Goal: Transaction & Acquisition: Purchase product/service

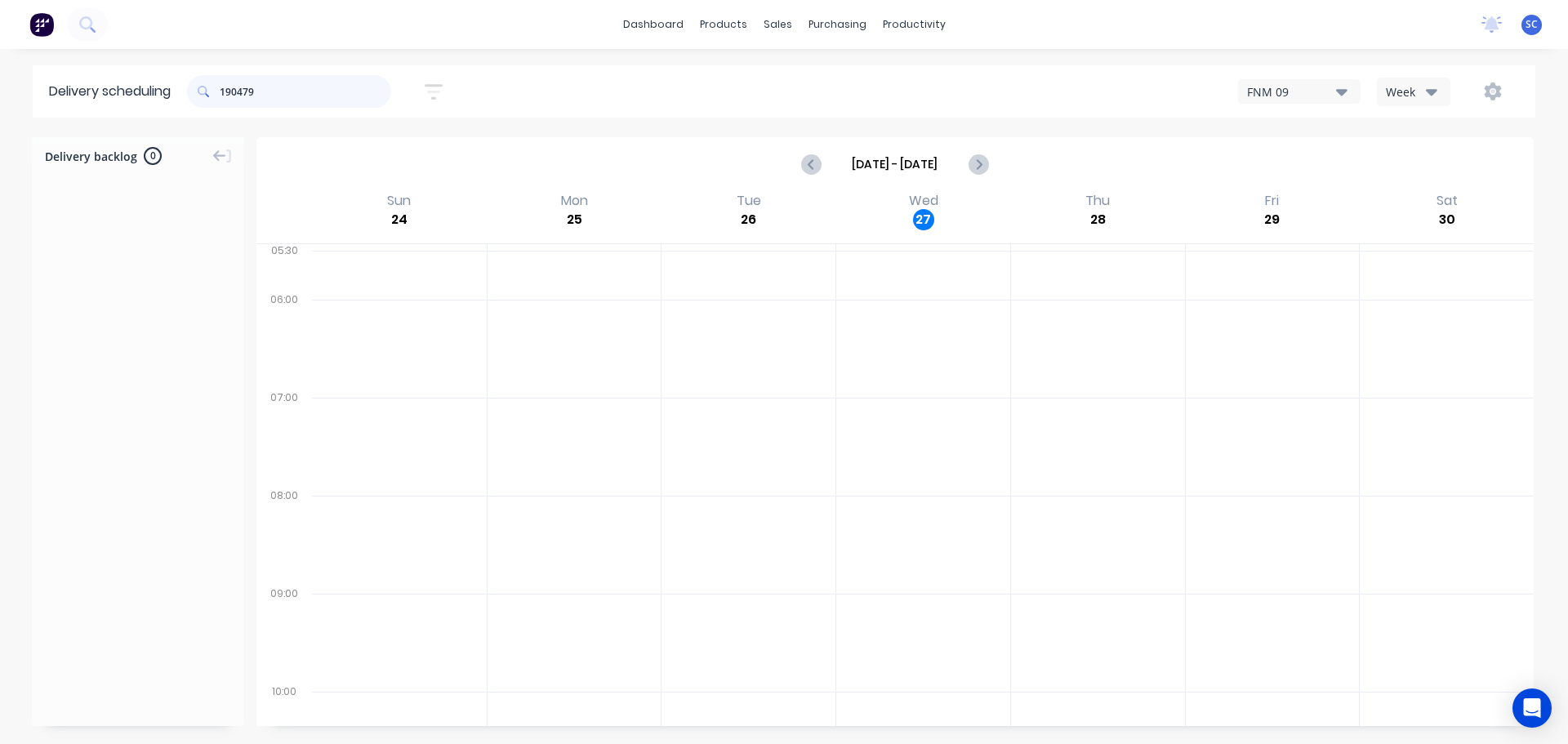
click at [290, 104] on input "190479" at bounding box center [305, 92] width 172 height 33
click at [176, 349] on div "Mark as Delivered" at bounding box center [179, 350] width 165 height 33
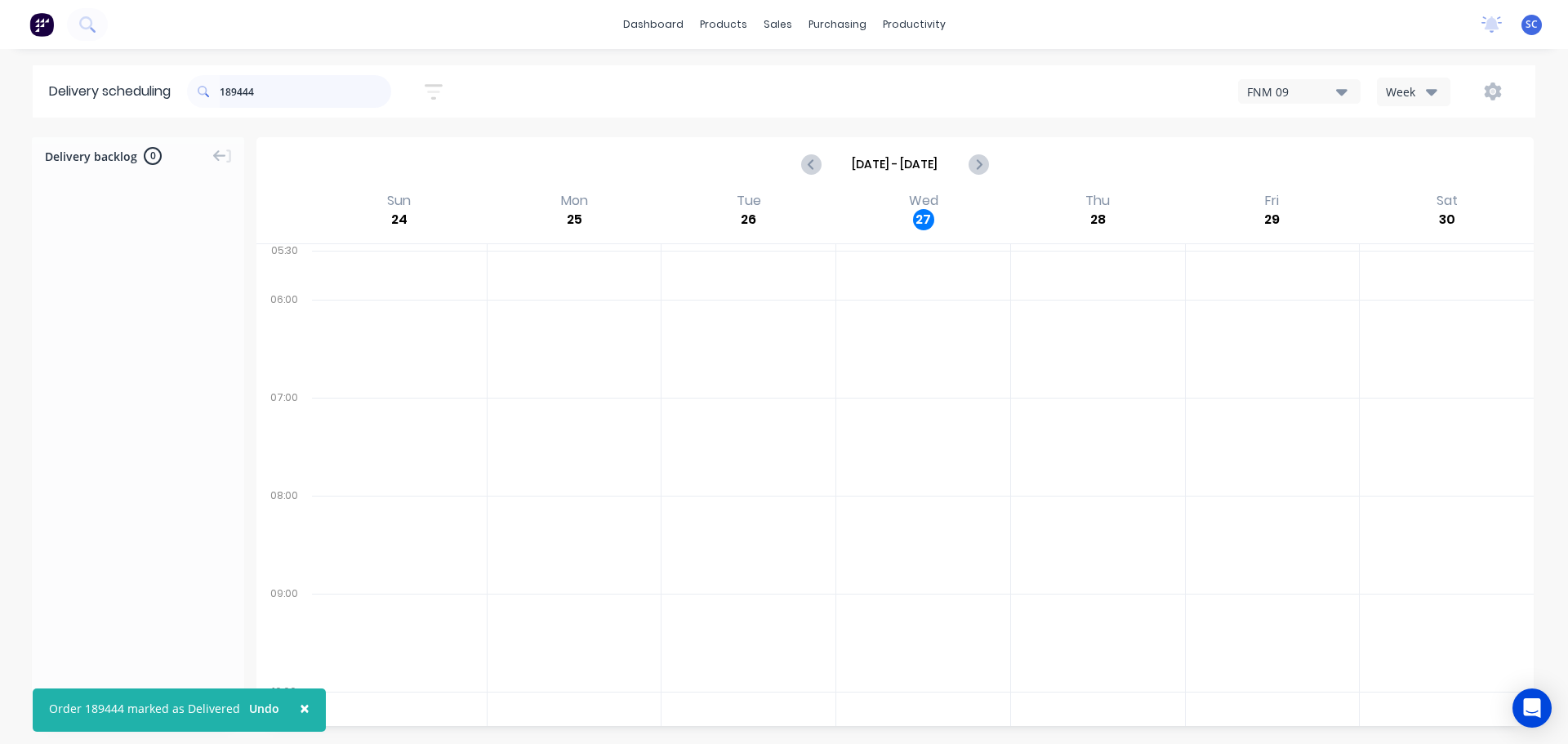
click at [270, 93] on input "189444" at bounding box center [305, 92] width 172 height 33
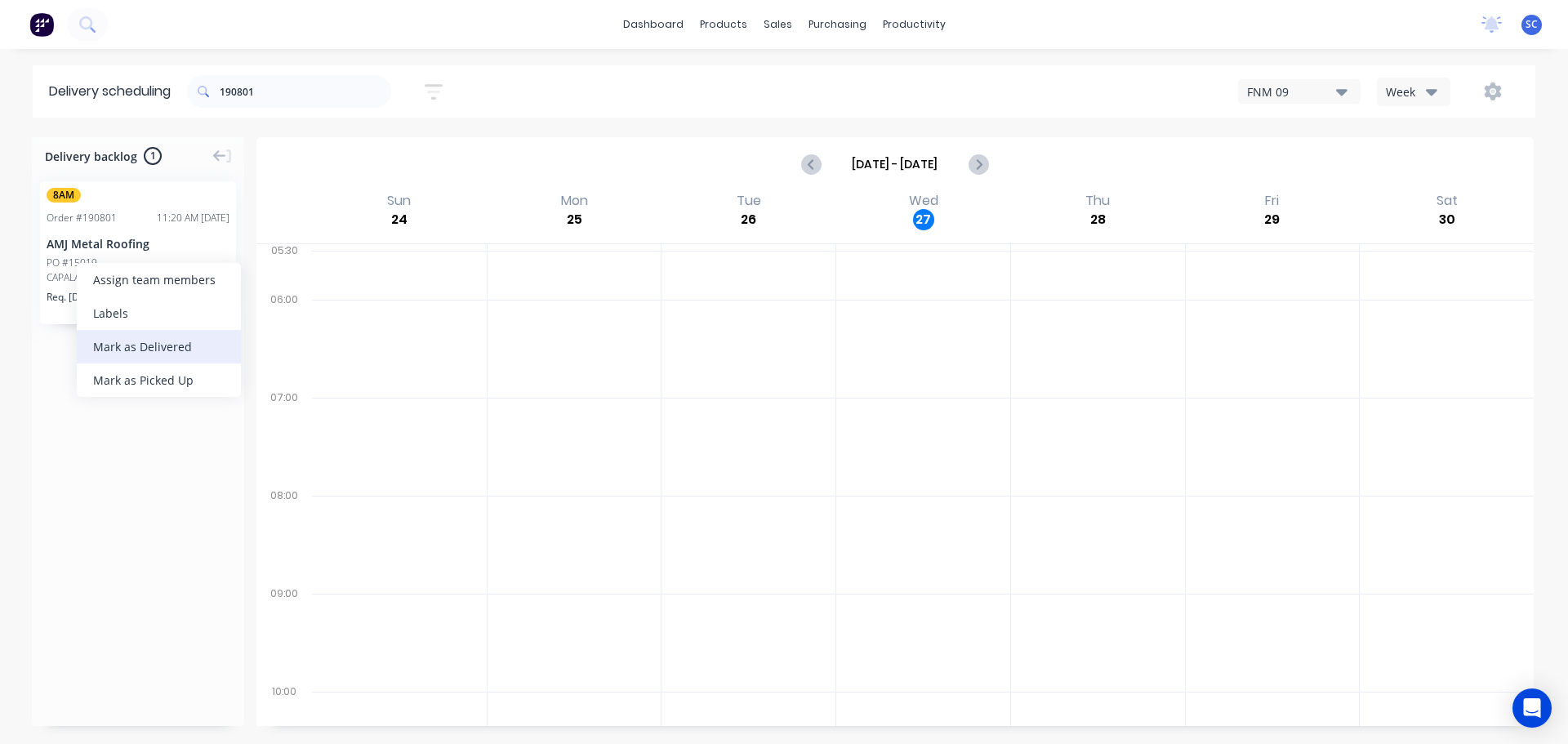
click at [137, 350] on div "Mark as Delivered" at bounding box center [159, 347] width 165 height 33
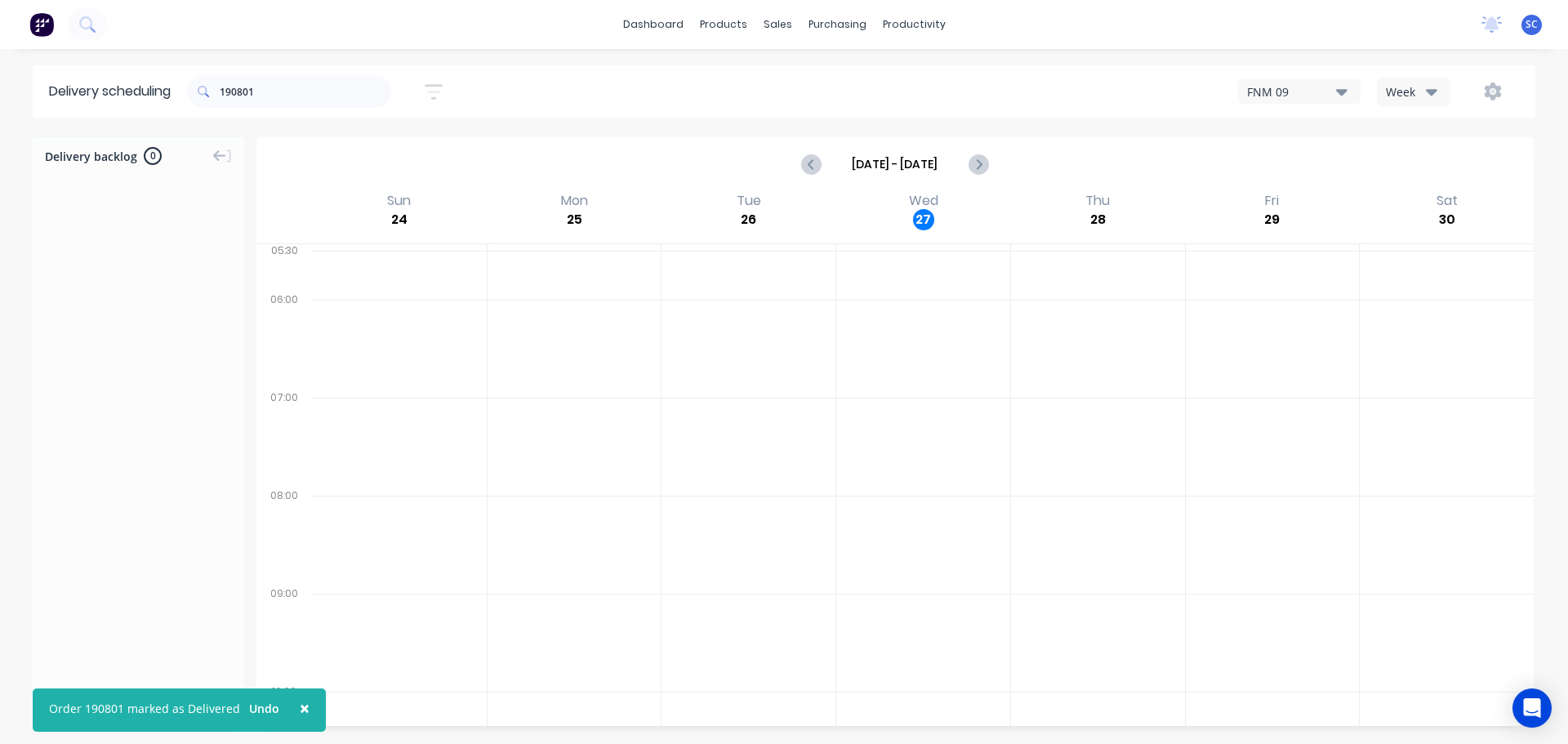
click at [271, 115] on div "190801 Sort by Most recent Created date Required date Order number Customer nam…" at bounding box center [860, 91] width 1348 height 52
click at [282, 85] on input "190801" at bounding box center [305, 92] width 172 height 33
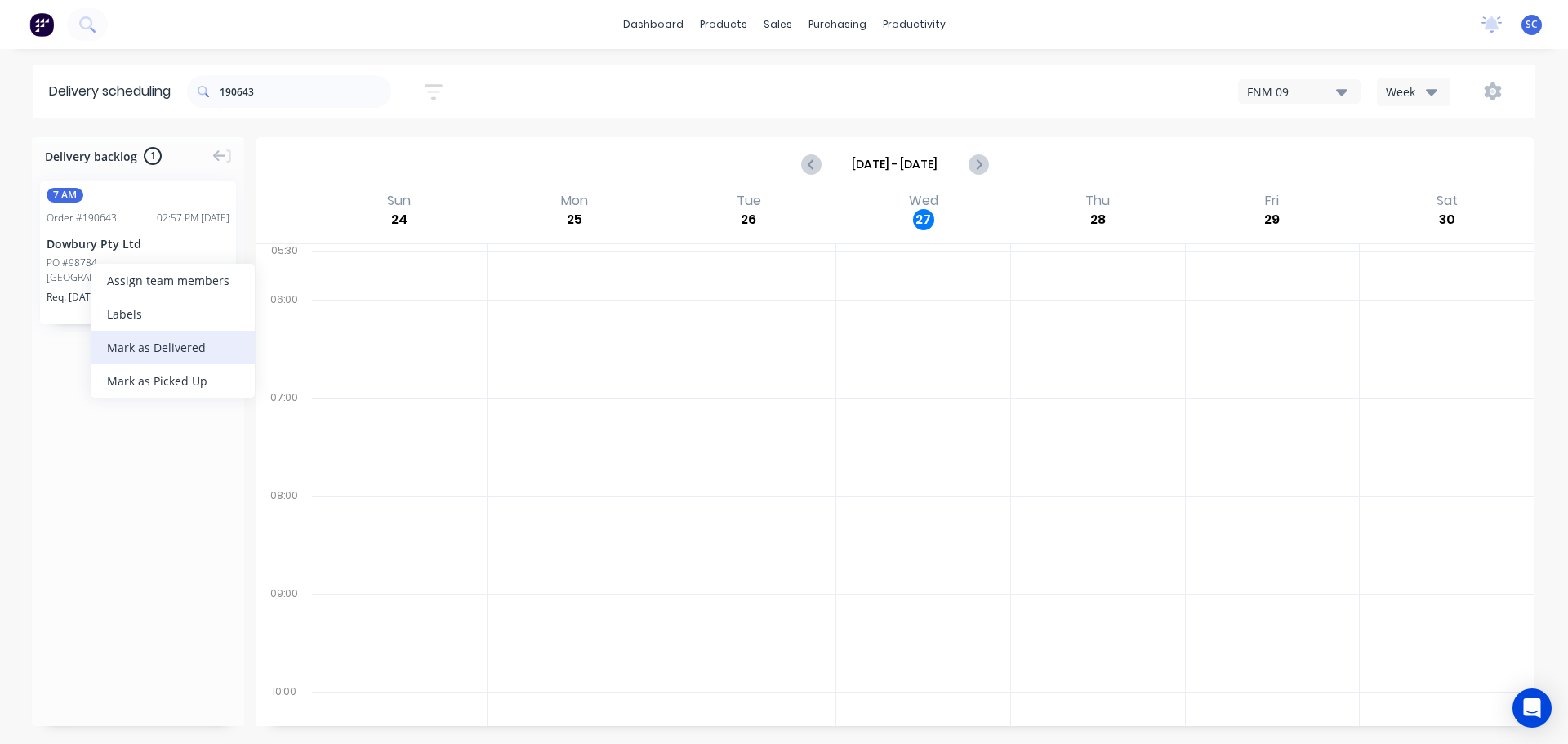
click at [160, 349] on div "Mark as Delivered" at bounding box center [173, 348] width 165 height 33
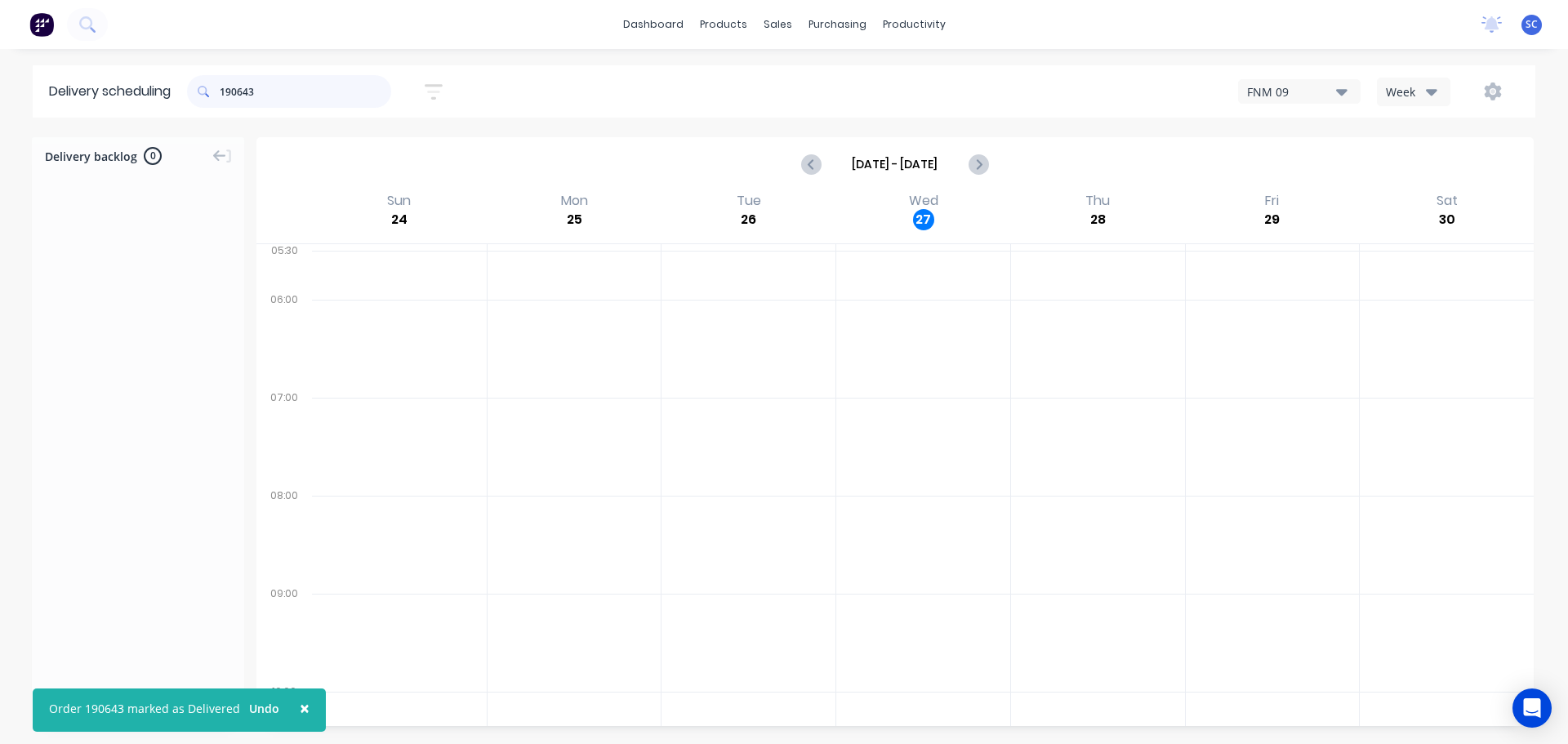
click at [290, 94] on input "190643" at bounding box center [305, 92] width 172 height 33
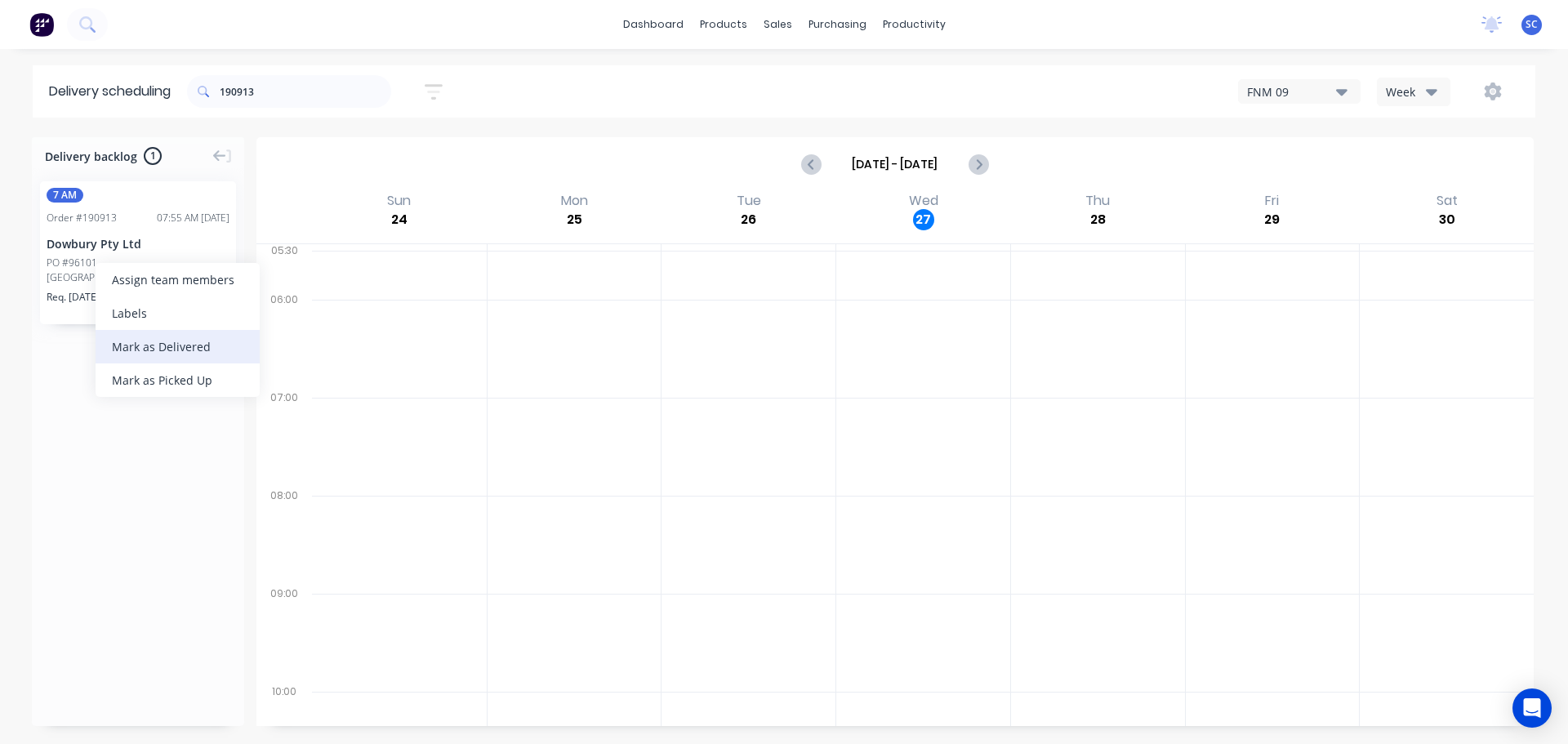
click at [146, 347] on div "Mark as Delivered" at bounding box center [177, 347] width 165 height 33
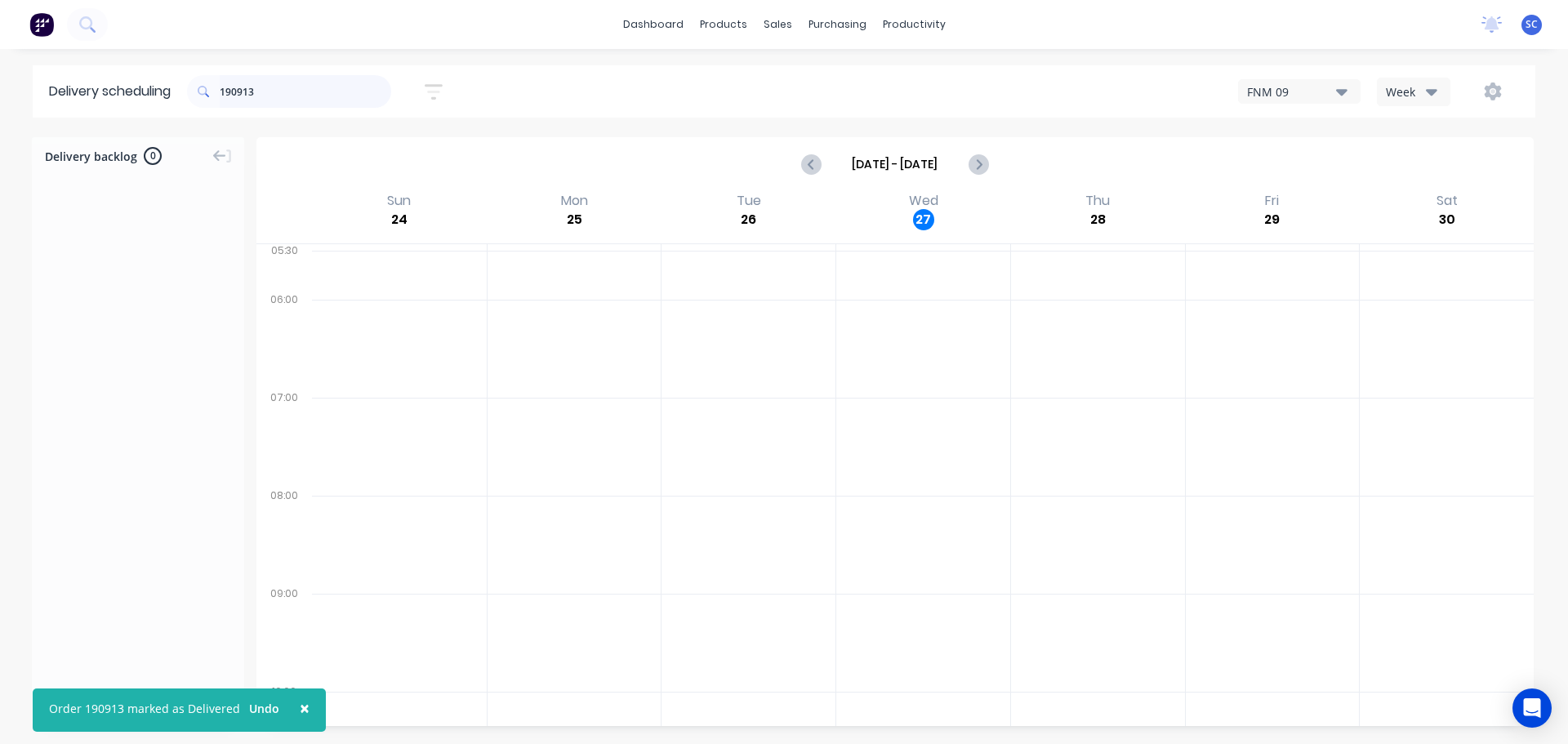
click at [266, 86] on input "190913" at bounding box center [305, 92] width 172 height 33
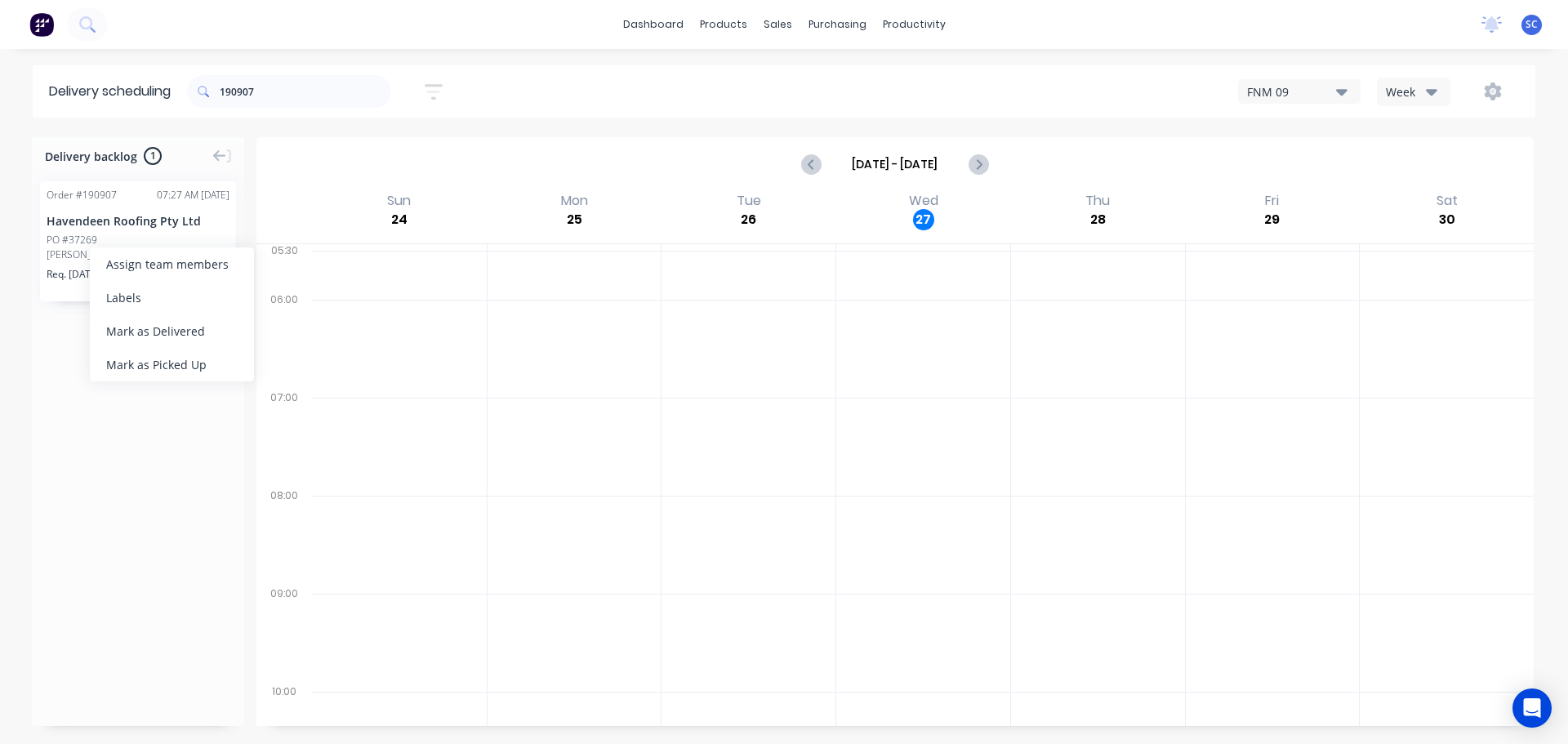
click at [133, 329] on div "Mark as Delivered" at bounding box center [172, 331] width 165 height 33
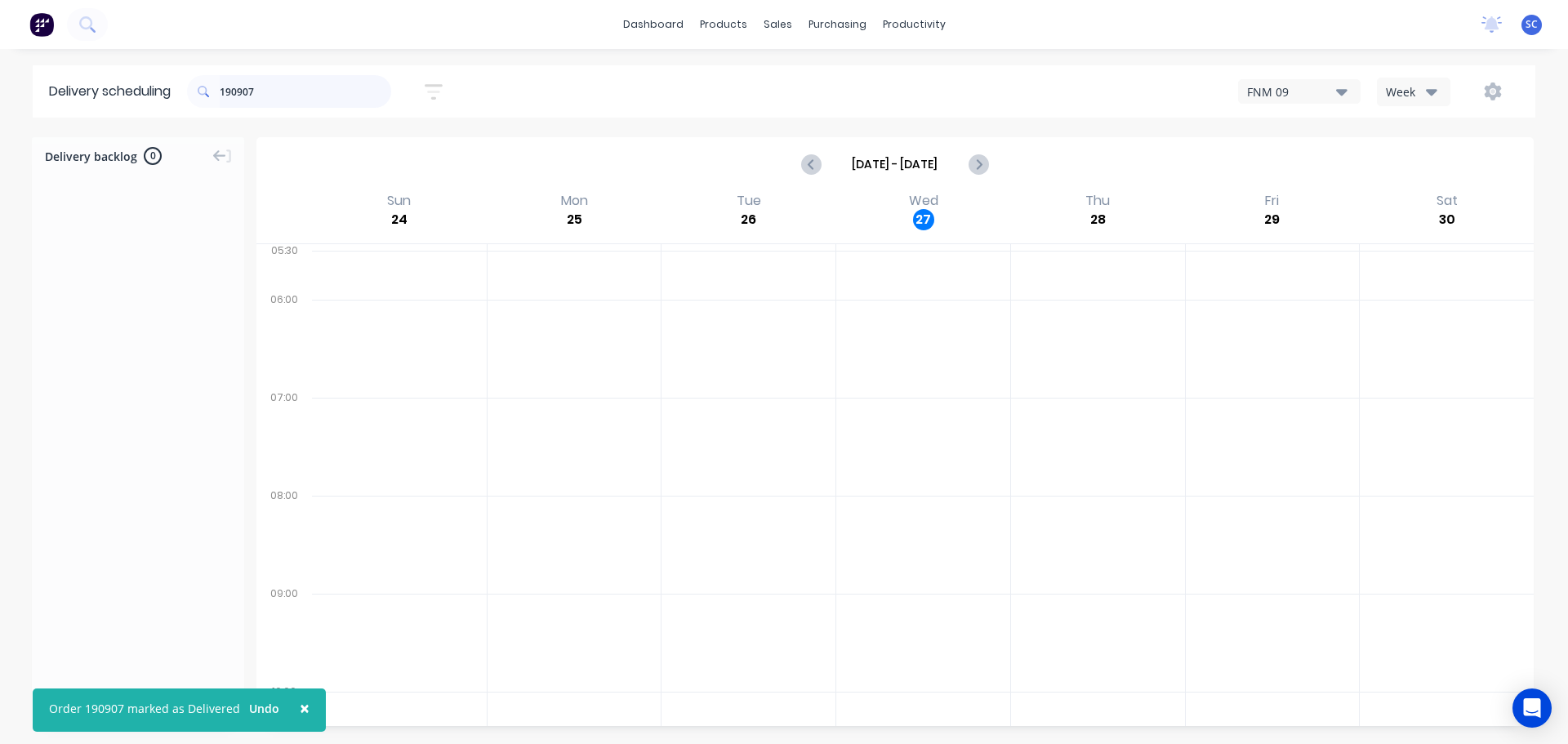
click at [267, 77] on input "190907" at bounding box center [305, 92] width 172 height 33
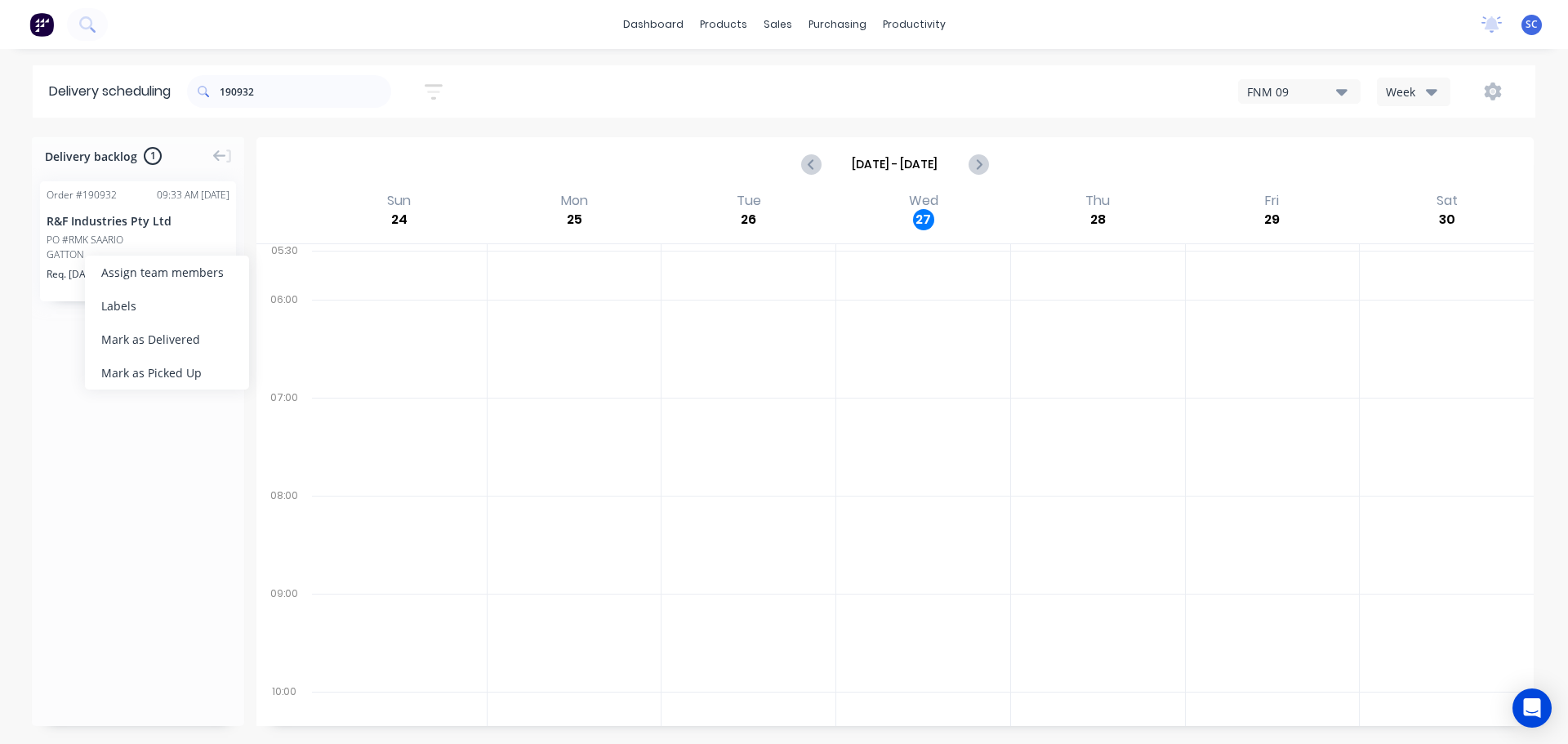
drag, startPoint x: 130, startPoint y: 339, endPoint x: 142, endPoint y: 335, distance: 12.6
click at [132, 339] on div "Mark as Delivered" at bounding box center [166, 339] width 165 height 33
click at [284, 85] on input "190932" at bounding box center [305, 92] width 172 height 33
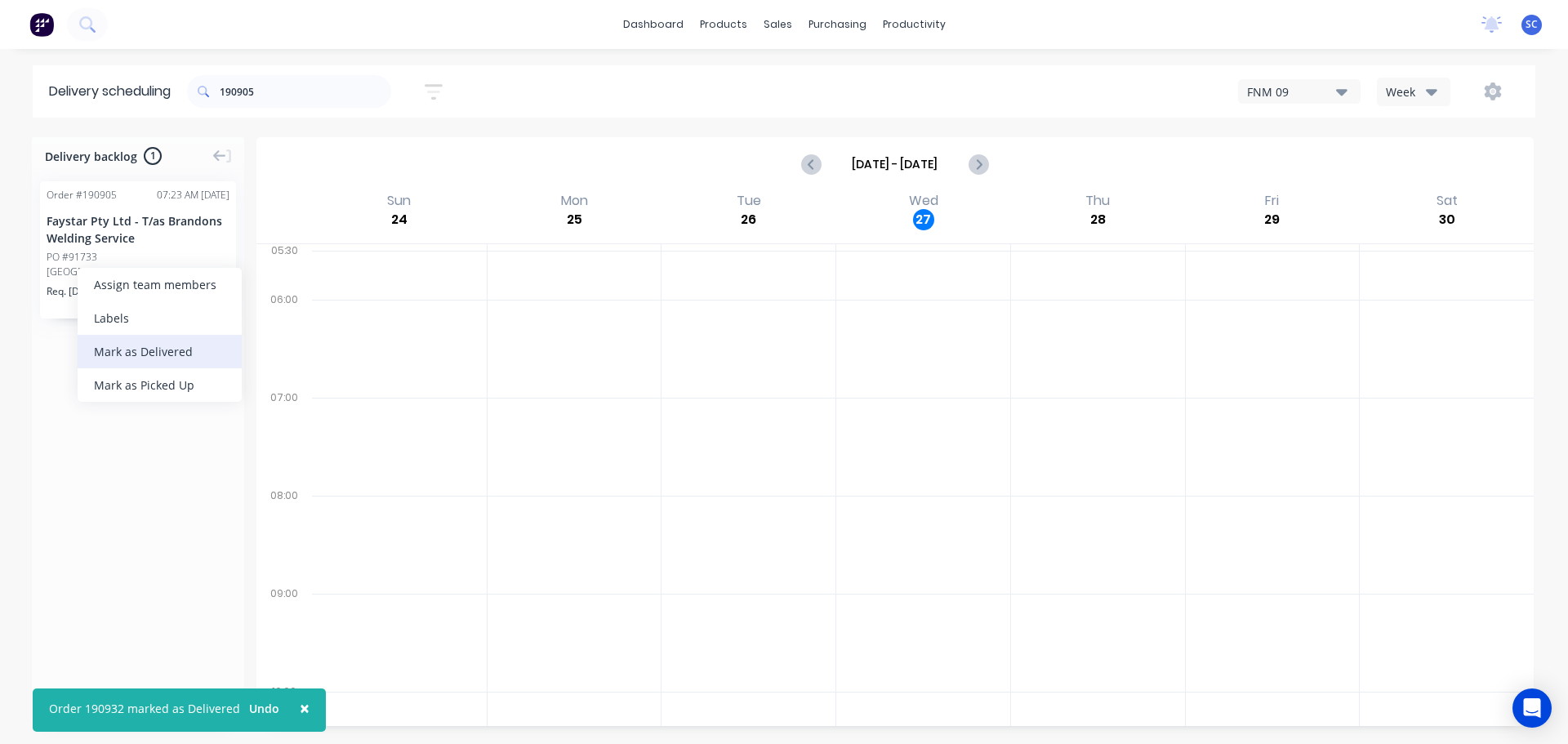
click at [141, 343] on div "Mark as Delivered" at bounding box center [159, 351] width 165 height 33
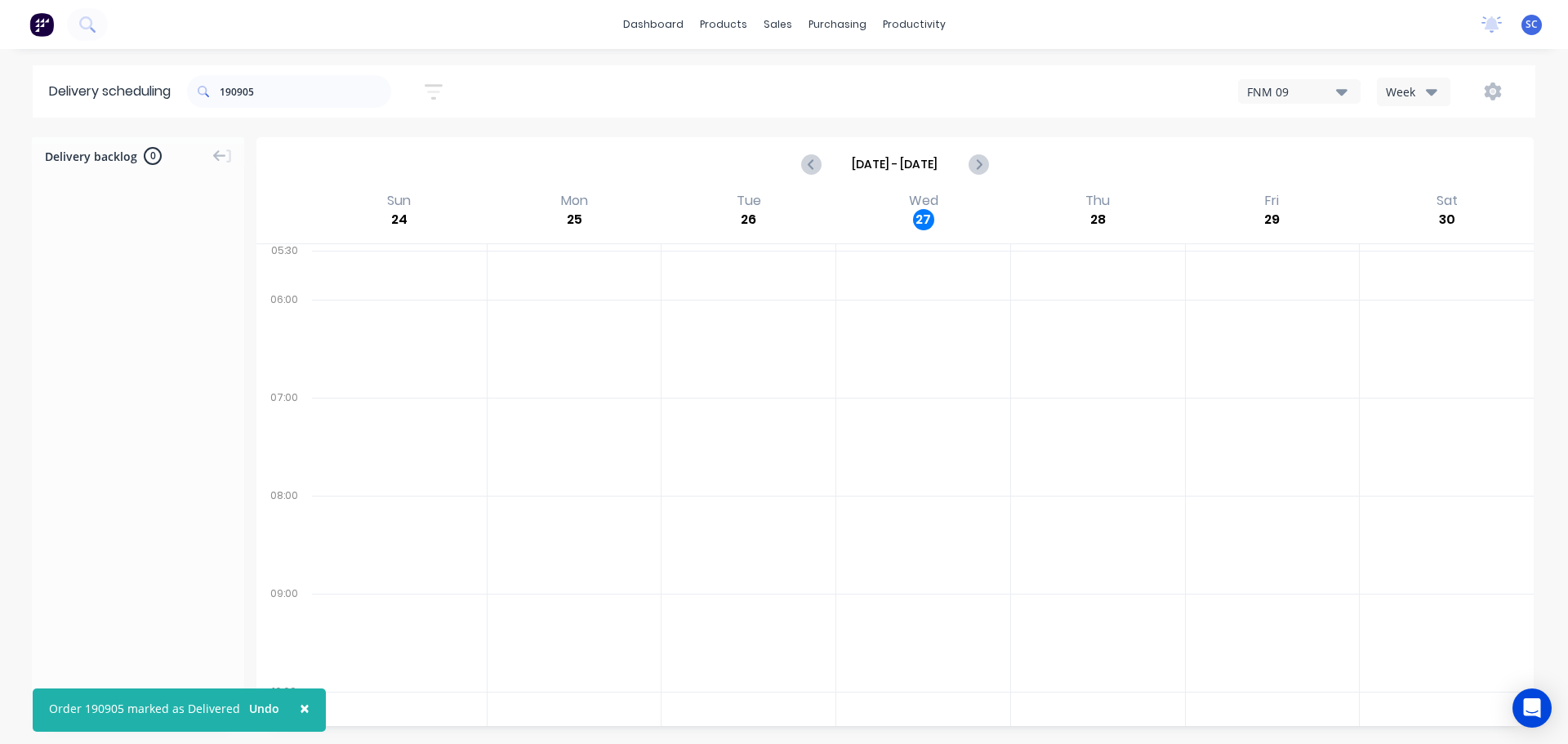
click at [276, 109] on div "190905" at bounding box center [289, 92] width 204 height 46
click at [277, 85] on input "190905" at bounding box center [305, 92] width 172 height 33
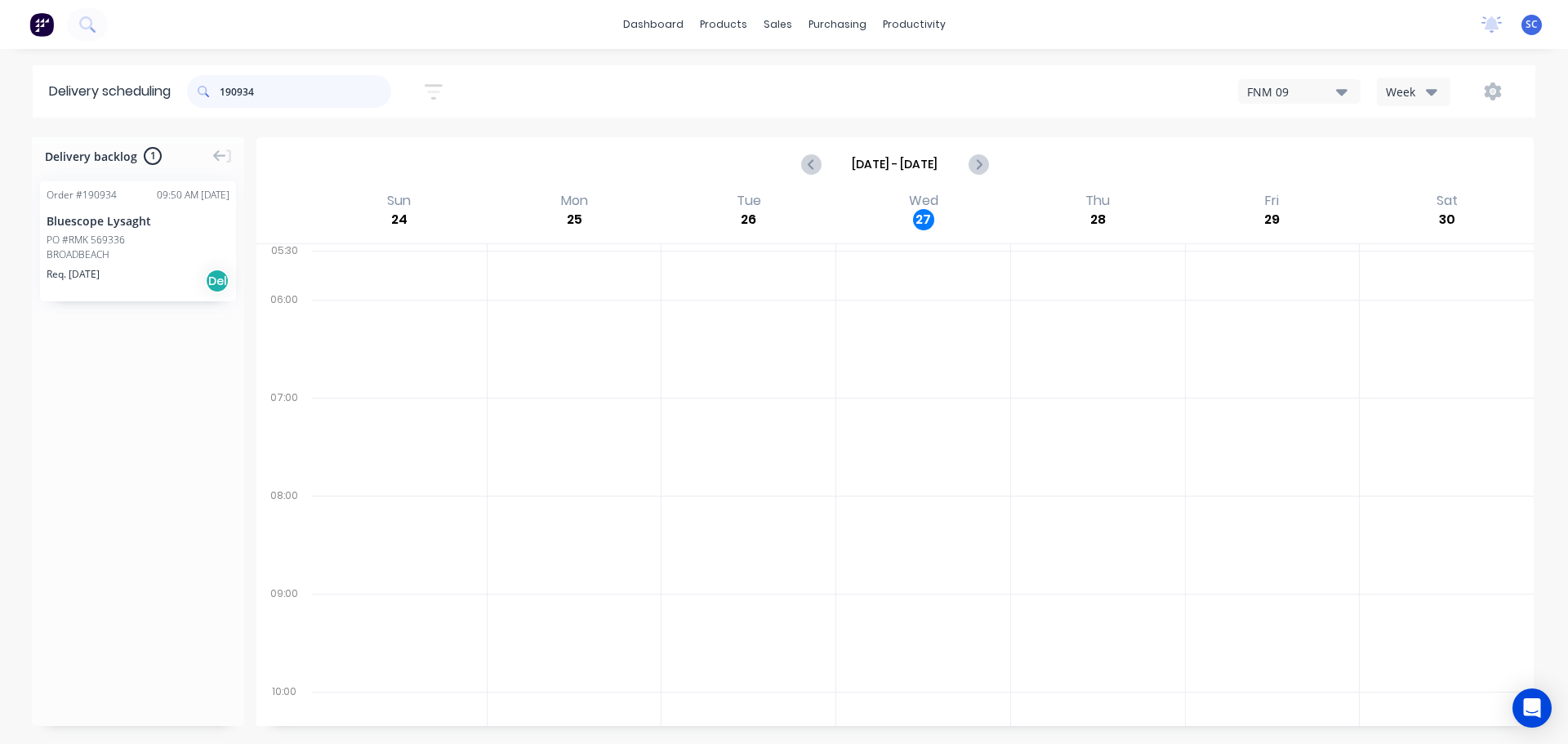
type input "190934"
click at [147, 353] on div "Mark as Delivered" at bounding box center [166, 347] width 165 height 33
drag, startPoint x: 264, startPoint y: 88, endPoint x: 196, endPoint y: 92, distance: 68.1
click at [196, 92] on div "190934" at bounding box center [289, 92] width 204 height 33
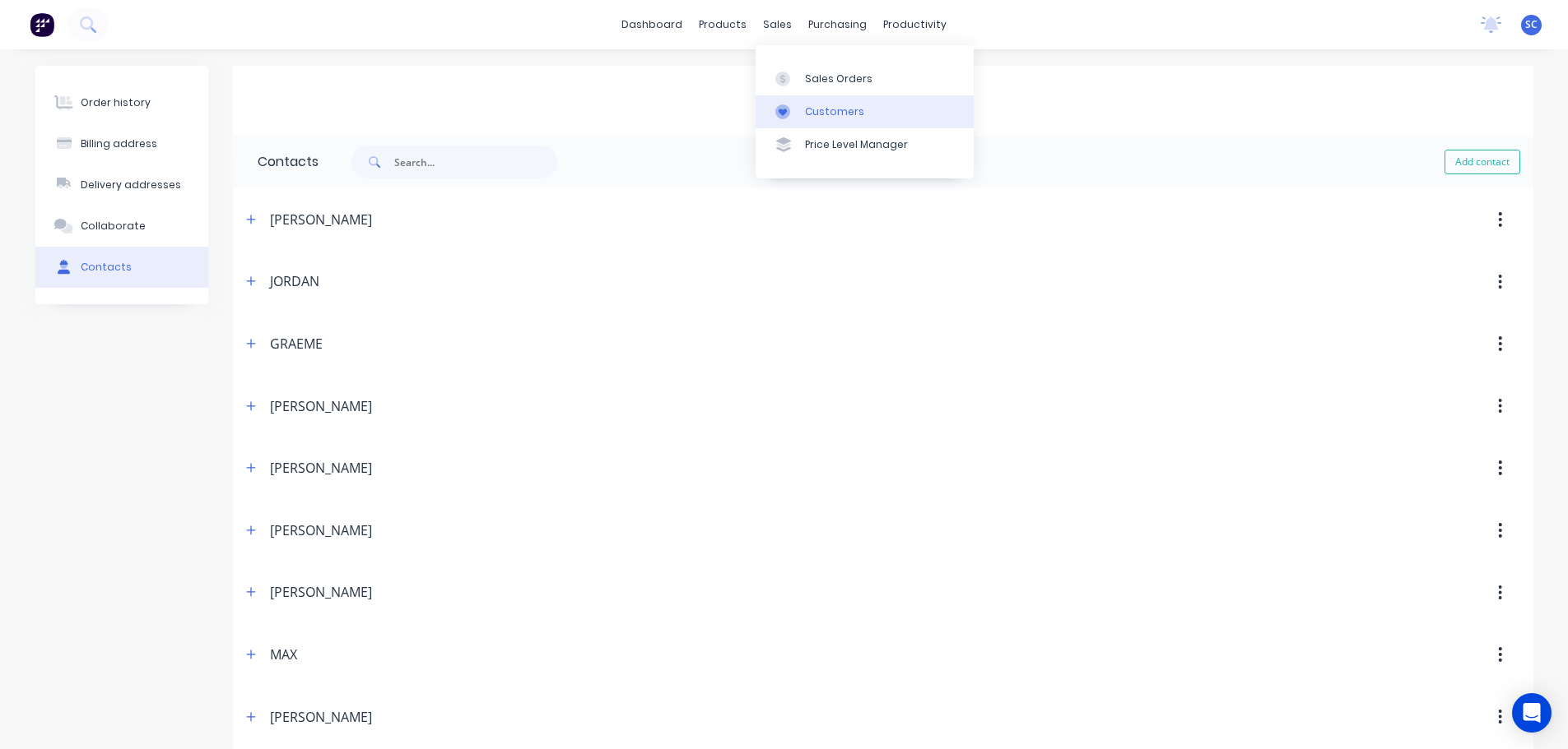
click at [821, 112] on div "Customers" at bounding box center [834, 112] width 59 height 15
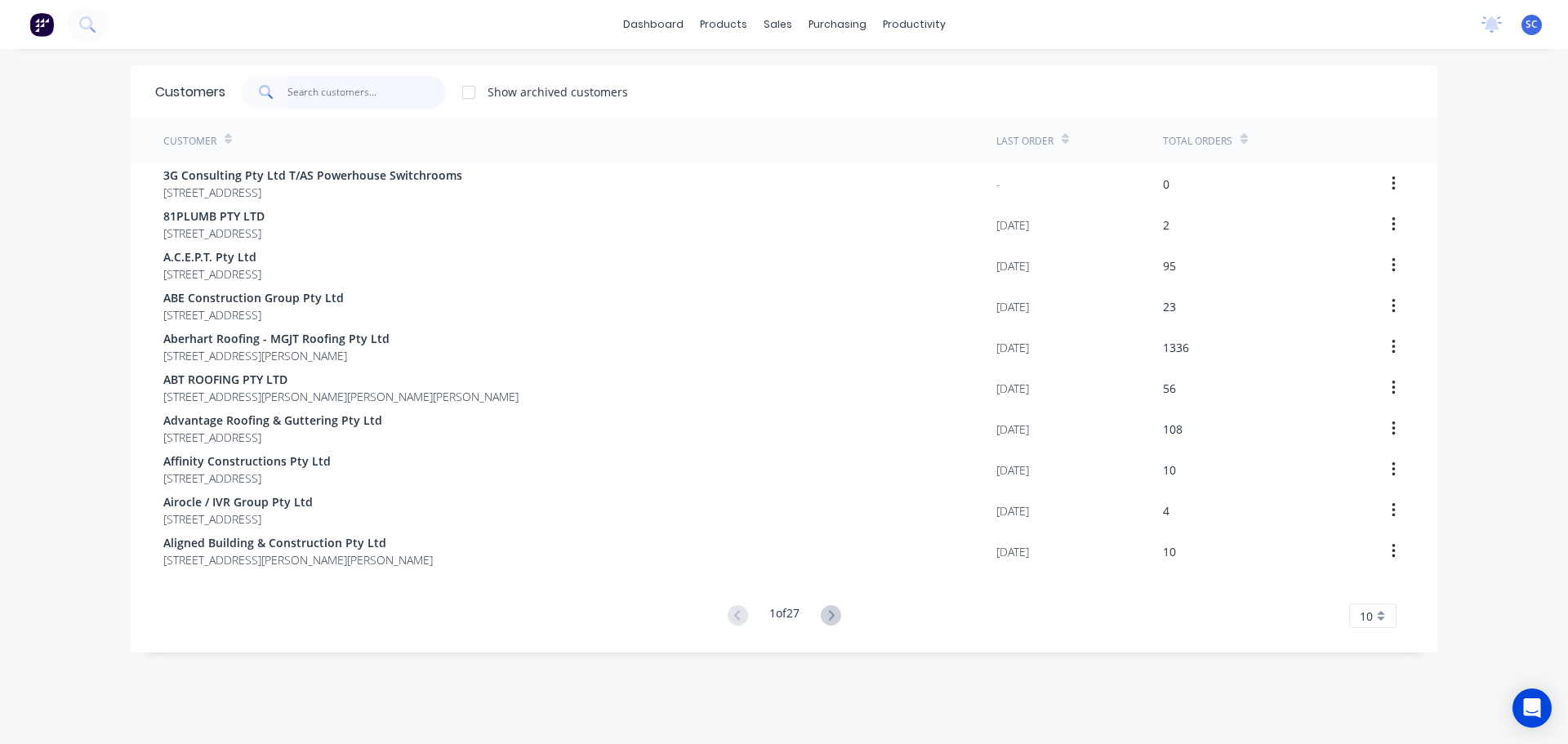
click at [293, 99] on input "text" at bounding box center [367, 93] width 159 height 33
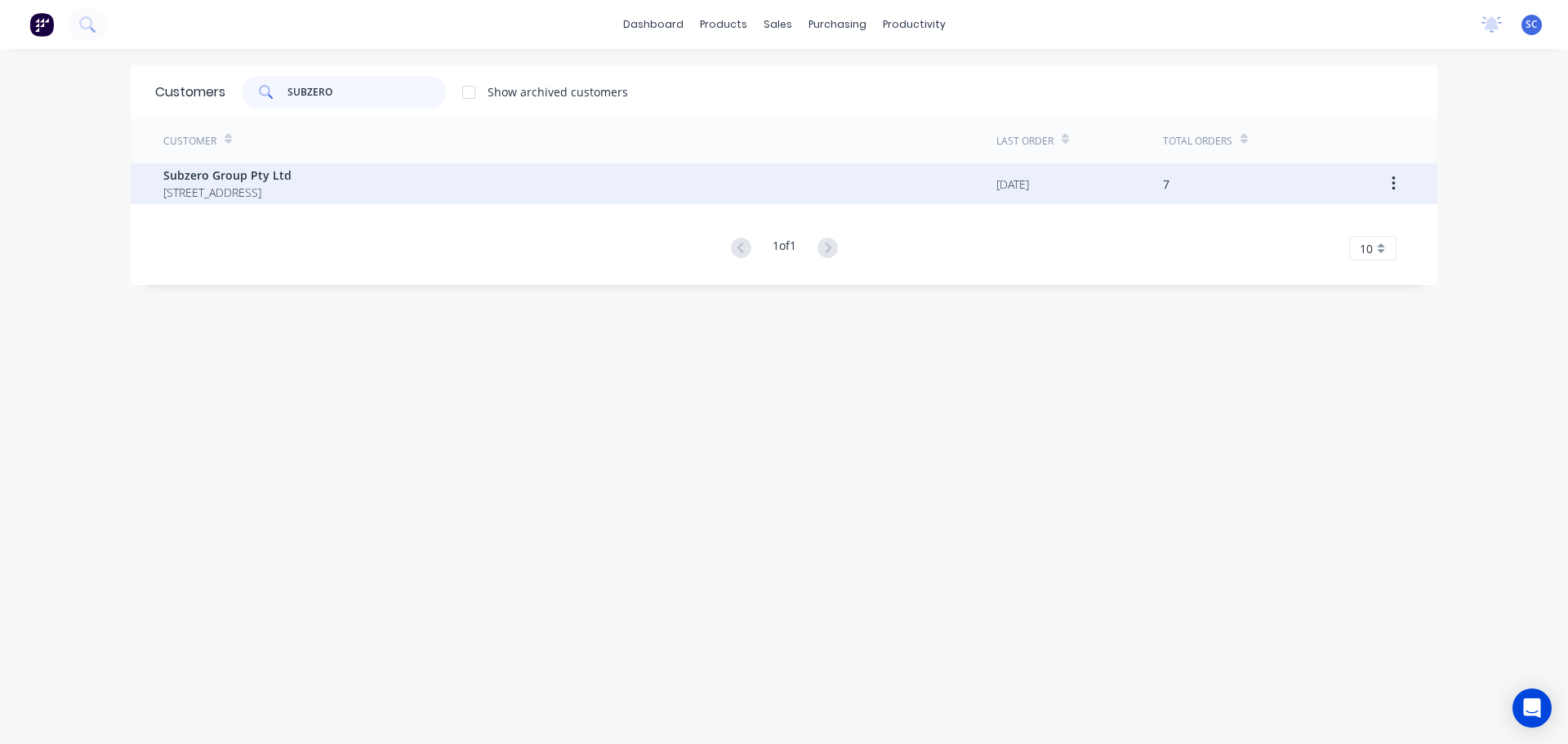
type input "SUBZERO"
click at [219, 184] on span "Unit 13/10 Hook Street, Capalaba Queensland Australia" at bounding box center [228, 192] width 129 height 17
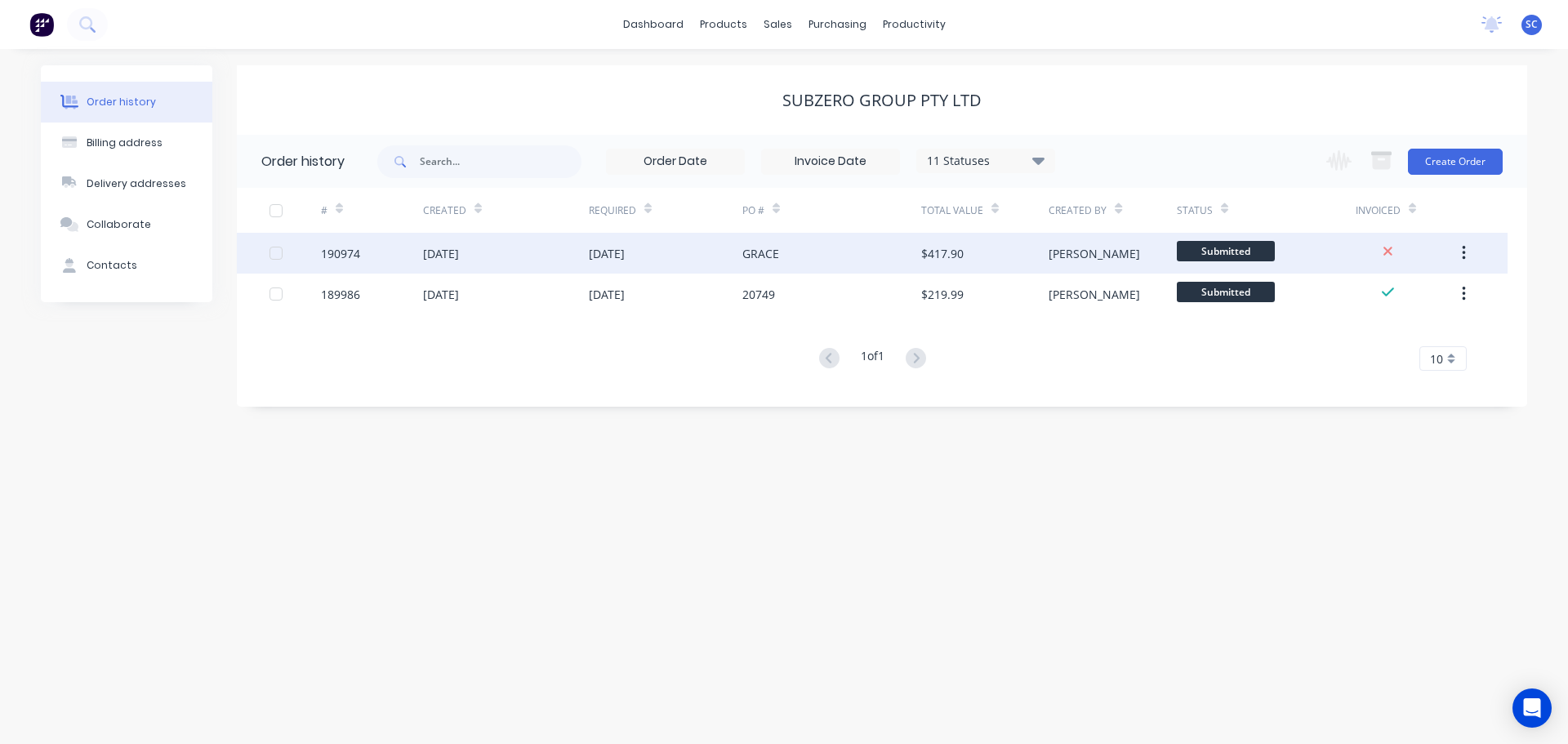
click at [625, 253] on div "28 Aug 2025" at bounding box center [607, 254] width 36 height 17
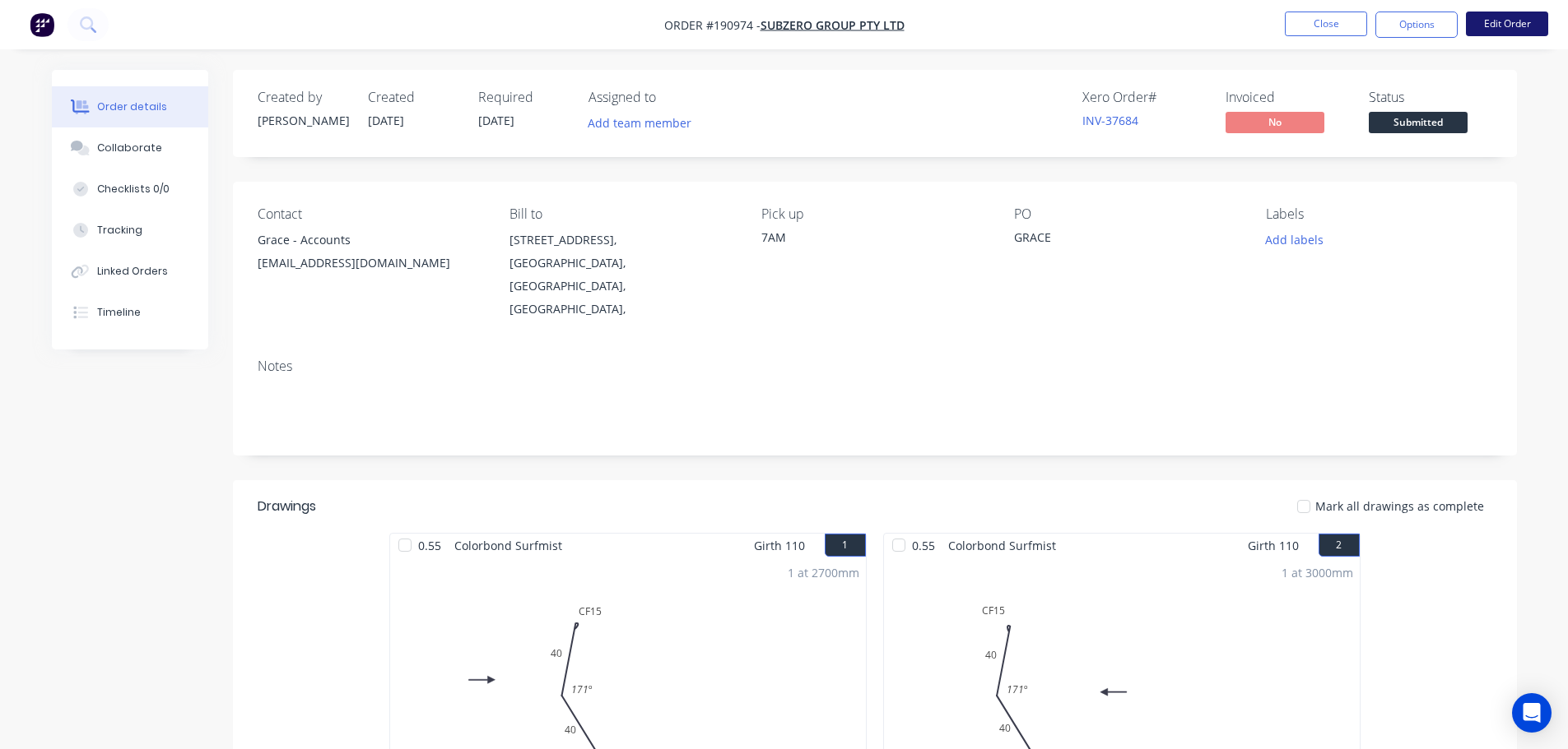
click at [1501, 15] on button "Edit Order" at bounding box center [1506, 23] width 82 height 25
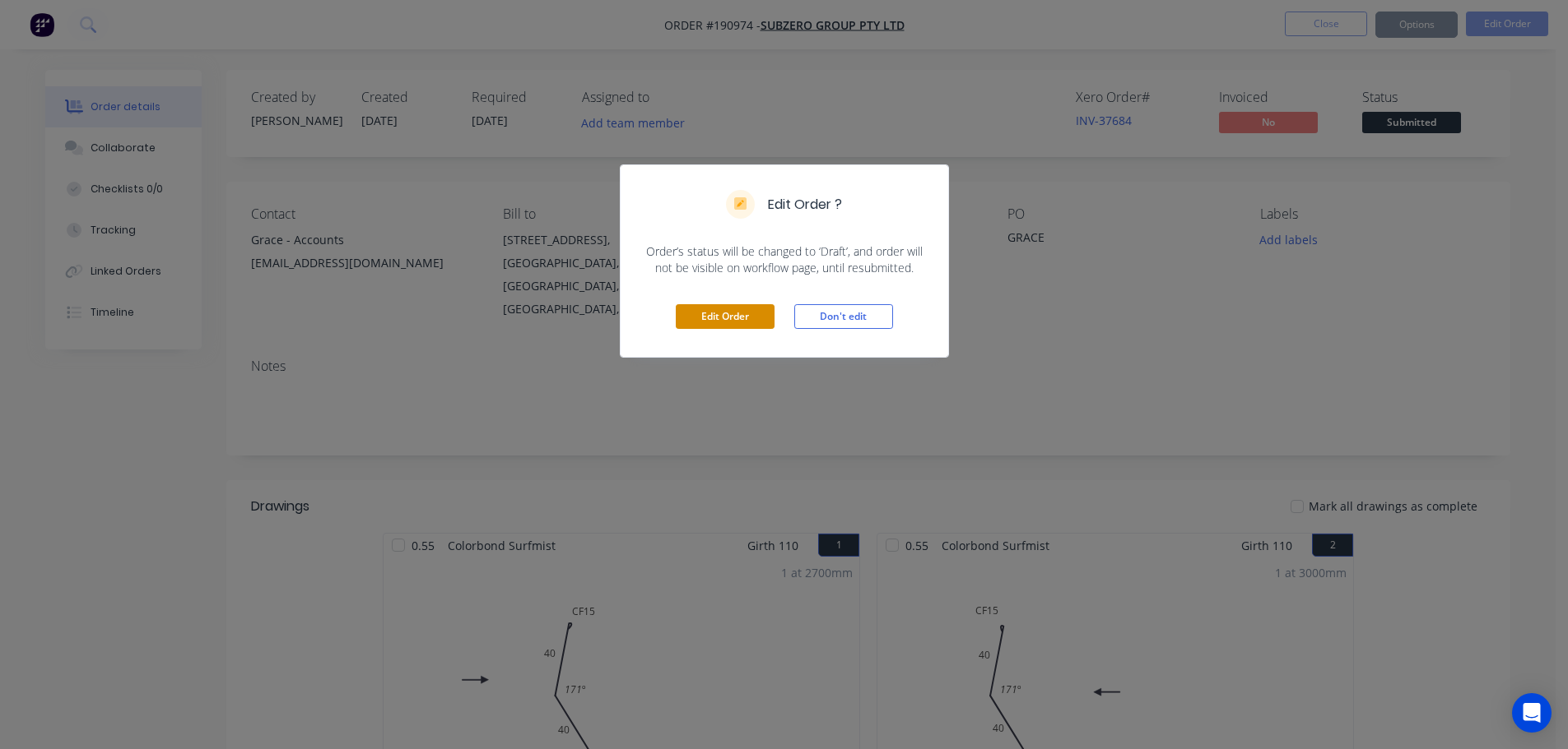
click at [714, 310] on button "Edit Order" at bounding box center [724, 317] width 99 height 25
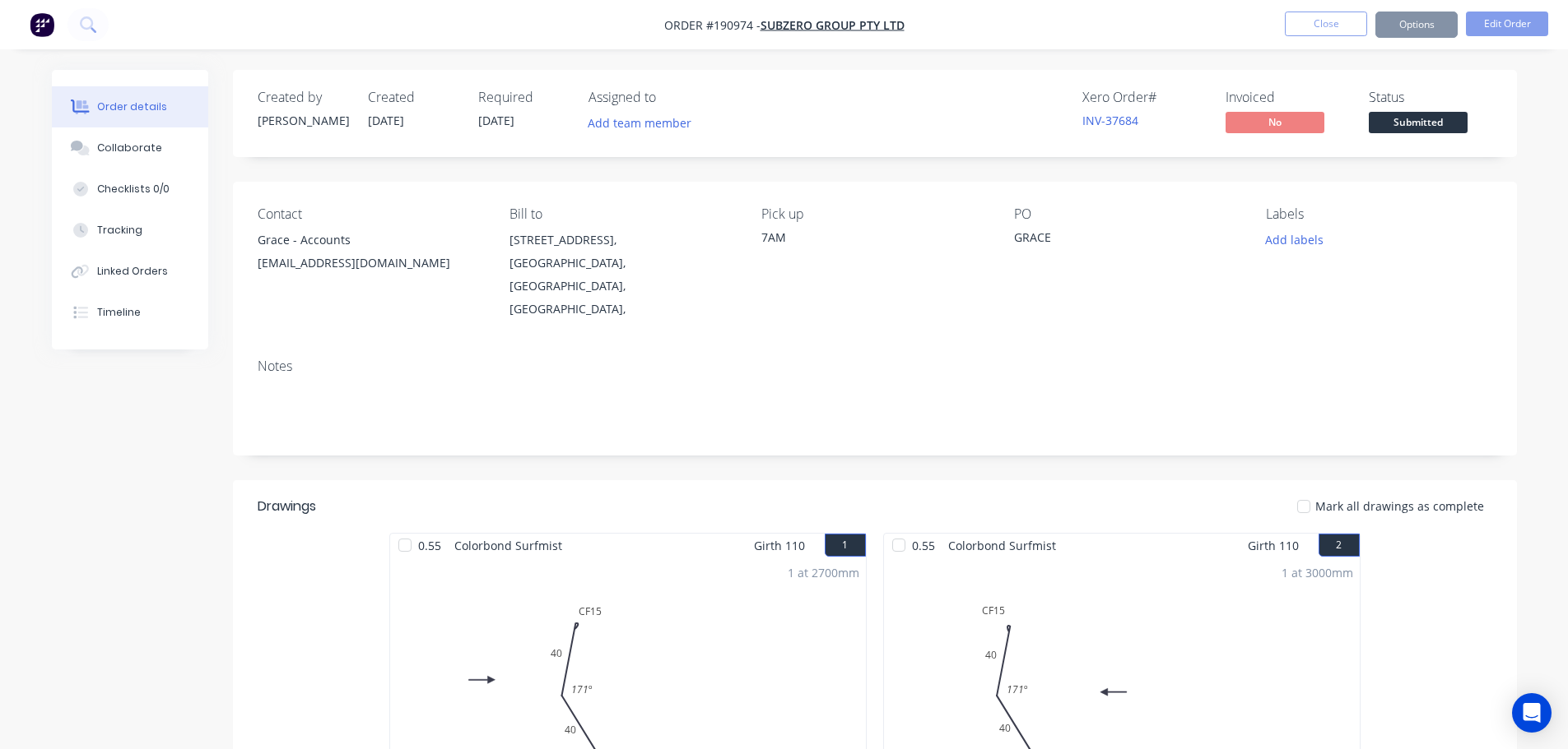
click at [1041, 240] on div "GRACE" at bounding box center [1117, 240] width 206 height 23
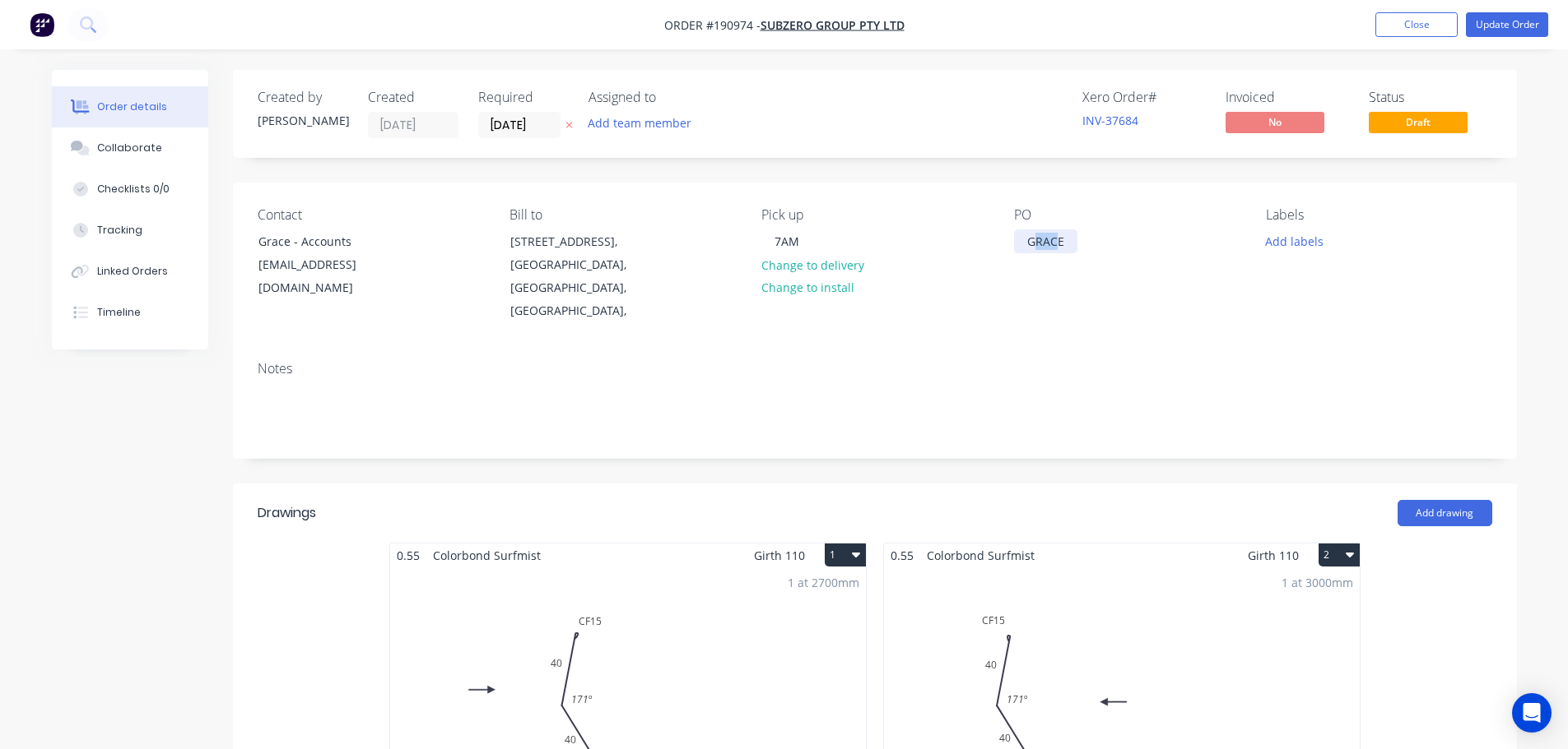
click at [1047, 241] on div "GRACE" at bounding box center [1046, 242] width 63 height 24
drag, startPoint x: 1070, startPoint y: 241, endPoint x: 1000, endPoint y: 245, distance: 70.1
click at [1000, 245] on div "Contact Grace - Accounts grace@subzerogroup.com.au Bill to Unit 13/10 Hook Stre…" at bounding box center [874, 265] width 1284 height 166
click at [566, 126] on icon at bounding box center [569, 125] width 7 height 10
click at [1499, 21] on button "Update Order" at bounding box center [1506, 24] width 82 height 25
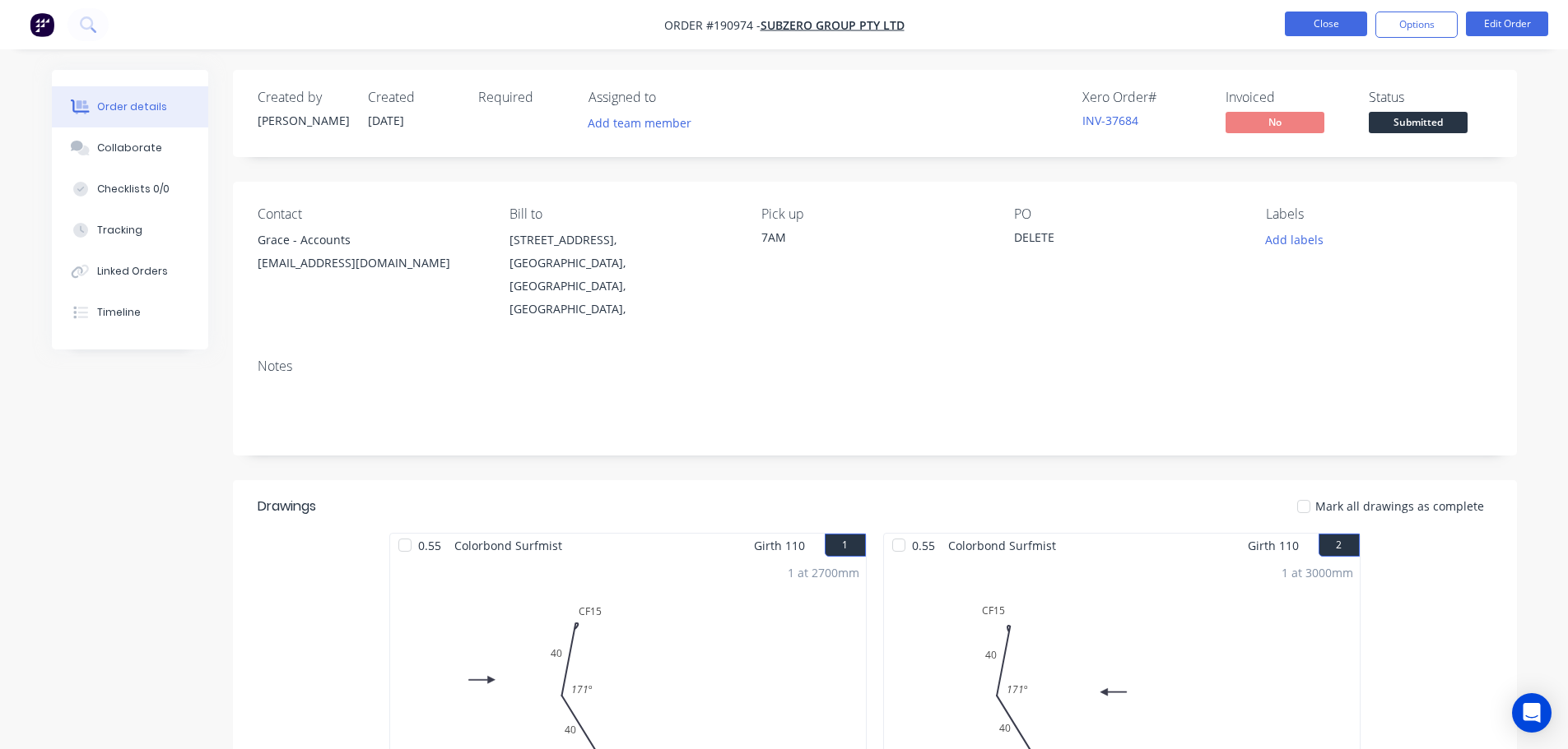
click at [1326, 22] on button "Close" at bounding box center [1325, 23] width 82 height 25
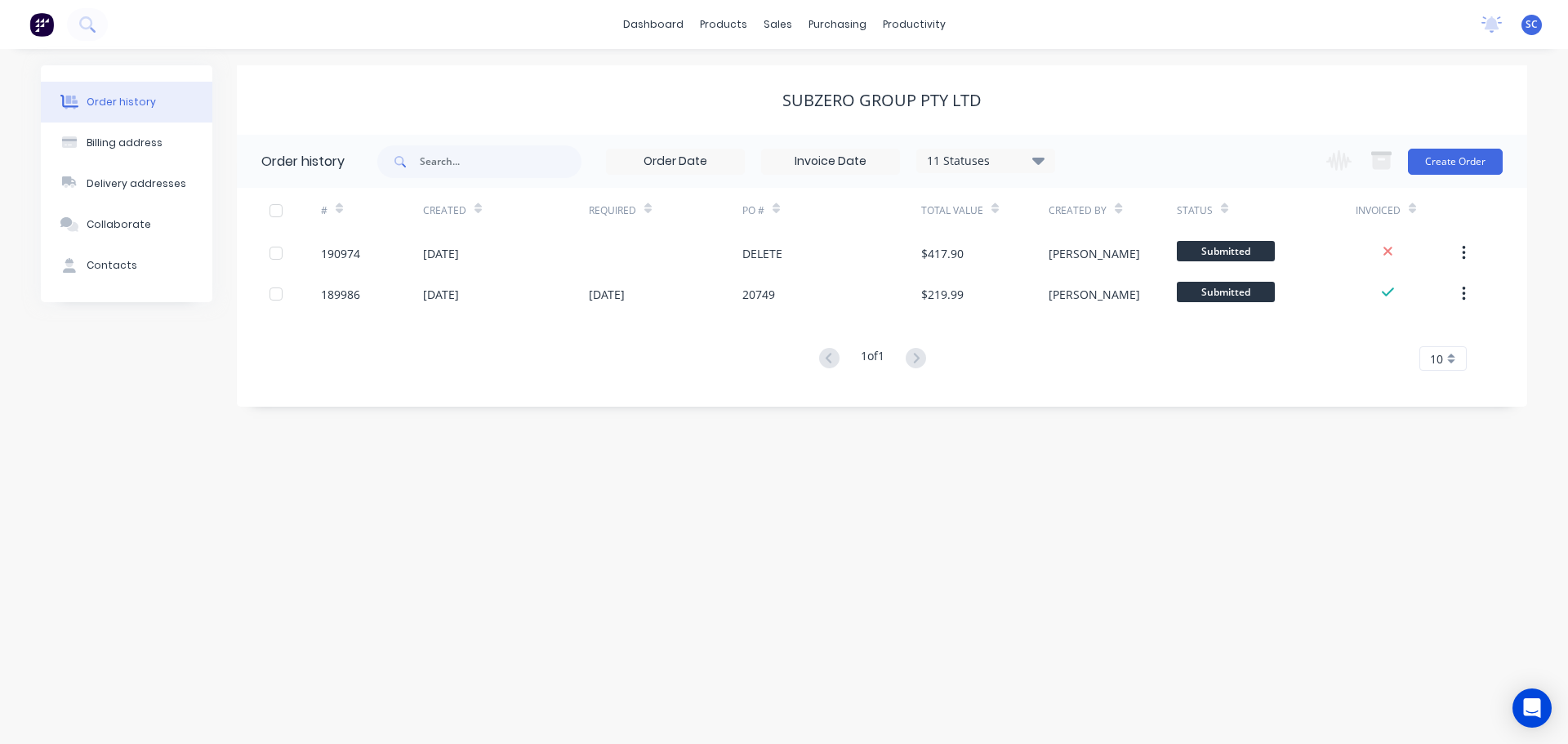
click at [312, 582] on div "Order history Billing address Delivery addresses Collaborate Contacts Subzero G…" at bounding box center [784, 396] width 1568 height 695
click at [775, 23] on div "sales" at bounding box center [778, 24] width 45 height 25
click at [821, 113] on div "Customers" at bounding box center [834, 111] width 59 height 15
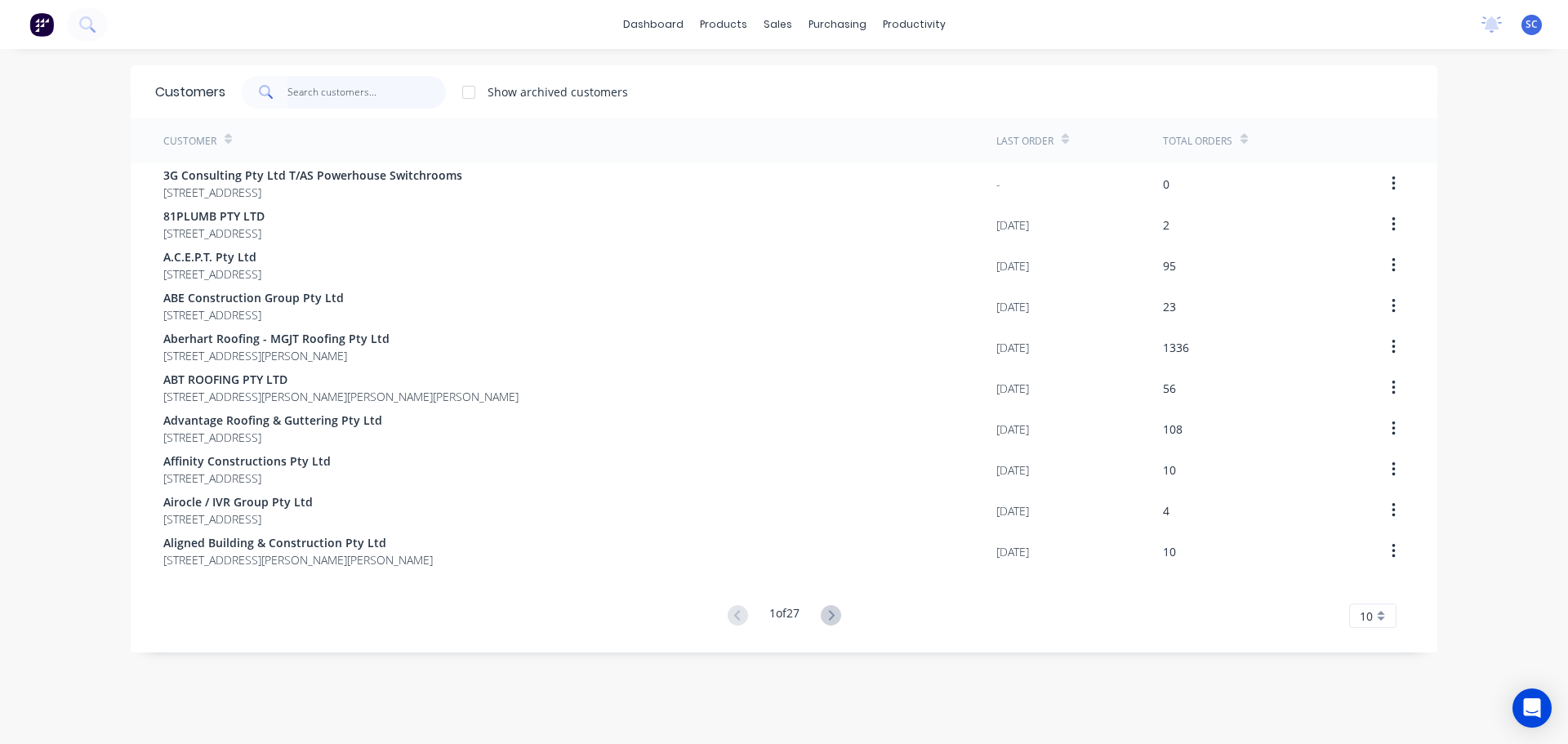
click at [324, 88] on input "text" at bounding box center [367, 93] width 159 height 33
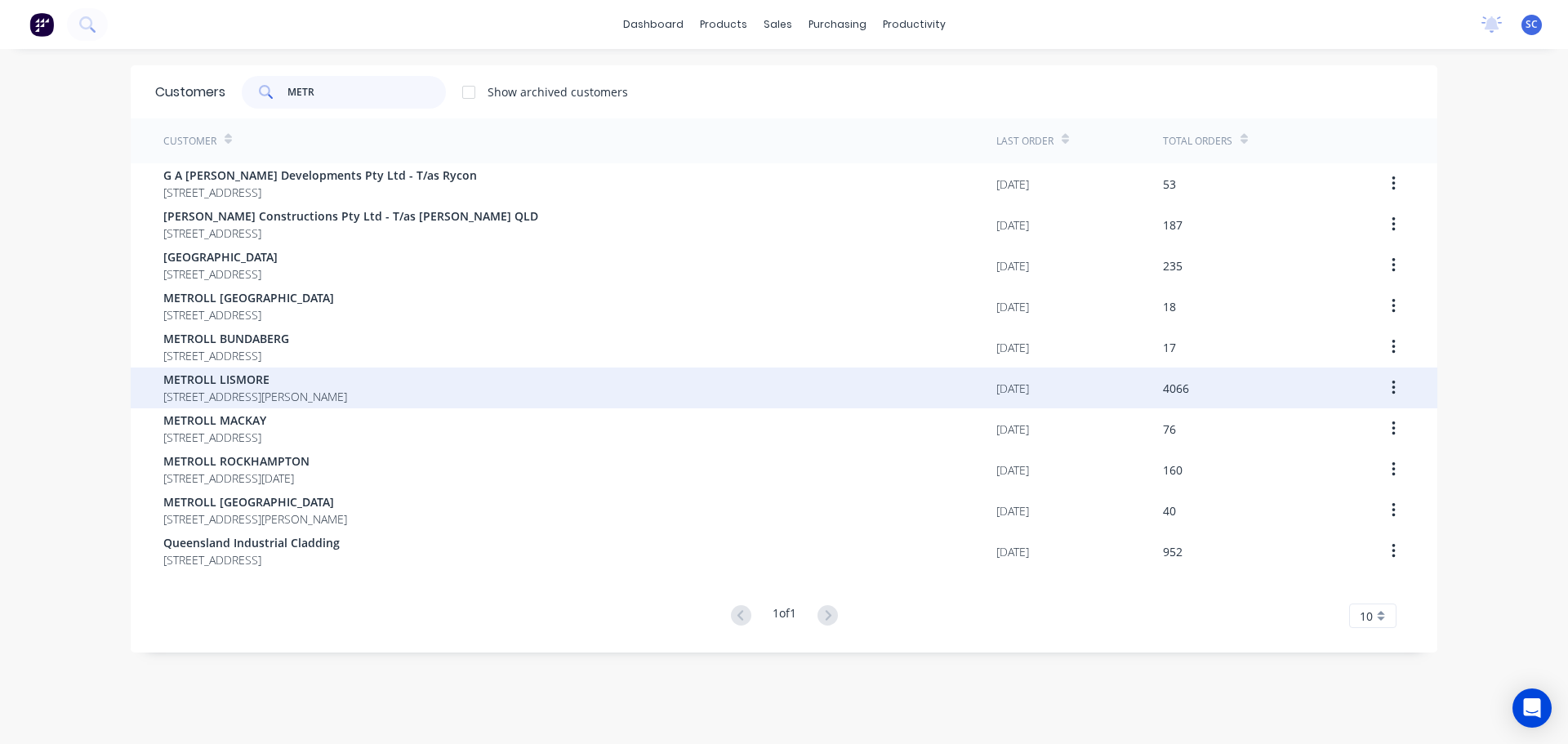
type input "METR"
click at [245, 381] on span "METROLL LISMORE" at bounding box center [256, 379] width 184 height 17
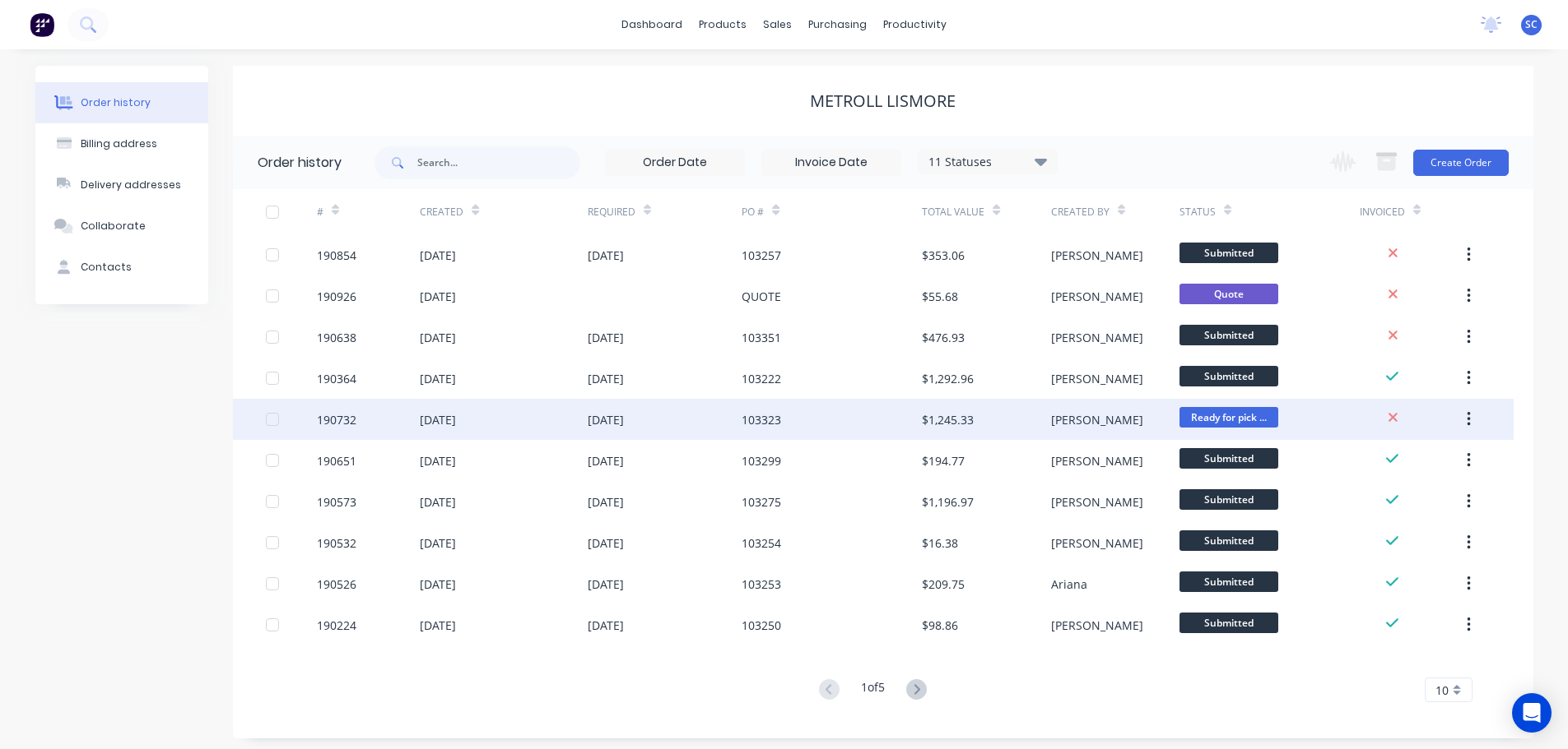
click at [715, 429] on div "27 Aug 2025" at bounding box center [664, 419] width 155 height 41
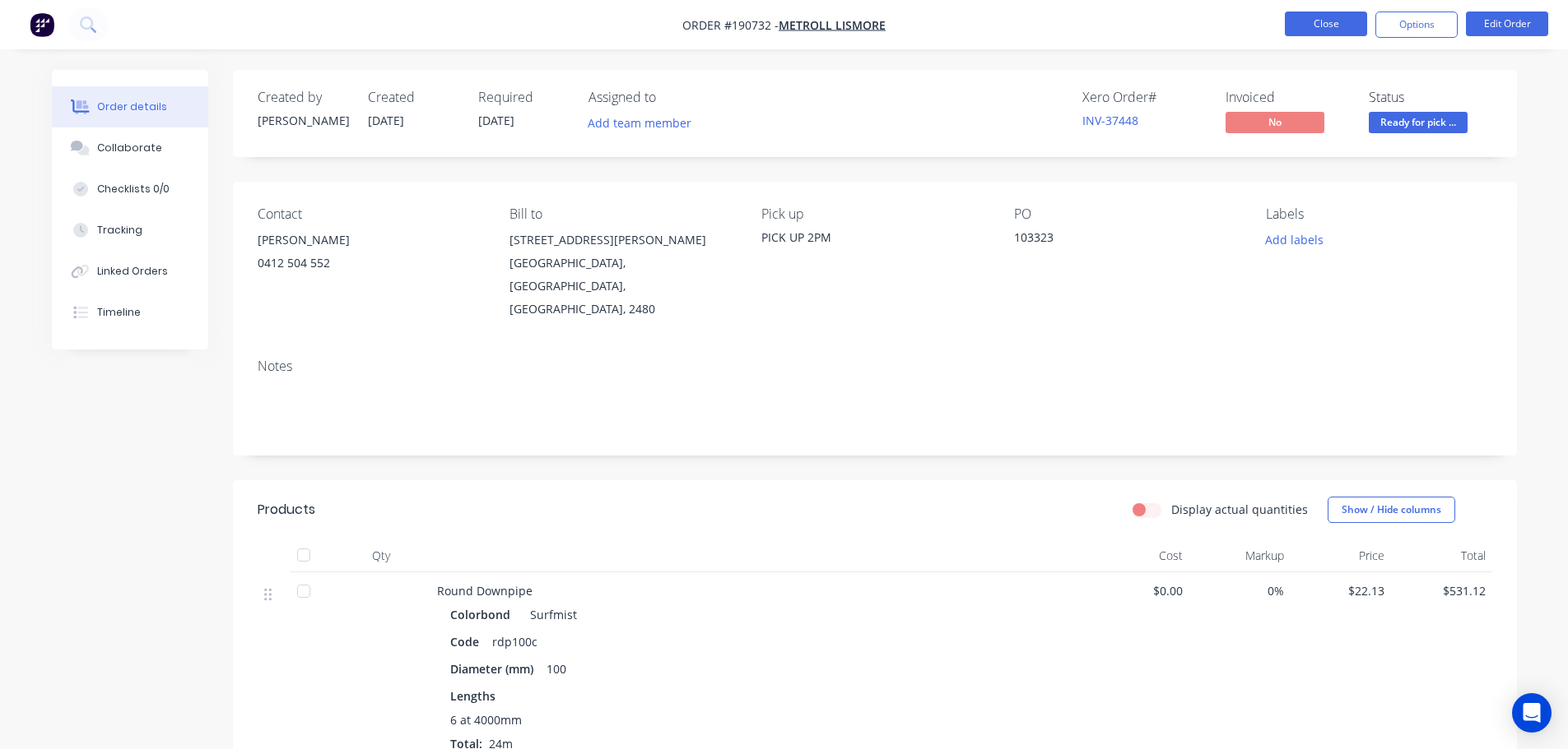
click at [1345, 19] on button "Close" at bounding box center [1325, 23] width 82 height 25
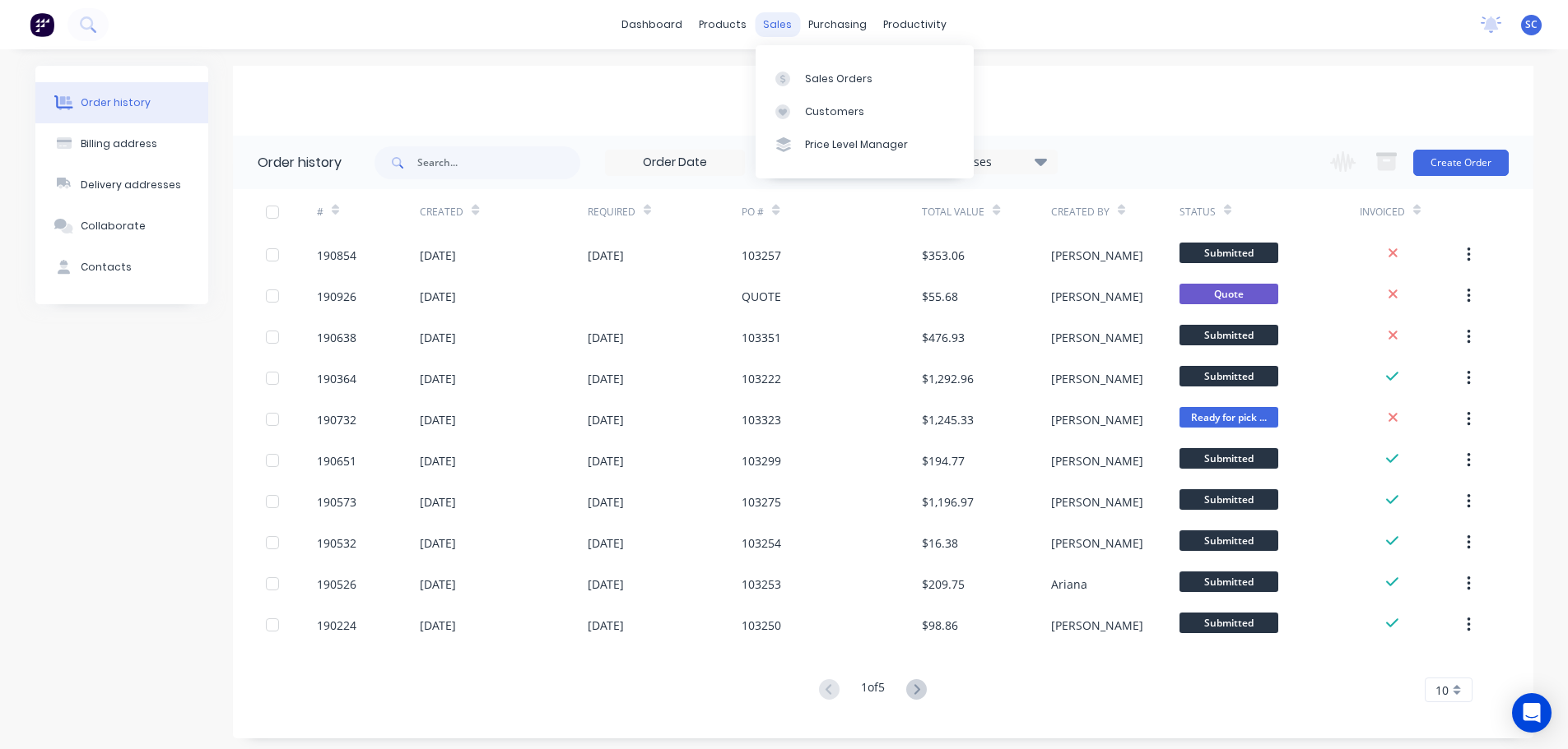
click at [759, 18] on div "sales" at bounding box center [777, 24] width 45 height 25
click at [818, 113] on div "Customers" at bounding box center [834, 112] width 59 height 15
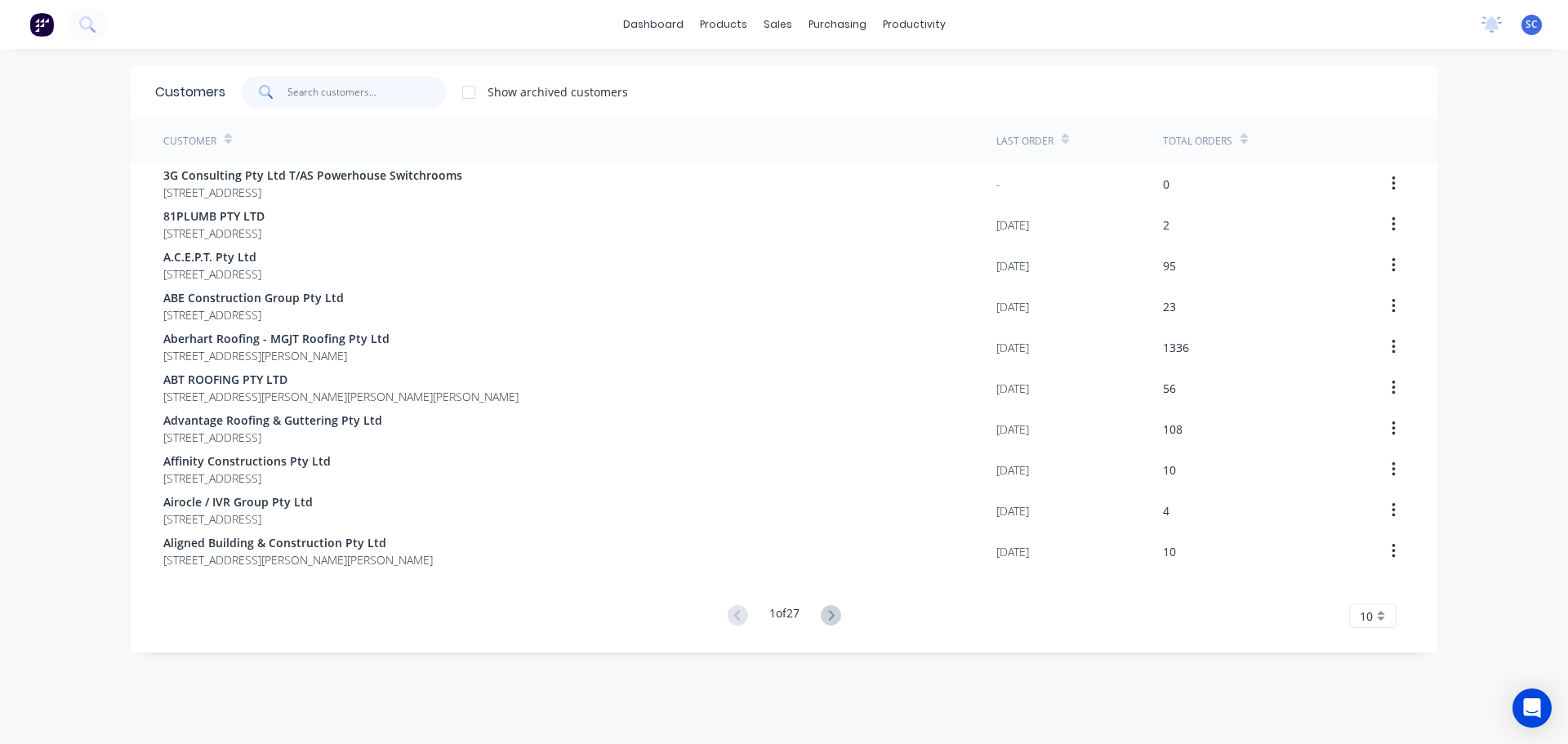
click at [324, 97] on input "text" at bounding box center [367, 93] width 159 height 33
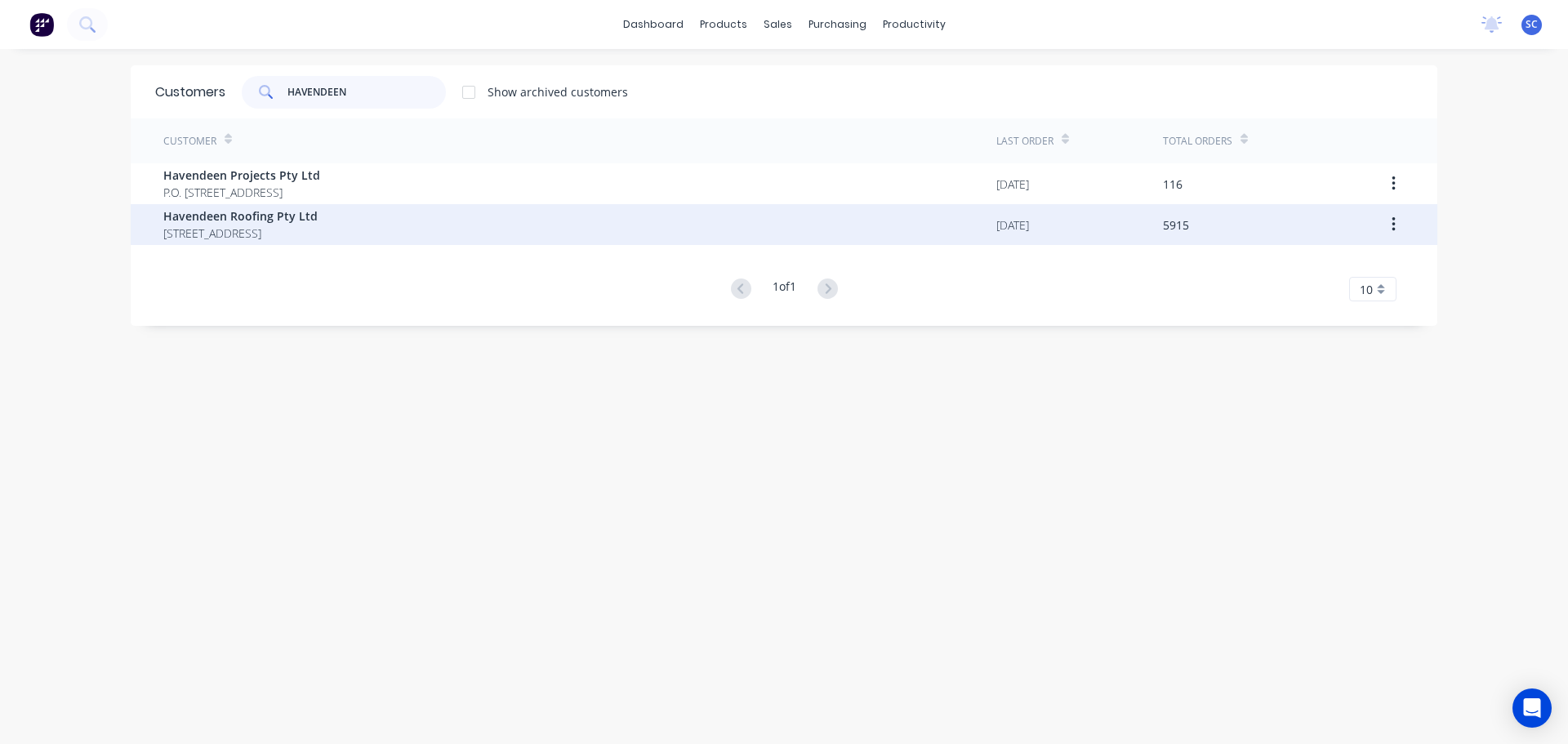
type input "HAVENDEEN"
click at [216, 222] on span "Havendeen Roofing Pty Ltd" at bounding box center [241, 216] width 154 height 17
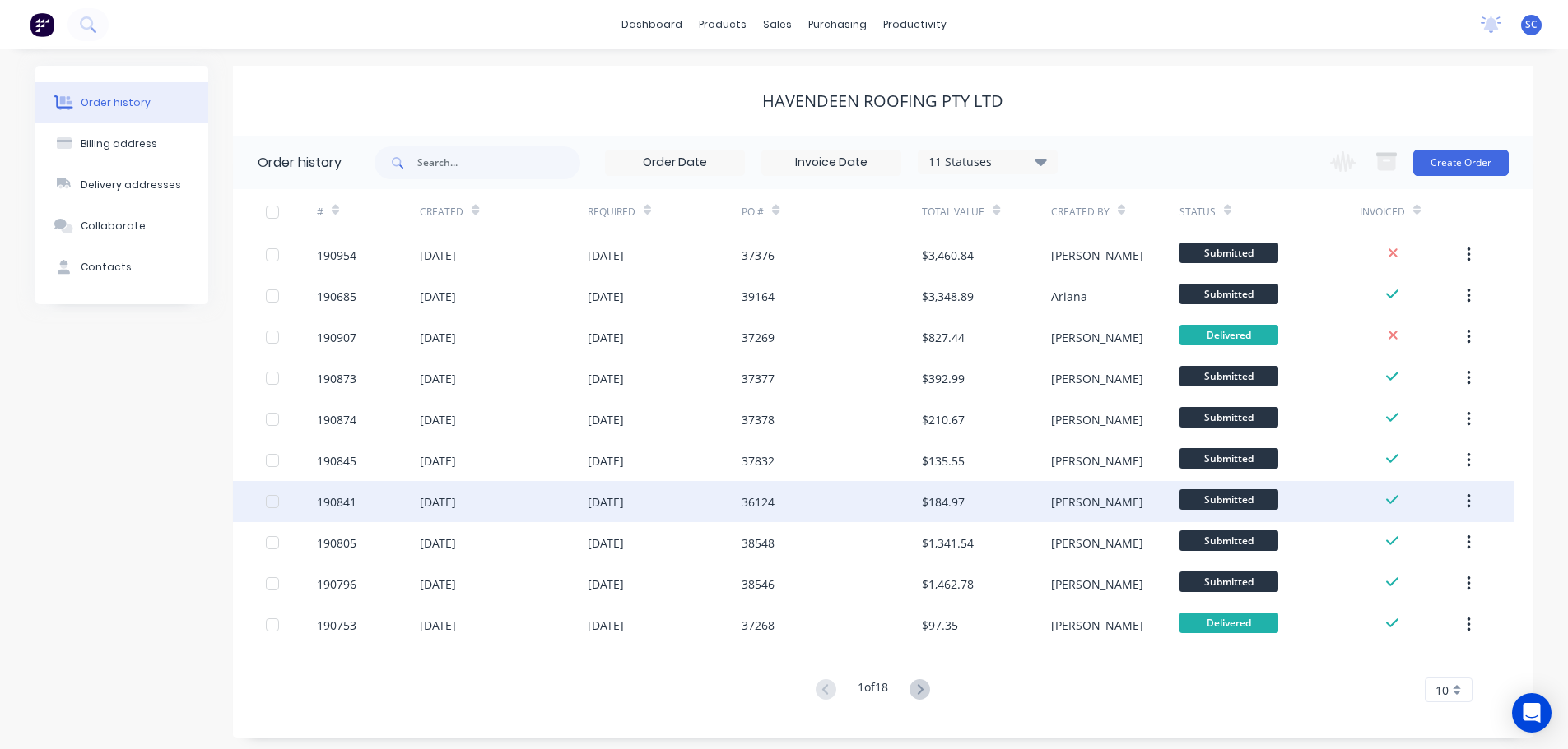
click at [773, 501] on div "36124" at bounding box center [759, 502] width 33 height 18
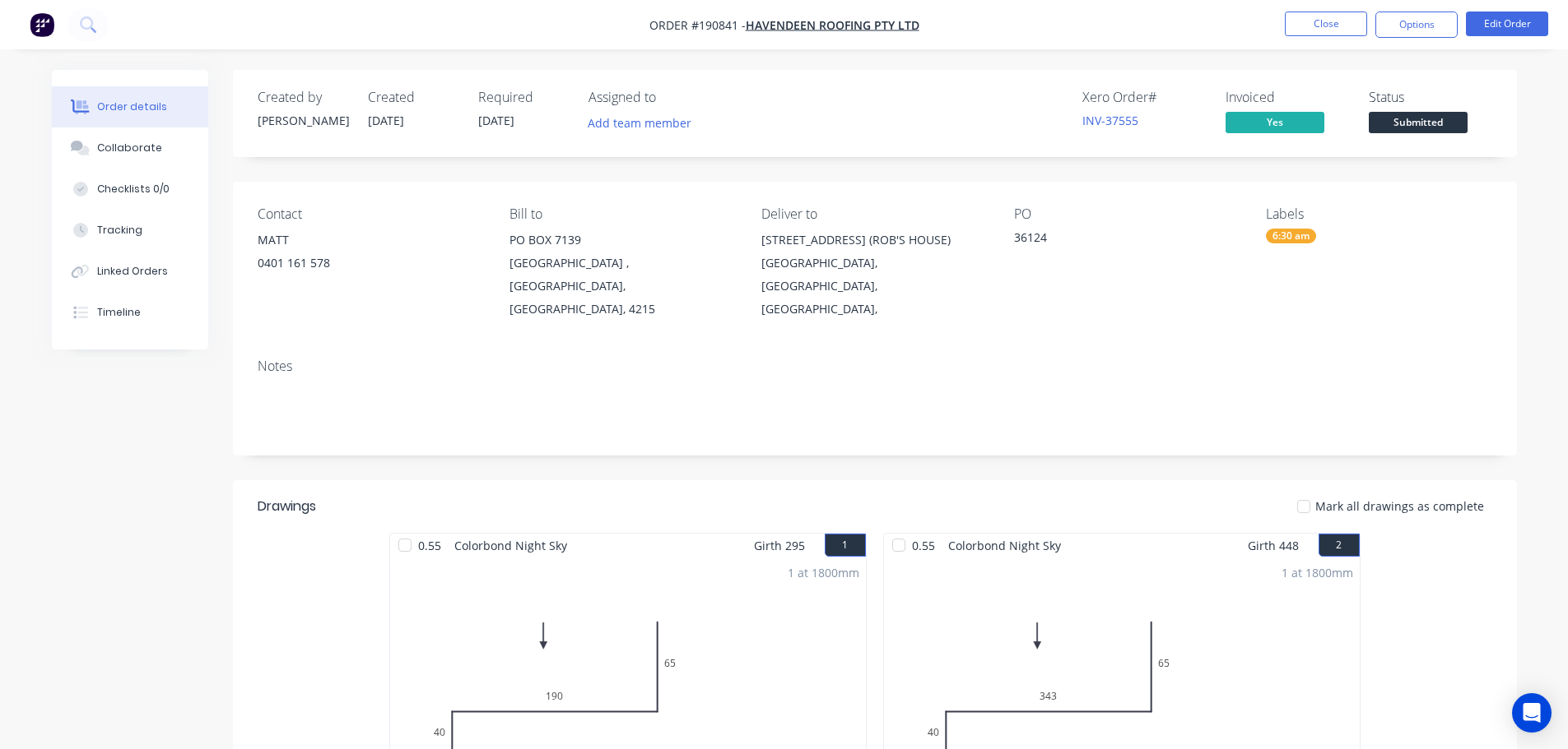
click at [785, 92] on div "Xero Order # INV-37555 Invoiced Yes Status Submitted" at bounding box center [1123, 114] width 739 height 48
click at [1314, 21] on button "Close" at bounding box center [1325, 23] width 82 height 25
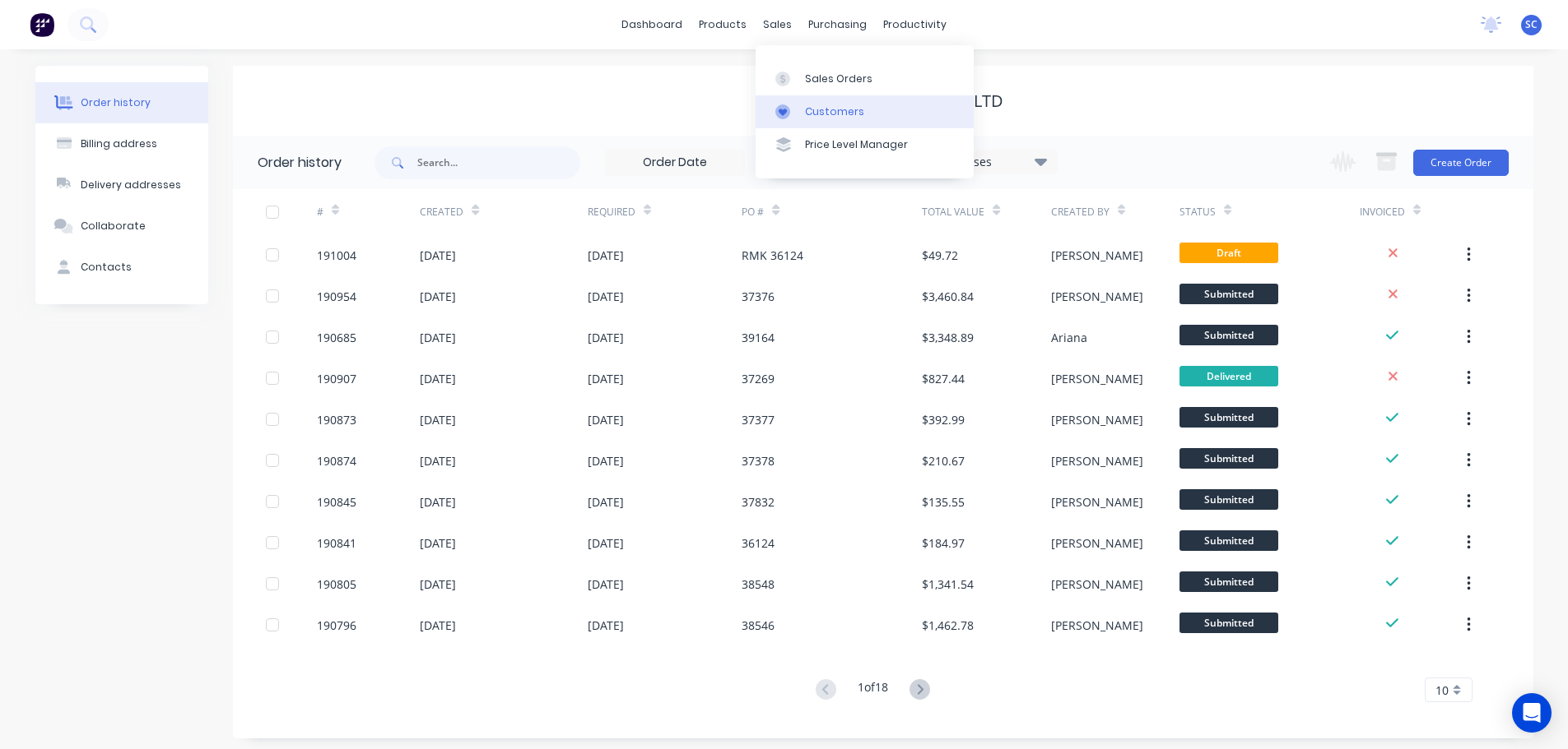
click at [825, 110] on div "Customers" at bounding box center [834, 112] width 59 height 15
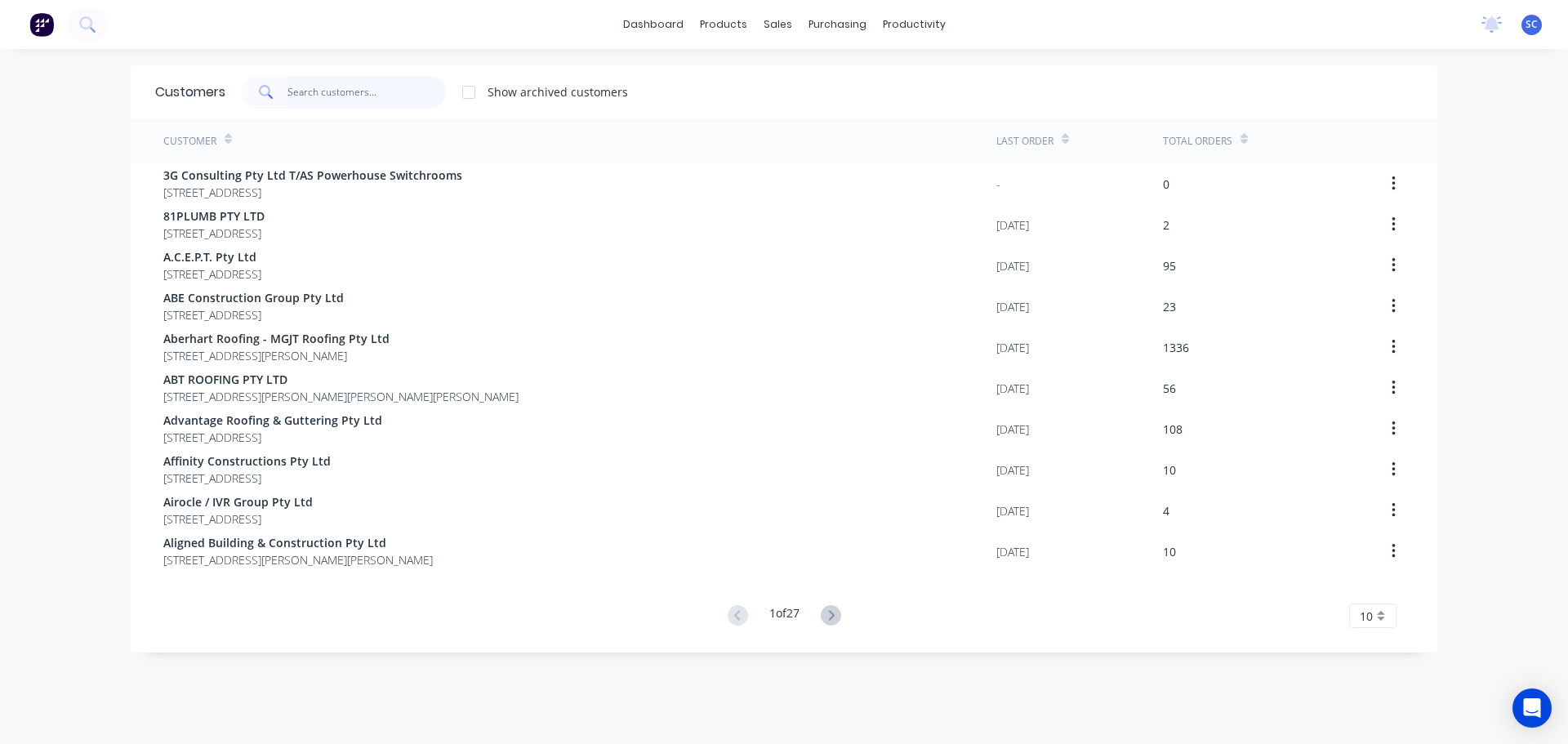
click at [356, 102] on input "text" at bounding box center [367, 93] width 159 height 33
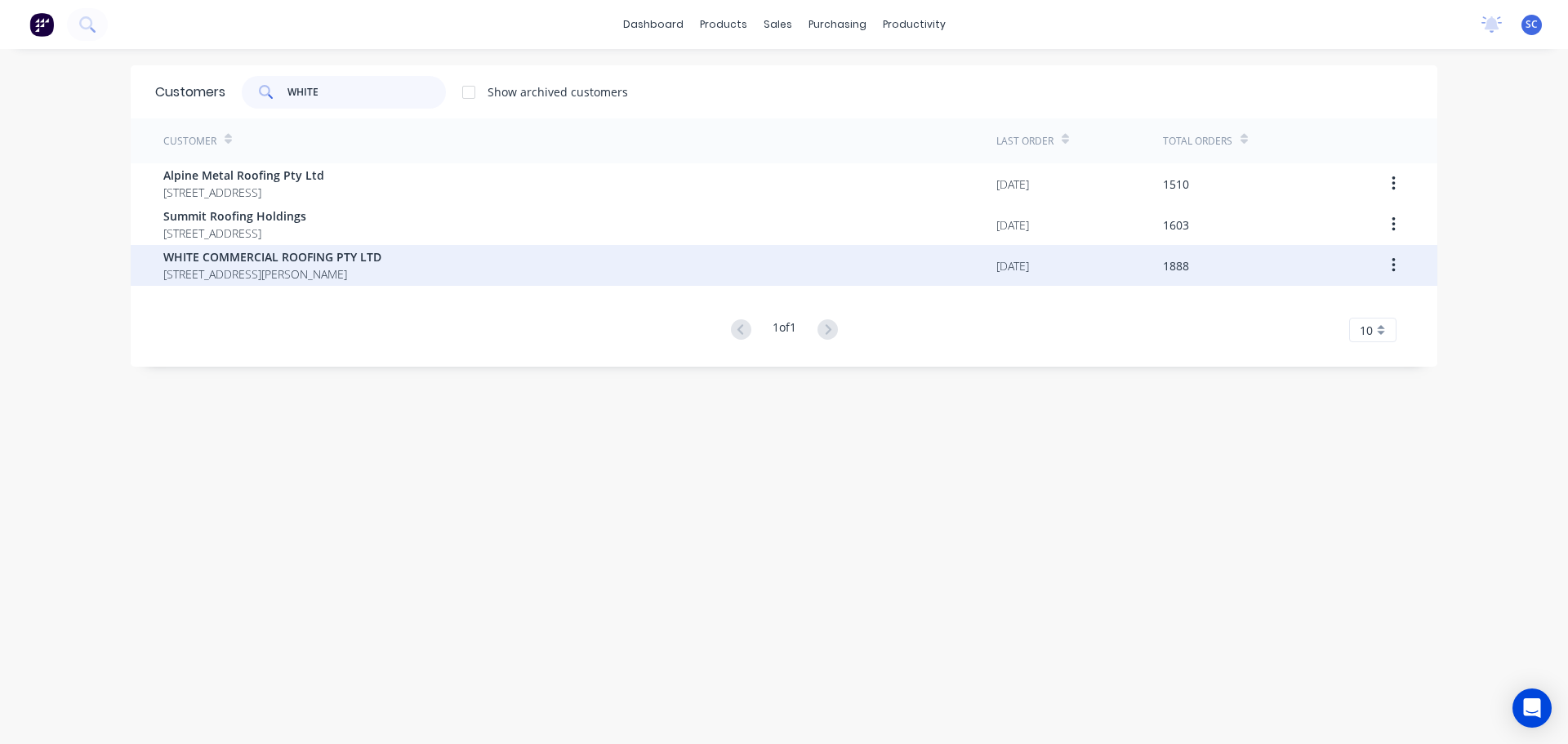
type input "WHITE"
click at [150, 252] on div "WHITE COMMERCIAL ROOFING PTY LTD 57 Dewar Drive LOGANHOLME Queensland Australia…" at bounding box center [784, 266] width 1307 height 40
click at [224, 263] on span "WHITE COMMERCIAL ROOFING PTY LTD" at bounding box center [272, 257] width 218 height 17
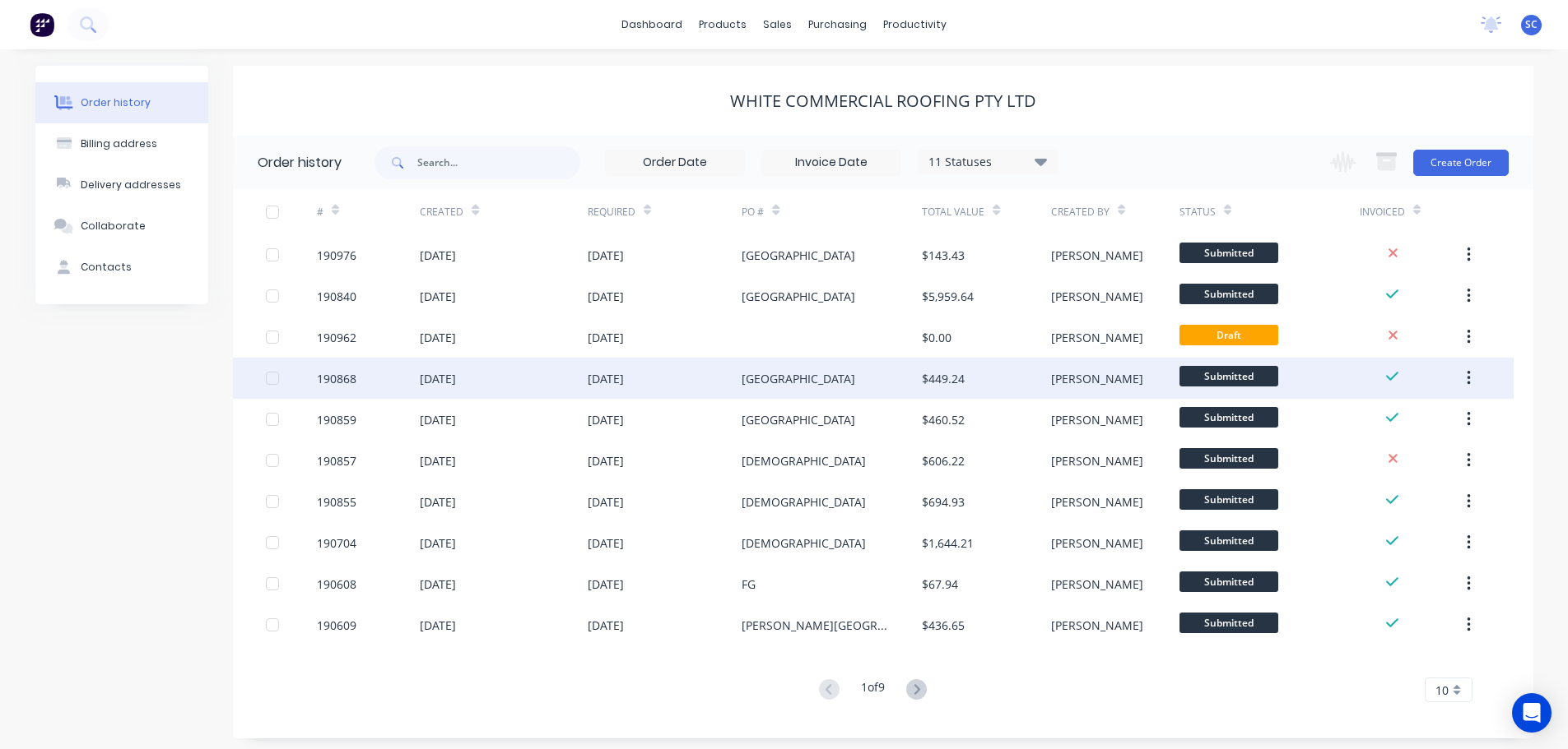
click at [596, 375] on div "27 Aug 2025" at bounding box center [605, 379] width 36 height 18
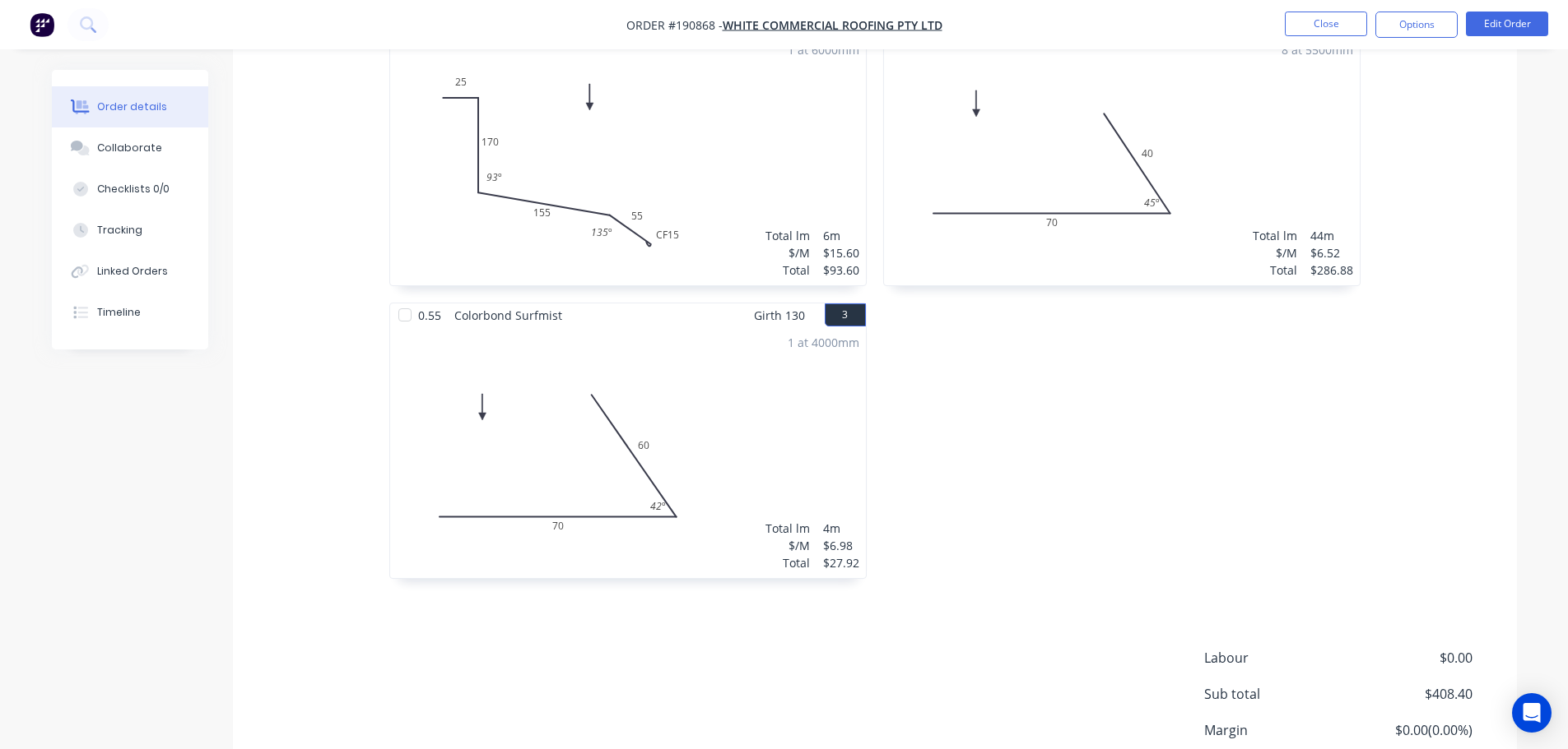
scroll to position [576, 0]
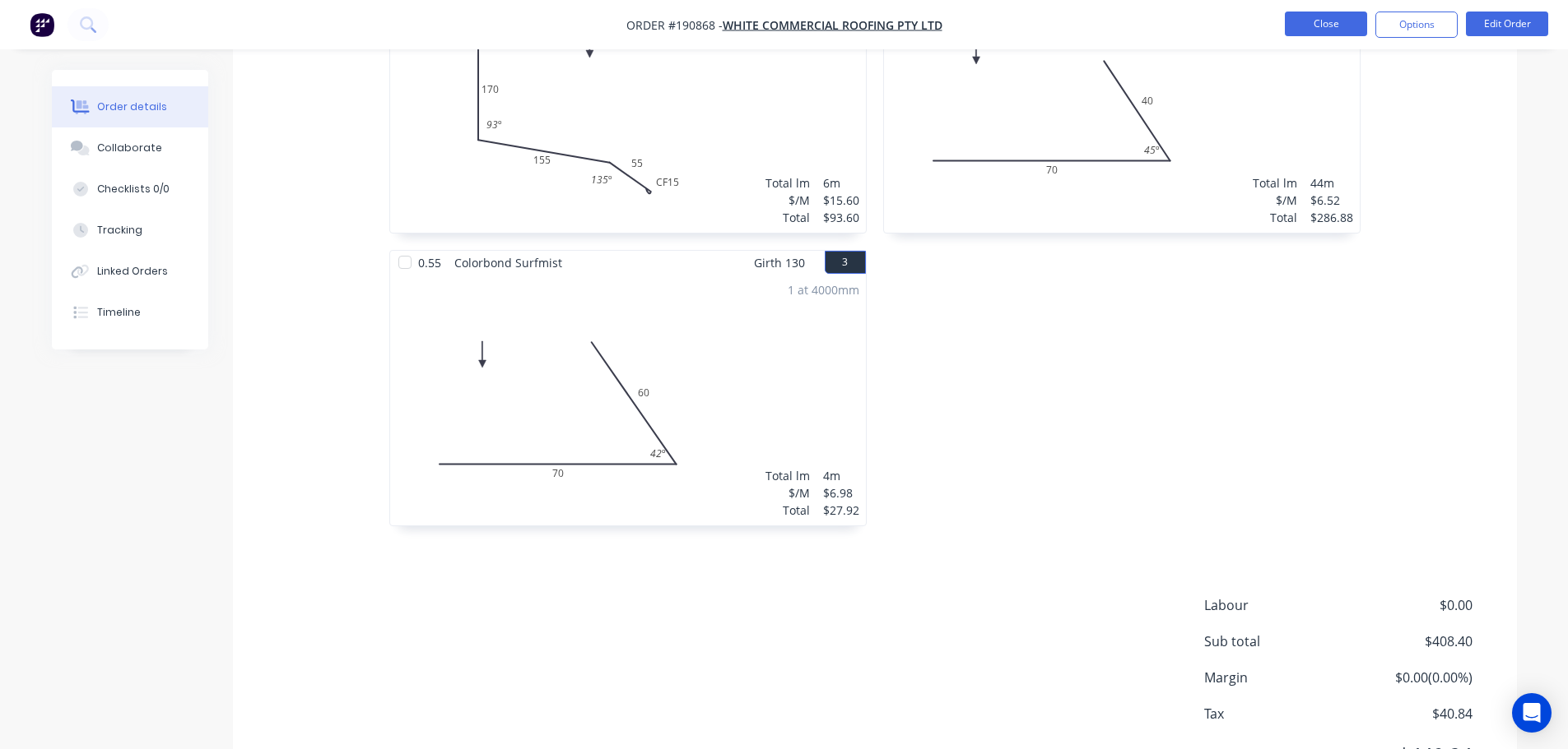
click at [1305, 17] on button "Close" at bounding box center [1325, 23] width 82 height 25
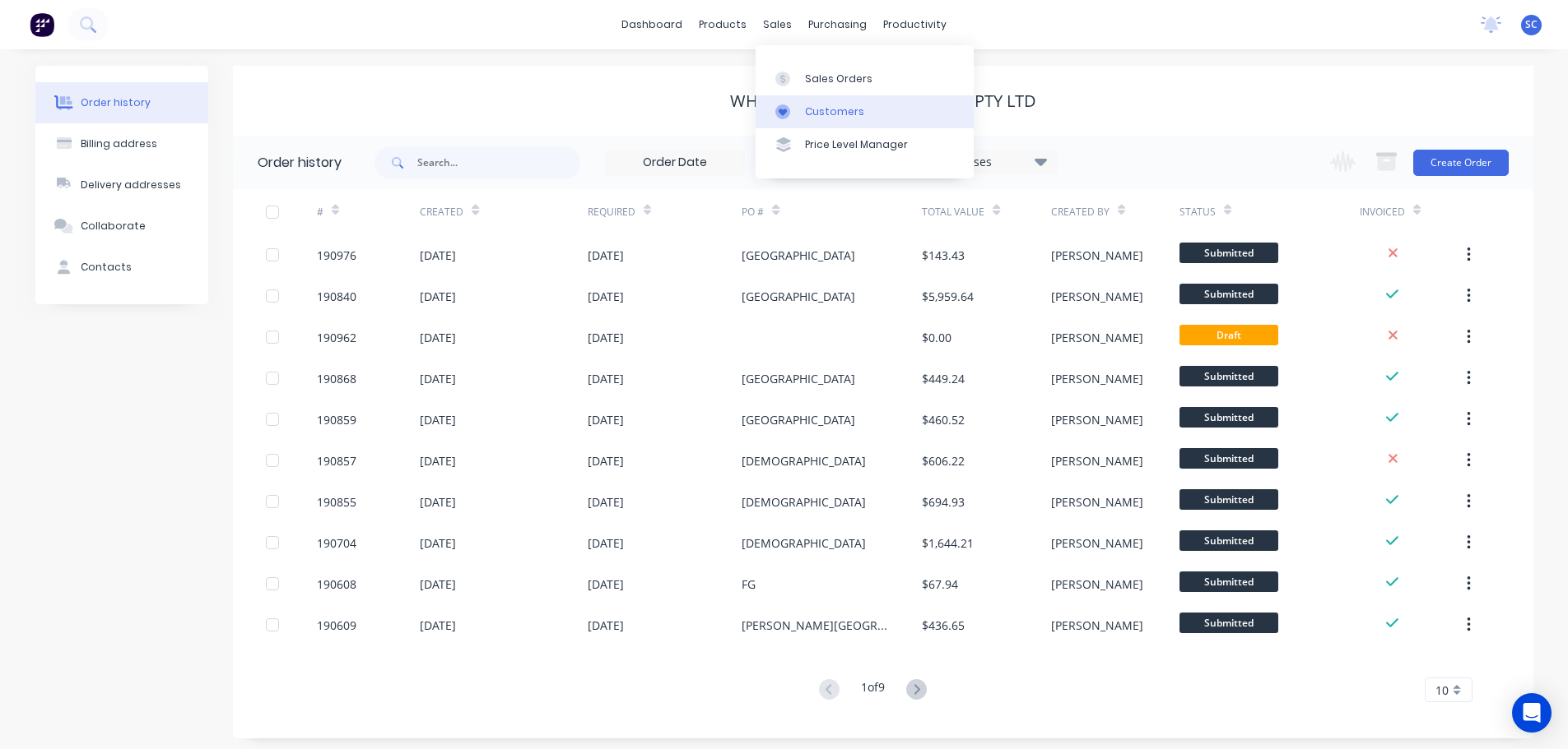
click at [833, 107] on div "Customers" at bounding box center [834, 112] width 59 height 15
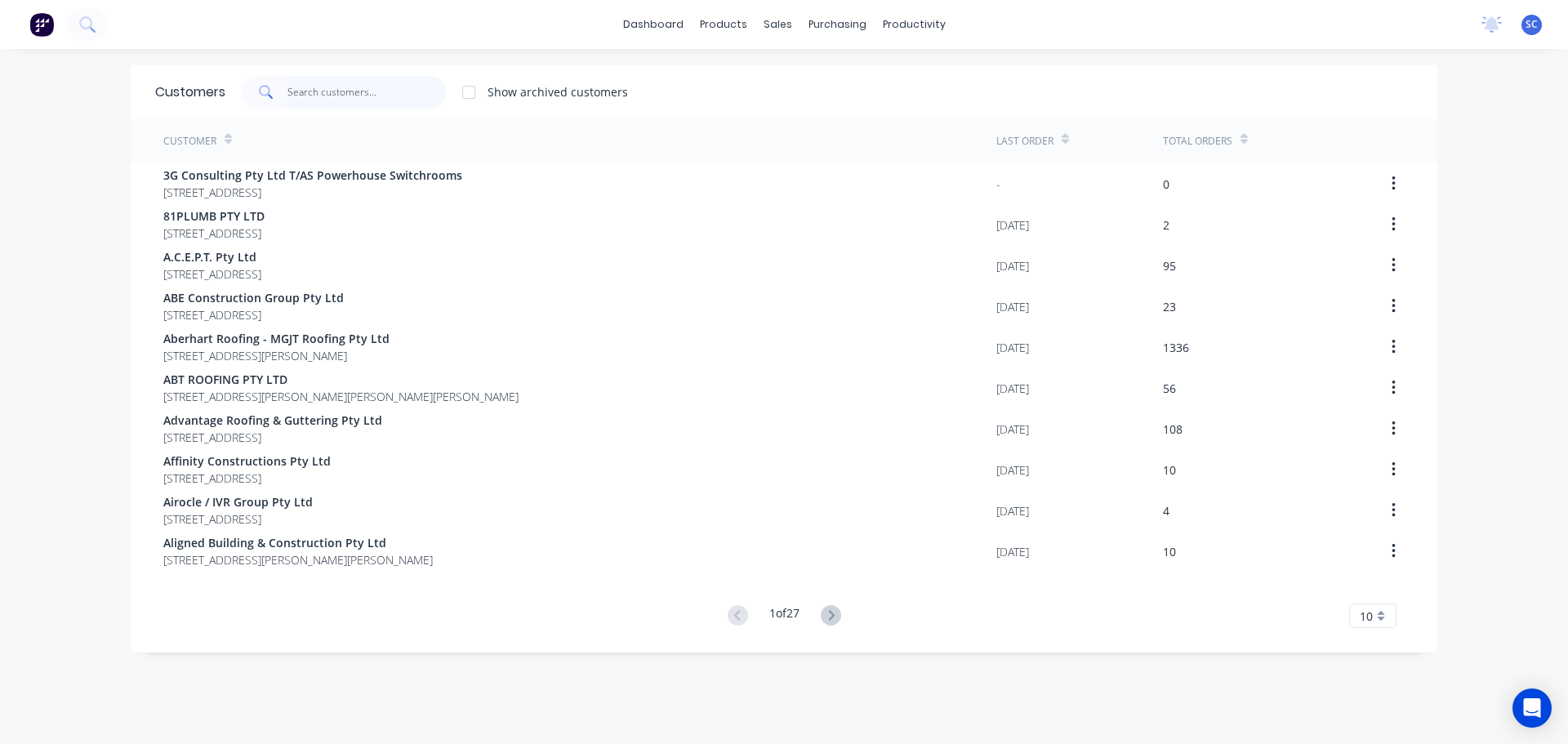
click at [304, 86] on input "text" at bounding box center [367, 93] width 159 height 33
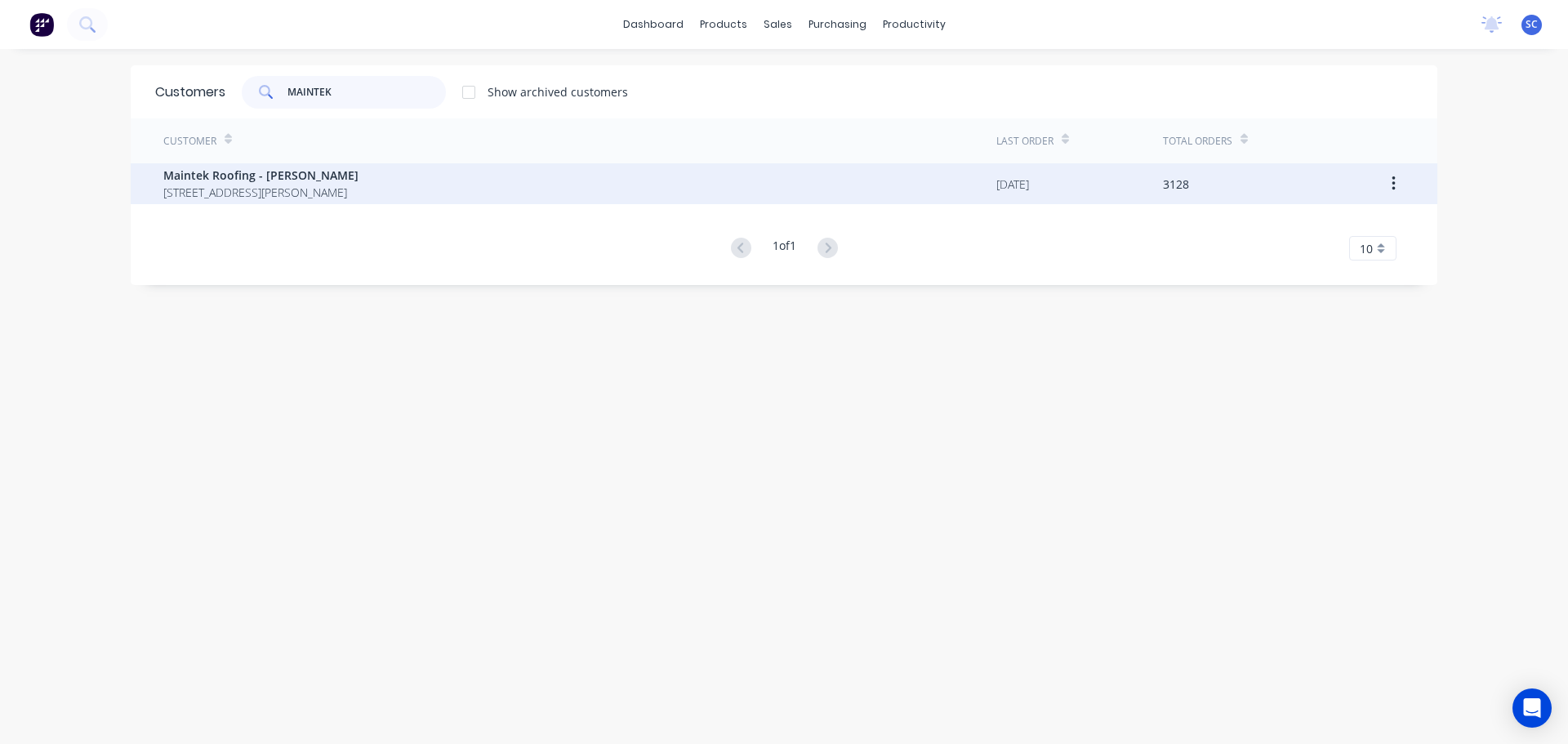
type input "MAINTEK"
click at [256, 192] on span "247-251 Wilson Road BUCCAN Queensland Australia 4207" at bounding box center [261, 192] width 195 height 17
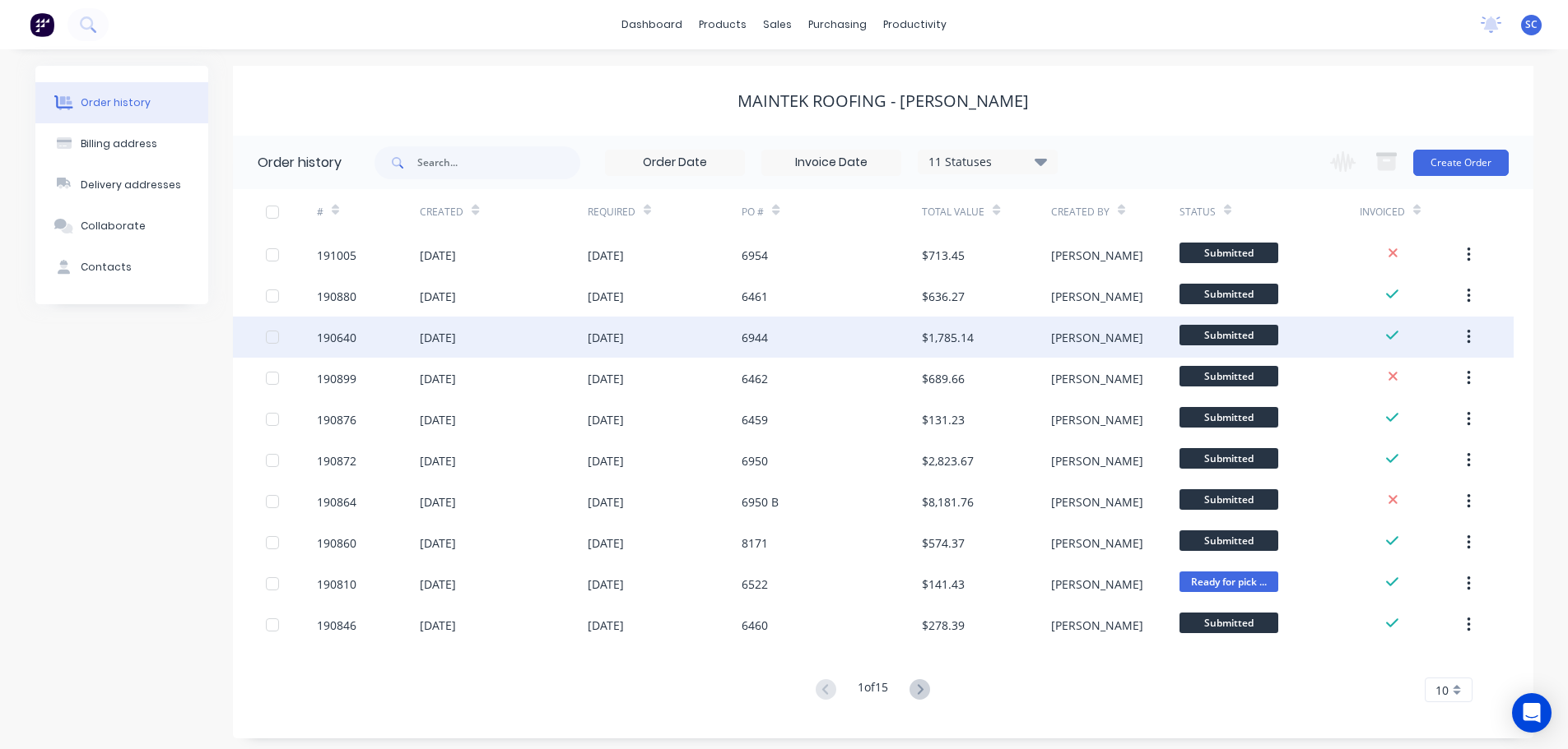
click at [731, 340] on div "26 Aug 2025" at bounding box center [664, 337] width 155 height 41
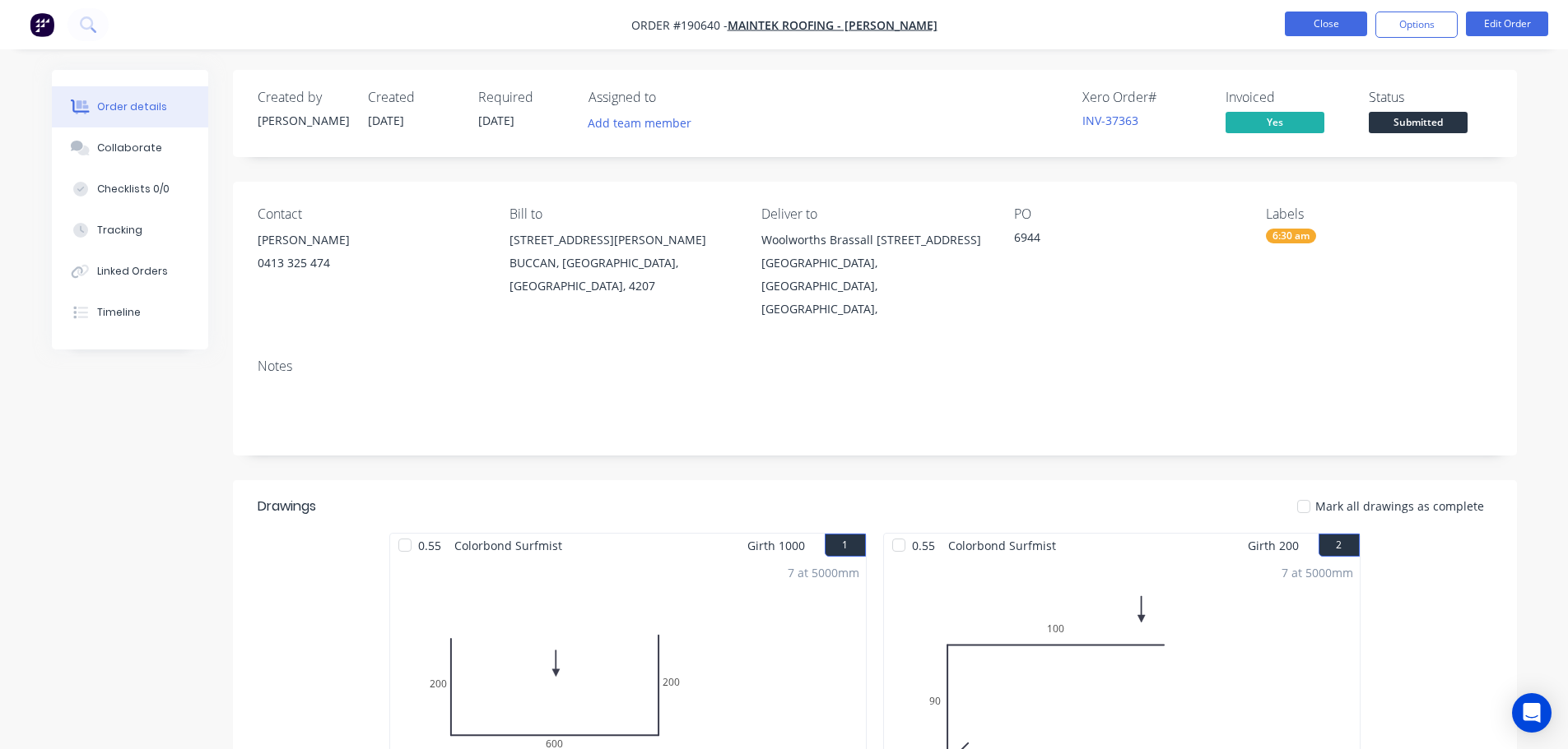
click at [1335, 25] on button "Close" at bounding box center [1325, 23] width 82 height 25
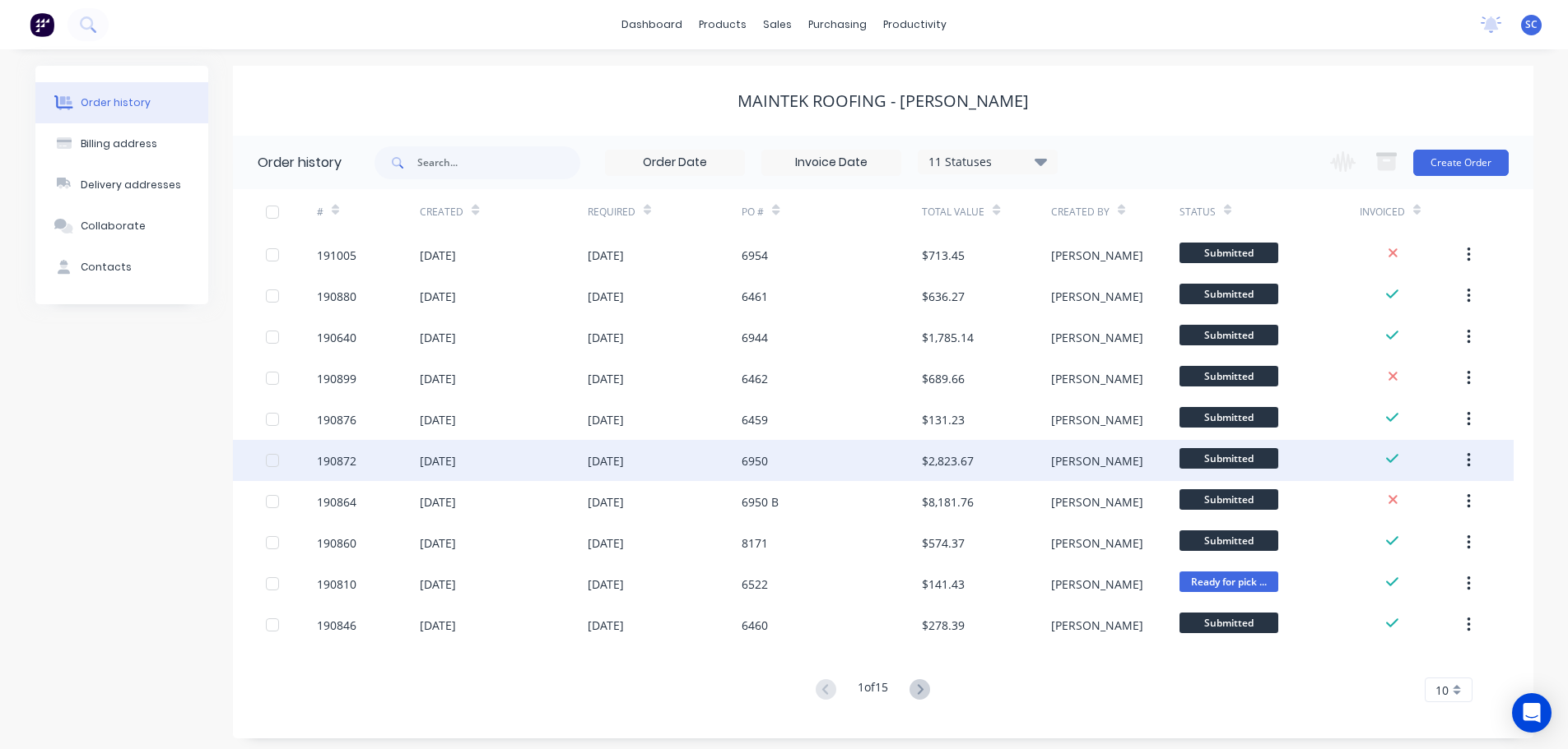
click at [537, 461] on div "26 Aug 2025" at bounding box center [503, 460] width 167 height 41
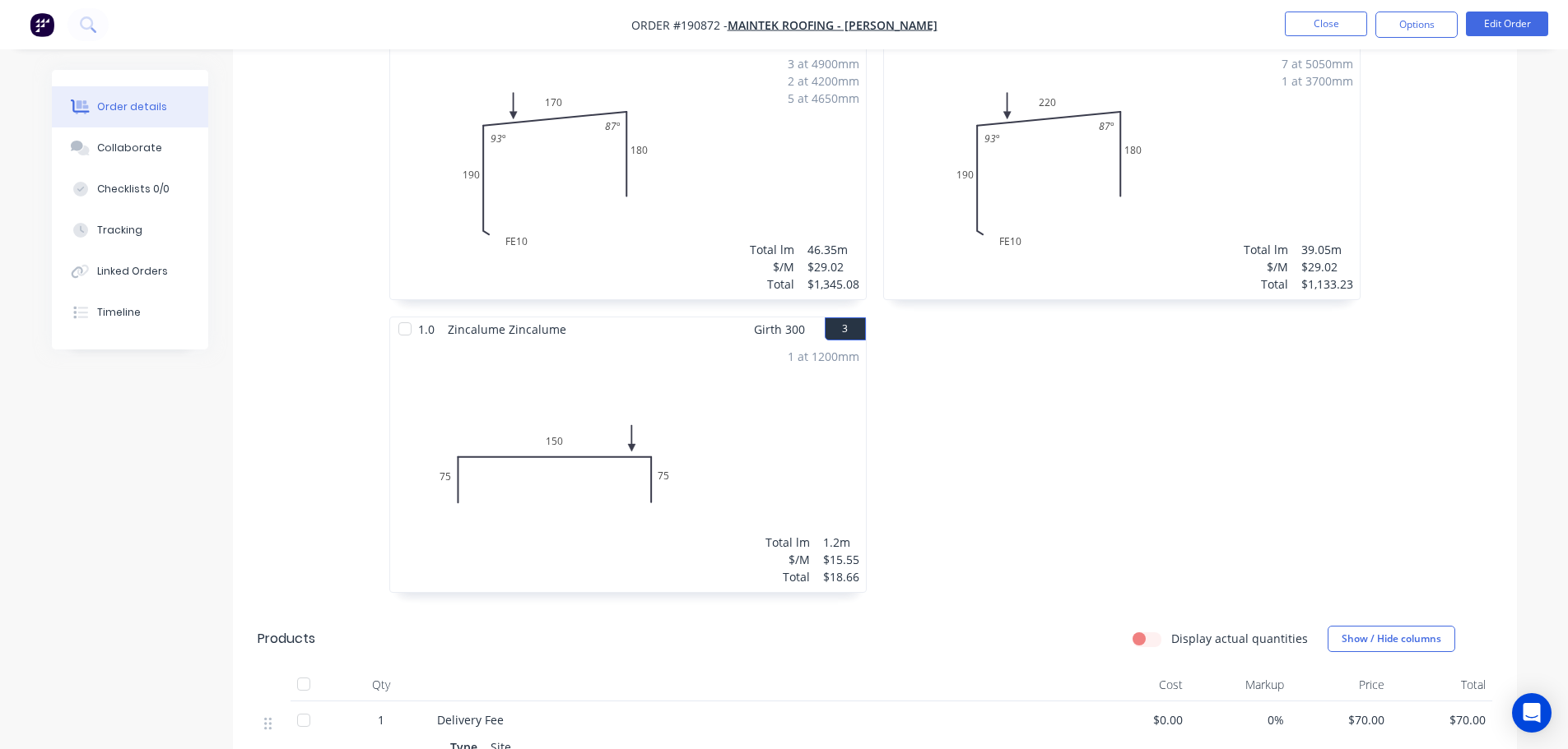
scroll to position [317, 0]
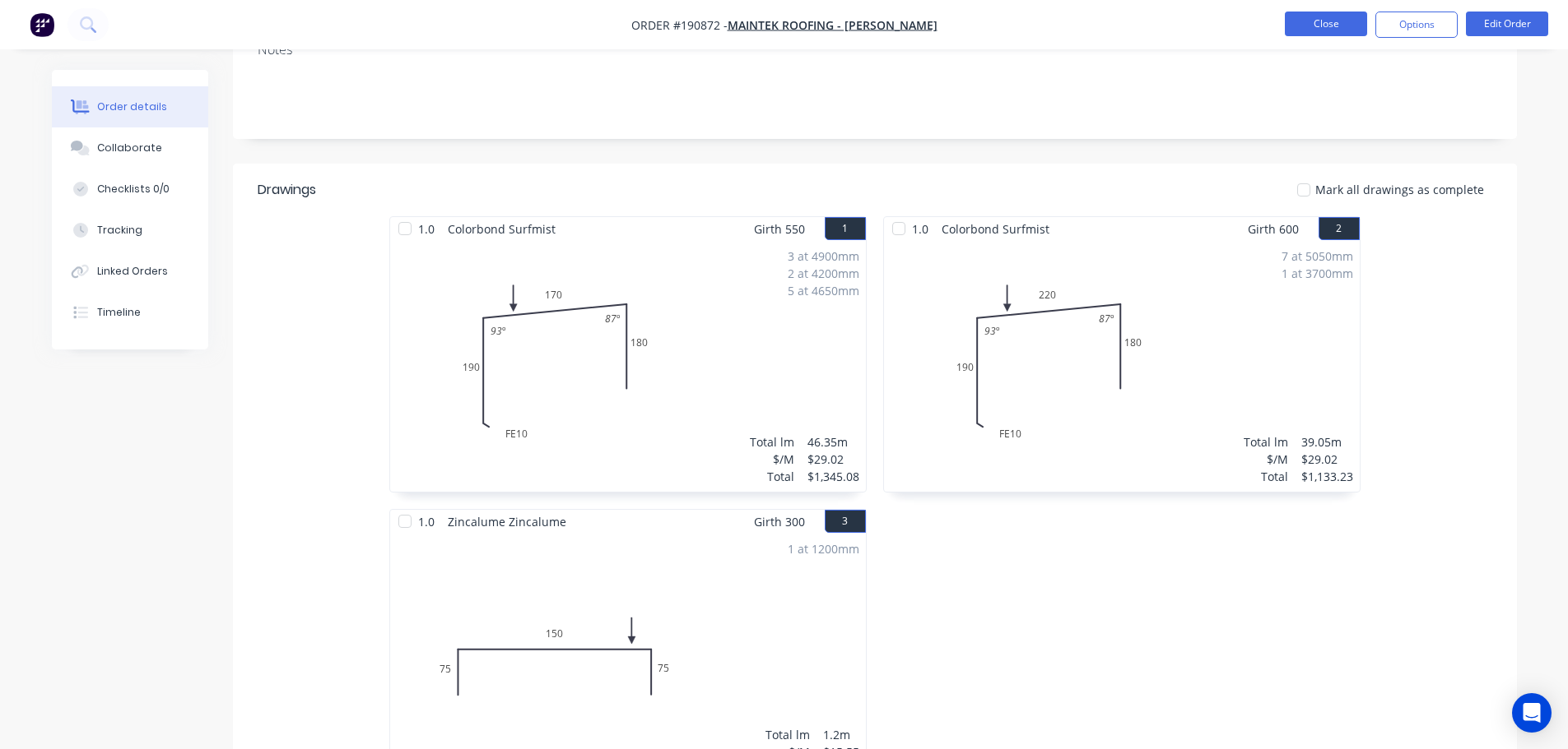
click at [1340, 31] on button "Close" at bounding box center [1325, 23] width 82 height 25
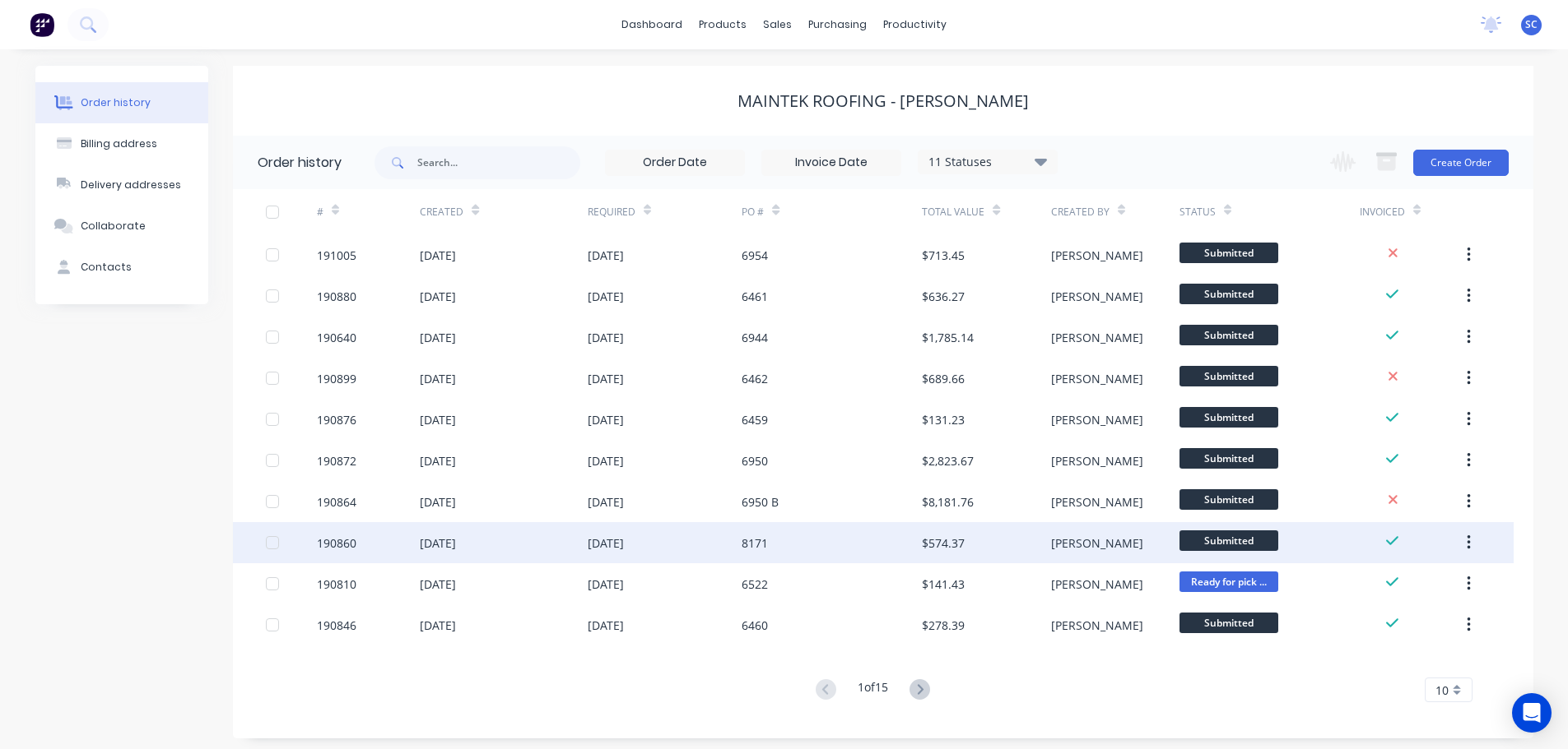
click at [555, 543] on div "26 Aug 2025" at bounding box center [503, 543] width 167 height 41
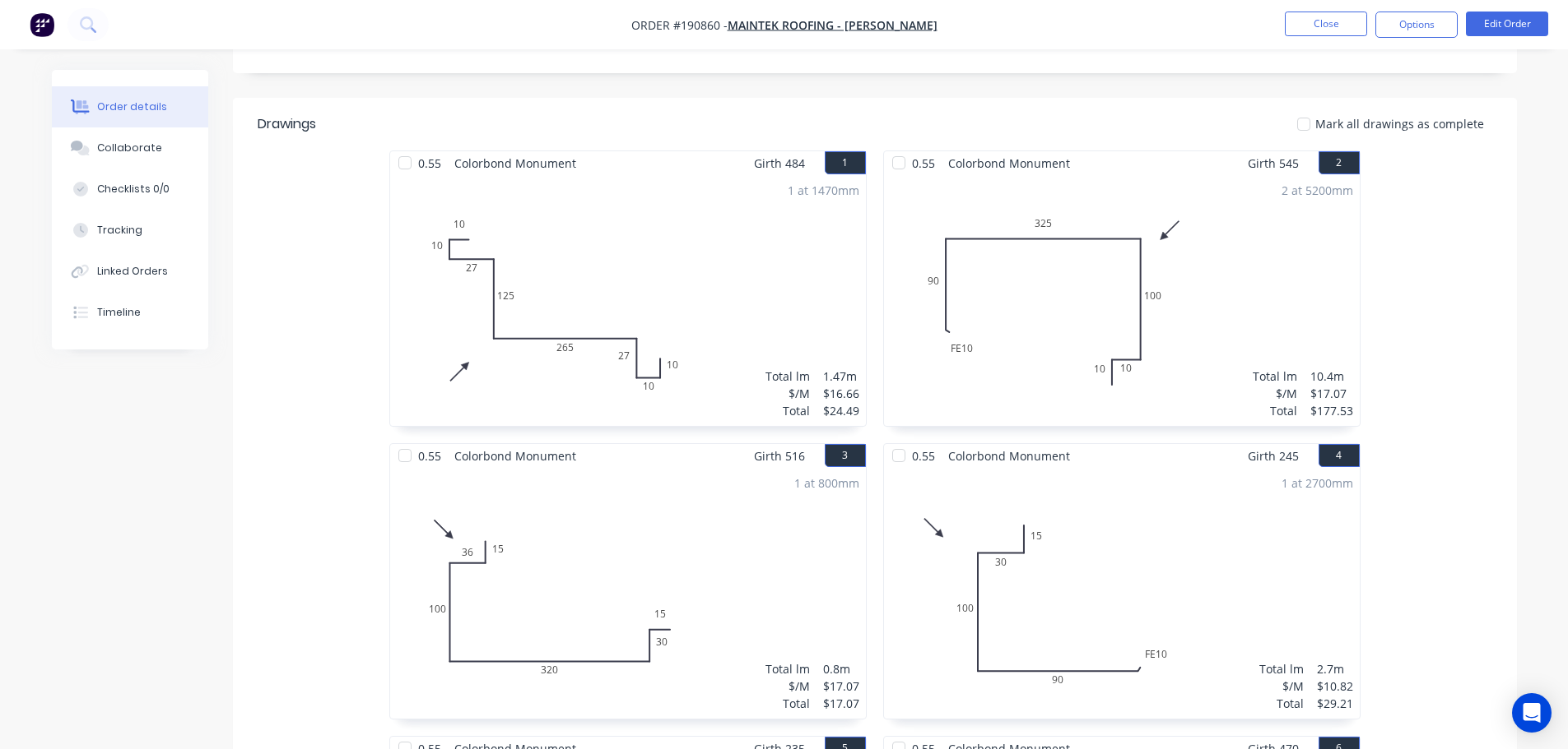
scroll to position [82, 0]
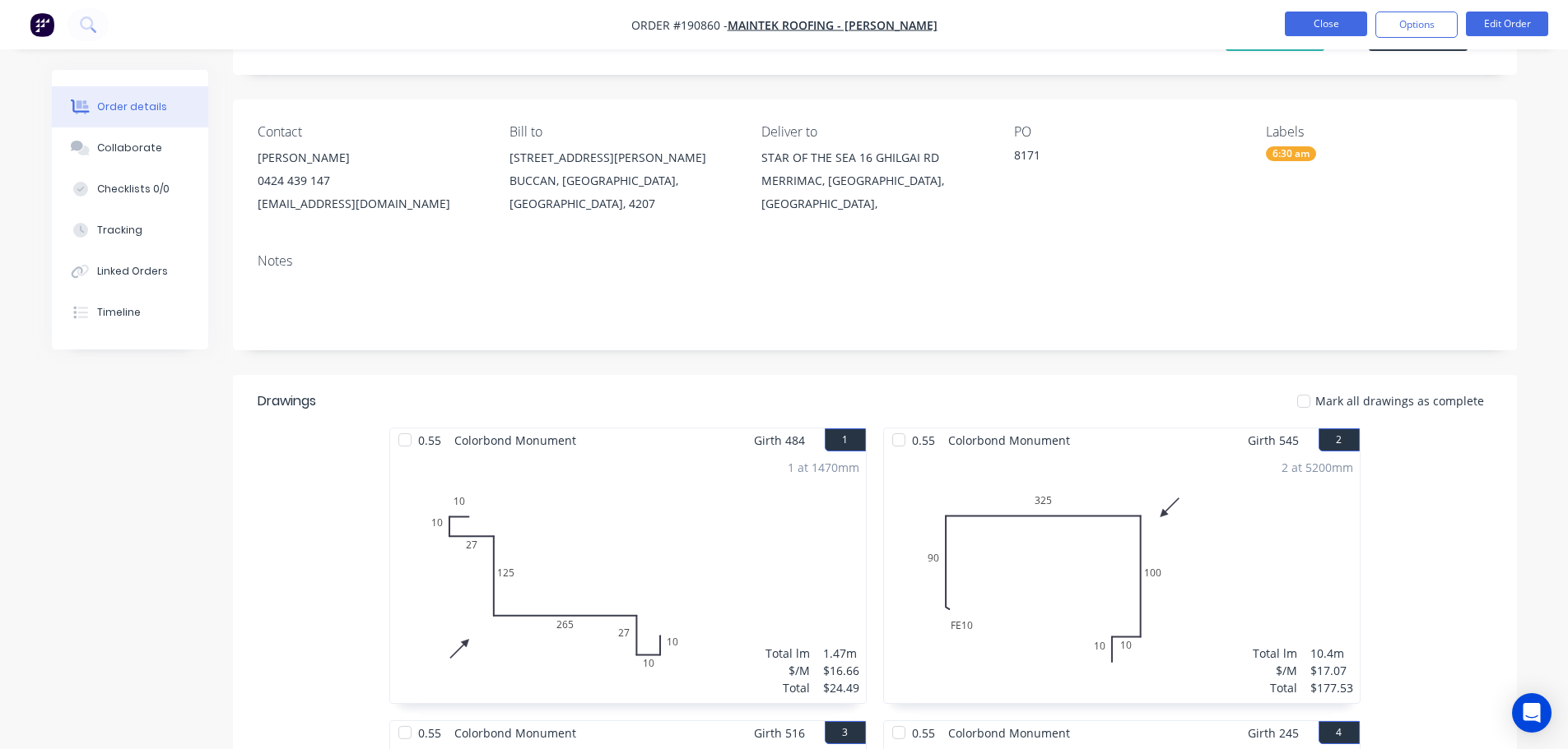
click at [1310, 18] on button "Close" at bounding box center [1325, 23] width 82 height 25
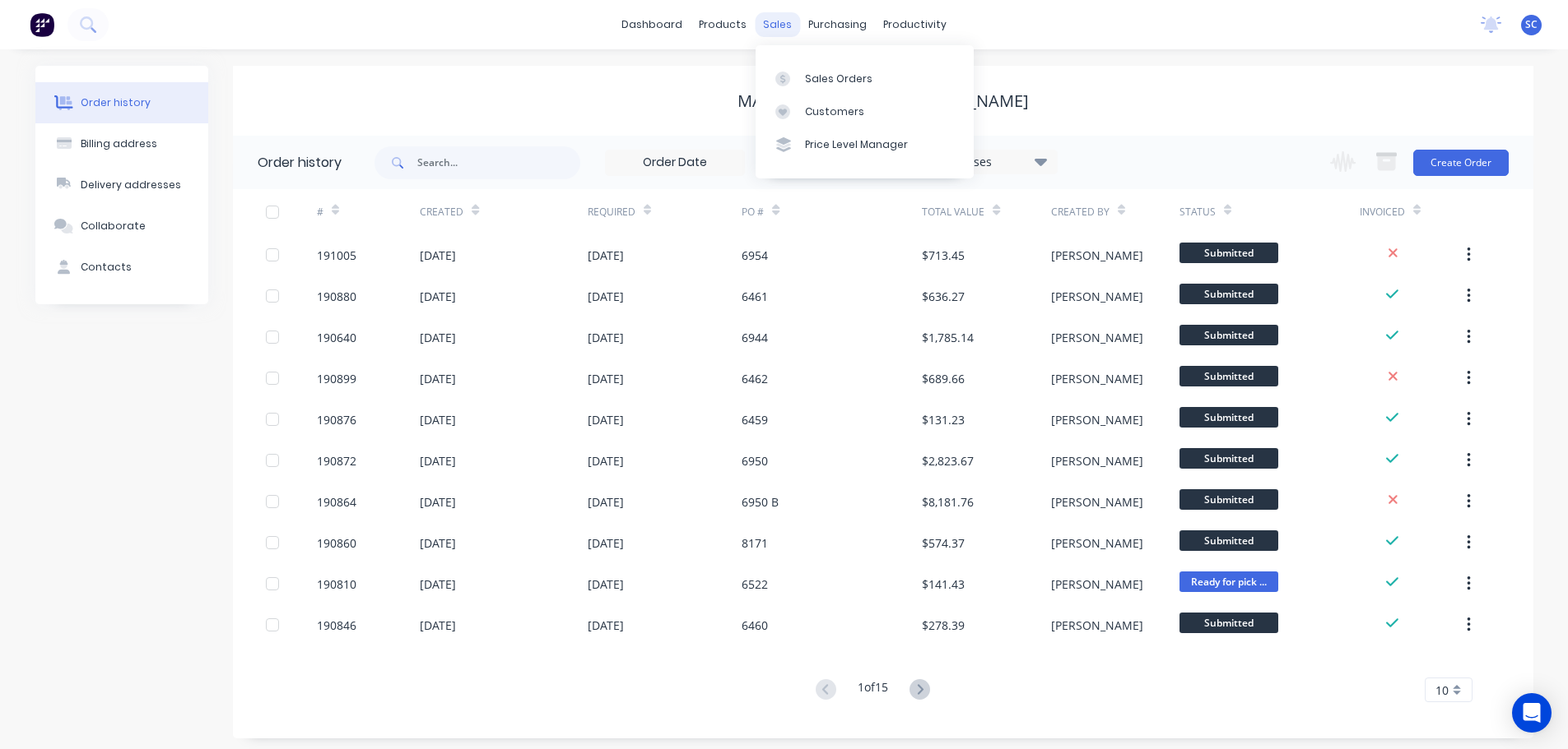
click at [771, 19] on div "sales" at bounding box center [777, 24] width 45 height 25
click at [771, 22] on div "sales" at bounding box center [777, 24] width 45 height 25
click at [834, 107] on div "Customers" at bounding box center [834, 112] width 59 height 15
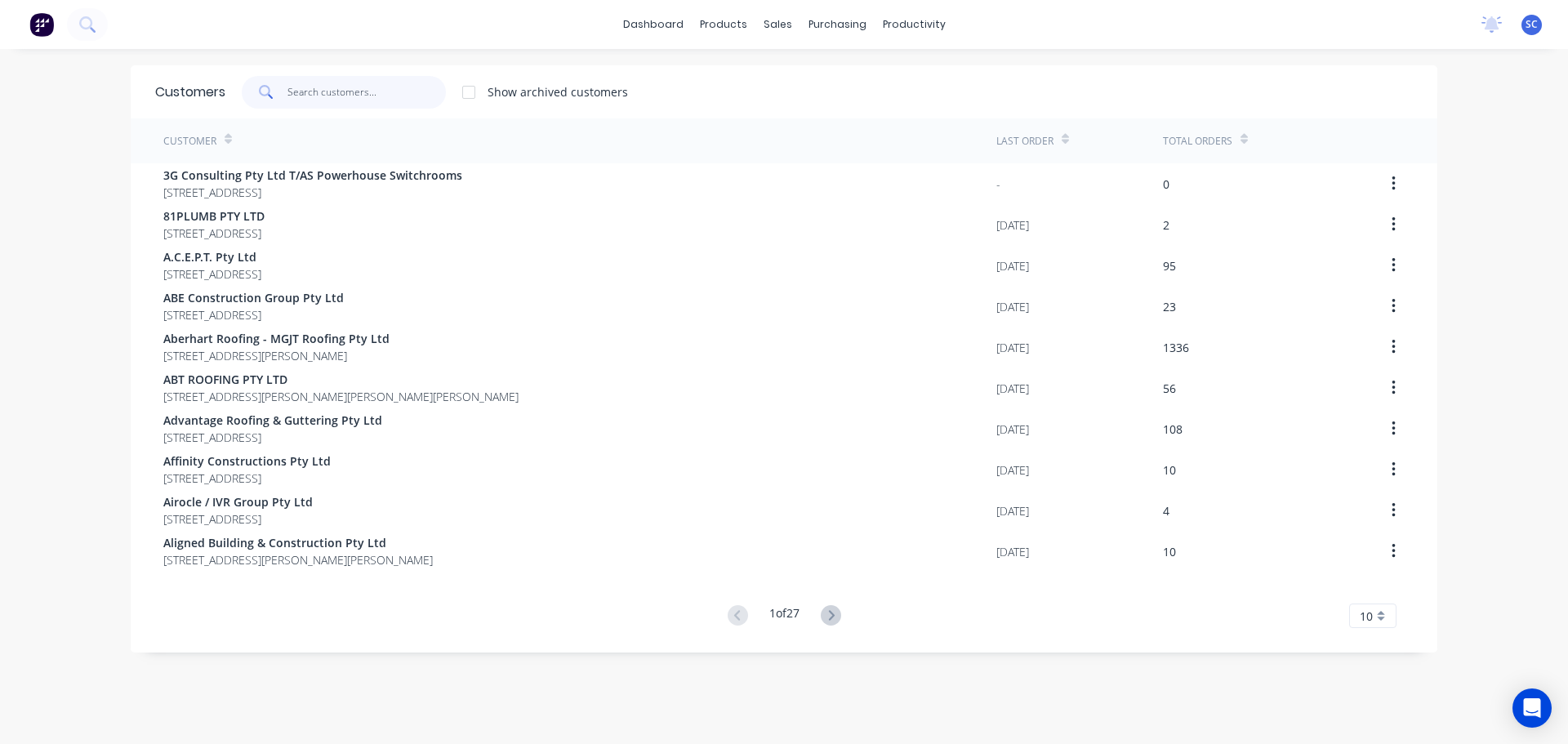
click at [360, 93] on input "text" at bounding box center [367, 93] width 159 height 33
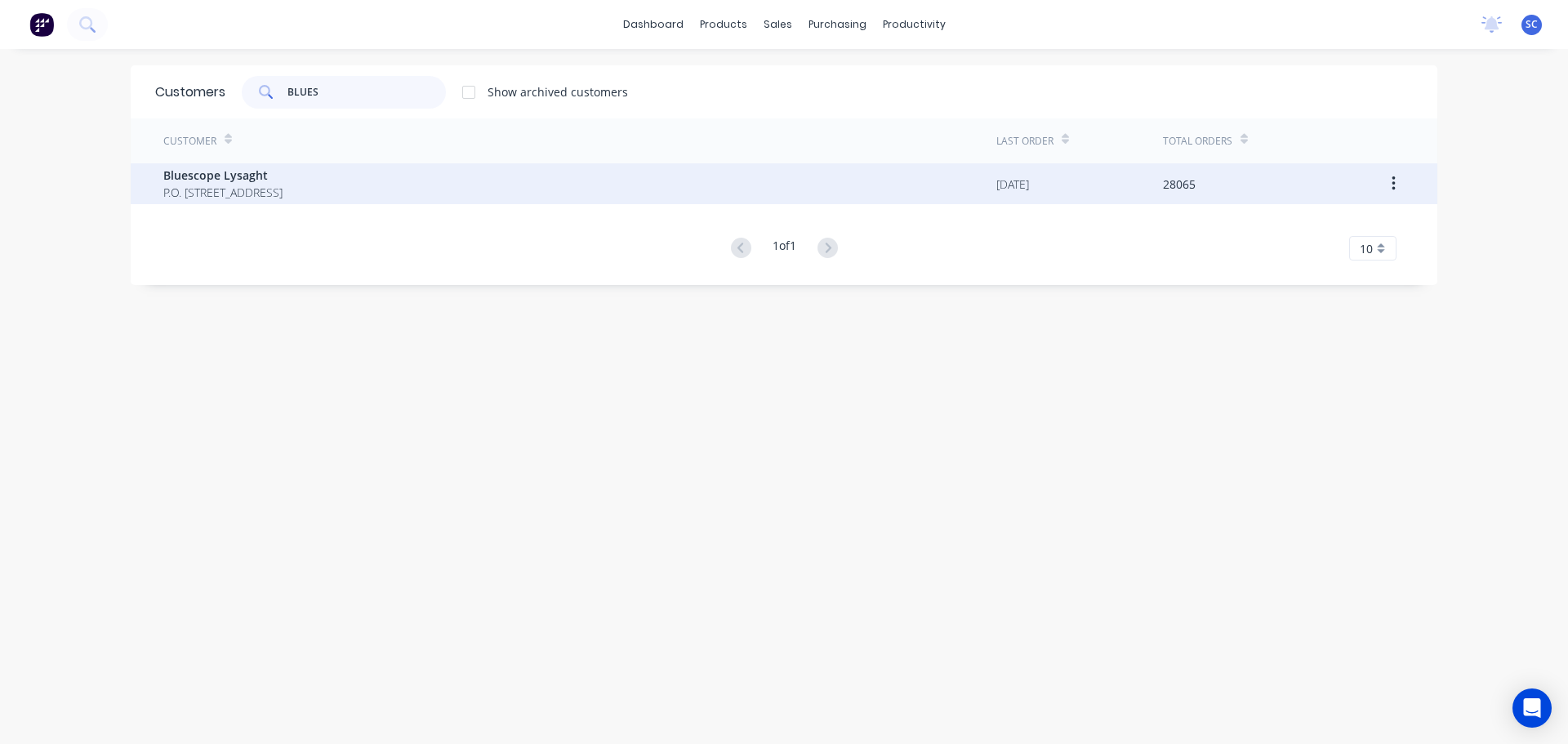
type input "BLUES"
click at [254, 193] on span "P.O. Box 144 Archerfield Australia 4108" at bounding box center [223, 192] width 119 height 17
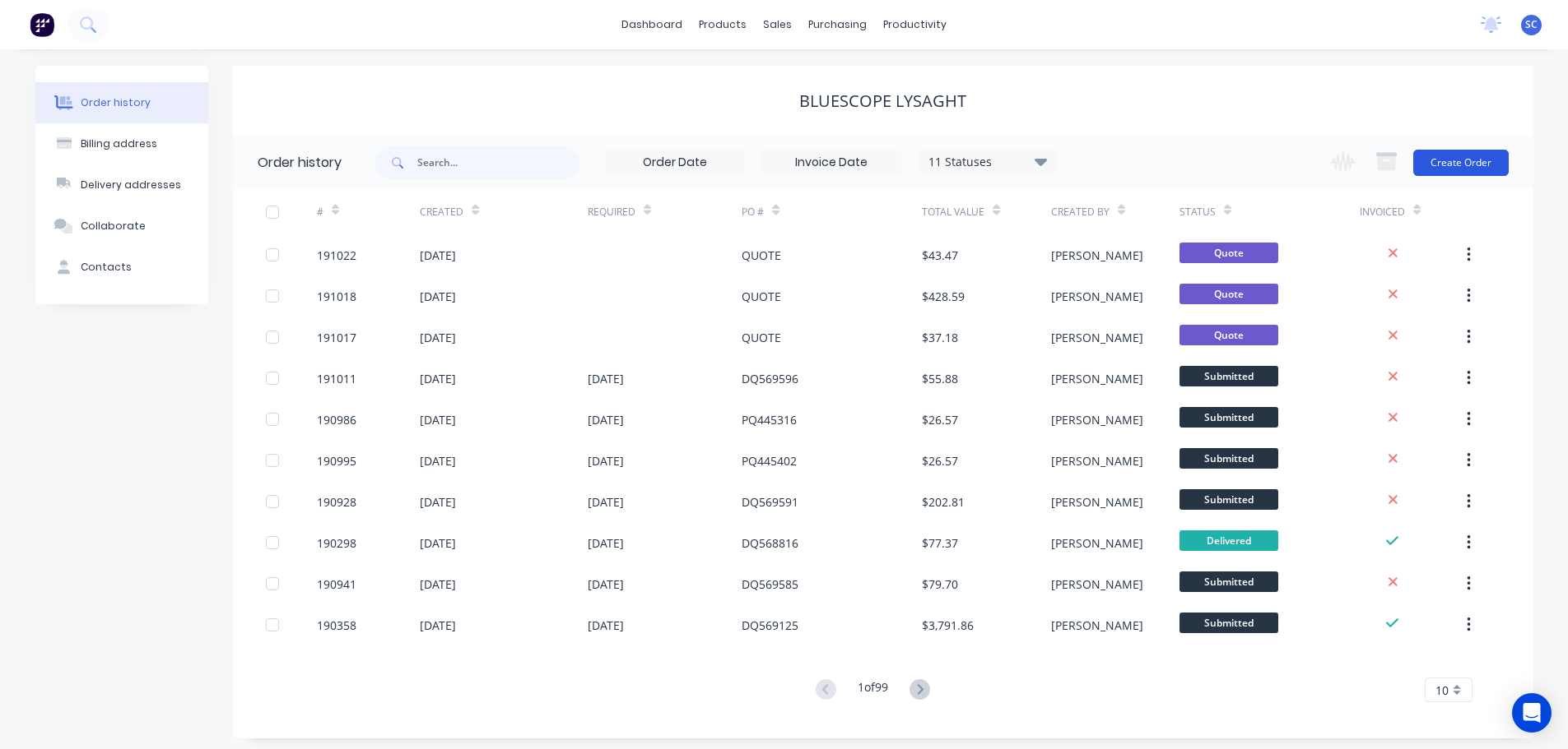
click at [1453, 165] on button "Create Order" at bounding box center [1461, 163] width 95 height 26
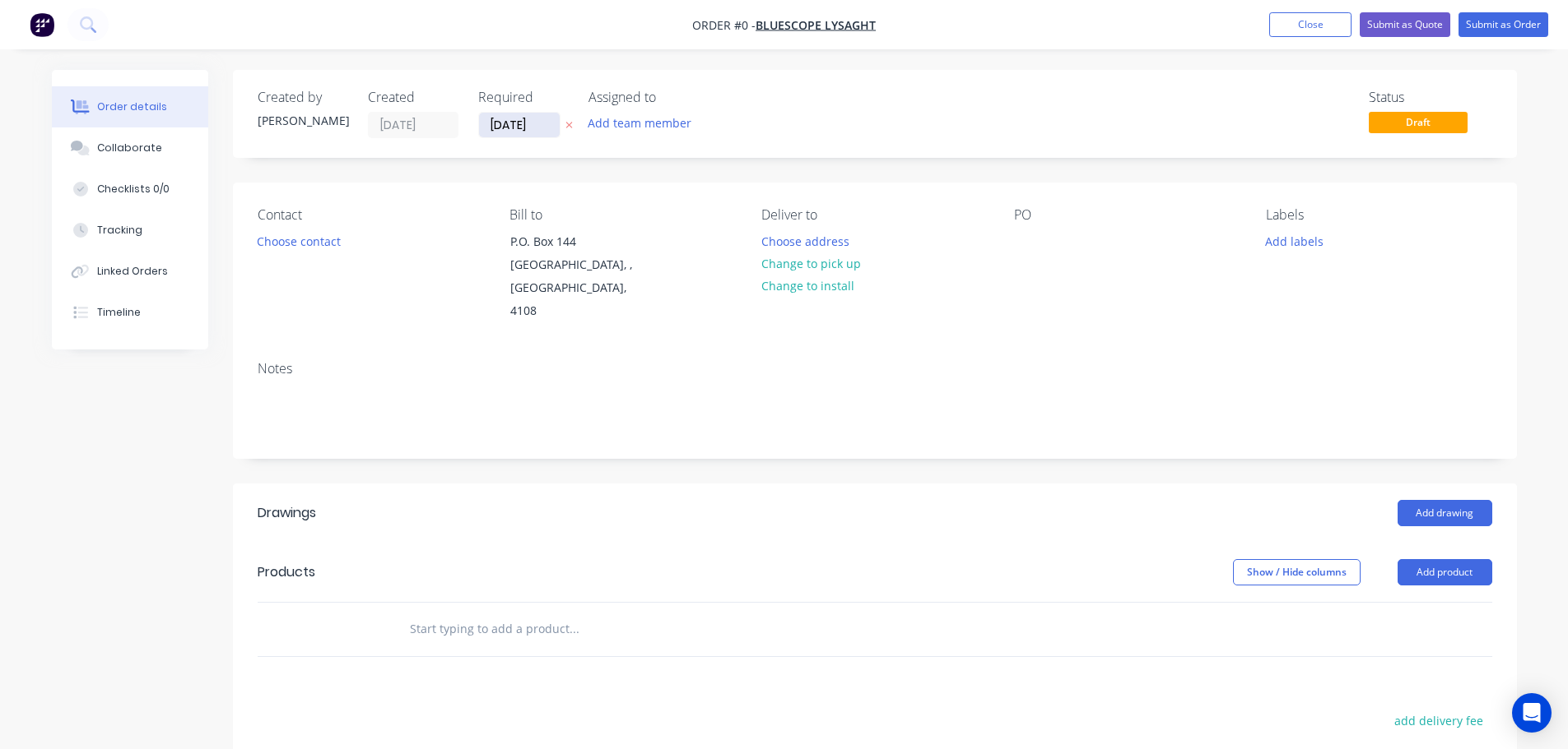
click at [508, 120] on input "[DATE]" at bounding box center [519, 125] width 81 height 25
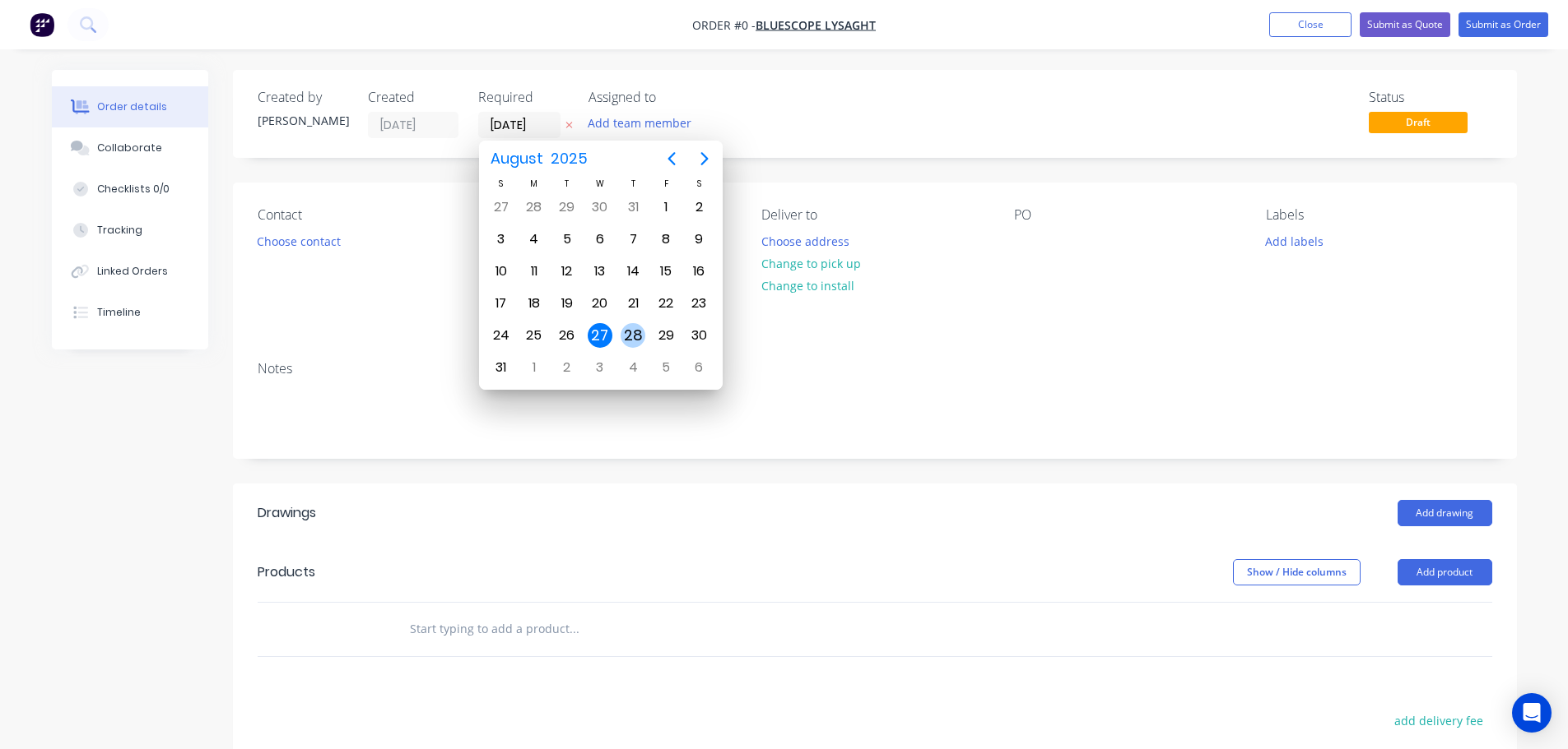
click at [633, 329] on div "28" at bounding box center [633, 335] width 25 height 25
type input "[DATE]"
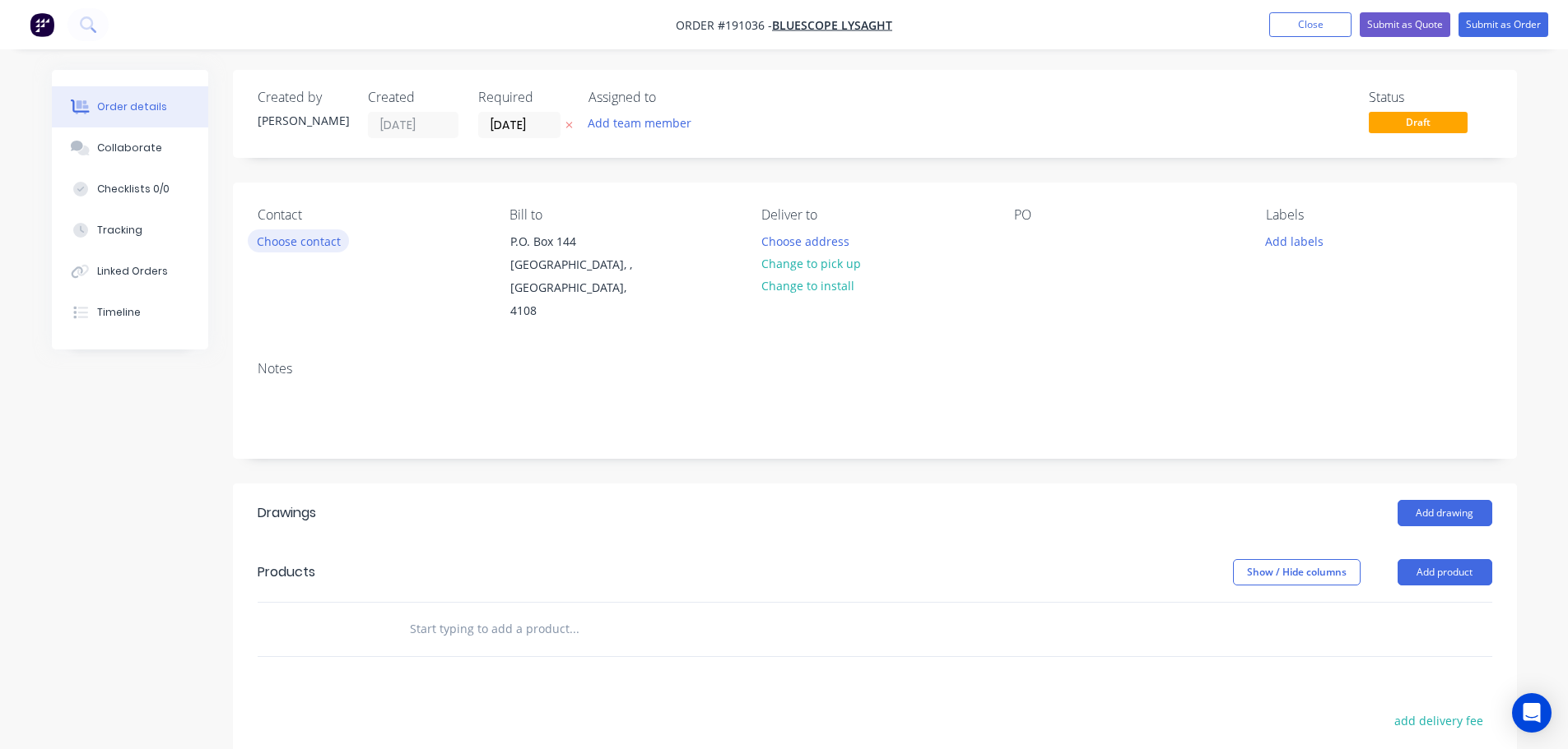
click at [297, 242] on button "Choose contact" at bounding box center [297, 241] width 101 height 22
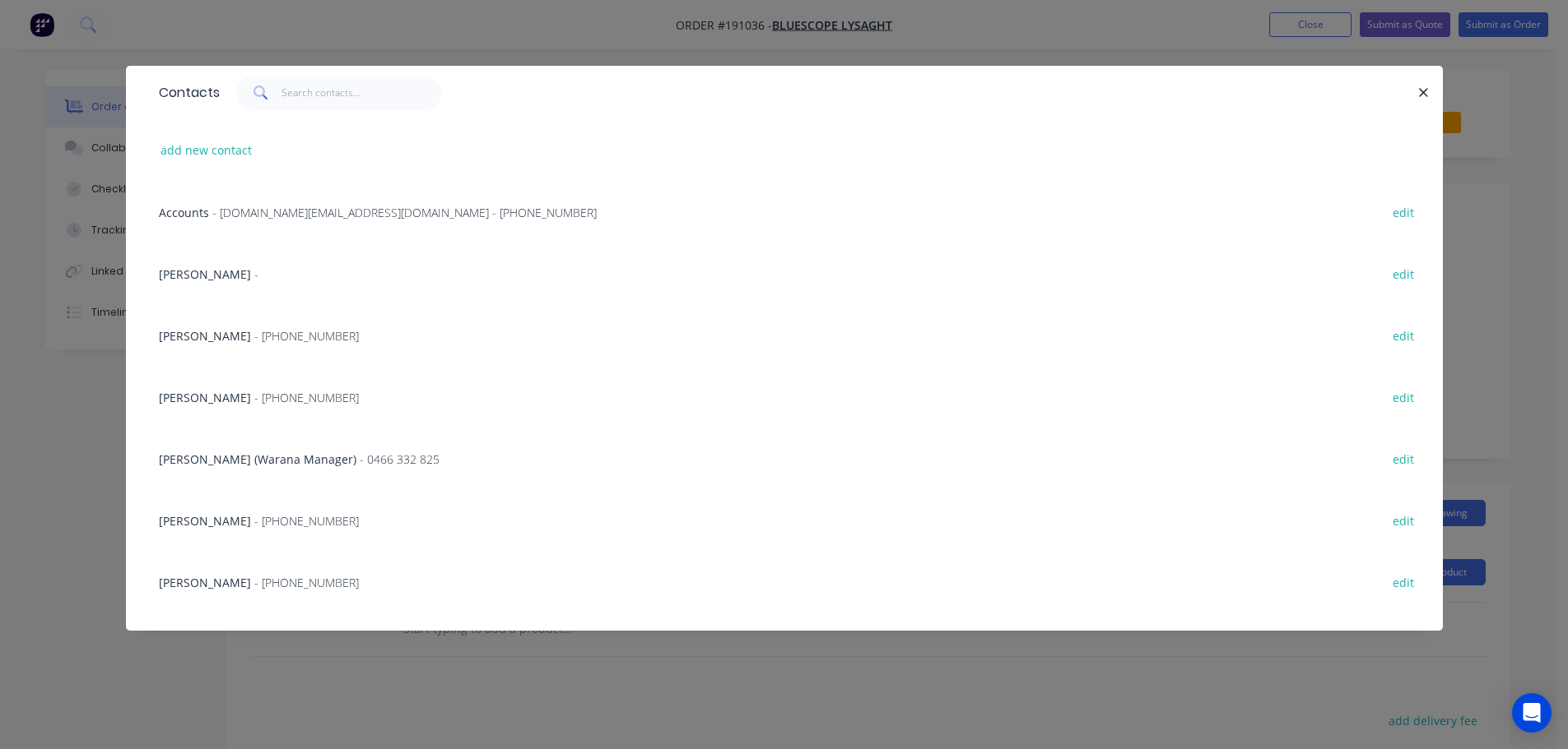
click at [236, 397] on span "JEMIMA BOURKE" at bounding box center [205, 397] width 93 height 16
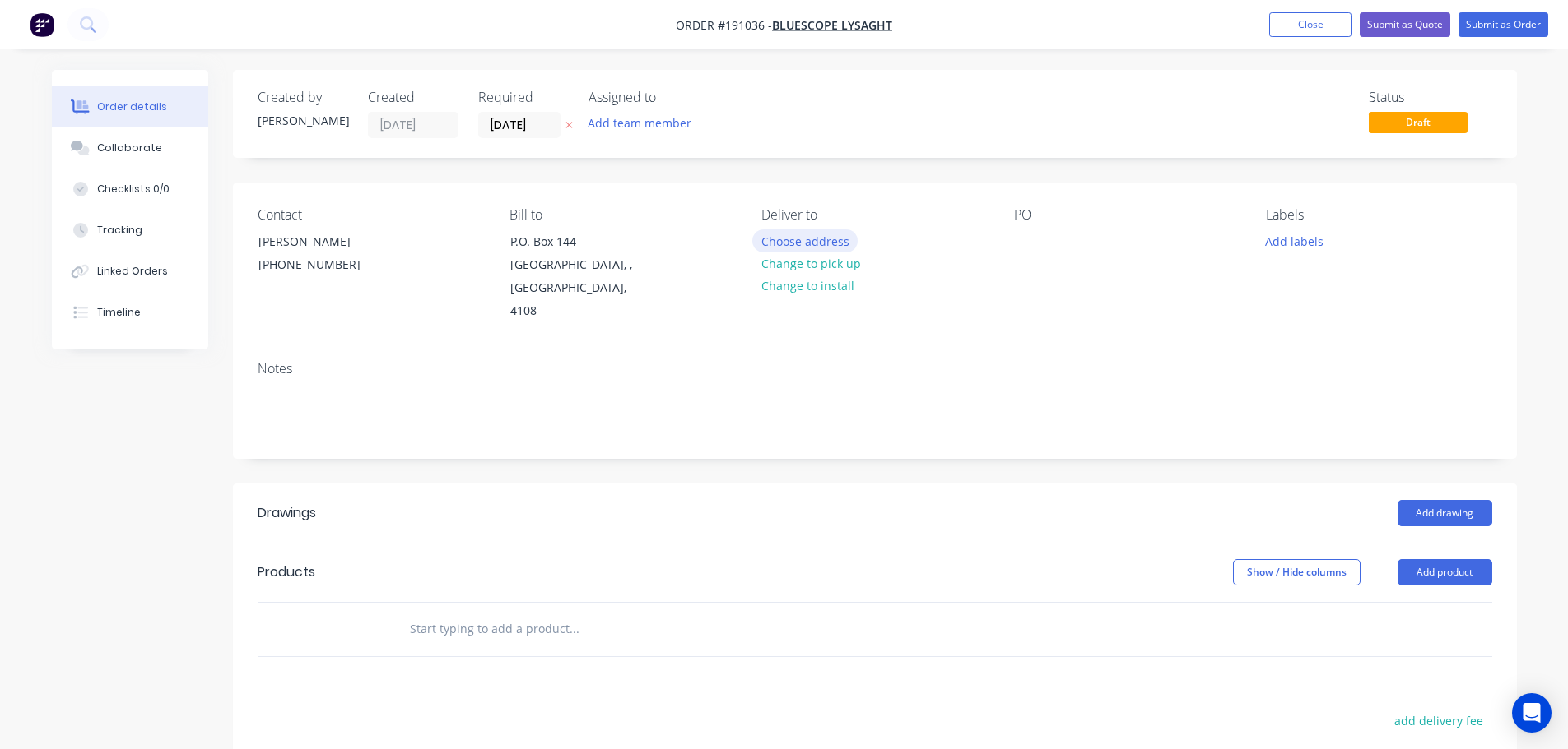
click at [797, 243] on button "Choose address" at bounding box center [805, 241] width 106 height 22
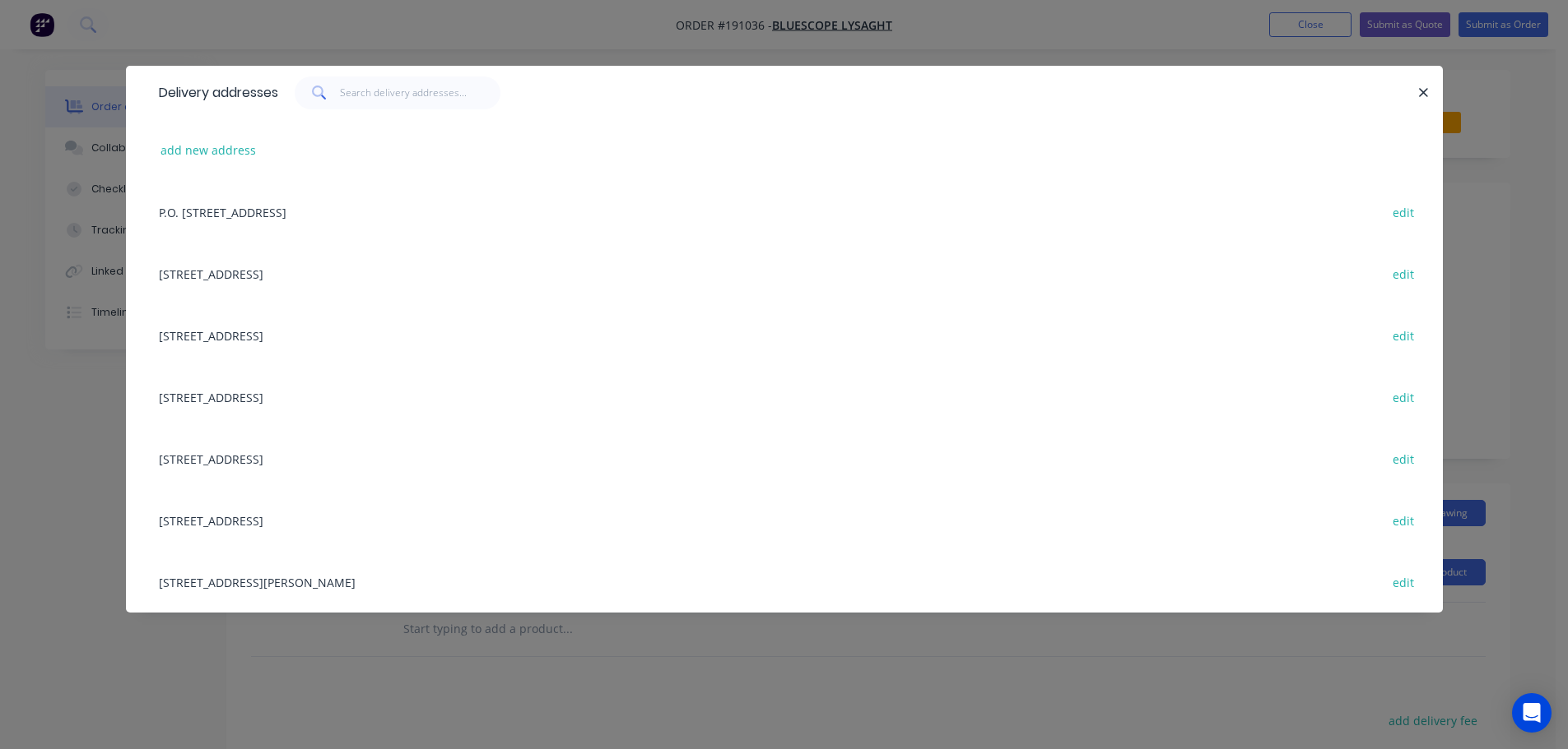
click at [308, 593] on div "UNIT 4, 125 KERRY RD, (STORE), ARCHERFIELD, Queensland, Australia, 4108 edit" at bounding box center [784, 581] width 1267 height 62
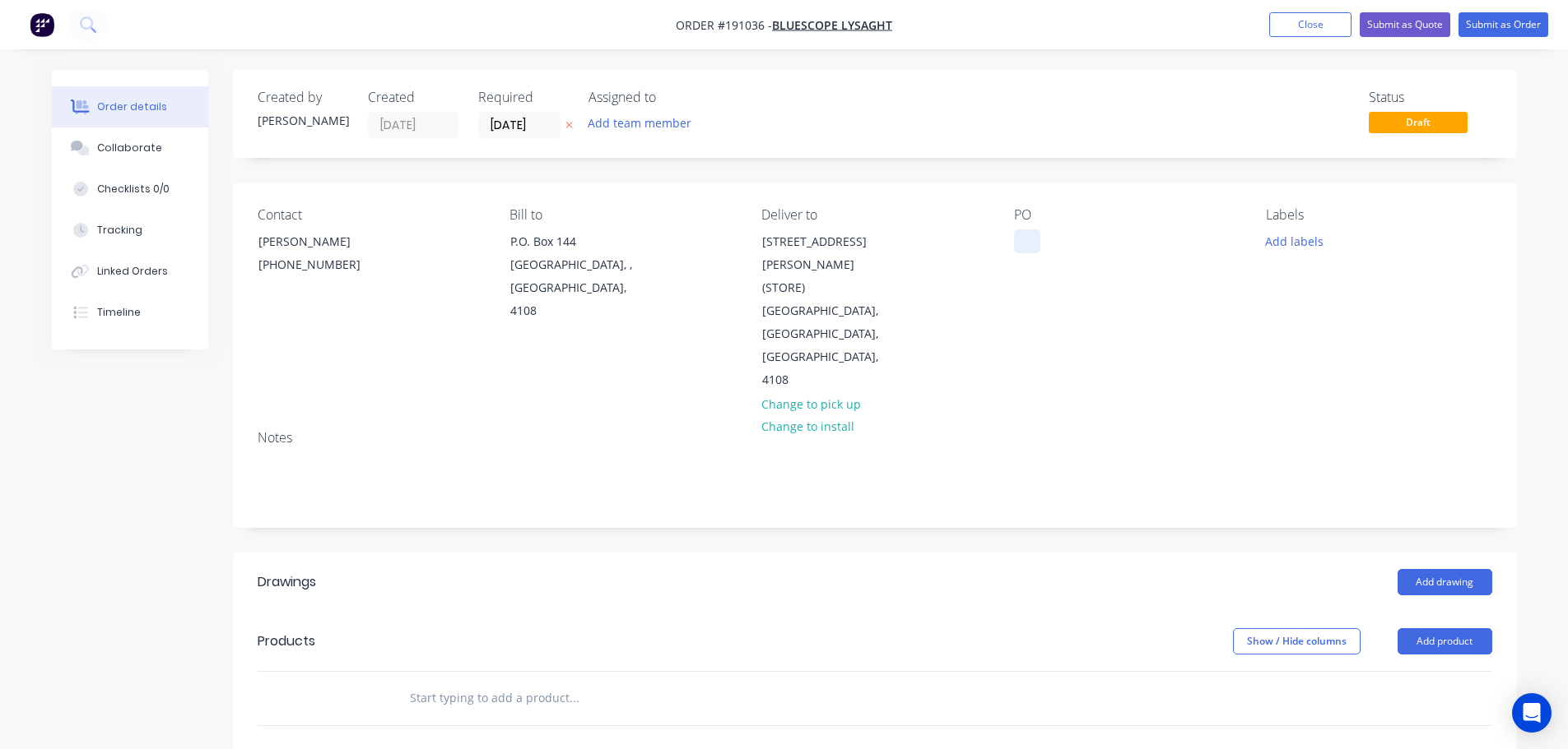
click at [1028, 240] on div at bounding box center [1027, 242] width 26 height 24
click at [1302, 236] on button "Add labels" at bounding box center [1295, 241] width 76 height 22
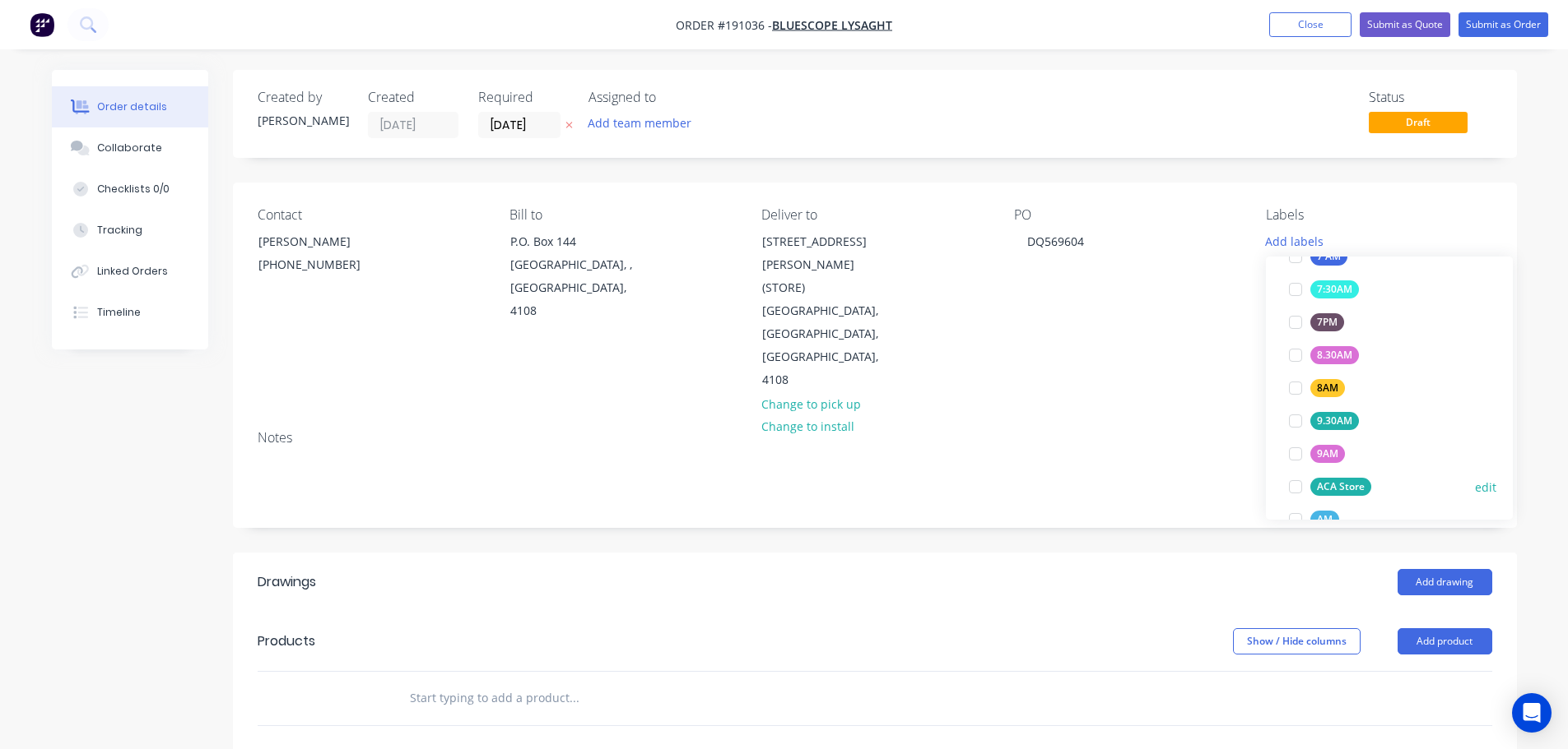
click at [1296, 485] on div at bounding box center [1296, 487] width 33 height 33
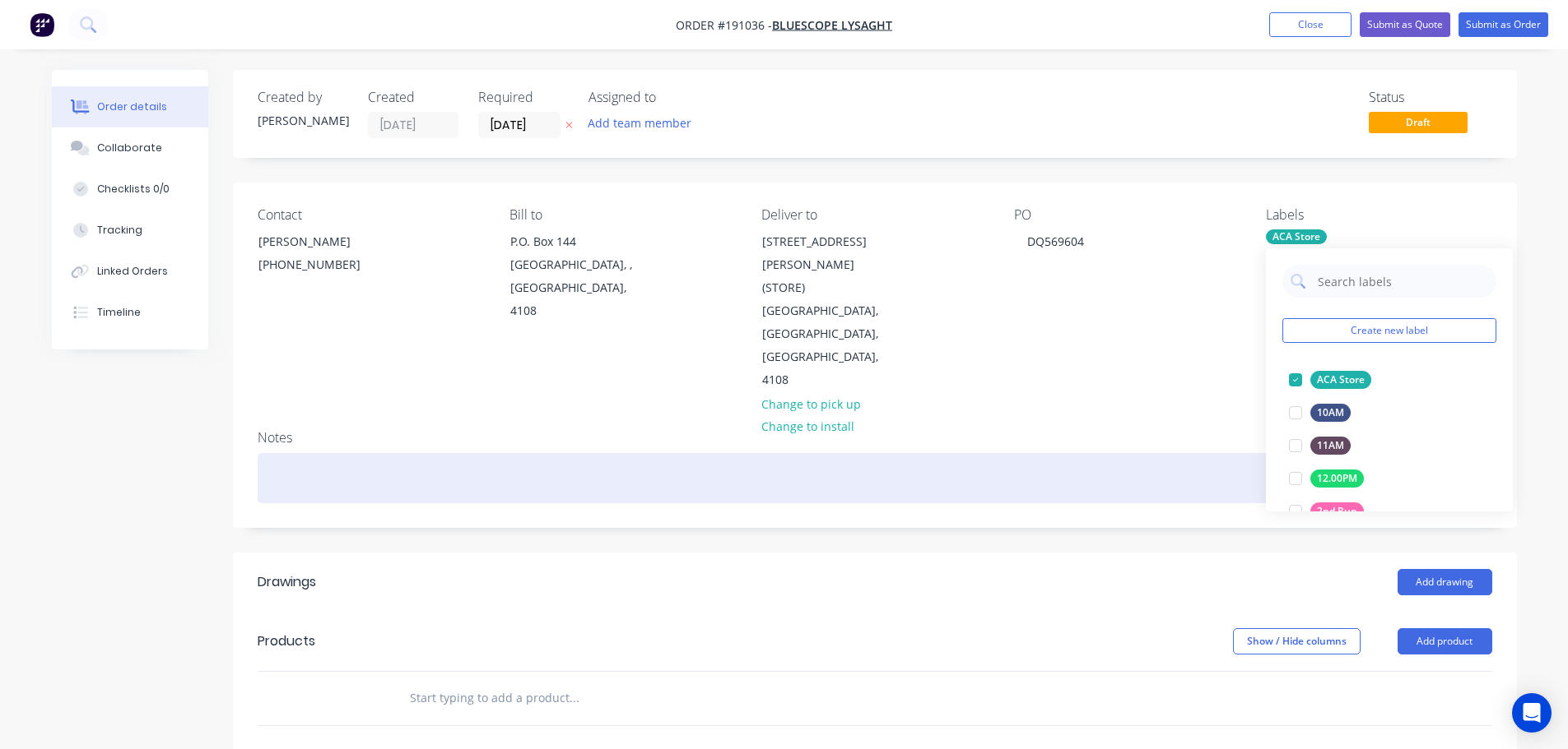
click at [1046, 454] on div at bounding box center [874, 479] width 1235 height 50
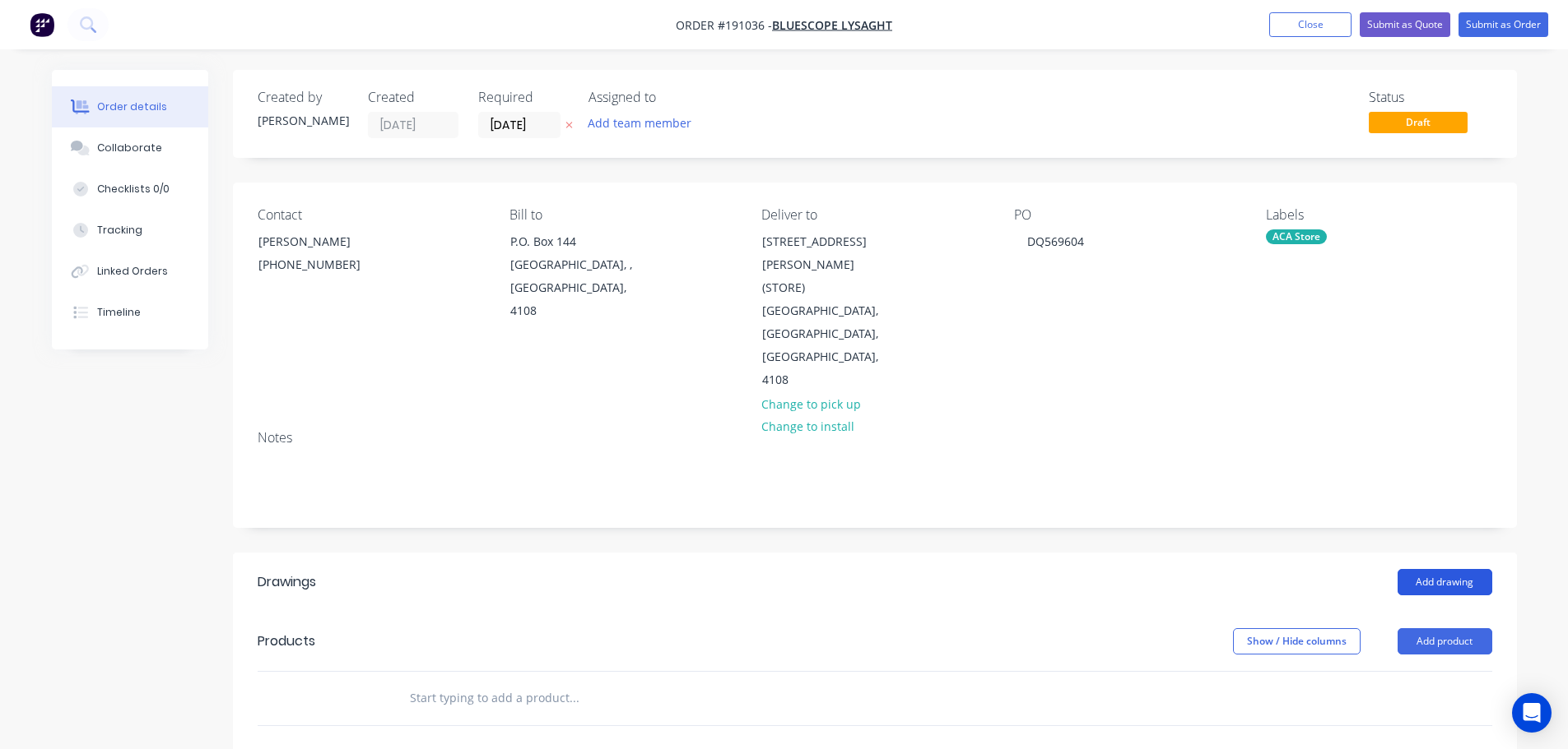
click at [1437, 569] on button "Add drawing" at bounding box center [1445, 582] width 94 height 26
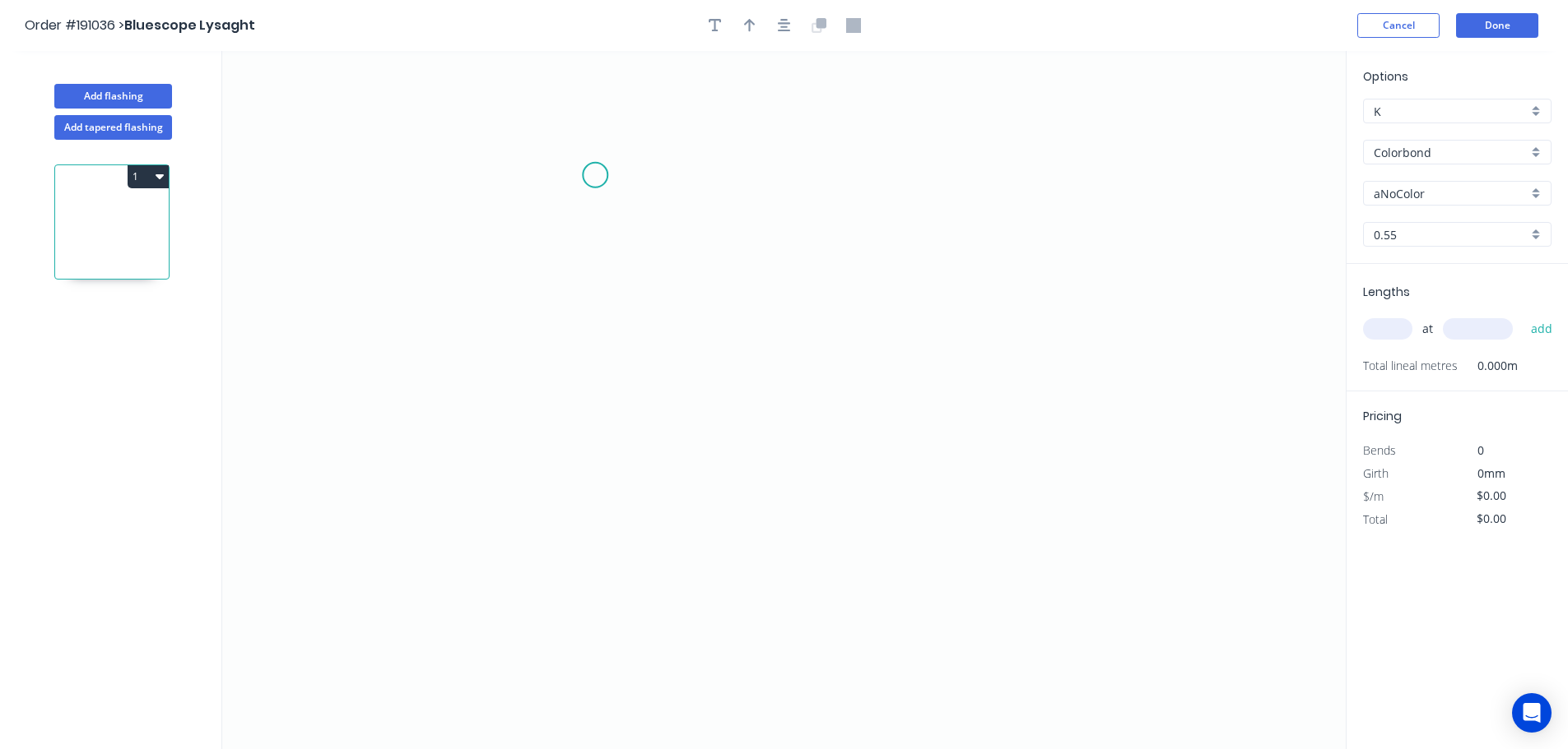
click at [596, 174] on icon "0" at bounding box center [784, 400] width 1123 height 698
click at [642, 403] on icon "0" at bounding box center [784, 400] width 1123 height 698
click at [960, 398] on icon "0 ?" at bounding box center [784, 400] width 1123 height 698
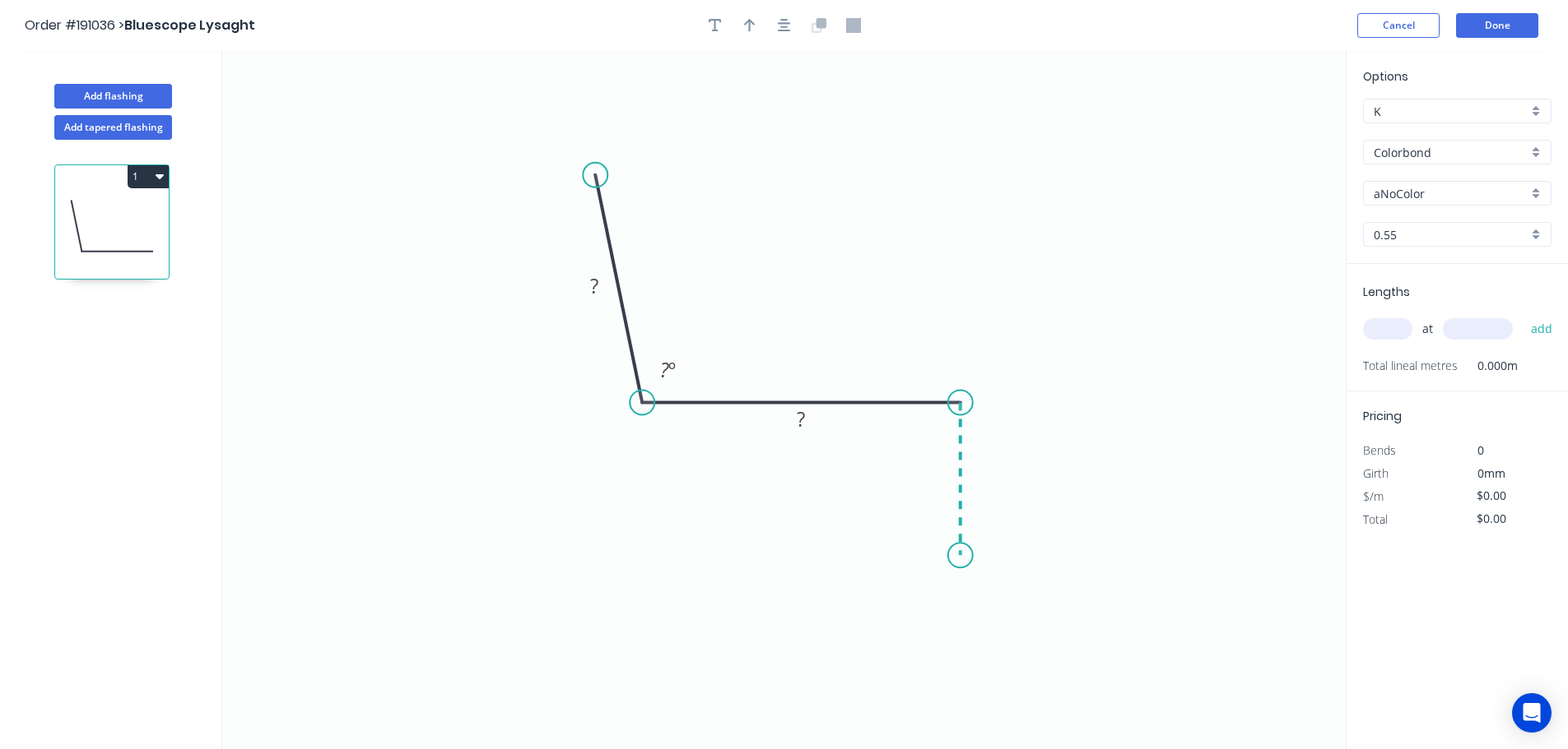
click at [958, 556] on icon "0 ? ? ? º" at bounding box center [784, 400] width 1123 height 698
click at [870, 556] on icon at bounding box center [915, 556] width 91 height 0
click at [871, 649] on icon "0 ? ? ? ? ? º" at bounding box center [784, 400] width 1123 height 698
click at [871, 649] on circle at bounding box center [870, 648] width 25 height 25
drag, startPoint x: 936, startPoint y: 585, endPoint x: 947, endPoint y: 596, distance: 15.6
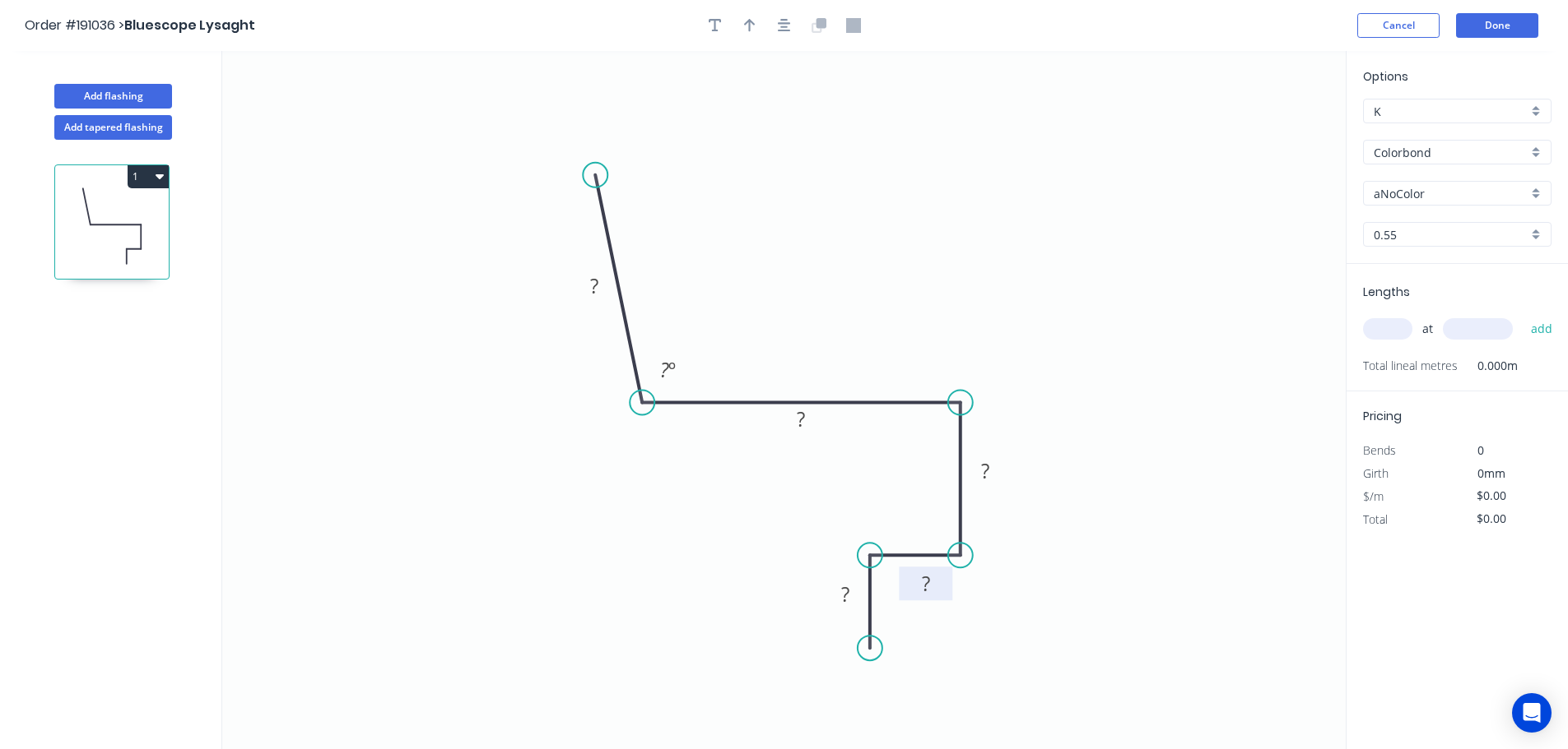
click at [947, 596] on rect at bounding box center [925, 583] width 54 height 33
click at [809, 607] on rect at bounding box center [830, 596] width 54 height 33
drag, startPoint x: 1009, startPoint y: 479, endPoint x: 1019, endPoint y: 481, distance: 10.2
click at [1022, 481] on rect at bounding box center [997, 472] width 54 height 33
drag, startPoint x: 821, startPoint y: 428, endPoint x: 817, endPoint y: 443, distance: 15.5
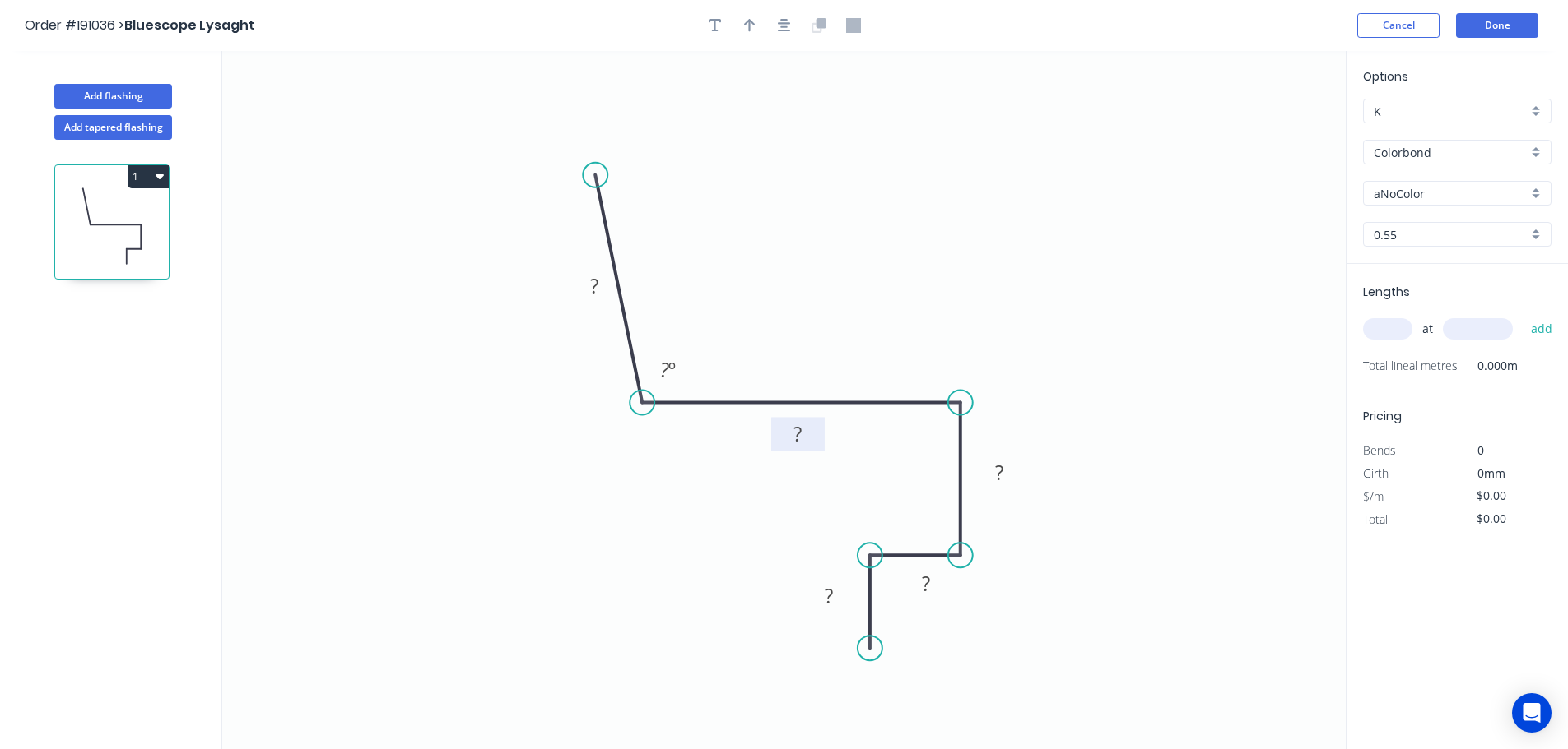
click at [817, 443] on rect at bounding box center [798, 433] width 54 height 33
drag, startPoint x: 568, startPoint y: 299, endPoint x: 544, endPoint y: 309, distance: 26.0
click at [543, 309] on rect at bounding box center [570, 295] width 54 height 33
drag, startPoint x: 685, startPoint y: 362, endPoint x: 619, endPoint y: 301, distance: 89.9
click at [698, 354] on rect at bounding box center [683, 360] width 54 height 33
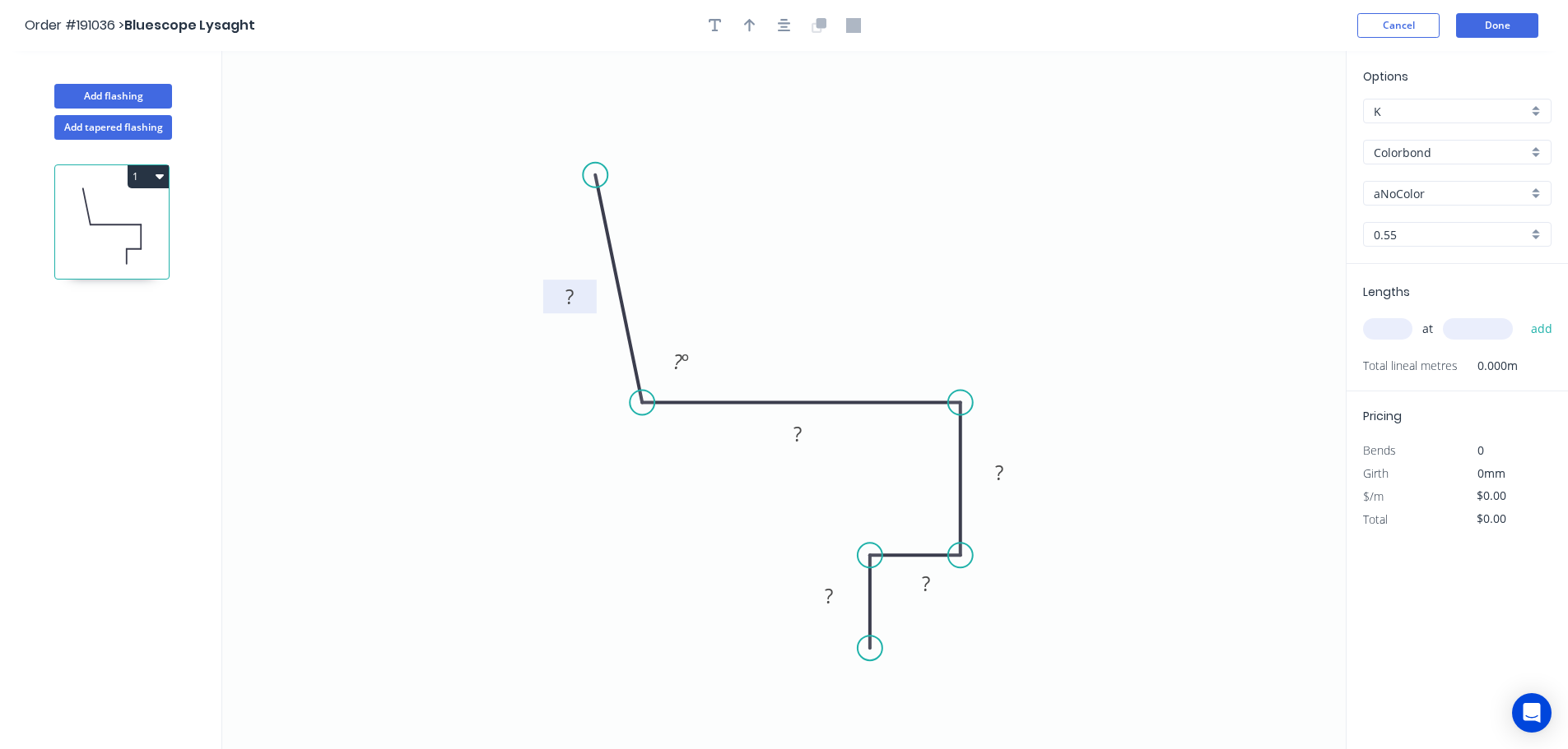
click at [577, 293] on g "?" at bounding box center [570, 296] width 33 height 27
click at [583, 297] on rect at bounding box center [570, 297] width 42 height 23
click at [501, 373] on icon "0 ? ? ? ? ? ? º" at bounding box center [784, 400] width 1123 height 698
click at [576, 303] on rect at bounding box center [570, 297] width 42 height 23
type input "$23.72"
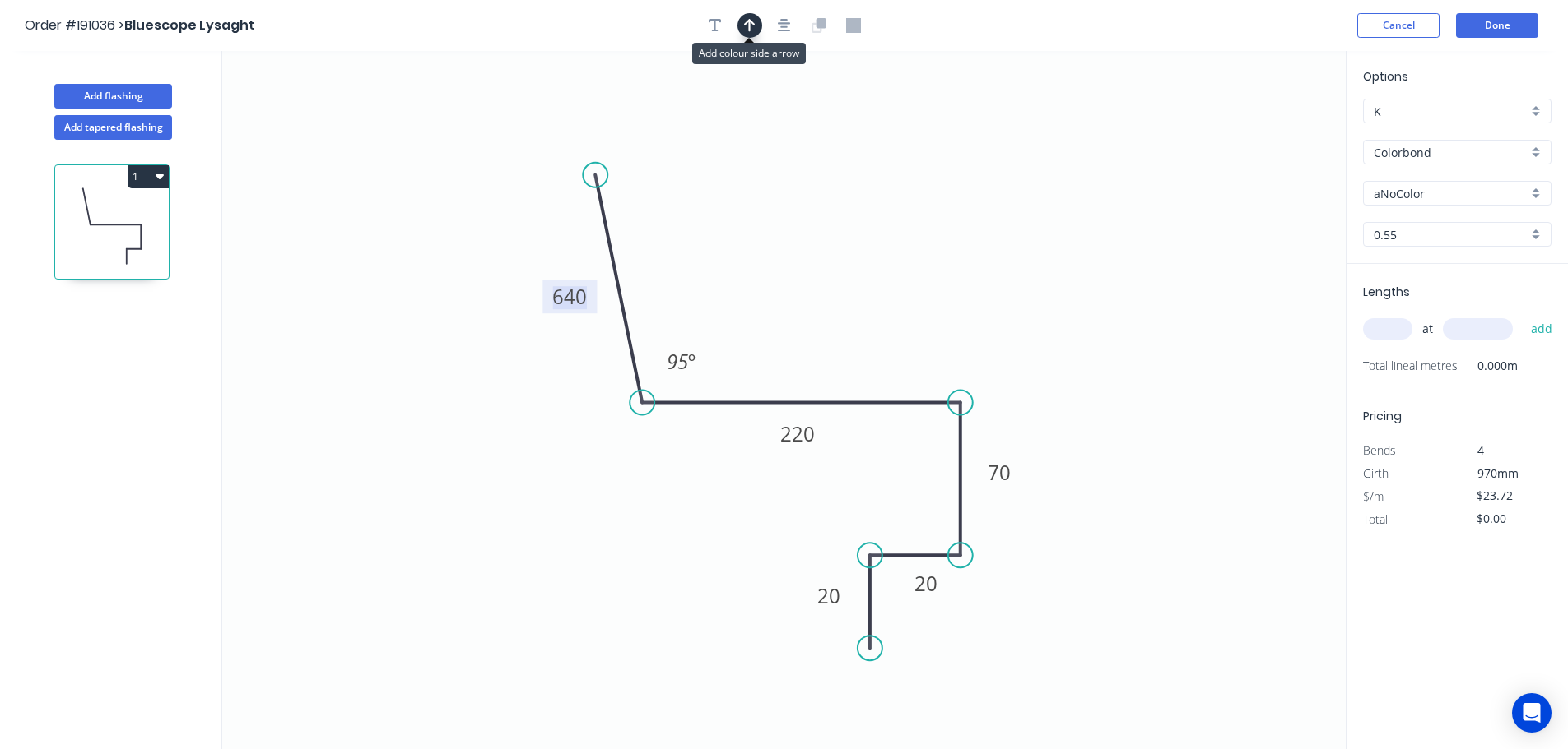
click at [749, 31] on icon "button" at bounding box center [749, 25] width 11 height 13
drag, startPoint x: 1263, startPoint y: 129, endPoint x: 887, endPoint y: 325, distance: 424.0
click at [889, 325] on icon at bounding box center [890, 306] width 15 height 53
click at [1420, 194] on input "aNoColor" at bounding box center [1450, 193] width 154 height 18
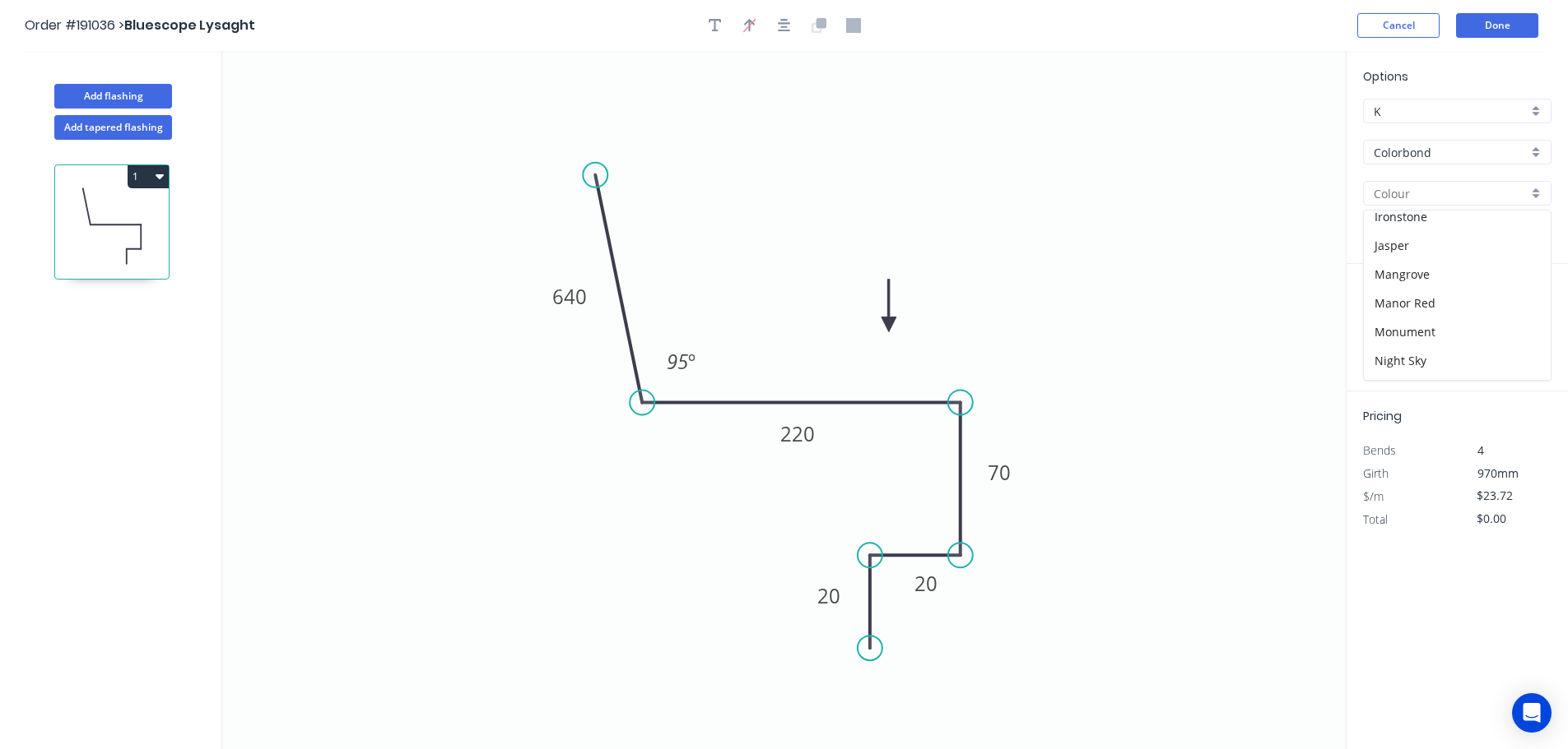
scroll to position [444, 0]
click at [1411, 237] on div "Pale Eucalypt" at bounding box center [1457, 241] width 187 height 29
type input "Pale Eucalypt"
click at [1386, 321] on input "text" at bounding box center [1386, 329] width 49 height 21
drag, startPoint x: 1387, startPoint y: 327, endPoint x: 1399, endPoint y: 326, distance: 12.0
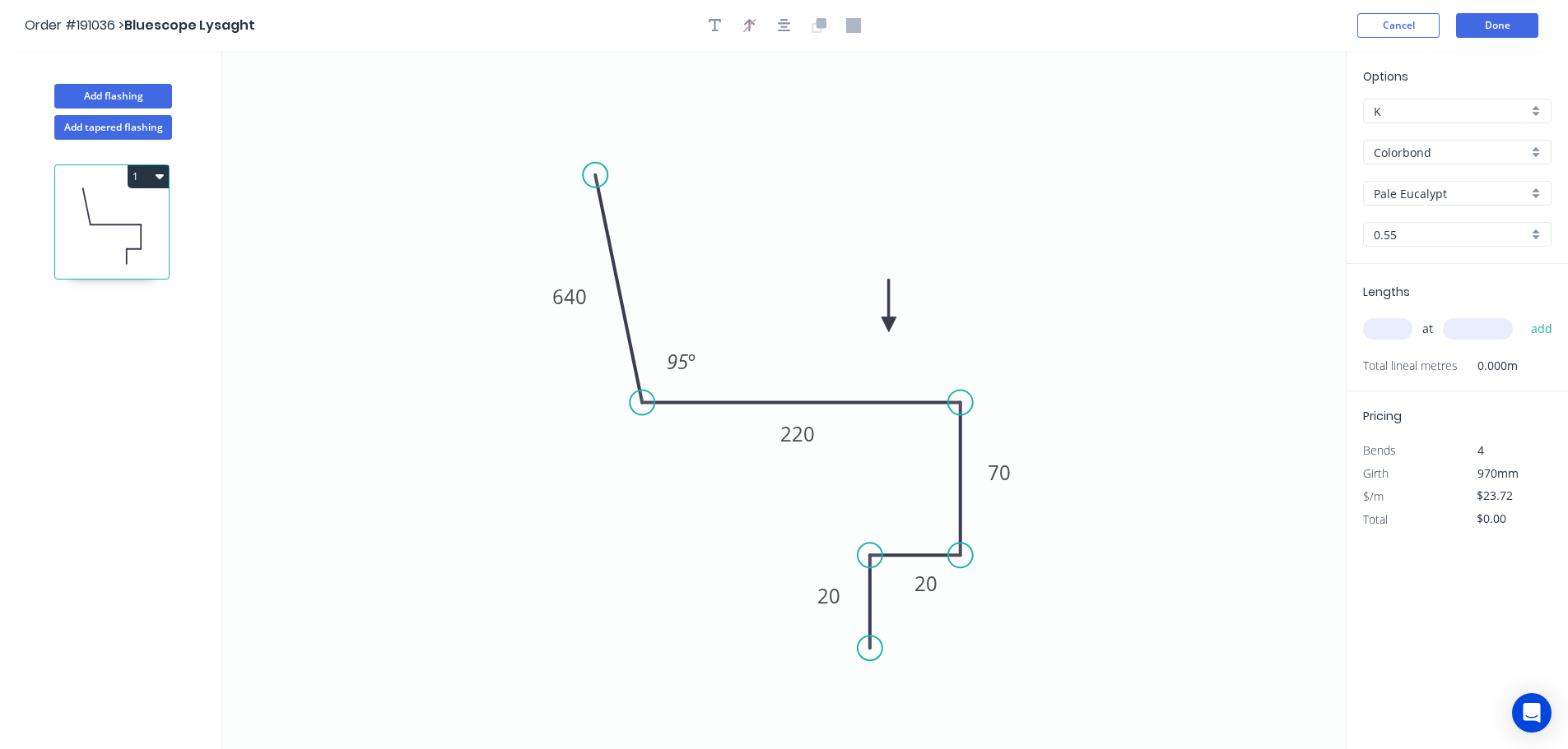
click at [1389, 326] on input "text" at bounding box center [1386, 329] width 49 height 21
type input "1"
type input "6500"
click at [1523, 315] on button "add" at bounding box center [1542, 329] width 39 height 28
type input "$154.18"
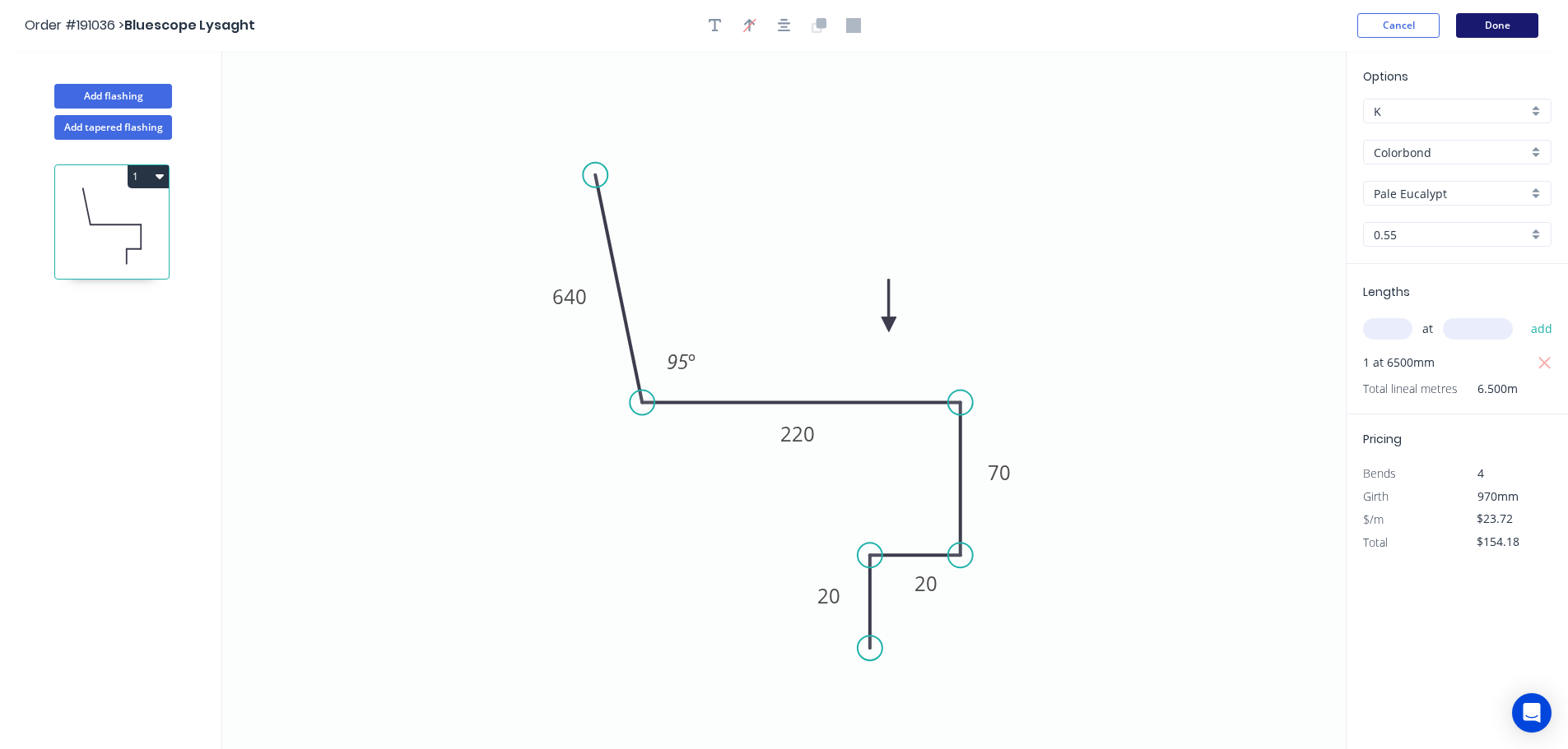
click at [1502, 19] on button "Done" at bounding box center [1497, 25] width 82 height 25
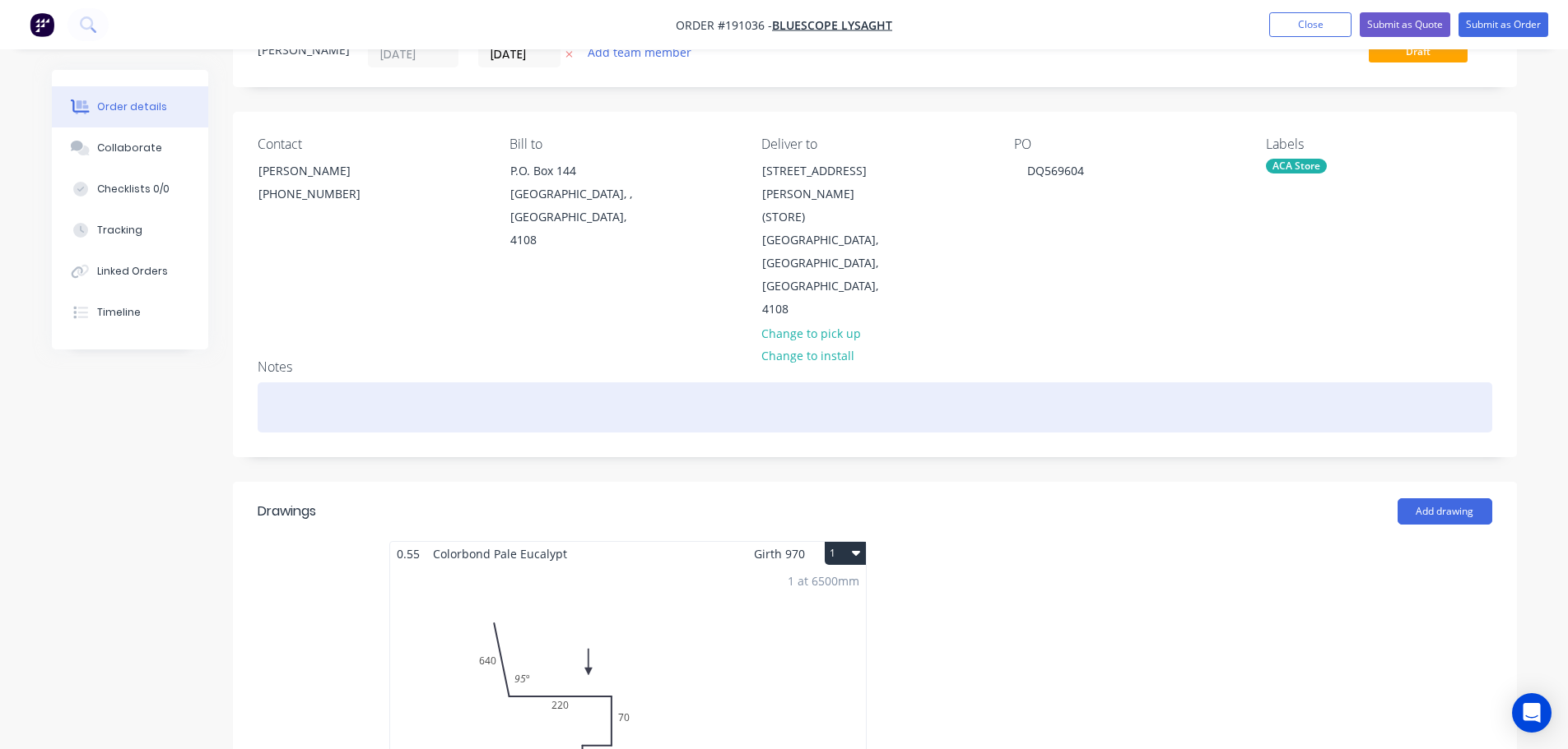
scroll to position [165, 0]
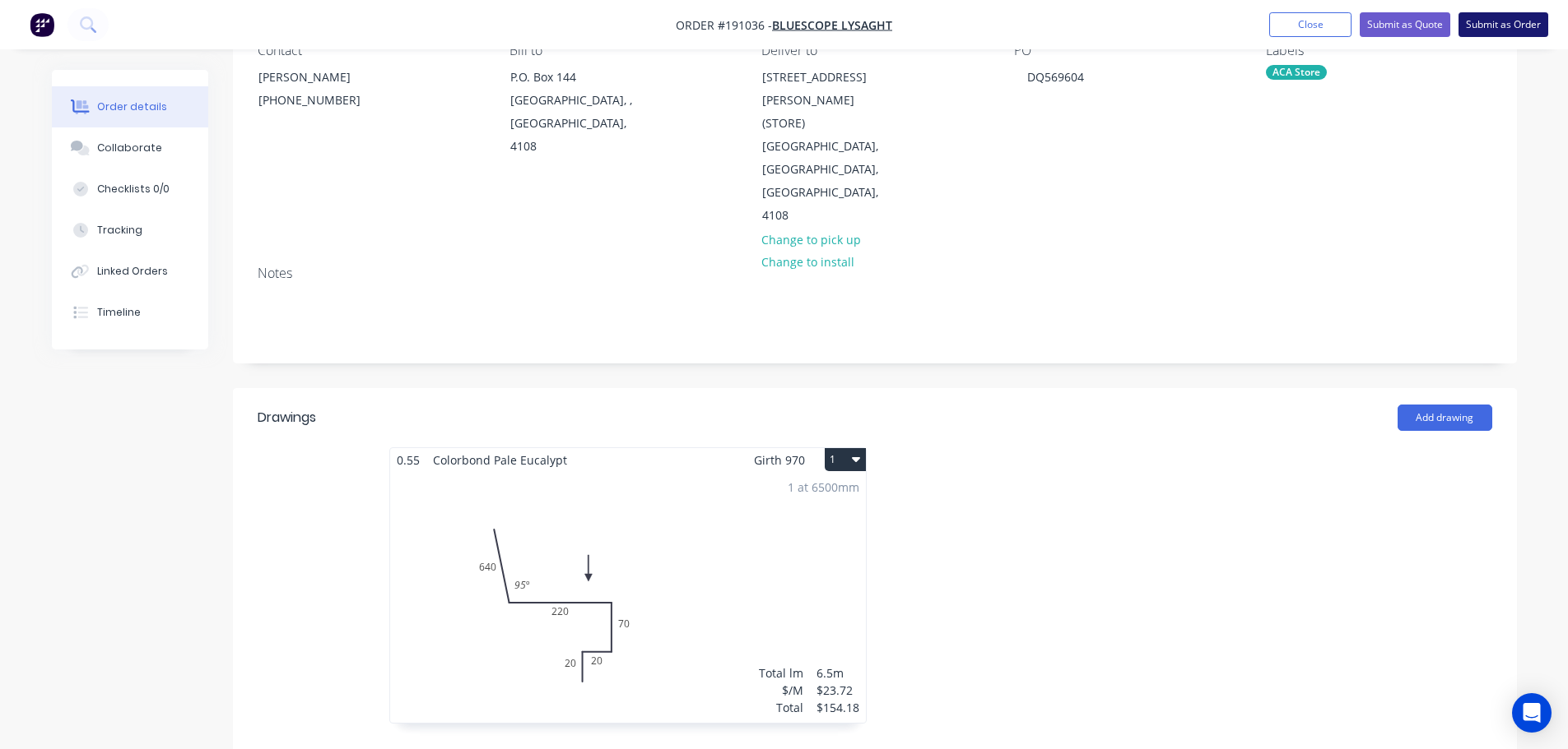
click at [1526, 23] on button "Submit as Order" at bounding box center [1502, 24] width 90 height 25
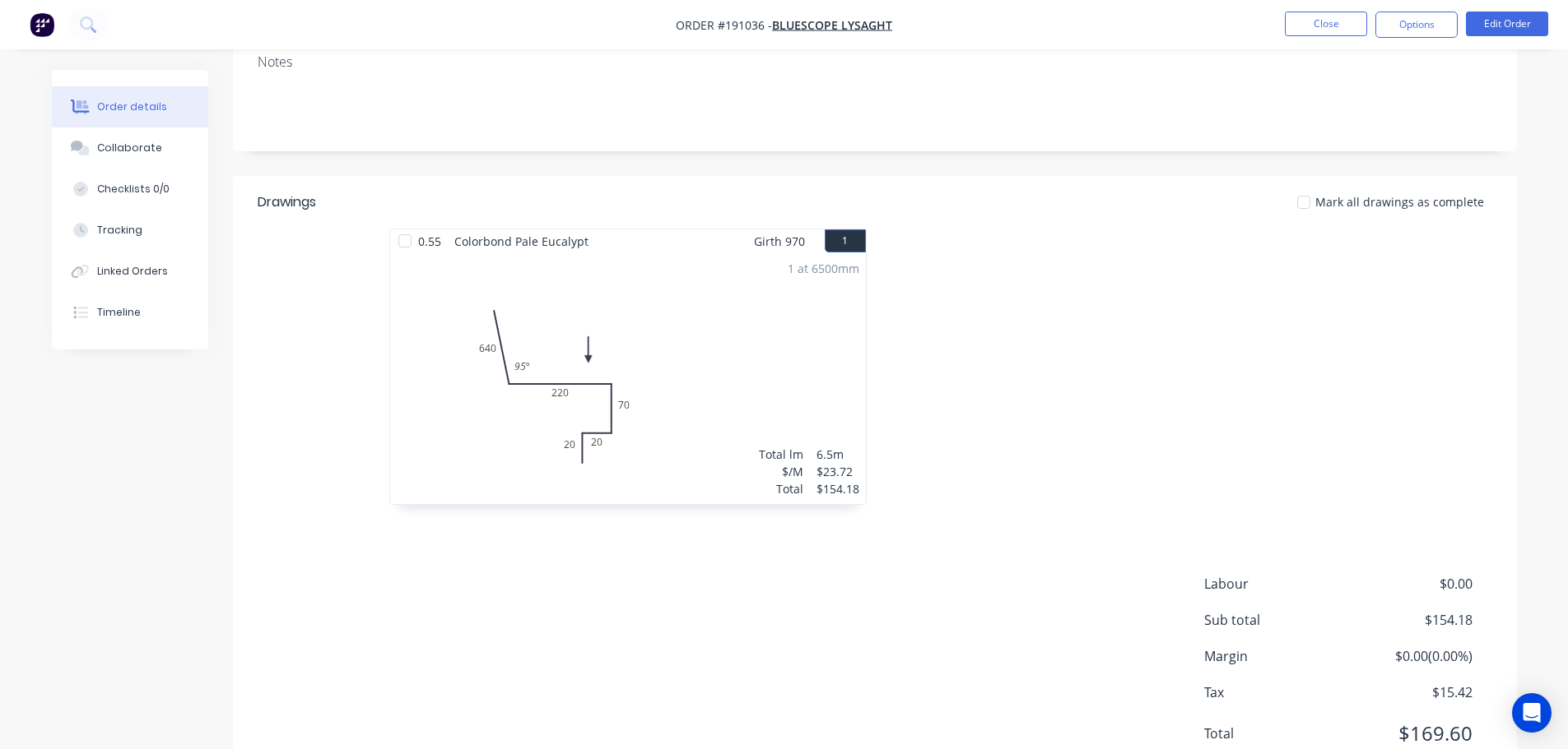
scroll to position [329, 0]
drag, startPoint x: 1431, startPoint y: 24, endPoint x: 1426, endPoint y: 40, distance: 16.8
click at [1432, 24] on button "Options" at bounding box center [1416, 24] width 82 height 26
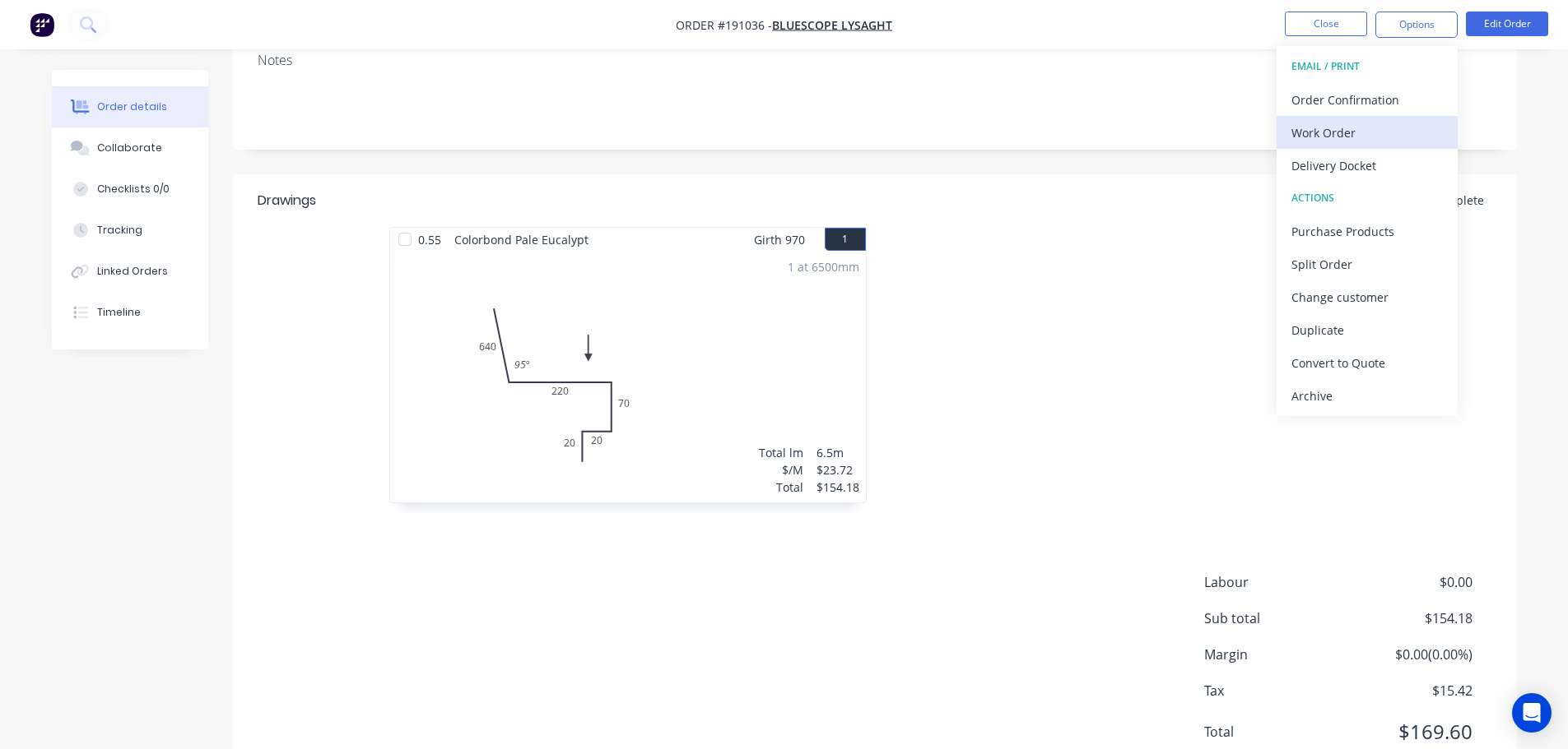
click at [1329, 130] on div "Work Order" at bounding box center [1366, 133] width 151 height 24
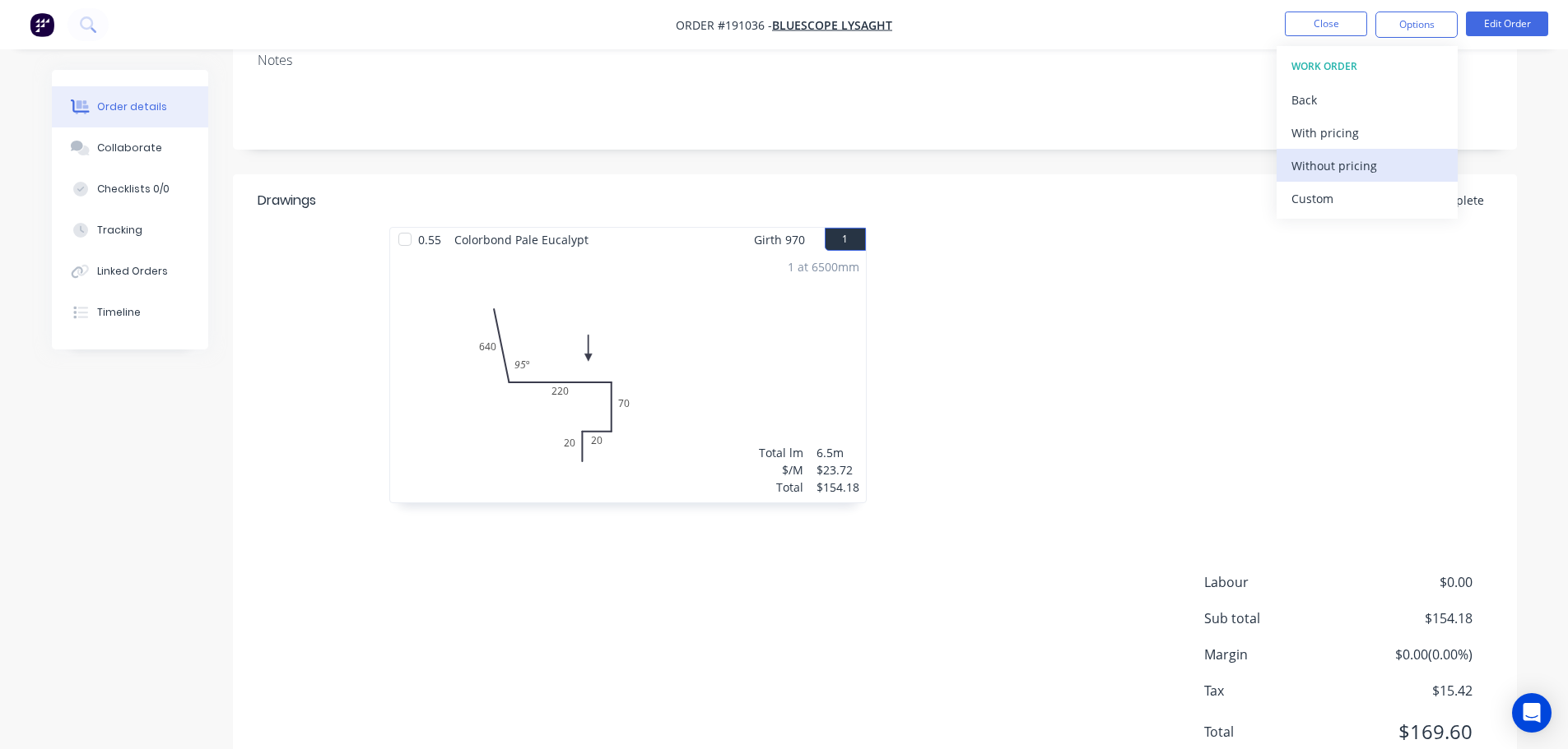
click at [1334, 167] on div "Without pricing" at bounding box center [1366, 166] width 151 height 24
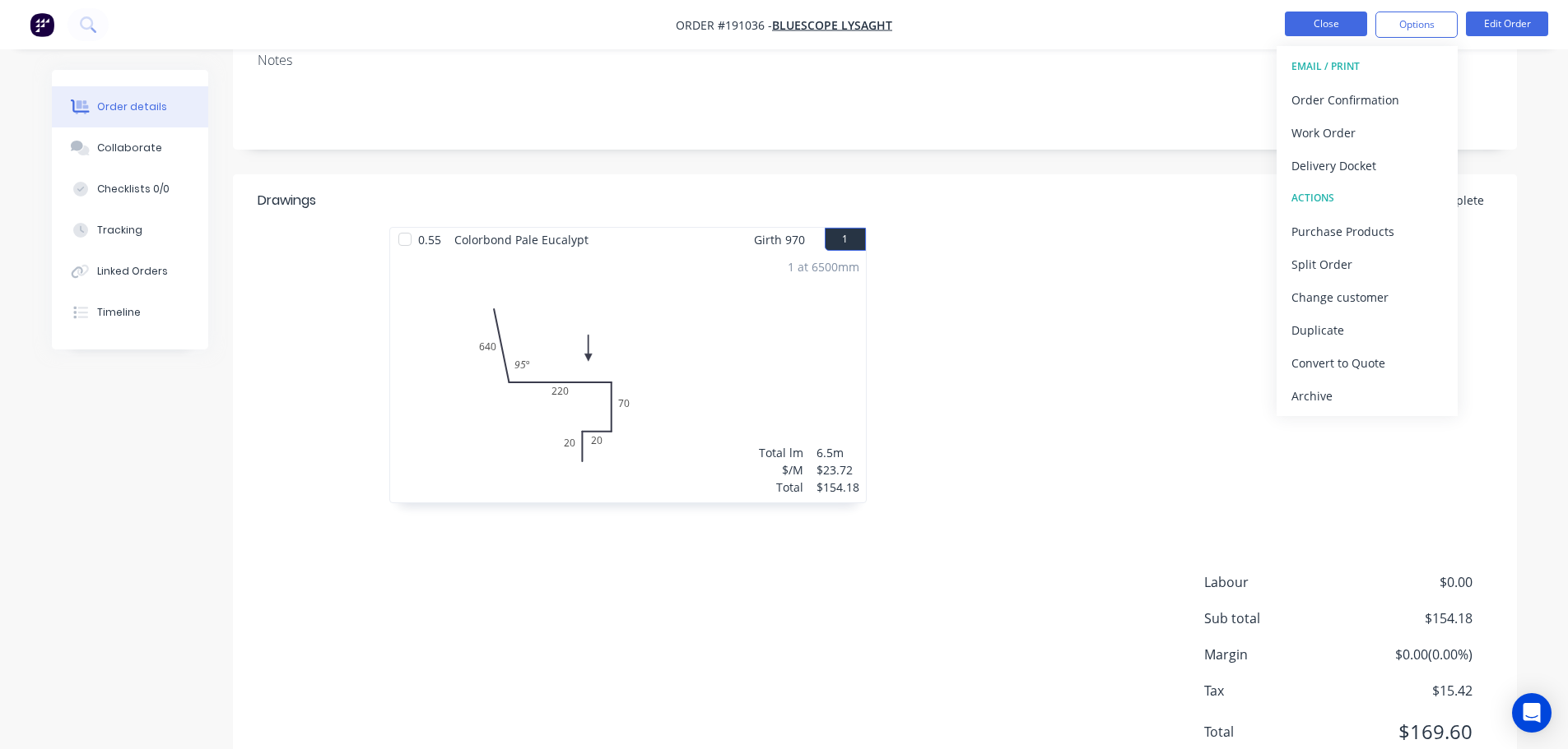
click at [1340, 22] on button "Close" at bounding box center [1325, 23] width 82 height 25
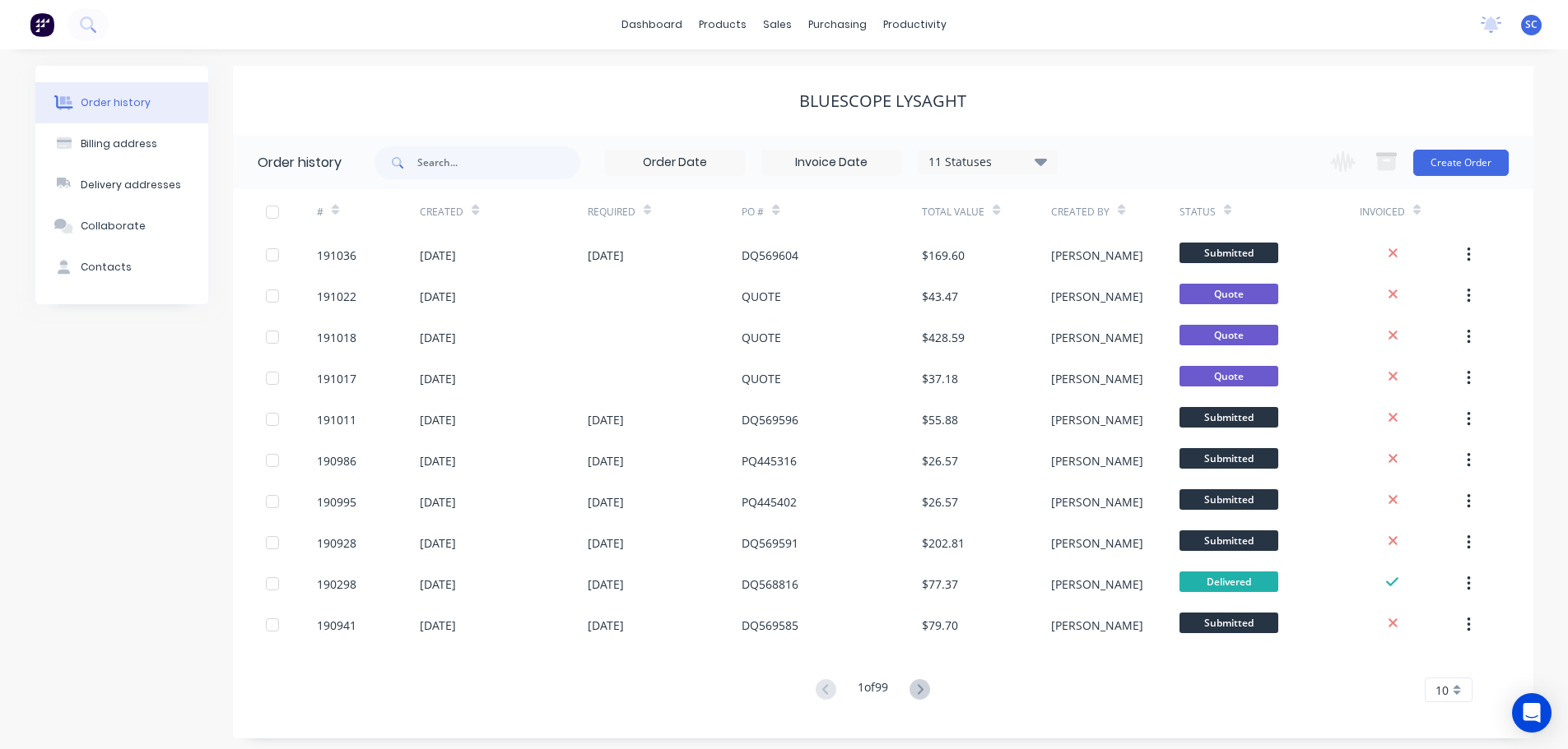
click at [424, 13] on div "dashboard products sales purchasing productivity dashboard products Product Cat…" at bounding box center [784, 24] width 1568 height 49
click at [788, 24] on div "sales" at bounding box center [777, 24] width 45 height 25
click at [828, 101] on link "Customers" at bounding box center [864, 112] width 218 height 33
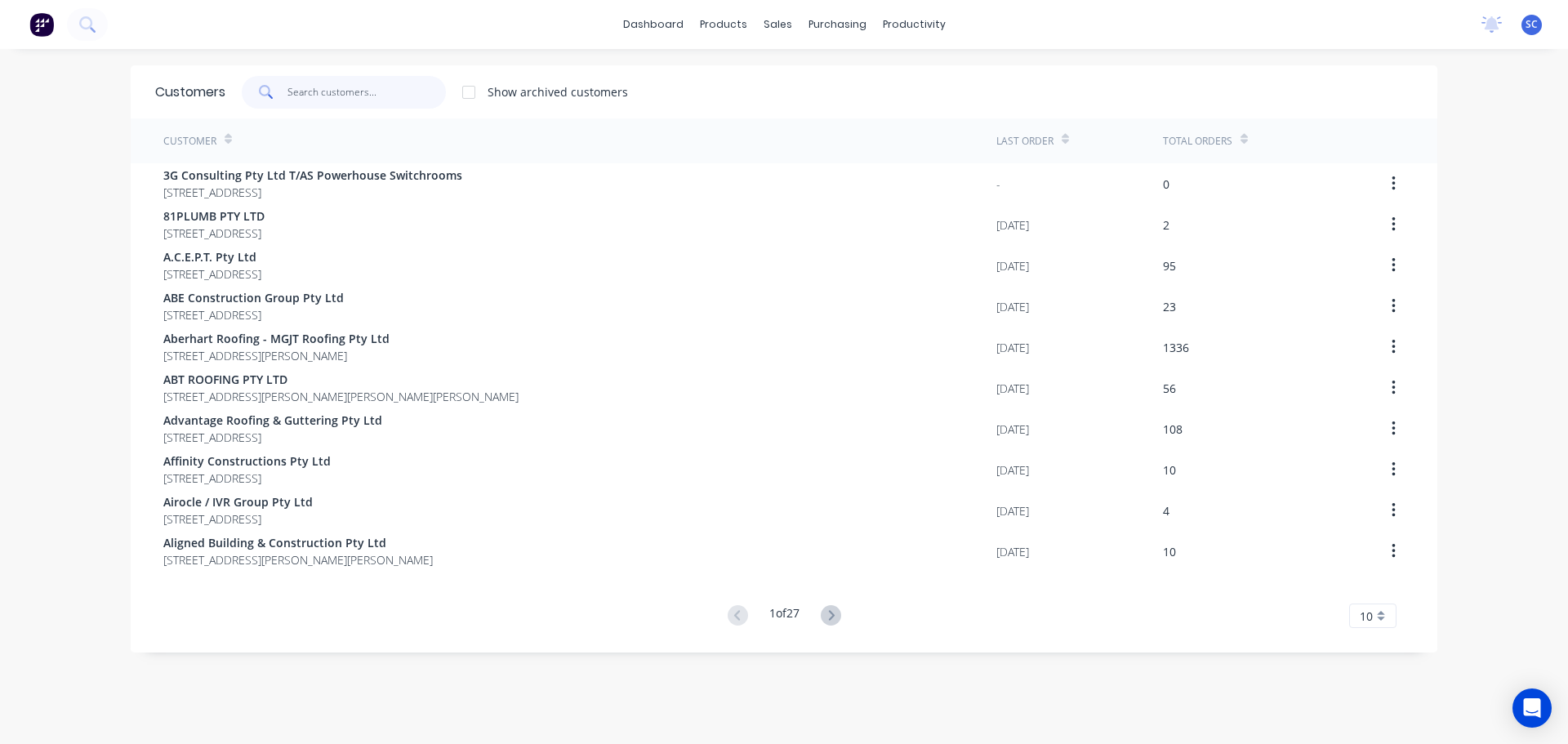
click at [327, 91] on input "text" at bounding box center [367, 93] width 159 height 33
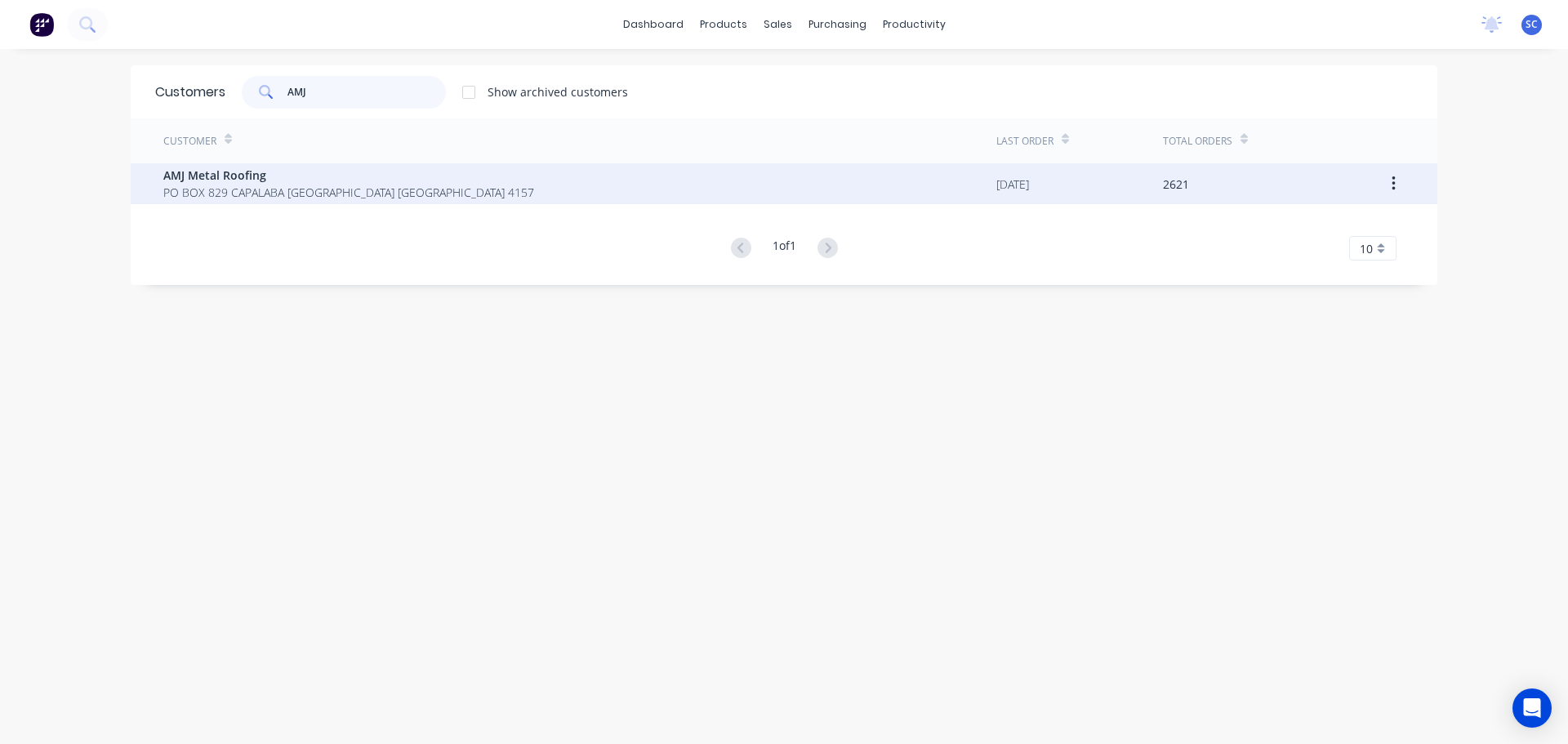
type input "AMJ"
click at [223, 185] on span "PO BOX 829 CAPALABA Queensland Australia 4157" at bounding box center [348, 192] width 370 height 17
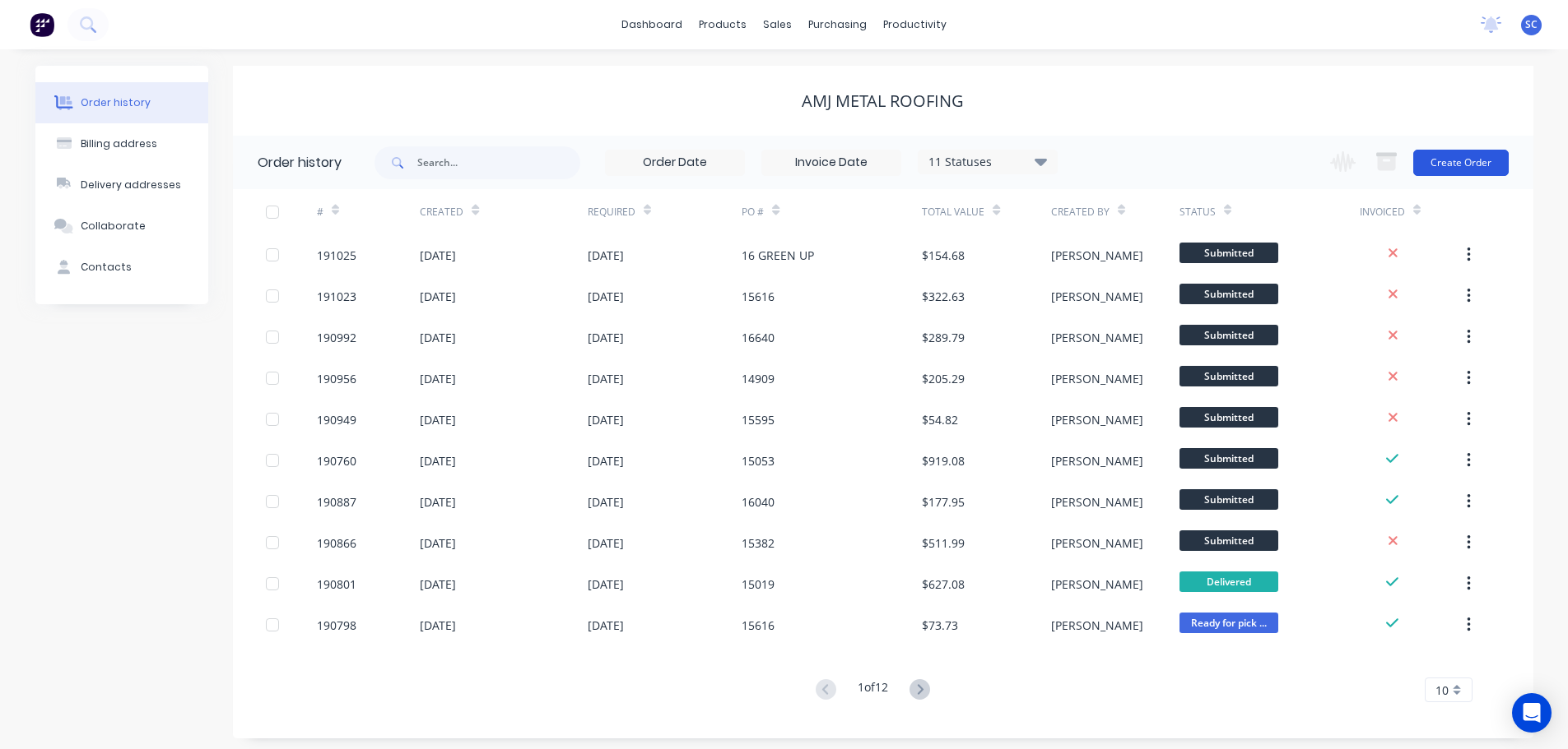
click at [1457, 158] on button "Create Order" at bounding box center [1461, 163] width 95 height 26
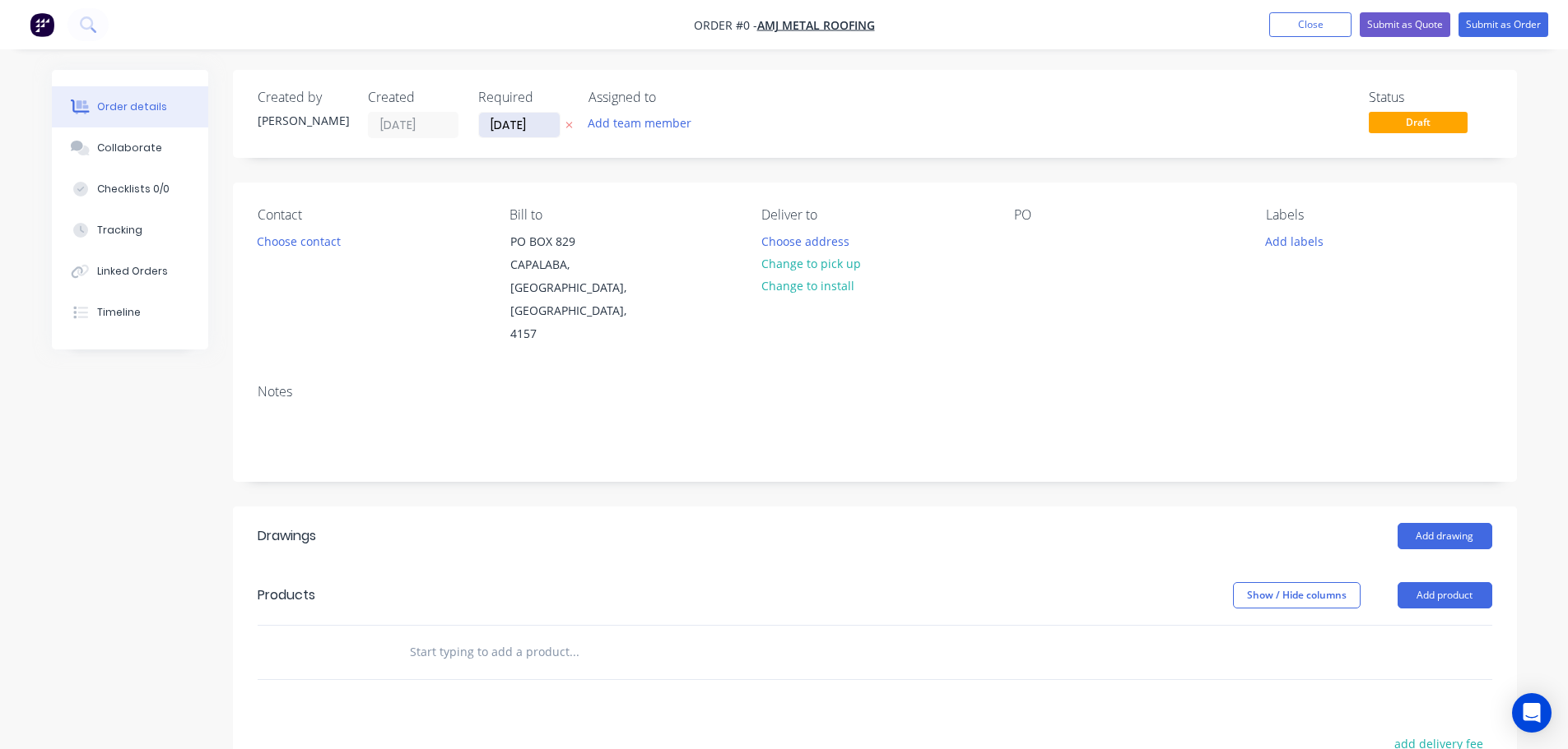
click at [516, 119] on input "[DATE]" at bounding box center [519, 125] width 81 height 25
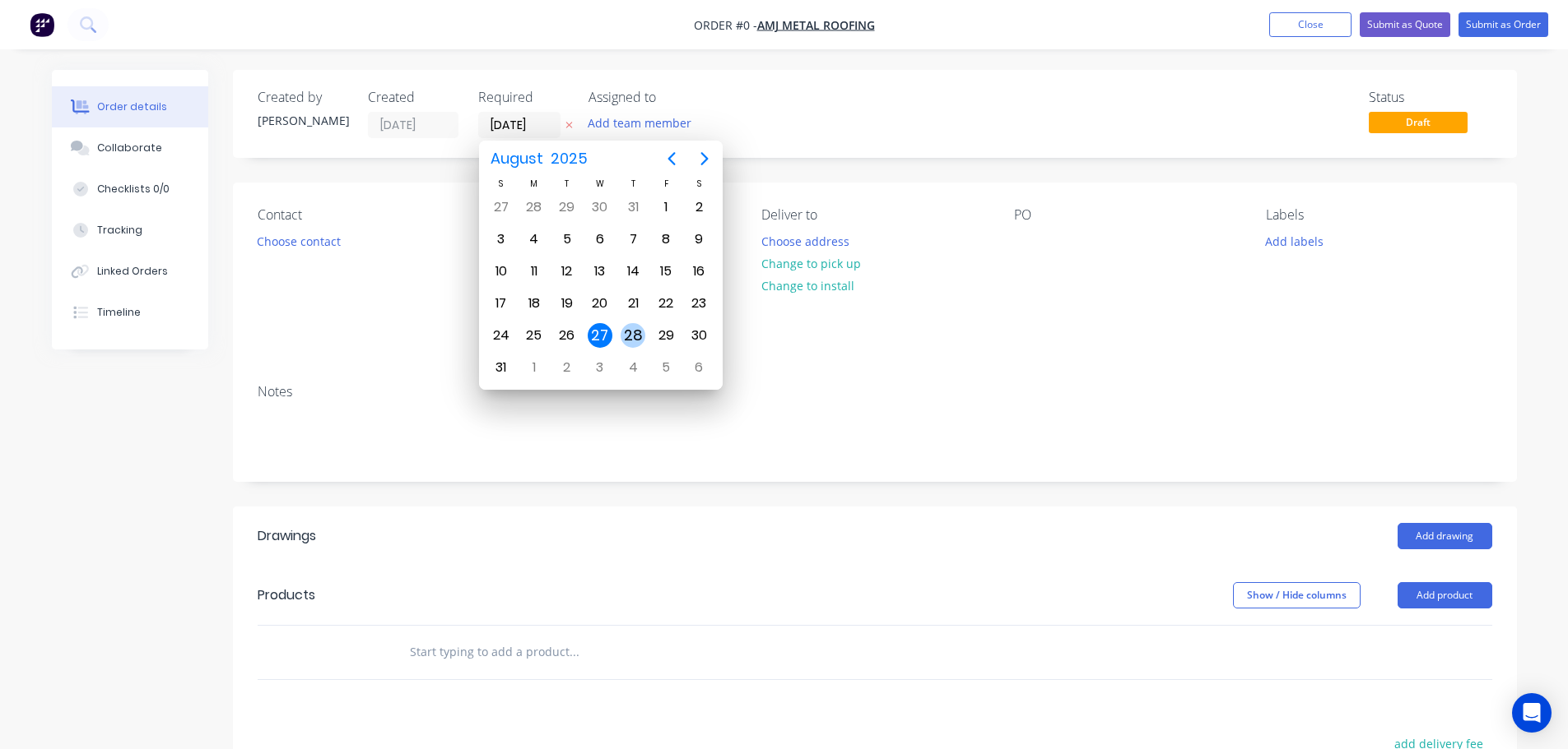
click at [635, 330] on div "28" at bounding box center [633, 335] width 25 height 25
type input "[DATE]"
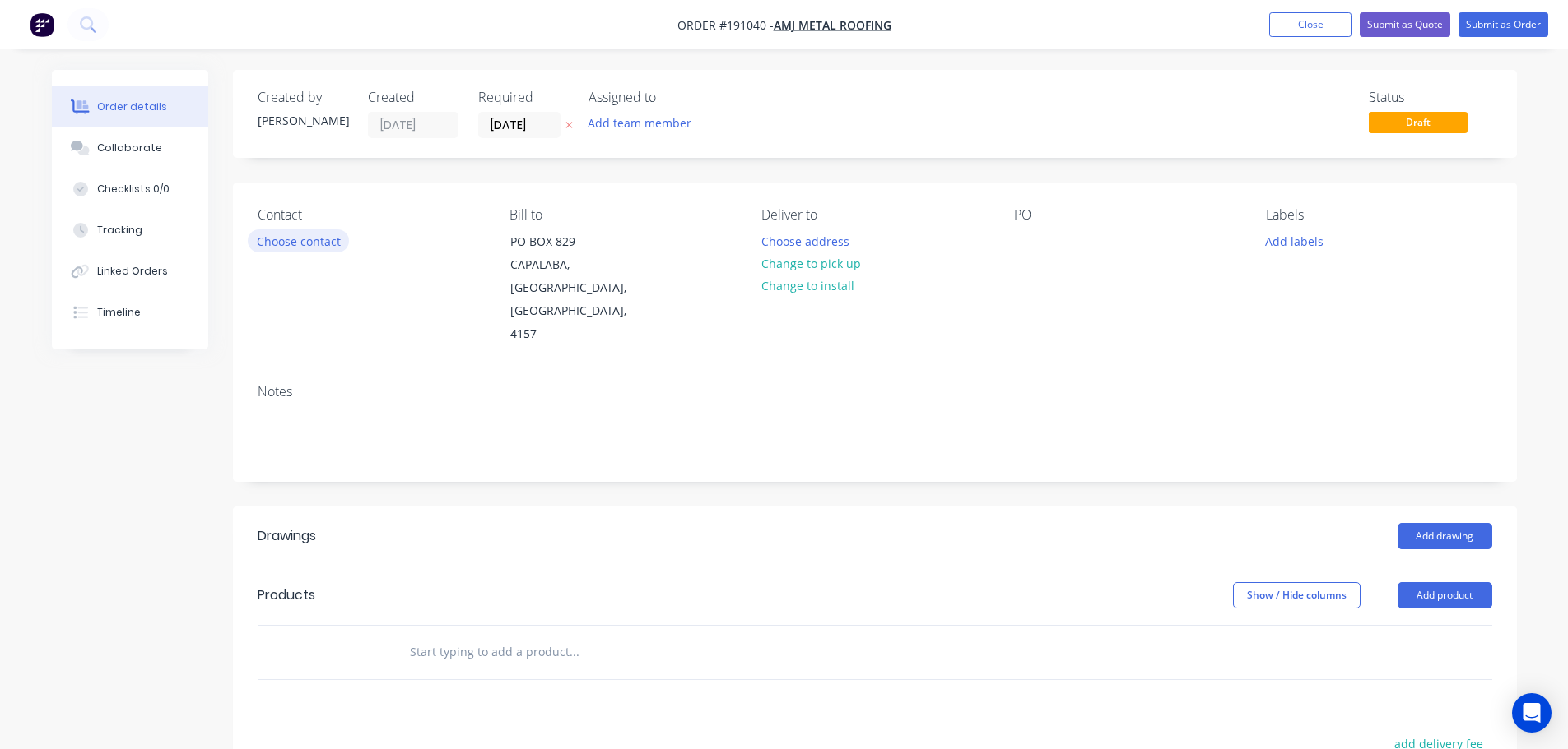
click at [307, 243] on button "Choose contact" at bounding box center [297, 241] width 101 height 22
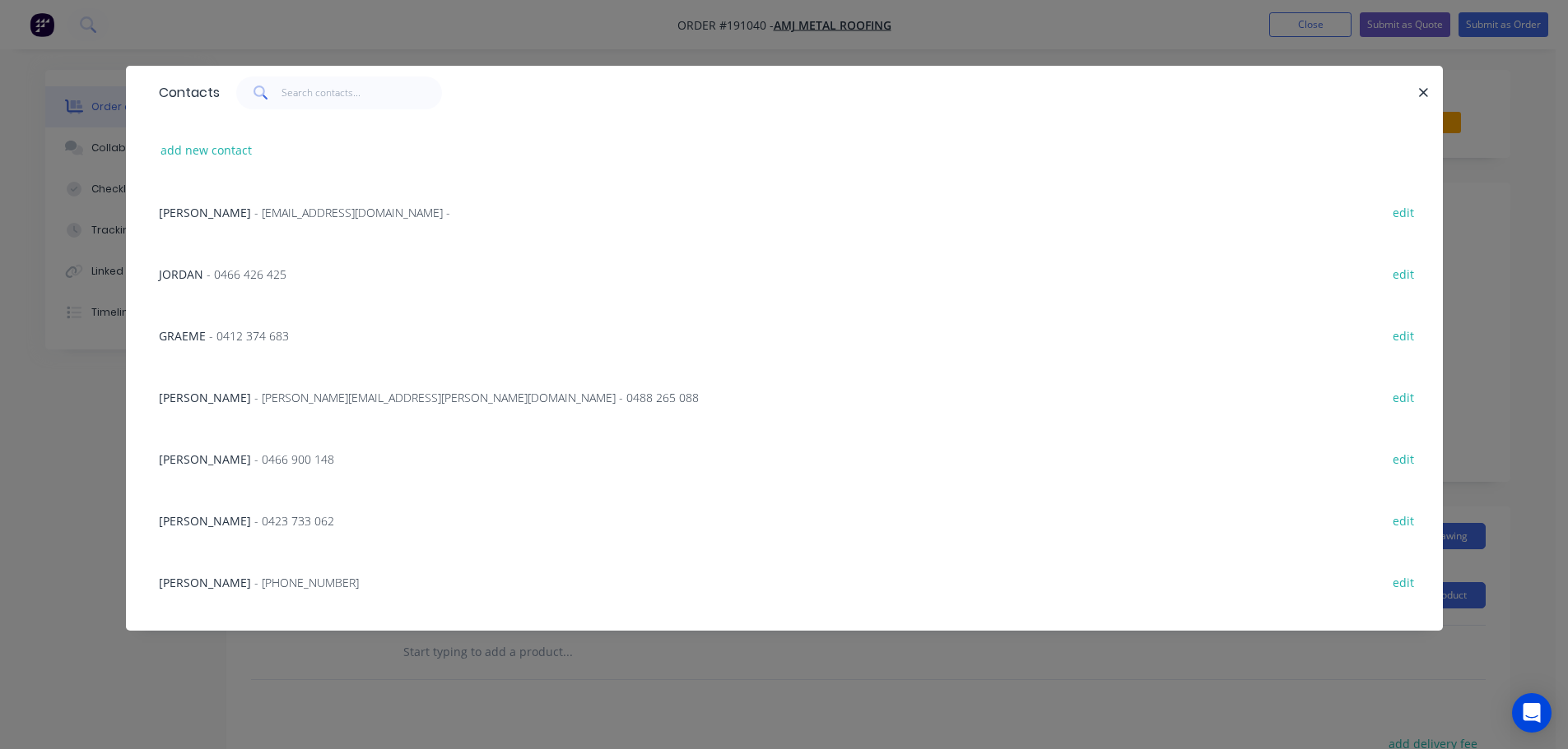
click at [234, 401] on div "ALAN FINLAY - alan.finlay@amjmetalroofing.com.au - 0488 265 088" at bounding box center [428, 397] width 540 height 18
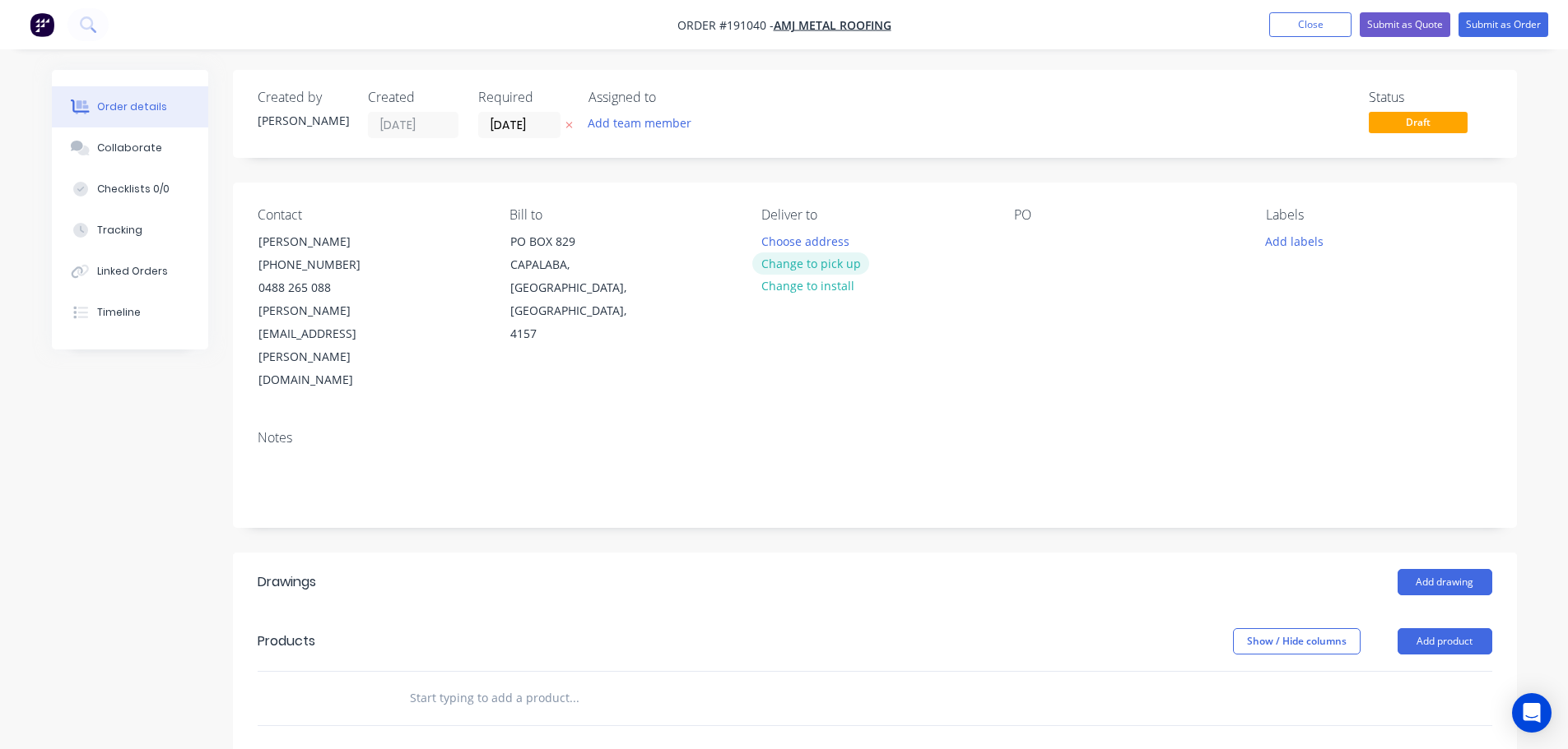
click at [799, 266] on button "Change to pick up" at bounding box center [810, 264] width 117 height 22
click at [1025, 236] on div at bounding box center [1027, 242] width 26 height 24
click at [1440, 569] on button "Add drawing" at bounding box center [1445, 582] width 94 height 26
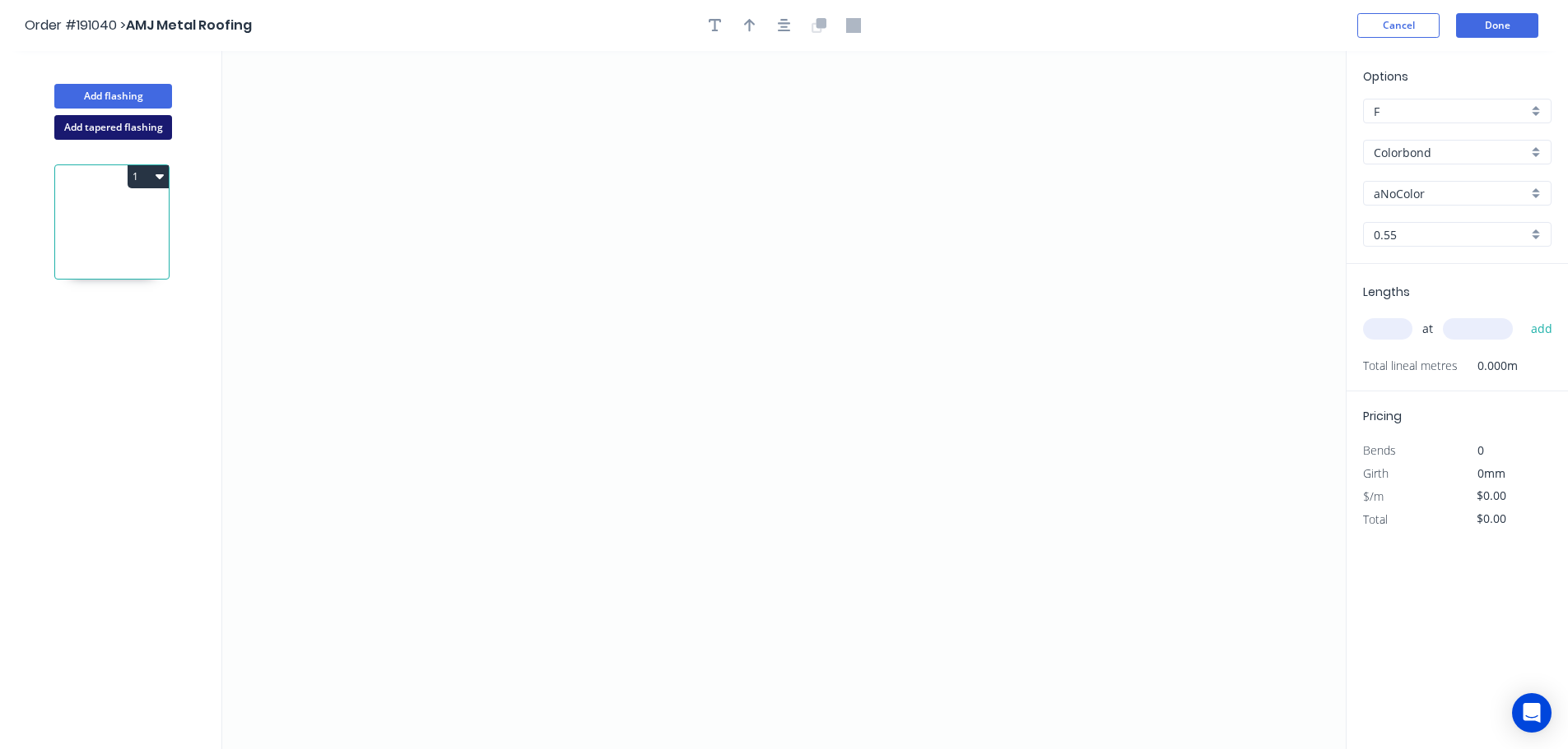
click at [95, 122] on button "Add tapered flashing" at bounding box center [113, 127] width 118 height 25
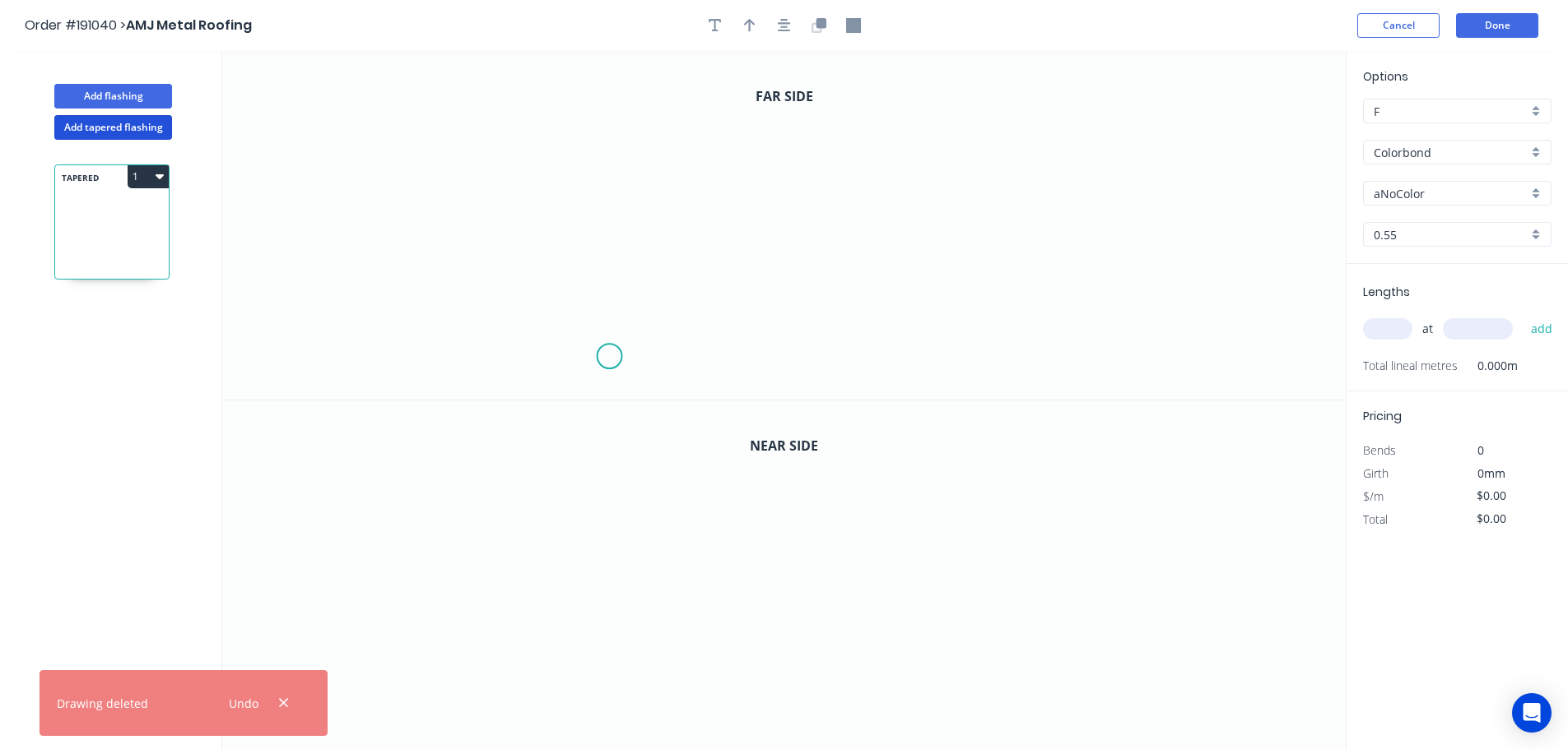
click at [609, 357] on icon "0" at bounding box center [784, 225] width 1123 height 349
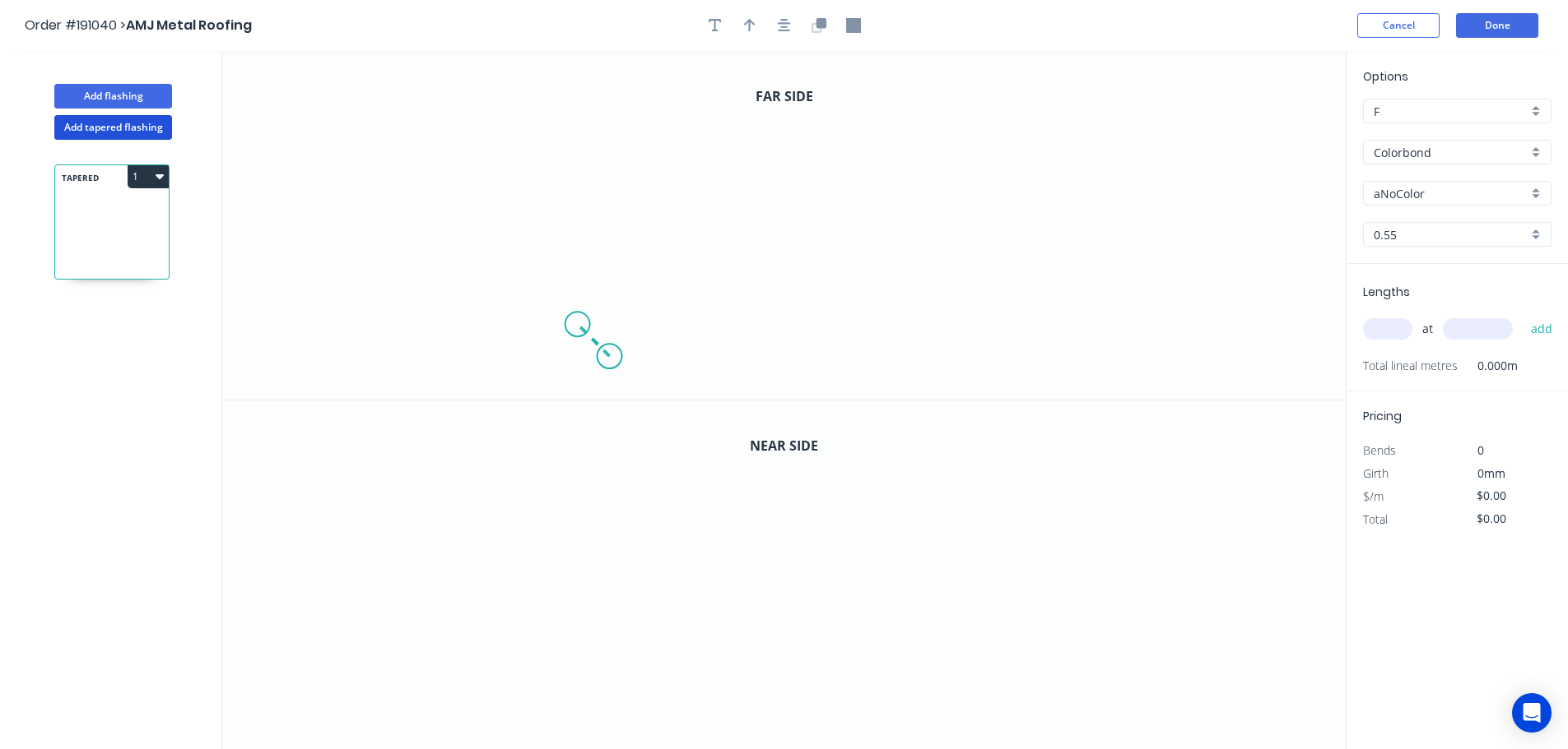
click at [577, 324] on icon "0" at bounding box center [784, 225] width 1123 height 349
click at [608, 299] on icon "0 ?" at bounding box center [784, 225] width 1123 height 349
click at [615, 158] on icon "0 ? ?" at bounding box center [784, 225] width 1123 height 349
click at [782, 162] on icon "0 ? ? ?" at bounding box center [784, 225] width 1123 height 349
click at [779, 260] on icon "0 ? ? ? ?" at bounding box center [784, 225] width 1123 height 349
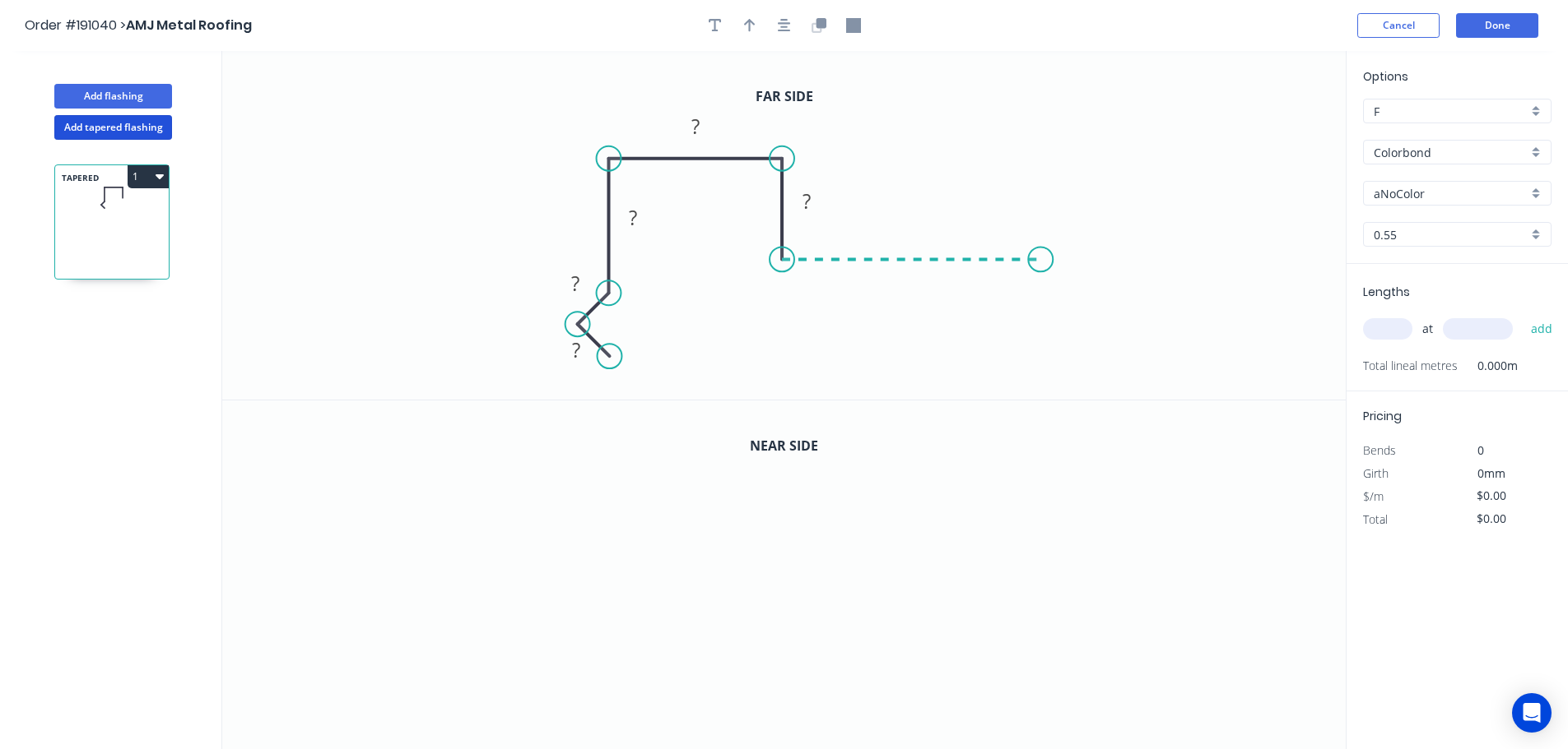
click at [1041, 262] on icon "0 ? ? ? ? ?" at bounding box center [784, 225] width 1123 height 349
click at [1083, 327] on icon "0 ? ? ? ? ? ?" at bounding box center [784, 225] width 1123 height 349
click at [1083, 327] on circle at bounding box center [1082, 326] width 25 height 25
drag, startPoint x: 552, startPoint y: 363, endPoint x: 545, endPoint y: 375, distance: 13.9
click at [545, 375] on rect at bounding box center [568, 364] width 54 height 33
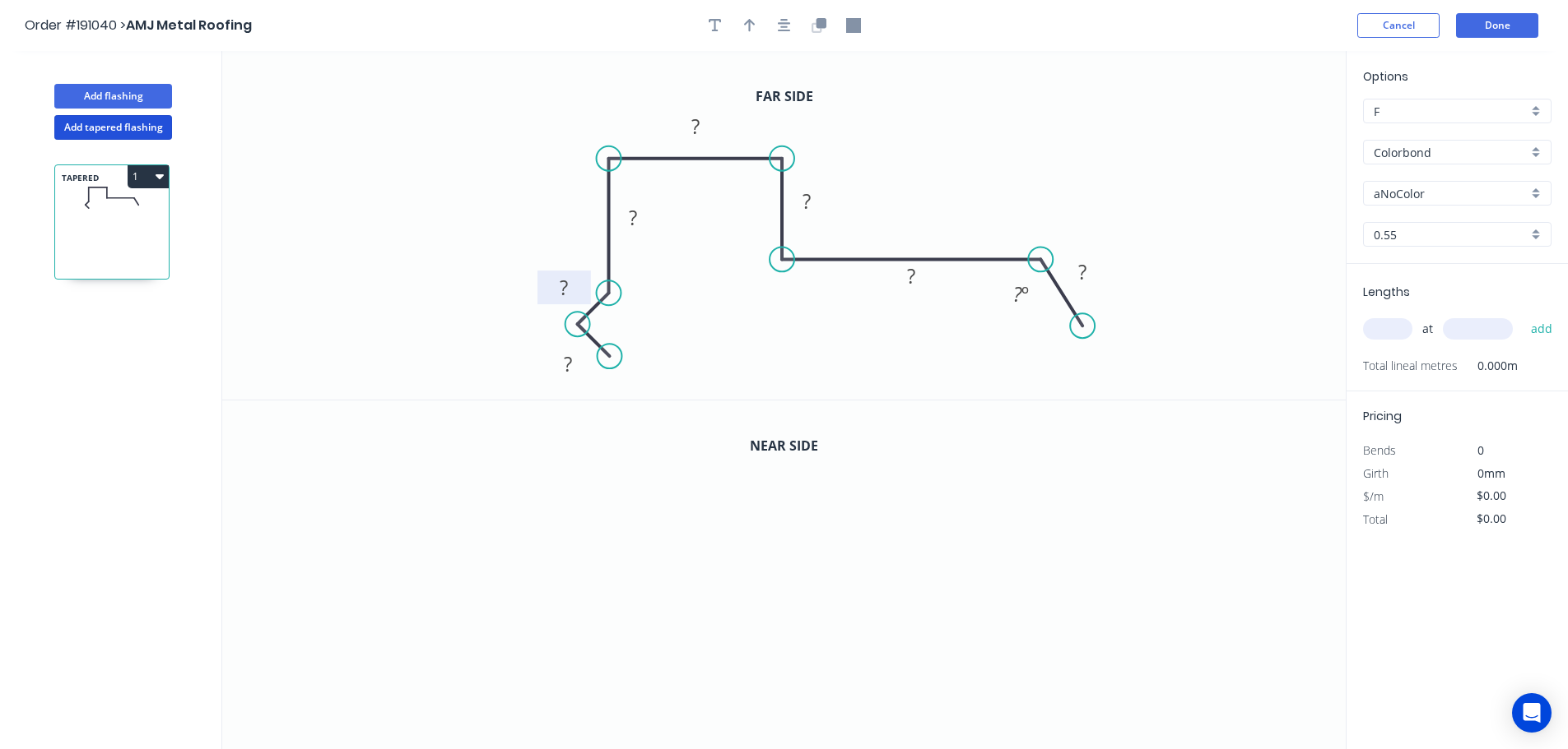
click at [543, 292] on rect at bounding box center [564, 287] width 54 height 33
drag, startPoint x: 653, startPoint y: 225, endPoint x: 660, endPoint y: 231, distance: 9.2
click at [660, 231] on rect at bounding box center [640, 224] width 54 height 33
click at [834, 209] on rect at bounding box center [814, 201] width 54 height 33
drag, startPoint x: 929, startPoint y: 284, endPoint x: 934, endPoint y: 297, distance: 13.9
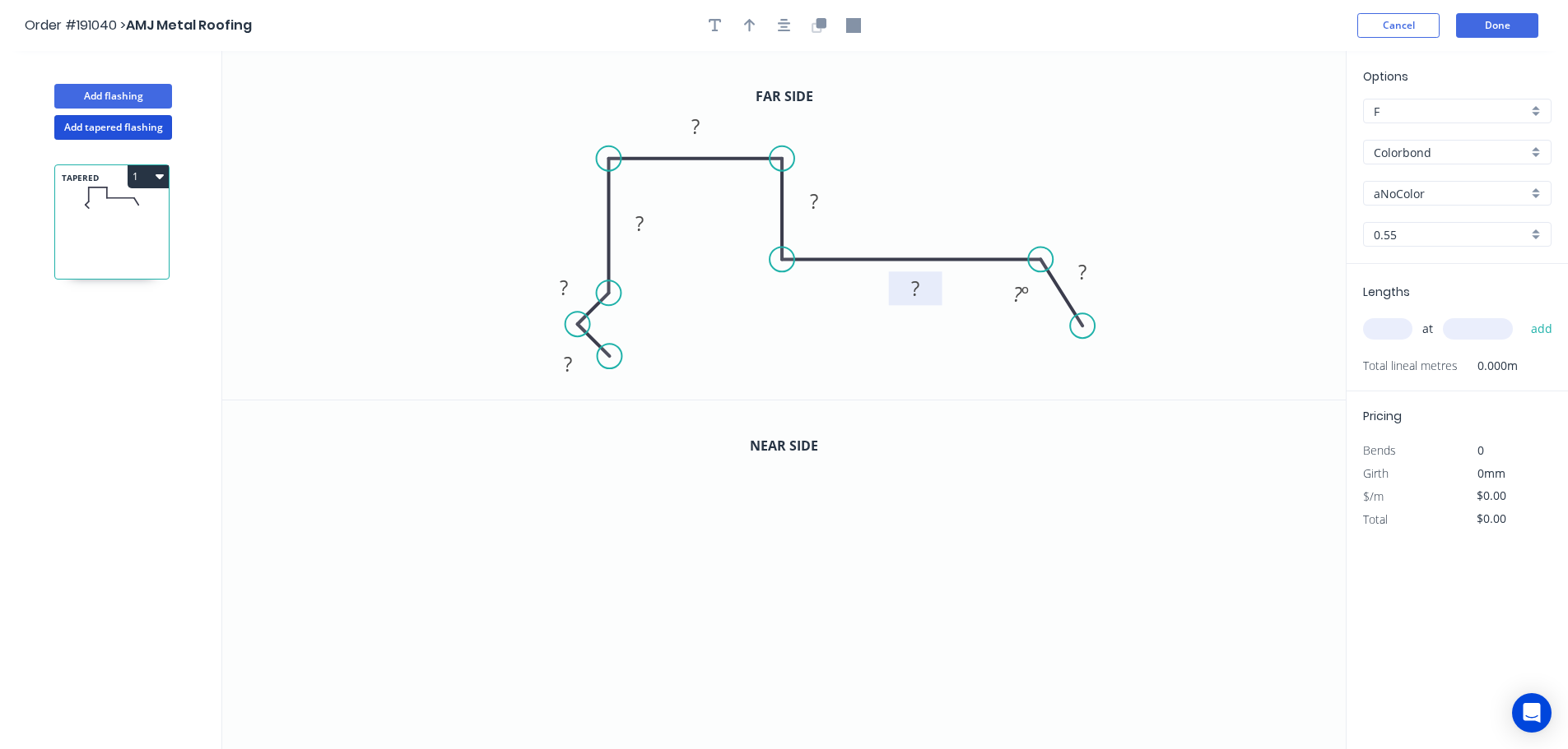
click at [934, 297] on rect at bounding box center [916, 288] width 54 height 33
drag, startPoint x: 1108, startPoint y: 278, endPoint x: 1123, endPoint y: 280, distance: 15.1
click at [1123, 280] on rect at bounding box center [1098, 273] width 54 height 33
click at [569, 366] on tspan "?" at bounding box center [568, 364] width 8 height 27
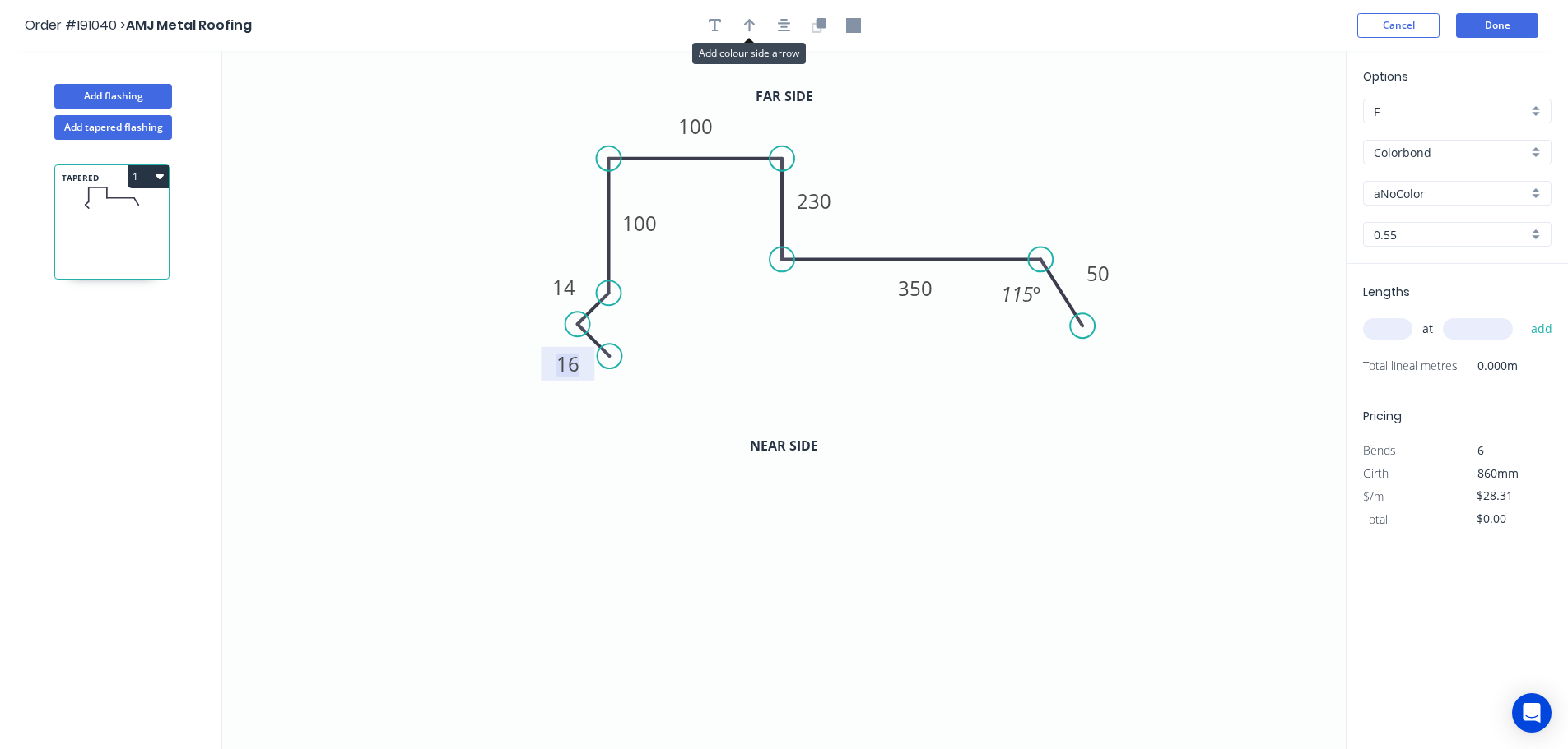
drag, startPoint x: 750, startPoint y: 27, endPoint x: 769, endPoint y: 39, distance: 22.5
click at [750, 30] on icon "button" at bounding box center [749, 26] width 11 height 15
click at [1257, 130] on icon at bounding box center [1262, 114] width 15 height 53
drag, startPoint x: 1266, startPoint y: 130, endPoint x: 978, endPoint y: 194, distance: 295.0
click at [978, 194] on icon at bounding box center [991, 179] width 48 height 48
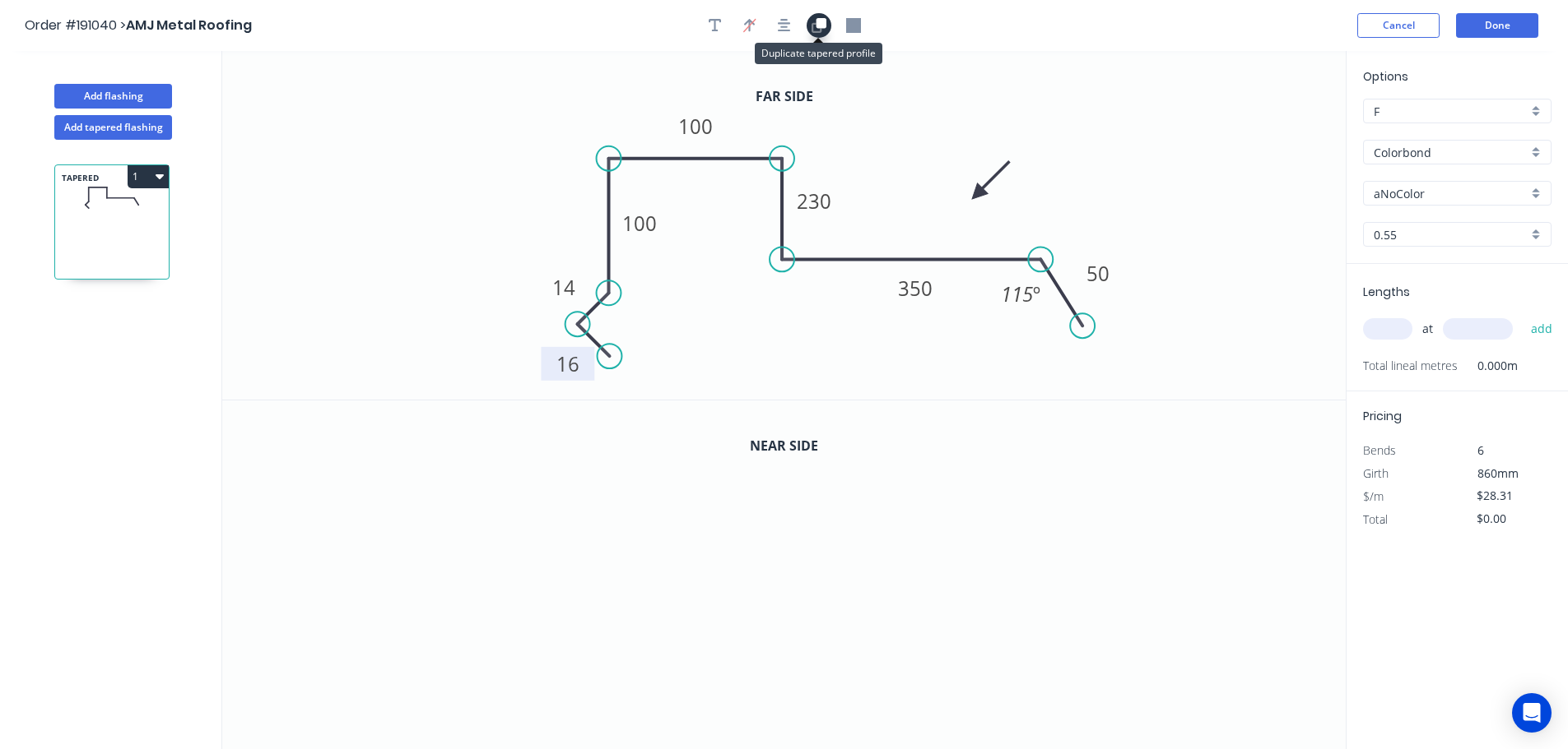
drag, startPoint x: 823, startPoint y: 29, endPoint x: 829, endPoint y: 67, distance: 38.5
click at [823, 29] on icon "button" at bounding box center [819, 26] width 15 height 15
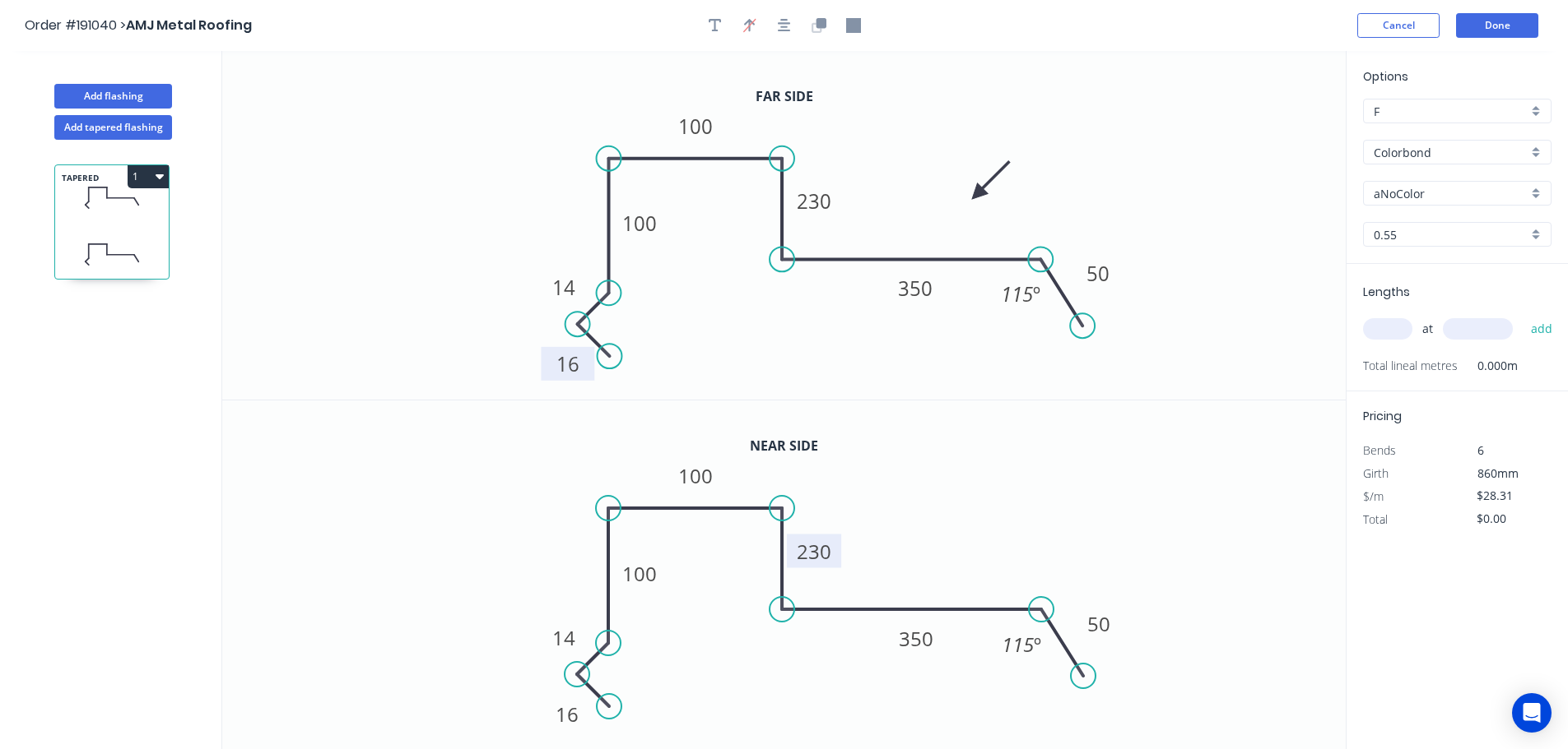
click at [819, 545] on tspan "230" at bounding box center [813, 551] width 34 height 27
click at [1396, 339] on input "text" at bounding box center [1386, 329] width 49 height 21
type input "$29.93"
click at [1402, 191] on input "aNoColor" at bounding box center [1450, 193] width 154 height 18
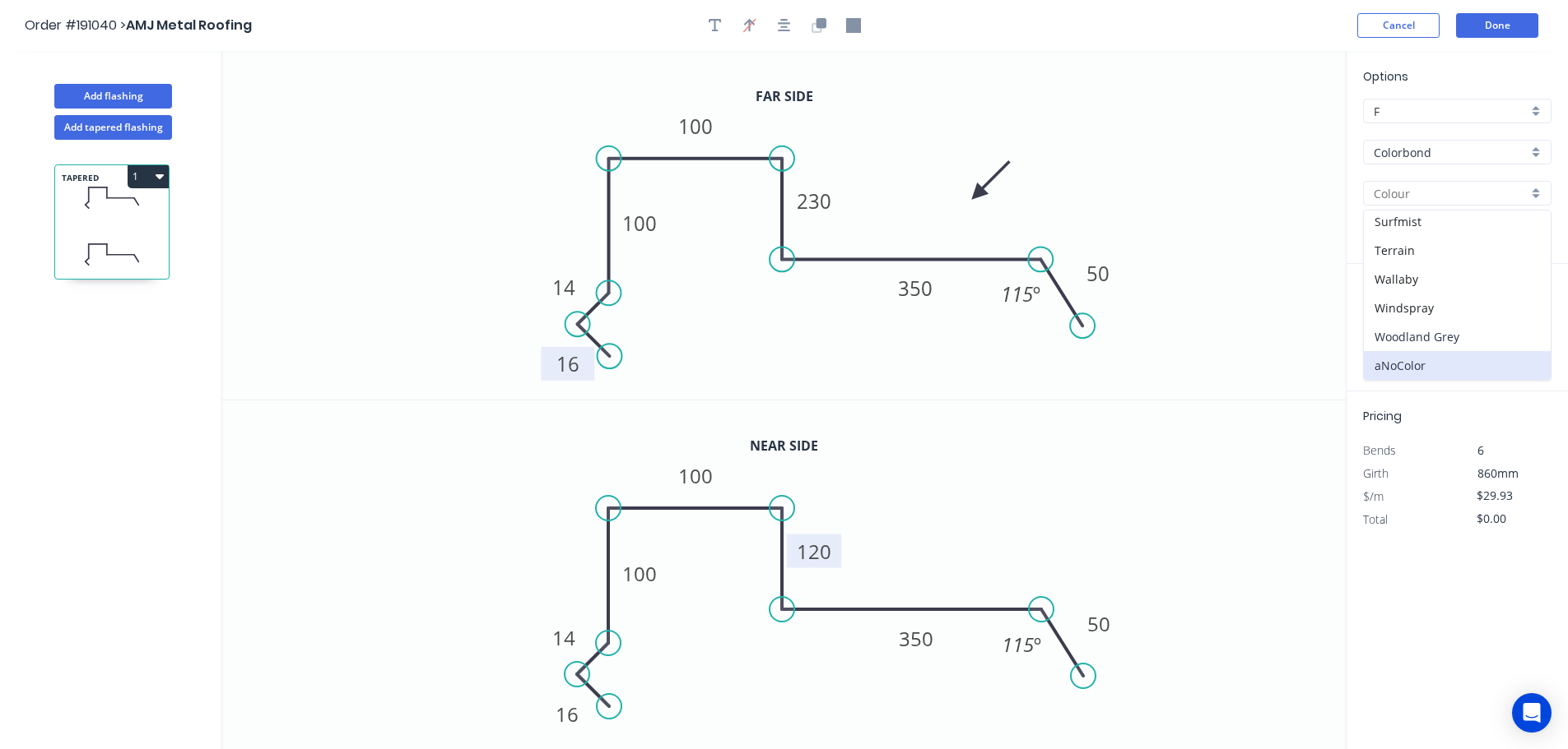
click at [1429, 342] on div "Woodland Grey" at bounding box center [1457, 336] width 187 height 29
type input "Woodland Grey"
click at [1396, 324] on input "text" at bounding box center [1386, 329] width 49 height 21
type input "1"
type input "5650"
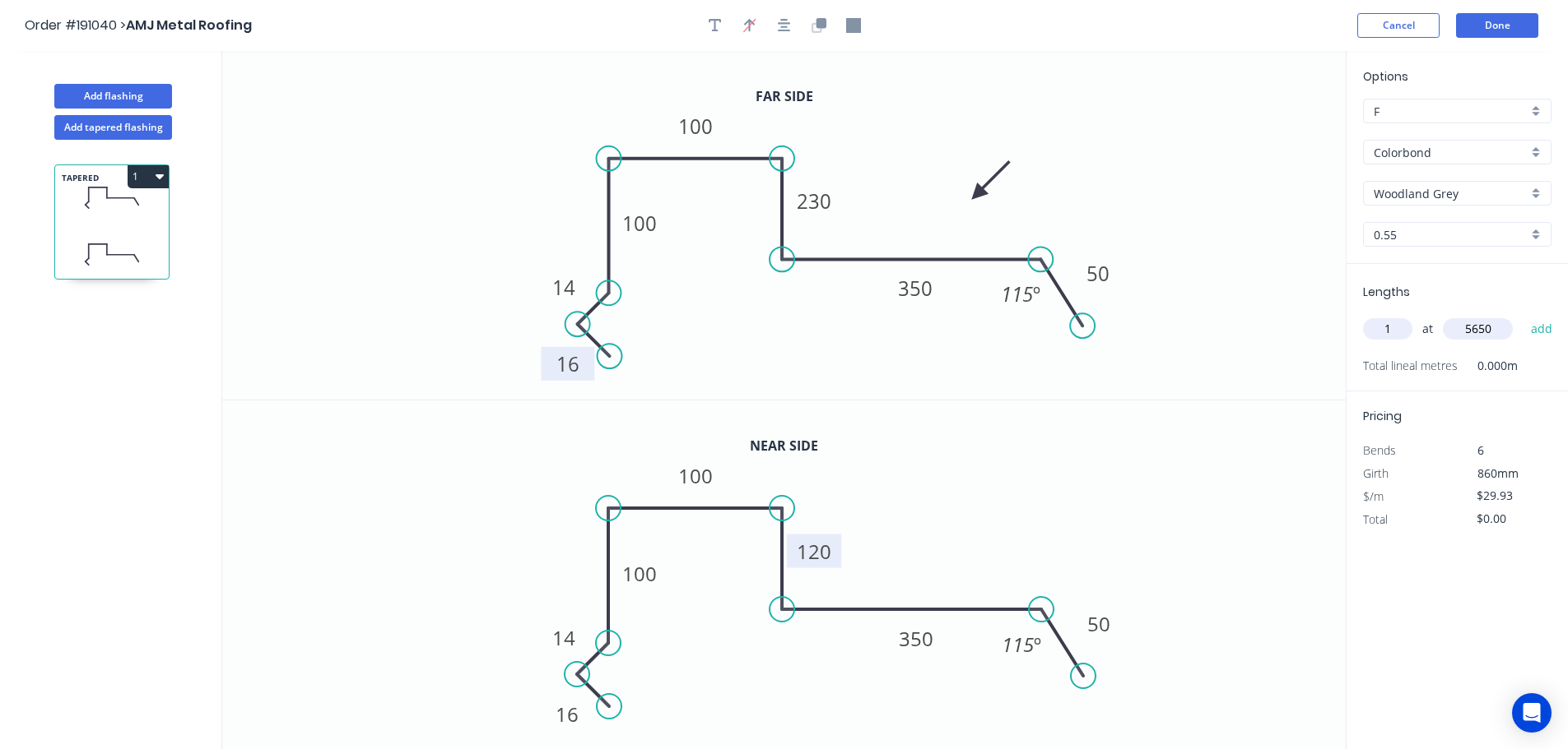
click at [1523, 315] on button "add" at bounding box center [1542, 329] width 39 height 28
click at [135, 173] on button "1" at bounding box center [148, 177] width 41 height 23
drag, startPoint x: 77, startPoint y: 214, endPoint x: 85, endPoint y: 218, distance: 8.9
click at [78, 214] on div "Duplicate" at bounding box center [90, 218] width 127 height 24
type input "$0.00"
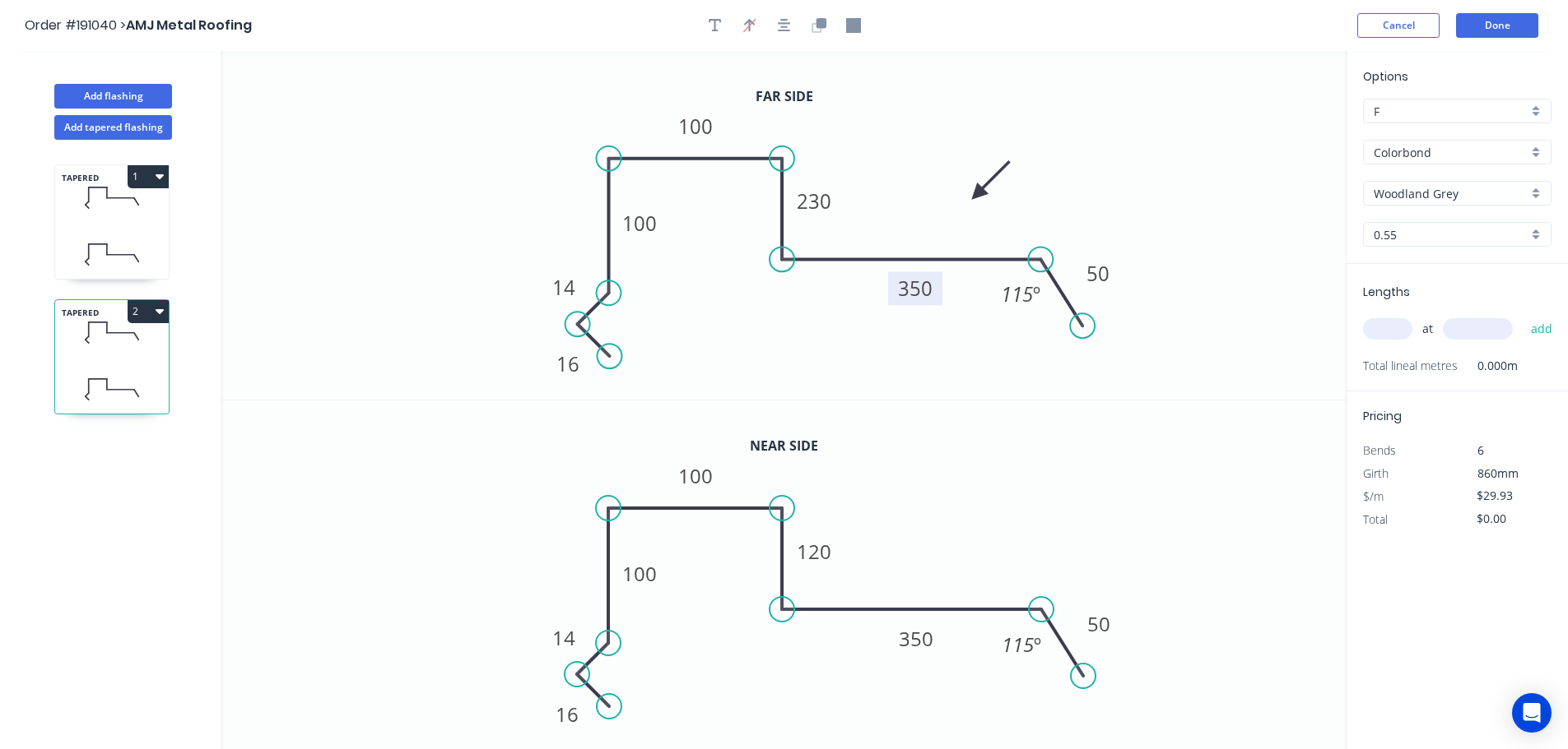
click at [912, 292] on tspan "350" at bounding box center [914, 288] width 34 height 27
click at [920, 643] on tspan "350" at bounding box center [915, 638] width 34 height 27
type input "$25.78"
click at [1402, 339] on div "at add" at bounding box center [1458, 329] width 192 height 28
click at [1399, 329] on input "text" at bounding box center [1386, 329] width 49 height 21
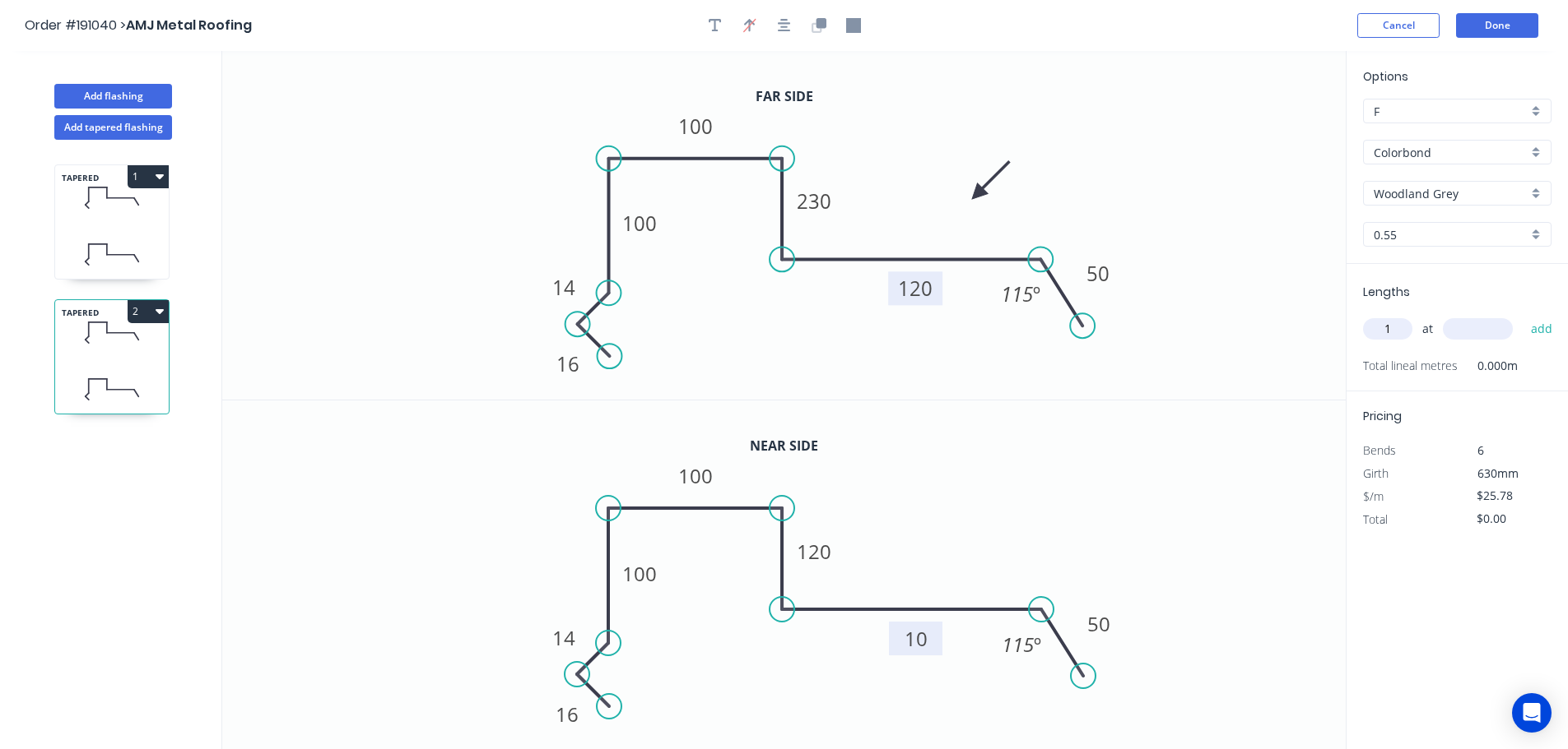
type input "1"
type input "5650"
click at [1523, 315] on button "add" at bounding box center [1542, 329] width 39 height 28
type input "$145.66"
click at [818, 558] on tspan "120" at bounding box center [813, 551] width 34 height 27
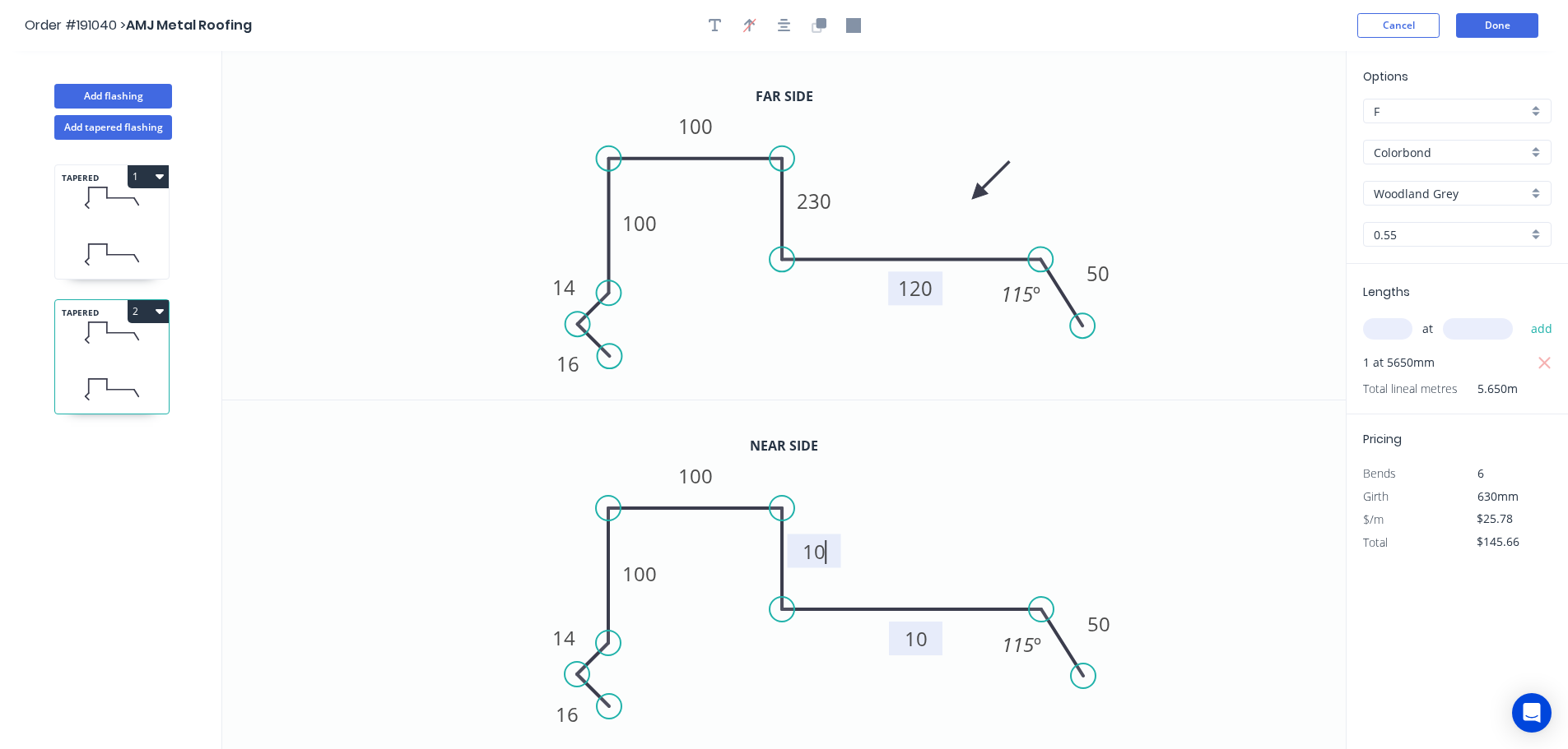
click at [341, 576] on icon "0 16 14 100 100 10 10 50 115 º" at bounding box center [784, 576] width 1123 height 350
click at [133, 224] on div "TAPERED 1" at bounding box center [112, 222] width 115 height 115
type input "$29.93"
type input "$169.10"
click at [106, 347] on icon at bounding box center [112, 332] width 114 height 48
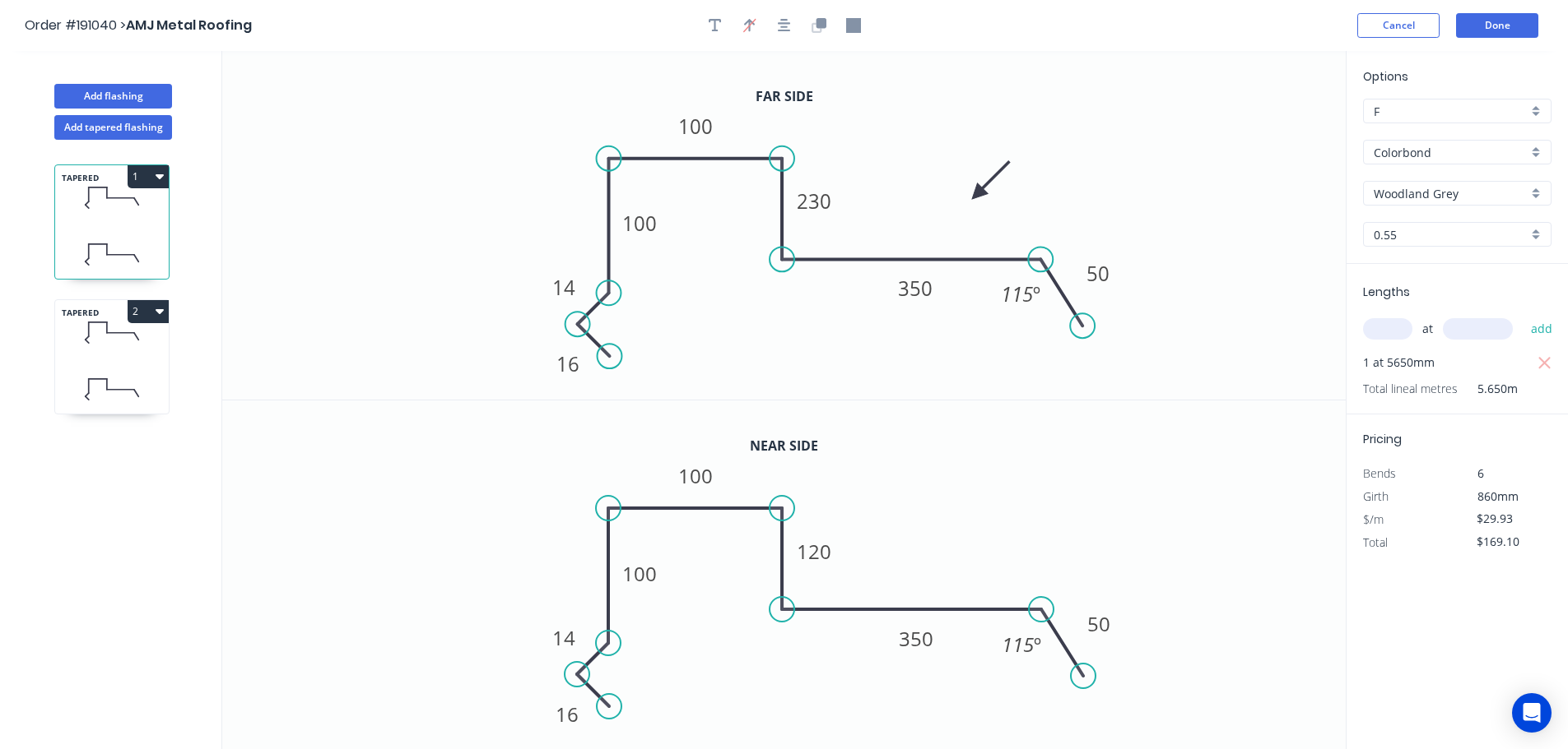
type input "$25.78"
type input "$145.66"
click at [823, 207] on tspan "230" at bounding box center [813, 201] width 34 height 27
type input "$21.63"
type input "$122.21"
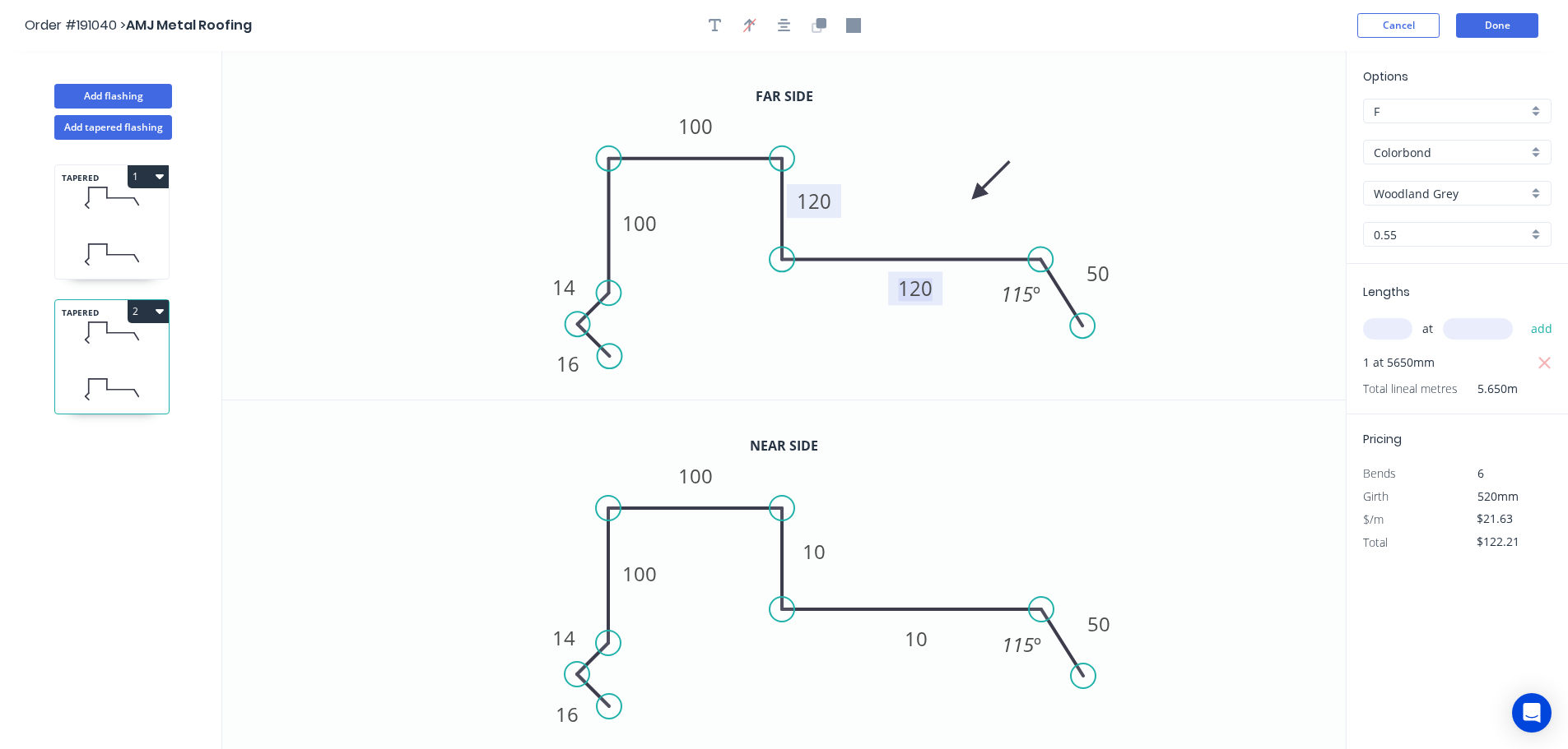
click at [920, 289] on tspan "120" at bounding box center [914, 288] width 34 height 27
click at [926, 645] on tspan "10" at bounding box center [916, 638] width 23 height 27
type input "$25.78"
type input "$145.66"
click at [1010, 518] on icon "0 16 14 100 100 10 350 50 115 º" at bounding box center [784, 576] width 1123 height 350
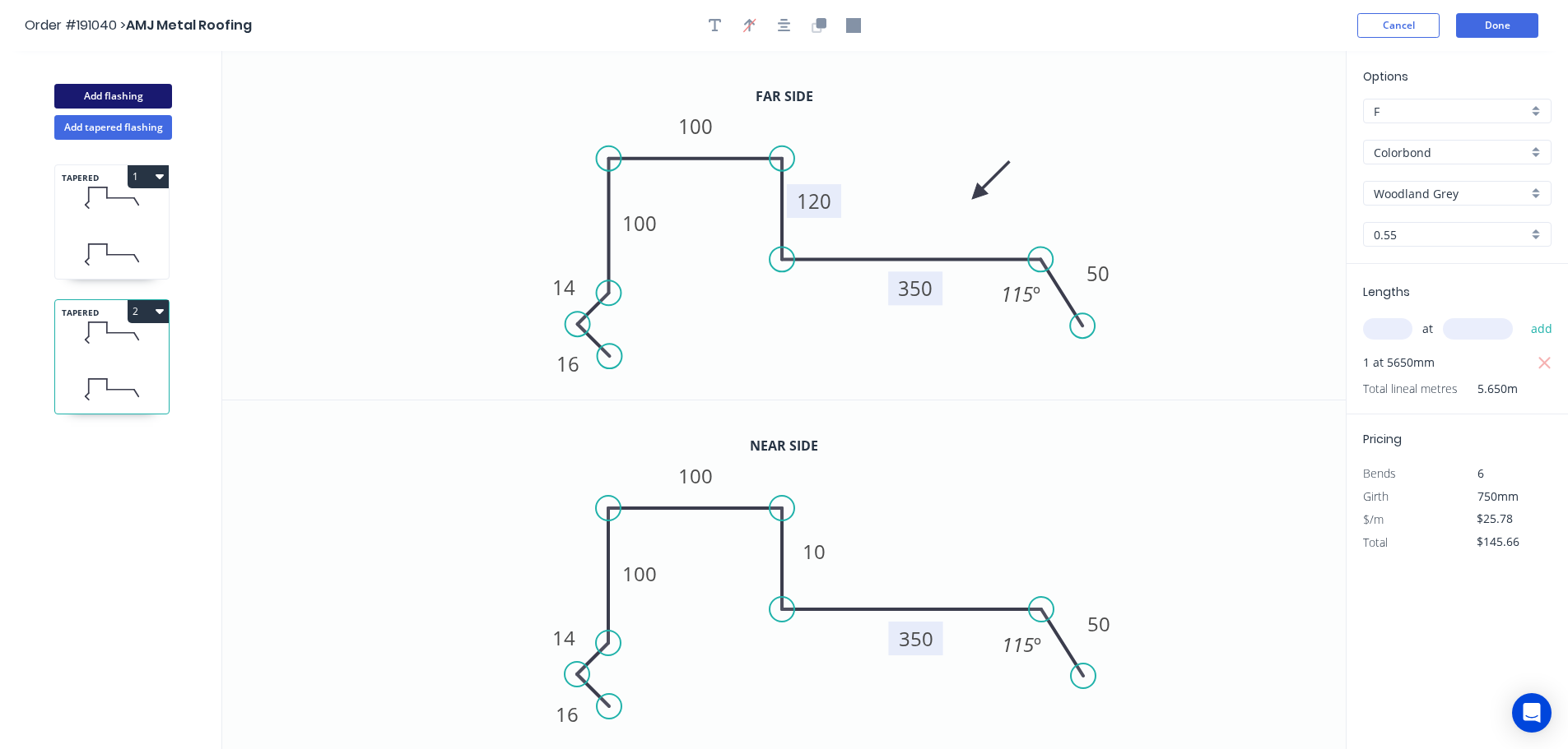
click at [107, 98] on button "Add flashing" at bounding box center [113, 96] width 118 height 25
type input "$0.00"
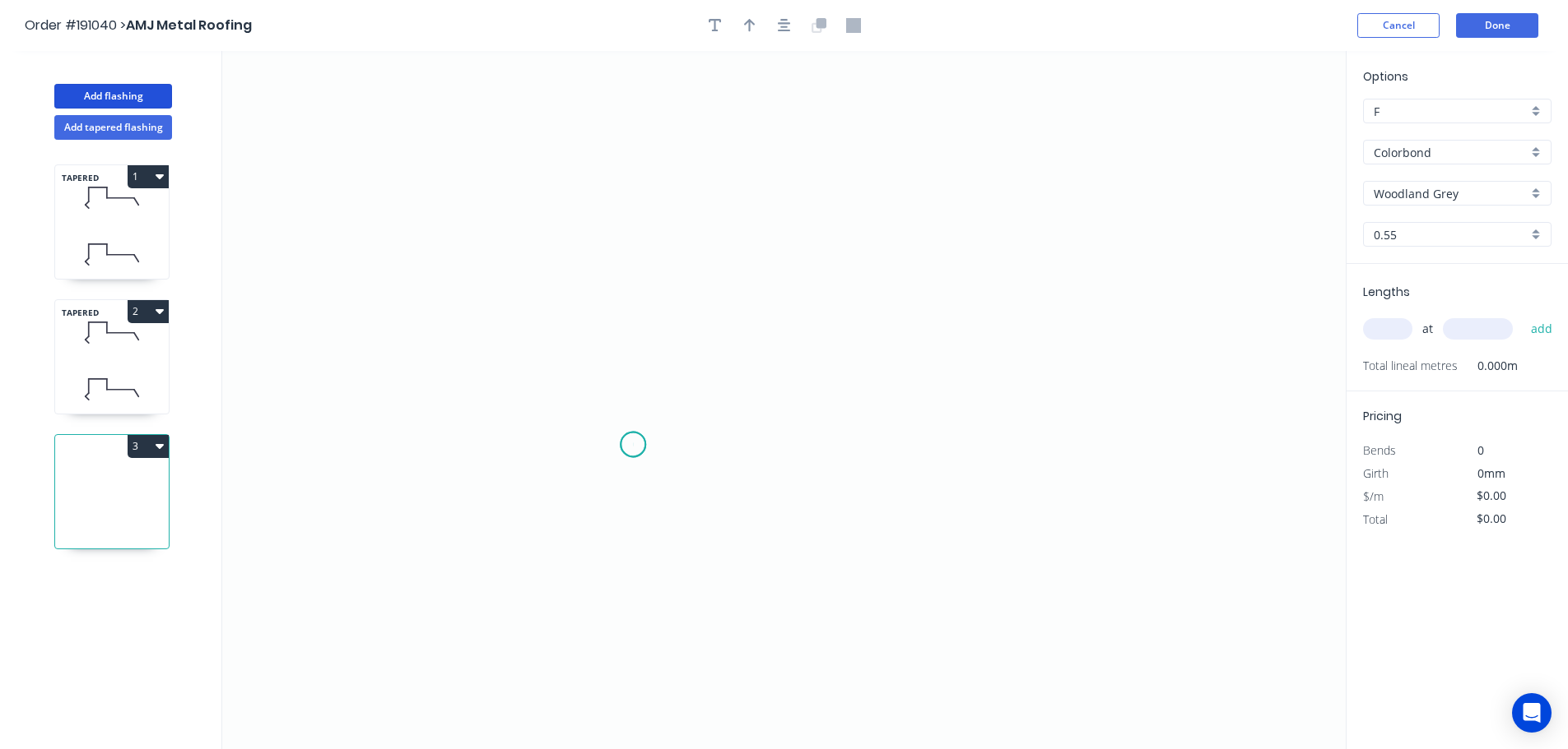
click at [633, 443] on icon "0" at bounding box center [784, 400] width 1123 height 698
click at [590, 402] on icon "0" at bounding box center [784, 400] width 1123 height 698
click at [632, 358] on icon "0 ?" at bounding box center [784, 400] width 1123 height 698
click at [639, 165] on icon "0 ? ?" at bounding box center [784, 400] width 1123 height 698
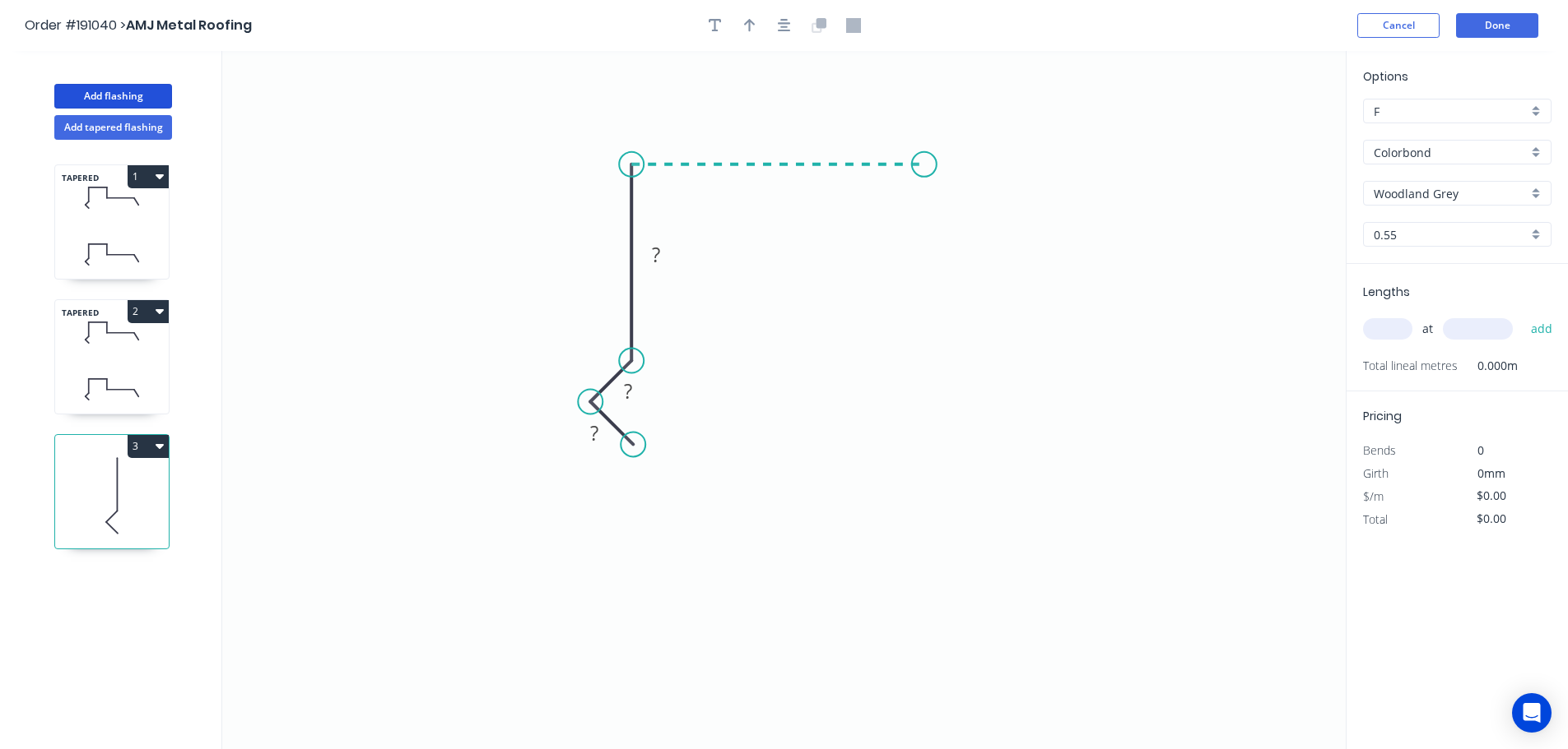
click at [924, 167] on icon "0 ? ? ?" at bounding box center [784, 400] width 1123 height 698
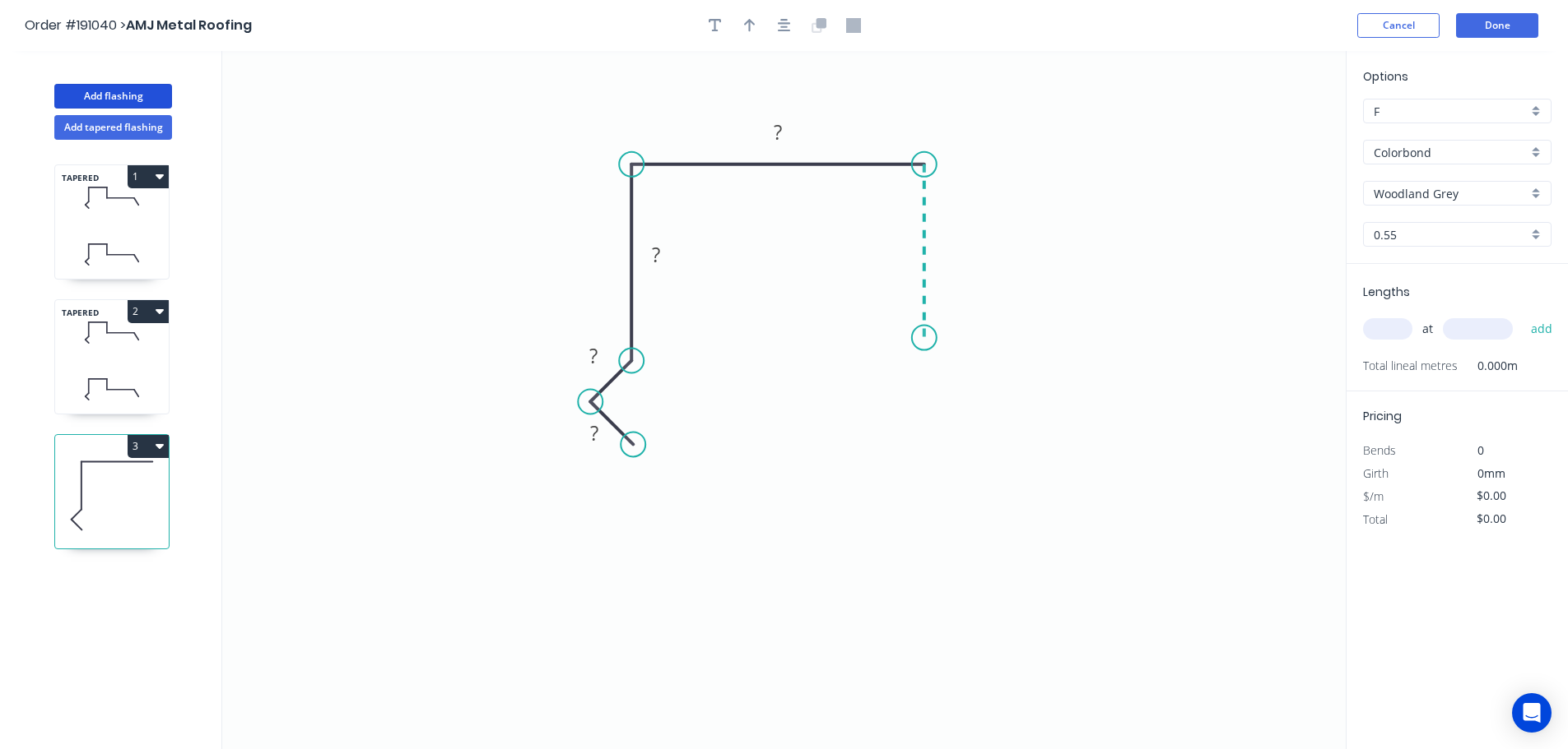
click at [929, 338] on icon "0 ? ? ? ?" at bounding box center [784, 400] width 1123 height 698
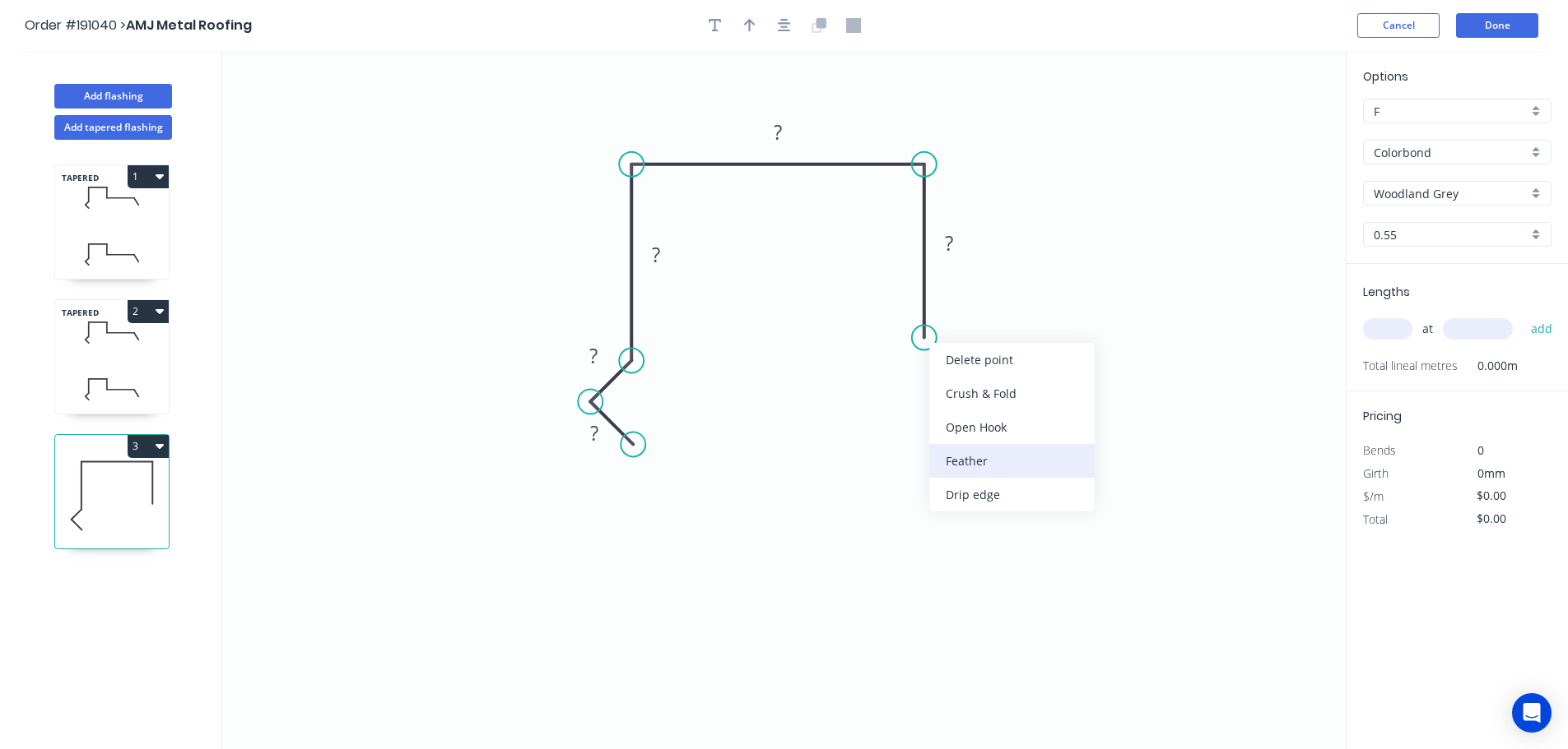
click at [960, 462] on div "Feather" at bounding box center [1011, 461] width 166 height 33
drag, startPoint x: 863, startPoint y: 314, endPoint x: 853, endPoint y: 322, distance: 12.8
click at [842, 329] on rect at bounding box center [867, 322] width 64 height 33
drag, startPoint x: 968, startPoint y: 242, endPoint x: 987, endPoint y: 246, distance: 19.4
click at [987, 246] on rect at bounding box center [968, 247] width 54 height 33
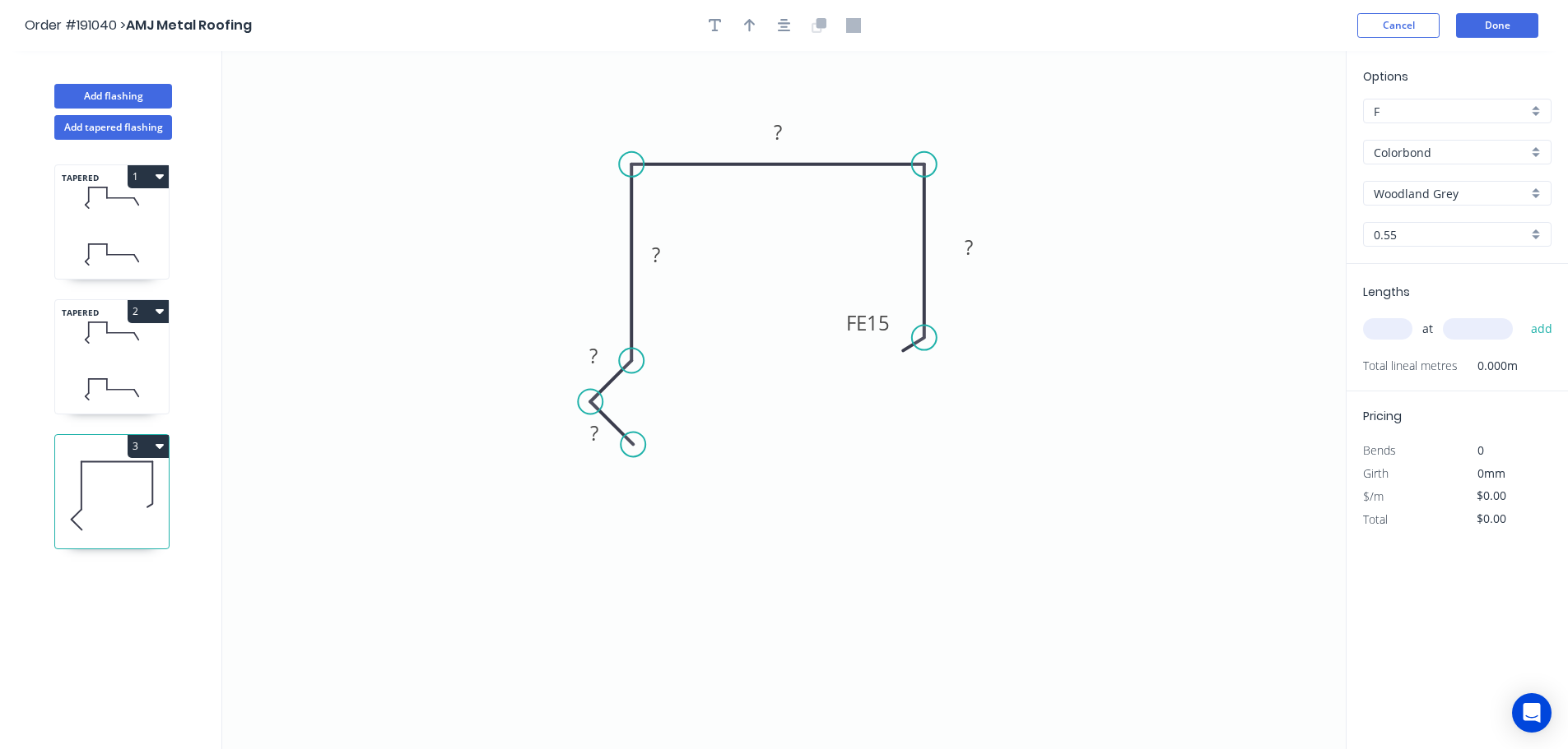
click at [565, 442] on icon "0 ? ? ? ? FE 15 ?" at bounding box center [784, 400] width 1123 height 698
drag, startPoint x: 570, startPoint y: 443, endPoint x: 557, endPoint y: 454, distance: 17.0
click at [558, 454] on rect at bounding box center [584, 443] width 54 height 33
drag, startPoint x: 575, startPoint y: 364, endPoint x: 570, endPoint y: 353, distance: 12.1
click at [570, 353] on rect at bounding box center [588, 345] width 54 height 33
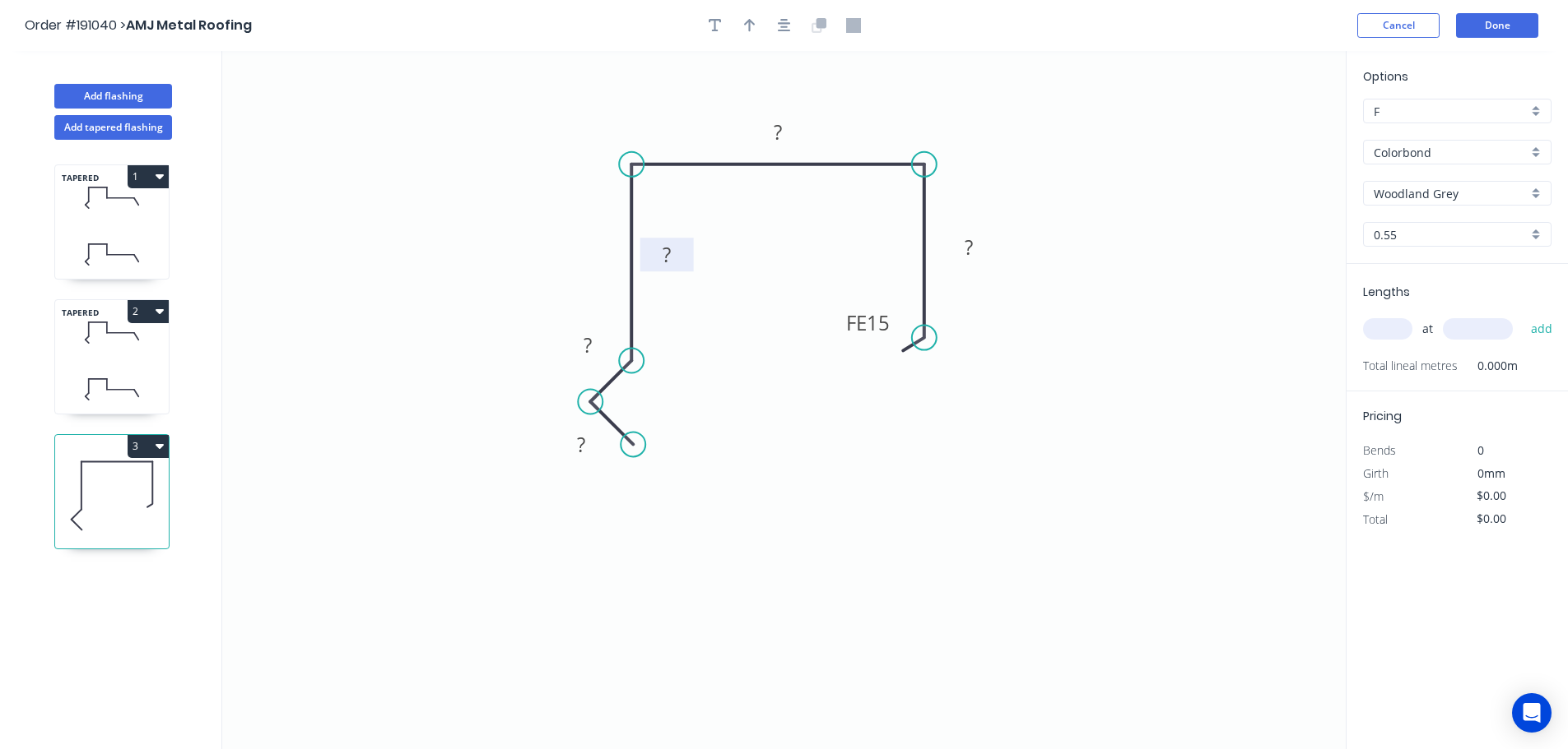
drag, startPoint x: 681, startPoint y: 262, endPoint x: 691, endPoint y: 262, distance: 10.0
click at [691, 262] on rect at bounding box center [667, 255] width 54 height 33
click at [575, 447] on rect at bounding box center [582, 445] width 33 height 23
drag, startPoint x: 559, startPoint y: 522, endPoint x: 597, endPoint y: 472, distance: 62.8
click at [568, 518] on icon "0 ? ? ? ? FE 15 ?" at bounding box center [784, 400] width 1123 height 698
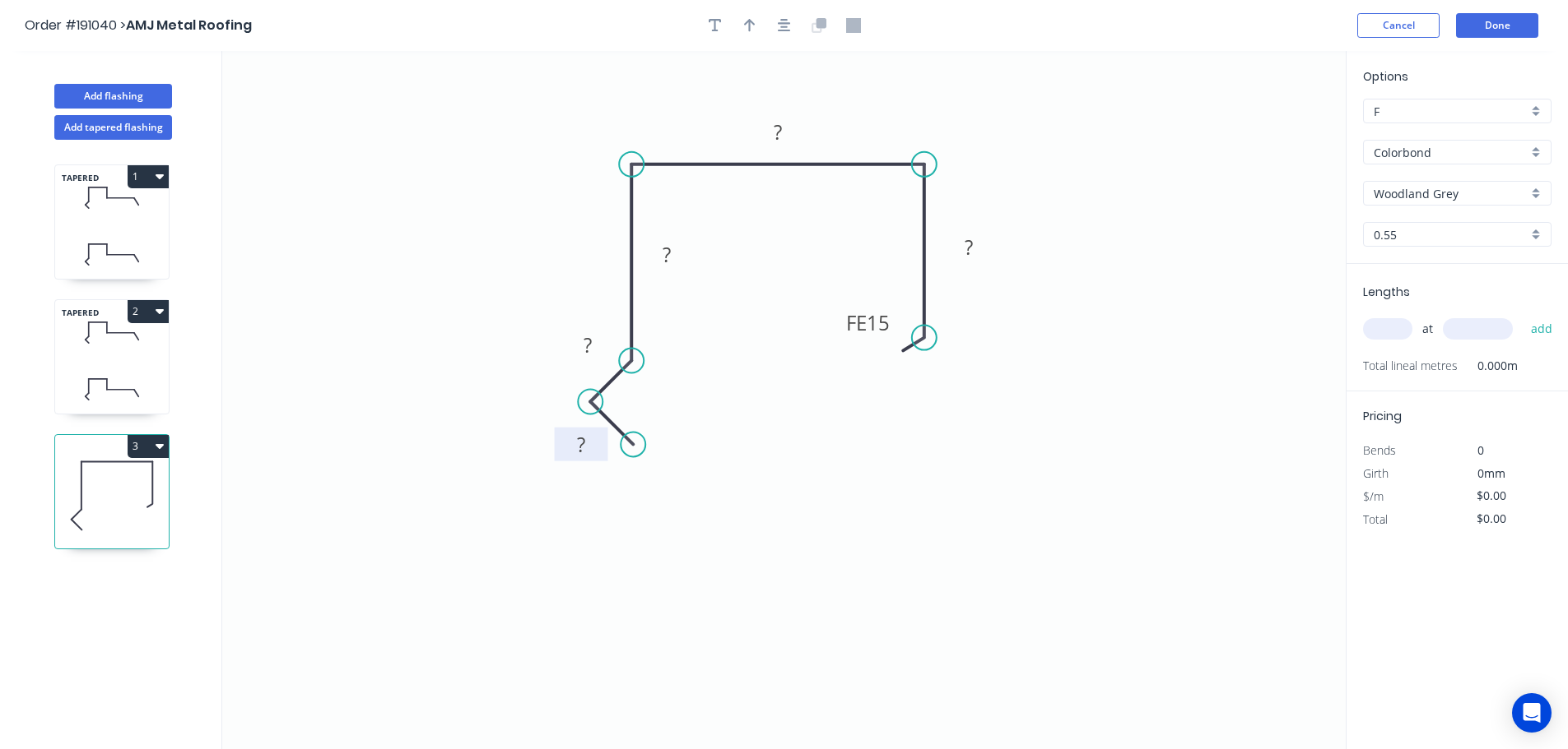
click at [589, 446] on rect at bounding box center [582, 445] width 33 height 23
drag, startPoint x: 537, startPoint y: 543, endPoint x: 579, endPoint y: 513, distance: 51.6
click at [558, 531] on icon "0 ? ? ? ? FE 15 ?" at bounding box center [784, 400] width 1123 height 698
click at [596, 443] on rect at bounding box center [582, 445] width 33 height 23
type input "$12.98"
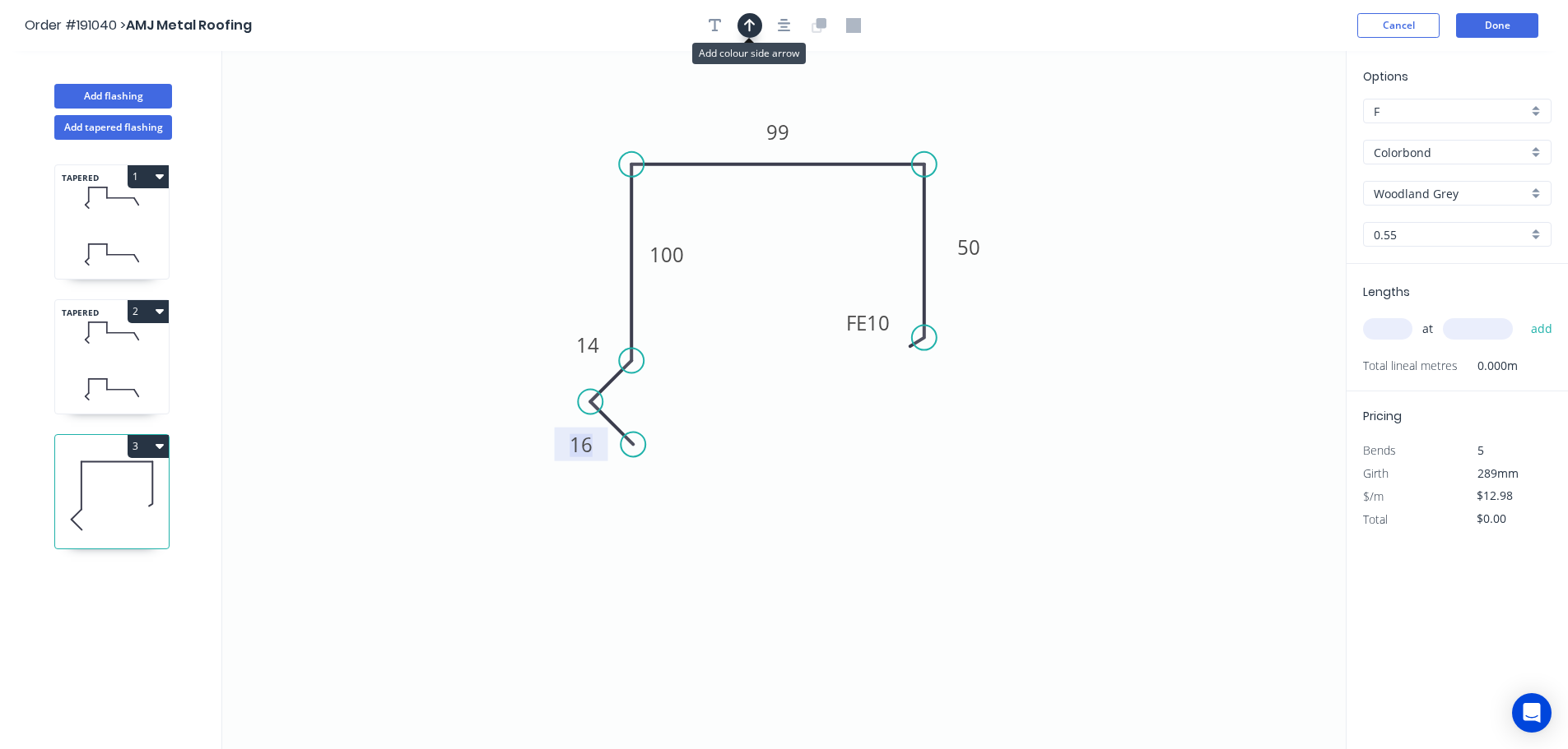
click at [749, 23] on icon "button" at bounding box center [749, 25] width 11 height 13
drag, startPoint x: 1262, startPoint y: 133, endPoint x: 890, endPoint y: 130, distance: 372.0
click at [890, 127] on icon at bounding box center [890, 107] width 15 height 53
drag, startPoint x: 1384, startPoint y: 322, endPoint x: 1394, endPoint y: 317, distance: 11.2
click at [1385, 319] on input "text" at bounding box center [1386, 329] width 49 height 21
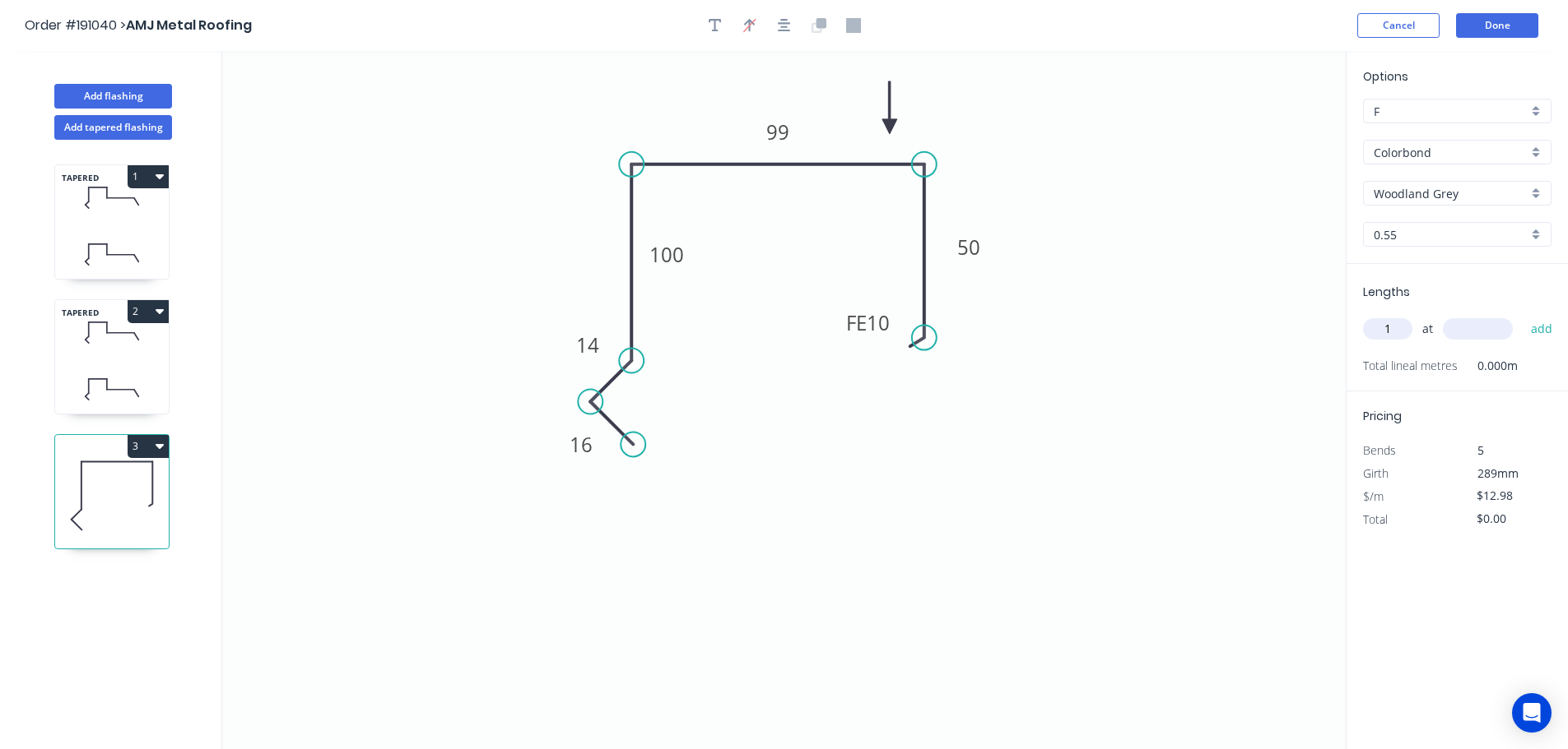
type input "1"
type input "1000"
click at [1523, 315] on button "add" at bounding box center [1542, 329] width 39 height 28
type input "$12.98"
click at [1509, 15] on button "Done" at bounding box center [1497, 25] width 82 height 25
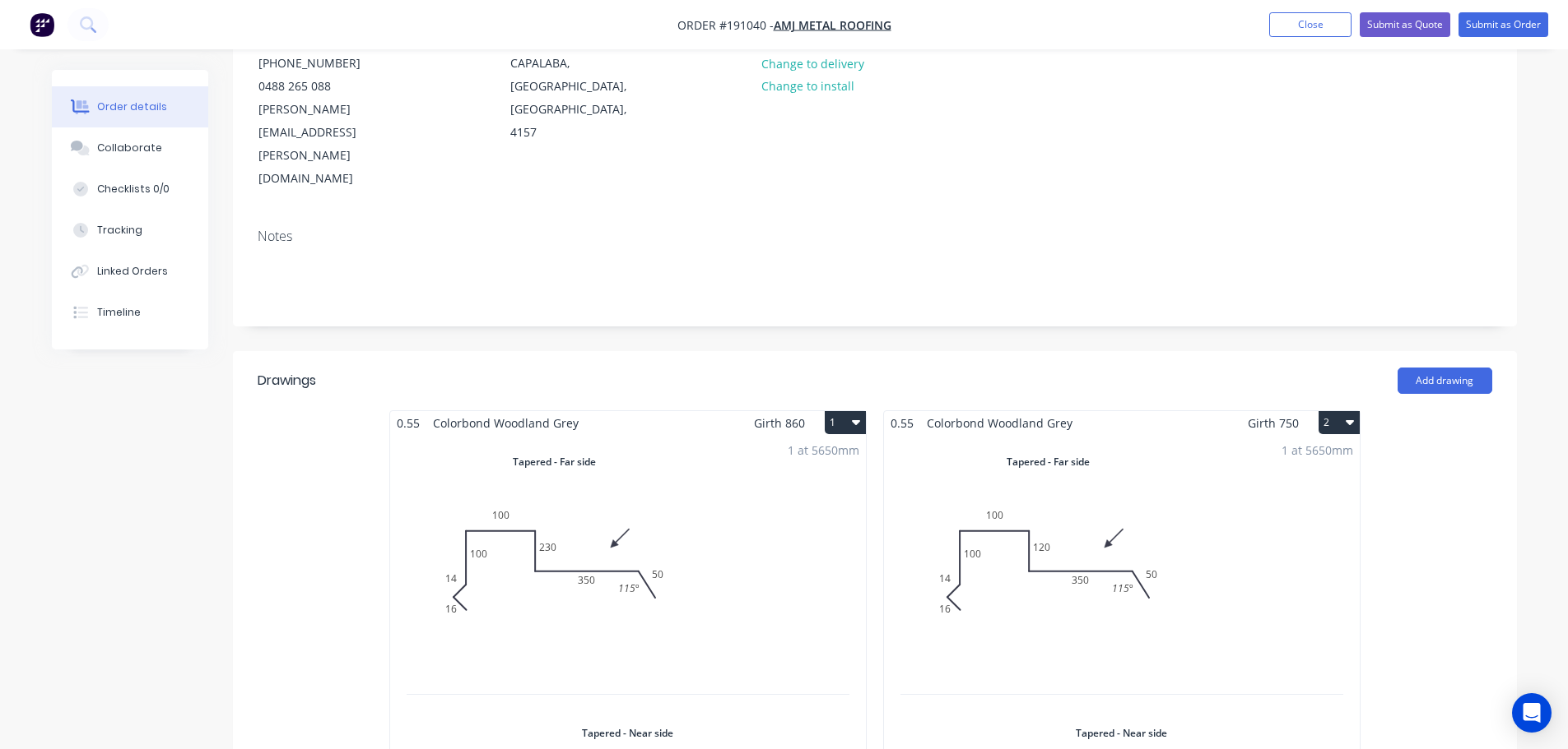
scroll to position [247, 0]
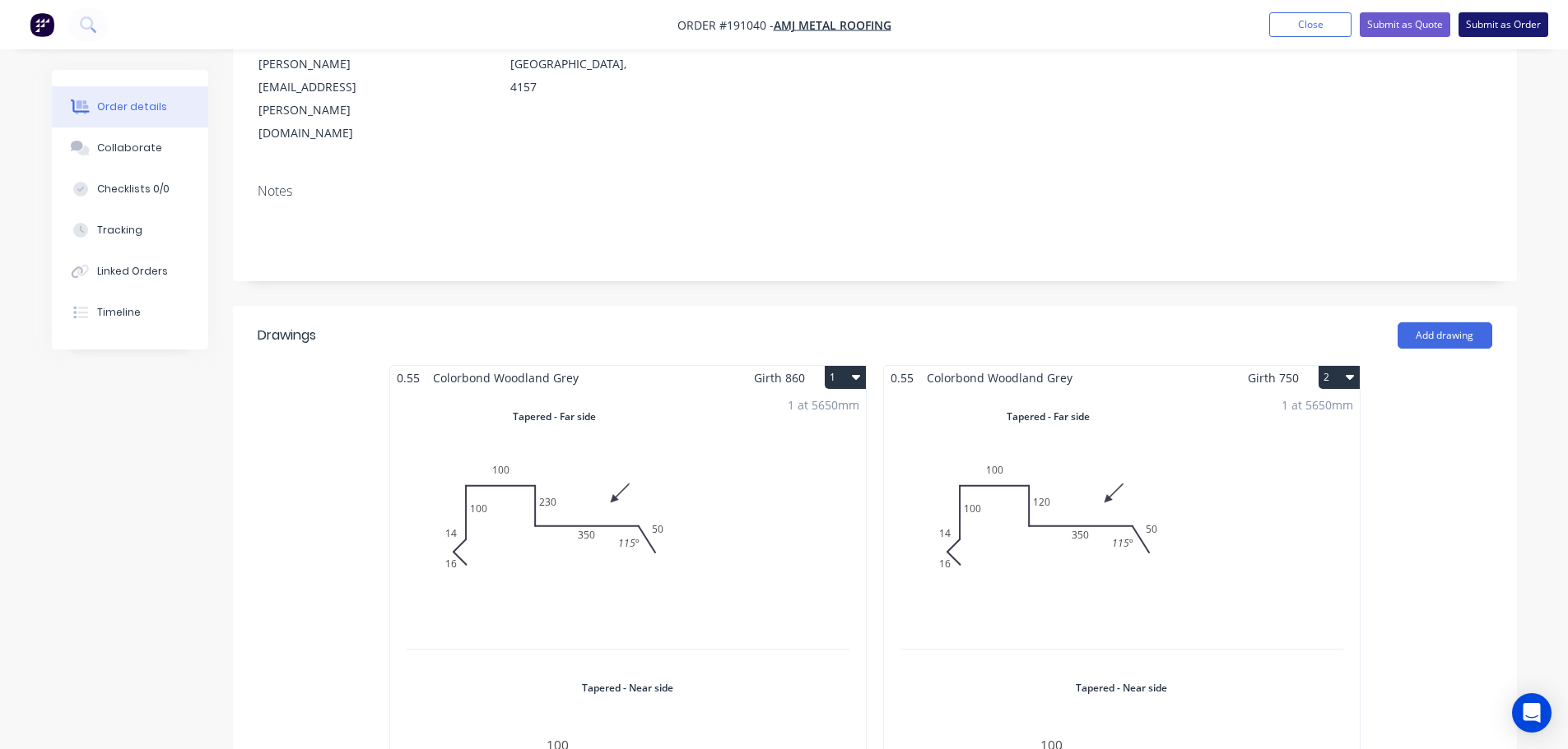
click at [1497, 22] on button "Submit as Order" at bounding box center [1502, 24] width 90 height 25
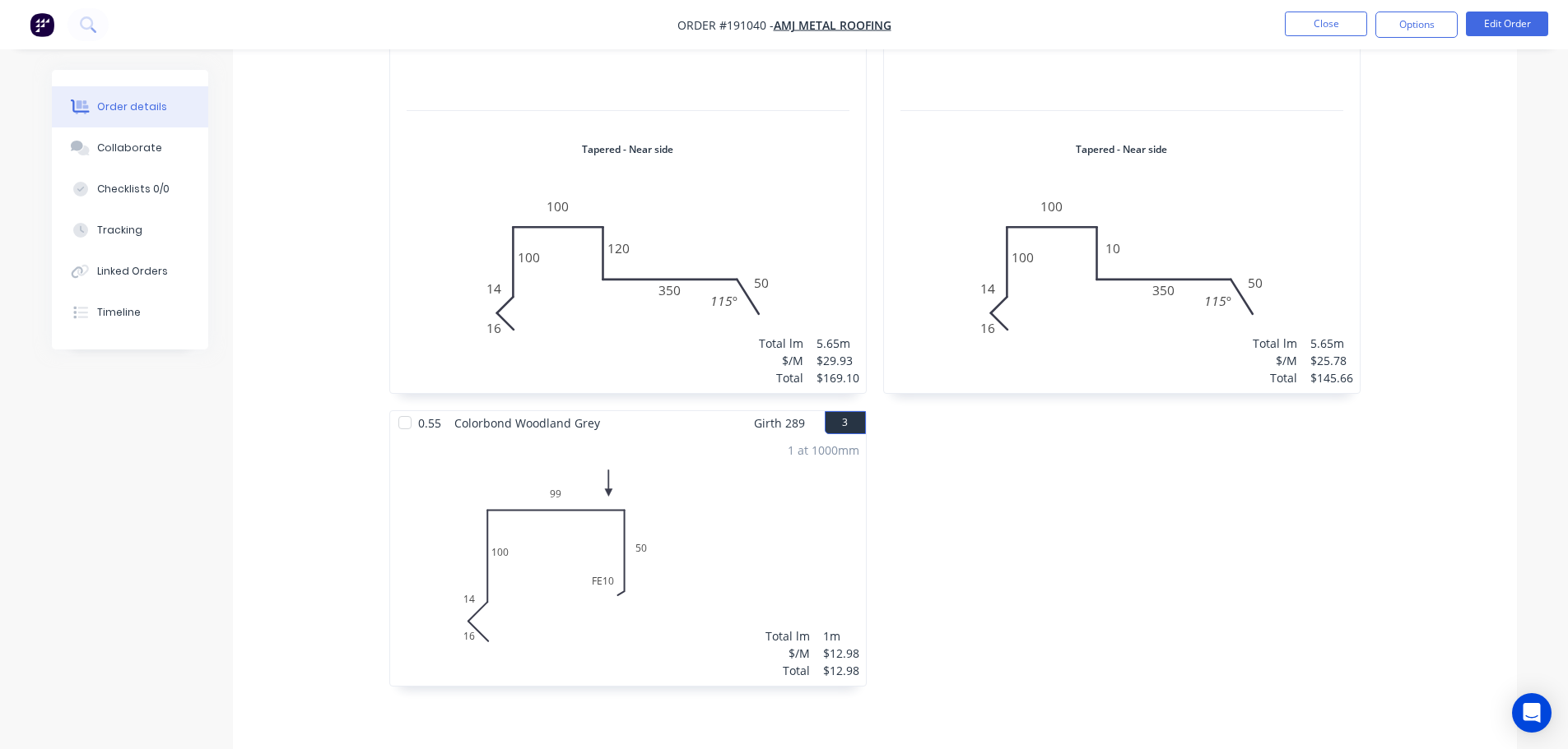
scroll to position [823, 0]
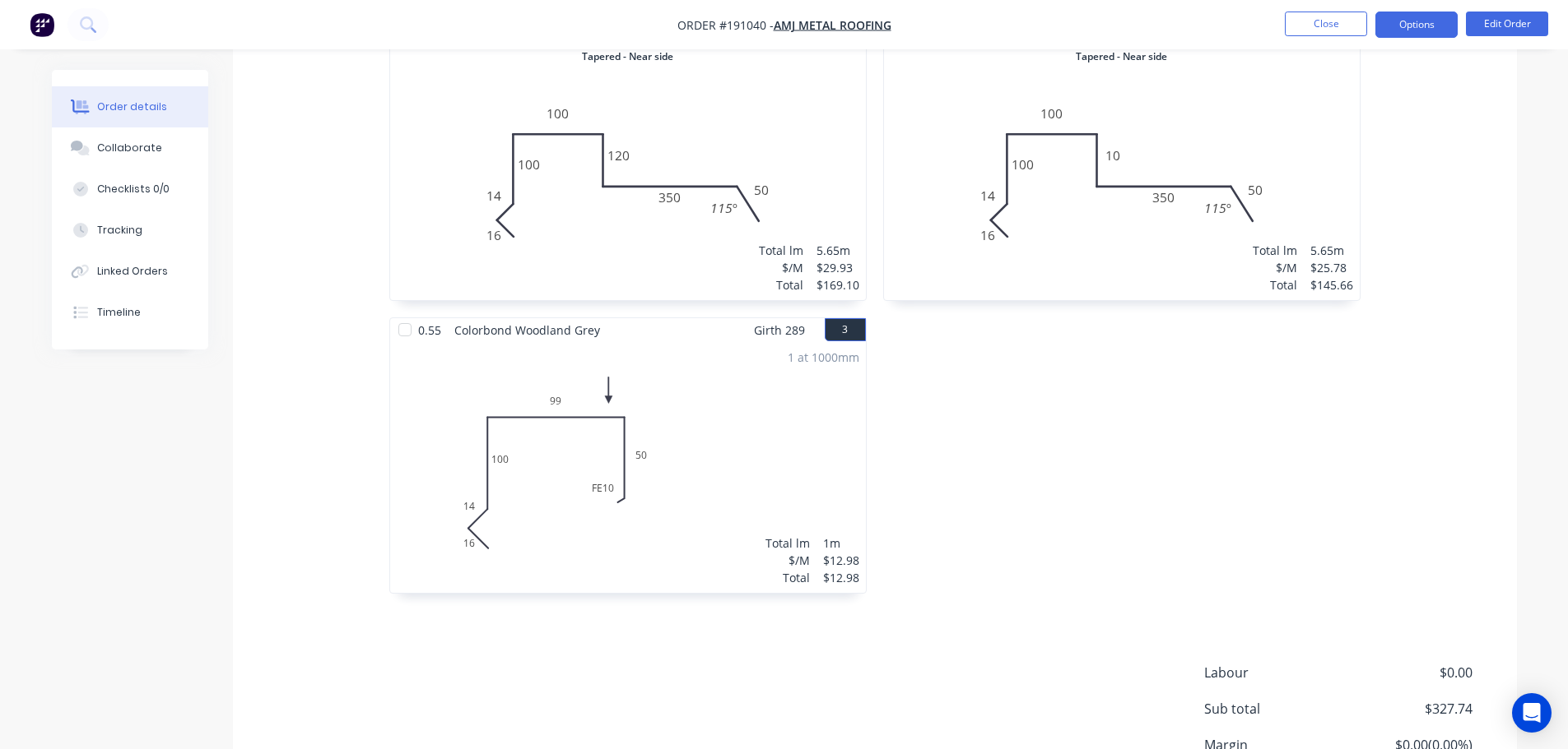
click at [1440, 14] on button "Options" at bounding box center [1416, 24] width 82 height 26
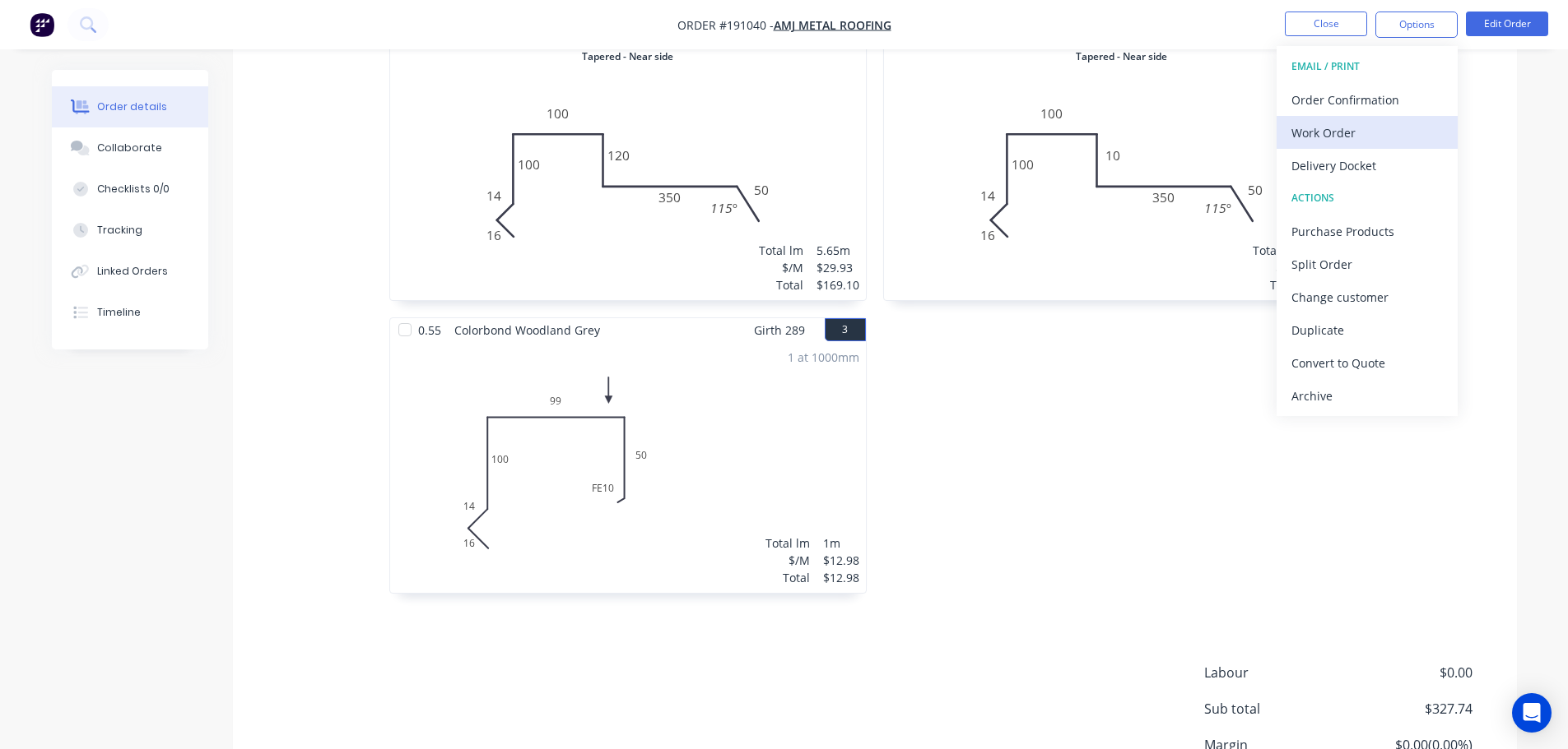
click at [1336, 130] on div "Work Order" at bounding box center [1366, 133] width 151 height 24
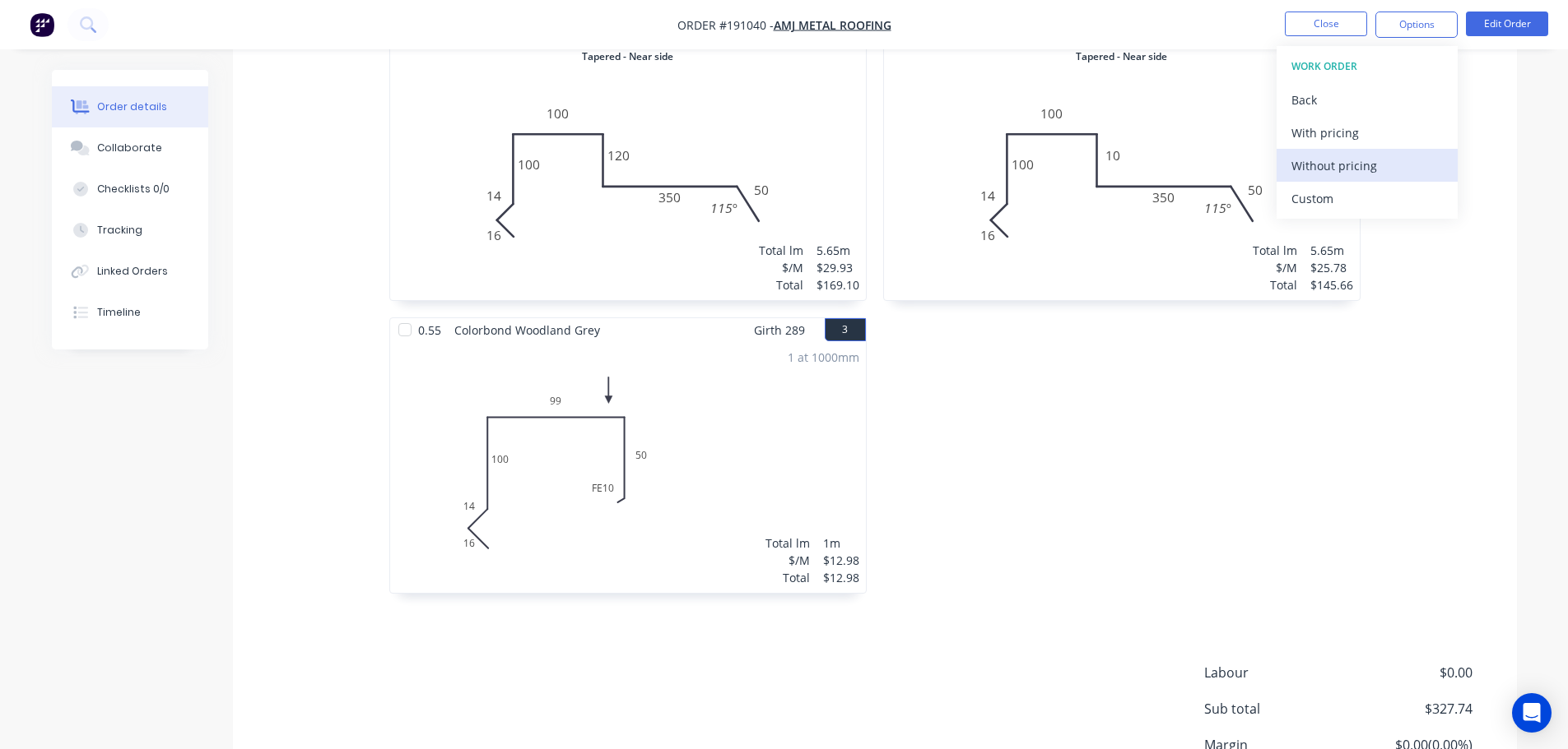
click at [1358, 167] on div "Without pricing" at bounding box center [1366, 166] width 151 height 24
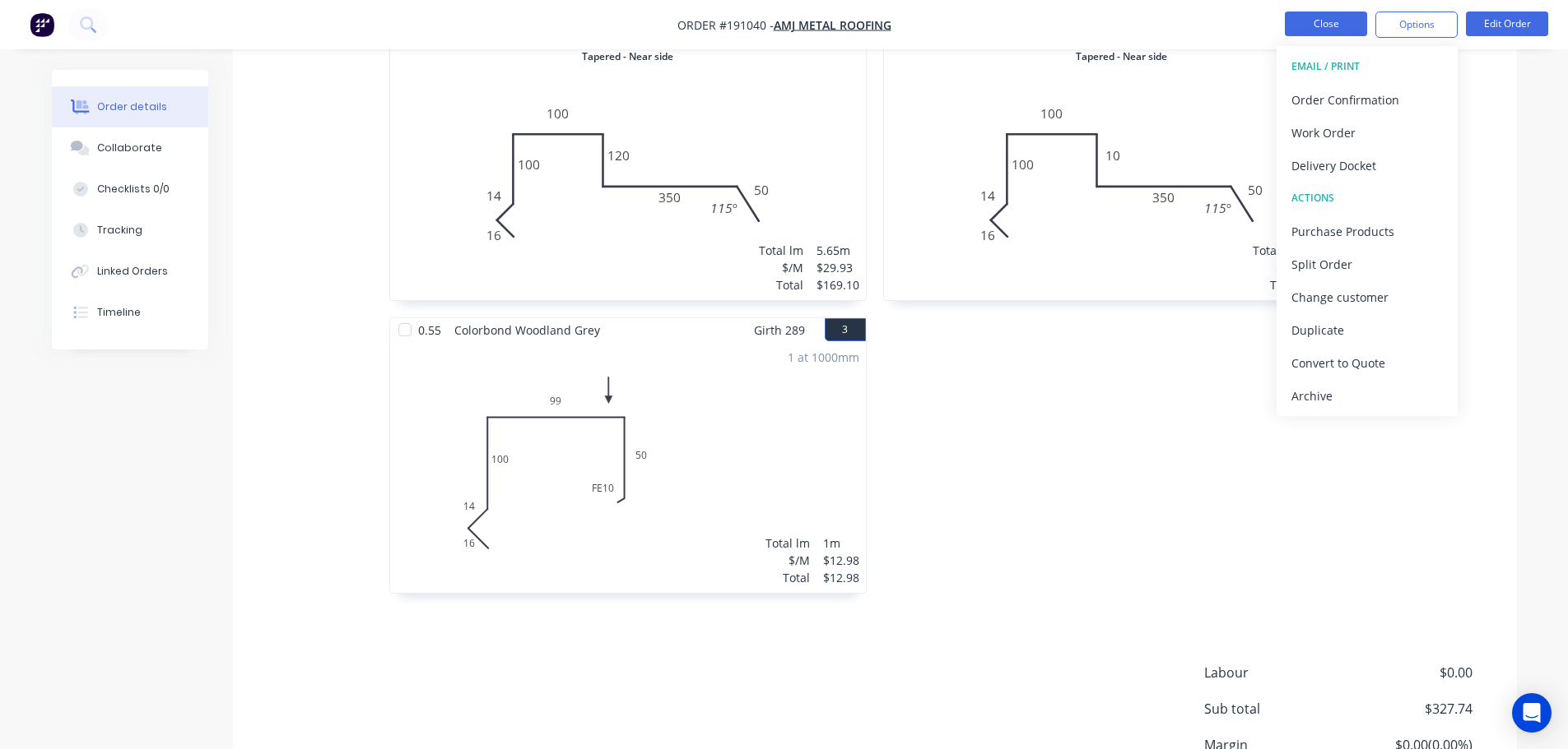
click at [1332, 23] on button "Close" at bounding box center [1325, 23] width 82 height 25
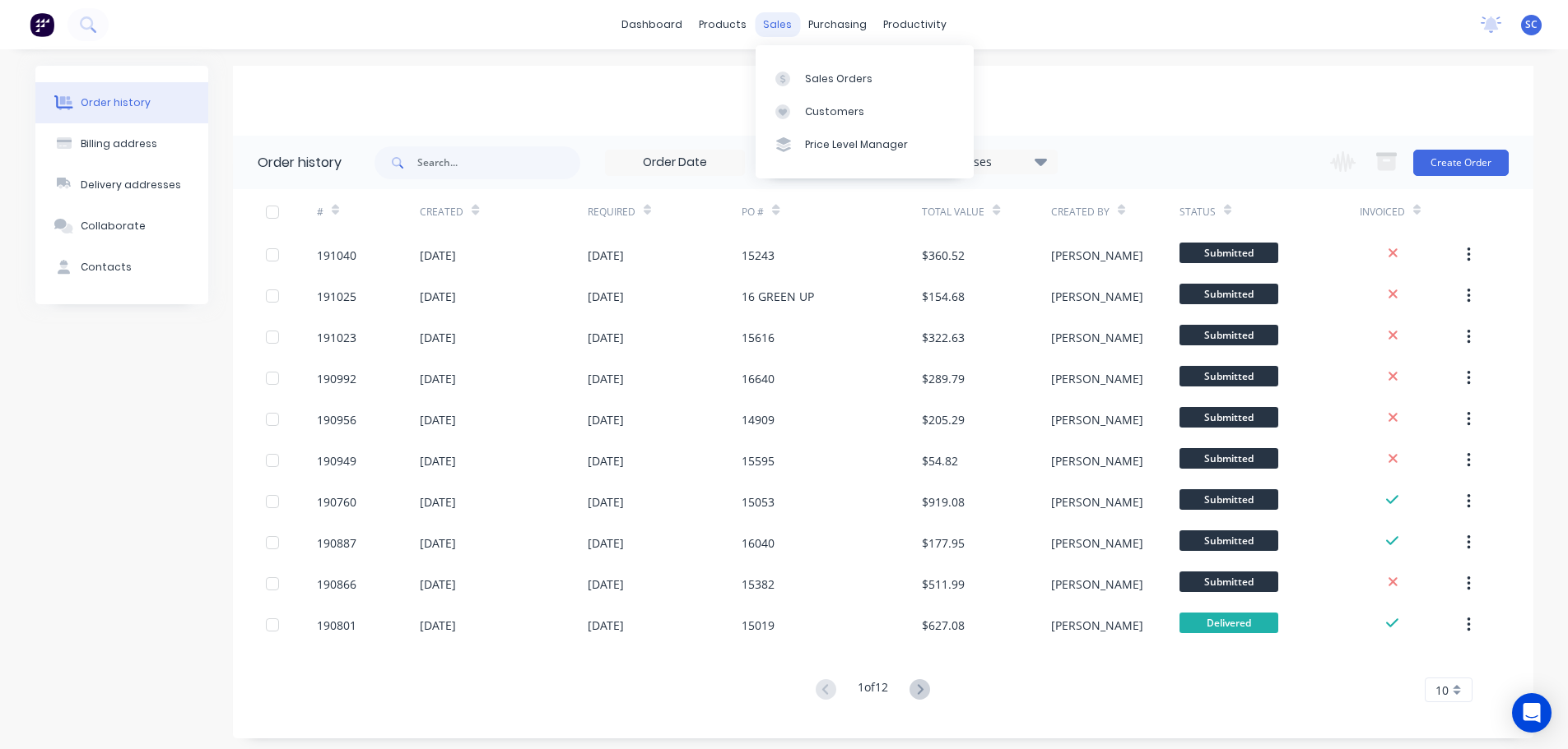
click at [780, 23] on div "sales" at bounding box center [777, 24] width 45 height 25
click at [811, 116] on div "Customers" at bounding box center [834, 112] width 59 height 15
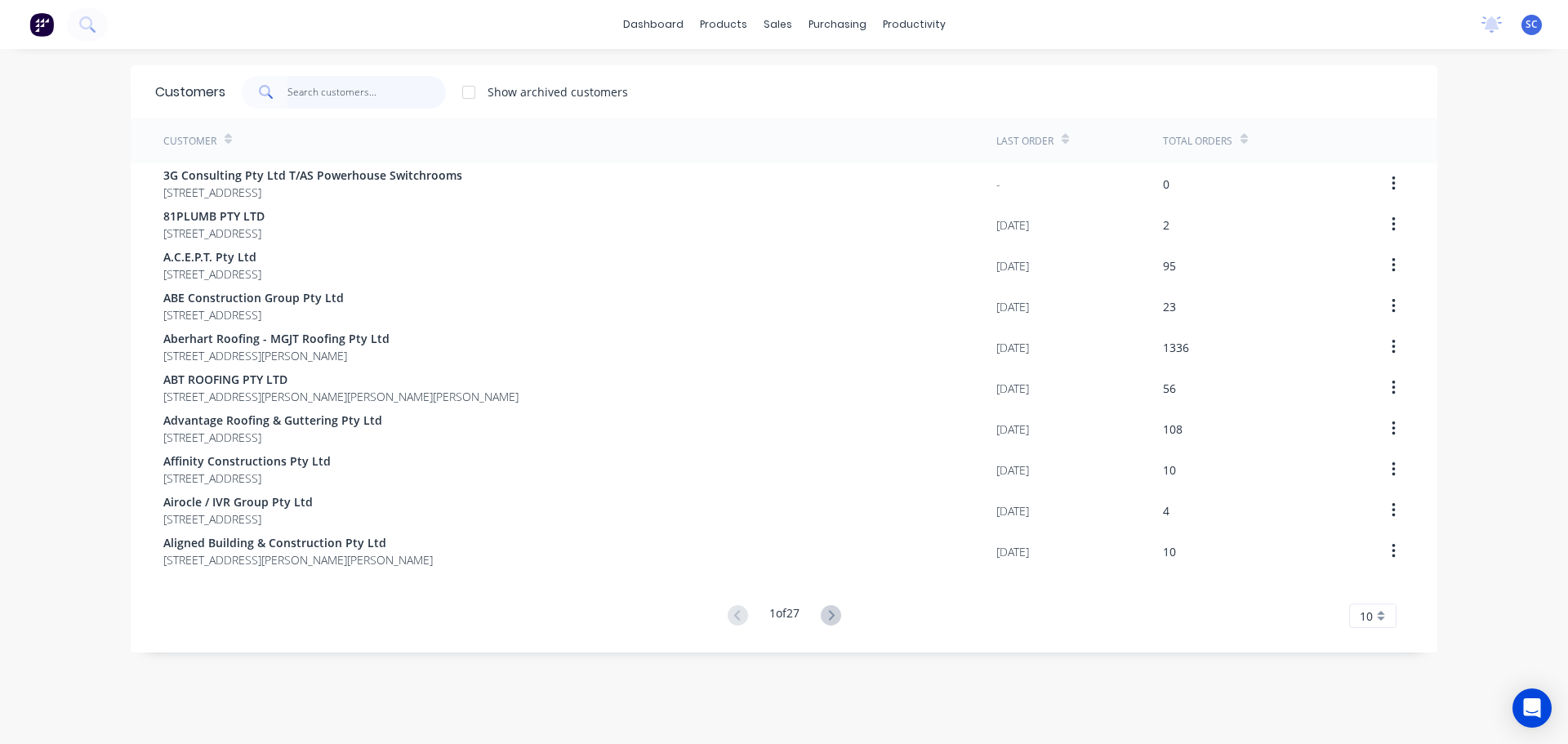
drag, startPoint x: 298, startPoint y: 96, endPoint x: 314, endPoint y: 114, distance: 24.1
click at [302, 96] on input "text" at bounding box center [367, 93] width 159 height 33
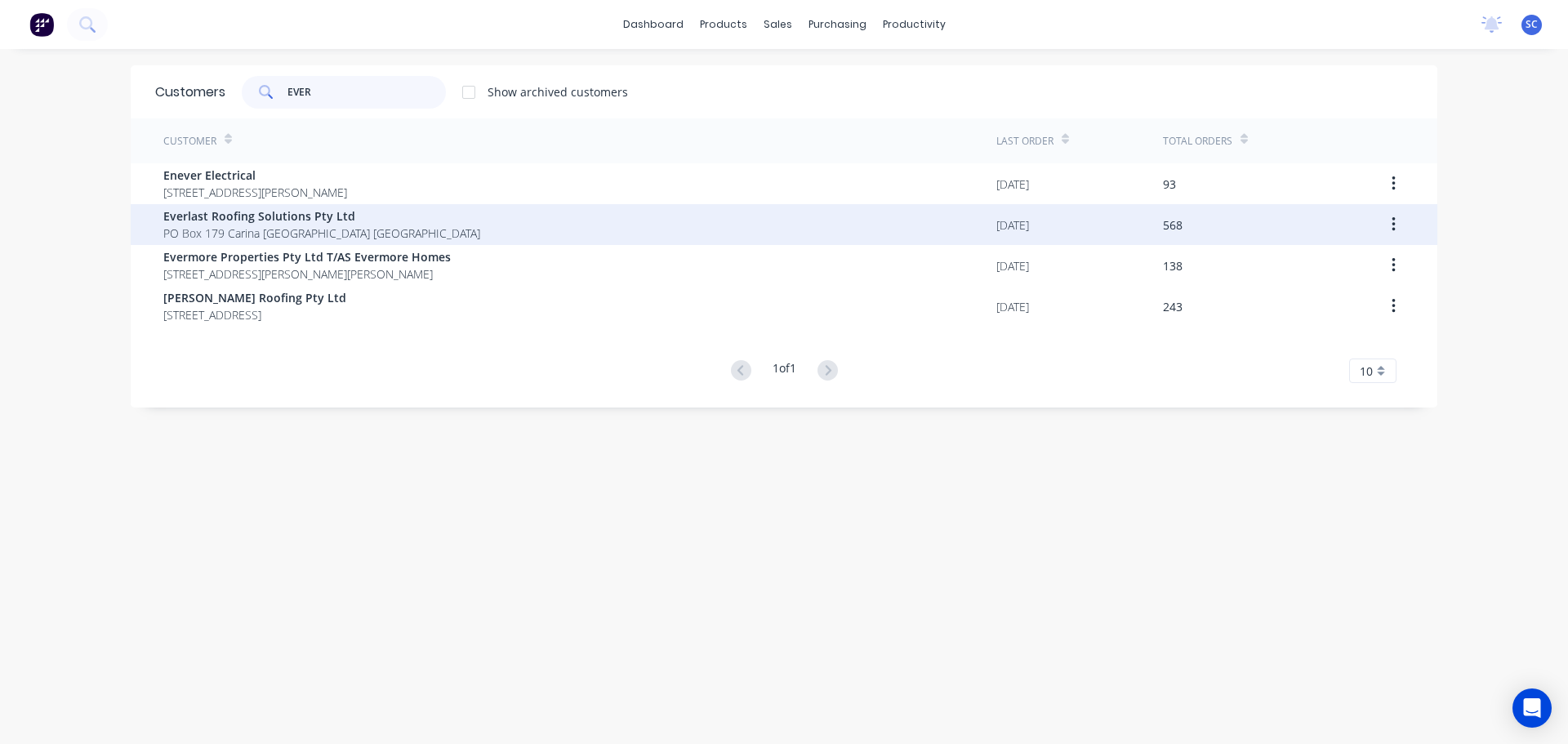
type input "EVER"
click at [235, 217] on span "Everlast Roofing Solutions Pty Ltd" at bounding box center [322, 216] width 317 height 17
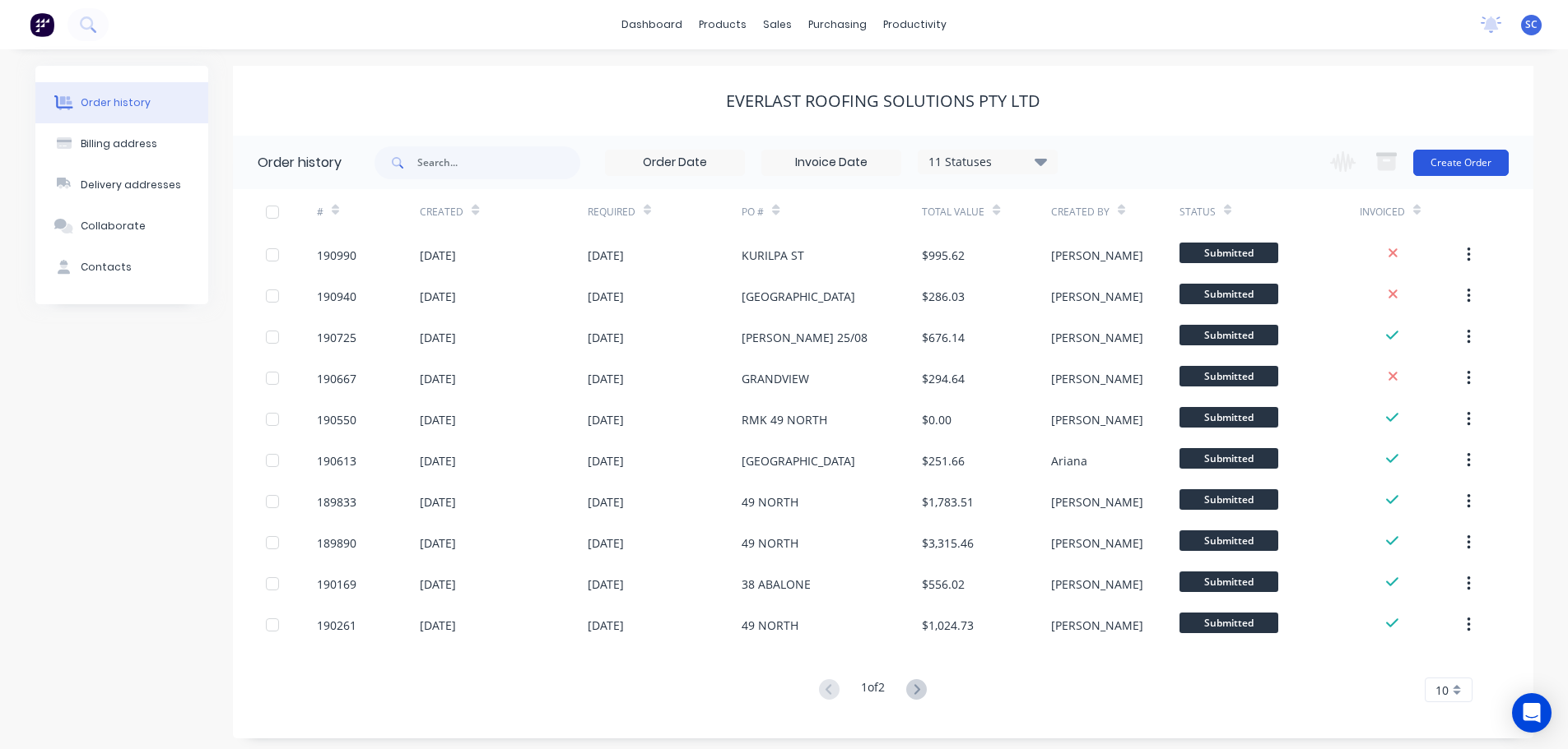
click at [1468, 157] on button "Create Order" at bounding box center [1461, 163] width 95 height 26
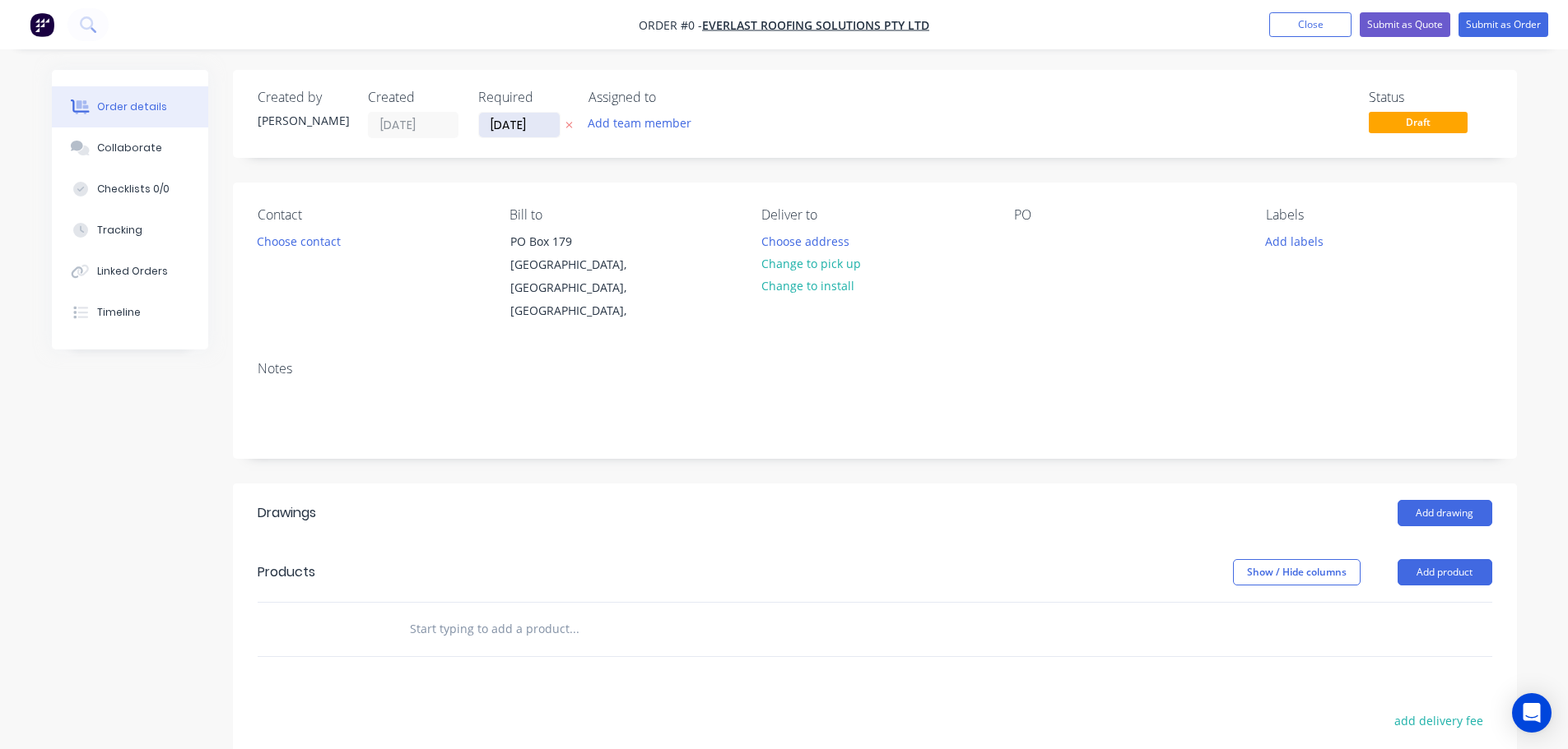
click at [521, 123] on input "[DATE]" at bounding box center [519, 125] width 81 height 25
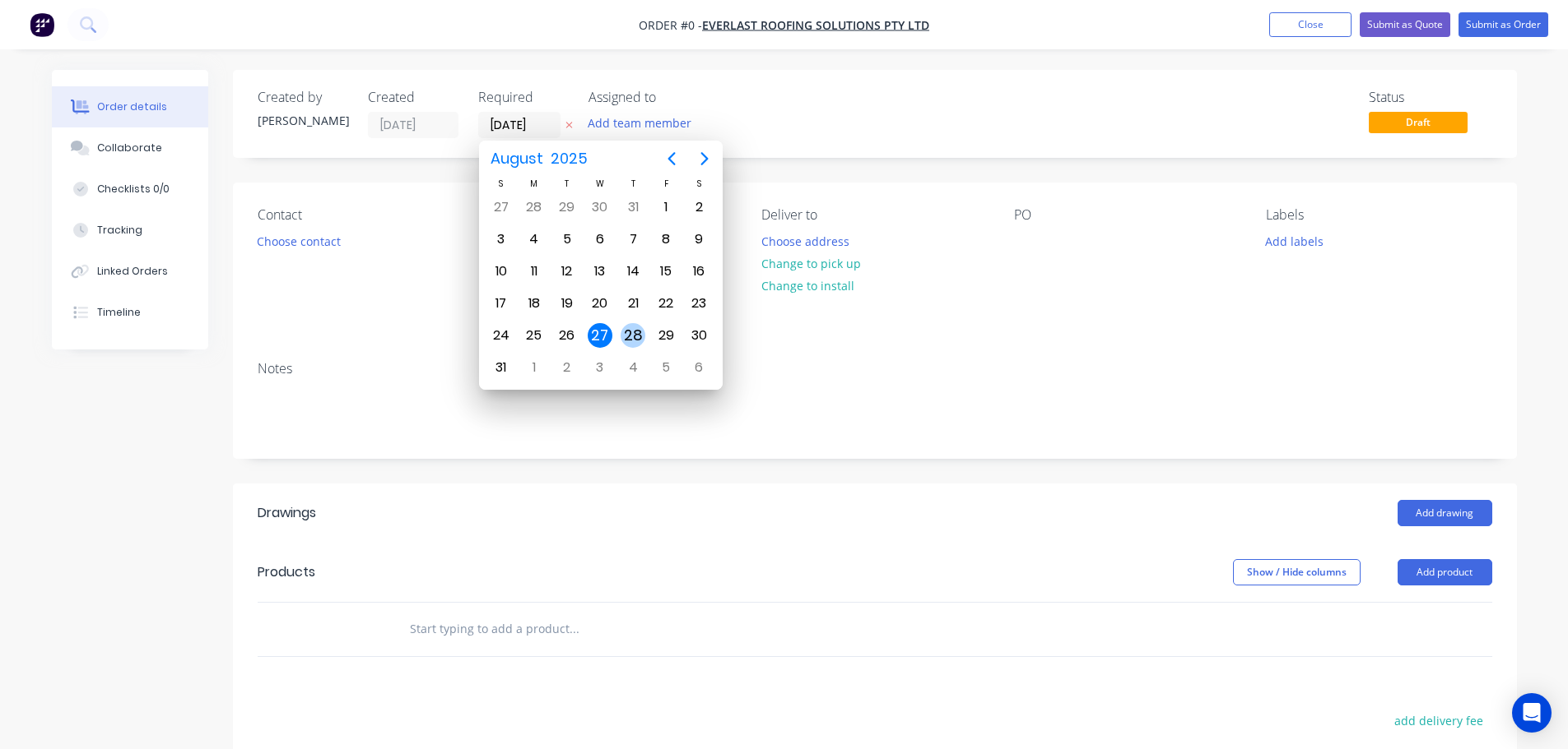
click at [633, 336] on div "28" at bounding box center [633, 335] width 25 height 25
type input "[DATE]"
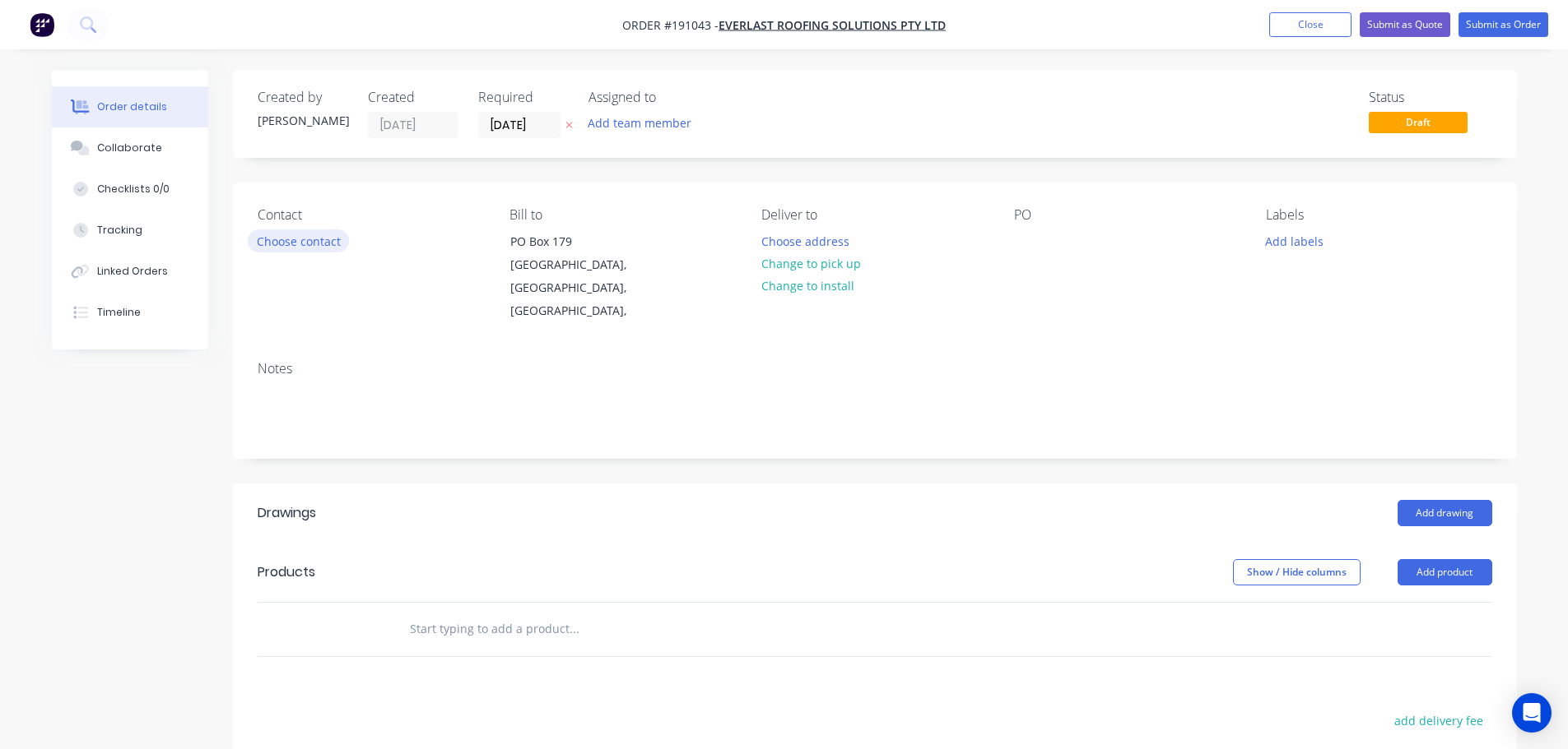
click at [314, 246] on button "Choose contact" at bounding box center [297, 241] width 101 height 22
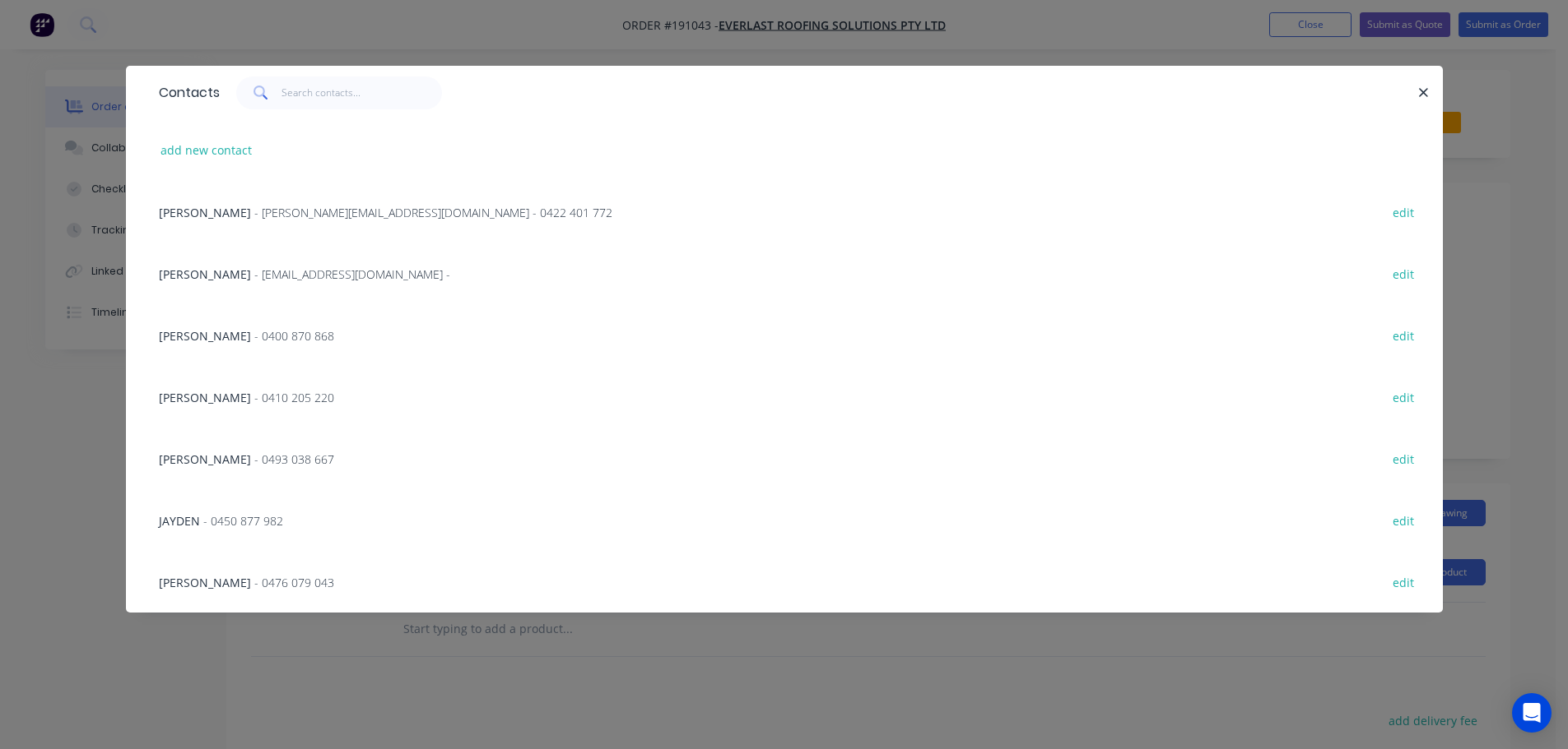
click at [270, 218] on span "- leigh@everlastrs.com.au - 0422 401 772" at bounding box center [433, 212] width 358 height 16
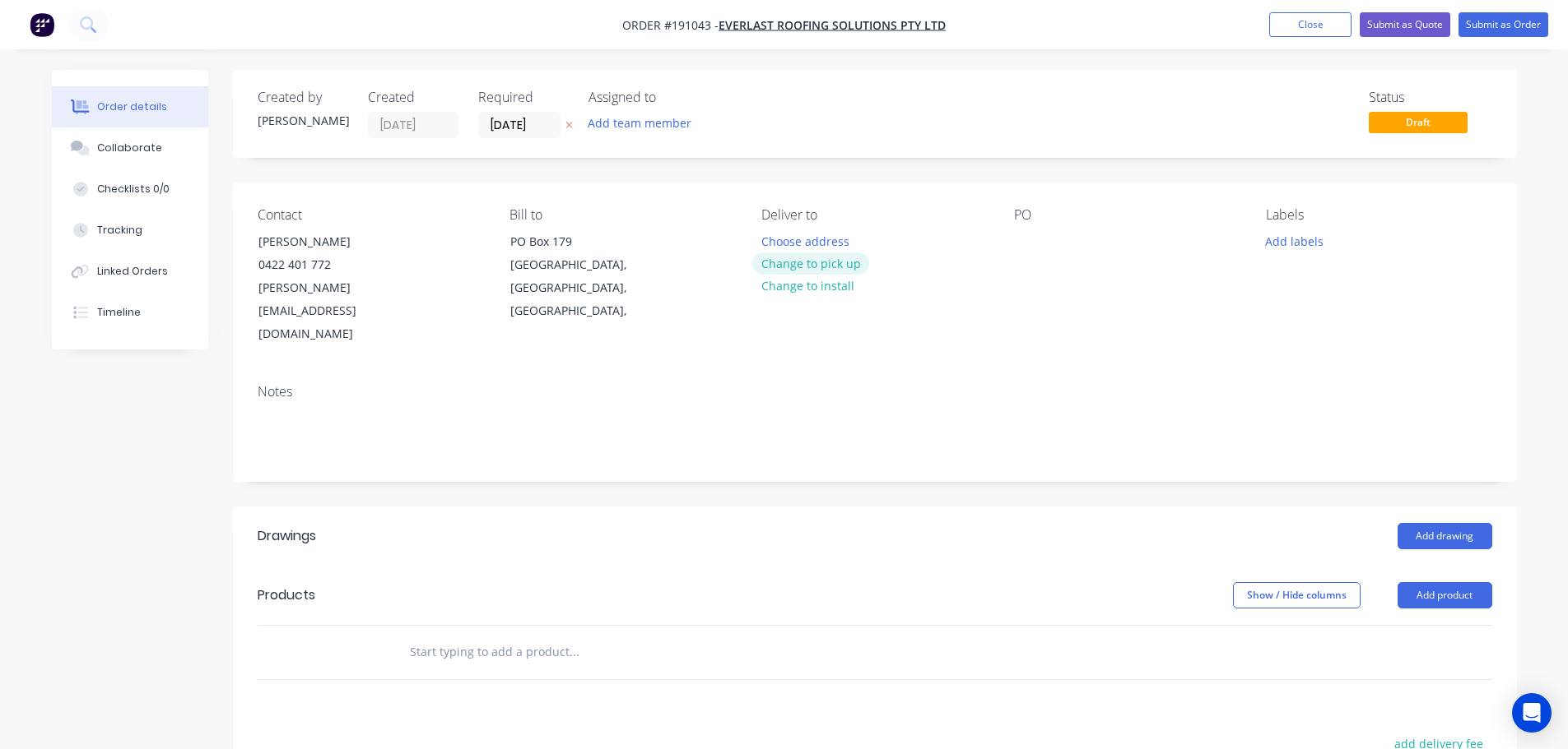
click at [805, 262] on button "Change to pick up" at bounding box center [810, 264] width 117 height 22
click at [1035, 243] on div at bounding box center [1027, 242] width 26 height 24
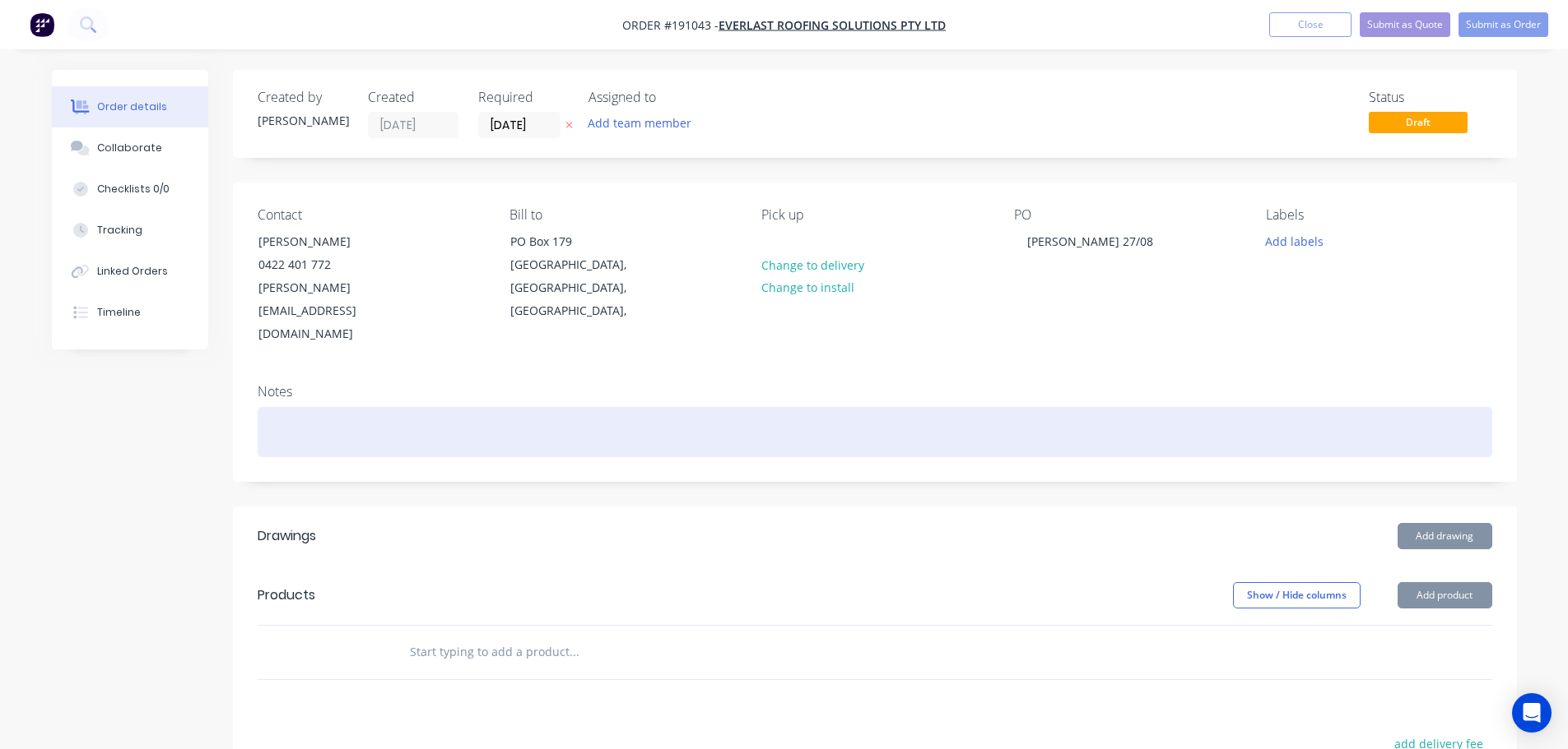
click at [742, 407] on div at bounding box center [874, 432] width 1235 height 50
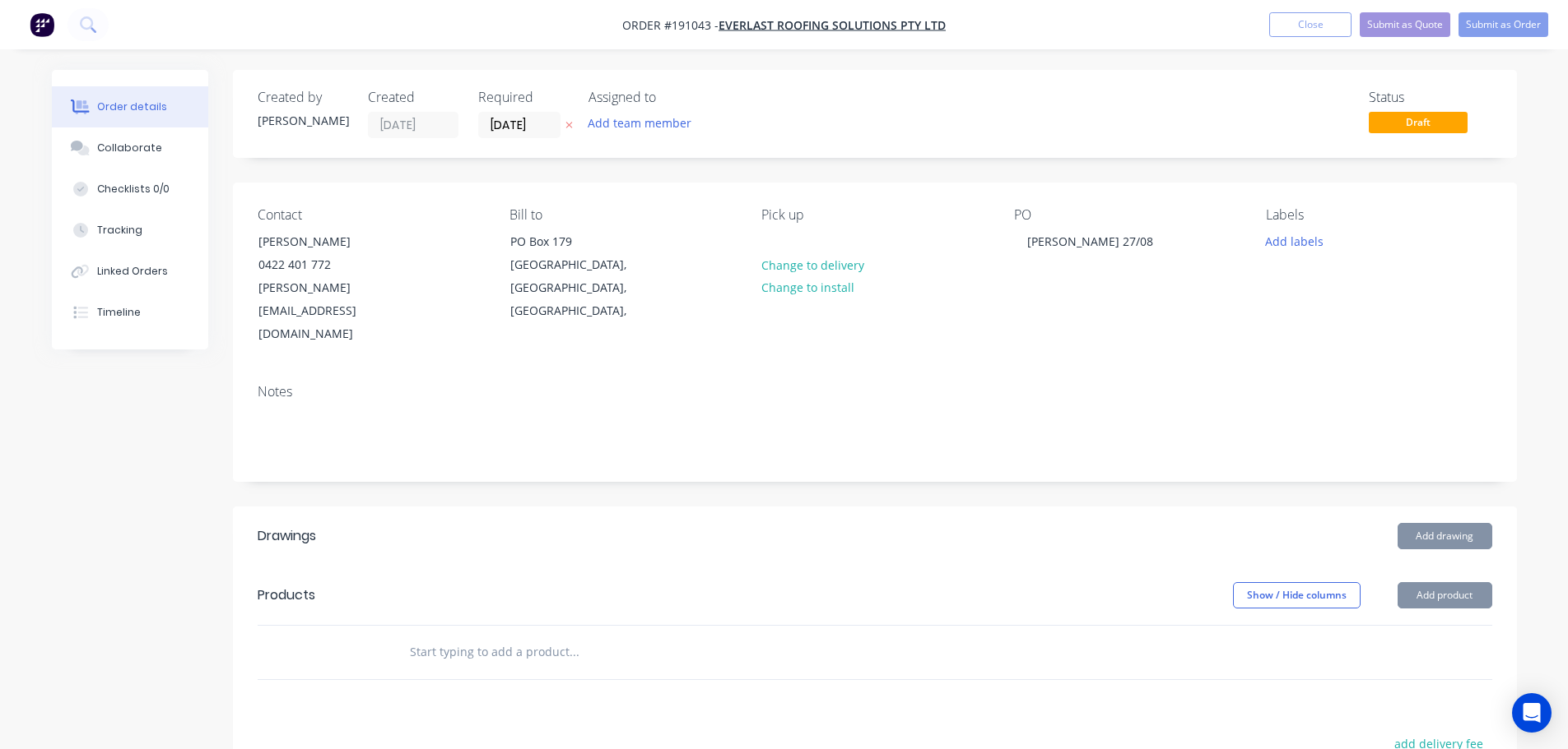
drag, startPoint x: 1439, startPoint y: 474, endPoint x: 1440, endPoint y: 482, distance: 8.1
click at [1440, 506] on header "Drawings Add drawing" at bounding box center [874, 536] width 1284 height 59
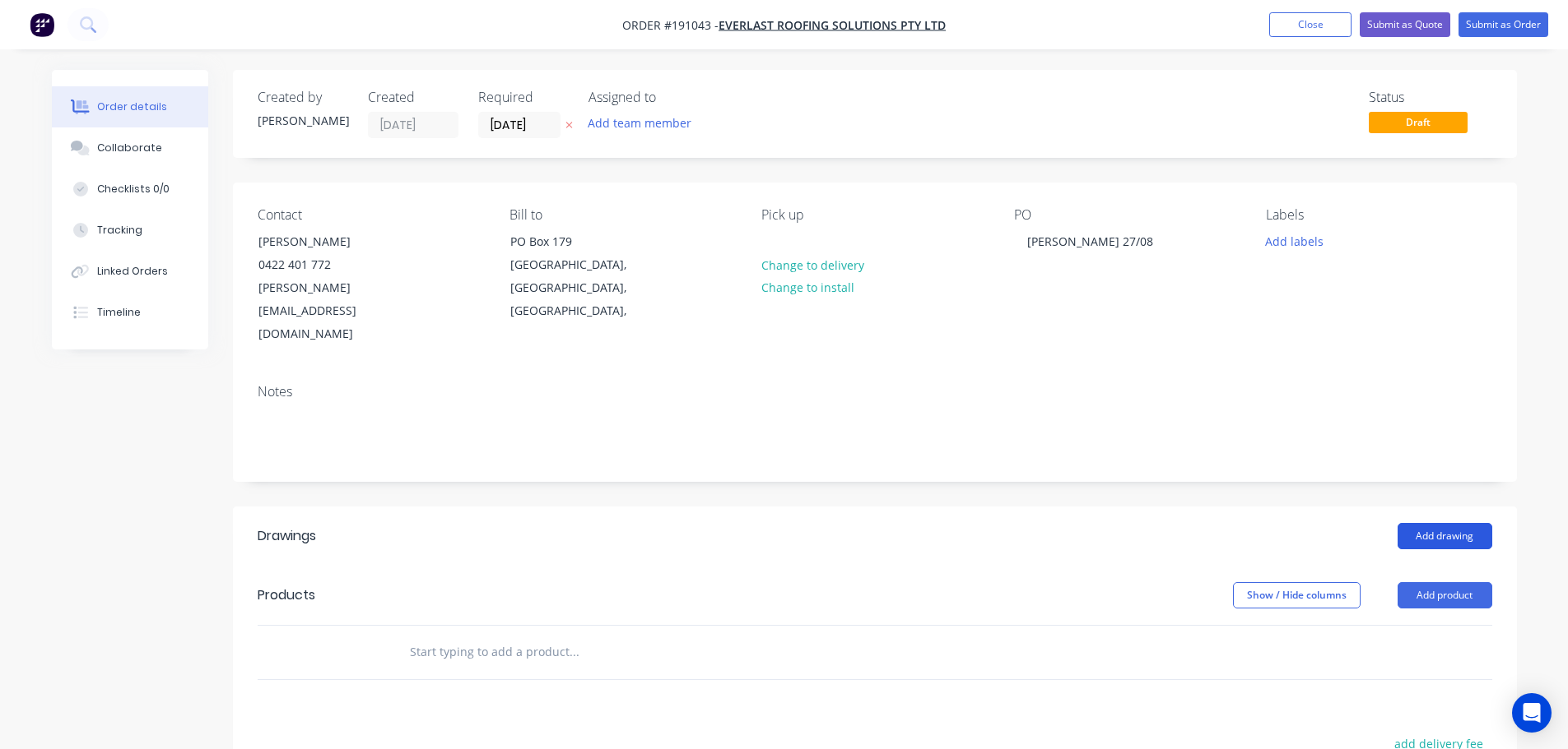
click at [1440, 523] on button "Add drawing" at bounding box center [1445, 536] width 94 height 26
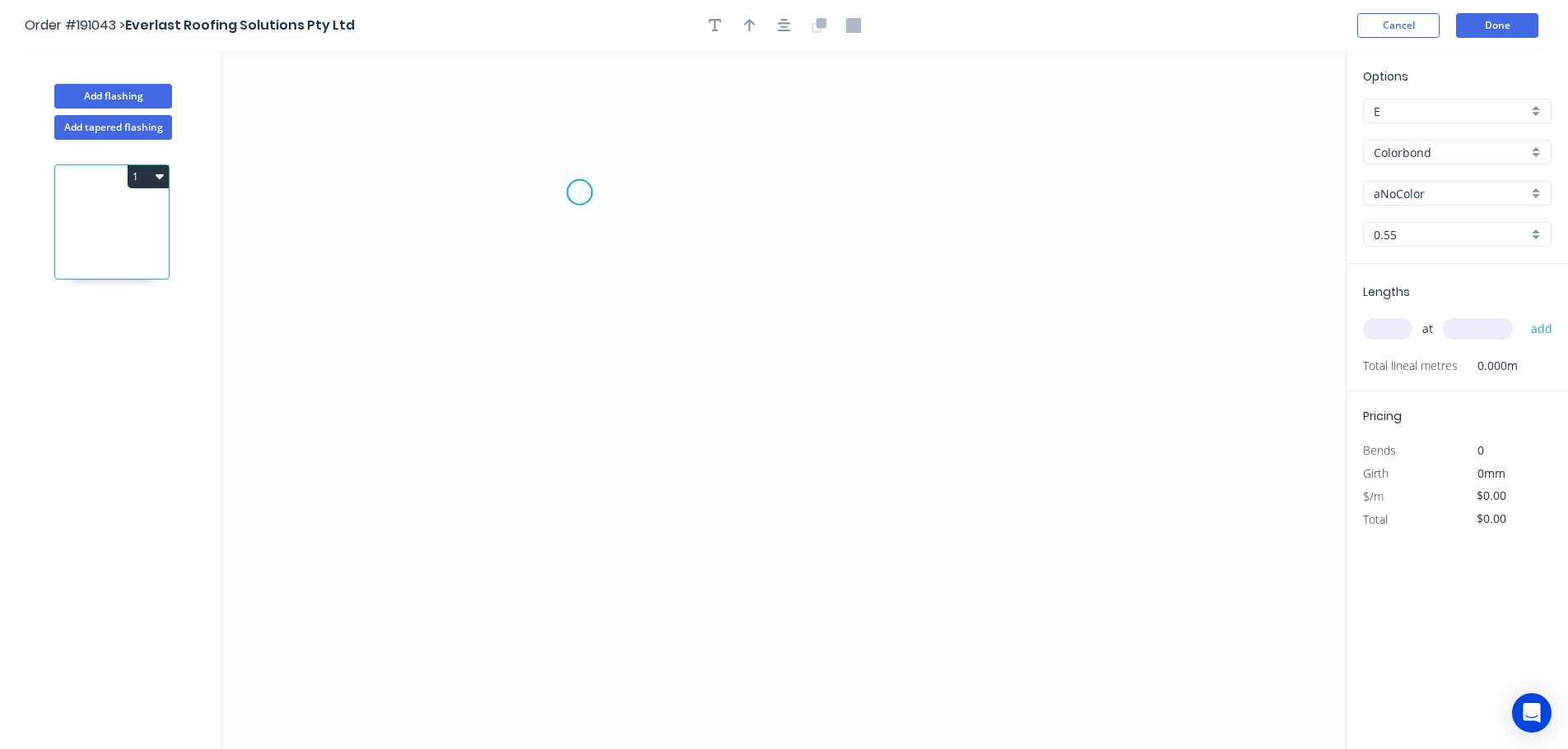
click at [580, 195] on icon "0" at bounding box center [784, 400] width 1123 height 698
click at [628, 251] on div "Crush & Fold" at bounding box center [663, 251] width 166 height 33
click at [576, 193] on circle at bounding box center [580, 195] width 25 height 25
click at [922, 206] on icon "0" at bounding box center [784, 400] width 1123 height 698
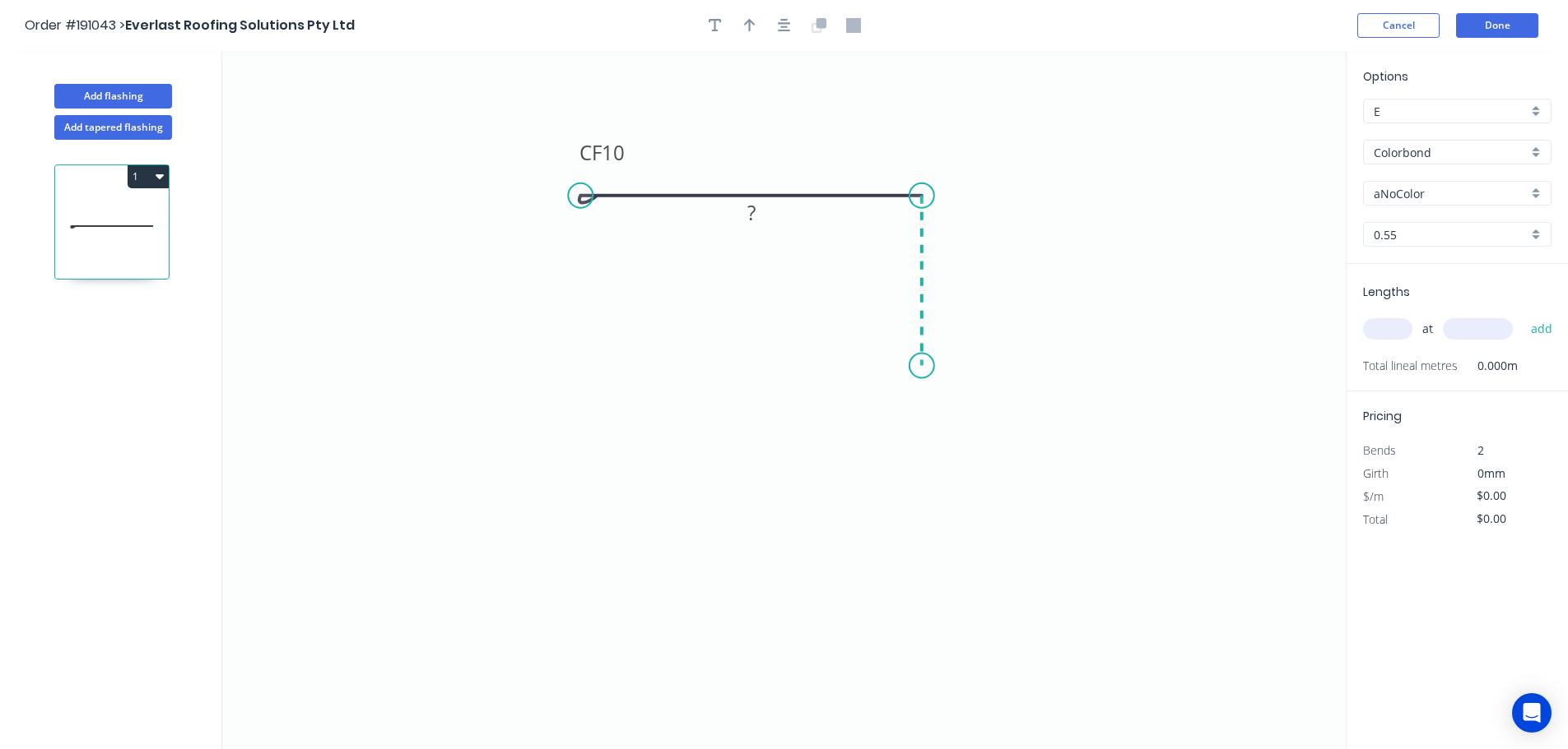
click at [926, 366] on icon "0 CF 10 ?" at bounding box center [784, 400] width 1123 height 698
click at [983, 425] on div "Crush & Fold" at bounding box center [1009, 421] width 166 height 33
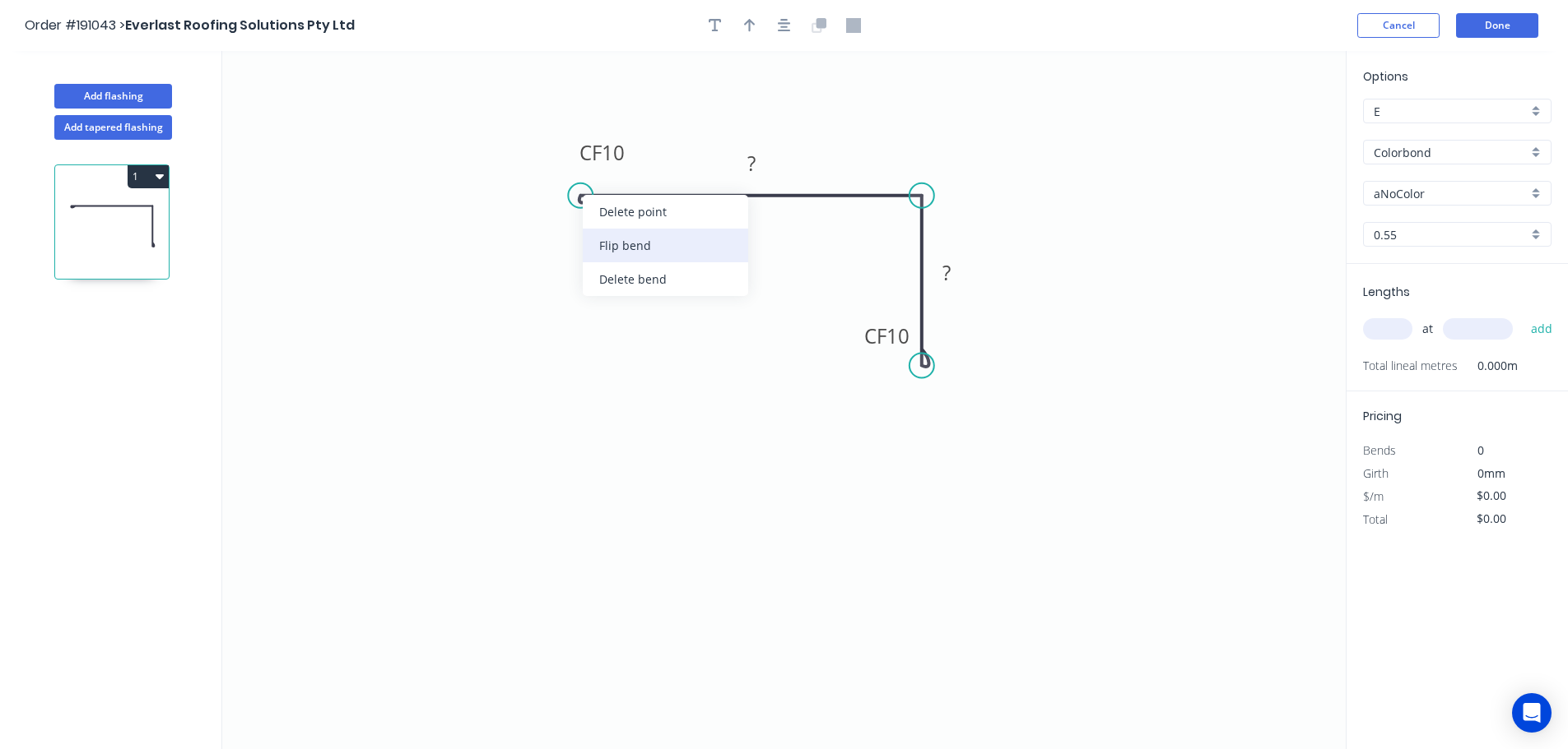
click at [637, 243] on div "Flip bend" at bounding box center [665, 245] width 166 height 33
drag, startPoint x: 625, startPoint y: 232, endPoint x: 593, endPoint y: 155, distance: 83.4
click at [593, 155] on rect at bounding box center [569, 144] width 66 height 33
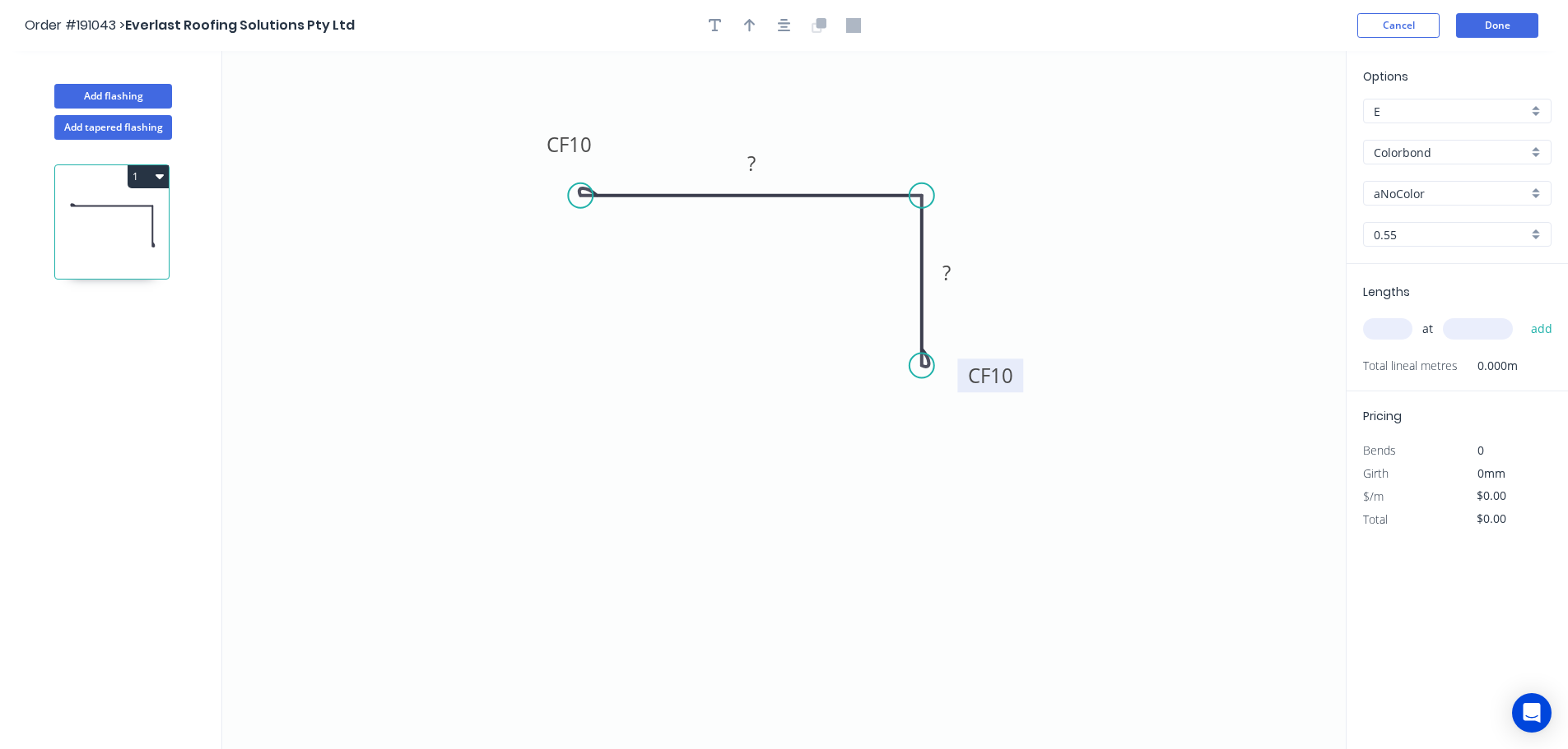
drag, startPoint x: 860, startPoint y: 341, endPoint x: 964, endPoint y: 381, distance: 111.4
click at [964, 381] on rect at bounding box center [989, 375] width 66 height 33
drag, startPoint x: 963, startPoint y: 279, endPoint x: 982, endPoint y: 279, distance: 19.0
click at [982, 279] on rect at bounding box center [964, 272] width 54 height 33
click at [585, 145] on tspan "10" at bounding box center [580, 144] width 23 height 27
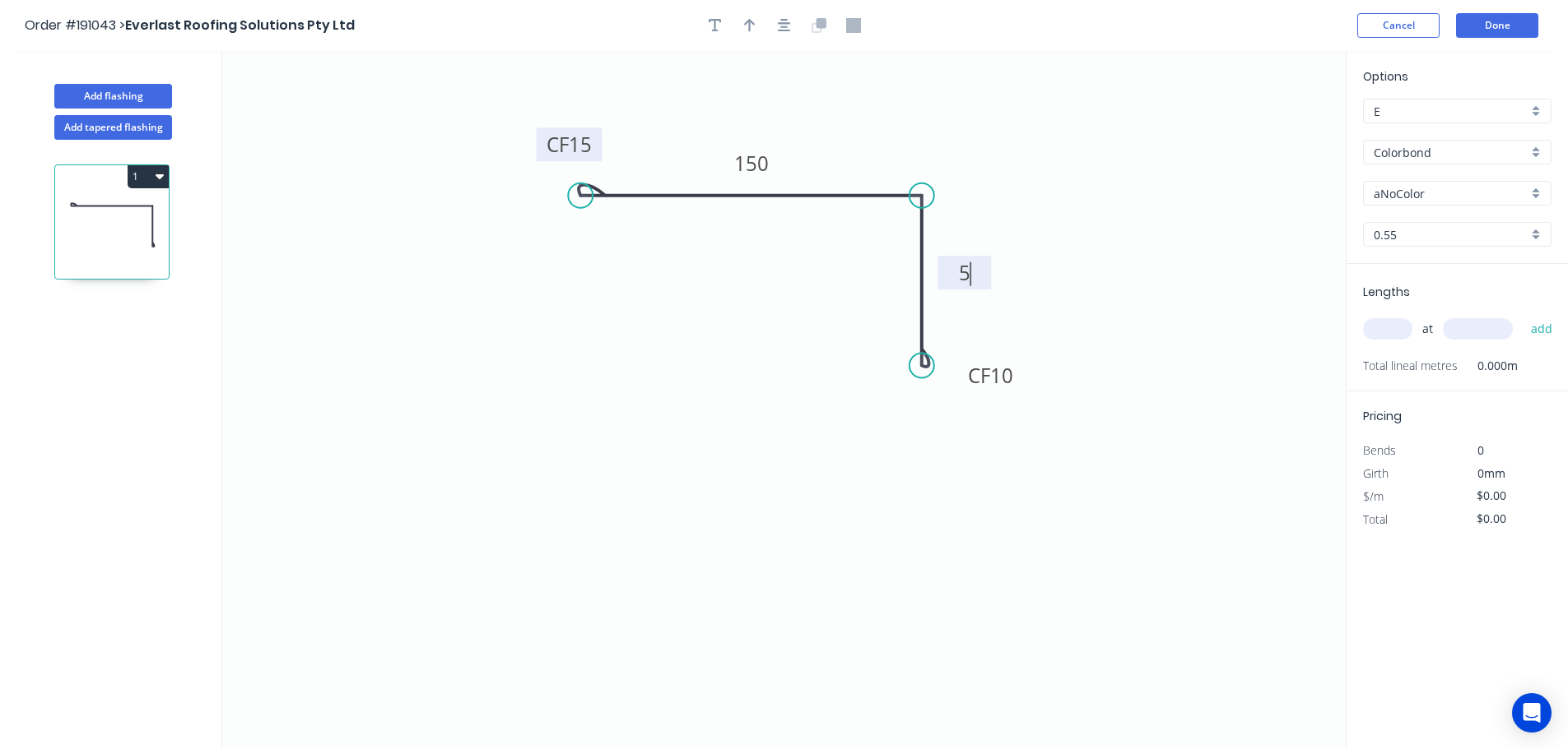
type input "$13.55"
click at [749, 26] on icon "button" at bounding box center [749, 25] width 11 height 13
drag, startPoint x: 1263, startPoint y: 126, endPoint x: 790, endPoint y: 295, distance: 502.3
click at [790, 295] on icon at bounding box center [790, 275] width 15 height 53
click at [790, 295] on icon at bounding box center [790, 276] width 15 height 53
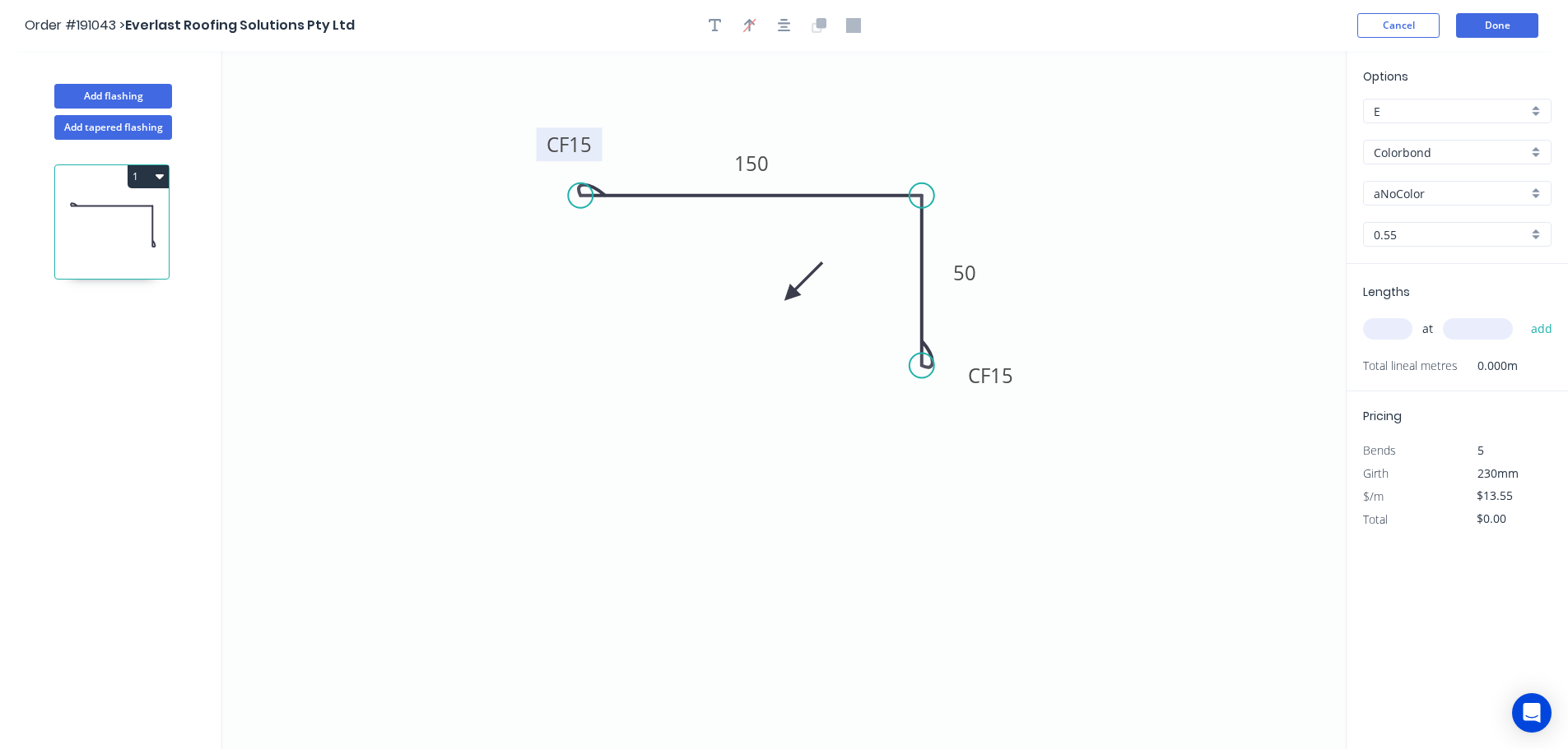
click at [790, 295] on icon at bounding box center [803, 281] width 48 height 48
click at [790, 295] on icon at bounding box center [809, 295] width 53 height 15
click at [789, 294] on icon at bounding box center [809, 295] width 53 height 15
click at [789, 294] on icon at bounding box center [790, 314] width 15 height 53
click at [1413, 193] on input "aNoColor" at bounding box center [1450, 193] width 154 height 18
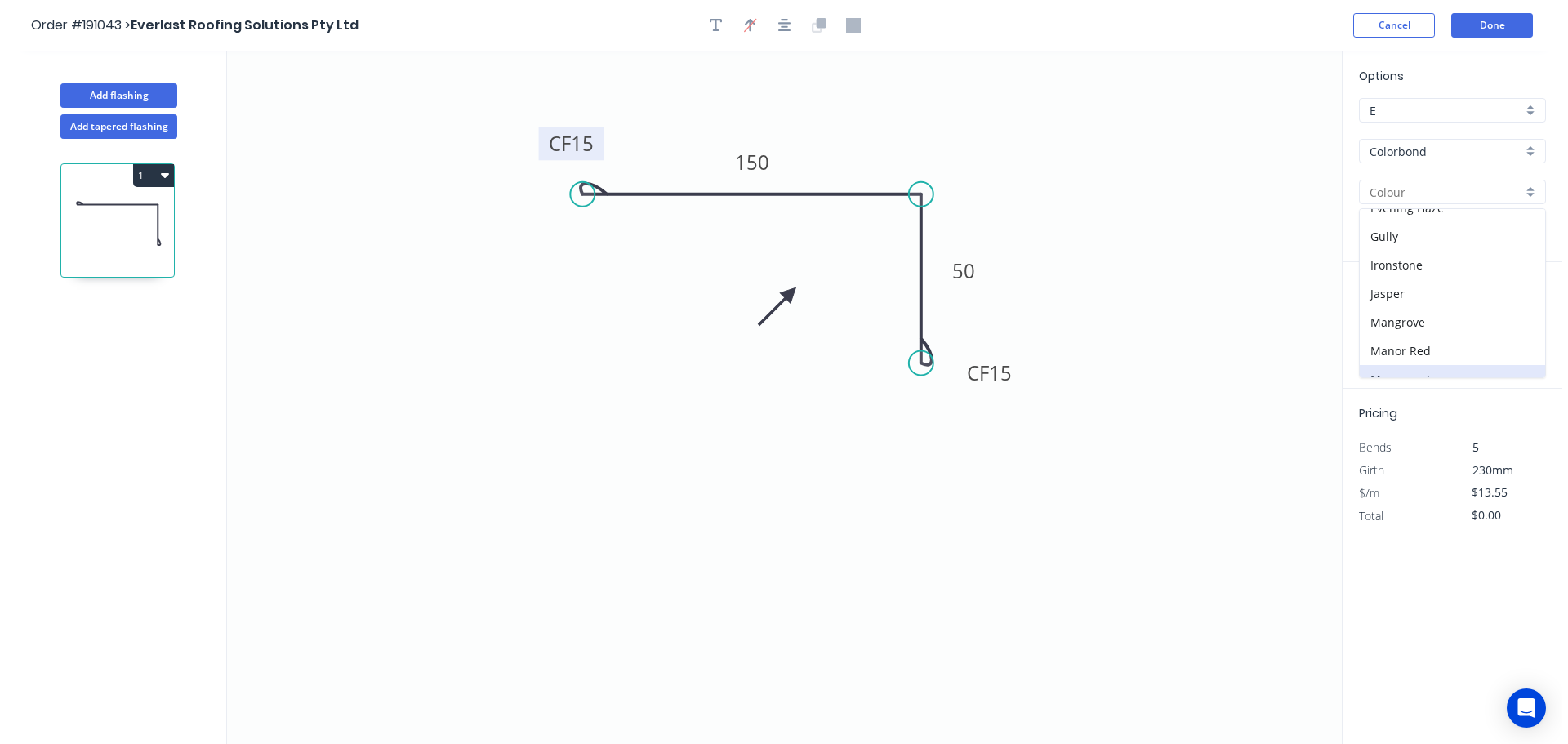
scroll to position [294, 0]
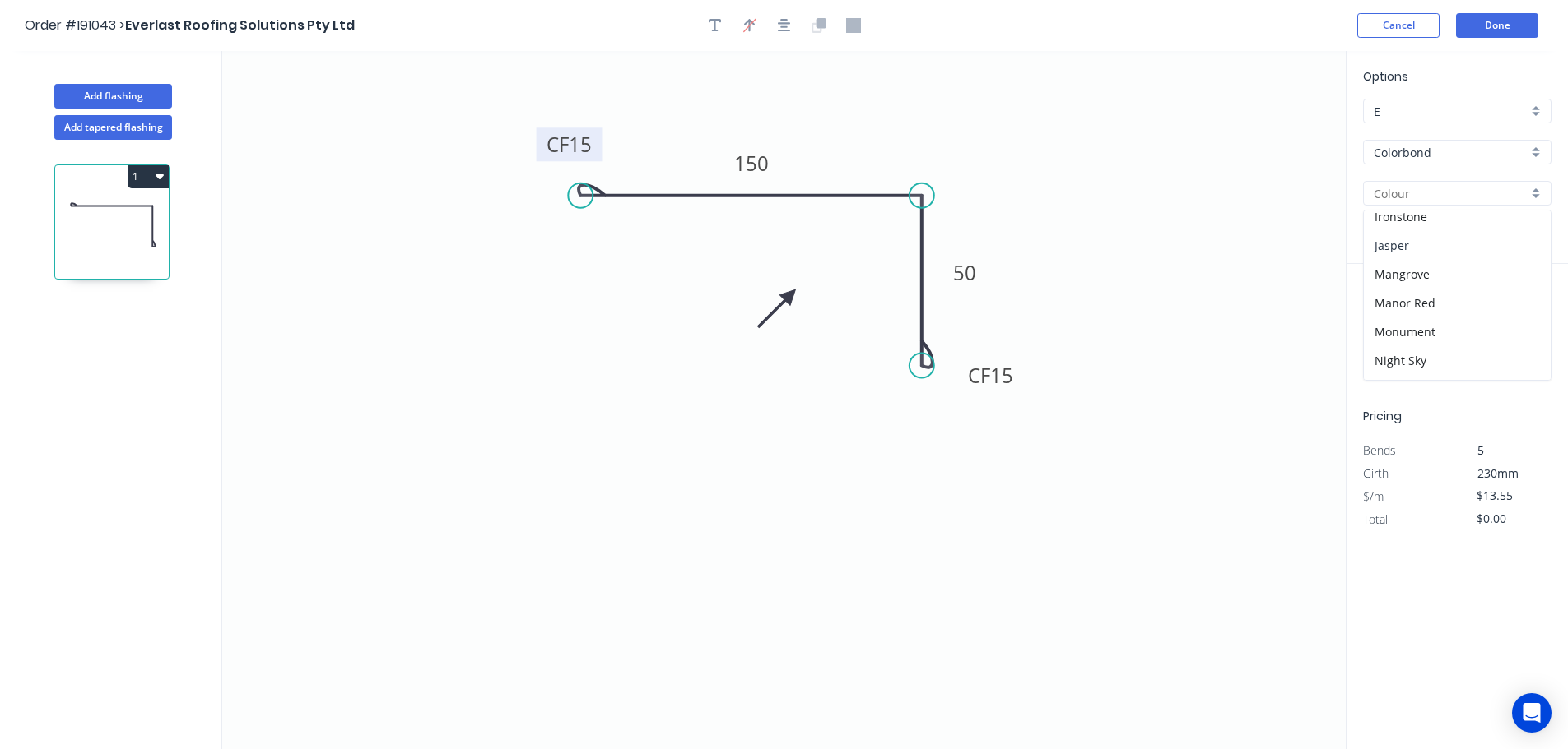
click at [1407, 246] on div "Jasper" at bounding box center [1457, 245] width 187 height 29
type input "Jasper"
click at [1398, 331] on input "text" at bounding box center [1386, 329] width 49 height 21
type input "4"
type input "3500"
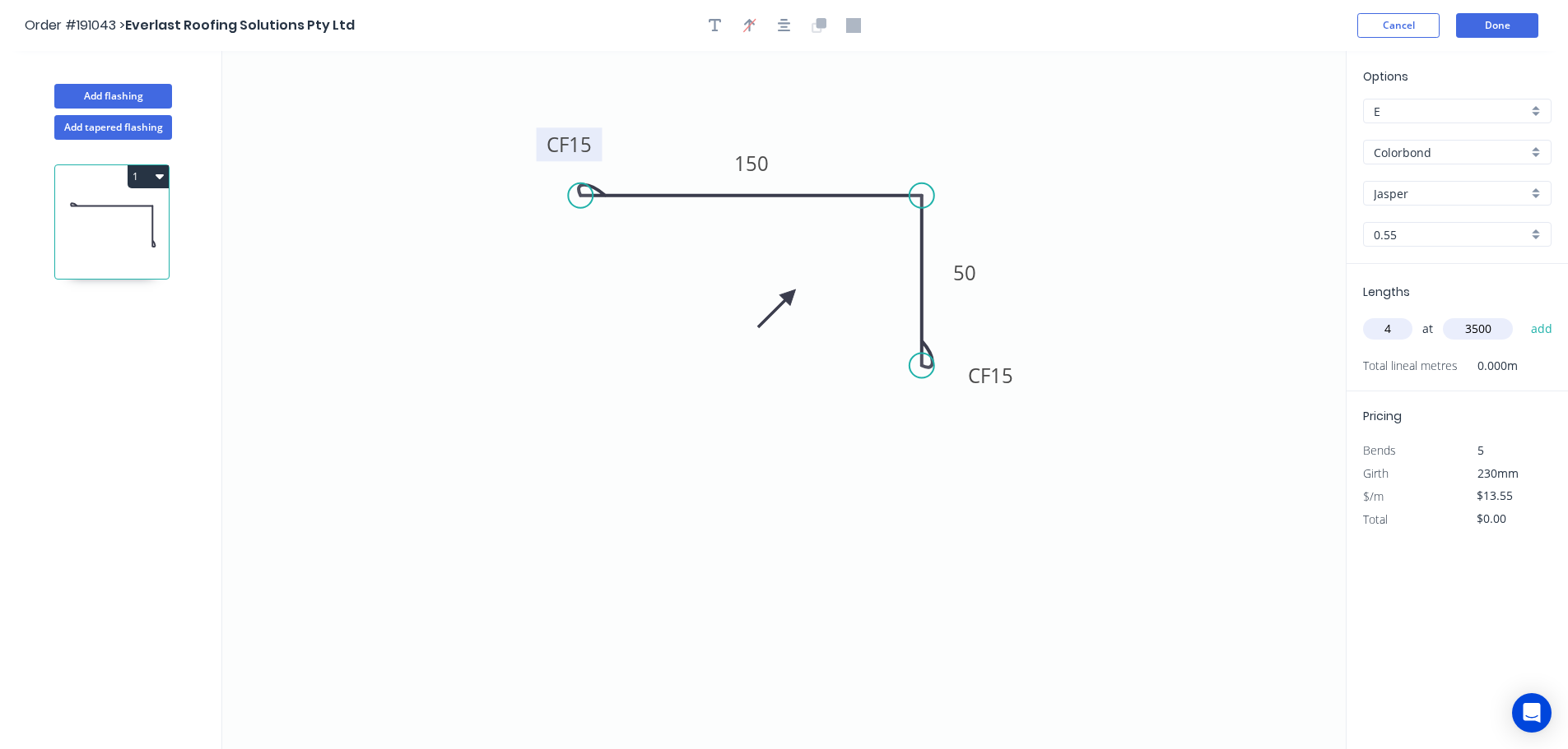
click at [1523, 315] on button "add" at bounding box center [1542, 329] width 39 height 28
type input "$189.70"
click at [1478, 24] on button "Done" at bounding box center [1497, 25] width 82 height 25
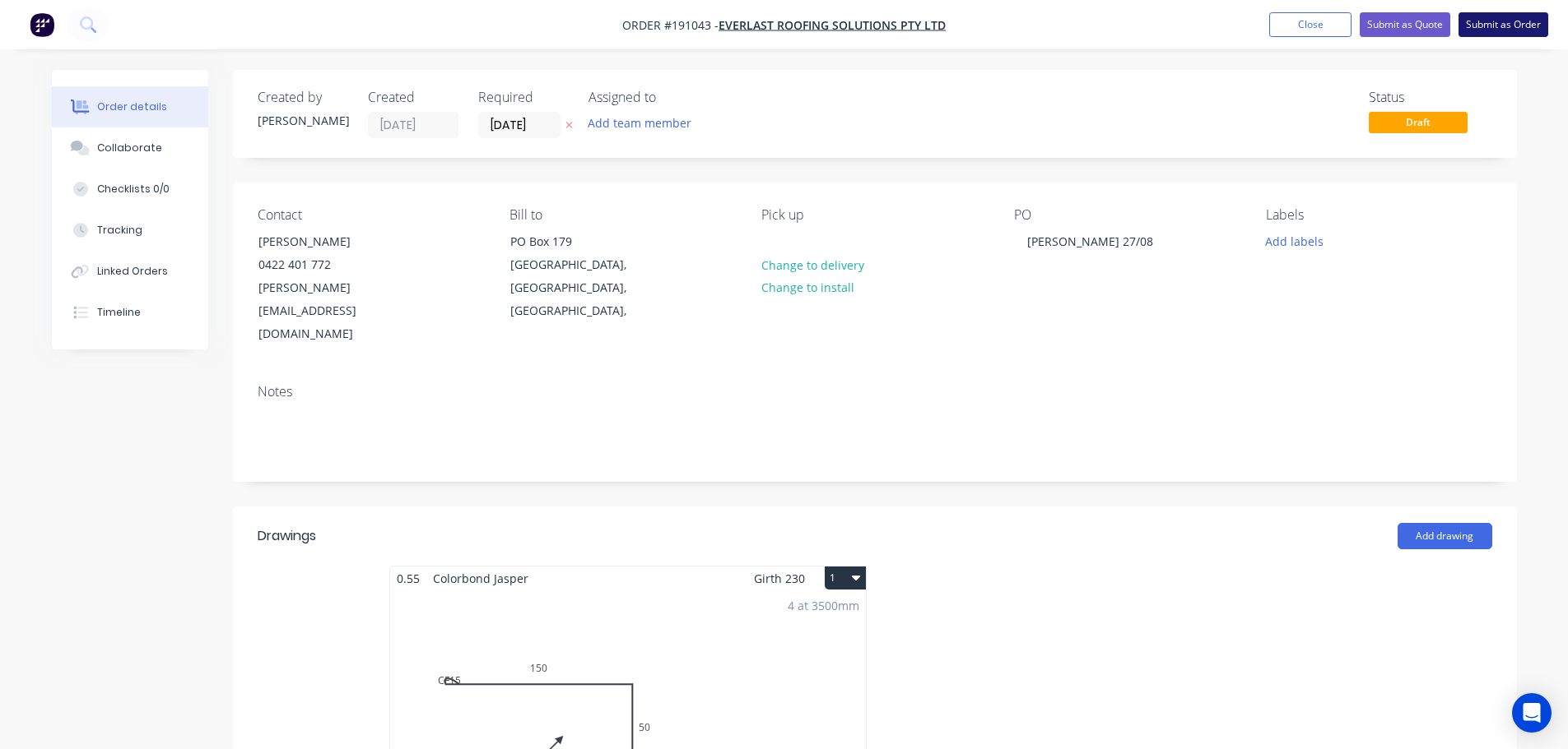
click at [1481, 21] on button "Submit as Order" at bounding box center [1502, 24] width 90 height 25
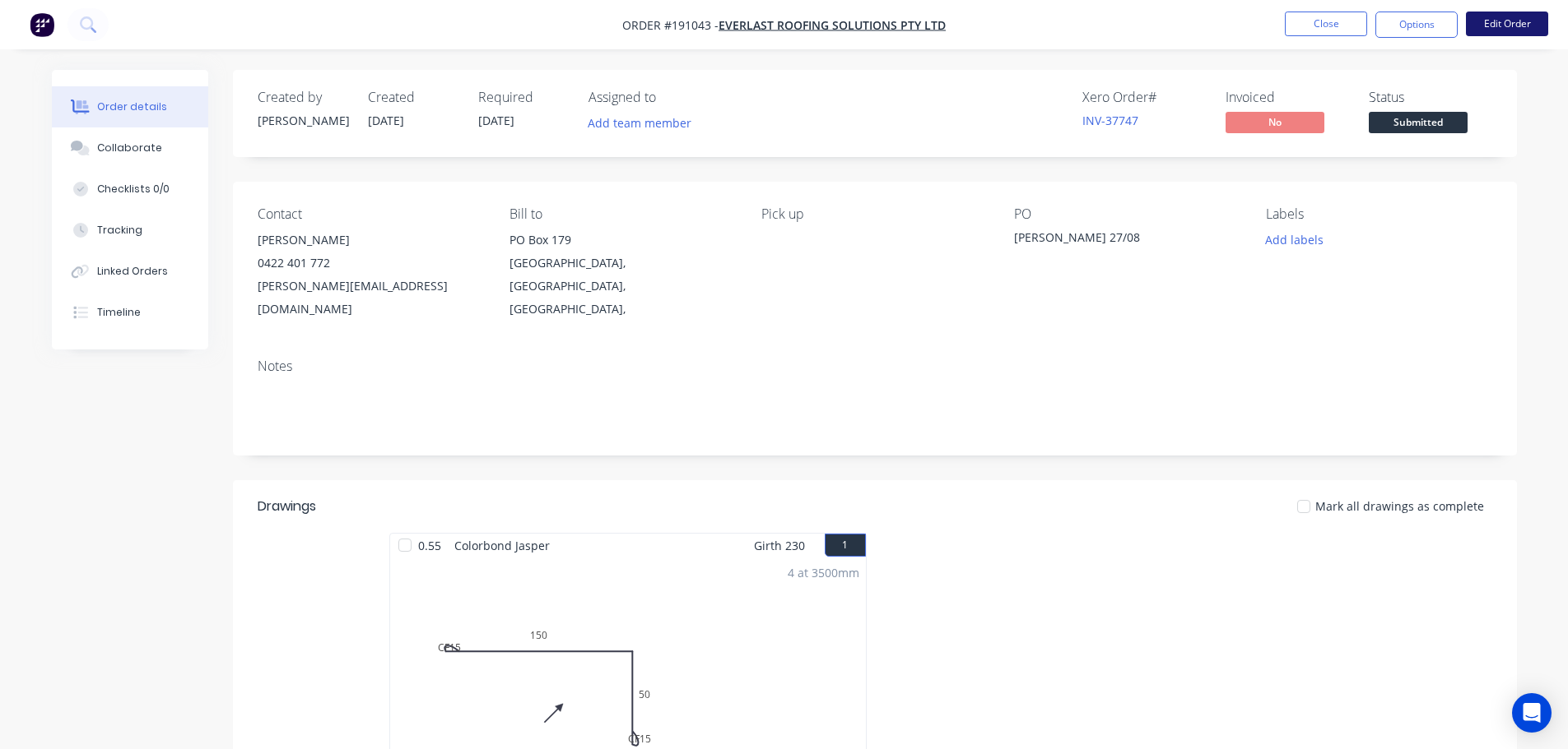
click at [1516, 20] on button "Edit Order" at bounding box center [1506, 23] width 82 height 25
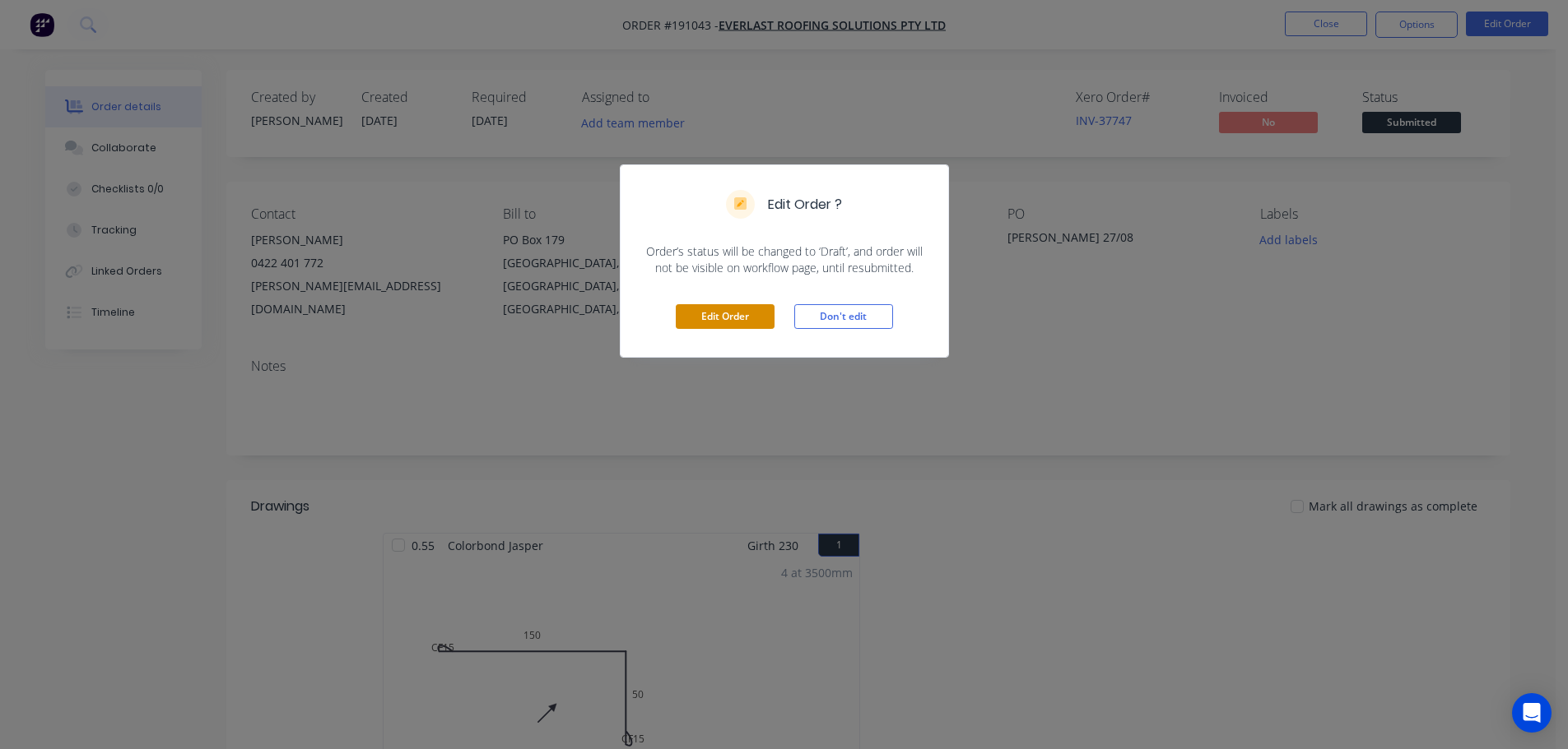
click at [733, 318] on button "Edit Order" at bounding box center [724, 317] width 99 height 25
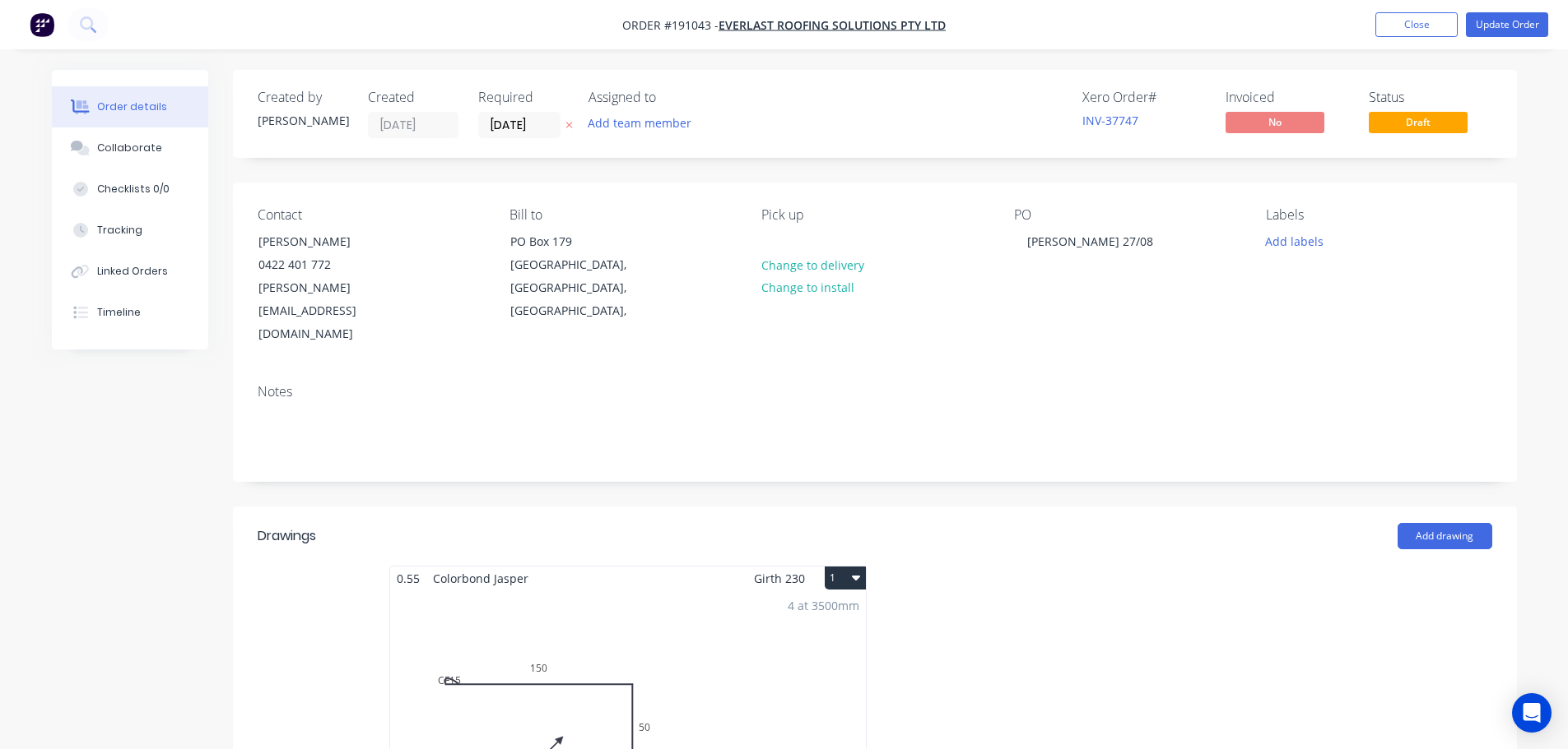
click at [491, 691] on div "4 at 3500mm Total lm $/M Total 14m $13.55 $189.70" at bounding box center [628, 716] width 476 height 251
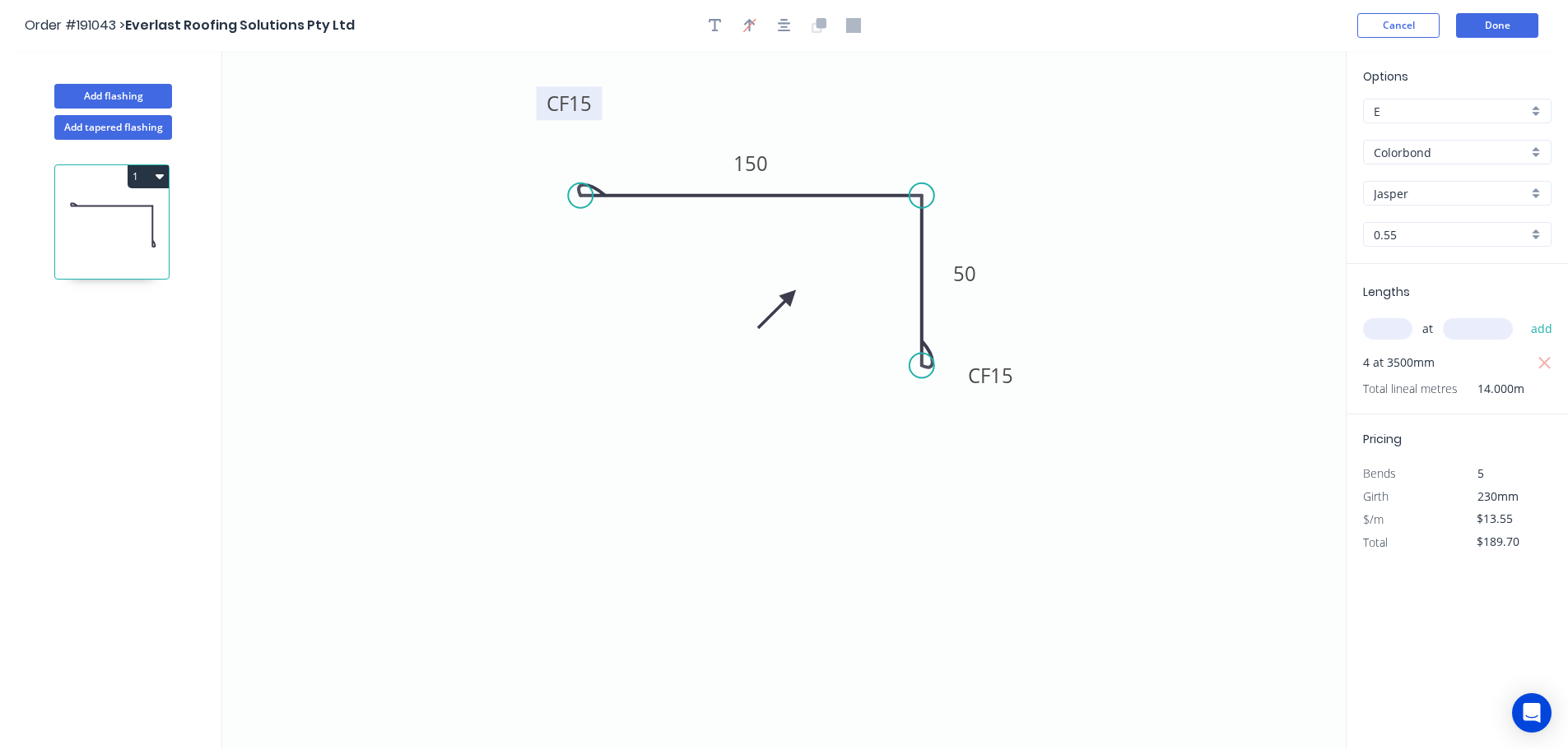
drag, startPoint x: 540, startPoint y: 137, endPoint x: 540, endPoint y: 96, distance: 41.0
click at [540, 96] on rect at bounding box center [569, 103] width 66 height 33
drag, startPoint x: 1020, startPoint y: 391, endPoint x: 1075, endPoint y: 393, distance: 55.0
click at [1075, 393] on rect at bounding box center [1046, 378] width 66 height 33
click at [1496, 20] on button "Done" at bounding box center [1497, 25] width 82 height 25
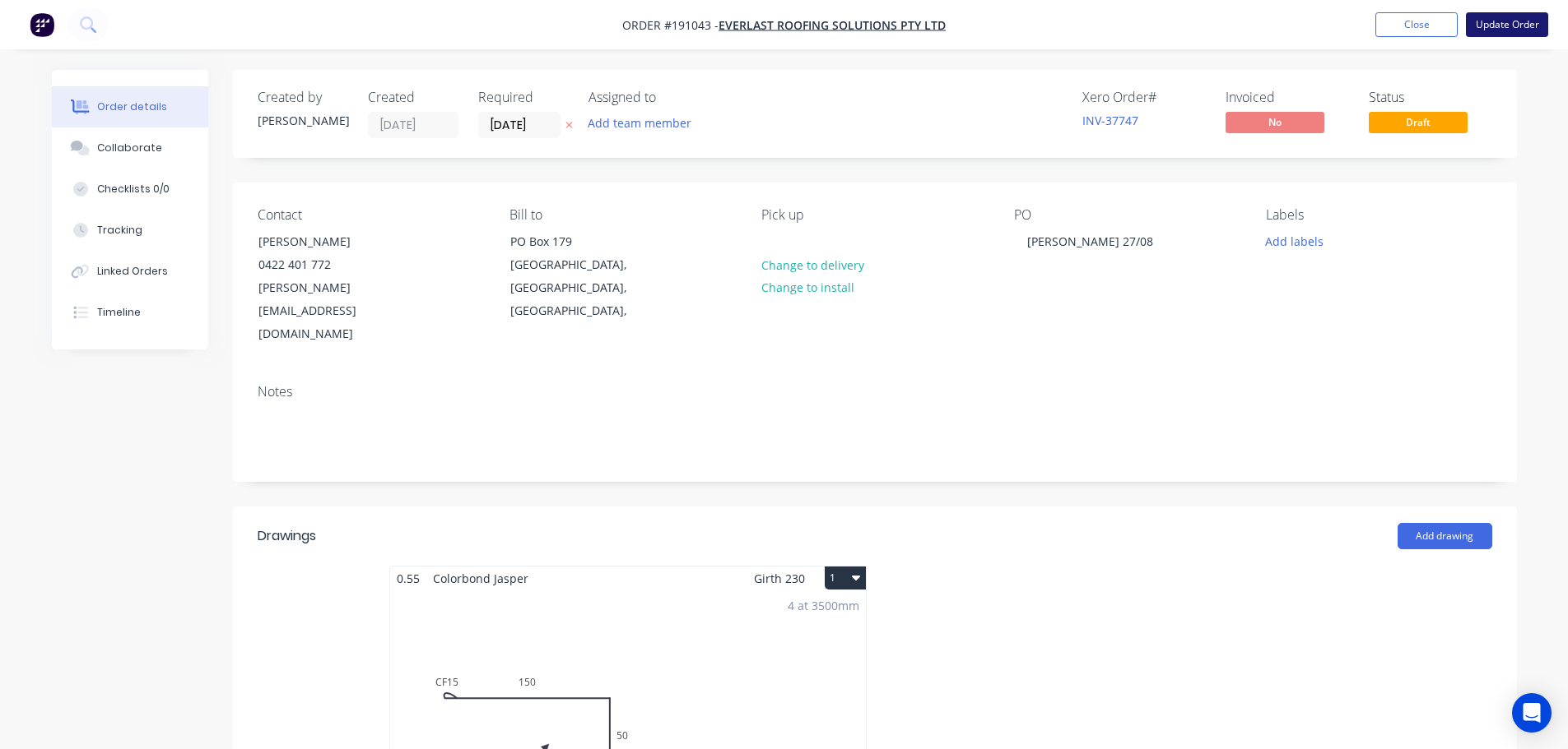
click at [1499, 19] on button "Update Order" at bounding box center [1506, 24] width 82 height 25
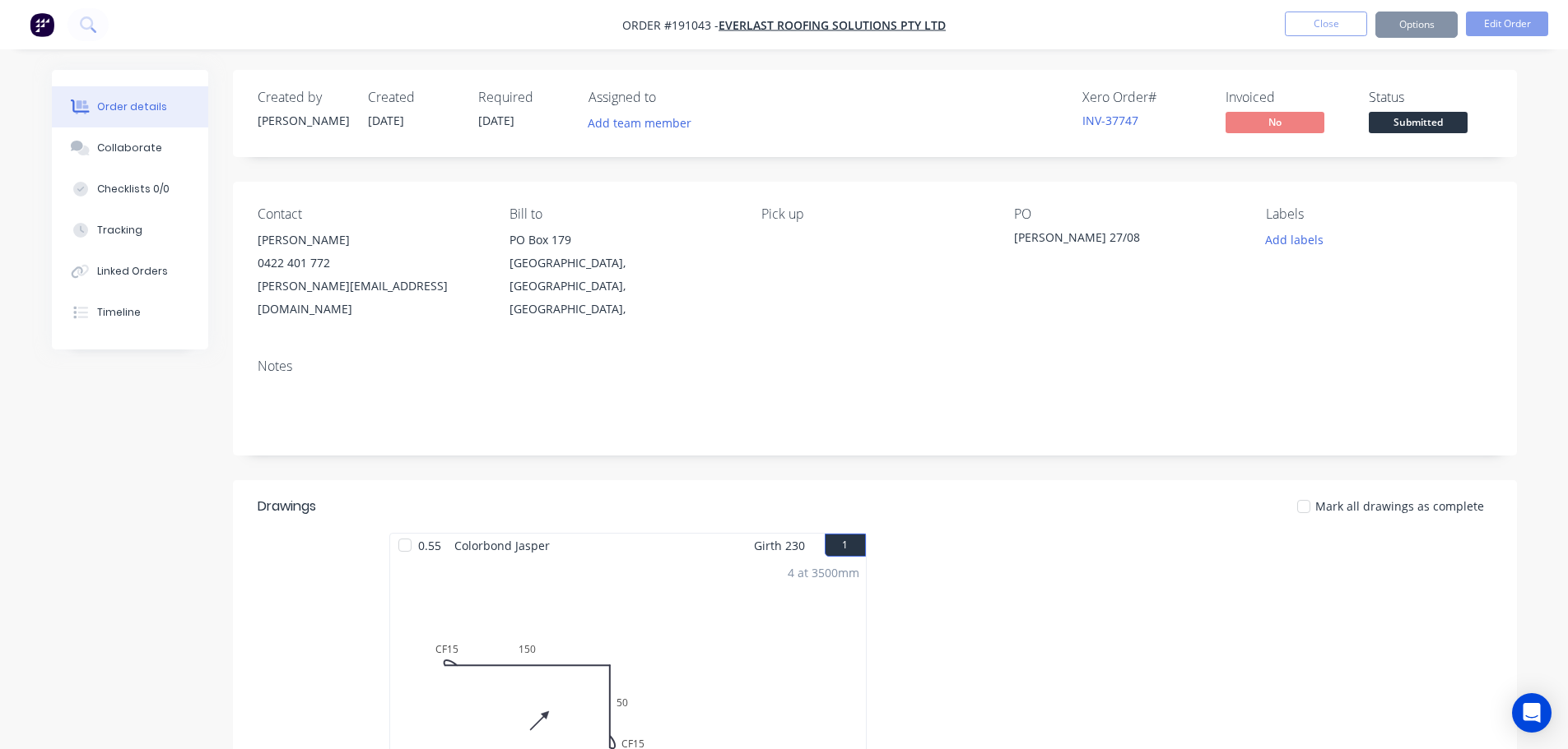
click at [1428, 22] on button "Options" at bounding box center [1416, 24] width 82 height 26
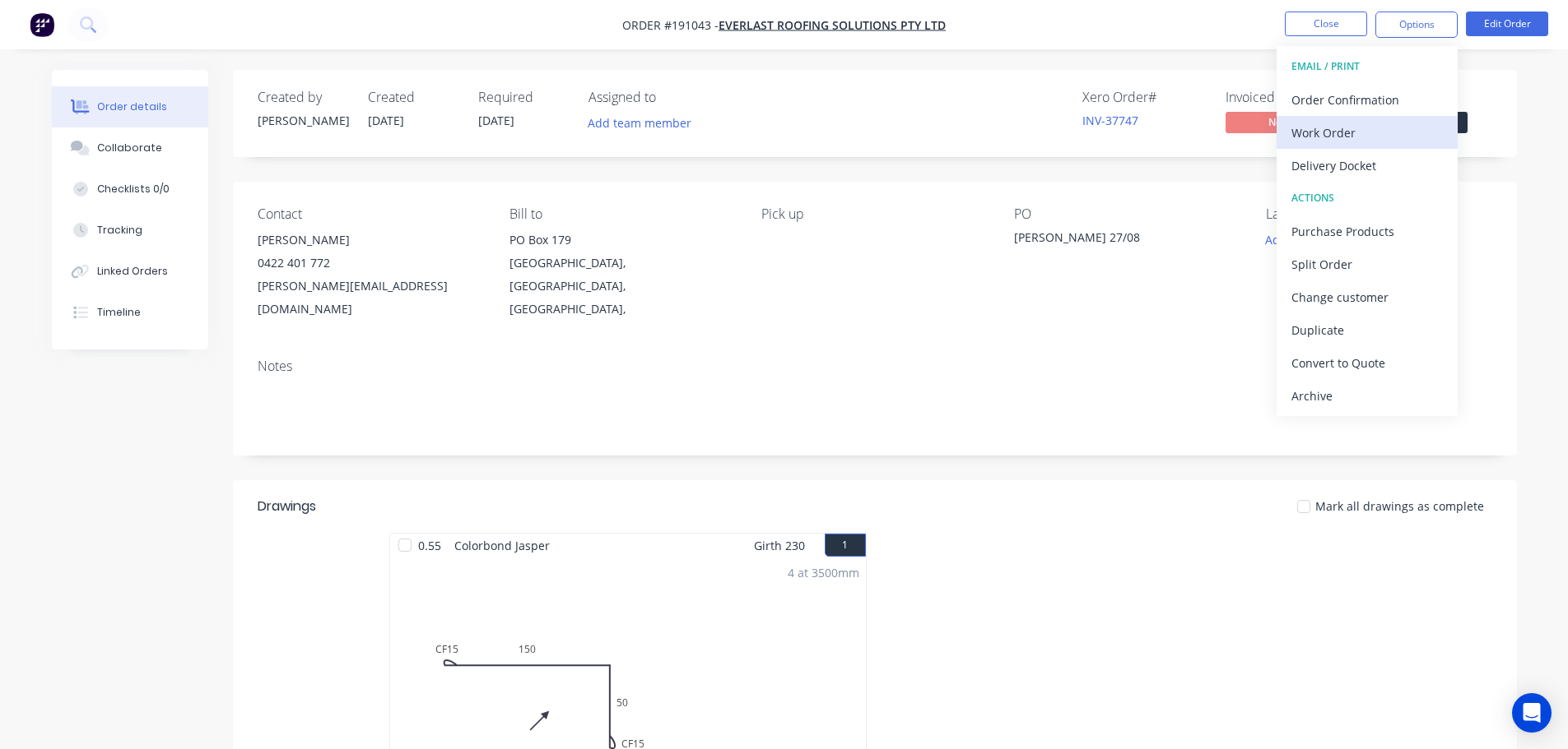
click at [1361, 144] on div "Work Order" at bounding box center [1366, 133] width 151 height 24
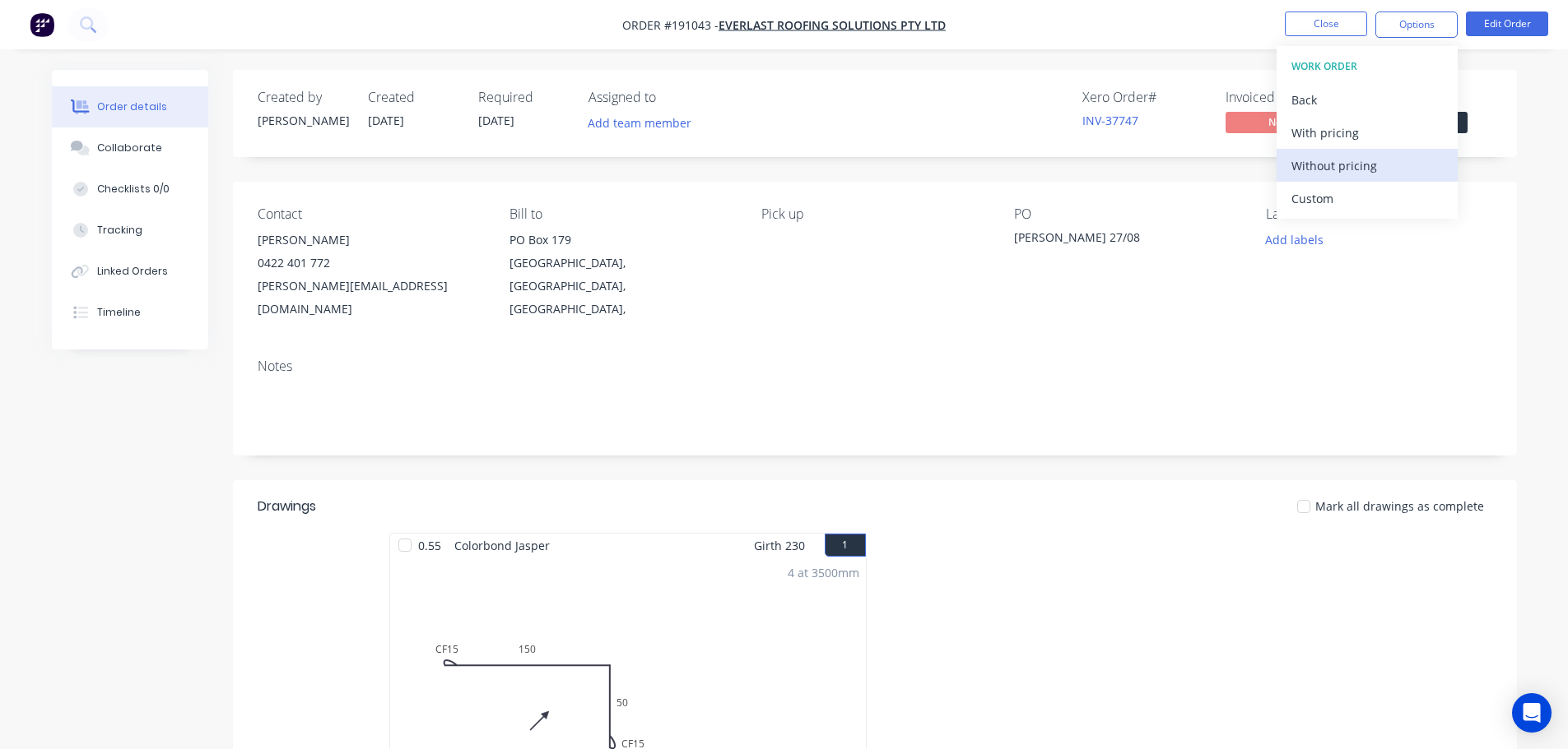
click at [1340, 171] on div "Without pricing" at bounding box center [1366, 166] width 151 height 24
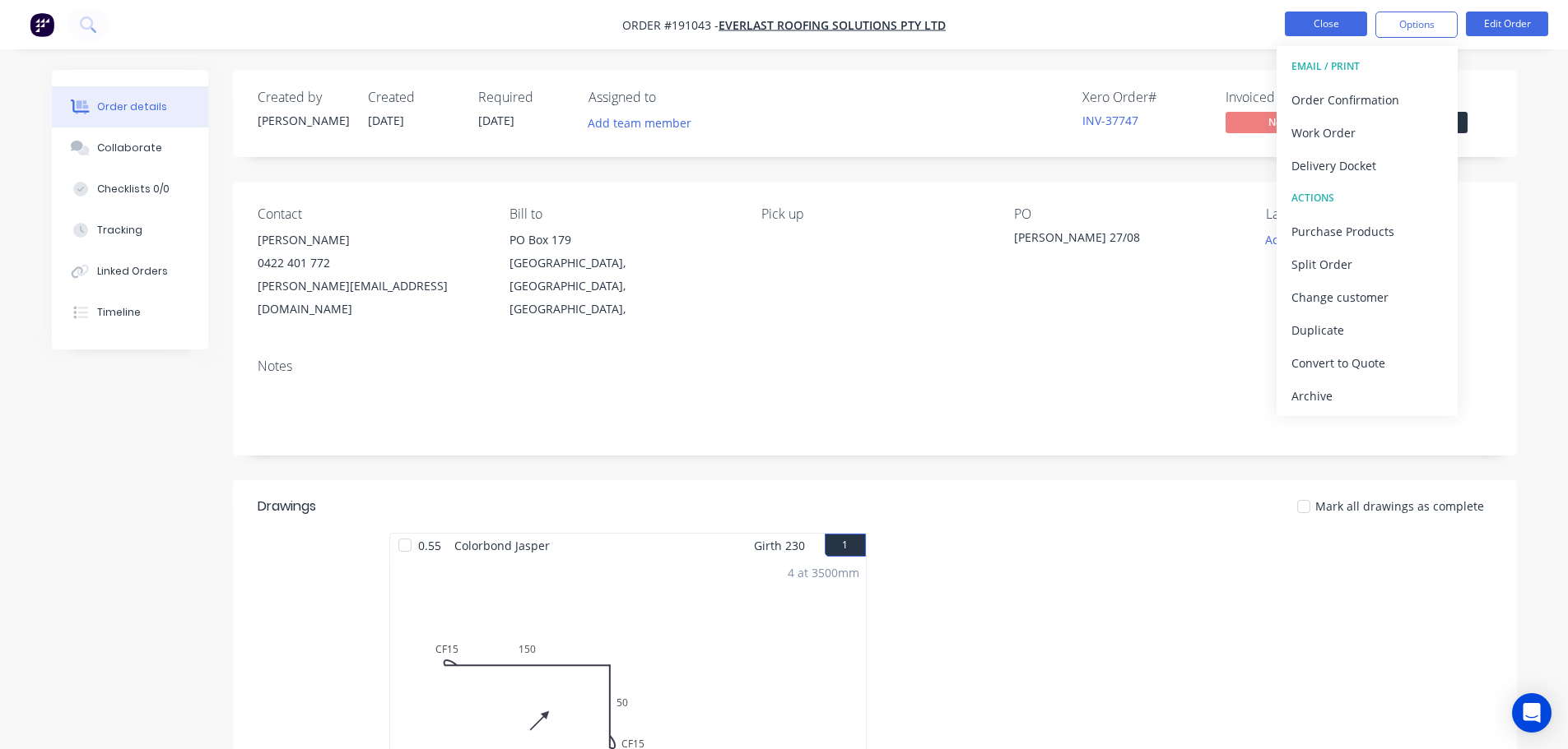
click at [1323, 22] on button "Close" at bounding box center [1325, 23] width 82 height 25
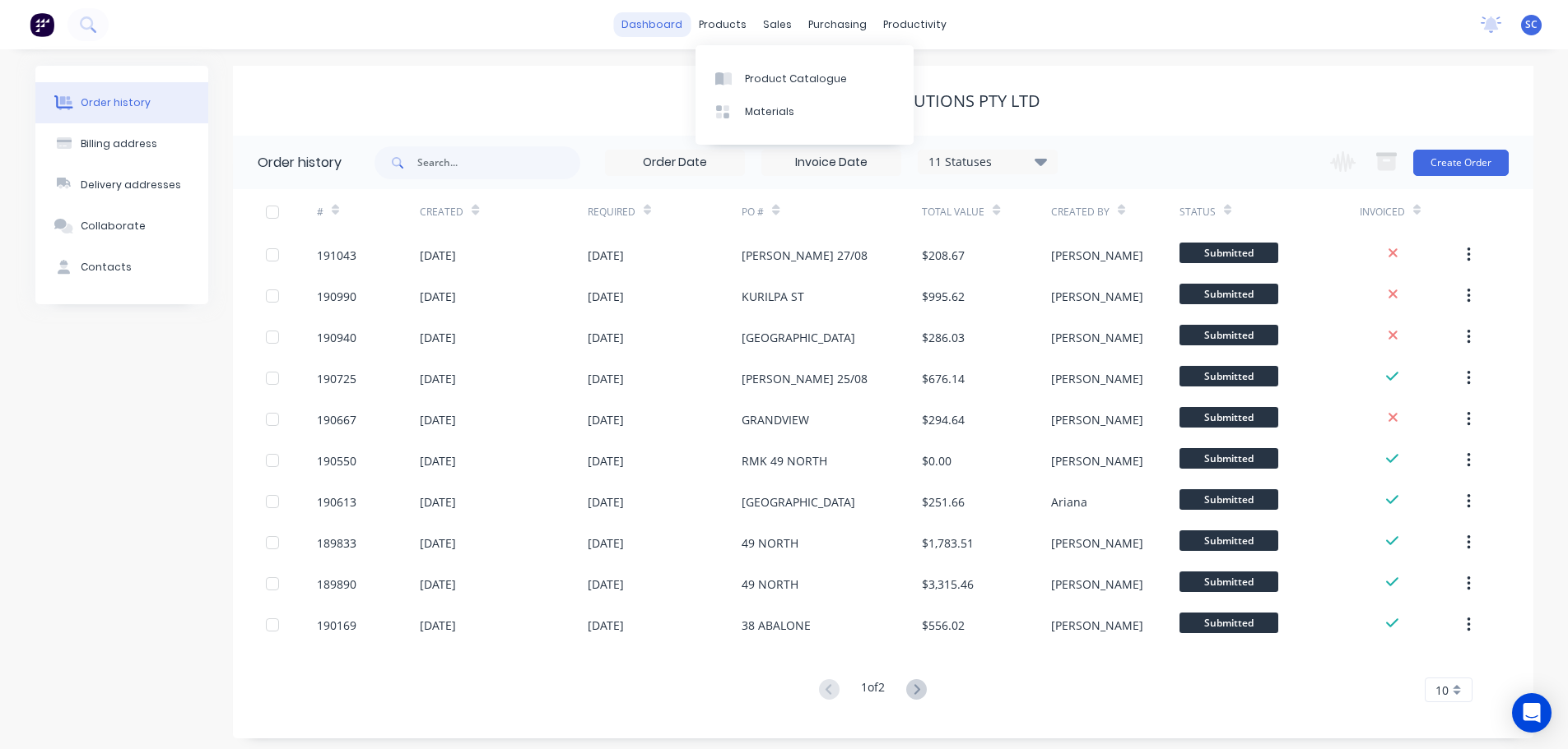
click at [659, 21] on link "dashboard" at bounding box center [652, 24] width 78 height 25
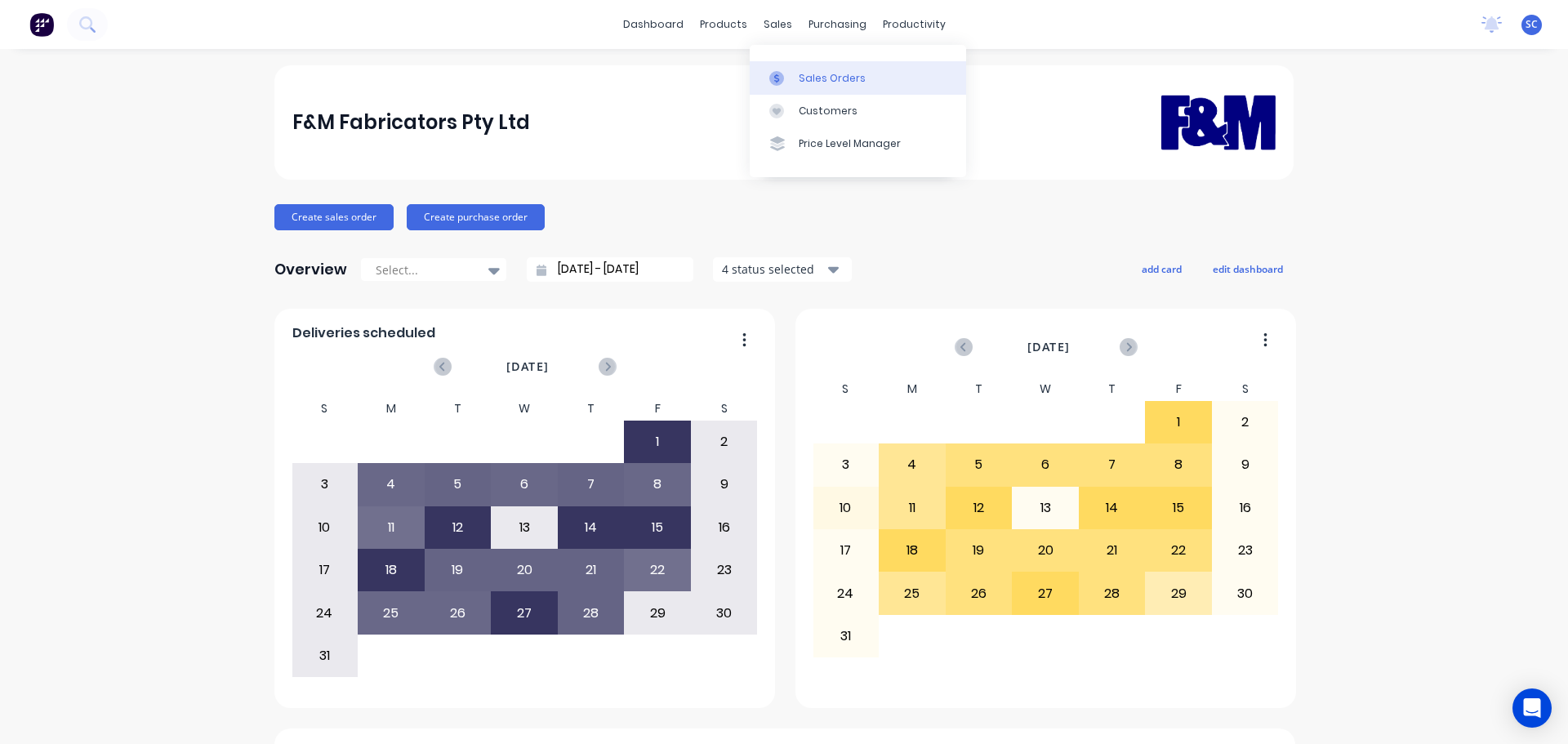
click at [820, 72] on div "Sales Orders" at bounding box center [832, 78] width 67 height 15
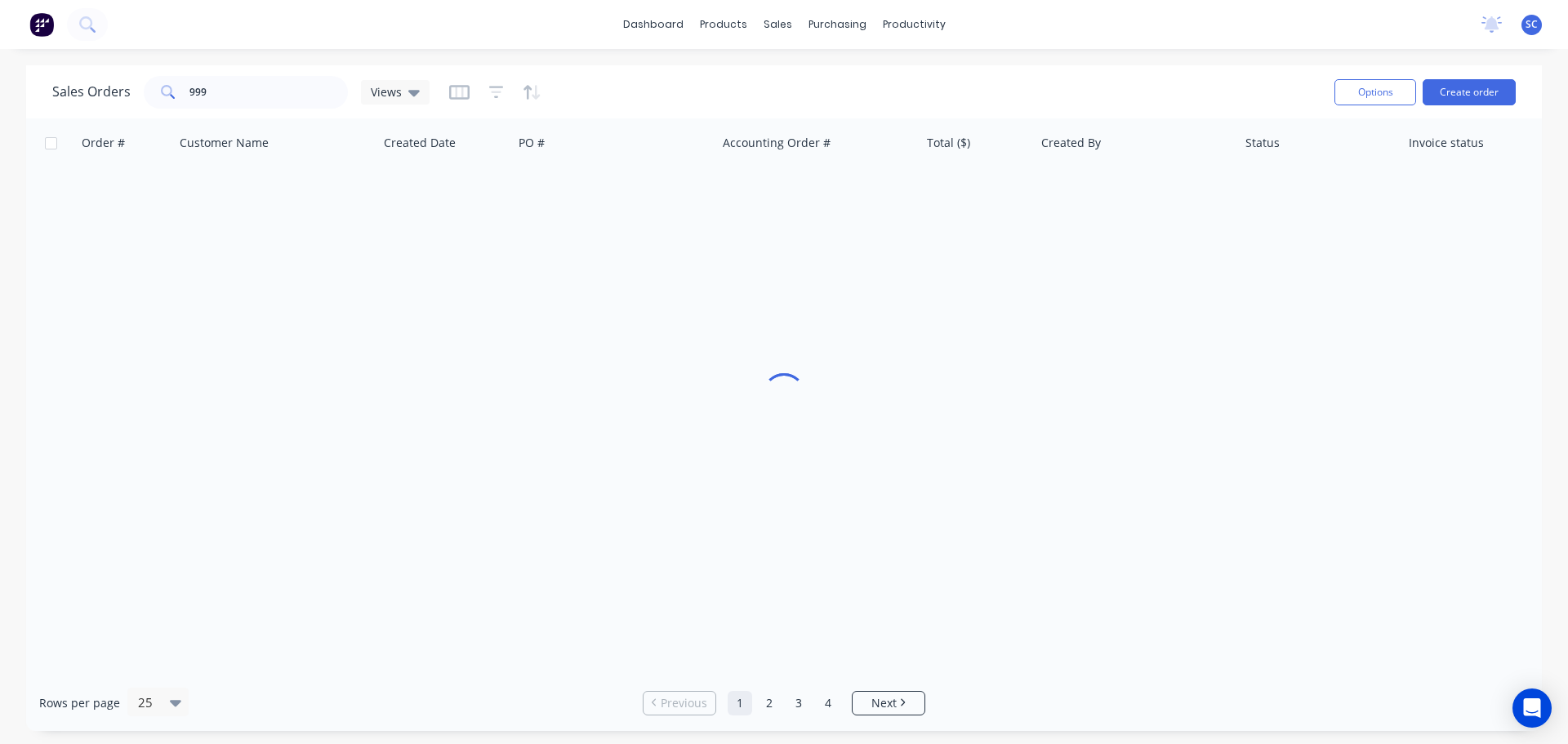
click at [495, 92] on icon "button" at bounding box center [496, 92] width 11 height 3
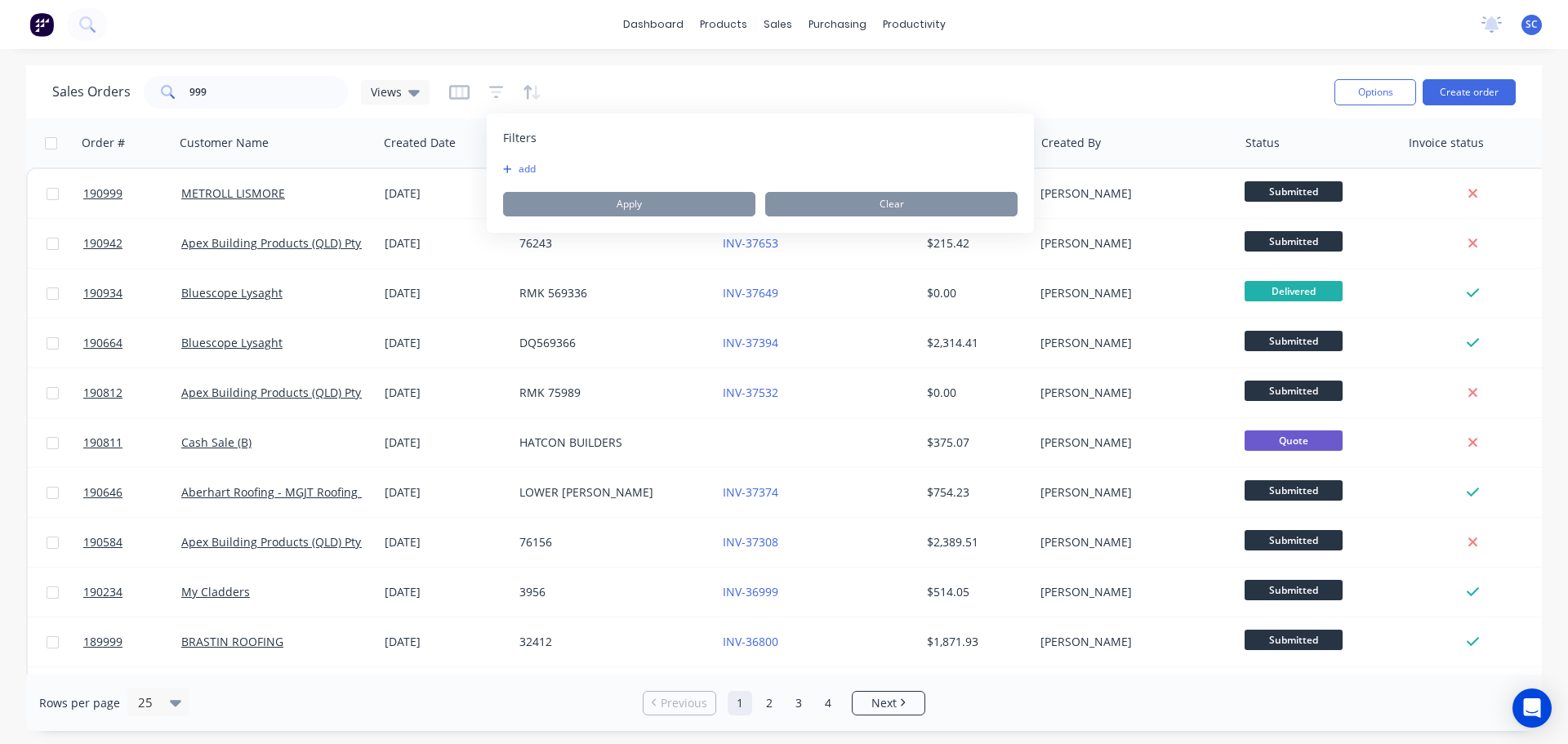
click at [528, 170] on button "add" at bounding box center [523, 169] width 40 height 13
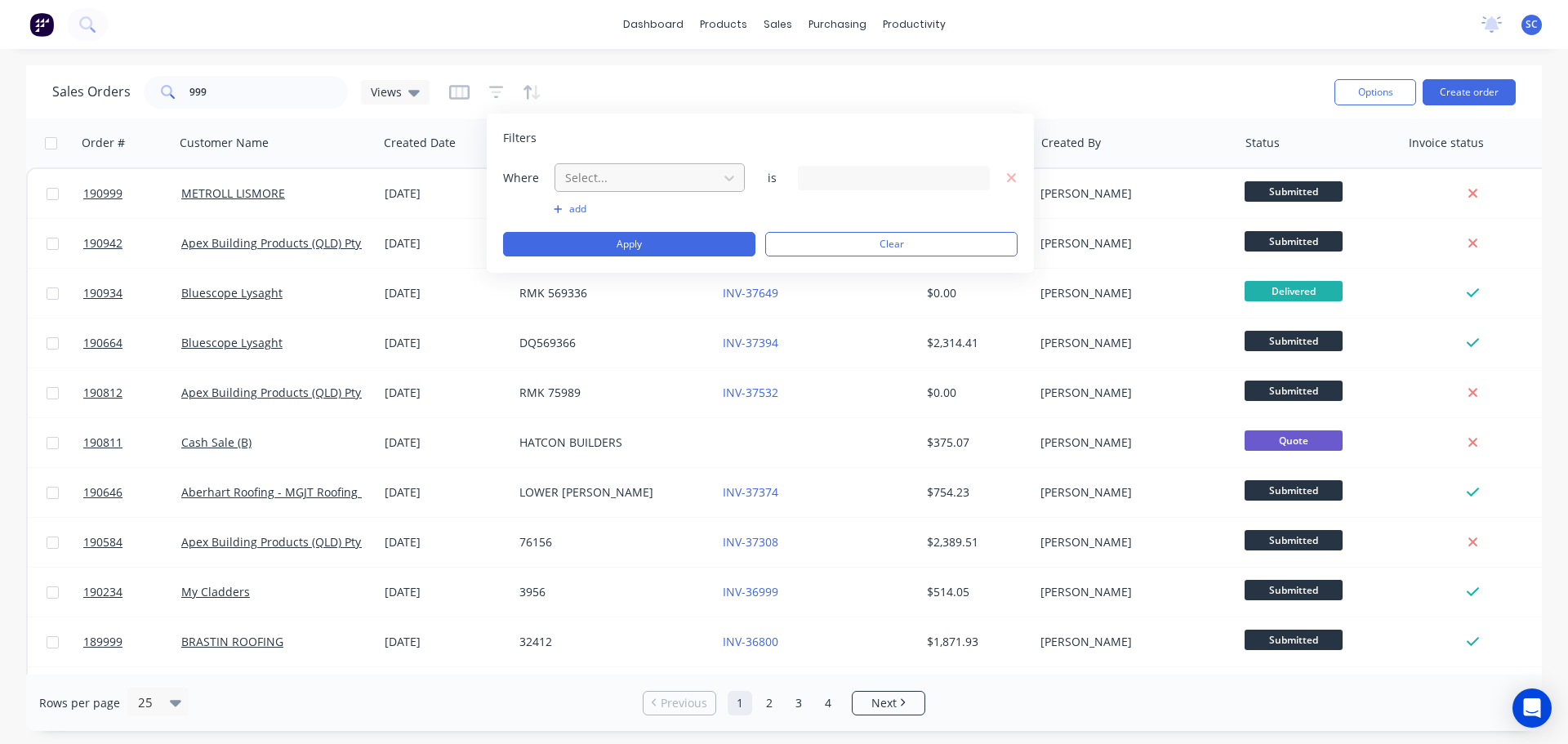
click at [585, 174] on div at bounding box center [636, 177] width 146 height 20
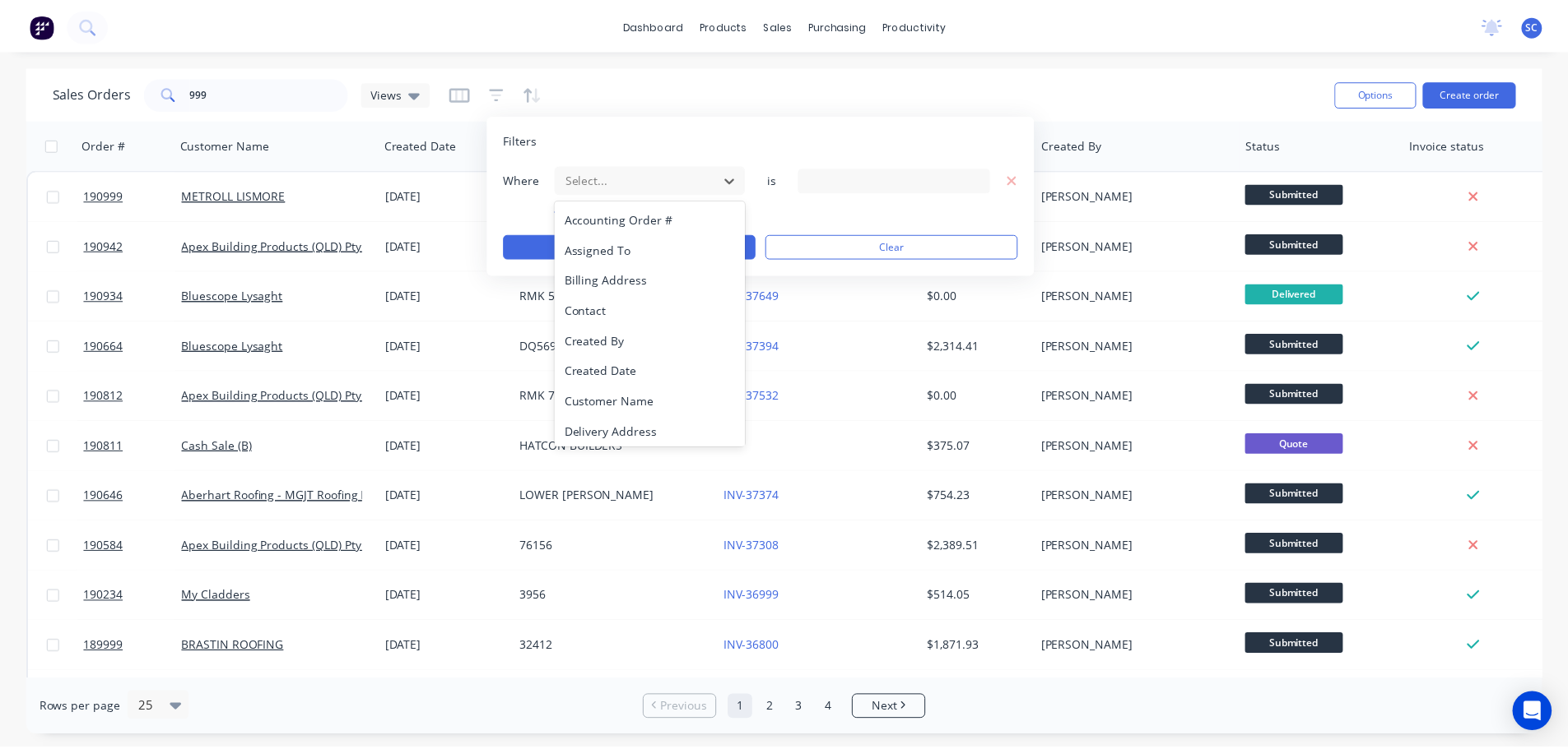
scroll to position [399, 0]
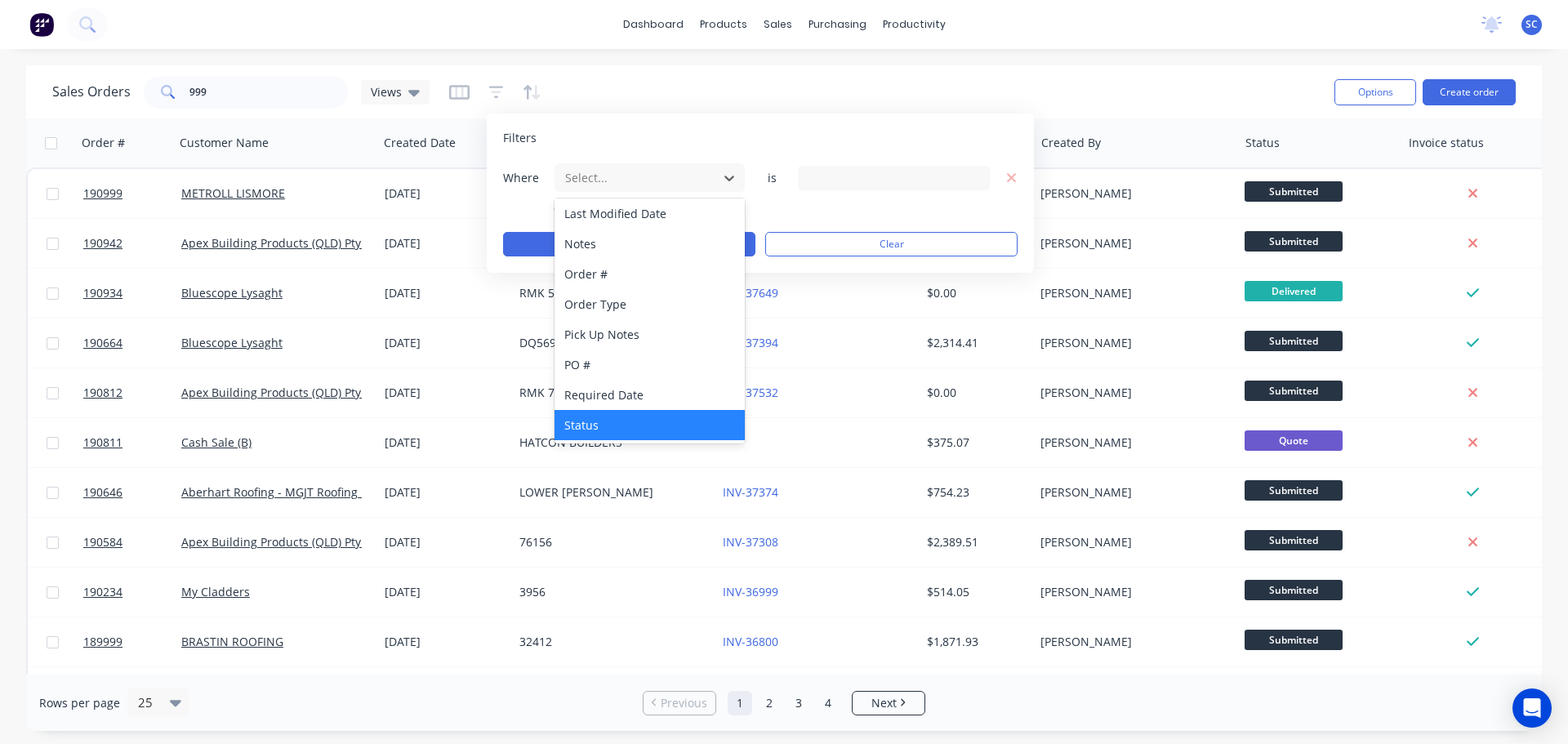
click at [582, 422] on div "Status" at bounding box center [649, 425] width 190 height 30
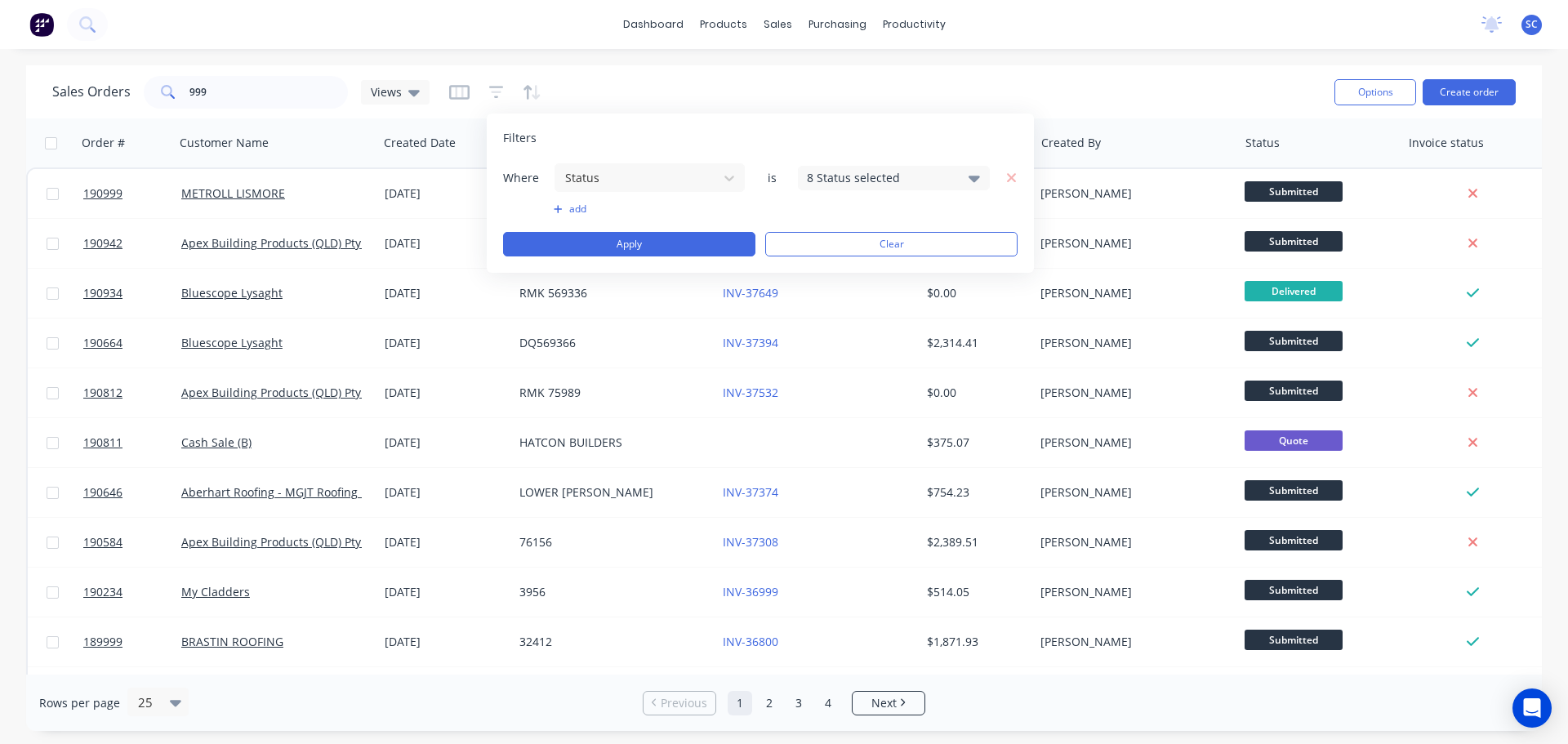
click at [878, 177] on div "8 Status selected" at bounding box center [881, 177] width 148 height 17
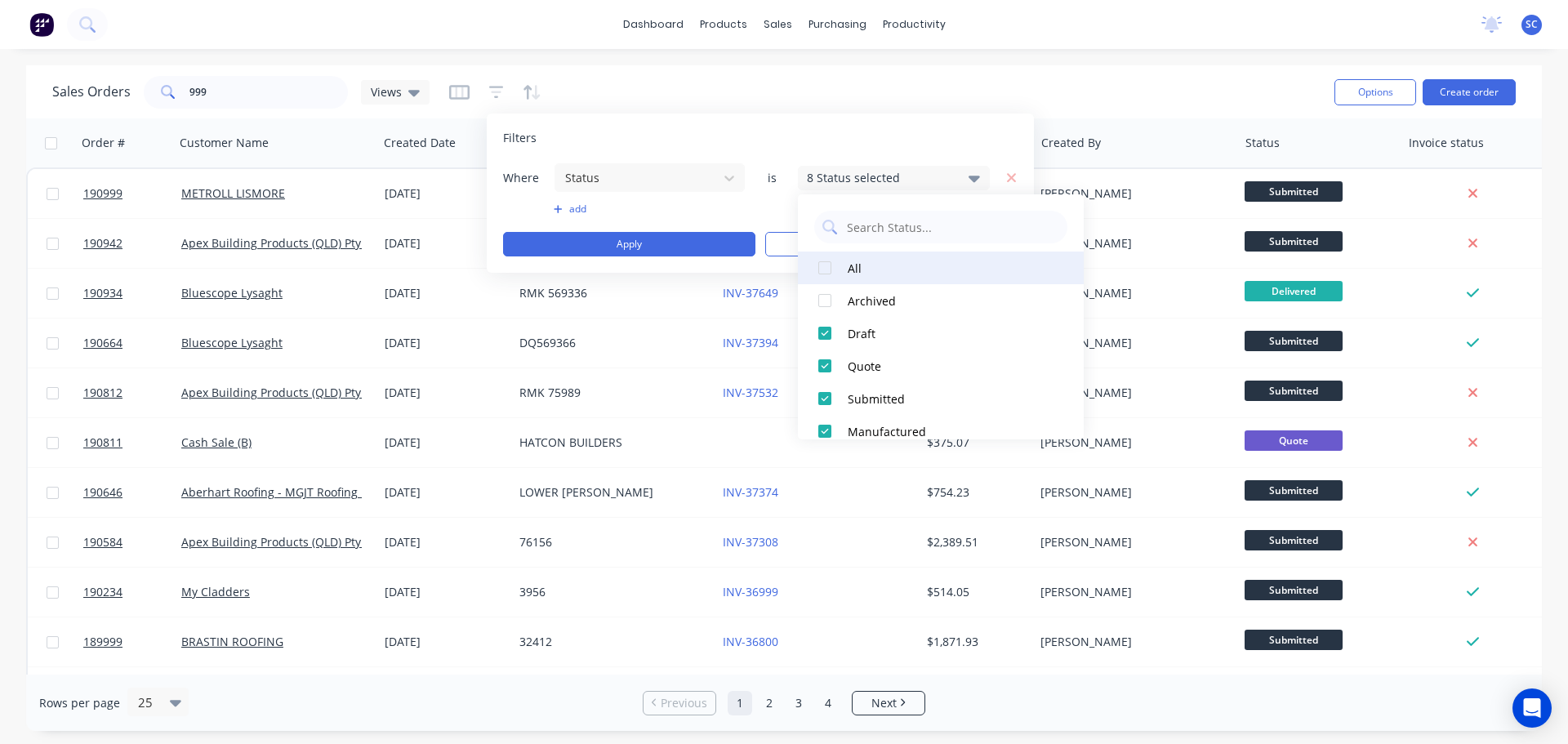
click at [829, 271] on div at bounding box center [825, 269] width 33 height 33
click at [830, 270] on div at bounding box center [825, 269] width 33 height 33
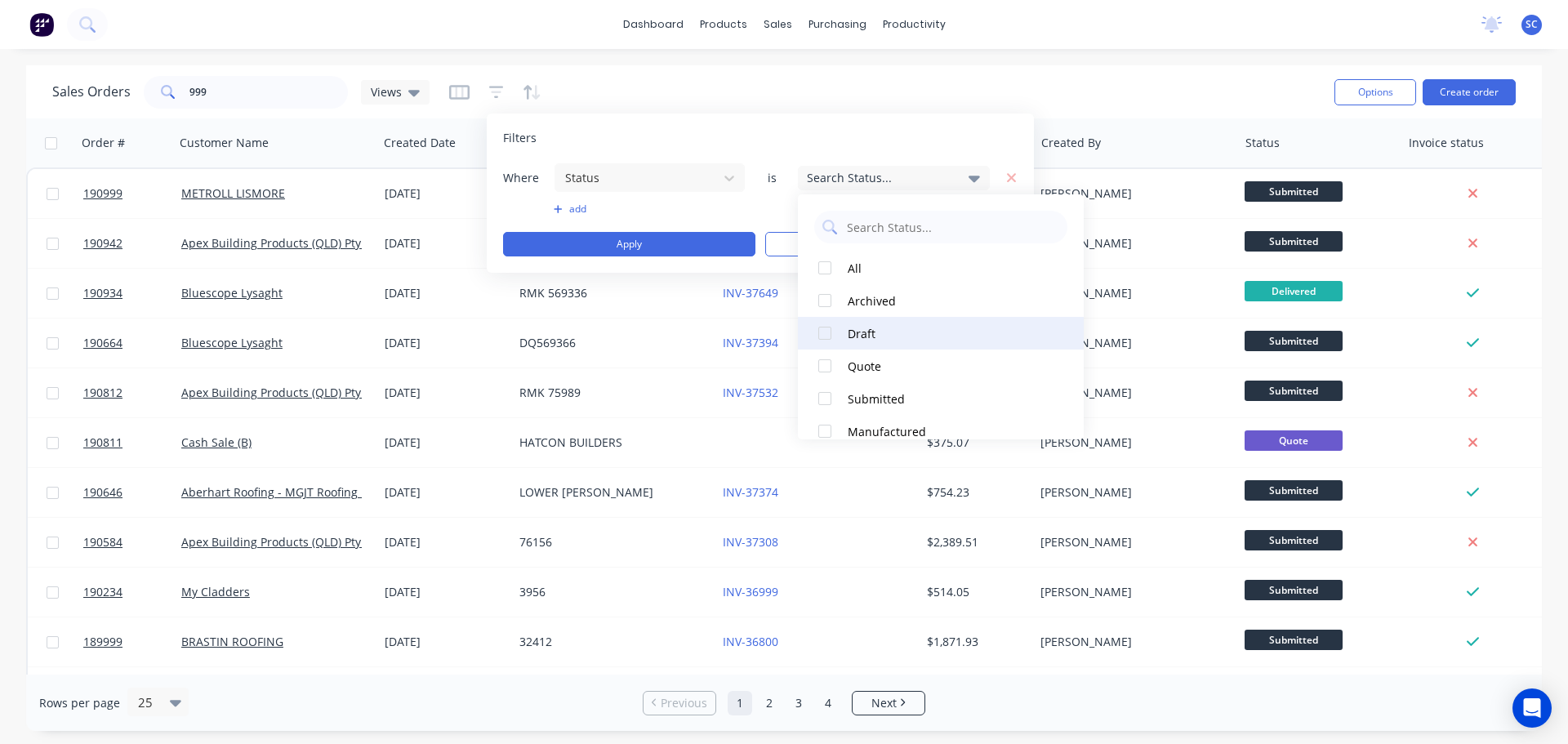
click at [826, 326] on div at bounding box center [825, 334] width 33 height 33
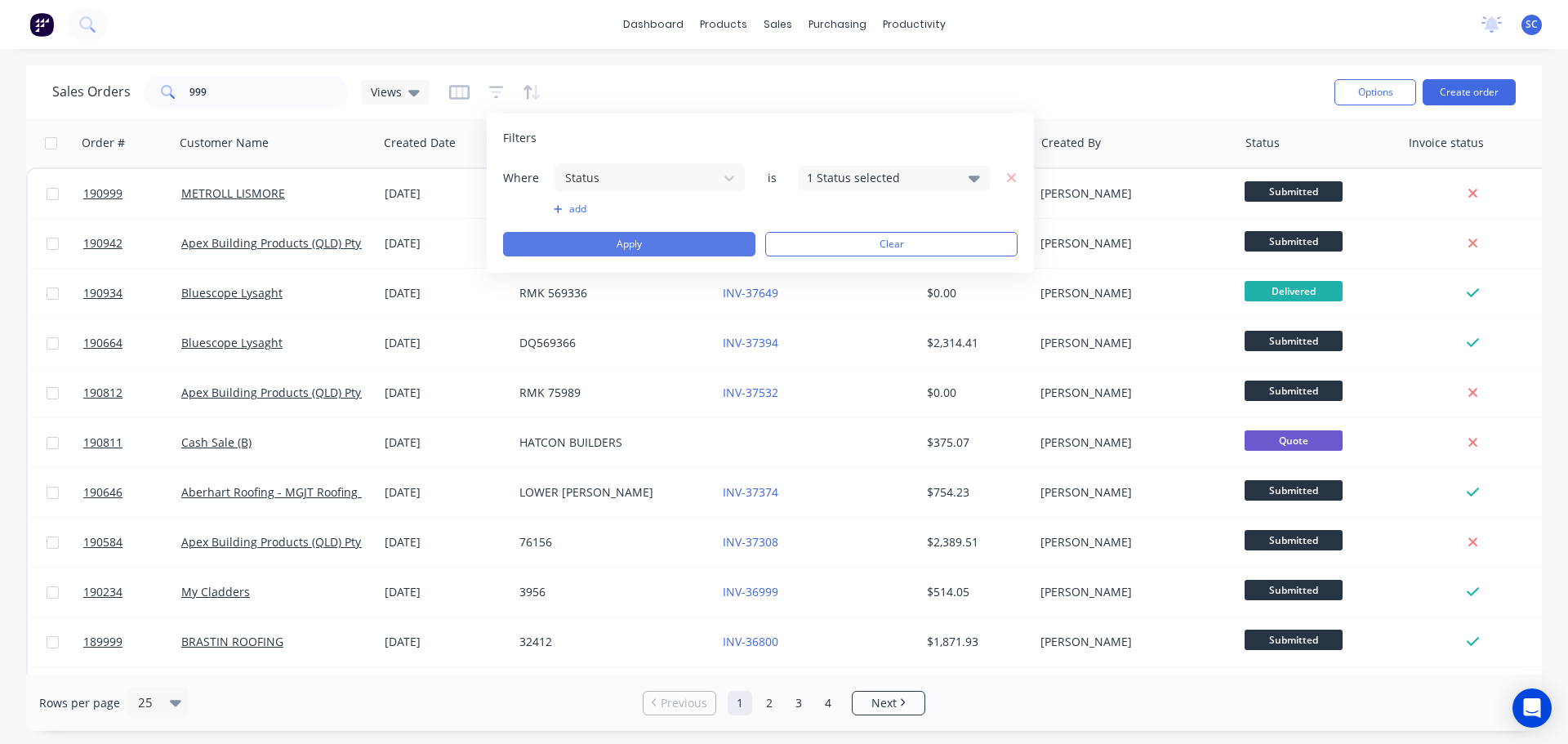
click at [626, 242] on button "Apply" at bounding box center [629, 244] width 253 height 25
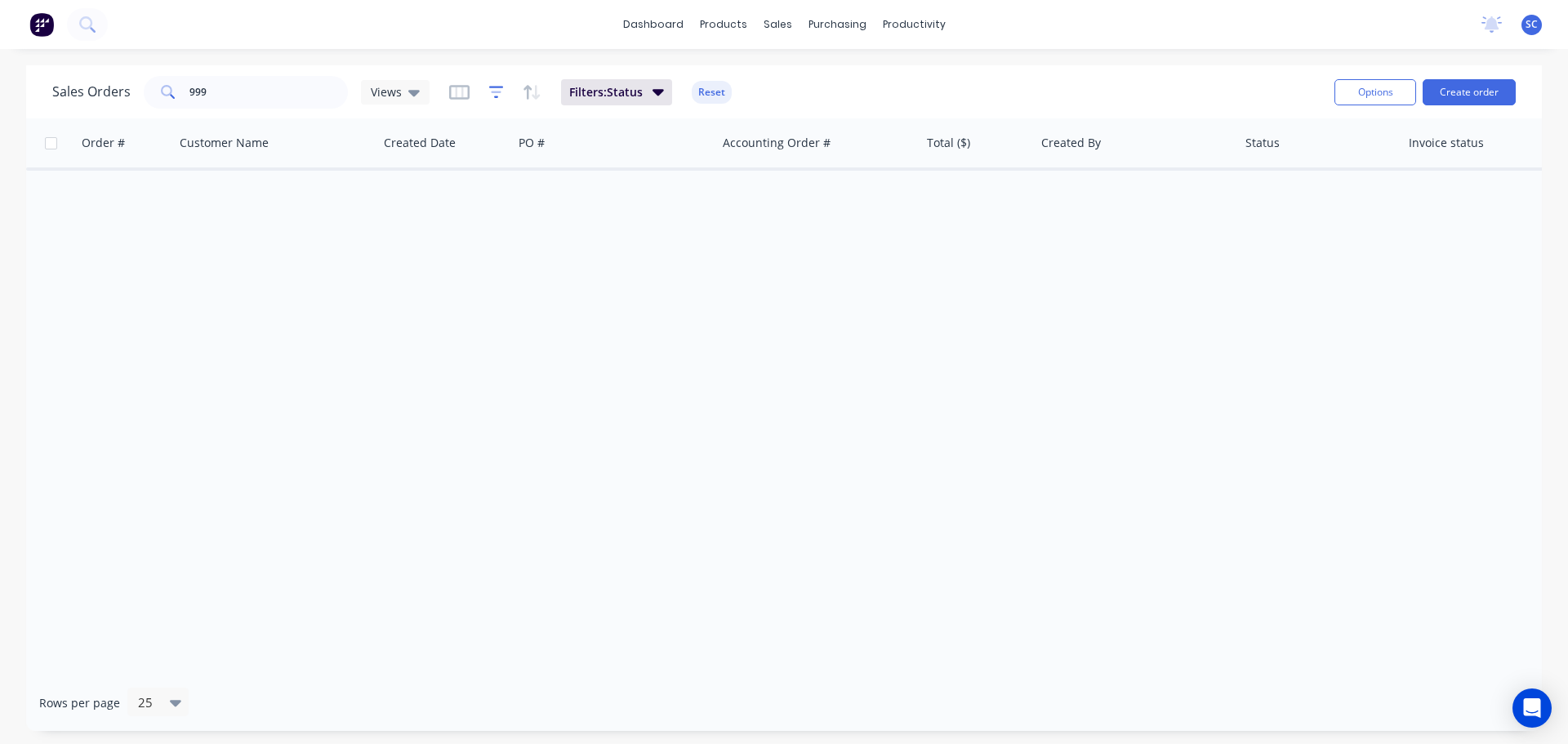
click at [493, 90] on icon "button" at bounding box center [496, 93] width 15 height 17
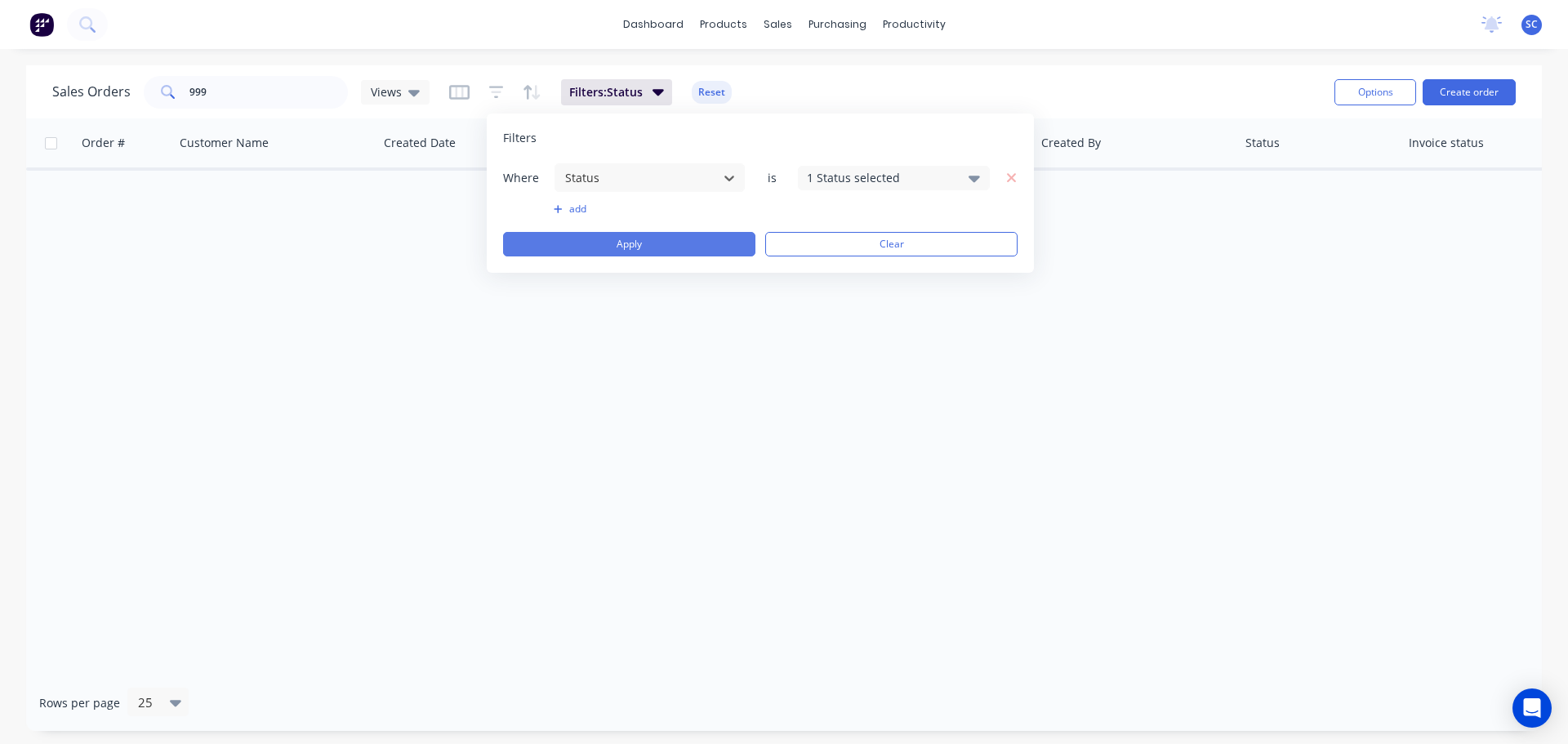
click at [617, 244] on button "Apply" at bounding box center [629, 244] width 253 height 25
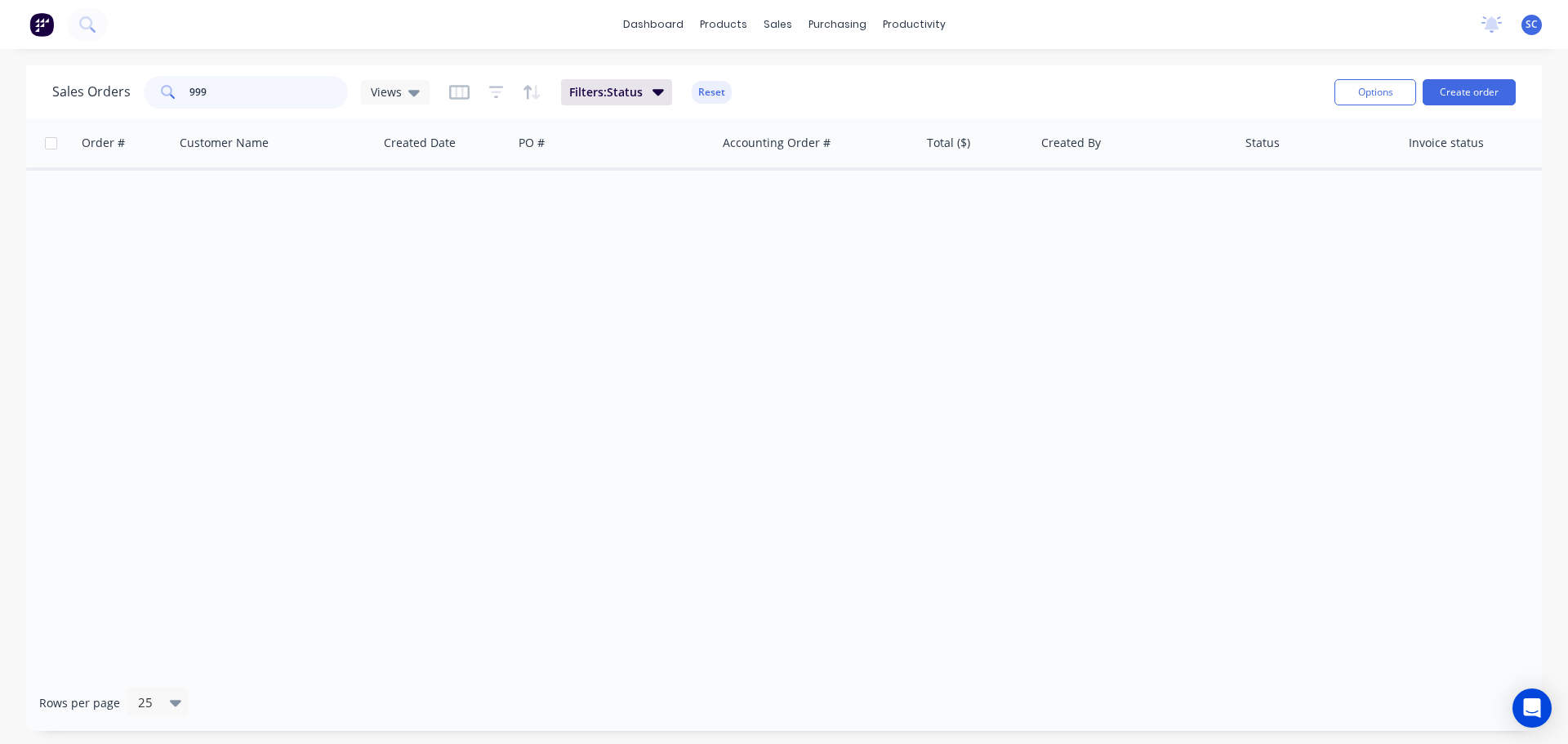
drag, startPoint x: 245, startPoint y: 92, endPoint x: 175, endPoint y: 91, distance: 70.0
click at [175, 91] on div "999" at bounding box center [245, 93] width 204 height 33
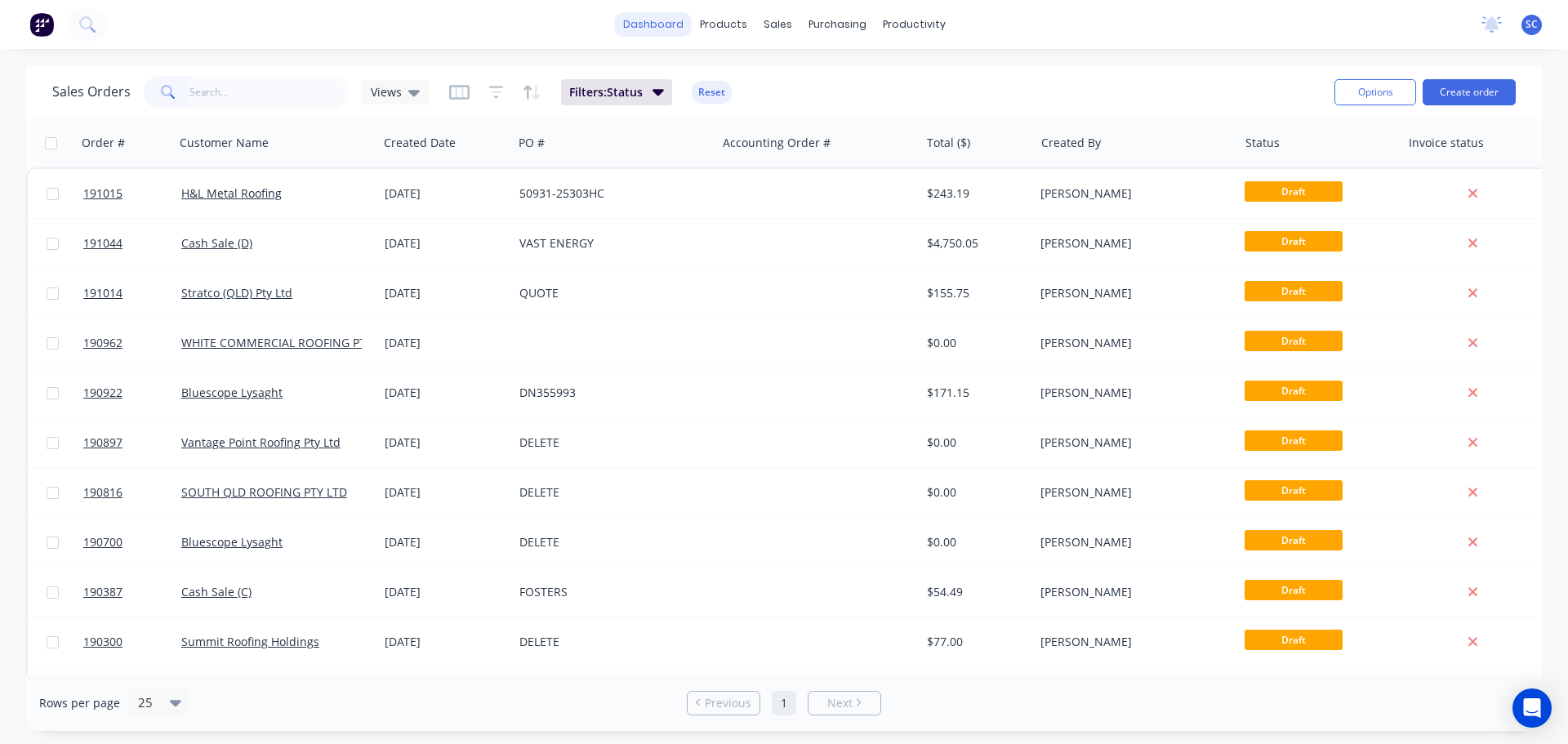
click at [663, 17] on link "dashboard" at bounding box center [653, 24] width 77 height 25
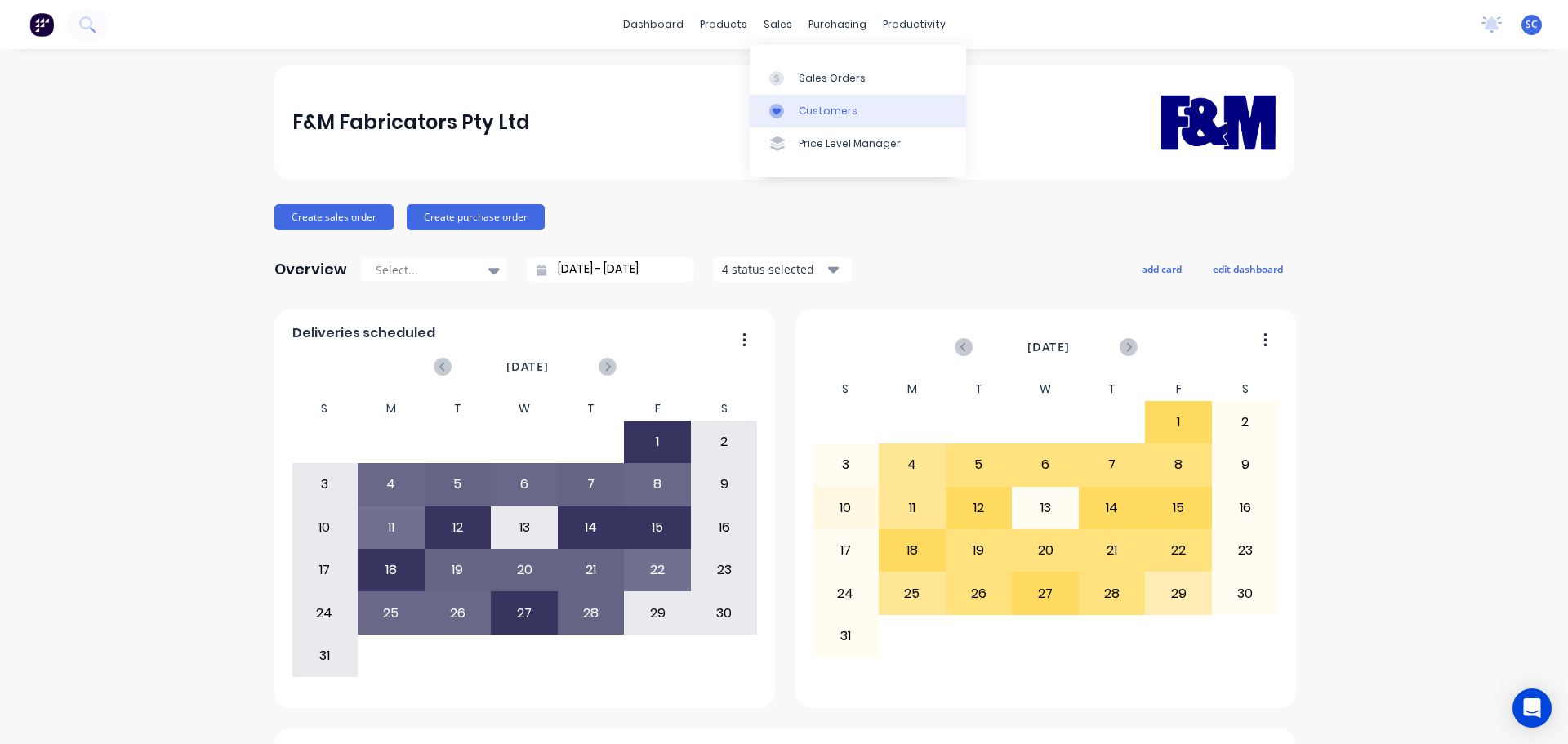
drag, startPoint x: 773, startPoint y: 27, endPoint x: 800, endPoint y: 97, distance: 75.0
click at [773, 29] on div "sales" at bounding box center [778, 24] width 45 height 25
click at [822, 113] on div "Customers" at bounding box center [828, 111] width 59 height 15
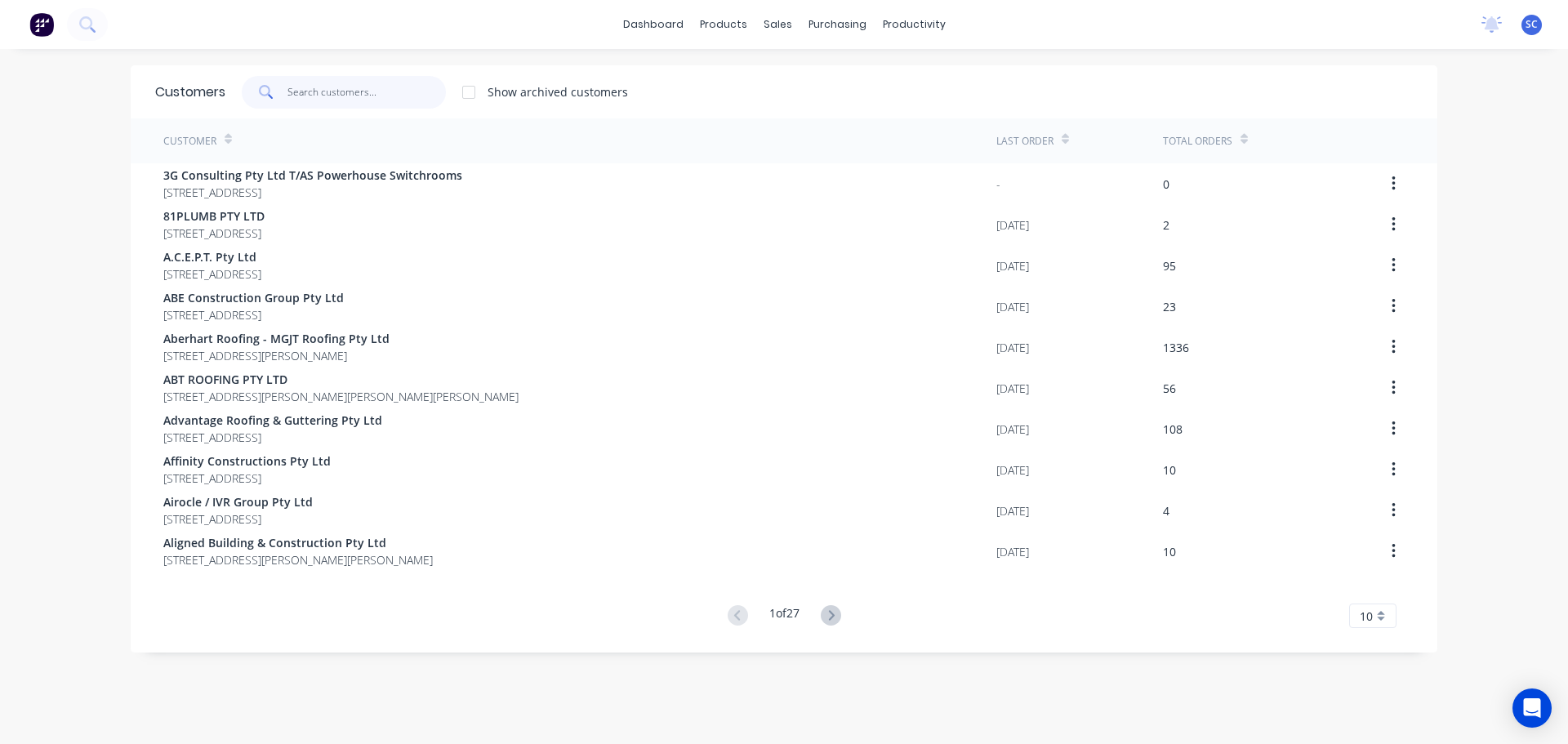
click at [312, 97] on input "text" at bounding box center [367, 93] width 159 height 33
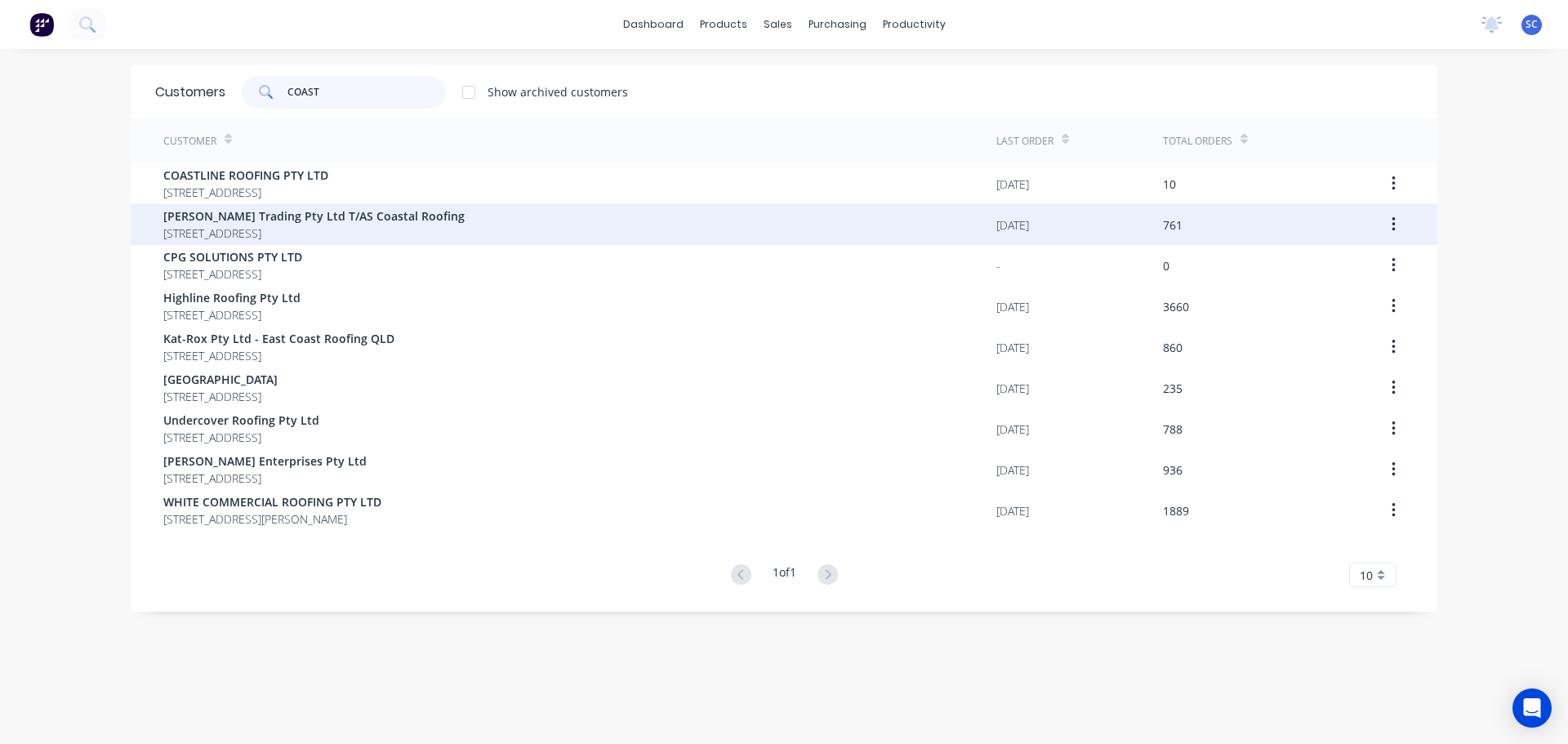
type input "COAST"
click at [273, 223] on span "Connors Trading Pty Ltd T/AS Coastal Roofing" at bounding box center [314, 216] width 301 height 17
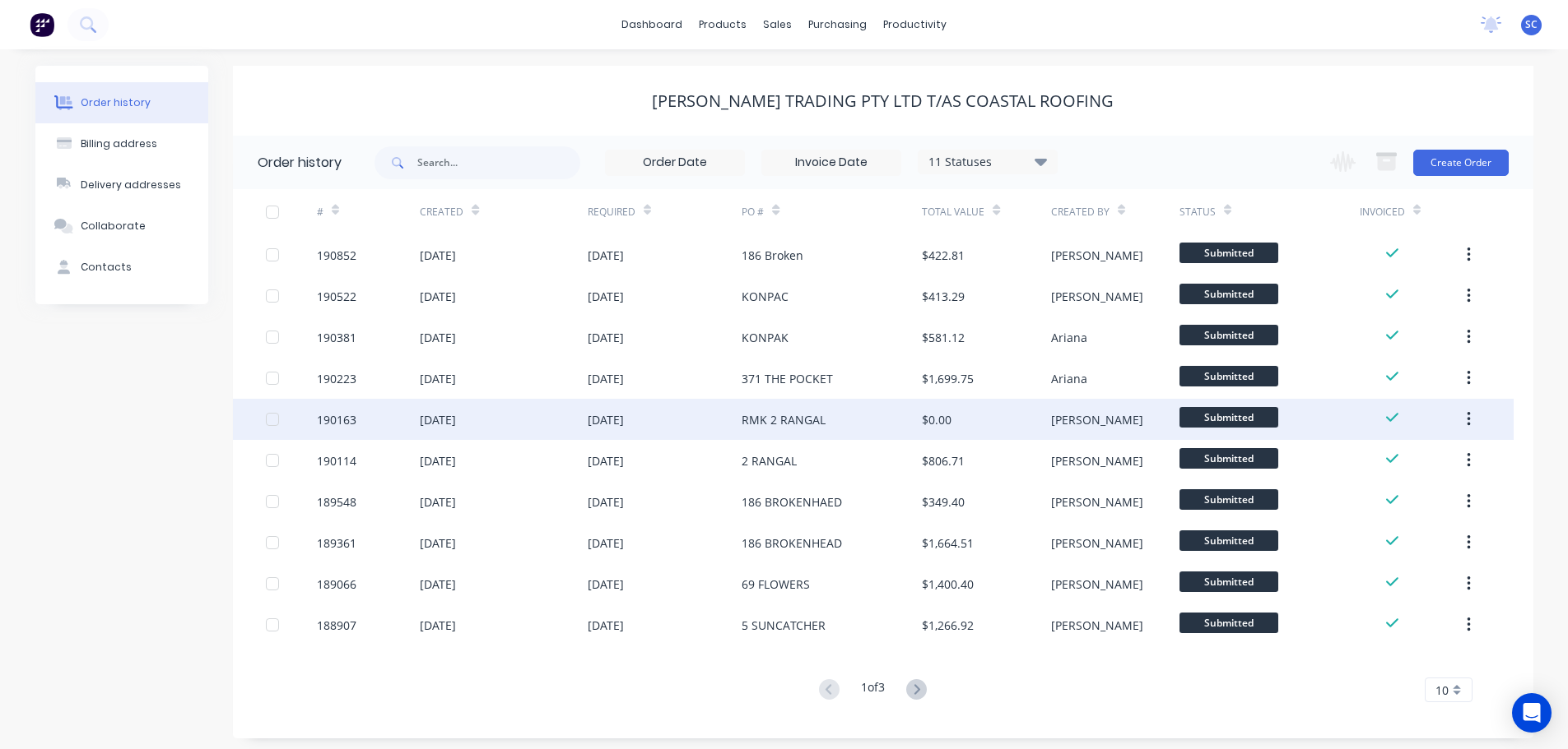
click at [601, 417] on div "20 Aug 2025" at bounding box center [605, 419] width 36 height 18
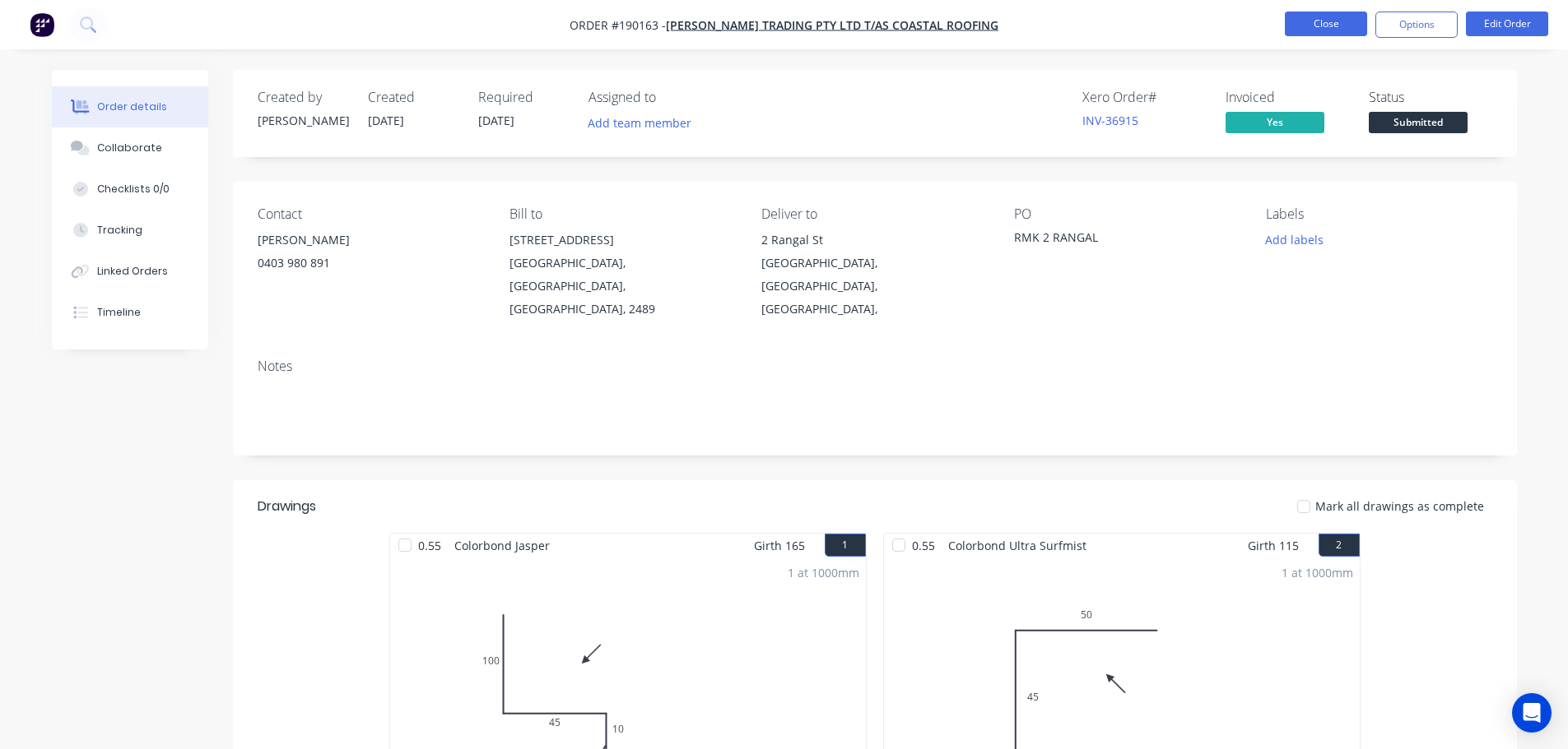
click at [1334, 17] on button "Close" at bounding box center [1325, 23] width 82 height 25
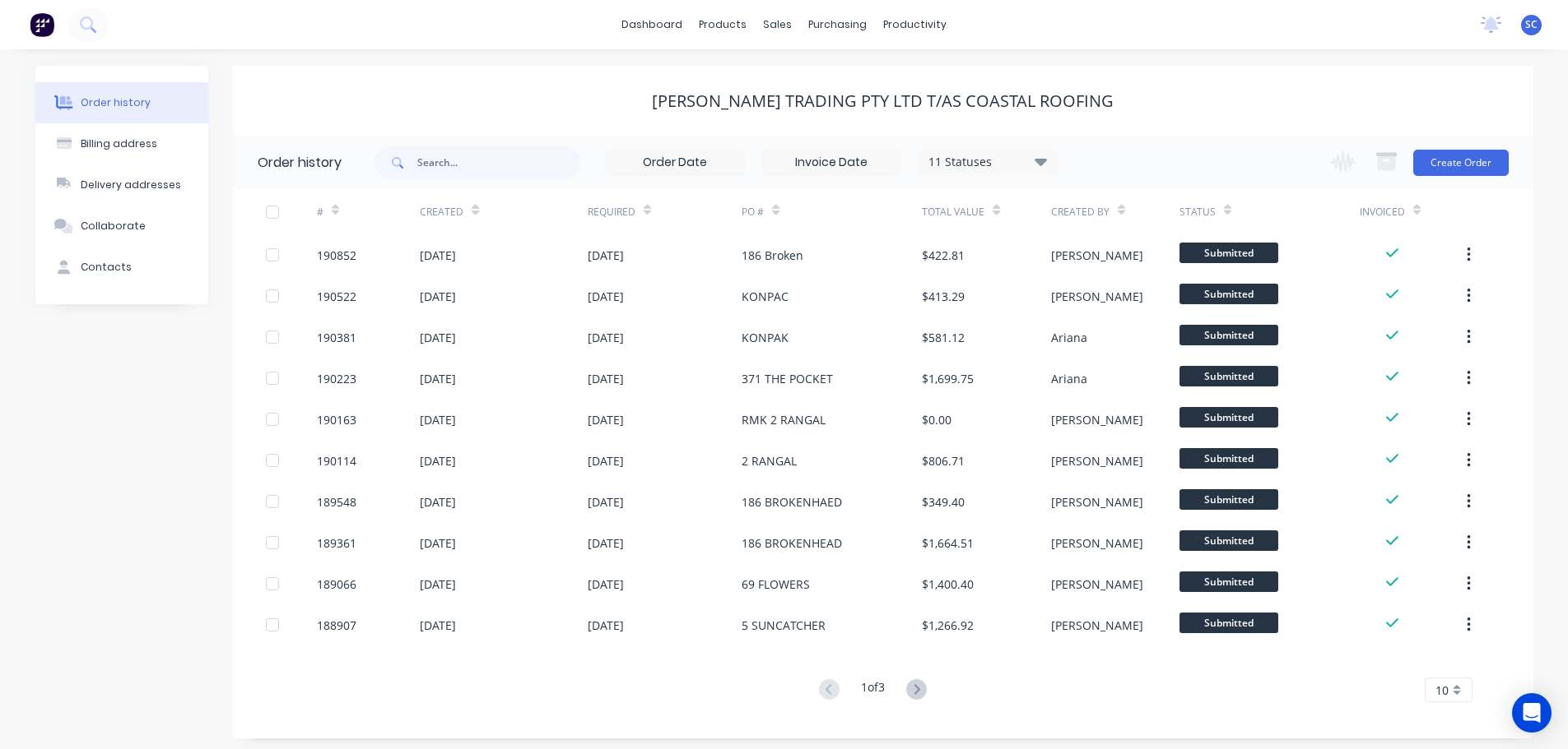
click at [497, 24] on div "dashboard products sales purchasing productivity dashboard products Product Cat…" at bounding box center [784, 24] width 1568 height 49
click at [779, 22] on div "sales" at bounding box center [777, 24] width 45 height 25
click at [827, 109] on div "Customers" at bounding box center [834, 112] width 59 height 15
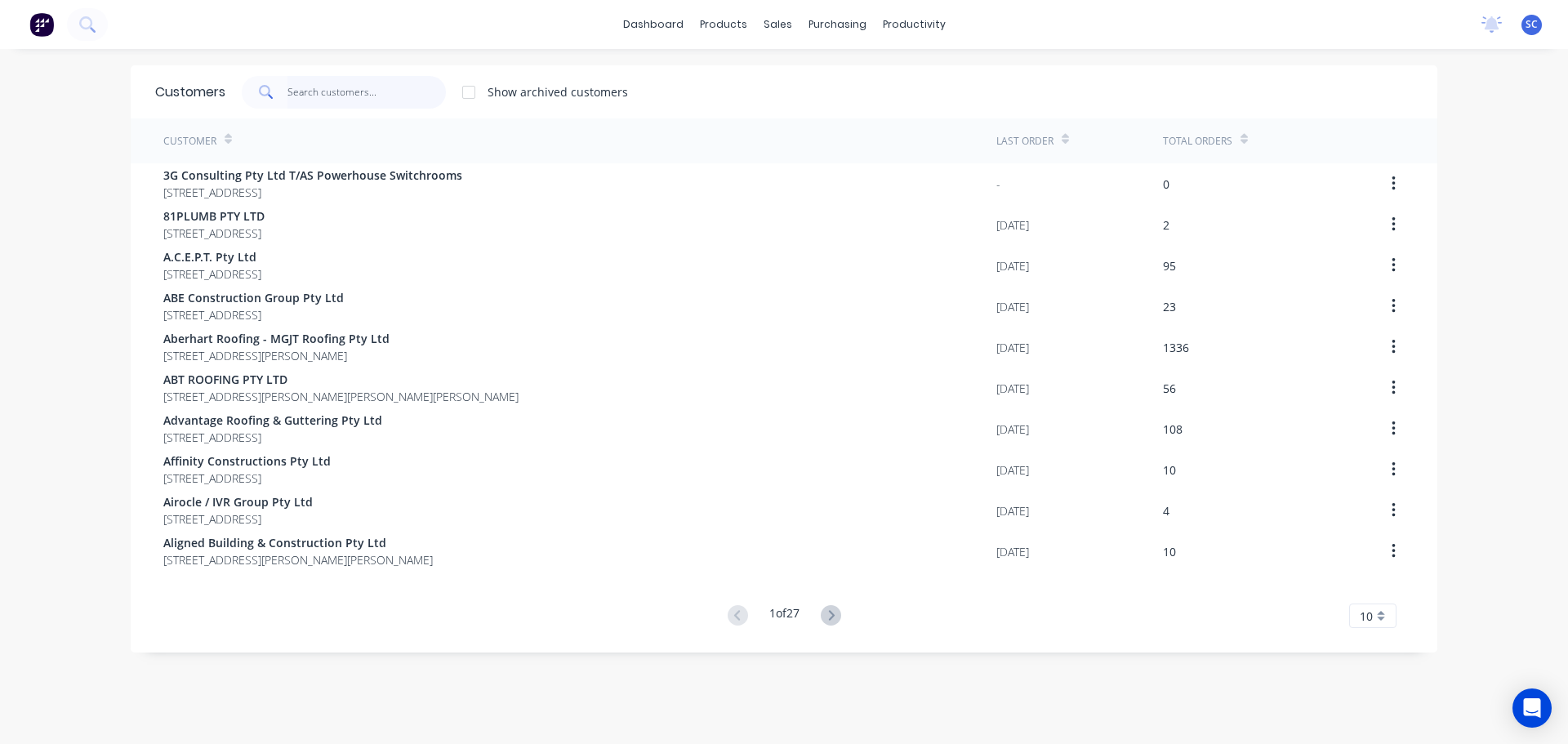
click at [312, 85] on input "text" at bounding box center [367, 93] width 159 height 33
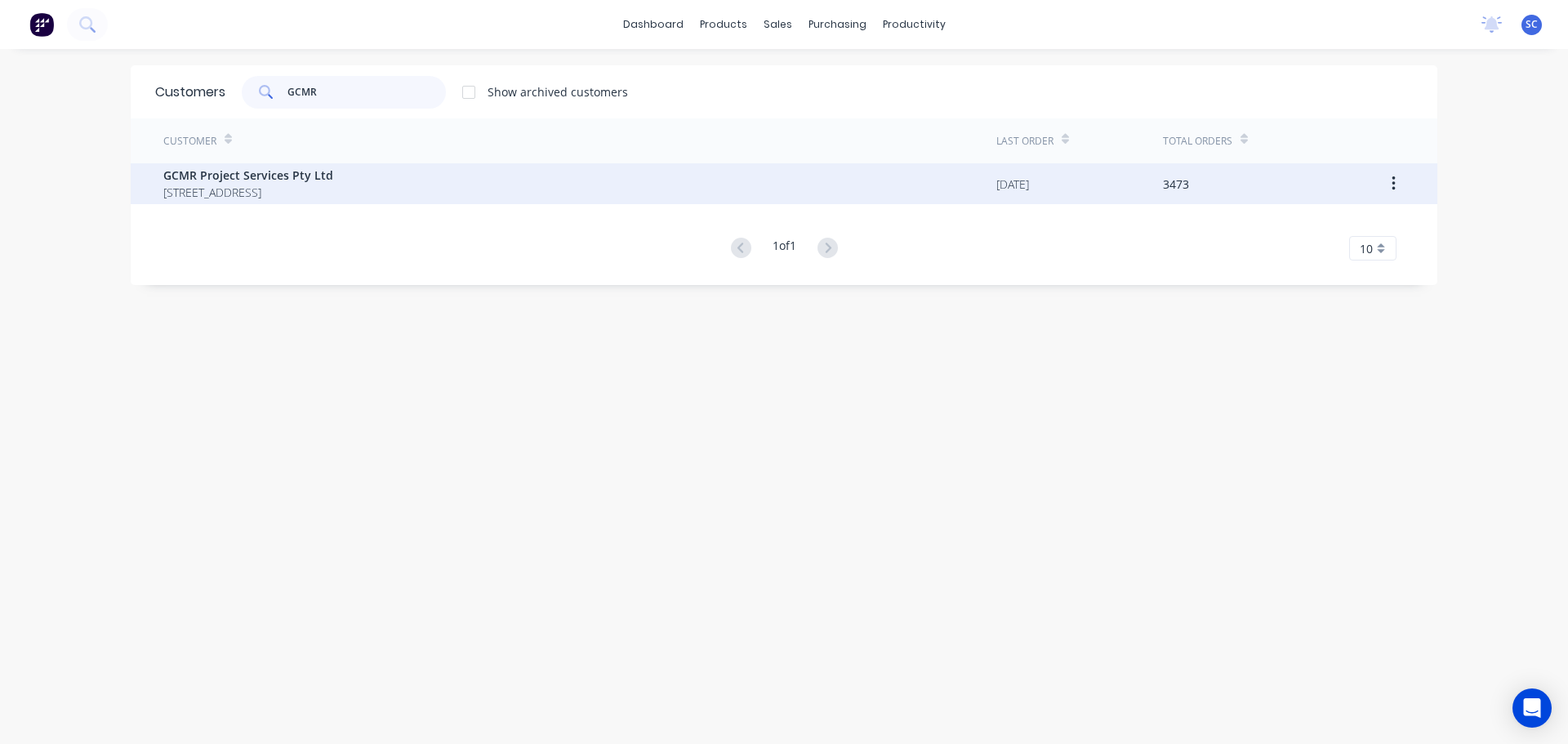
type input "GCMR"
click at [279, 177] on span "GCMR Project Services Pty Ltd" at bounding box center [248, 175] width 170 height 17
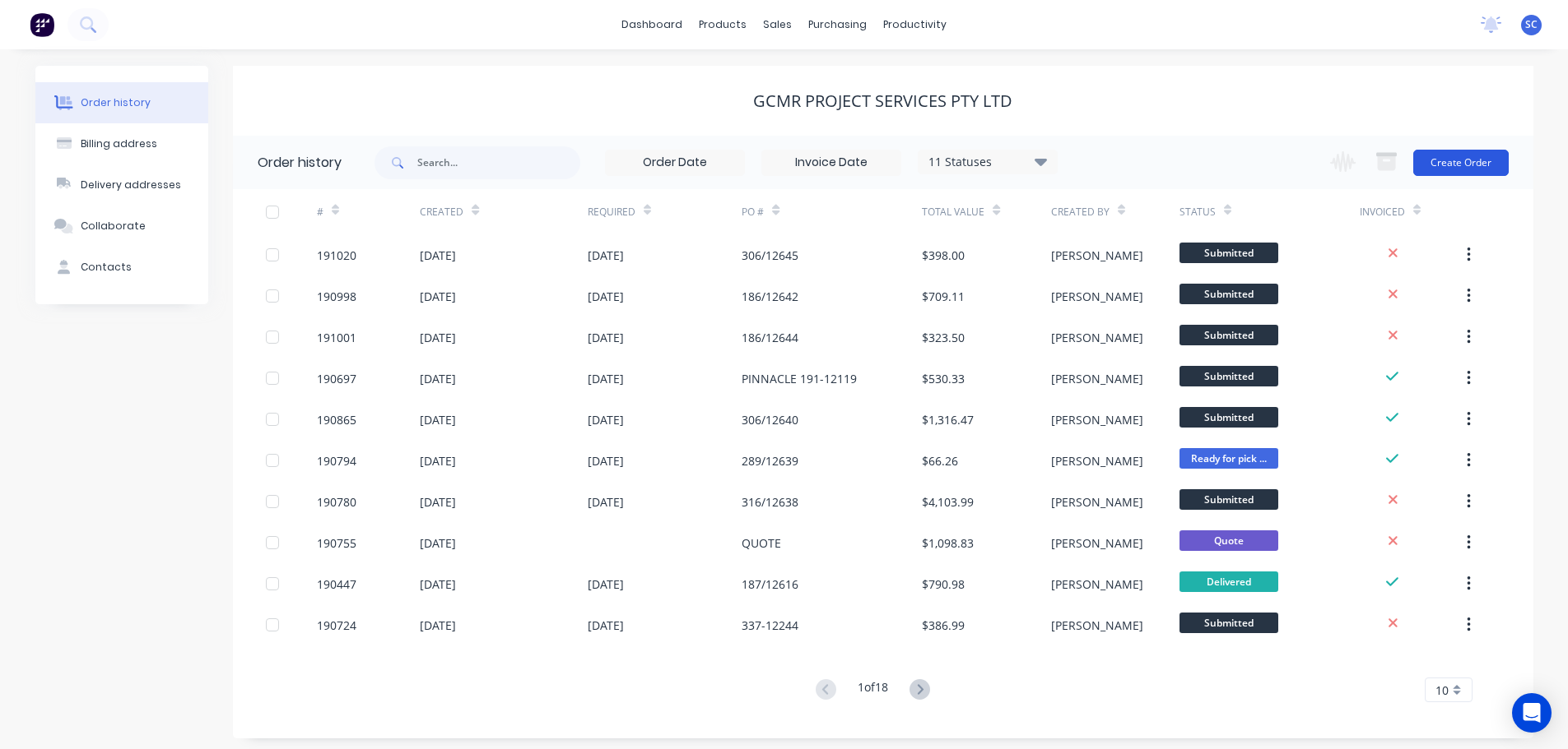
click at [1459, 161] on button "Create Order" at bounding box center [1461, 163] width 95 height 26
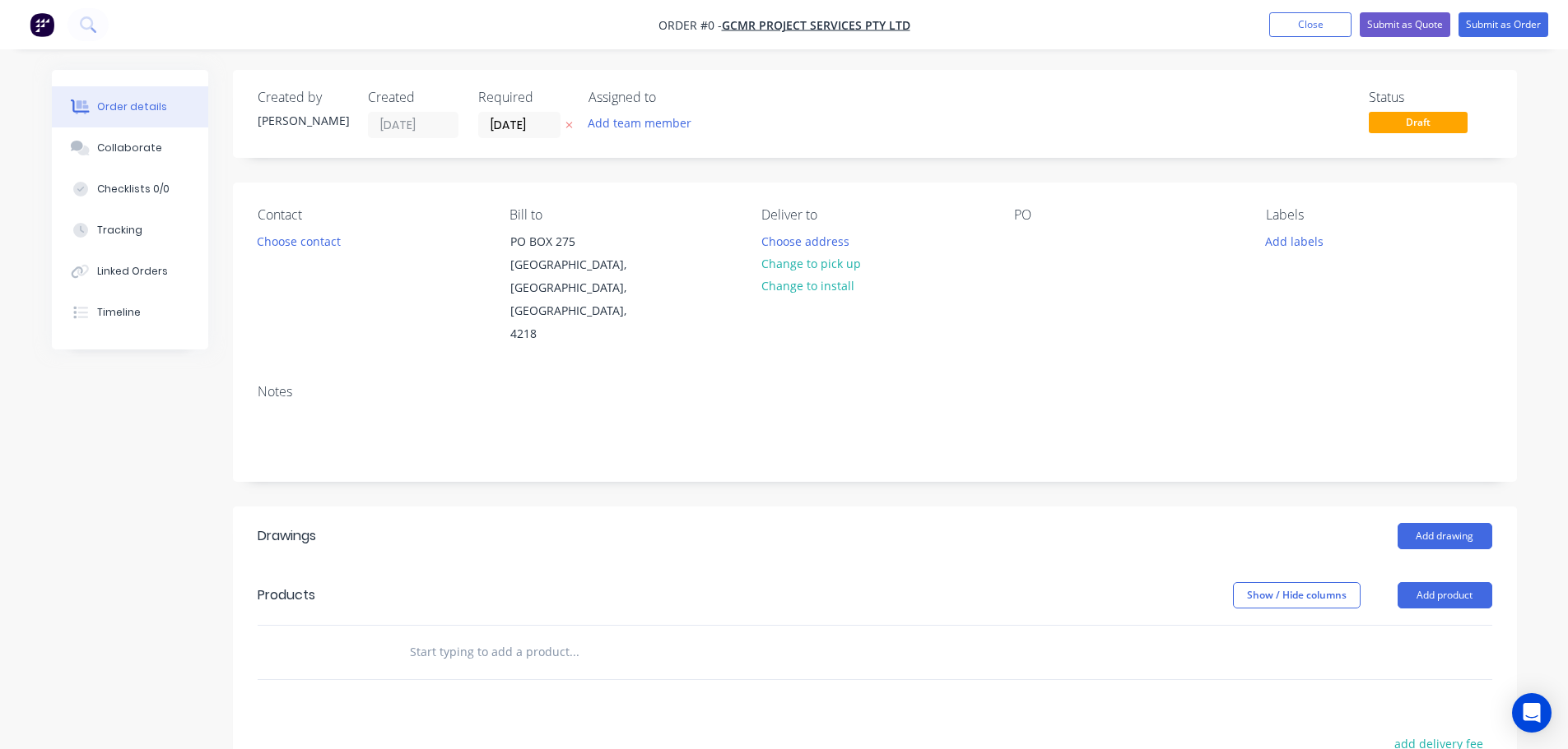
drag, startPoint x: 495, startPoint y: 122, endPoint x: 497, endPoint y: 138, distance: 16.1
click at [495, 122] on input "[DATE]" at bounding box center [519, 125] width 81 height 25
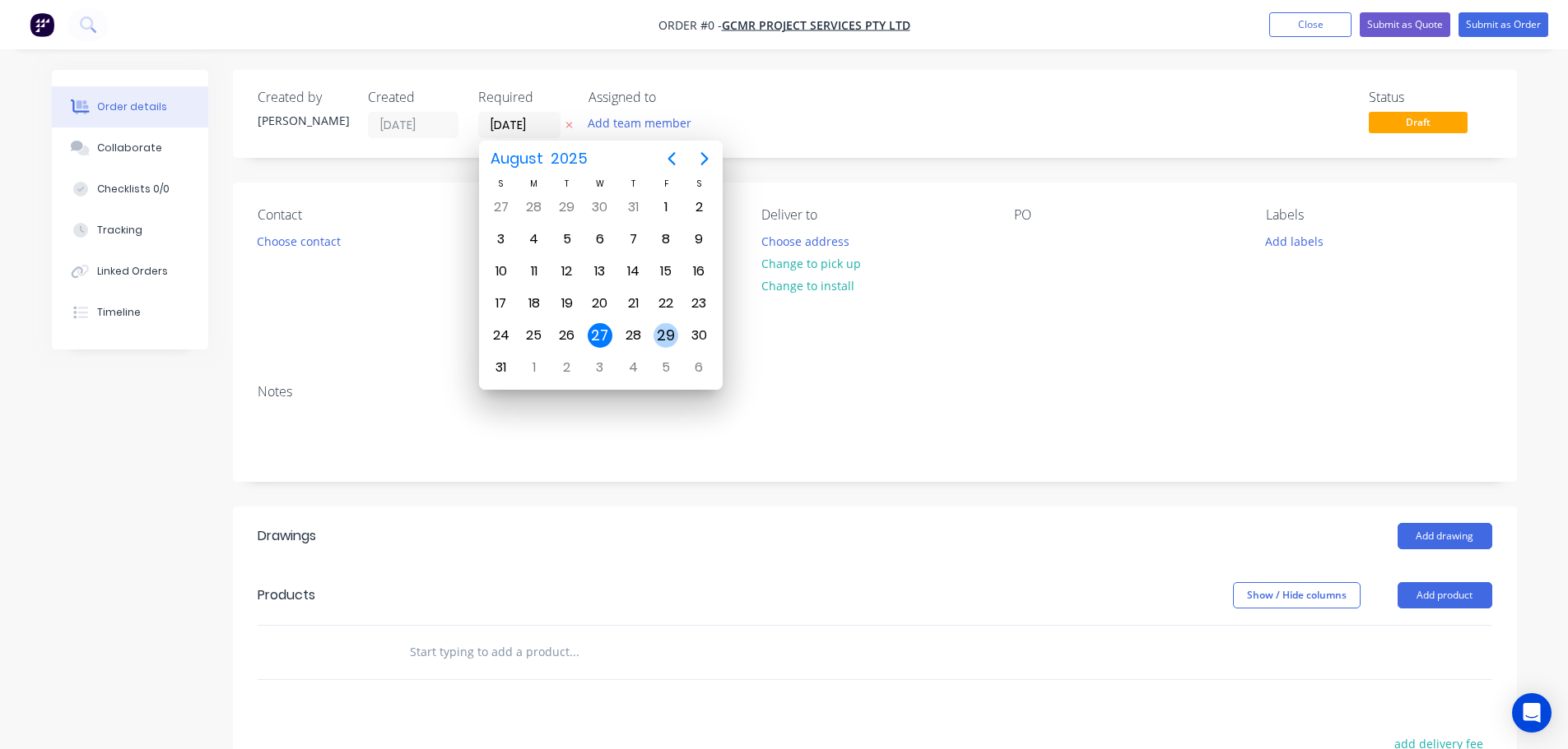
click at [663, 340] on div "29" at bounding box center [665, 335] width 25 height 25
type input "[DATE]"
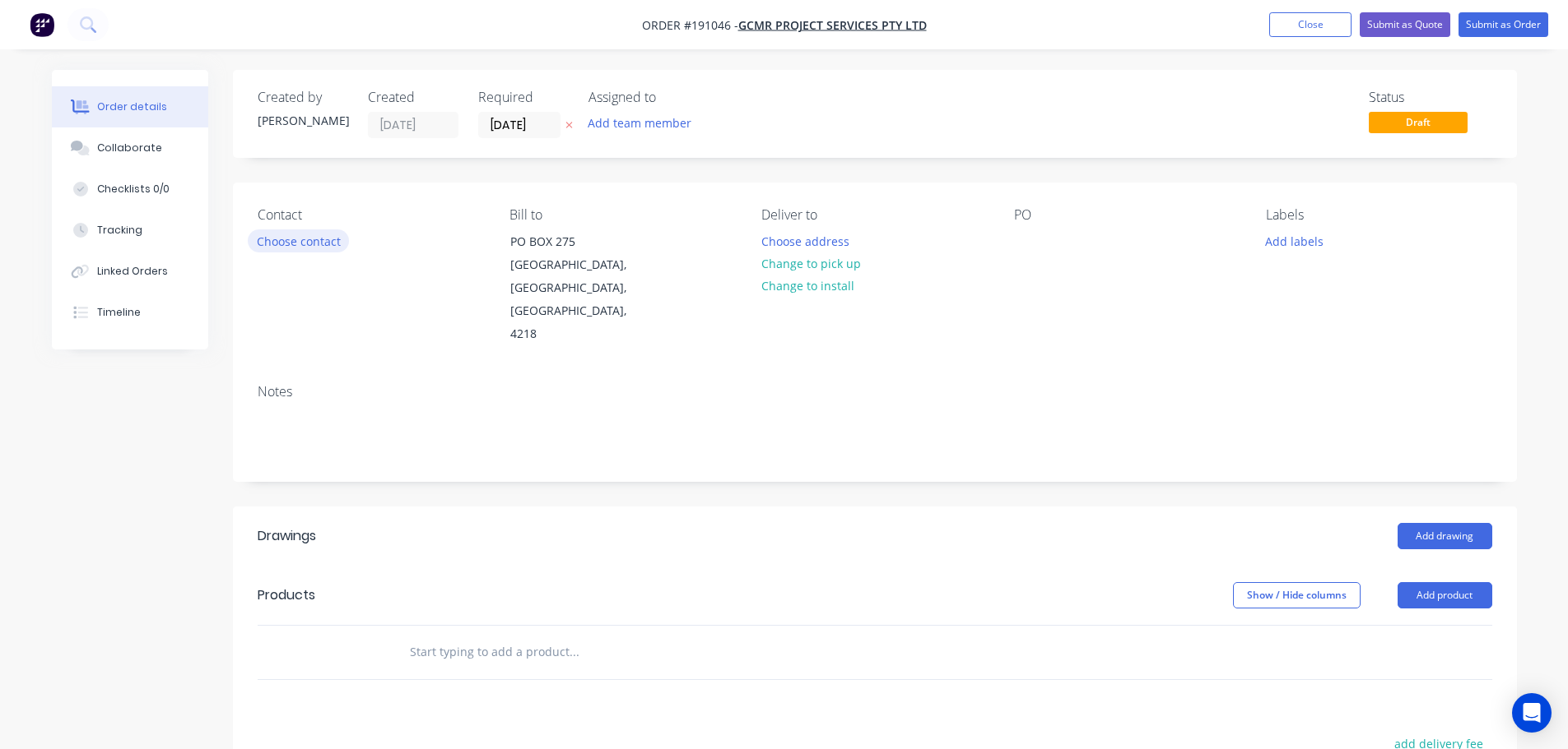
click at [299, 243] on button "Choose contact" at bounding box center [297, 241] width 101 height 22
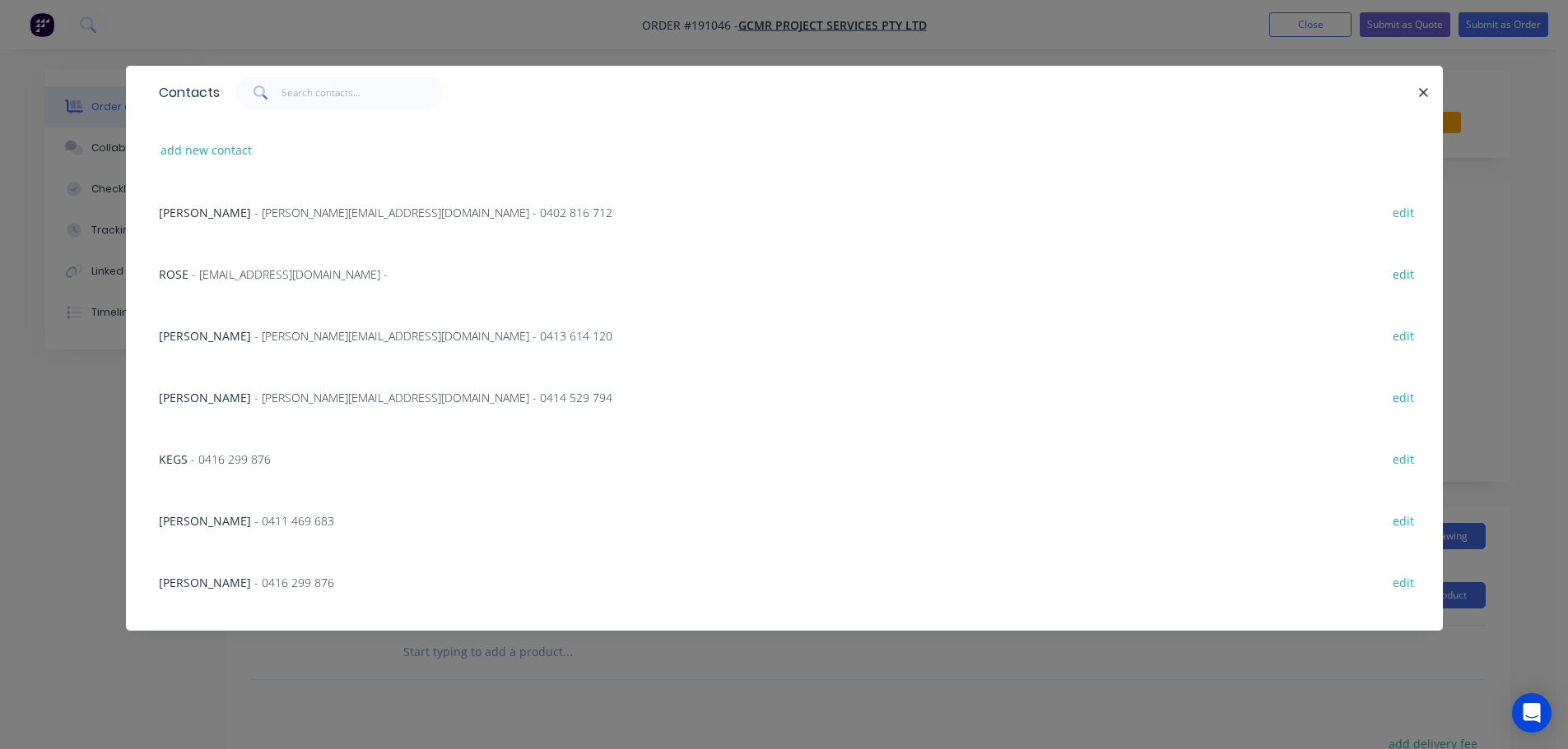
click at [255, 339] on span "- luke@gcmr.com.au - 0413 614 120" at bounding box center [433, 336] width 358 height 16
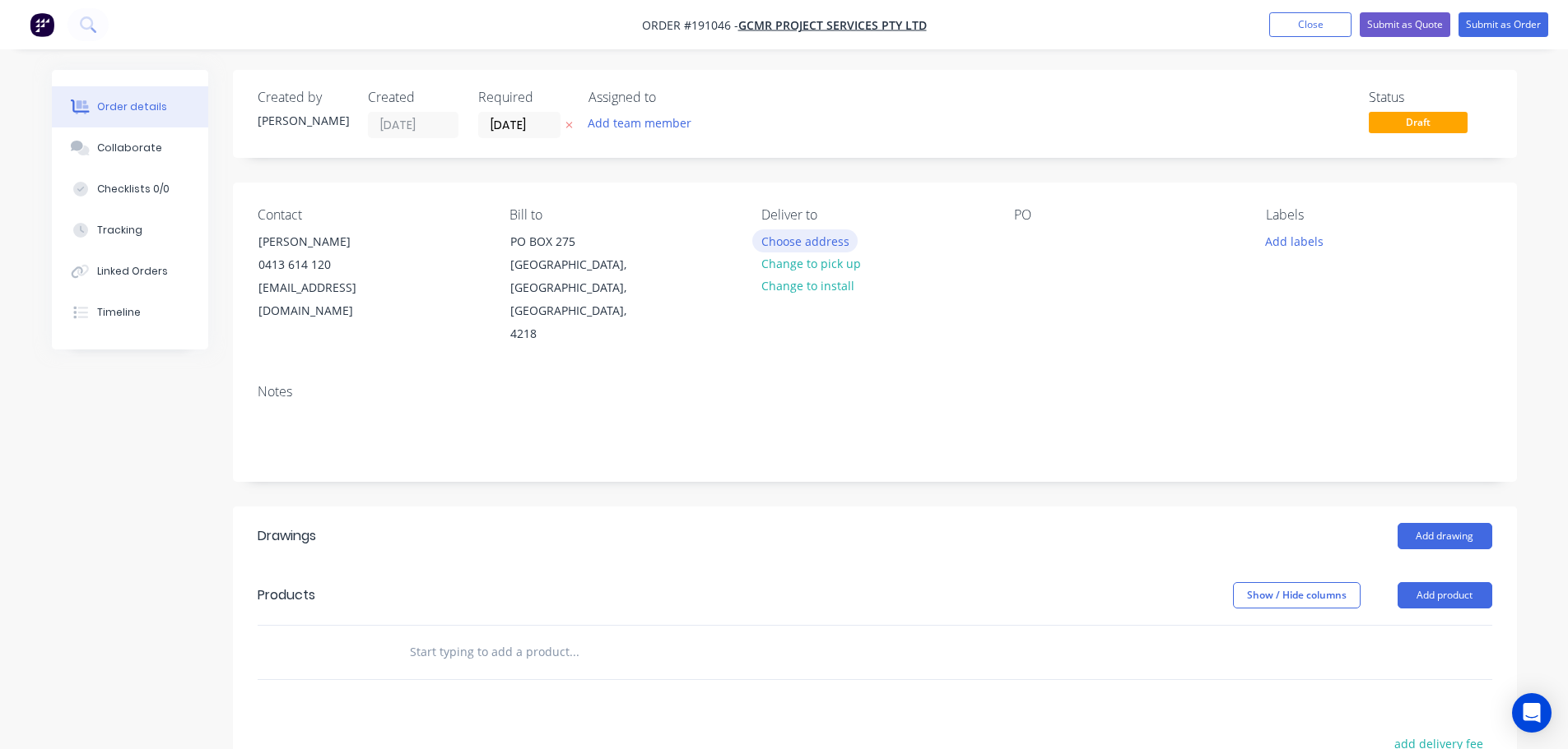
click at [797, 243] on button "Choose address" at bounding box center [805, 241] width 106 height 22
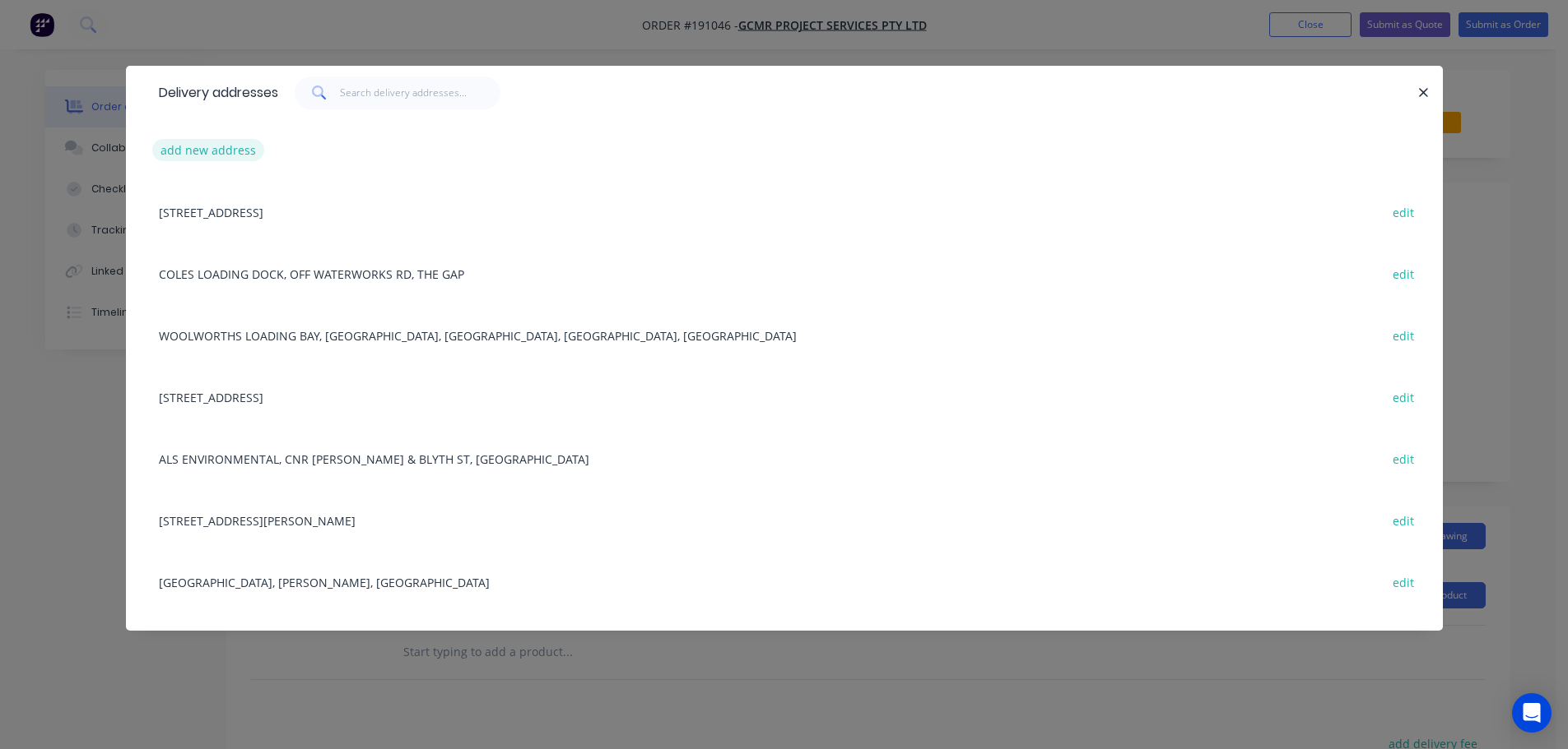
click at [211, 146] on button "add new address" at bounding box center [208, 150] width 113 height 22
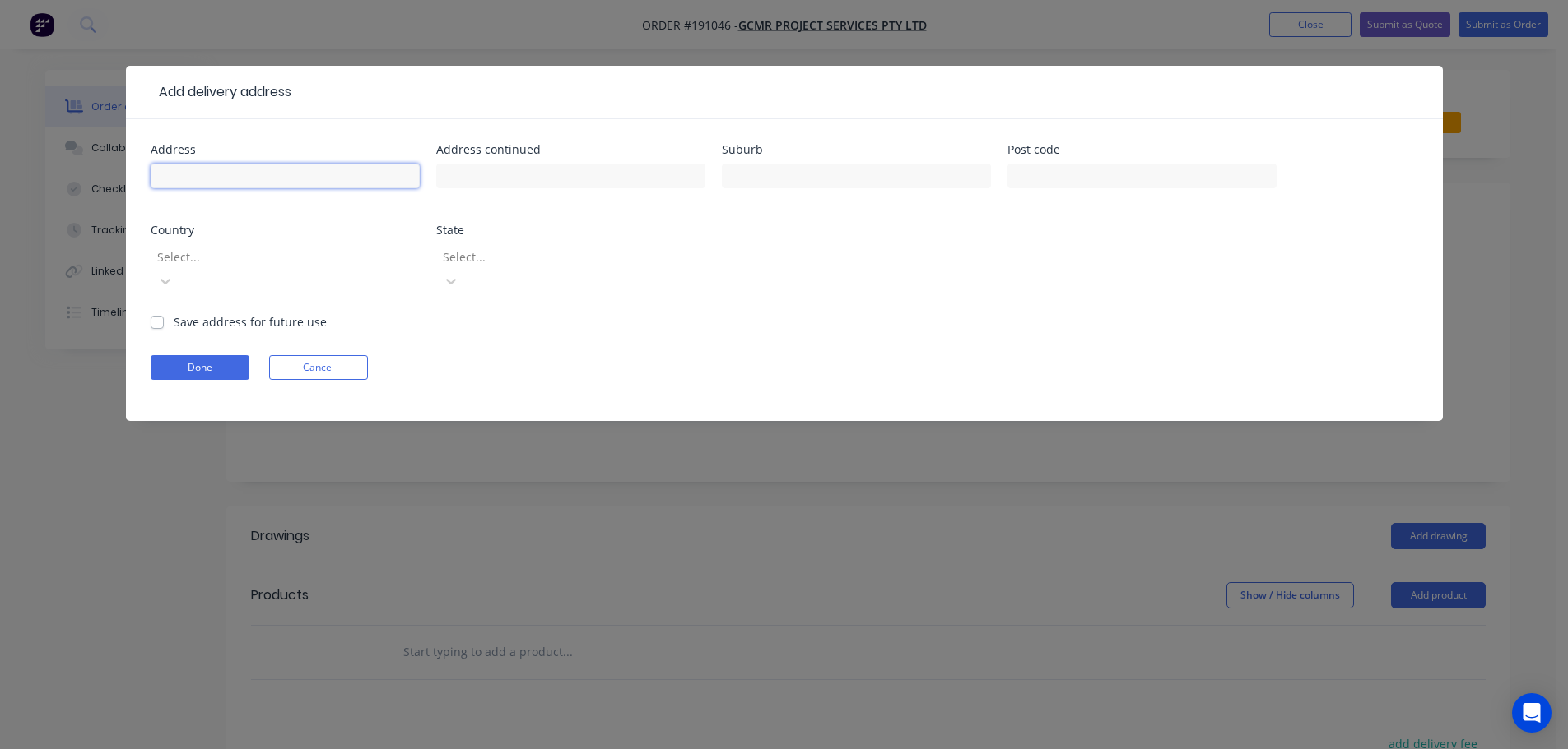
click at [202, 175] on input "text" at bounding box center [285, 176] width 270 height 25
click at [173, 314] on label "Save address for future use" at bounding box center [249, 322] width 153 height 18
click at [154, 314] on input "Save address for future use" at bounding box center [157, 321] width 13 height 16
checkbox input "true"
click at [172, 183] on input "text" at bounding box center [285, 176] width 270 height 25
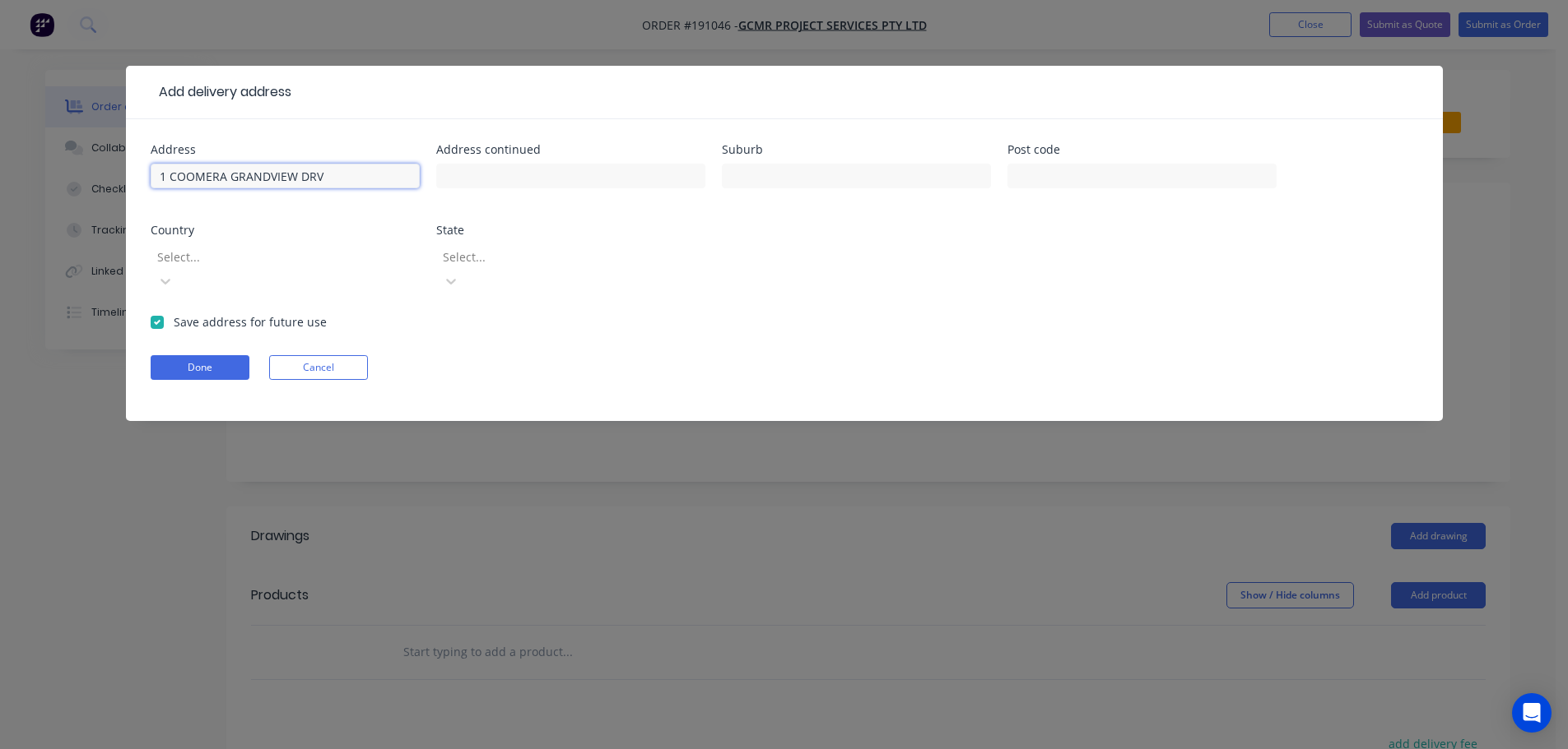
type input "1 COOMERA GRANDVIEW DRV"
type input "UPPER COOMERA"
click at [220, 255] on div at bounding box center [274, 257] width 237 height 20
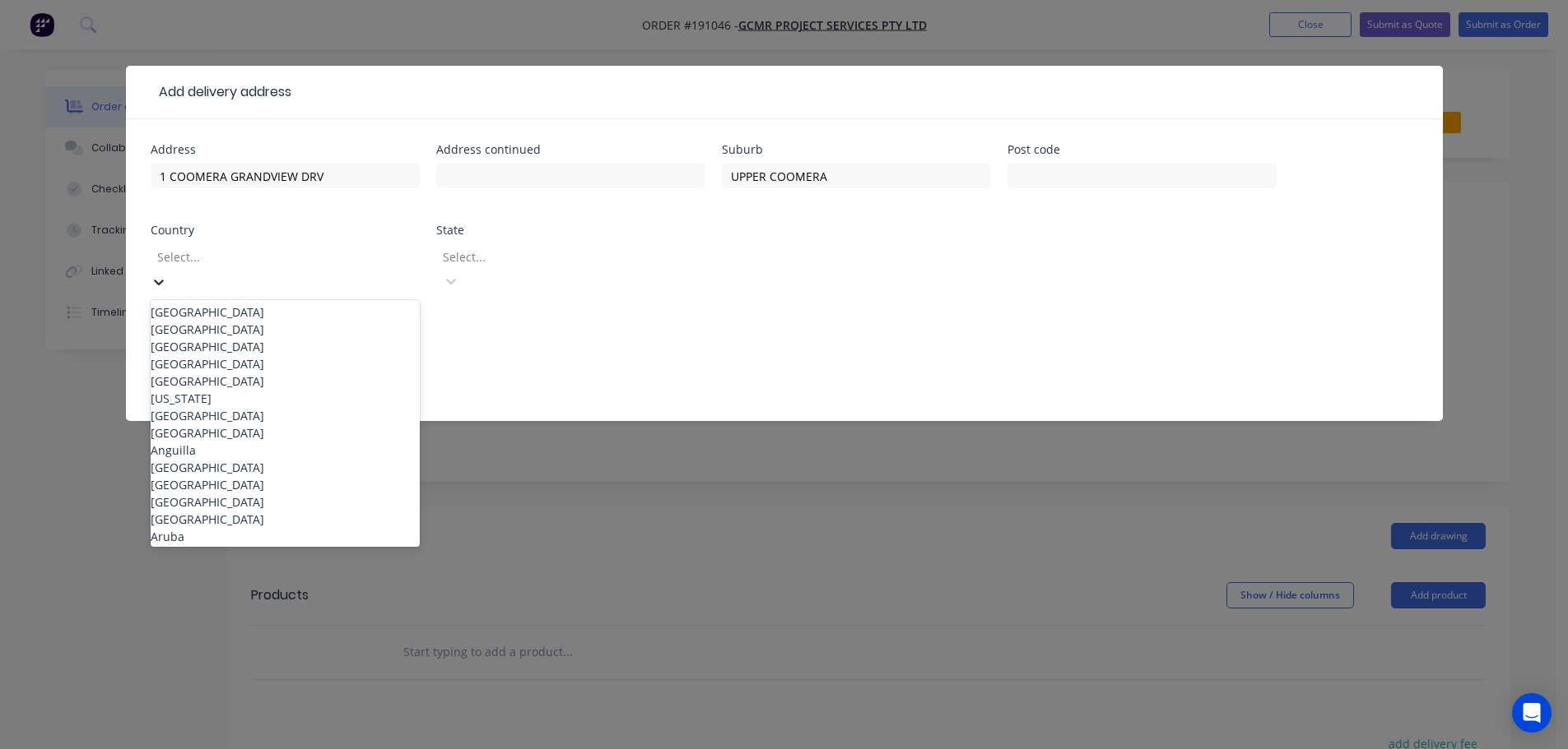
click at [209, 304] on div "Australia" at bounding box center [285, 312] width 270 height 18
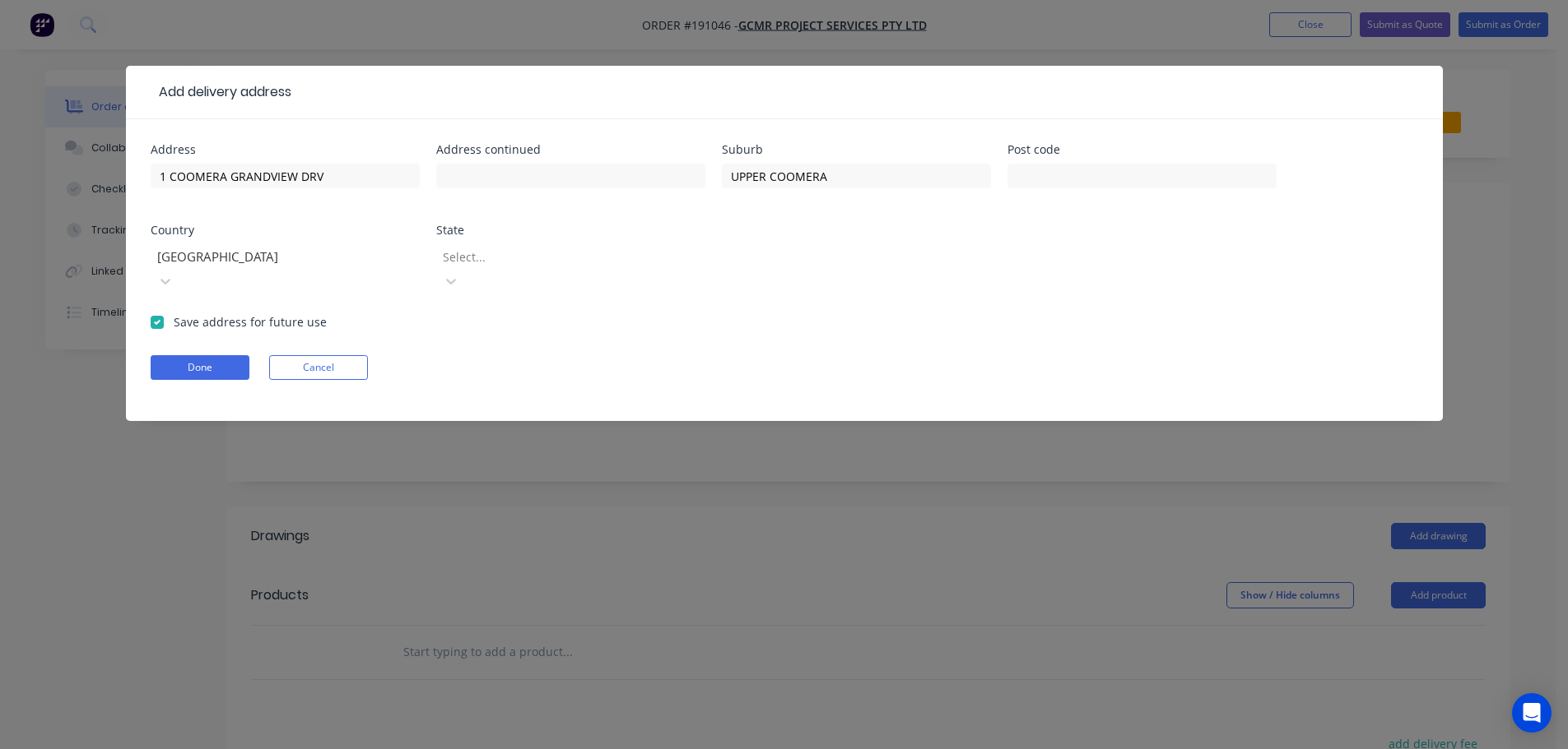
click at [495, 255] on div at bounding box center [559, 257] width 237 height 20
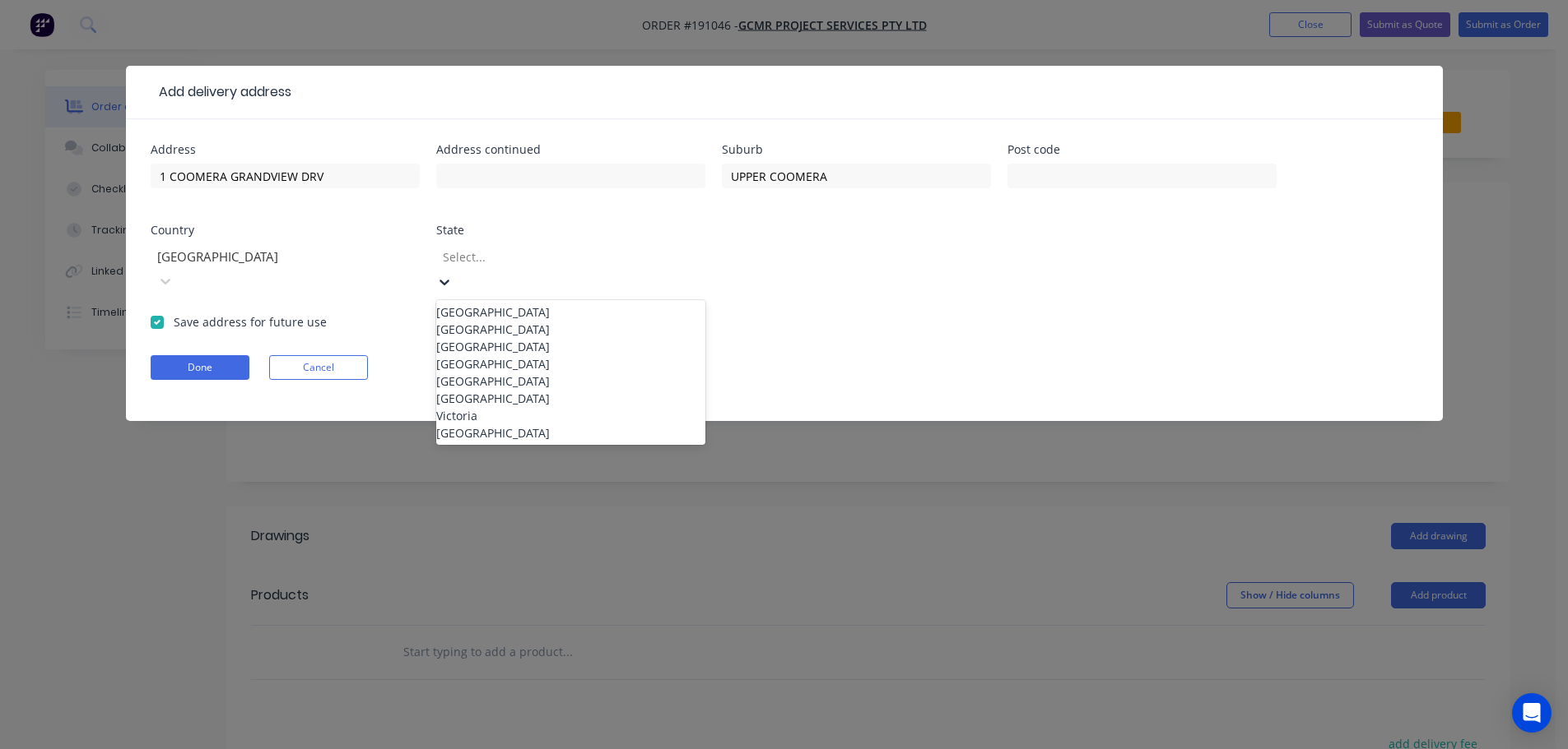
drag, startPoint x: 483, startPoint y: 387, endPoint x: 454, endPoint y: 385, distance: 29.1
click at [483, 373] on div "Queensland" at bounding box center [571, 364] width 270 height 18
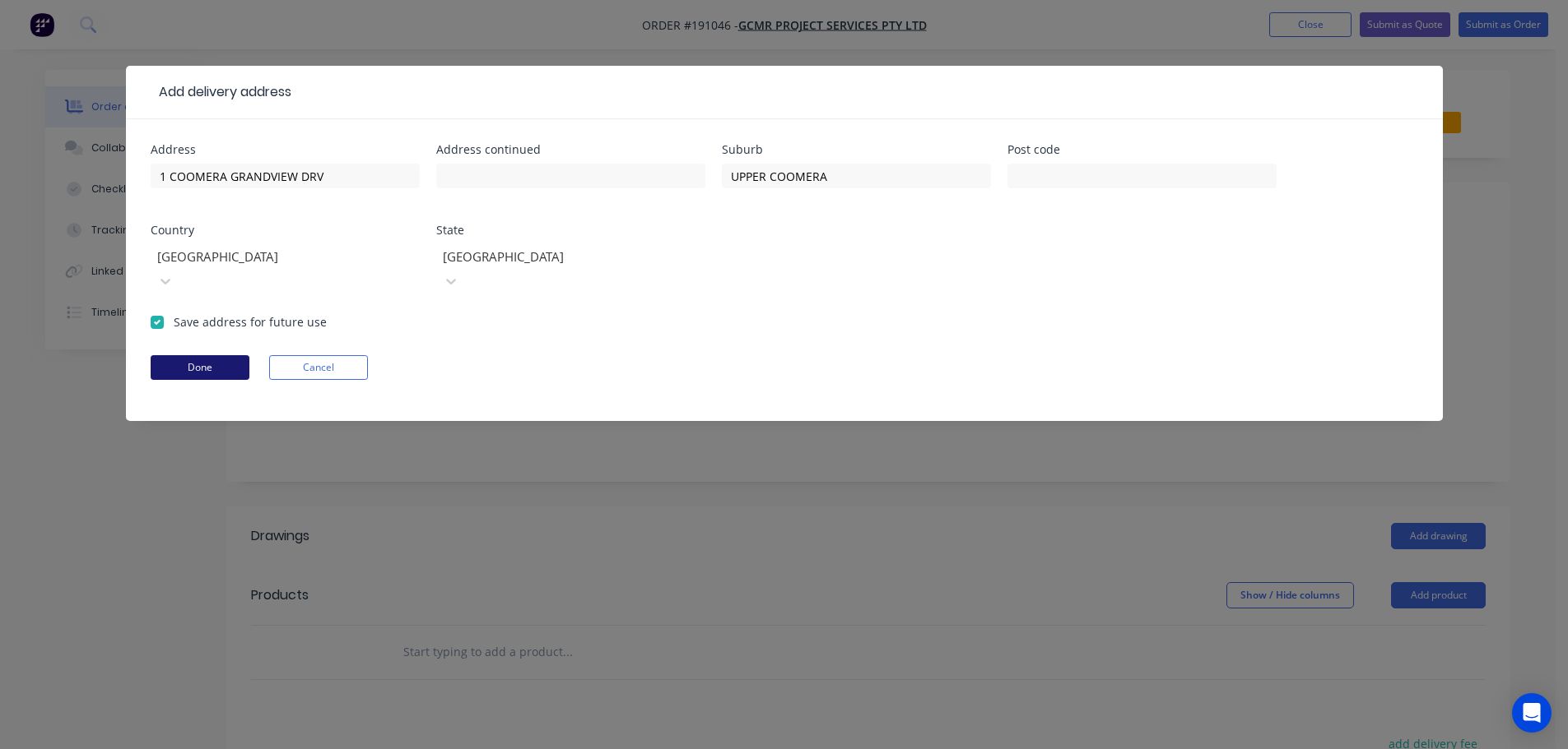
click at [205, 356] on button "Done" at bounding box center [200, 368] width 99 height 25
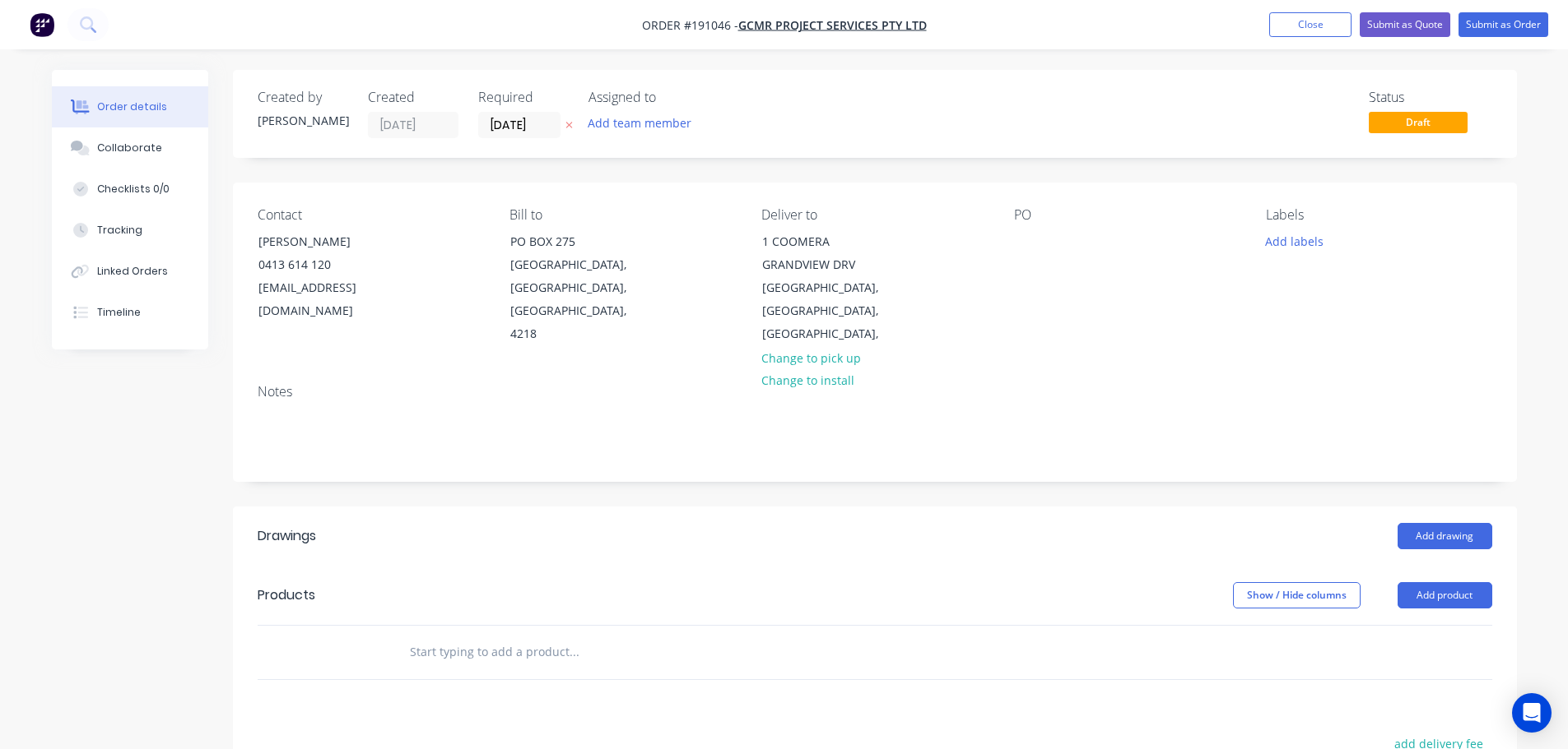
click at [1043, 235] on div "PO" at bounding box center [1126, 277] width 225 height 139
click at [1022, 241] on div at bounding box center [1027, 242] width 26 height 24
click at [1288, 243] on button "Add labels" at bounding box center [1295, 241] width 76 height 22
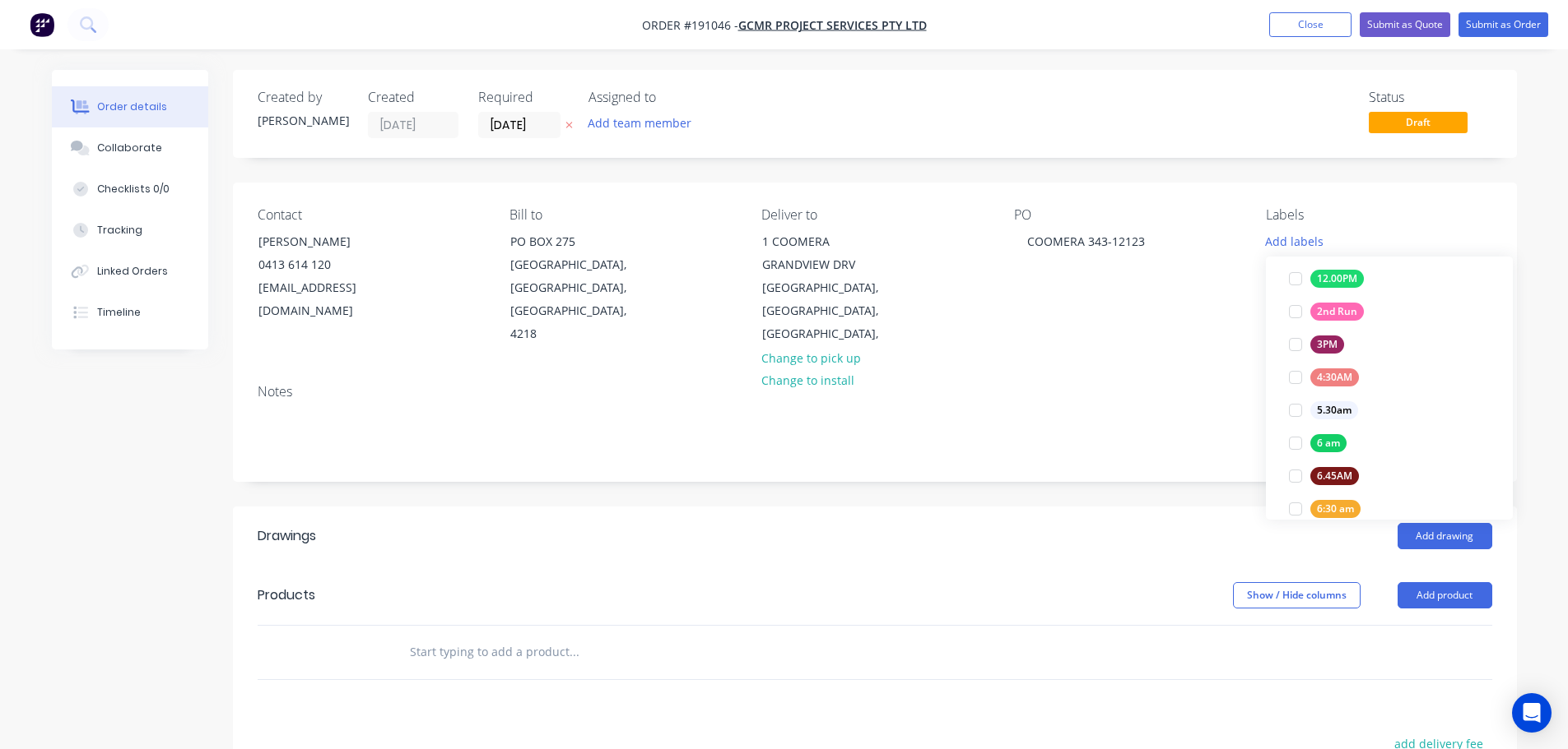
scroll to position [231, 0]
click at [1296, 454] on div at bounding box center [1296, 455] width 33 height 33
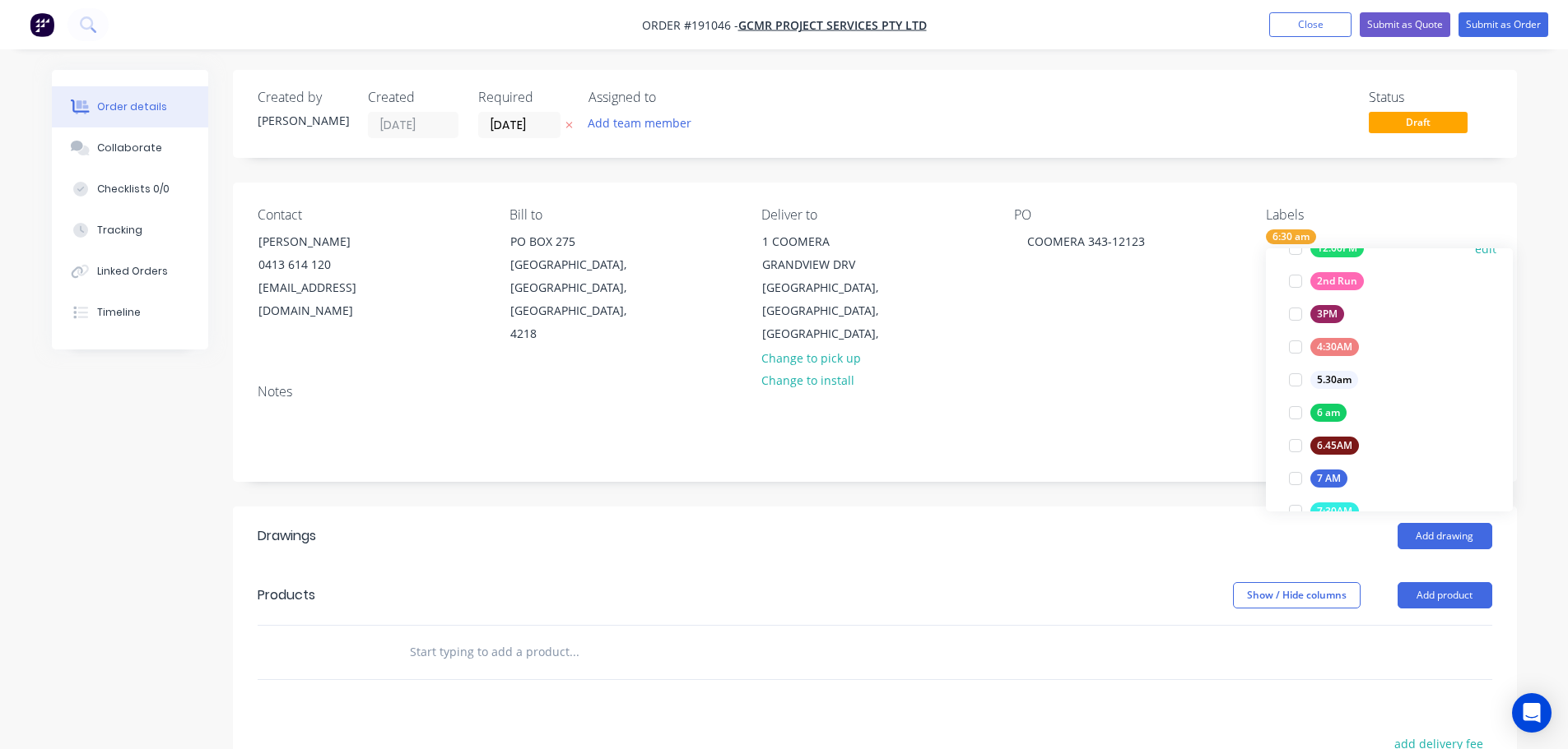
scroll to position [0, 0]
click at [1109, 336] on div "Contact LUKE 0413 614 120 luke@gcmr.com.au Bill to PO BOX 275 MERMAID BEACH, Qu…" at bounding box center [874, 276] width 1284 height 188
click at [794, 133] on div "Status Draft" at bounding box center [1123, 114] width 739 height 48
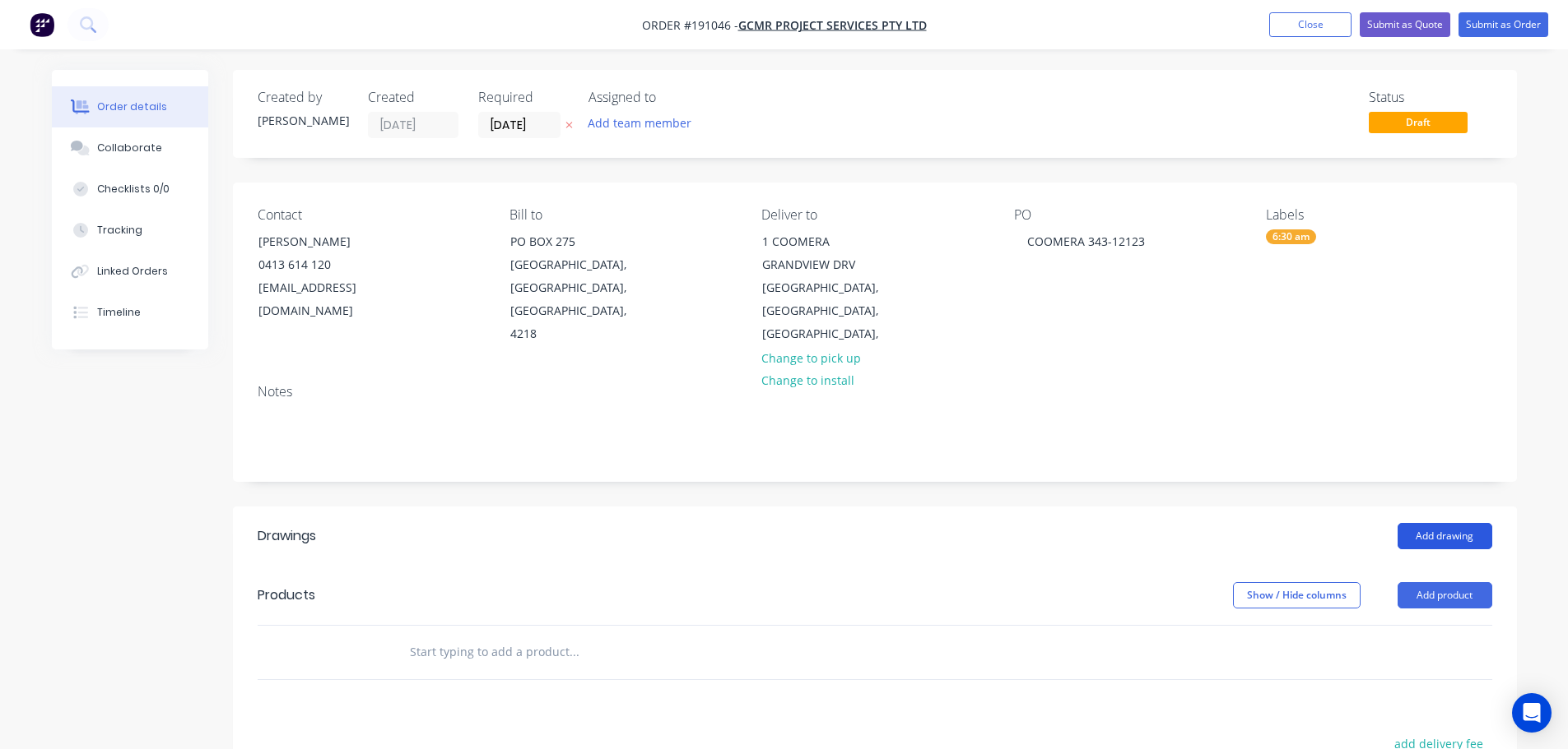
click at [1460, 523] on button "Add drawing" at bounding box center [1445, 536] width 94 height 26
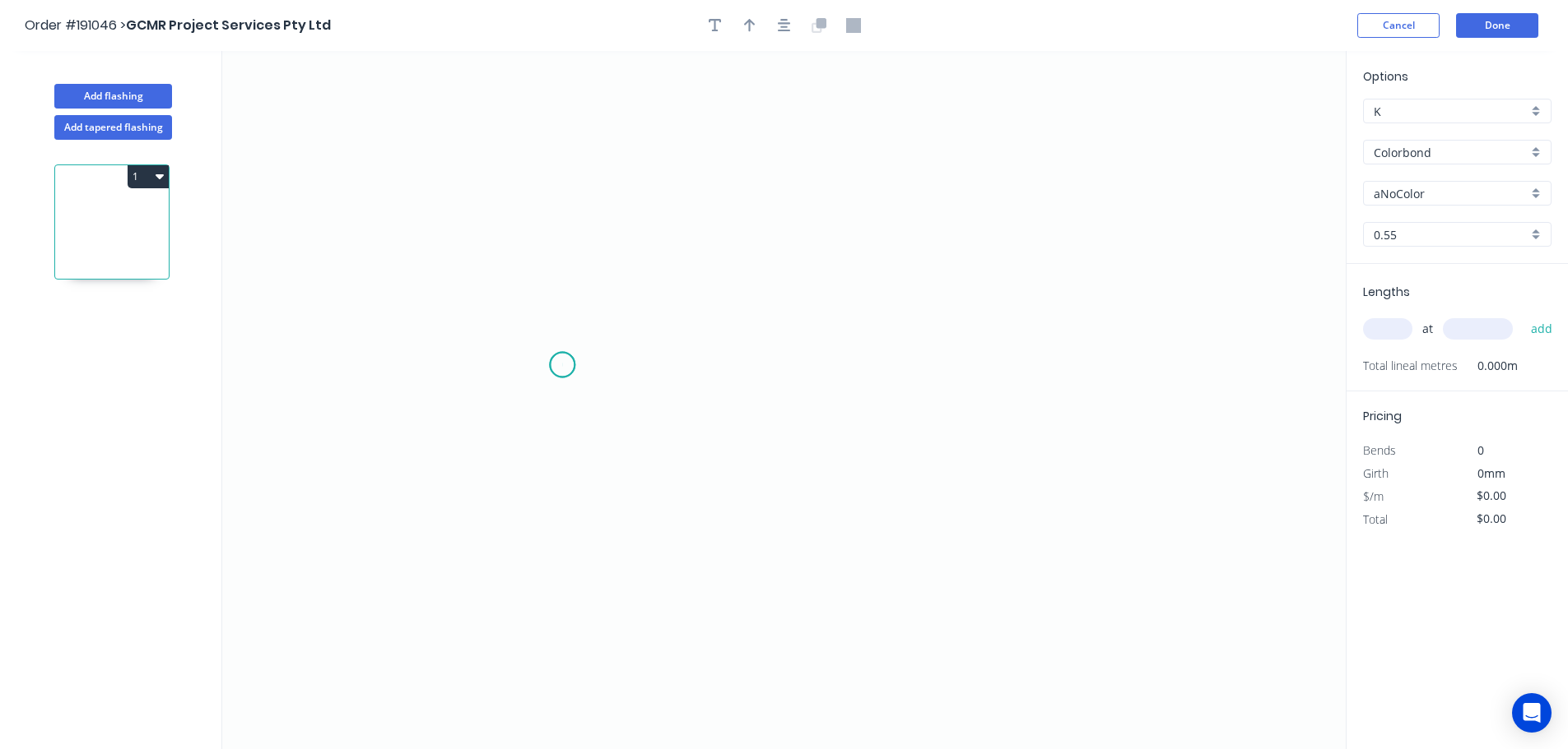
click at [562, 366] on icon "0" at bounding box center [784, 400] width 1123 height 698
click at [674, 365] on icon "0" at bounding box center [784, 400] width 1123 height 698
click at [680, 158] on icon "0 ?" at bounding box center [784, 400] width 1123 height 698
drag, startPoint x: 899, startPoint y: 159, endPoint x: 879, endPoint y: 184, distance: 32.0
click at [897, 159] on icon "0 ? ?" at bounding box center [784, 400] width 1123 height 698
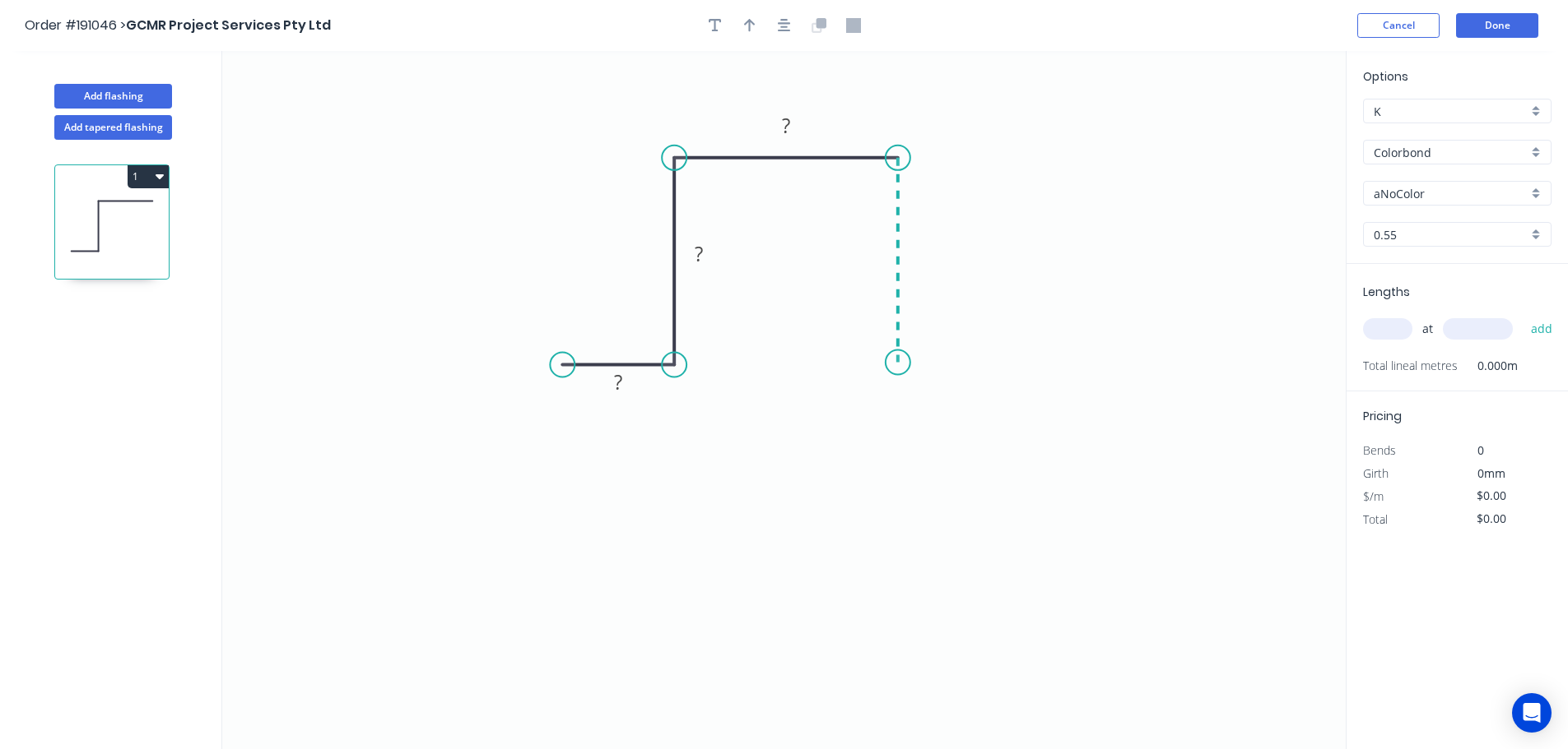
click at [887, 363] on icon "0 ? ? ?" at bounding box center [784, 400] width 1123 height 698
click at [1020, 367] on icon "0 ? ? ? ?" at bounding box center [784, 400] width 1123 height 698
drag, startPoint x: 981, startPoint y: 388, endPoint x: 979, endPoint y: 403, distance: 15.1
click at [979, 403] on rect at bounding box center [958, 393] width 54 height 33
drag, startPoint x: 633, startPoint y: 388, endPoint x: 645, endPoint y: 410, distance: 25.1
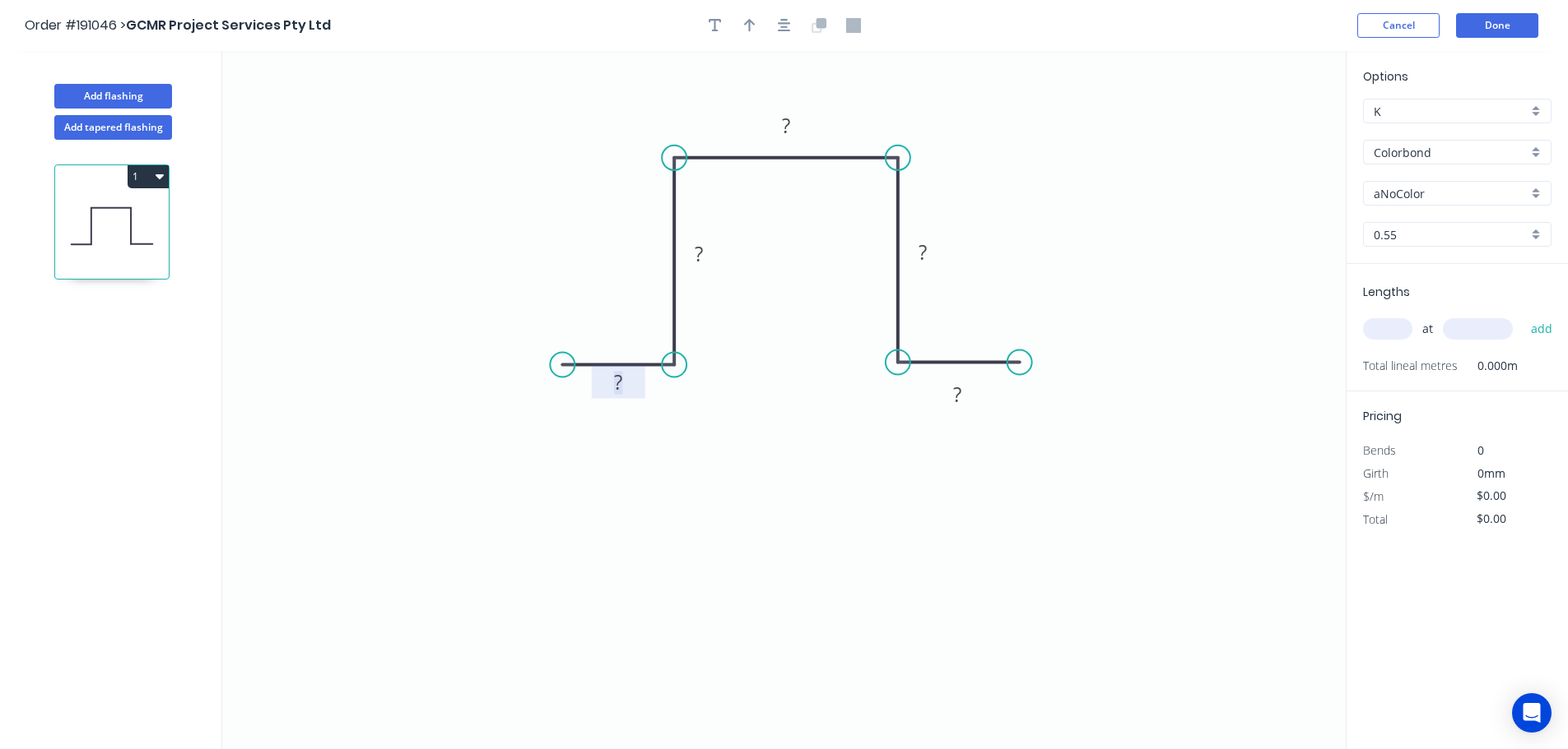
click at [641, 411] on icon "0 ? ? ? ? ?" at bounding box center [784, 400] width 1123 height 698
drag, startPoint x: 638, startPoint y: 391, endPoint x: 636, endPoint y: 407, distance: 16.1
click at [636, 407] on rect at bounding box center [618, 393] width 54 height 33
drag, startPoint x: 720, startPoint y: 258, endPoint x: 731, endPoint y: 256, distance: 11.2
click at [731, 256] on rect at bounding box center [710, 251] width 54 height 33
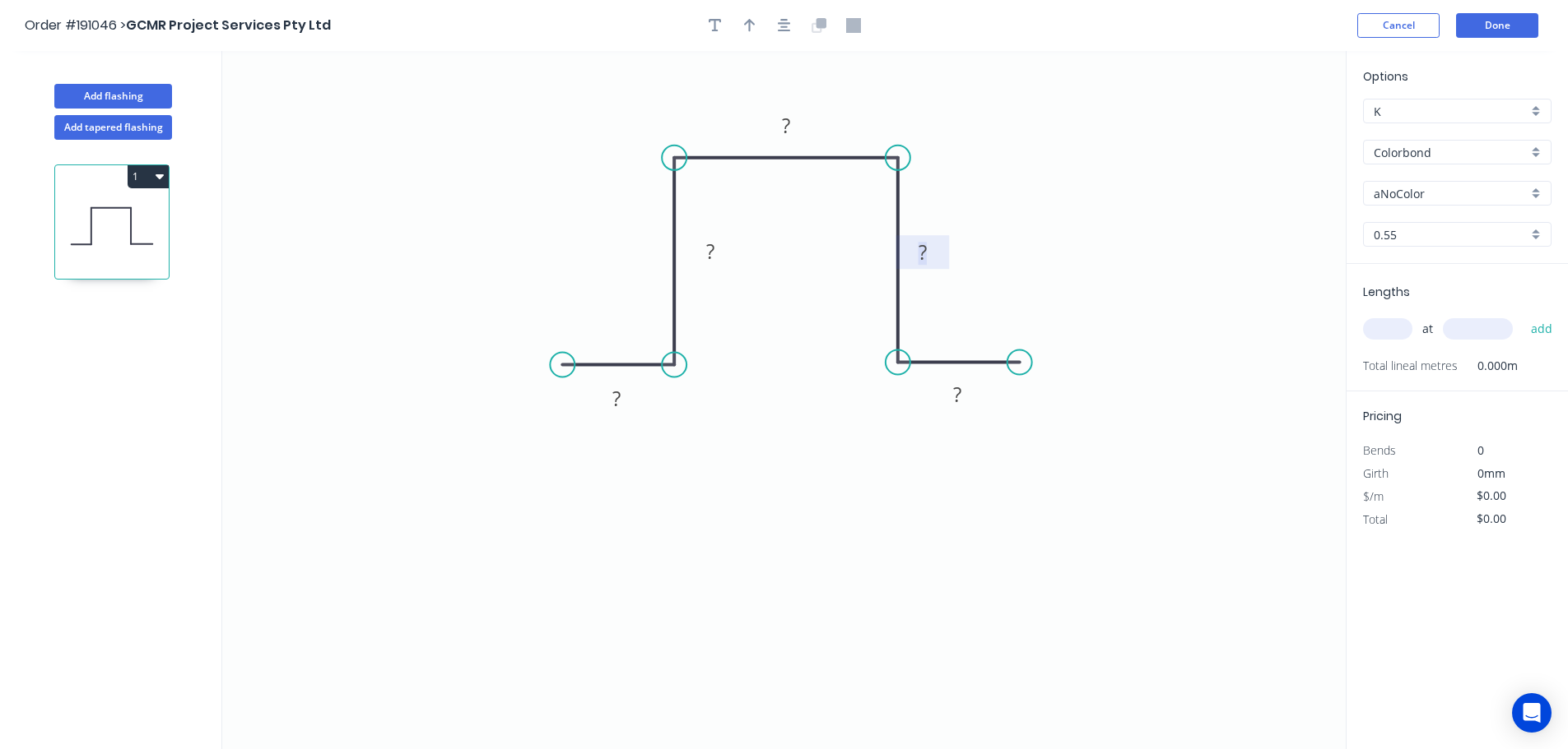
click at [941, 257] on g "?" at bounding box center [922, 252] width 54 height 33
drag, startPoint x: 941, startPoint y: 257, endPoint x: 952, endPoint y: 261, distance: 11.7
click at [952, 261] on rect at bounding box center [933, 256] width 54 height 33
drag, startPoint x: 638, startPoint y: 395, endPoint x: 633, endPoint y: 403, distance: 9.4
click at [638, 396] on rect at bounding box center [617, 398] width 54 height 33
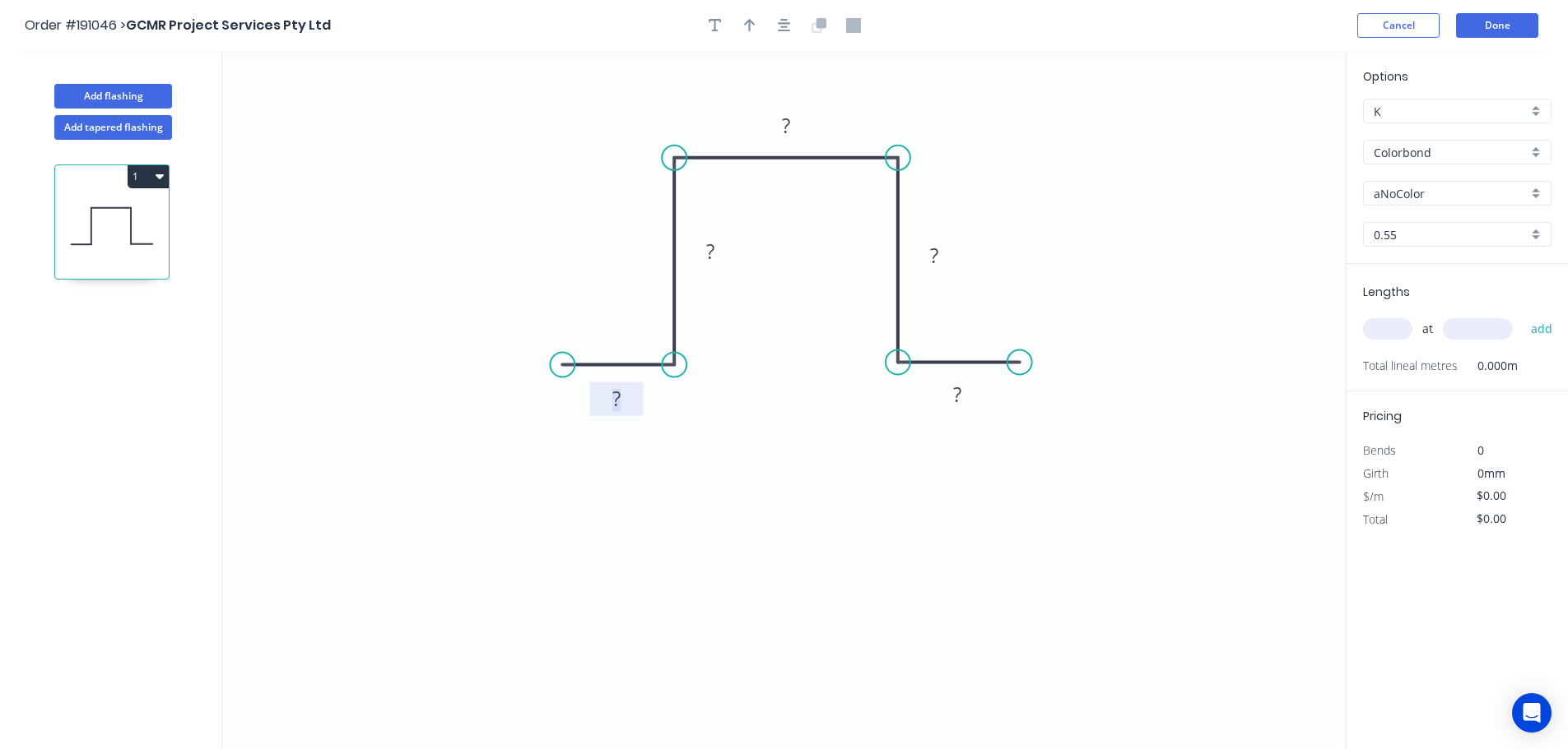
click at [629, 403] on rect at bounding box center [617, 400] width 33 height 23
type input "$14.50"
click at [1432, 152] on input "Colorbond" at bounding box center [1450, 152] width 154 height 18
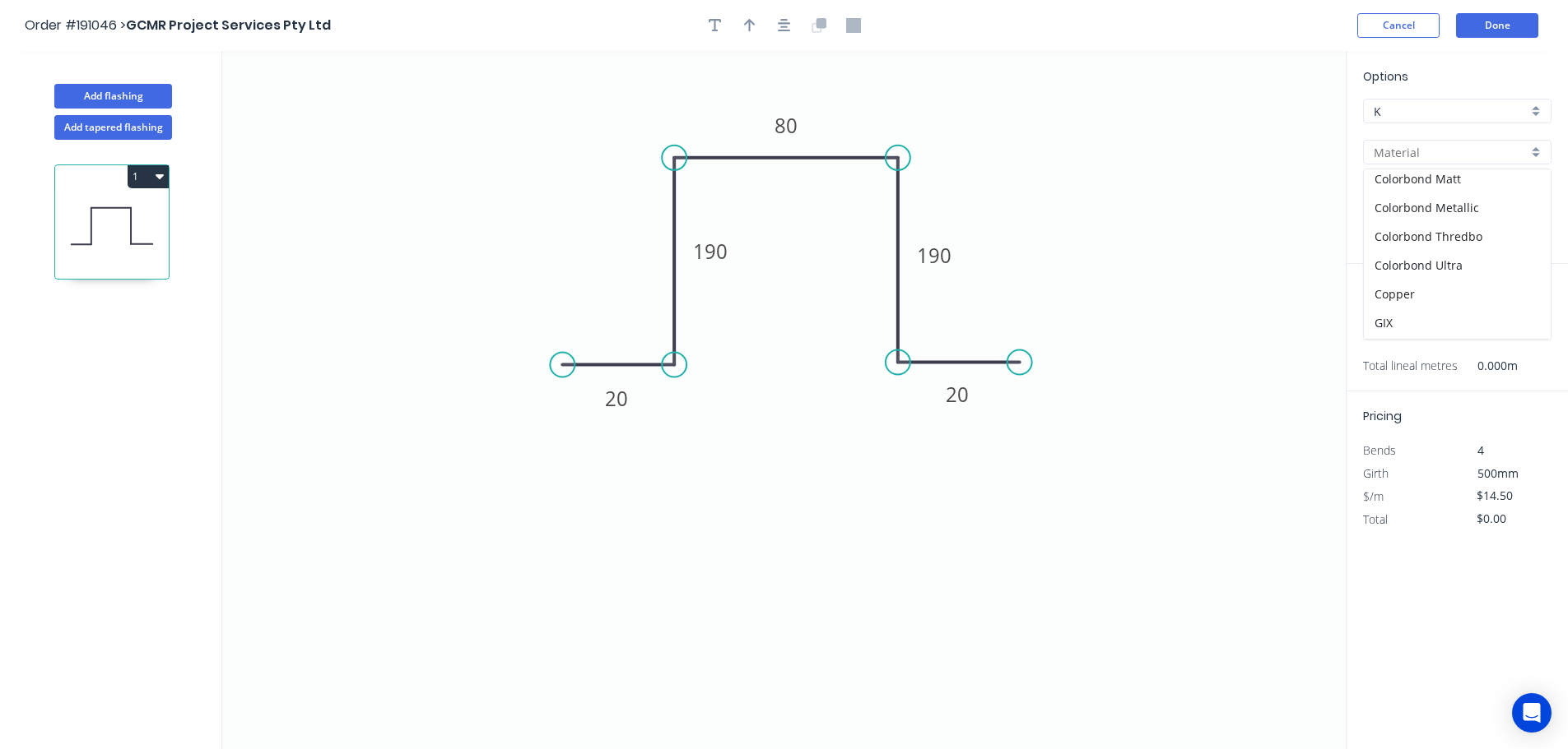
scroll to position [148, 0]
click at [1414, 290] on div "Galvabond" at bounding box center [1457, 294] width 187 height 29
type input "Galvabond"
type input "$15.09"
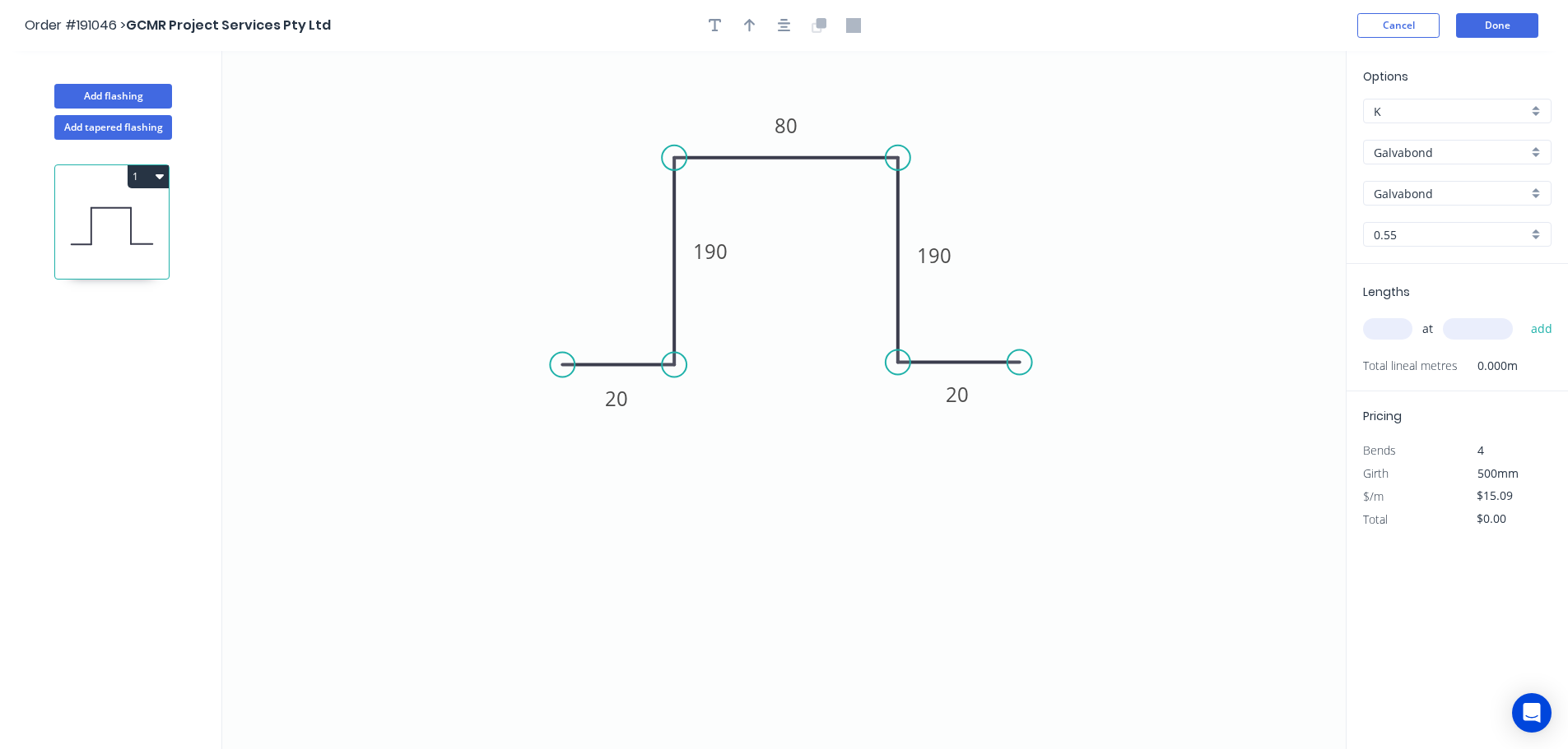
click at [1404, 239] on input "0.55" at bounding box center [1450, 234] width 154 height 18
click at [1394, 326] on div "1.0" at bounding box center [1457, 323] width 187 height 29
type input "1.0"
type input "$24.49"
click at [1396, 326] on input "text" at bounding box center [1386, 329] width 49 height 21
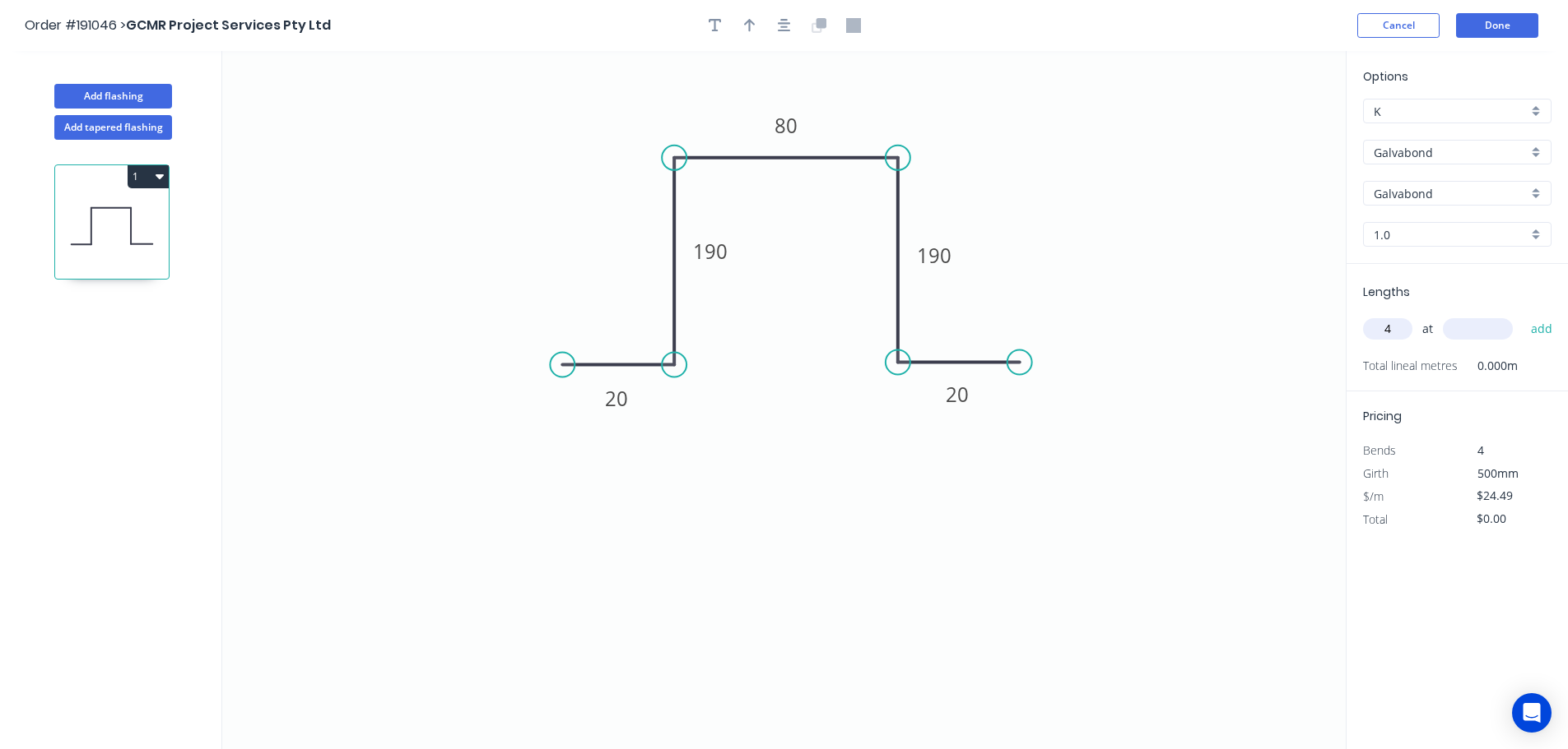
type input "4"
type input "400"
click at [1523, 315] on button "add" at bounding box center [1542, 329] width 39 height 28
click at [152, 173] on button "1" at bounding box center [148, 177] width 41 height 23
click at [81, 218] on div "Duplicate" at bounding box center [90, 218] width 127 height 24
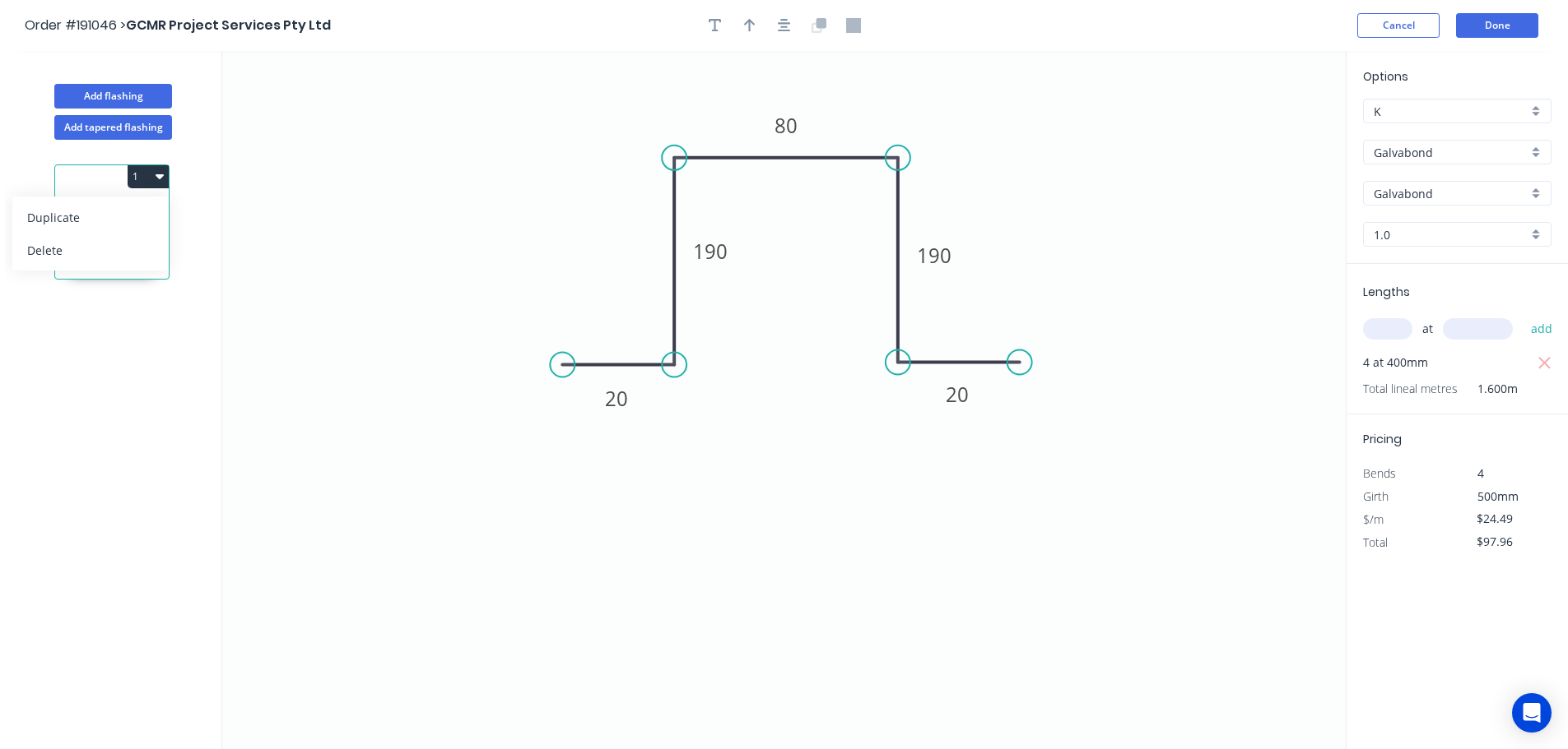
type input "$0.00"
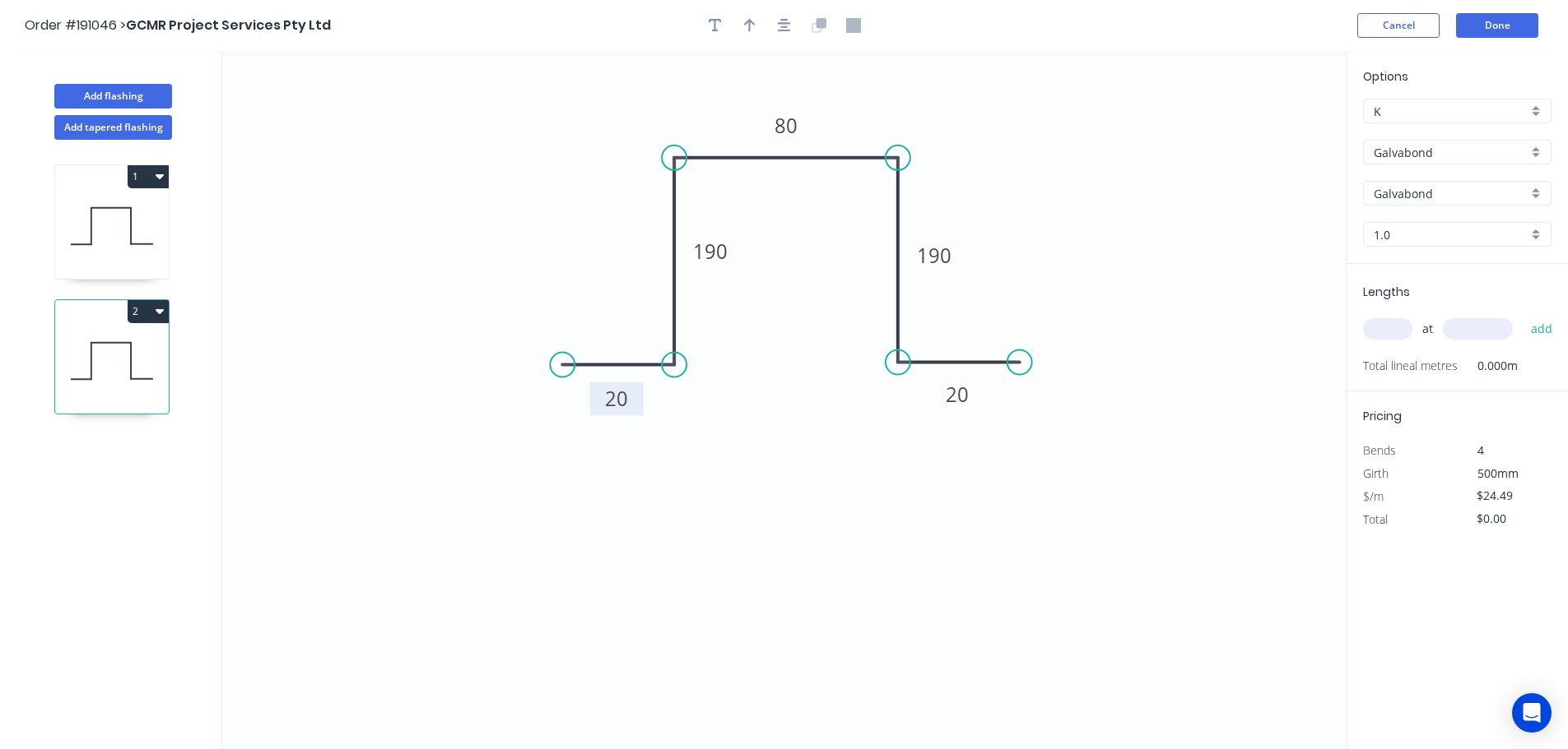
click at [611, 395] on tspan "20" at bounding box center [616, 399] width 23 height 27
type input "$13.60"
click at [1392, 325] on input "text" at bounding box center [1386, 329] width 49 height 21
type input "9"
type input "550"
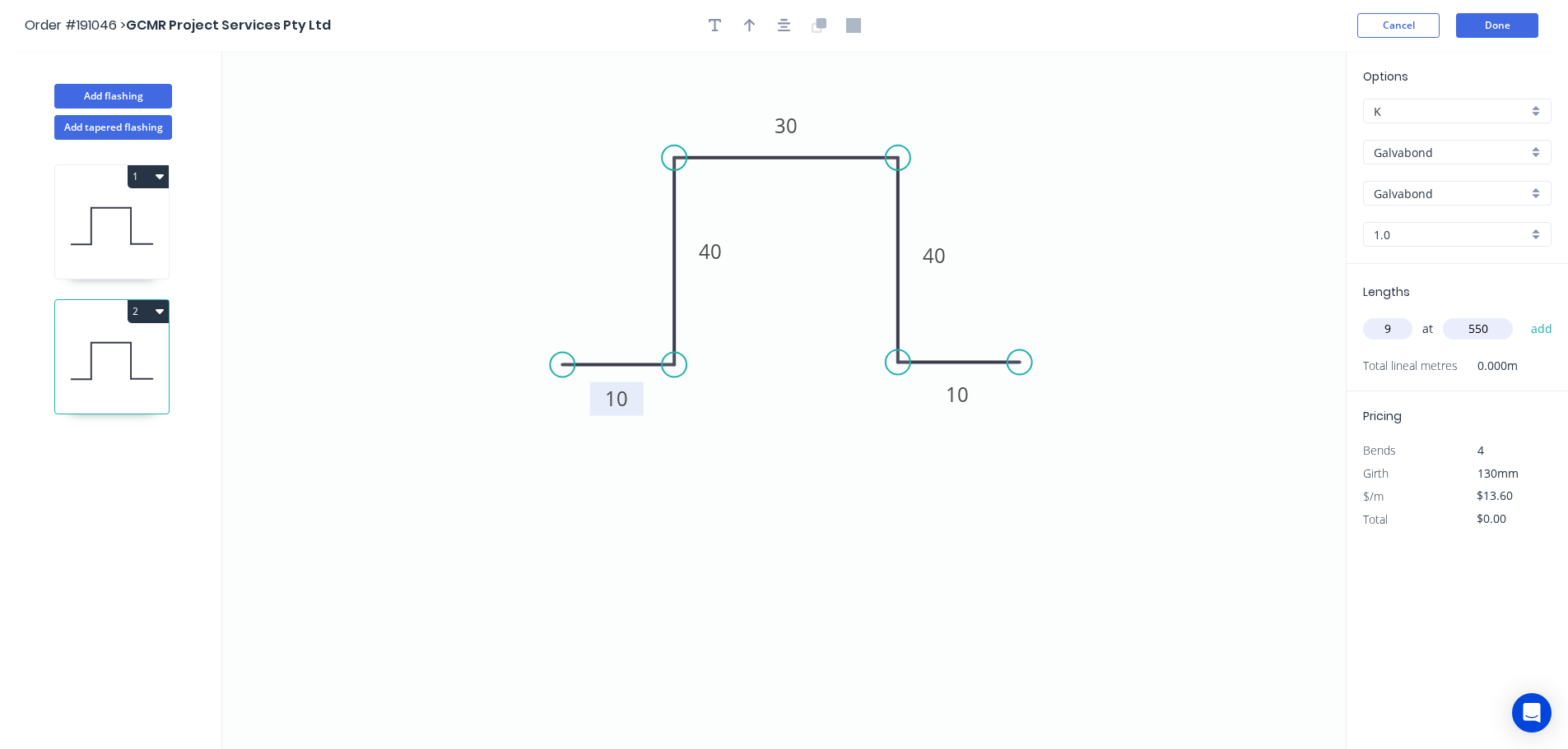
click at [1523, 315] on button "add" at bounding box center [1542, 329] width 39 height 28
type input "$122.40"
click at [110, 85] on button "Add flashing" at bounding box center [113, 96] width 118 height 25
type input "$0.00"
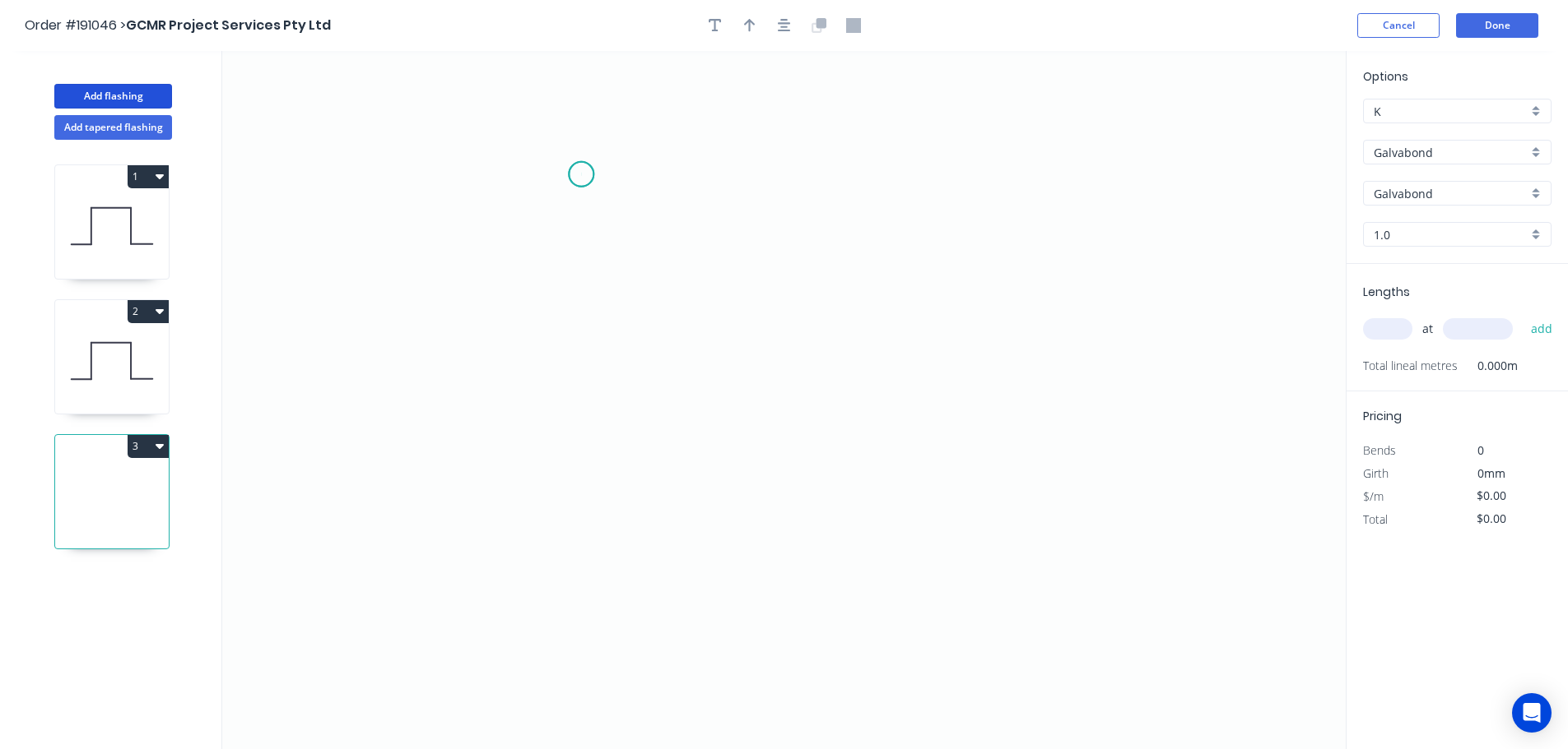
click at [581, 174] on icon "0" at bounding box center [784, 400] width 1123 height 698
click at [608, 357] on icon "0" at bounding box center [784, 400] width 1123 height 698
click at [919, 364] on icon "0 ?" at bounding box center [784, 400] width 1123 height 698
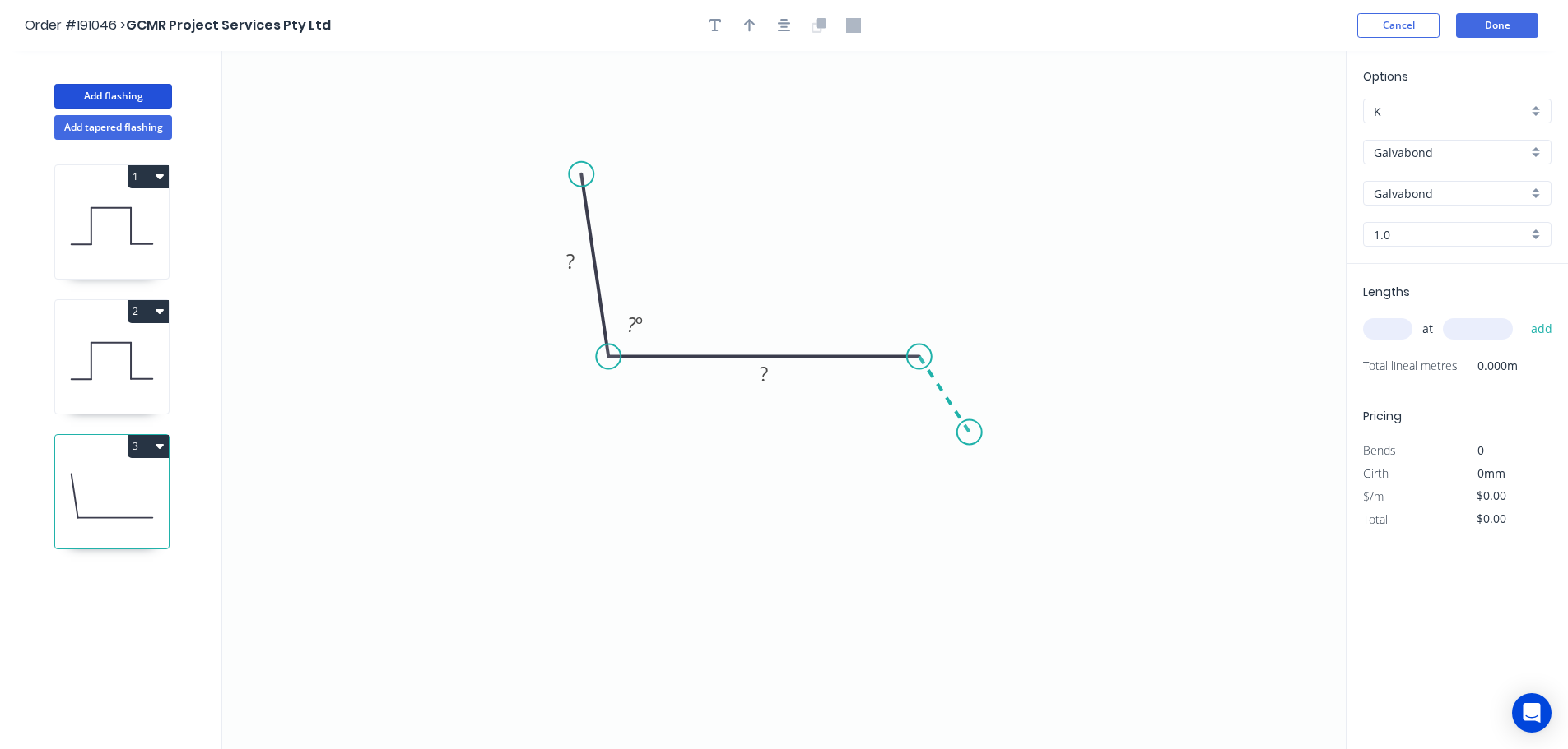
click at [970, 432] on icon "0 ? ? ? º" at bounding box center [784, 400] width 1123 height 698
click at [970, 432] on circle at bounding box center [969, 431] width 25 height 25
drag, startPoint x: 984, startPoint y: 381, endPoint x: 941, endPoint y: 388, distance: 43.6
click at [1008, 381] on rect at bounding box center [988, 373] width 54 height 33
drag, startPoint x: 877, startPoint y: 402, endPoint x: 820, endPoint y: 387, distance: 58.9
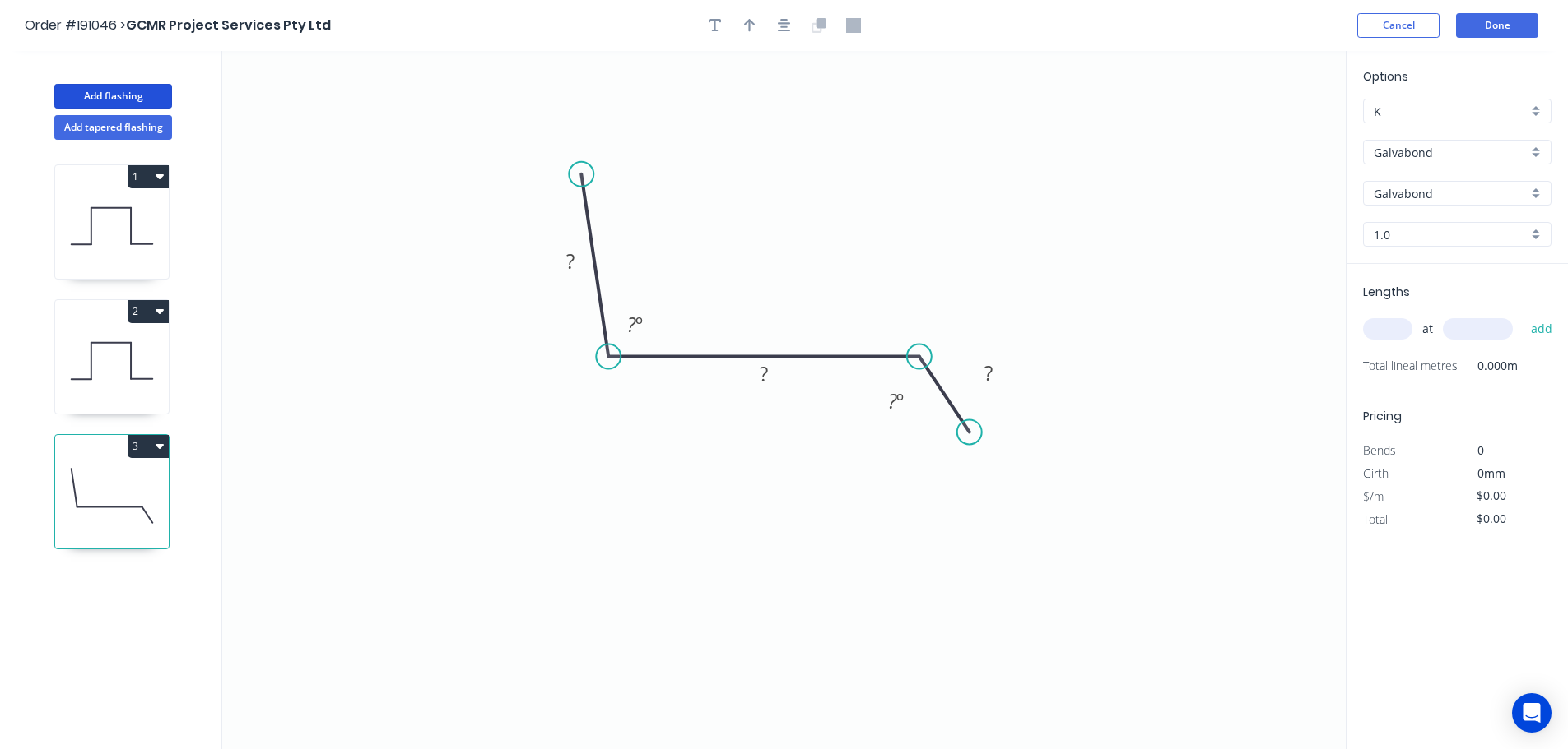
click at [872, 411] on rect at bounding box center [896, 401] width 54 height 33
click at [774, 389] on g "?" at bounding box center [764, 374] width 54 height 33
drag, startPoint x: 788, startPoint y: 378, endPoint x: 786, endPoint y: 395, distance: 17.1
click at [786, 395] on rect at bounding box center [761, 392] width 54 height 33
drag, startPoint x: 655, startPoint y: 312, endPoint x: 666, endPoint y: 307, distance: 12.1
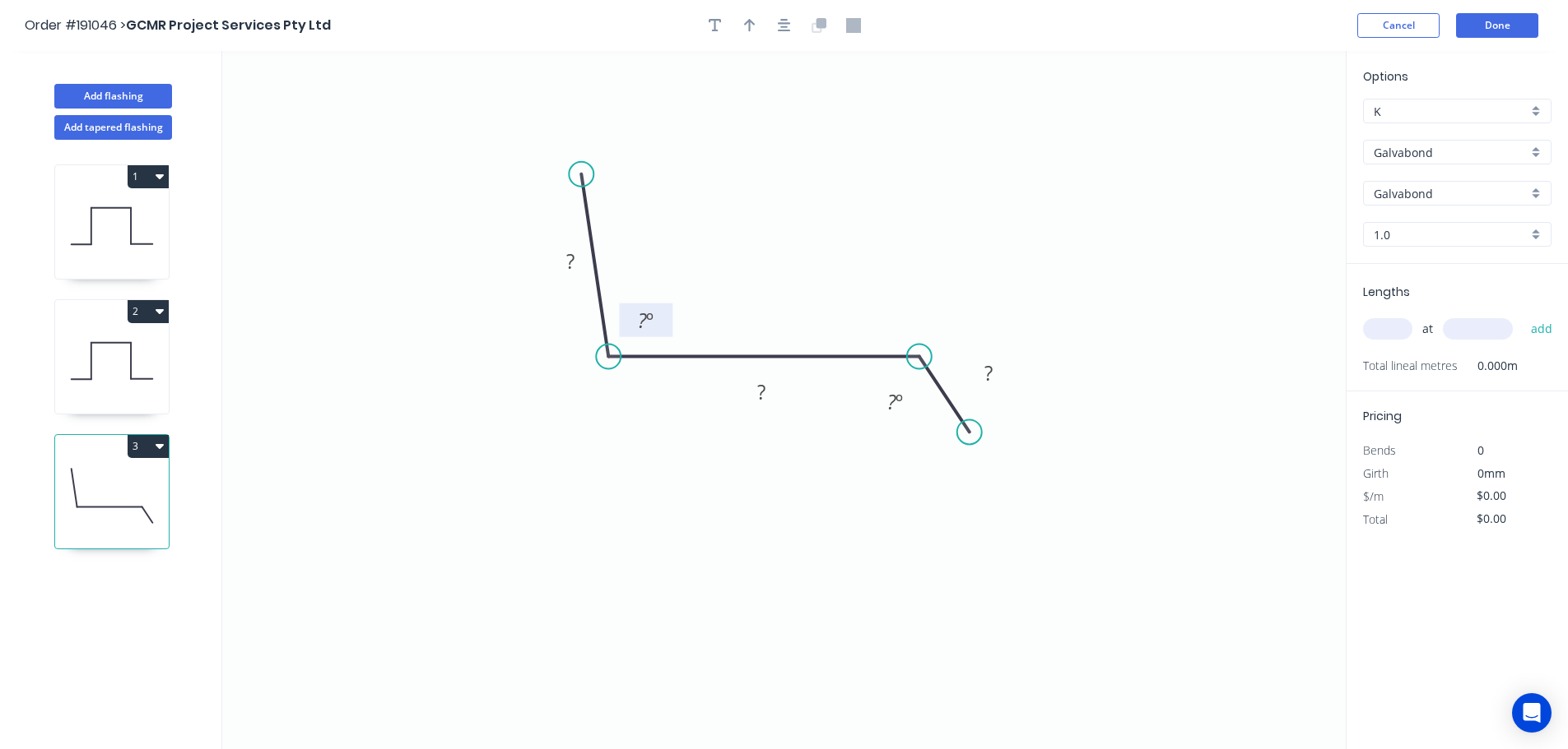
click at [666, 307] on rect at bounding box center [646, 320] width 54 height 33
drag, startPoint x: 547, startPoint y: 270, endPoint x: 530, endPoint y: 278, distance: 18.8
click at [541, 278] on rect at bounding box center [568, 264] width 54 height 33
click at [558, 270] on rect at bounding box center [553, 269] width 33 height 23
type input "$22.76"
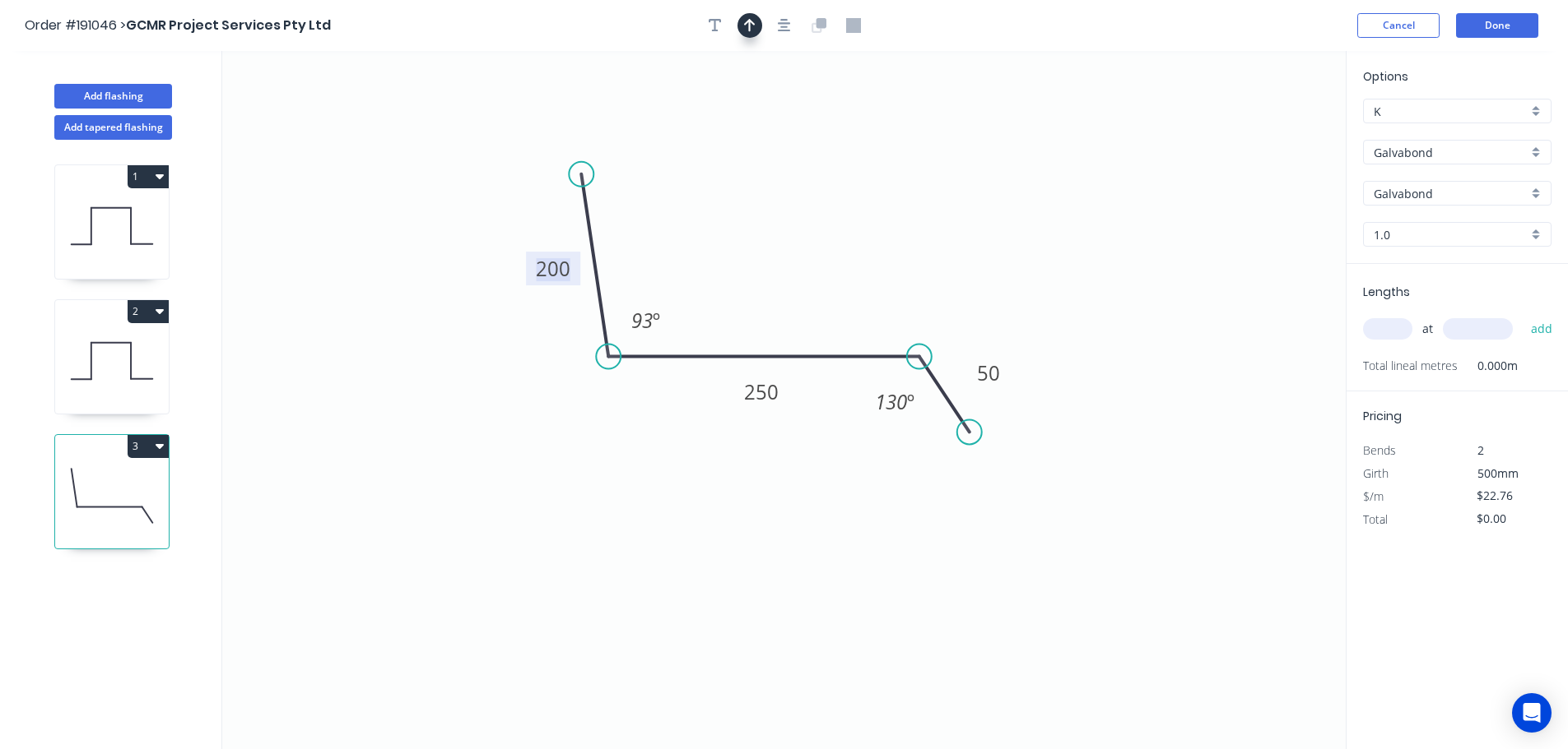
click at [754, 26] on icon "button" at bounding box center [749, 26] width 11 height 15
drag, startPoint x: 1261, startPoint y: 131, endPoint x: 809, endPoint y: 316, distance: 488.4
click at [809, 316] on icon at bounding box center [809, 296] width 15 height 53
click at [1417, 156] on input "Galvabond" at bounding box center [1450, 152] width 154 height 18
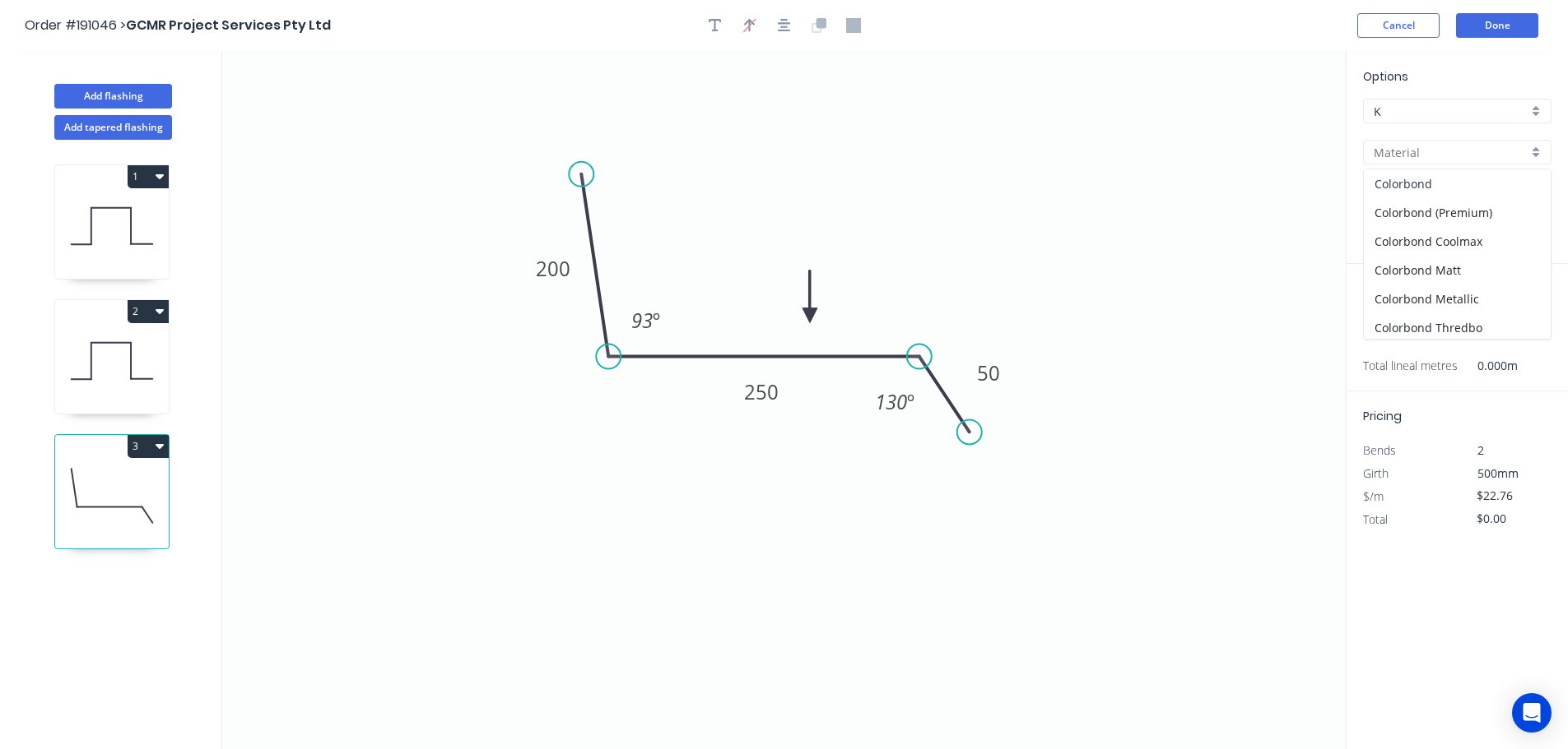
click at [1428, 187] on div "Colorbond" at bounding box center [1457, 183] width 187 height 29
type input "Colorbond"
type input "aNoColor"
type input "$28.16"
click at [1534, 192] on div "aNoColor" at bounding box center [1456, 193] width 188 height 25
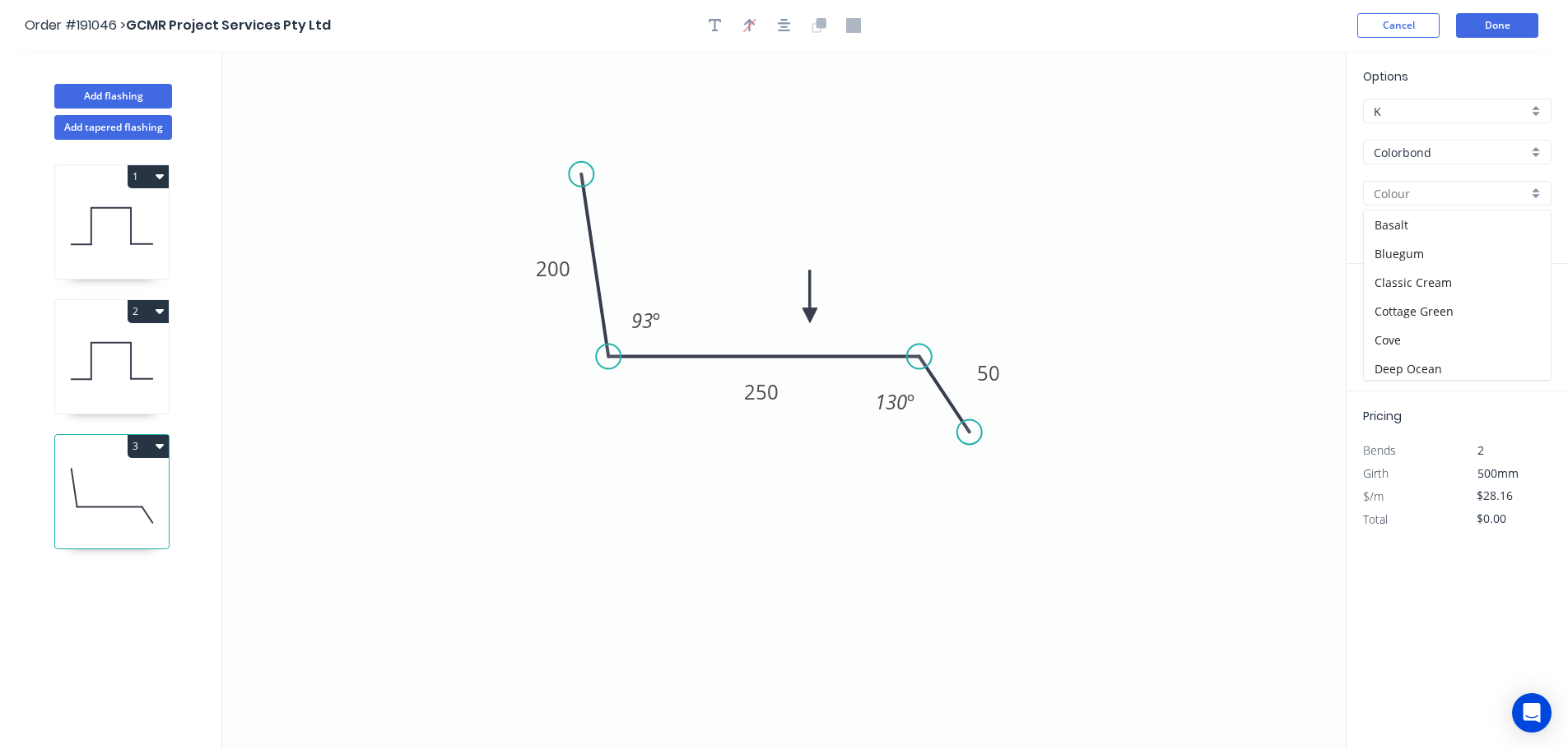
scroll to position [637, 0]
click at [1404, 306] on div "Windspray" at bounding box center [1457, 307] width 187 height 29
type input "Windspray"
click at [1536, 233] on div "1.0" at bounding box center [1456, 234] width 188 height 25
click at [1399, 268] on div "0.55" at bounding box center [1457, 266] width 187 height 29
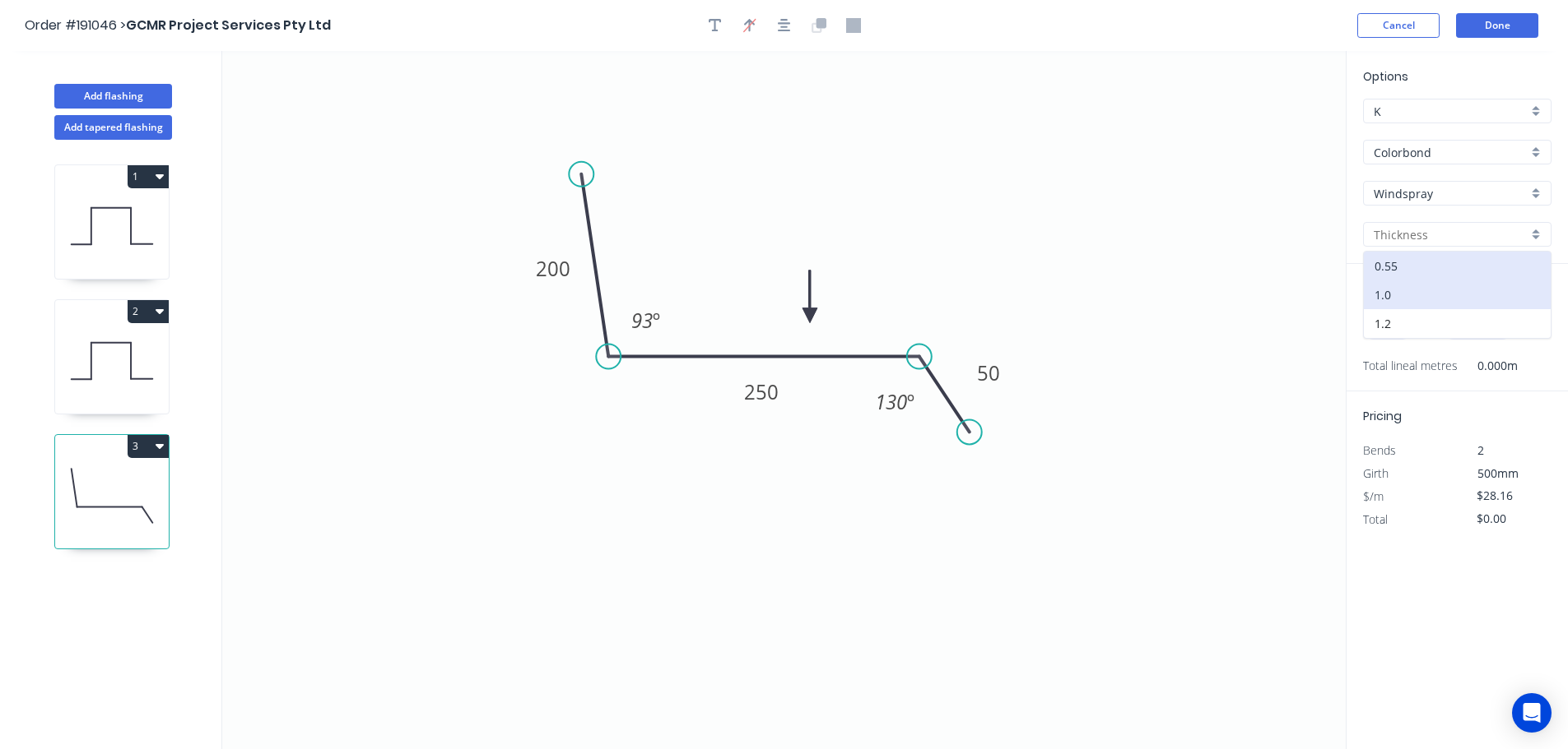
type input "0.55"
type input "$13.06"
click at [1390, 334] on input "text" at bounding box center [1386, 329] width 49 height 21
type input "2"
type input "3400"
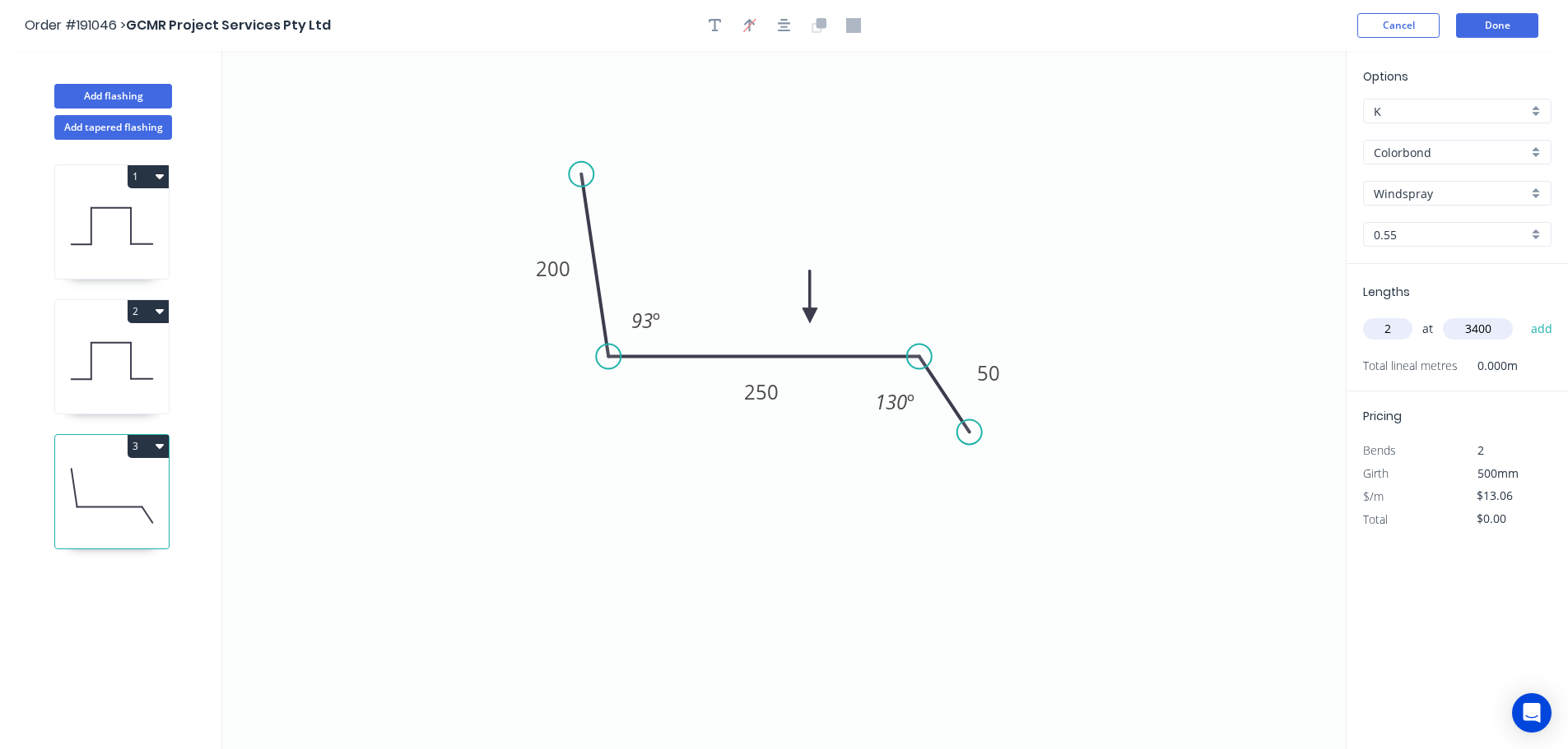
click at [1523, 315] on button "add" at bounding box center [1542, 329] width 39 height 28
type input "$88.81"
click at [1500, 15] on button "Done" at bounding box center [1497, 25] width 82 height 25
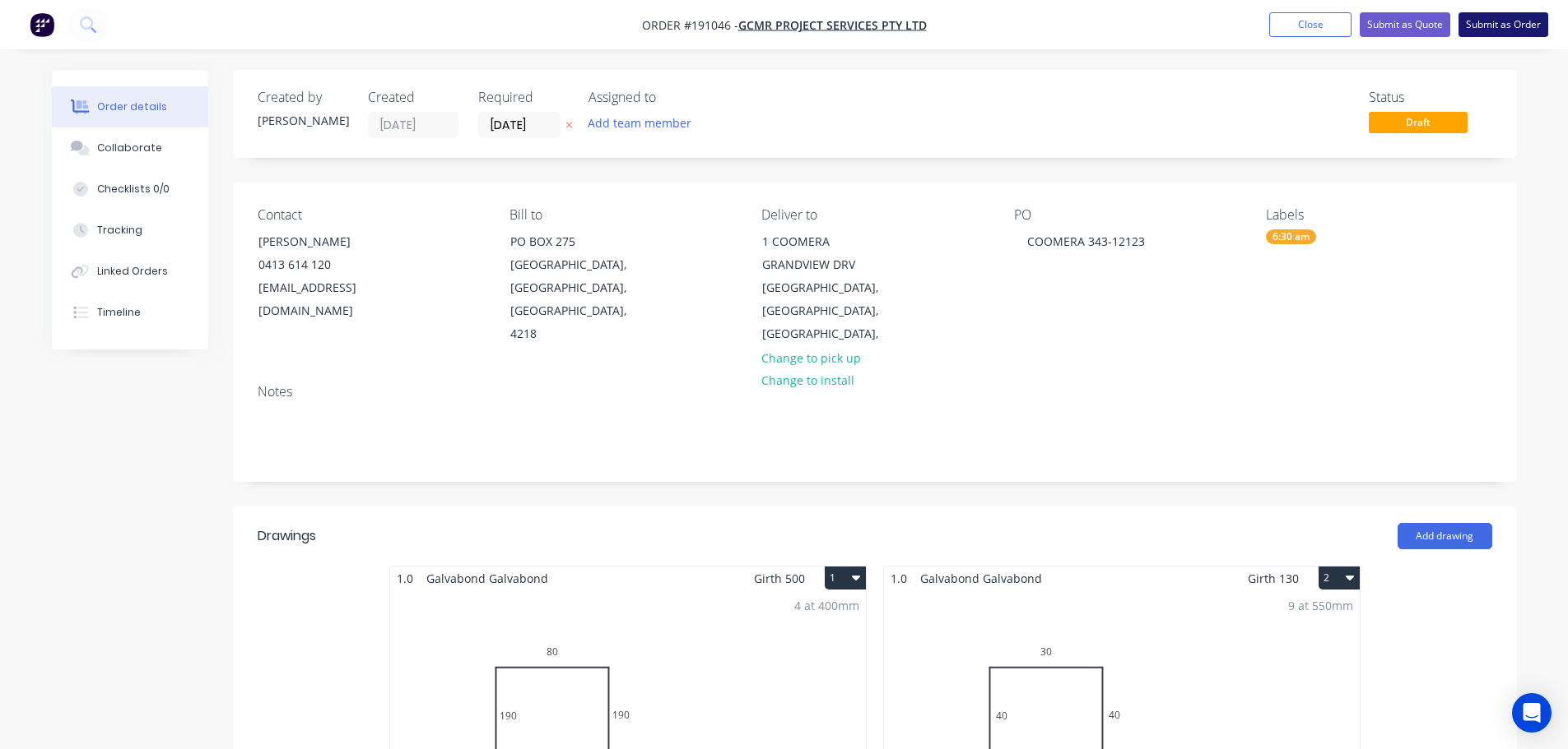
click at [1499, 17] on button "Submit as Order" at bounding box center [1502, 24] width 90 height 25
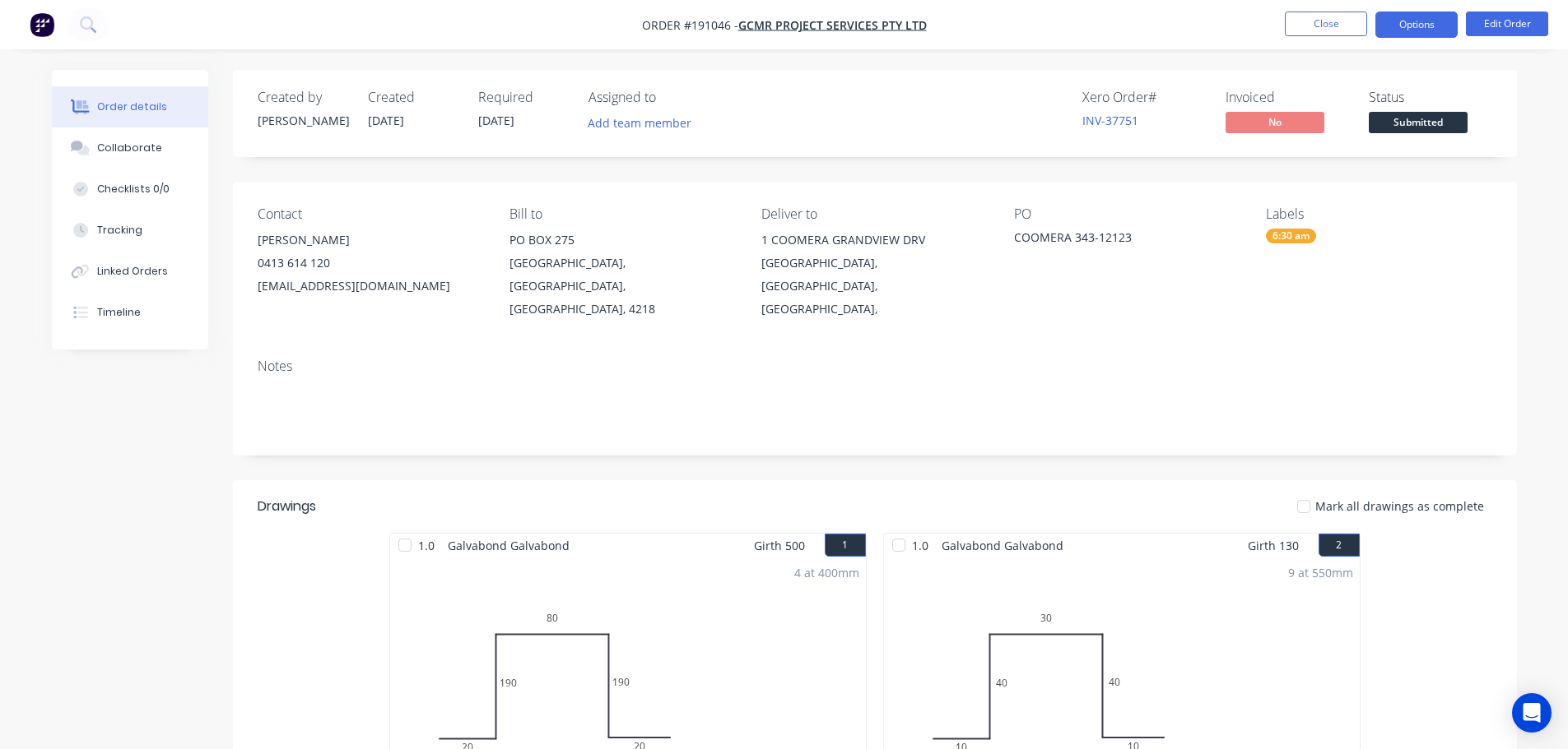
click at [1436, 21] on button "Options" at bounding box center [1416, 24] width 82 height 26
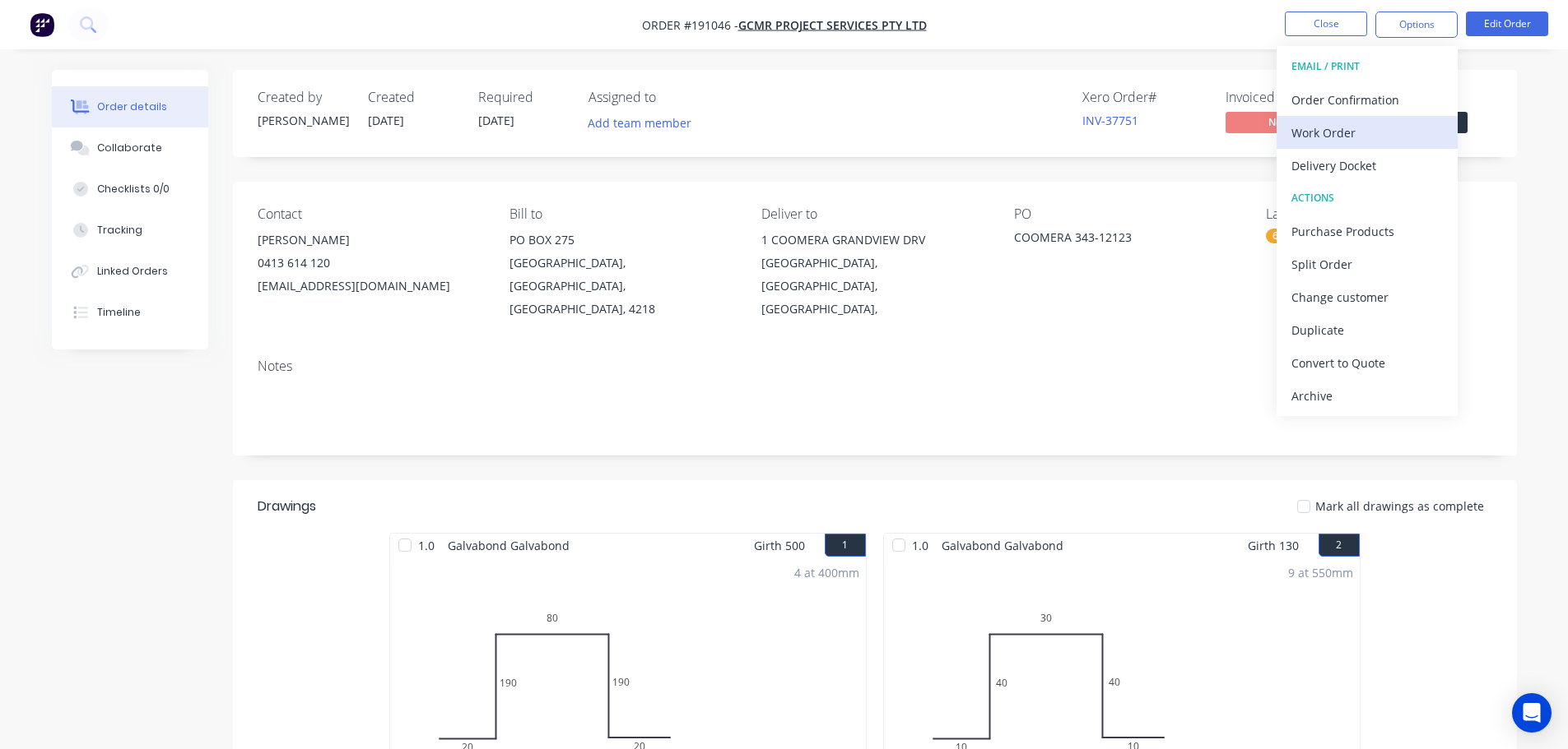
click at [1351, 131] on div "Work Order" at bounding box center [1366, 133] width 151 height 24
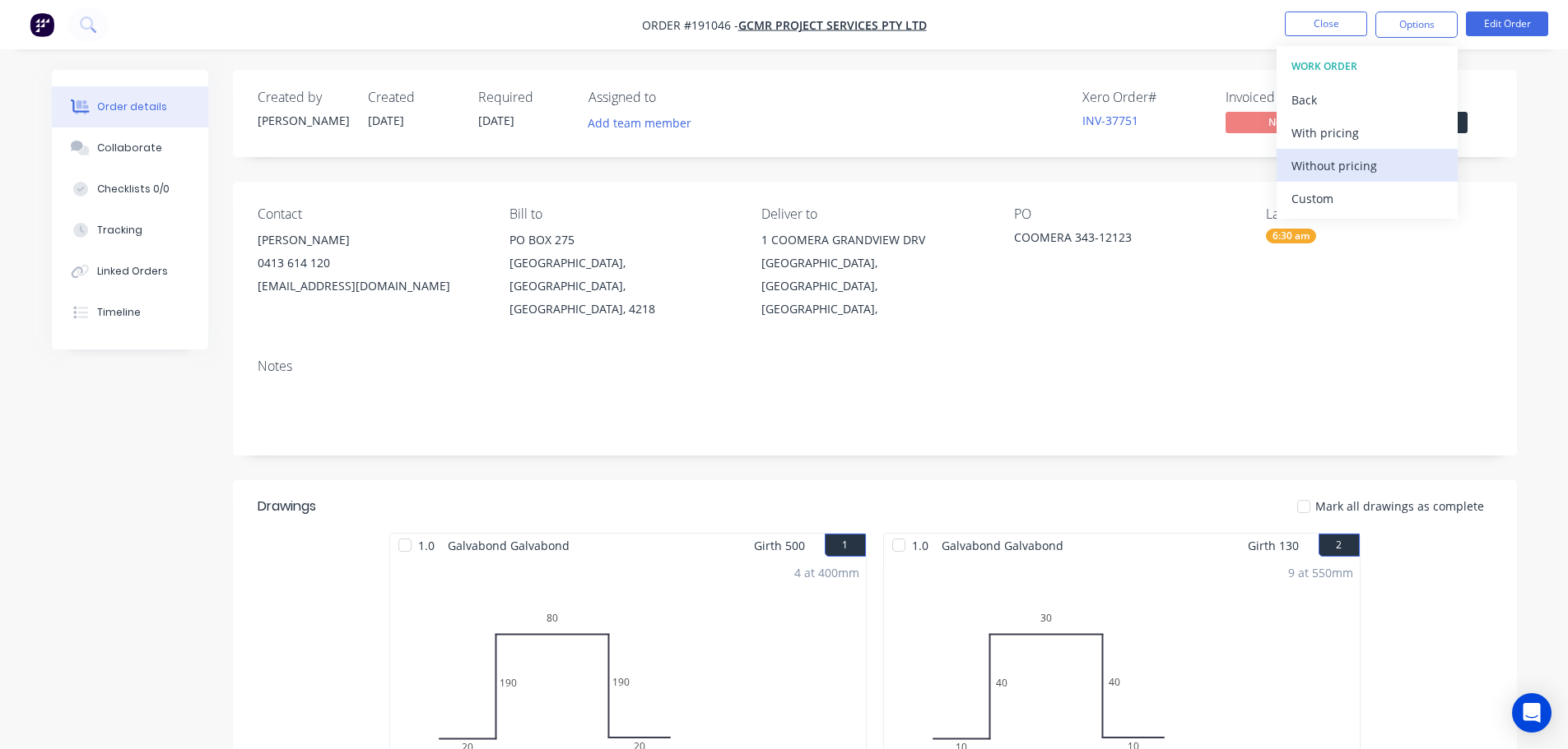
click at [1344, 168] on div "Without pricing" at bounding box center [1366, 166] width 151 height 24
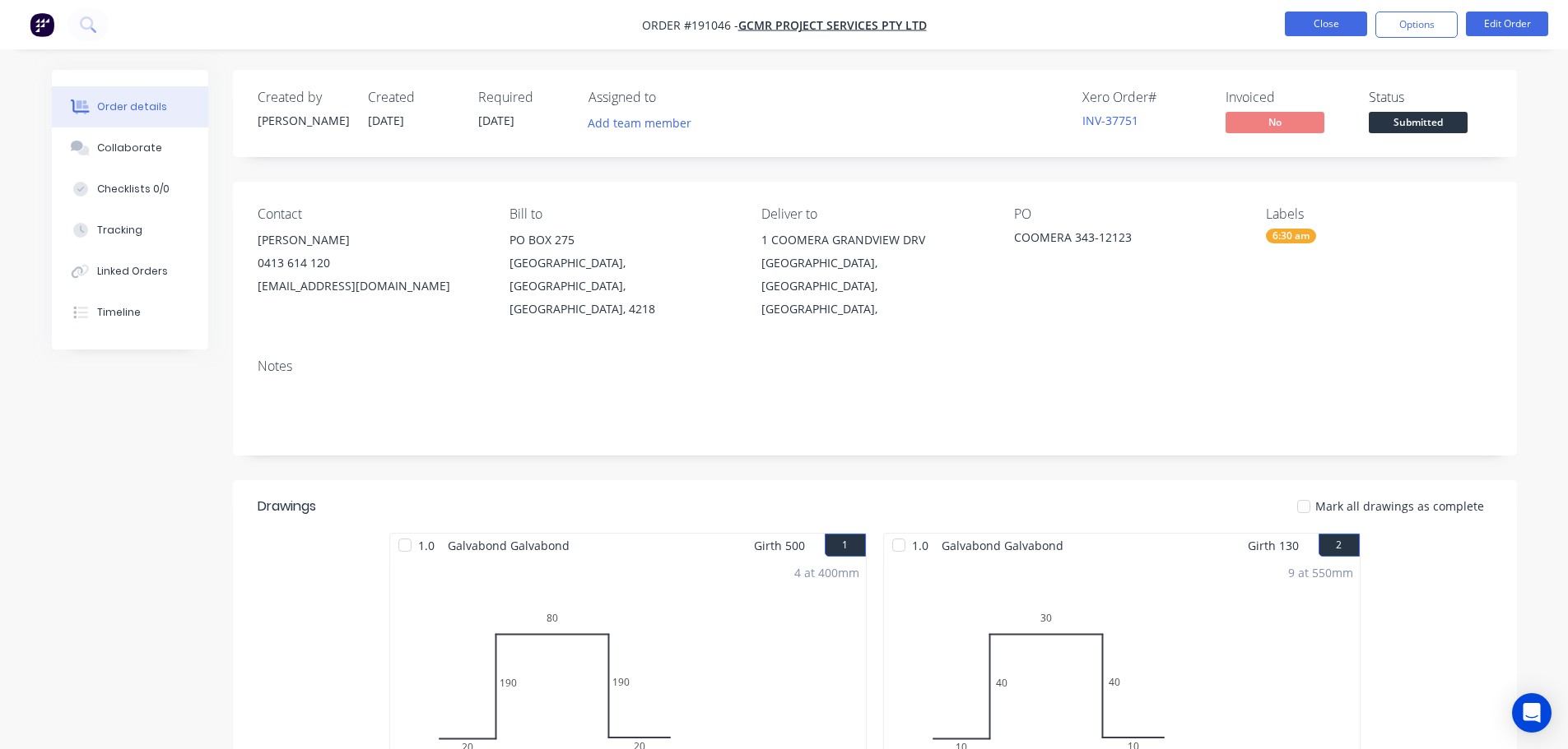
click at [1336, 12] on button "Close" at bounding box center [1325, 23] width 82 height 25
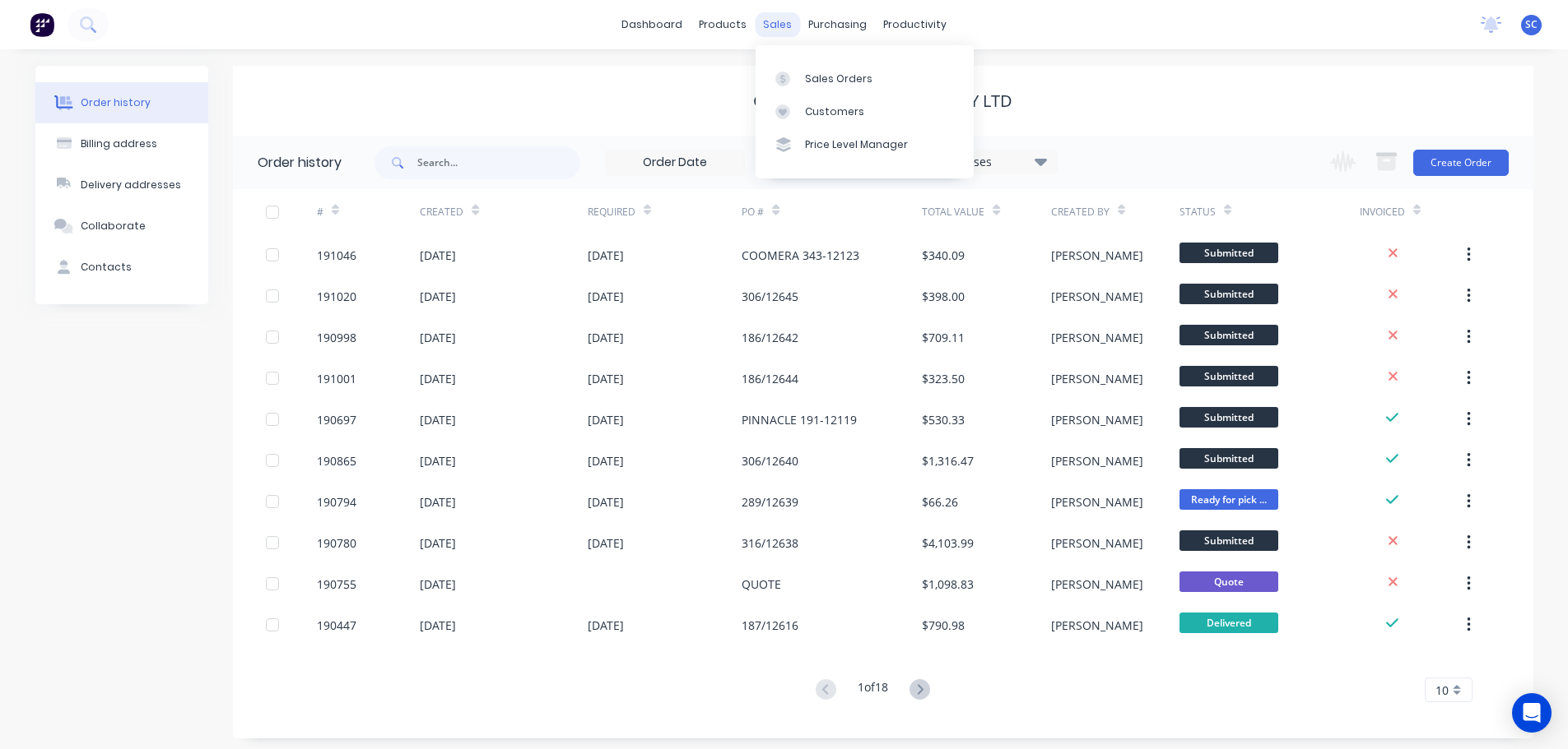
click at [796, 30] on div "sales" at bounding box center [777, 24] width 45 height 25
click at [834, 120] on link "Customers" at bounding box center [864, 112] width 218 height 33
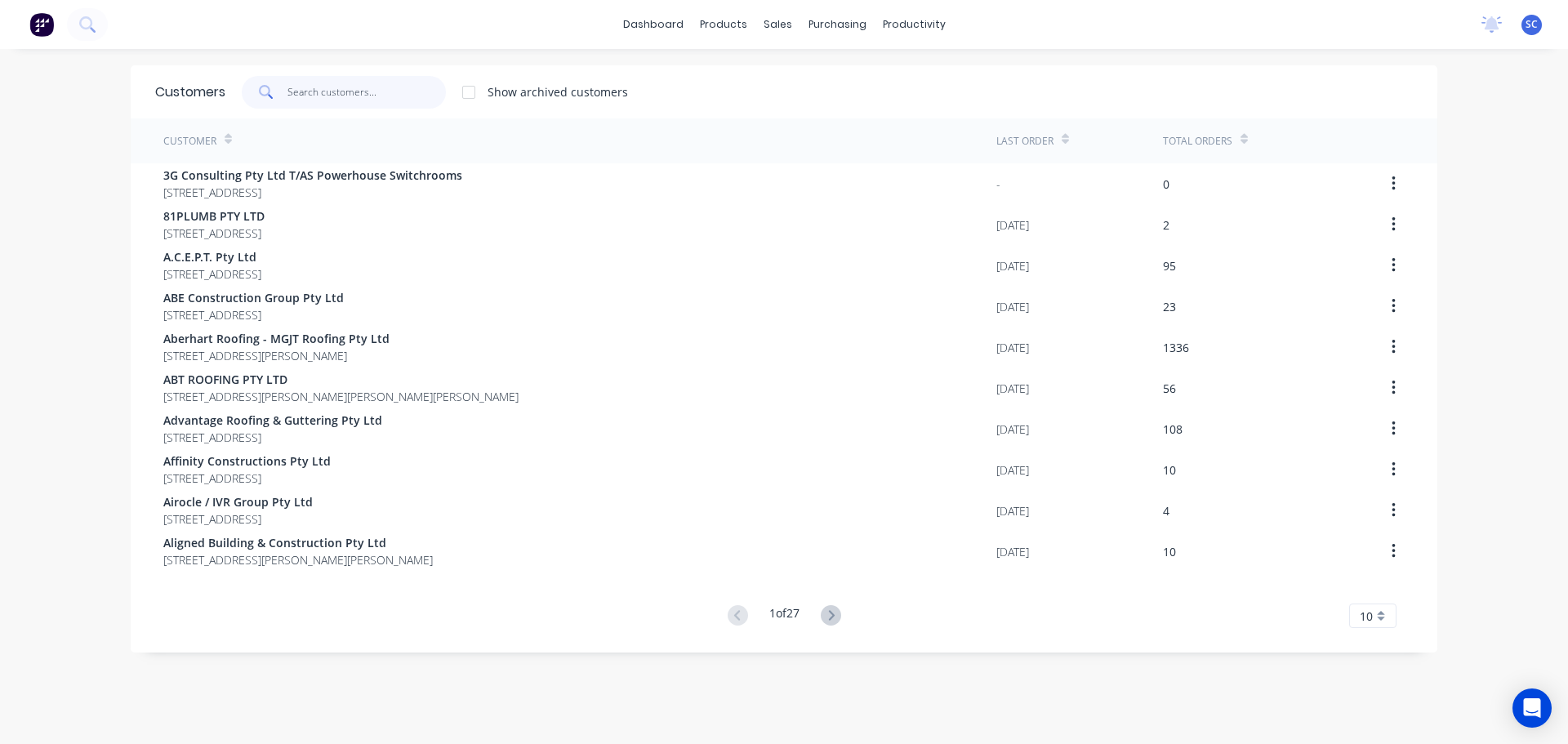
click at [324, 86] on input "text" at bounding box center [367, 93] width 159 height 33
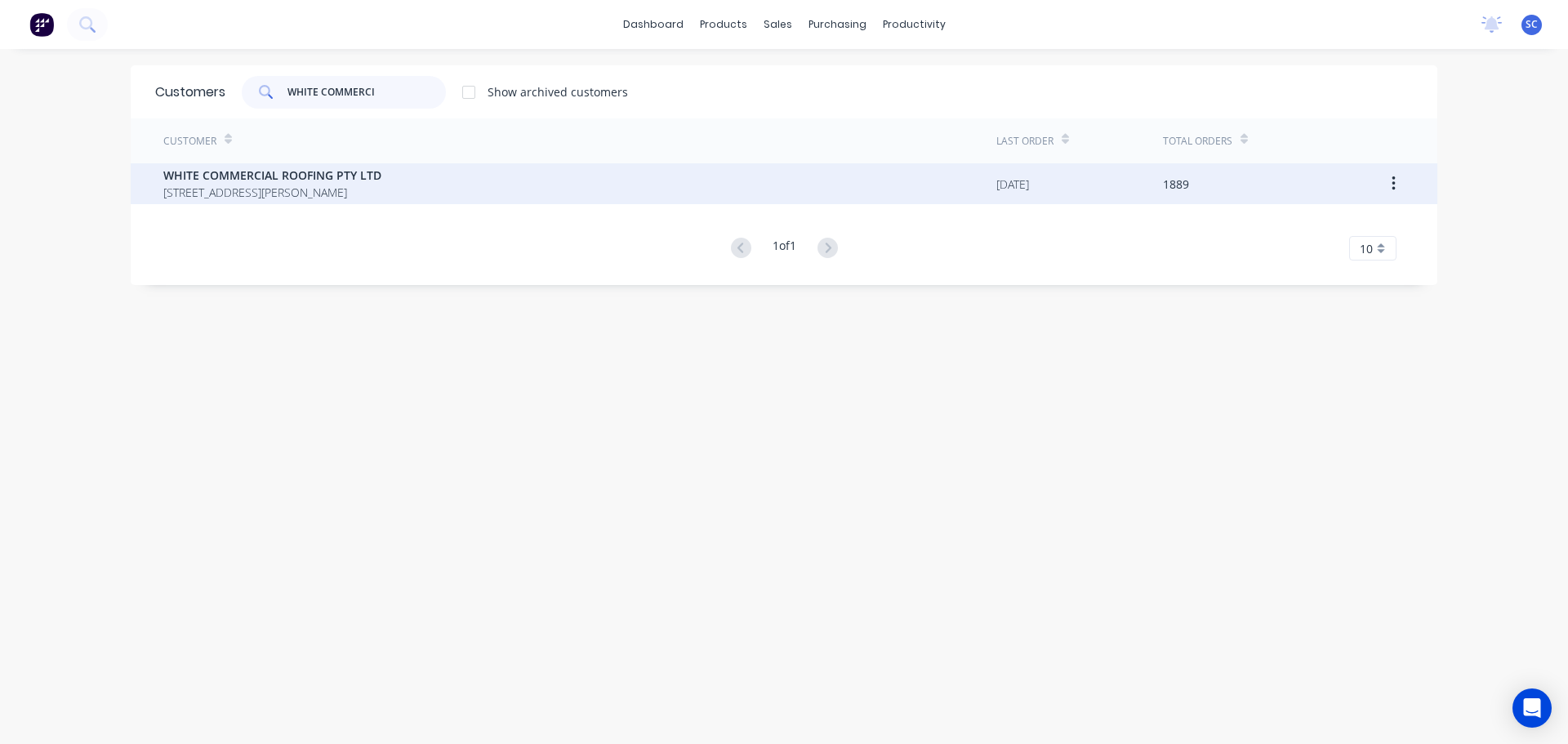
type input "WHITE COMMERCI"
click at [315, 182] on span "WHITE COMMERCIAL ROOFING PTY LTD" at bounding box center [272, 175] width 218 height 17
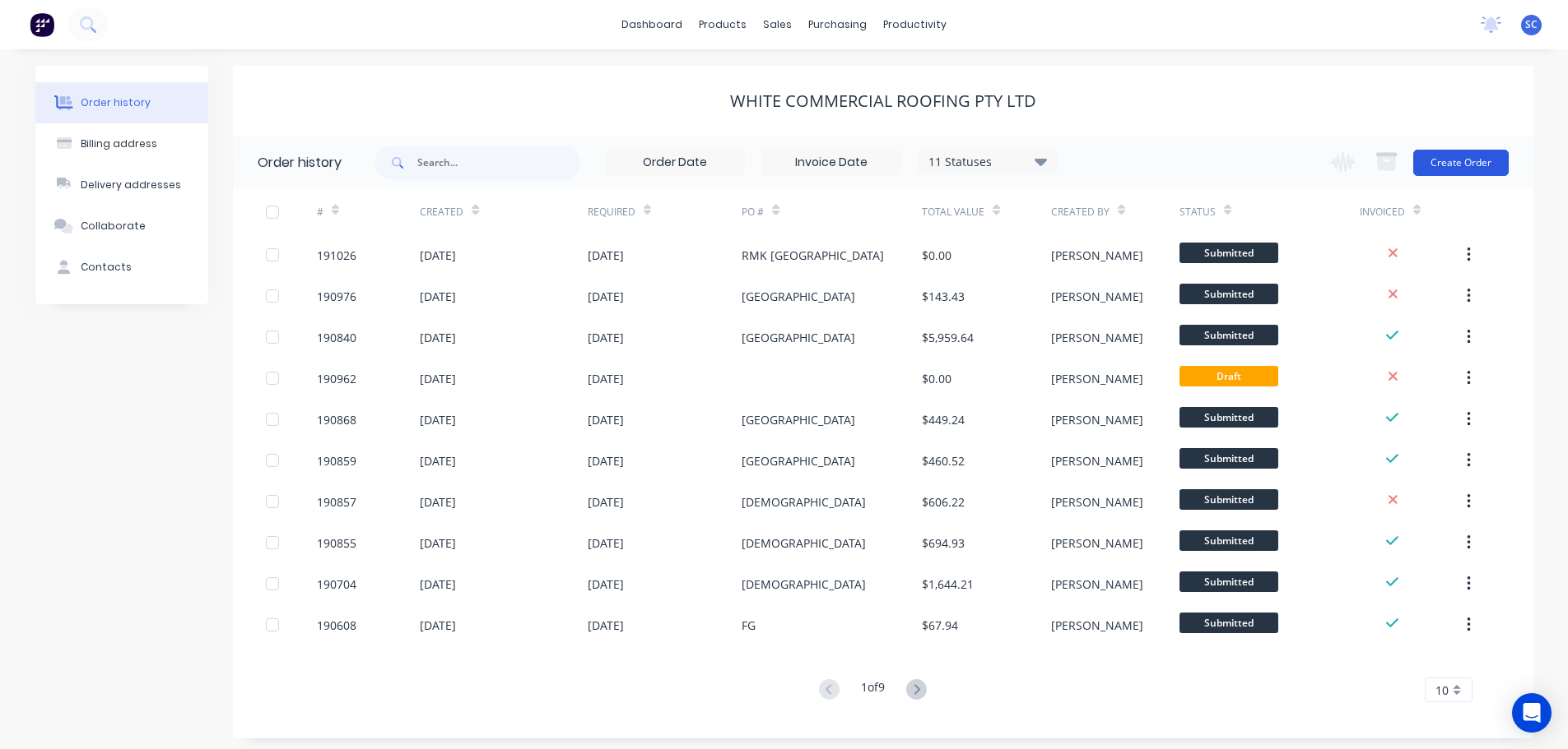
click at [1461, 154] on button "Create Order" at bounding box center [1461, 163] width 95 height 26
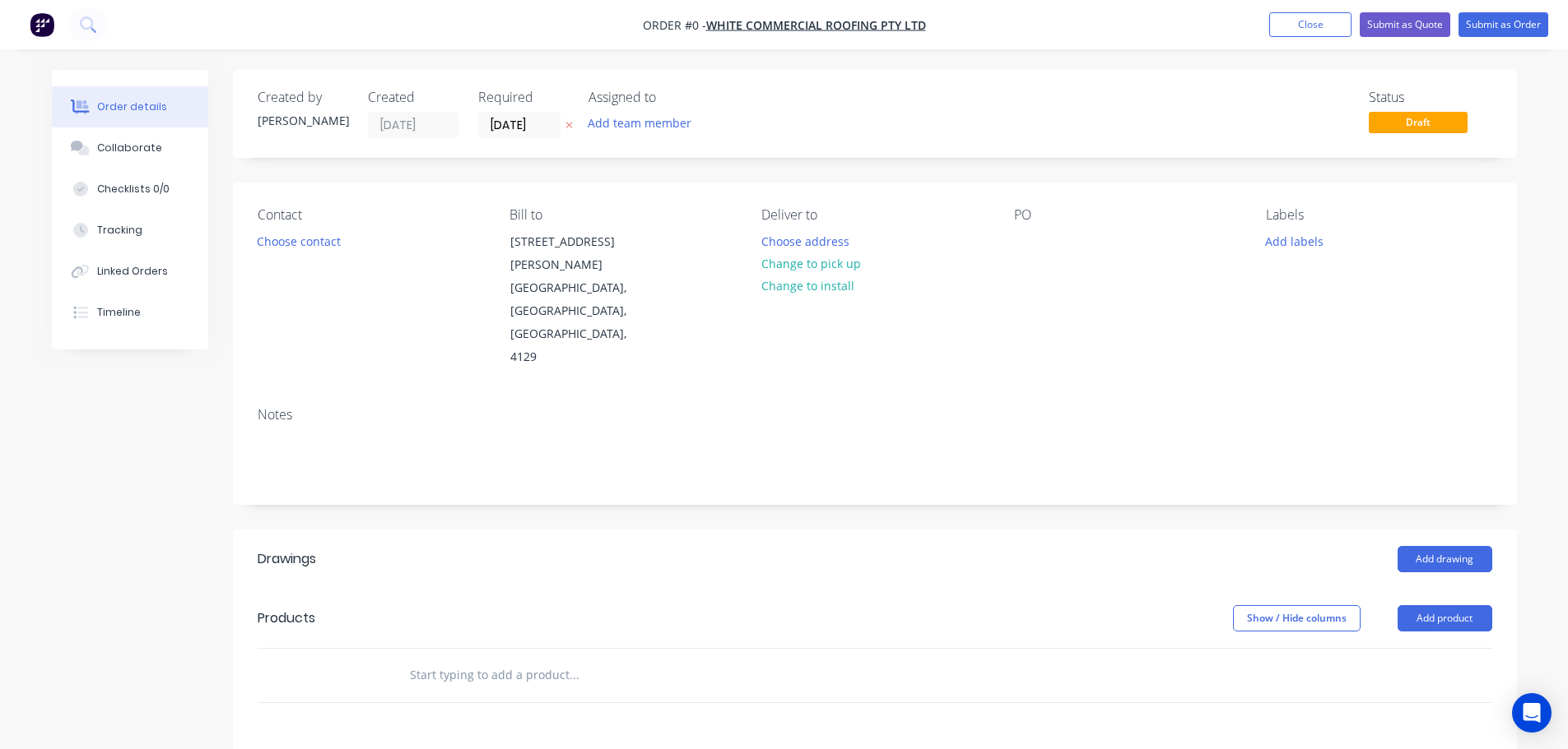
click at [508, 122] on input "[DATE]" at bounding box center [519, 125] width 81 height 25
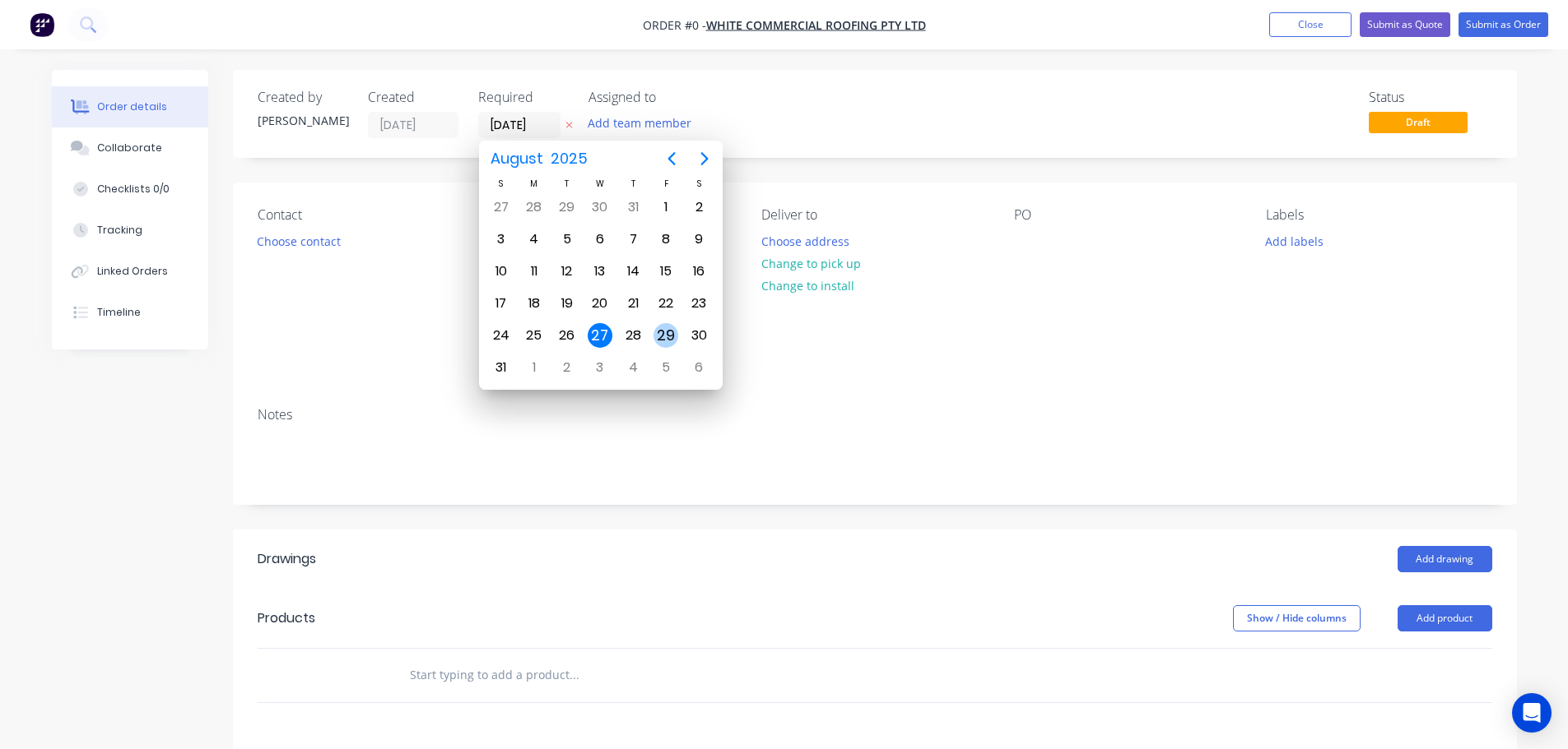
click at [663, 335] on div "29" at bounding box center [665, 335] width 25 height 25
type input "[DATE]"
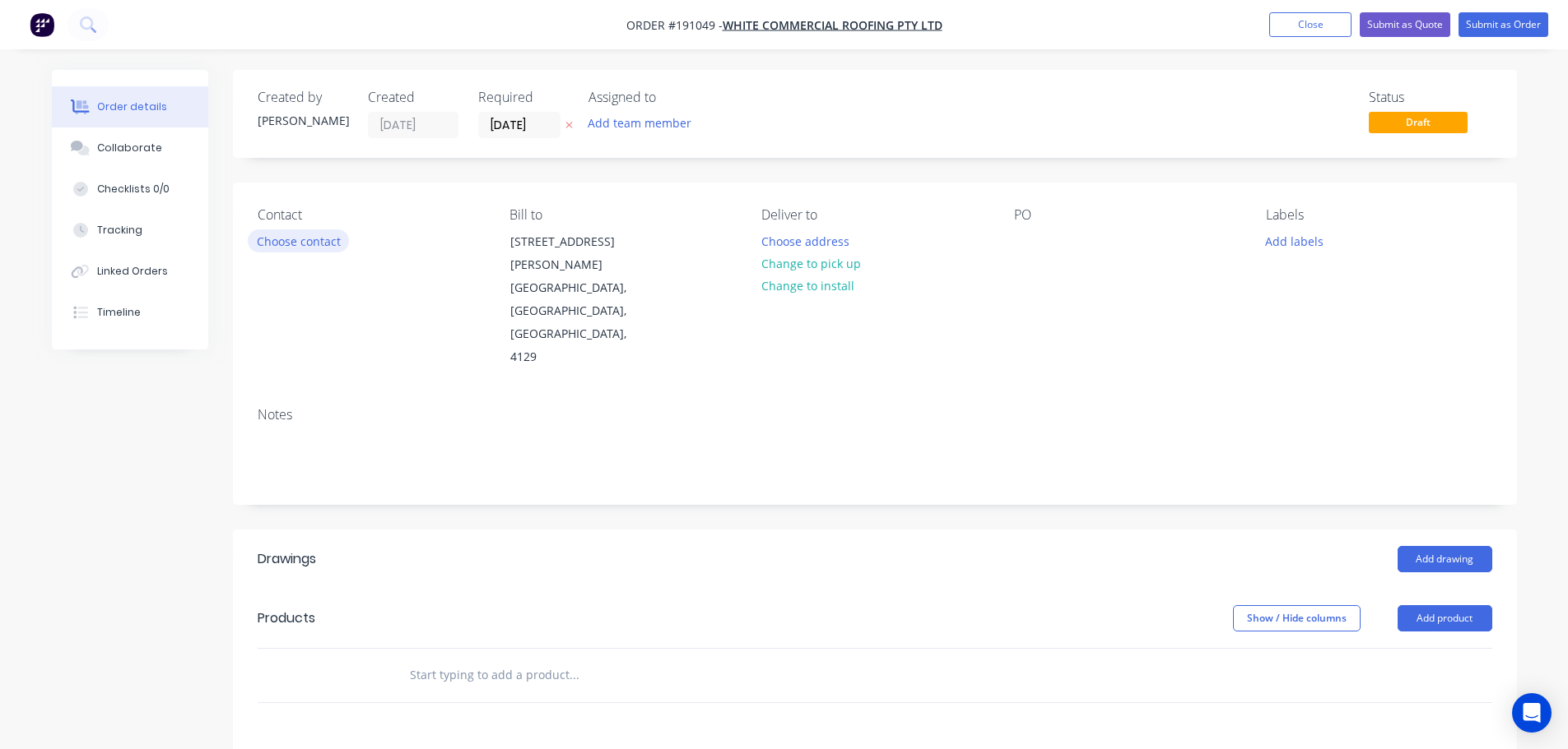
click at [272, 246] on button "Choose contact" at bounding box center [297, 241] width 101 height 22
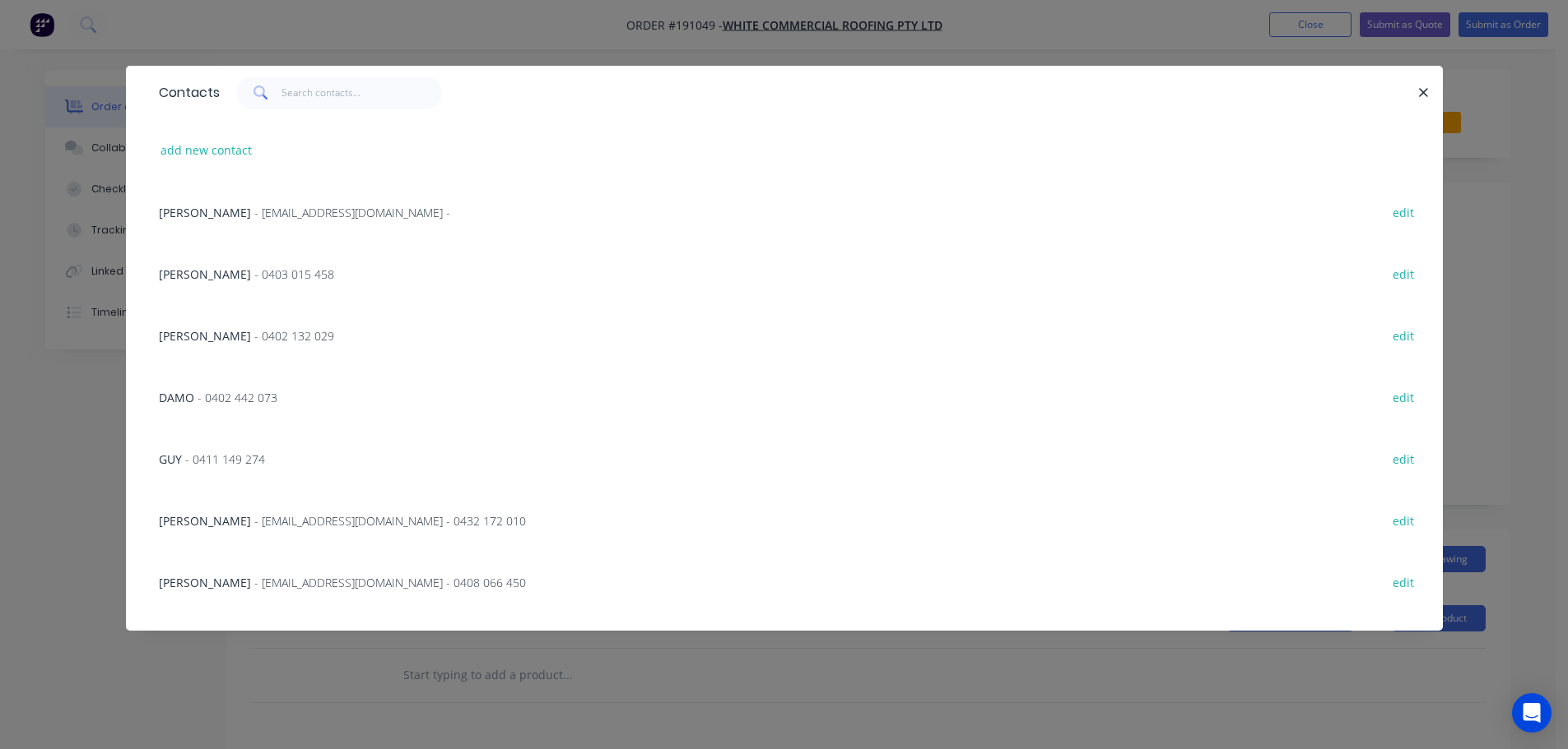
click at [225, 514] on span "JAMES MOTT" at bounding box center [205, 520] width 93 height 16
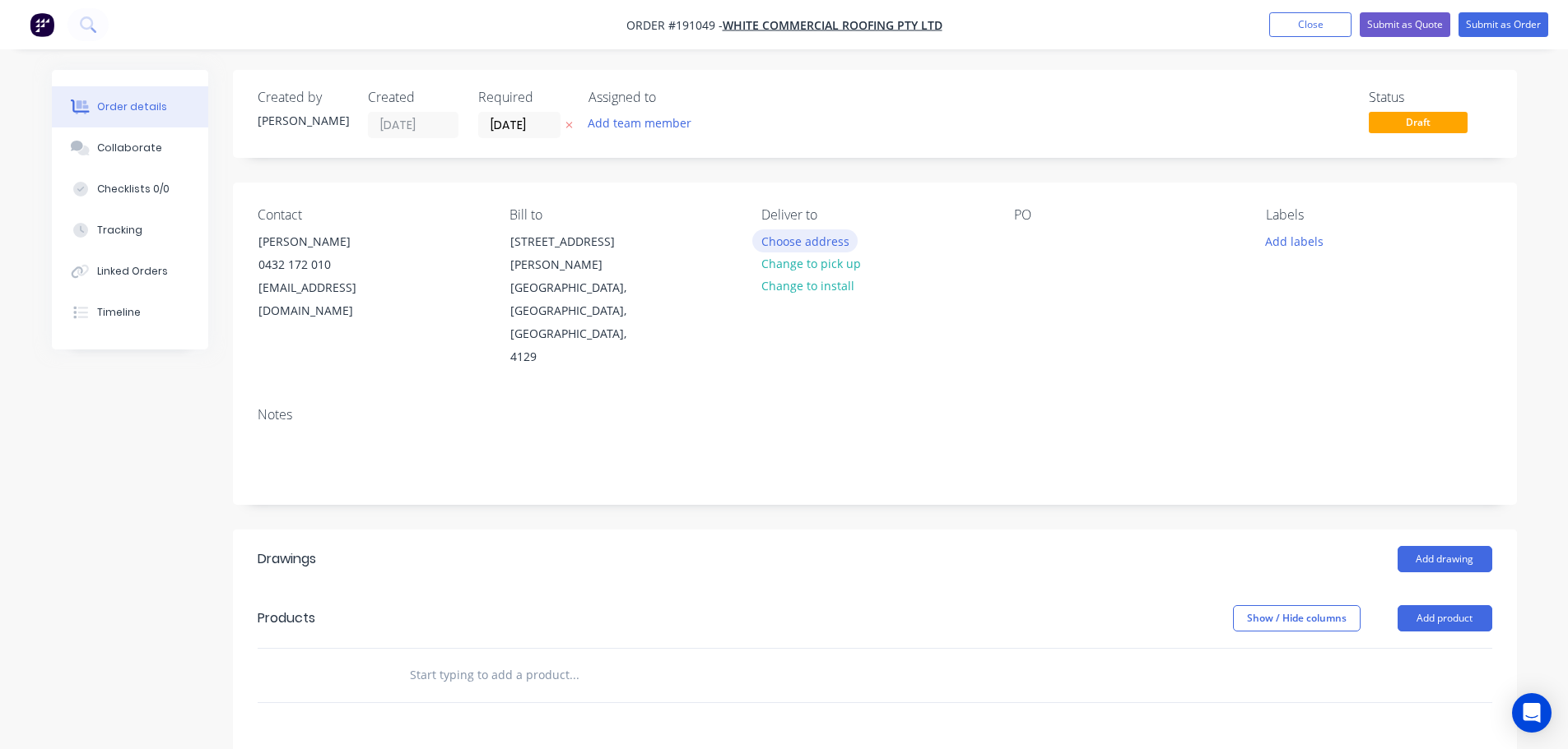
click at [816, 236] on button "Choose address" at bounding box center [805, 241] width 106 height 22
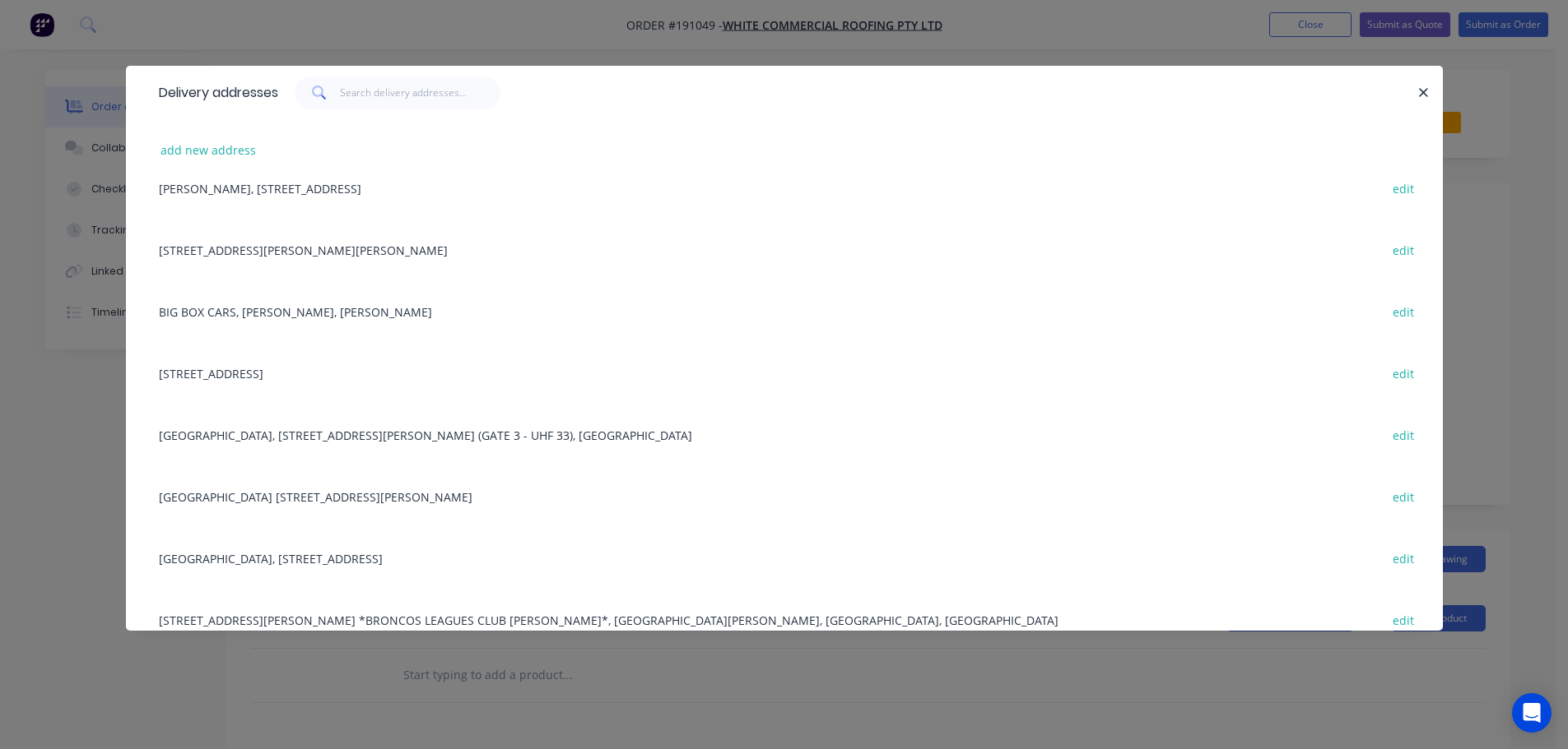
scroll to position [65, 0]
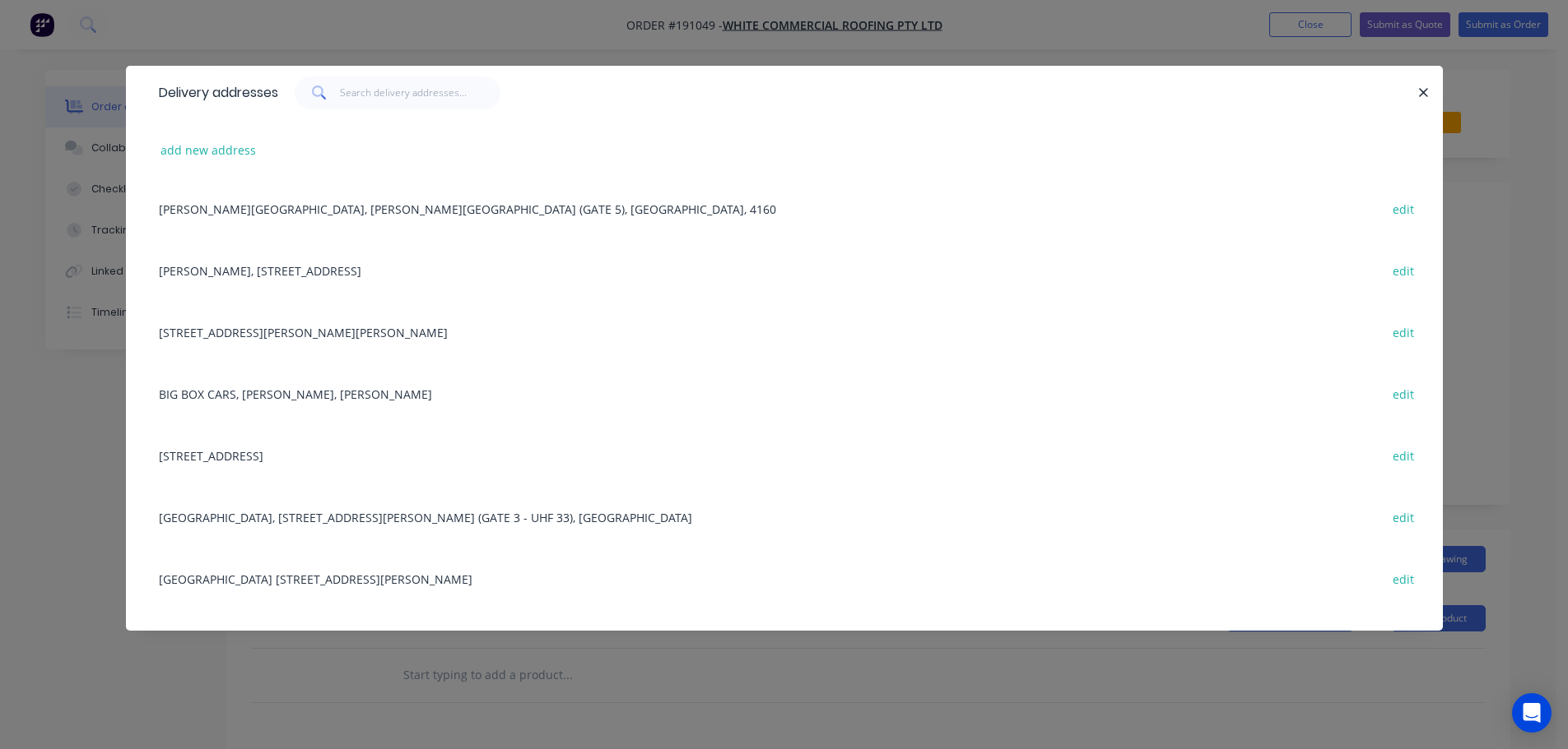
click at [333, 330] on div "154 BARRET ST, BRACKEN RIDGE TAVERN, BRACKEN RIDGE, Queensland, Australia edit" at bounding box center [784, 331] width 1267 height 62
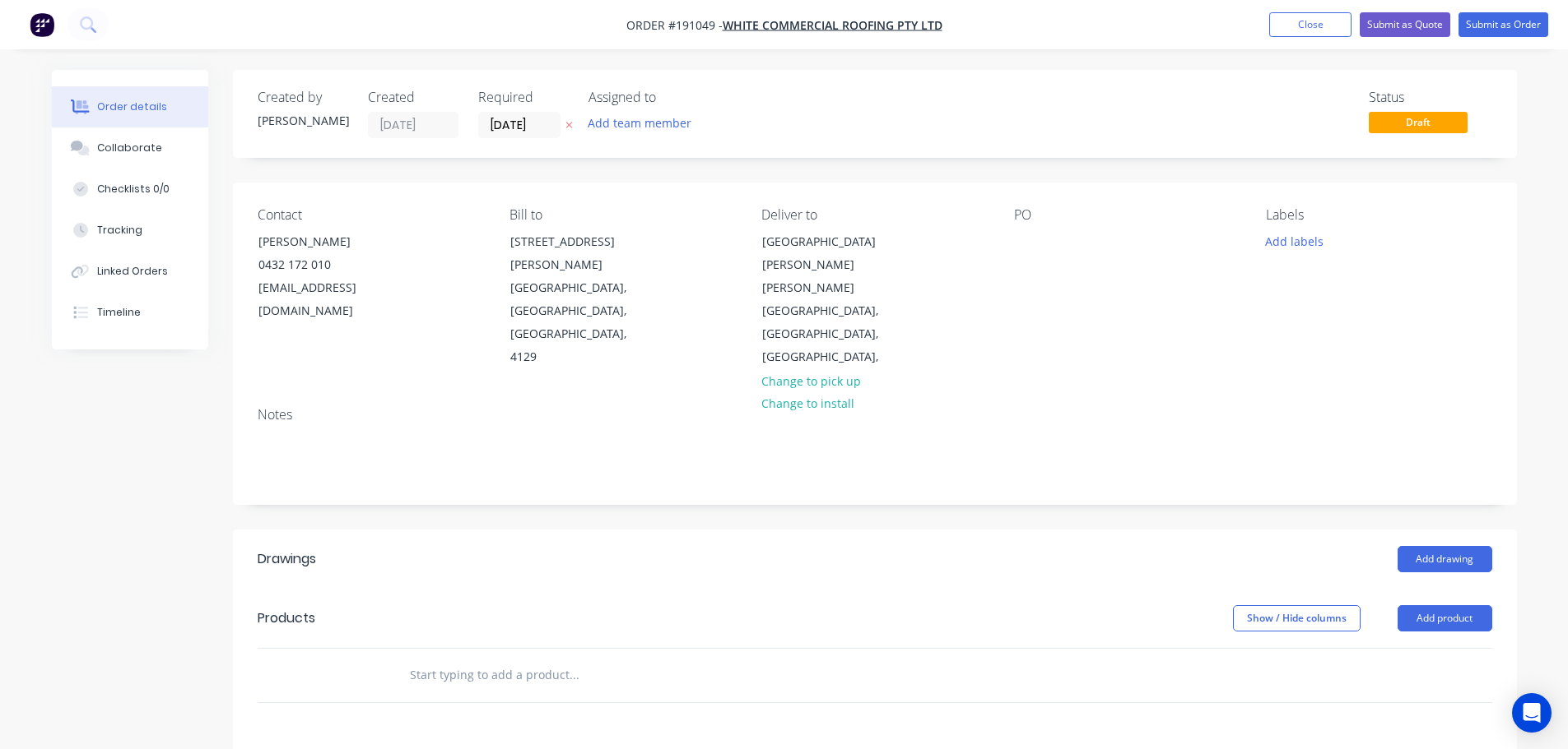
click at [1035, 229] on div "PO" at bounding box center [1126, 288] width 225 height 162
click at [1025, 237] on div at bounding box center [1027, 242] width 26 height 24
click at [1311, 243] on button "Add labels" at bounding box center [1295, 241] width 76 height 22
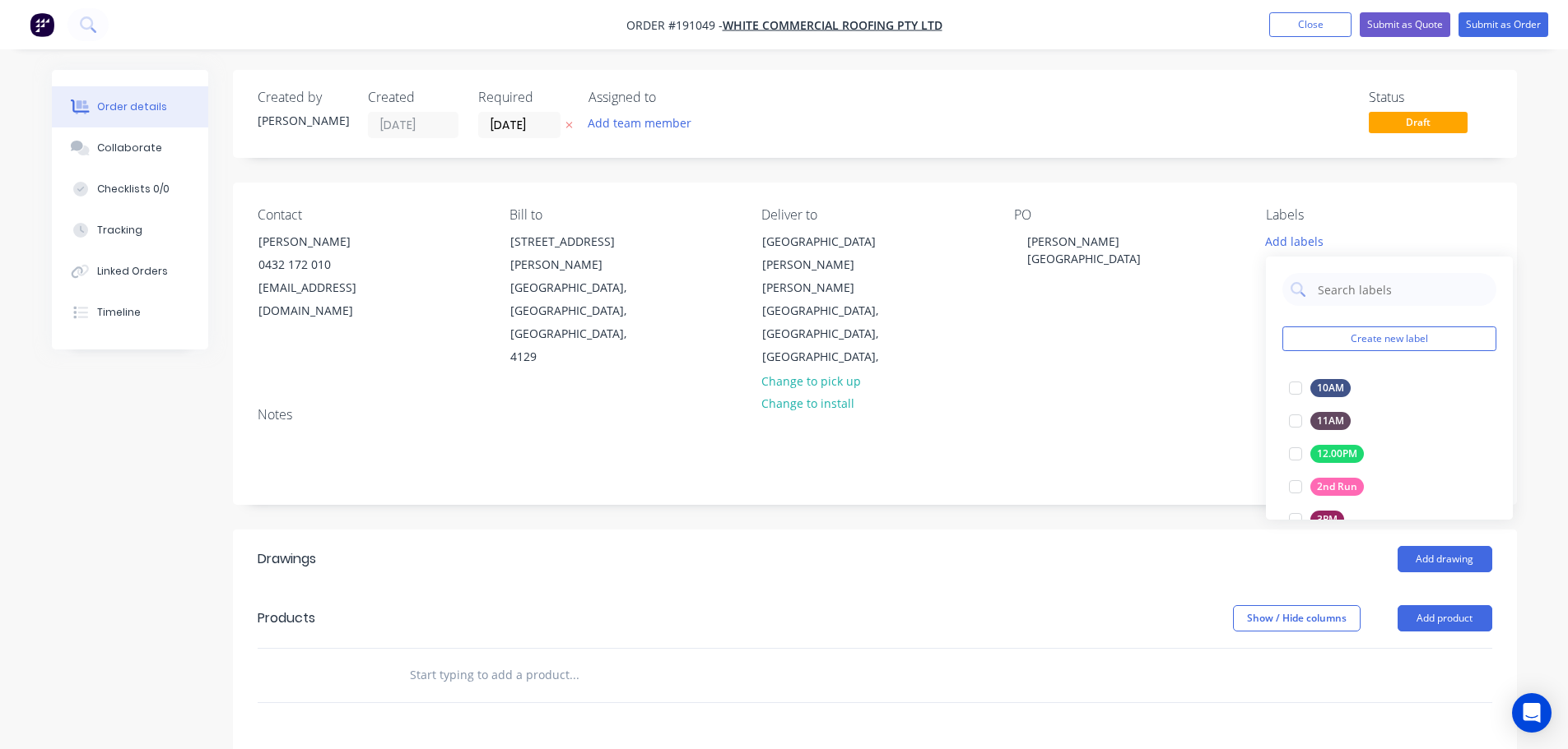
scroll to position [231, 0]
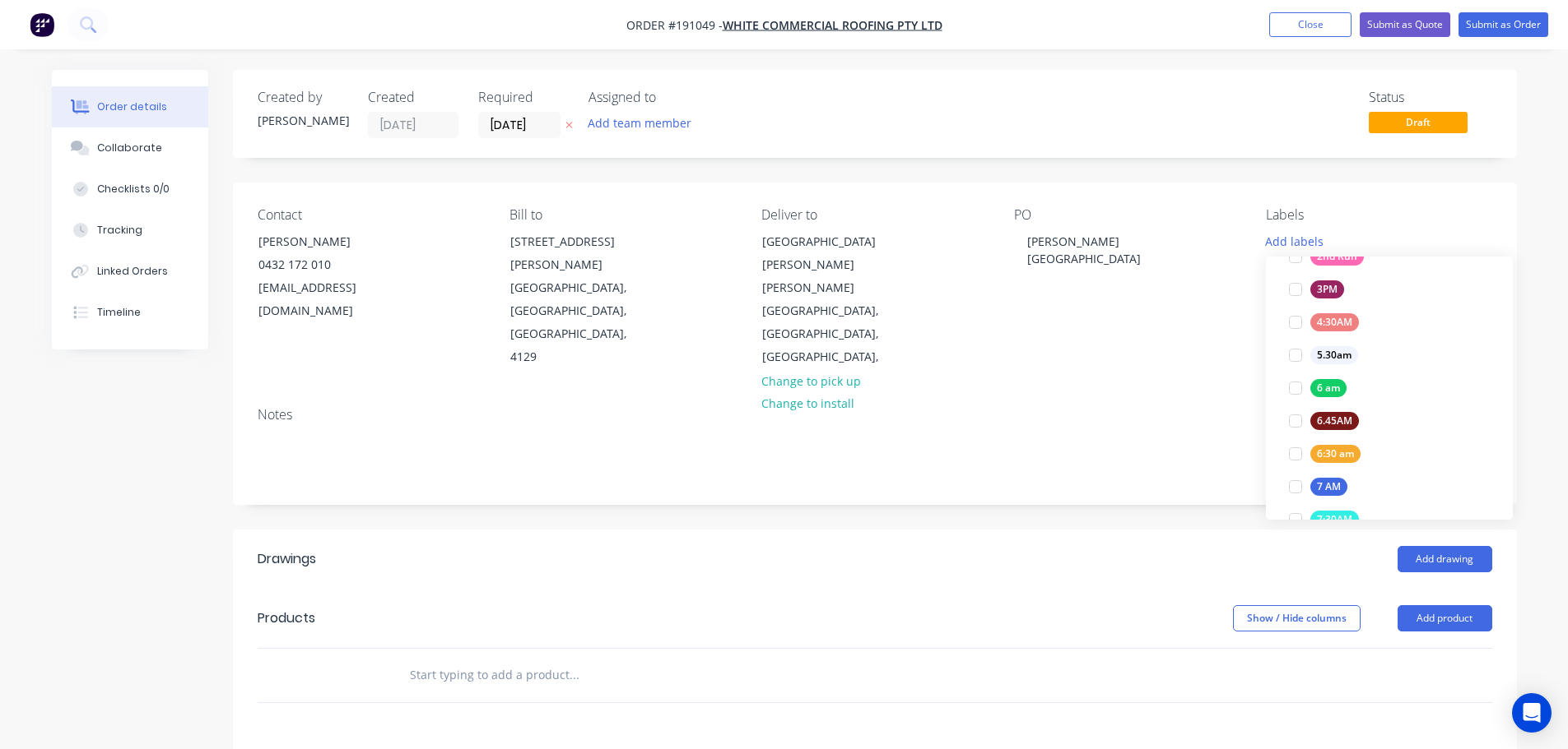
click at [1296, 450] on div at bounding box center [1296, 455] width 33 height 33
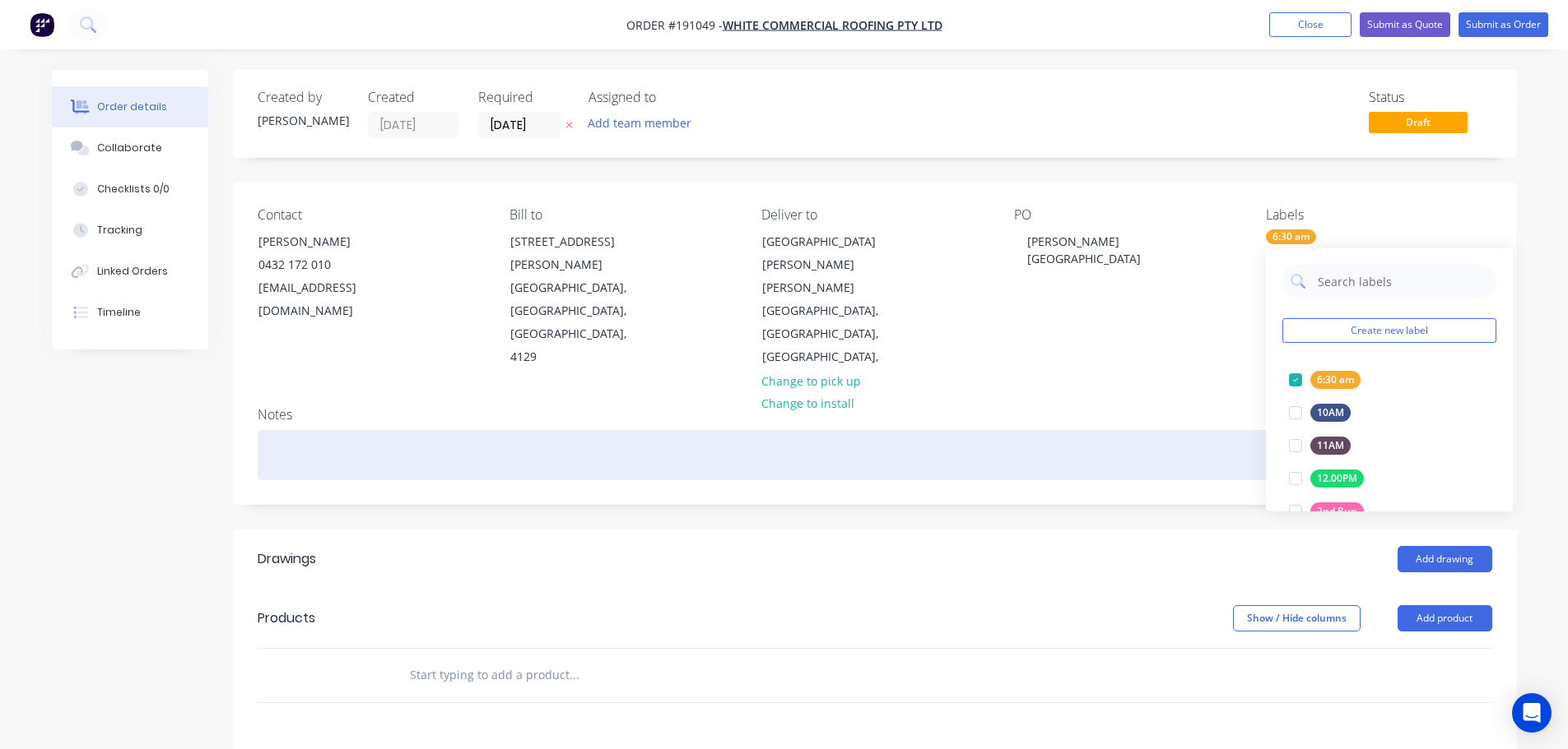
click at [351, 431] on div at bounding box center [874, 456] width 1235 height 50
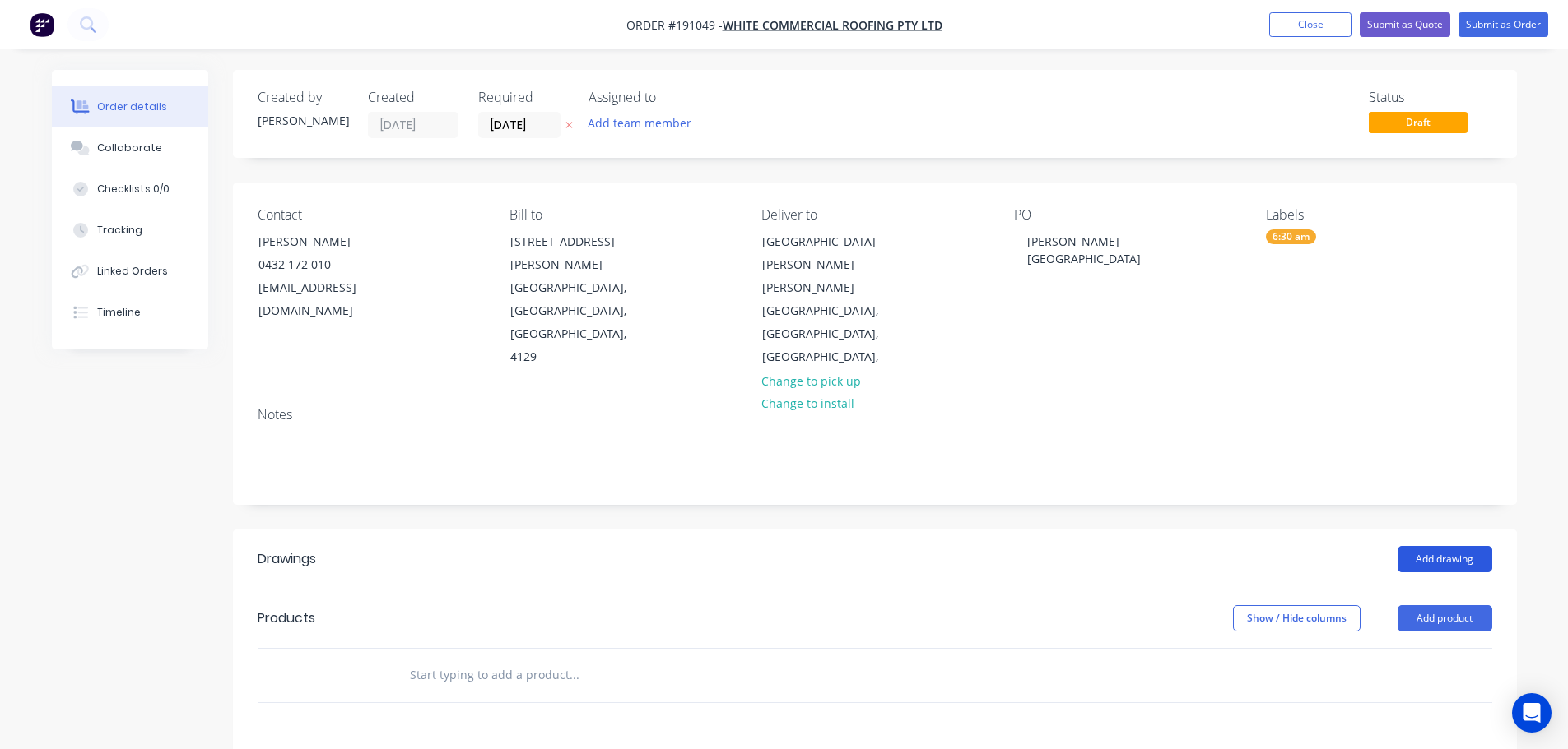
click at [1438, 546] on button "Add drawing" at bounding box center [1445, 559] width 94 height 26
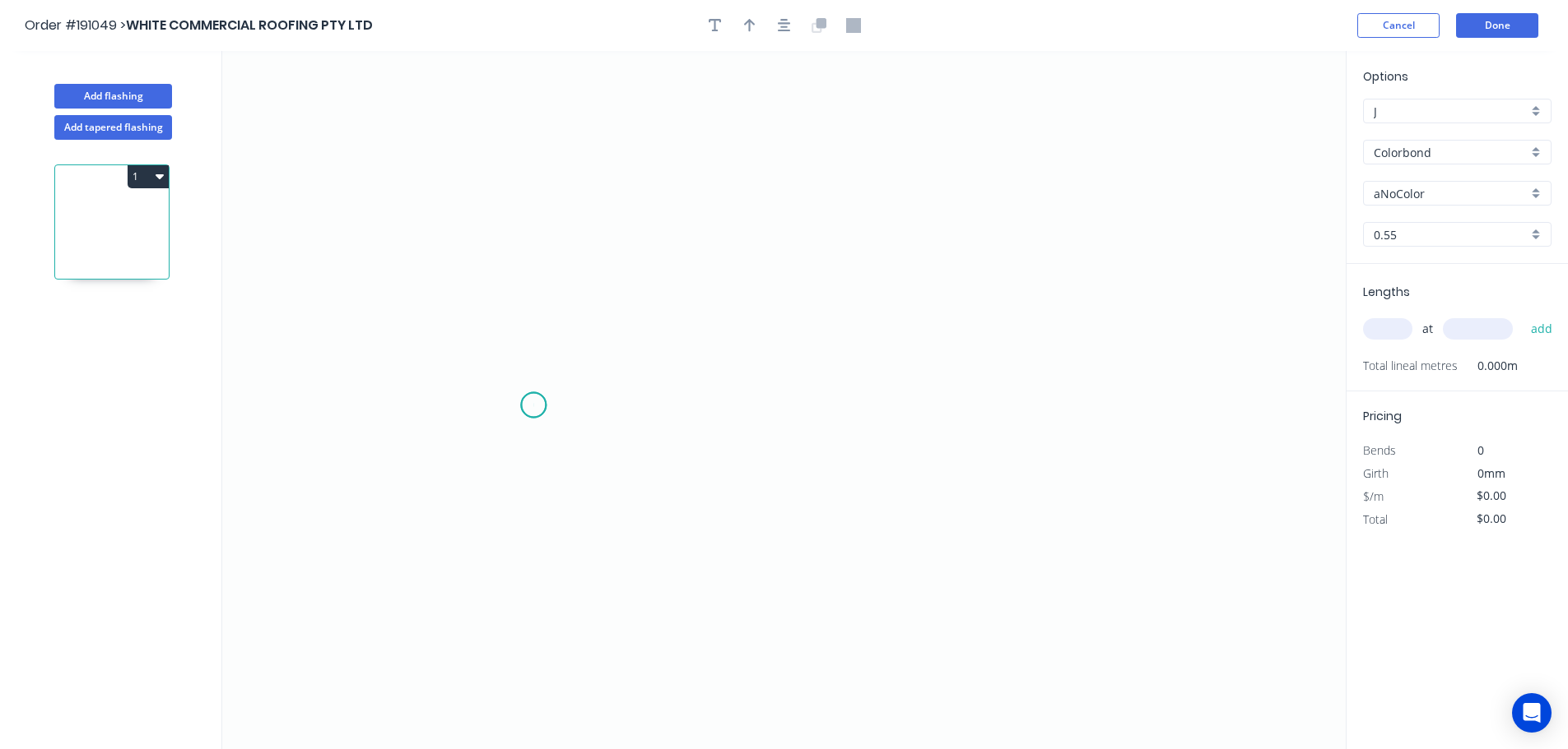
click at [533, 406] on icon "0" at bounding box center [784, 400] width 1123 height 698
drag, startPoint x: 579, startPoint y: 464, endPoint x: 555, endPoint y: 438, distance: 35.4
click at [579, 463] on div "Crush & Fold" at bounding box center [616, 462] width 166 height 33
click at [530, 406] on circle at bounding box center [533, 406] width 25 height 25
drag, startPoint x: 542, startPoint y: 184, endPoint x: 609, endPoint y: 183, distance: 67.0
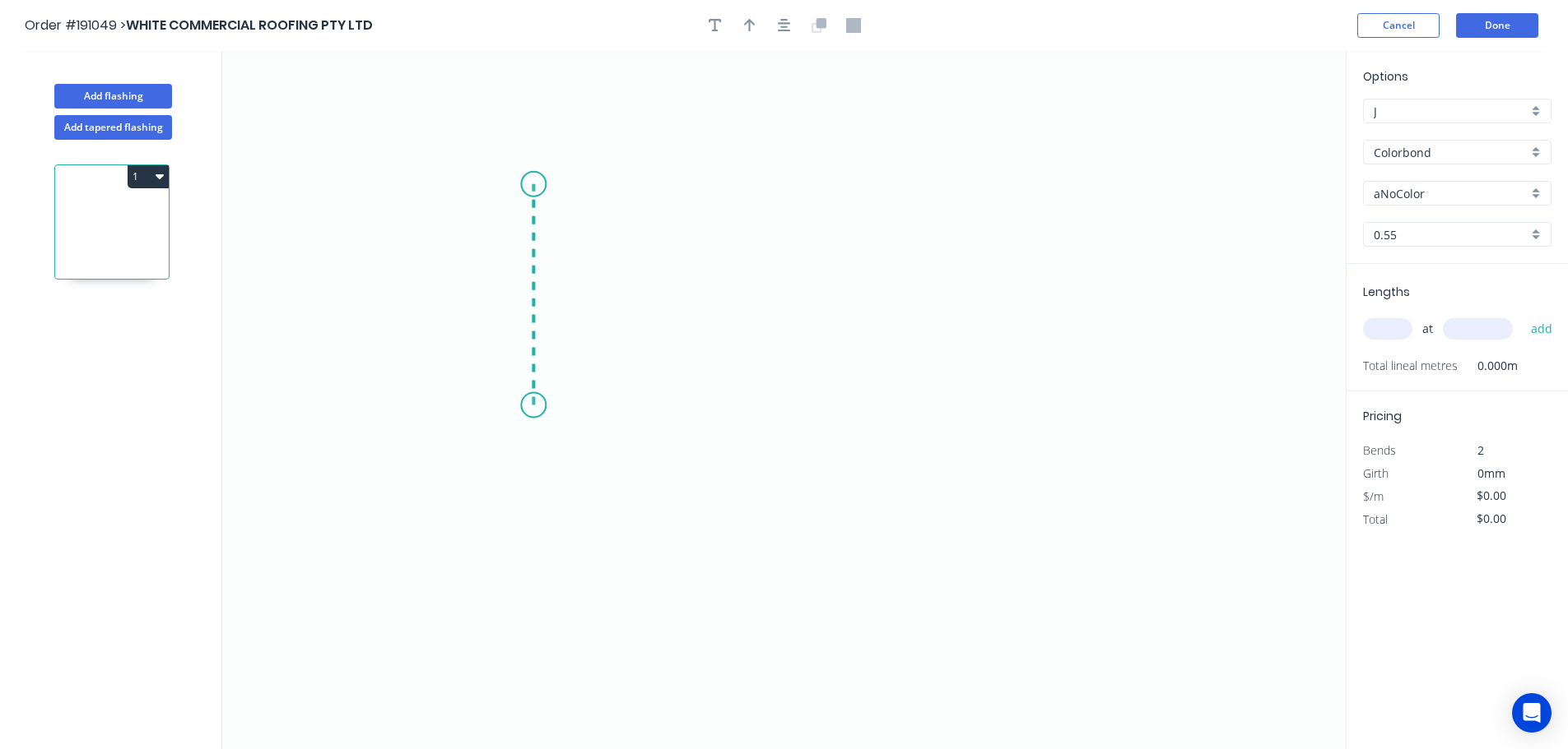
click at [543, 184] on icon "0" at bounding box center [784, 400] width 1123 height 698
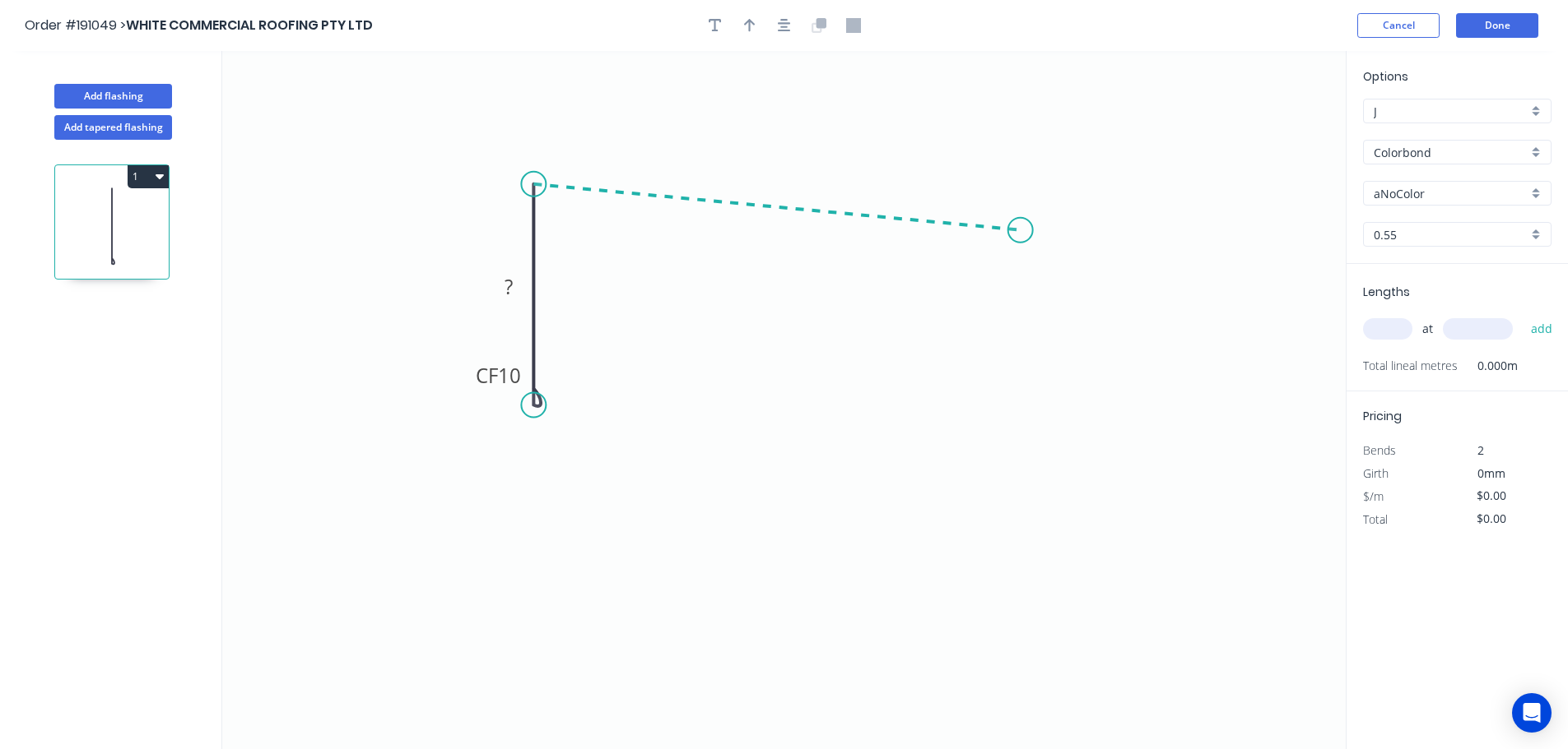
click at [1021, 231] on icon "0 CF 10 ?" at bounding box center [784, 400] width 1123 height 698
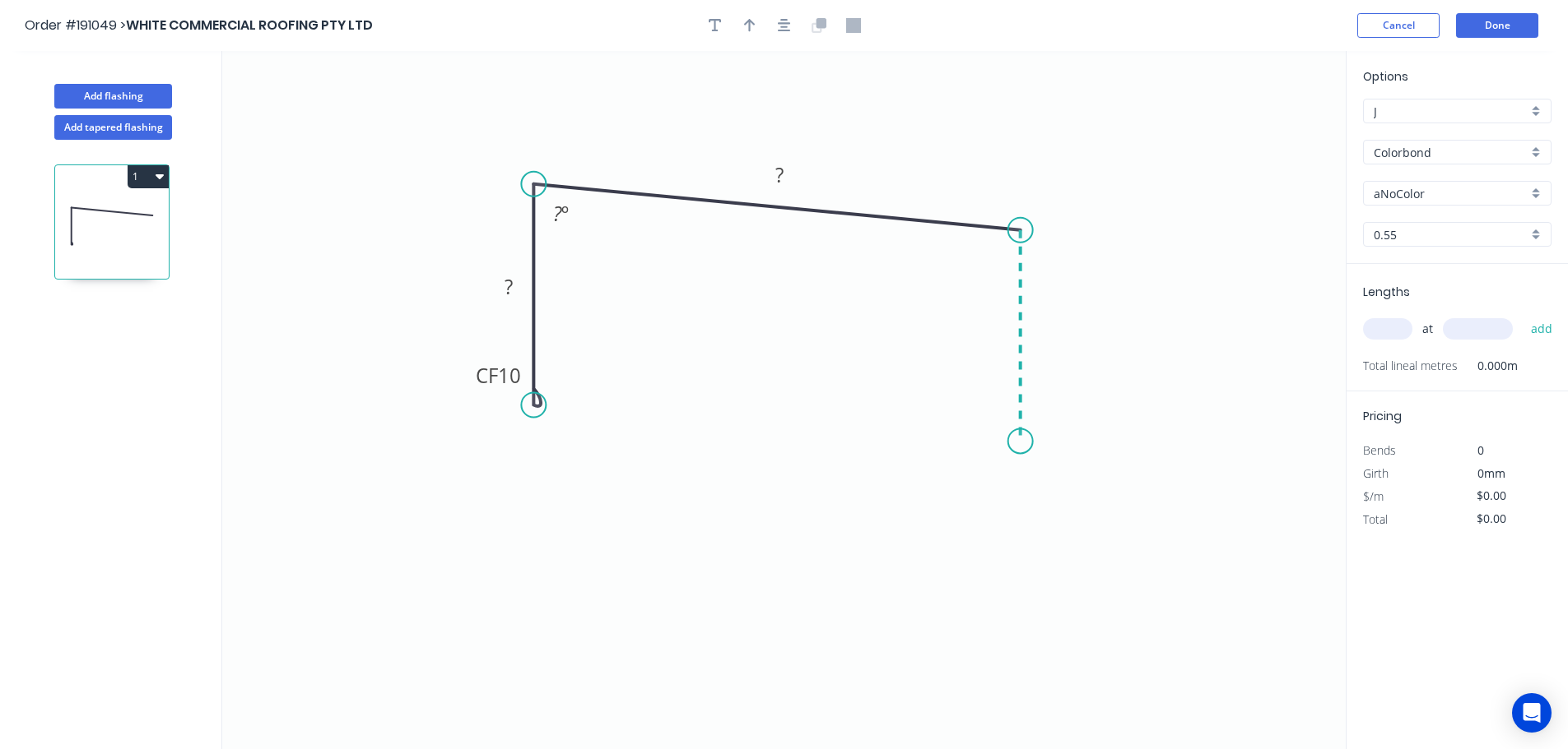
click at [1022, 442] on icon "0 CF 10 ? ? ? º" at bounding box center [784, 400] width 1123 height 698
click at [1056, 504] on div "Crush & Fold" at bounding box center [1105, 497] width 166 height 33
click at [1058, 498] on div "Flip bend" at bounding box center [1105, 498] width 166 height 33
drag, startPoint x: 470, startPoint y: 383, endPoint x: 621, endPoint y: 409, distance: 153.2
click at [621, 409] on rect at bounding box center [649, 403] width 66 height 33
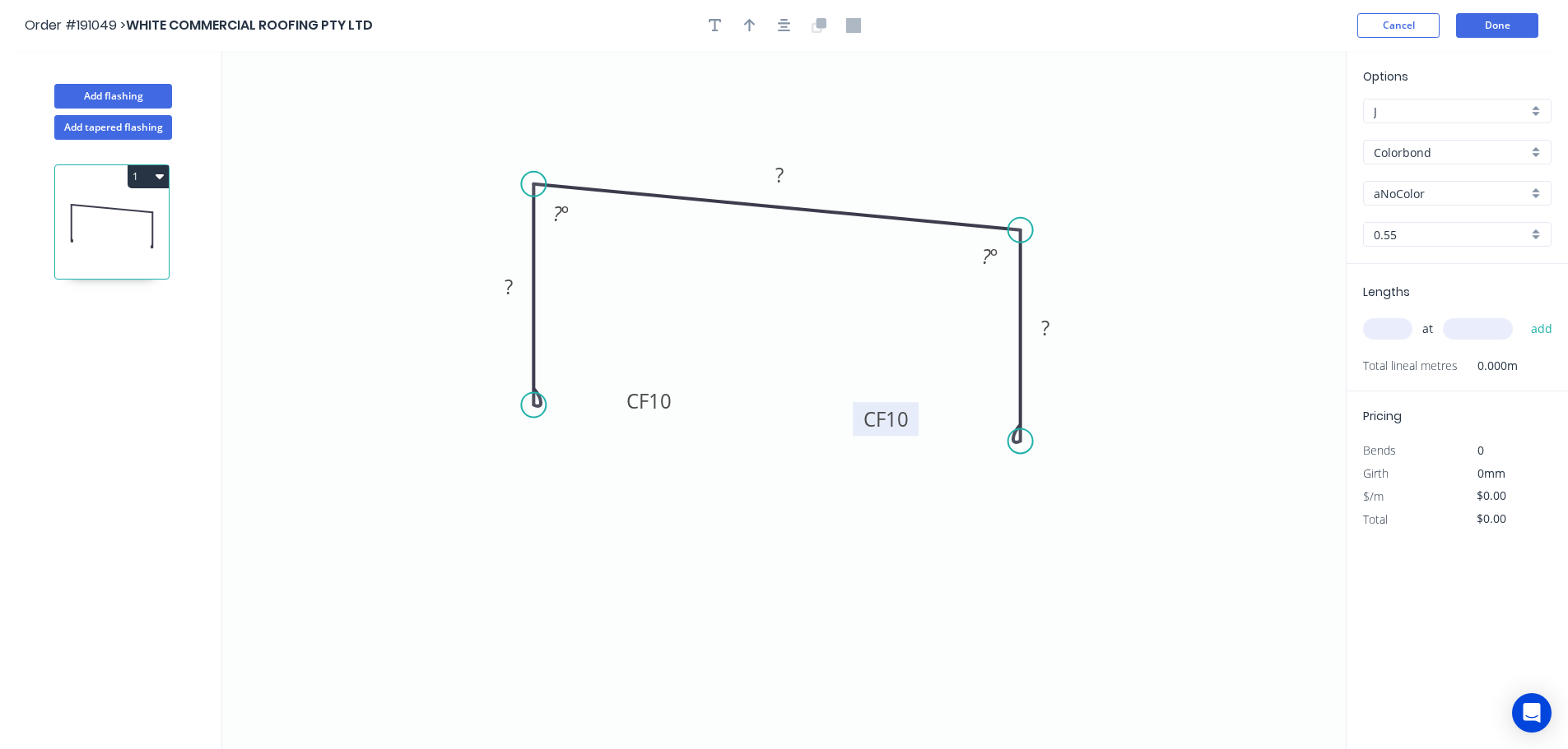
drag, startPoint x: 1085, startPoint y: 418, endPoint x: 916, endPoint y: 424, distance: 169.1
click at [916, 424] on rect at bounding box center [885, 418] width 66 height 33
drag, startPoint x: 490, startPoint y: 290, endPoint x: 531, endPoint y: 268, distance: 46.5
click at [468, 296] on rect at bounding box center [488, 293] width 54 height 33
drag, startPoint x: 585, startPoint y: 221, endPoint x: 601, endPoint y: 238, distance: 23.3
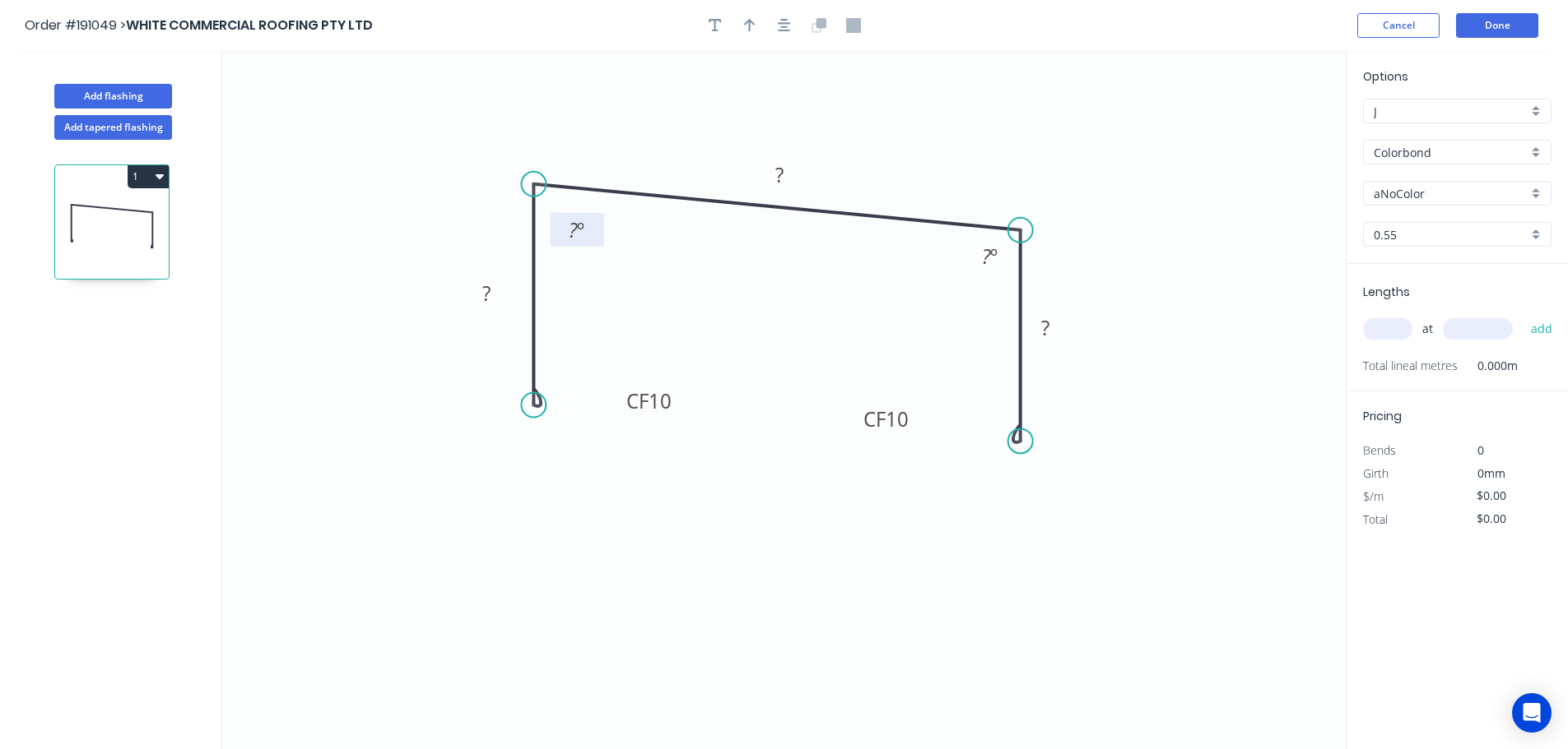
click at [601, 238] on rect at bounding box center [577, 230] width 54 height 33
drag, startPoint x: 971, startPoint y: 265, endPoint x: 1029, endPoint y: 302, distance: 68.8
click at [956, 278] on rect at bounding box center [967, 264] width 54 height 33
drag, startPoint x: 1070, startPoint y: 338, endPoint x: 1080, endPoint y: 340, distance: 10.2
click at [1080, 340] on rect at bounding box center [1055, 330] width 54 height 33
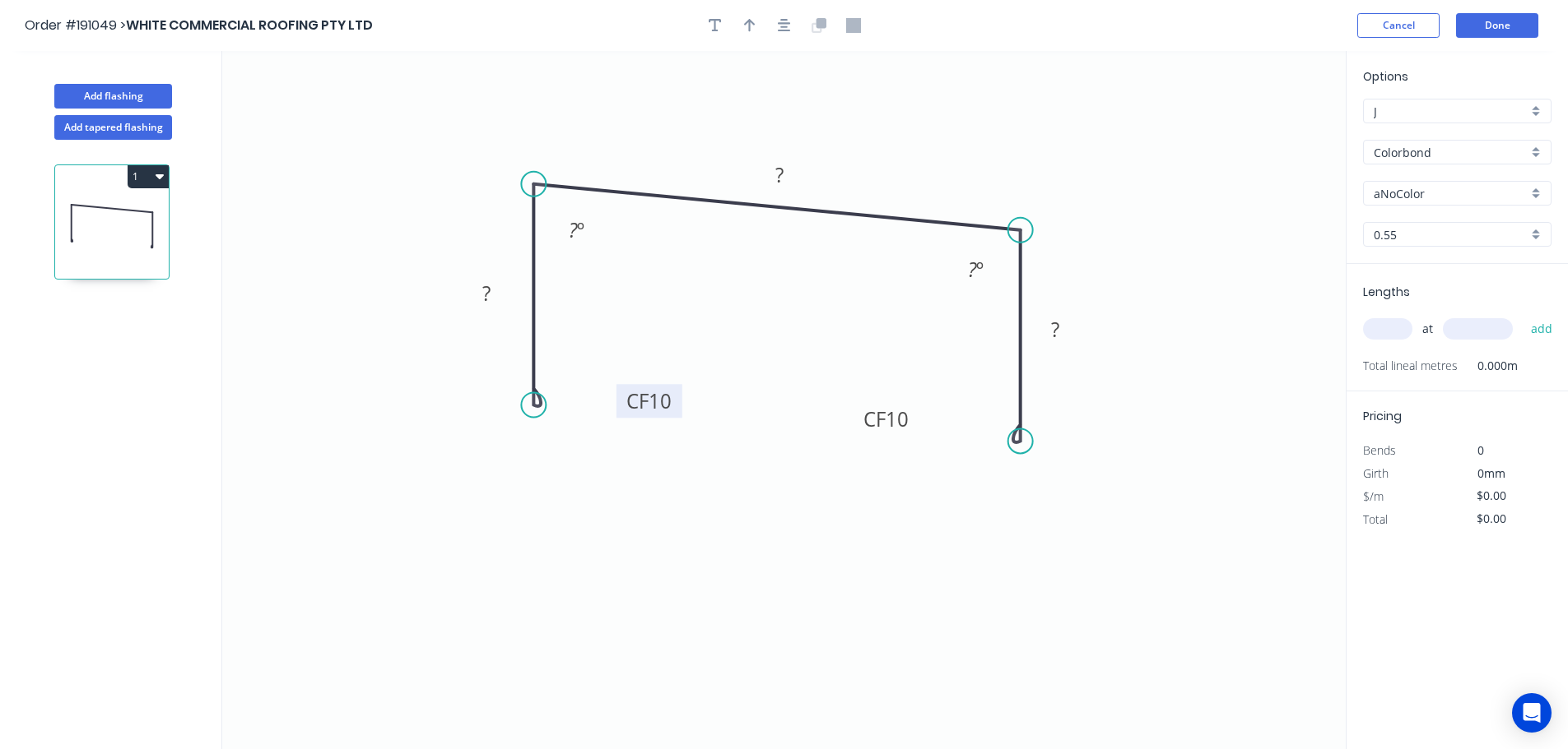
click at [667, 406] on tspan "10" at bounding box center [659, 401] width 23 height 27
type input "$16.34"
drag, startPoint x: 757, startPoint y: 23, endPoint x: 770, endPoint y: 29, distance: 14.3
click at [757, 23] on button "button" at bounding box center [749, 25] width 25 height 25
drag, startPoint x: 1259, startPoint y: 127, endPoint x: 1288, endPoint y: 192, distance: 71.2
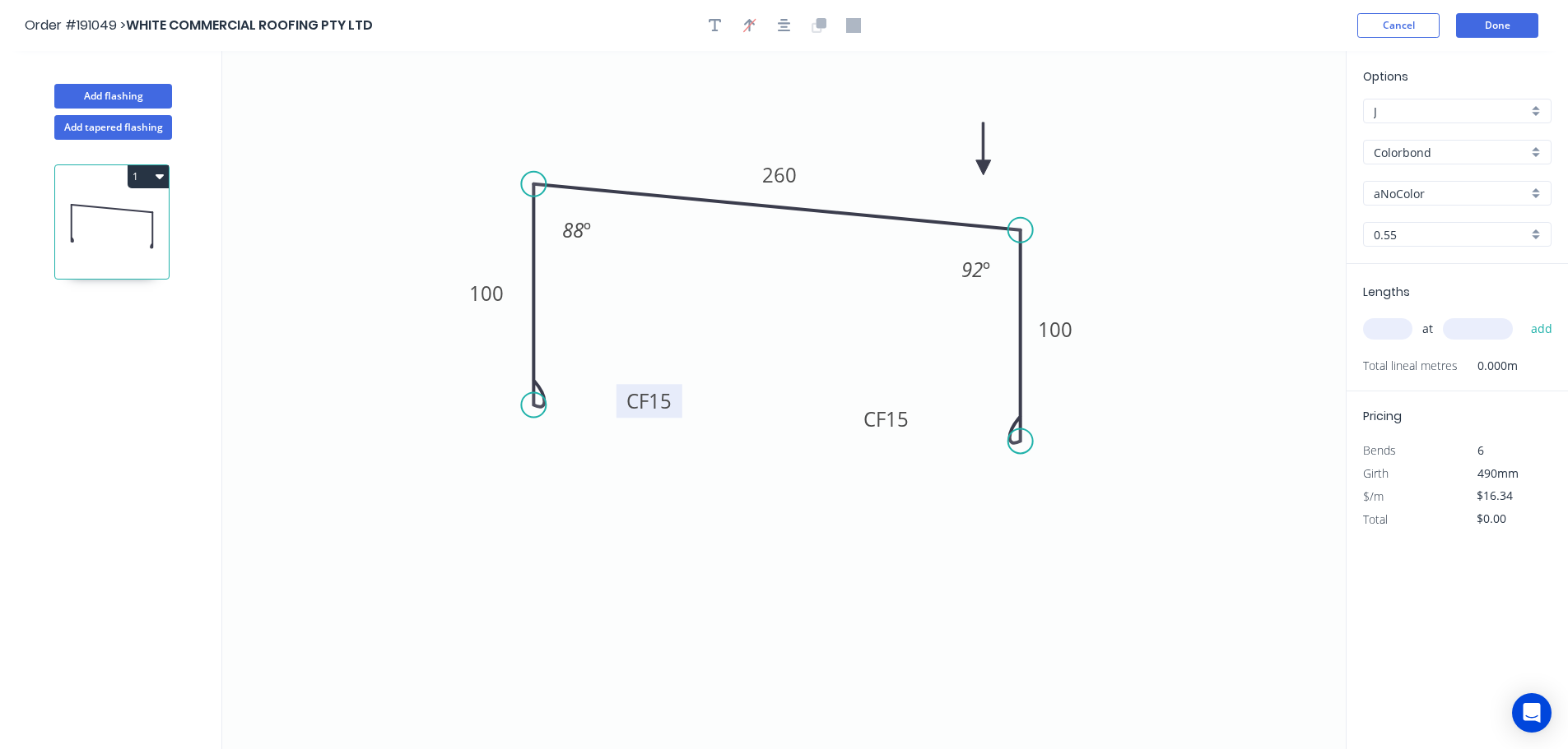
click at [983, 168] on icon at bounding box center [984, 148] width 15 height 53
click at [1421, 193] on input "aNoColor" at bounding box center [1450, 193] width 154 height 18
click at [1399, 267] on div "Surfmist" at bounding box center [1457, 266] width 187 height 29
type input "Surfmist"
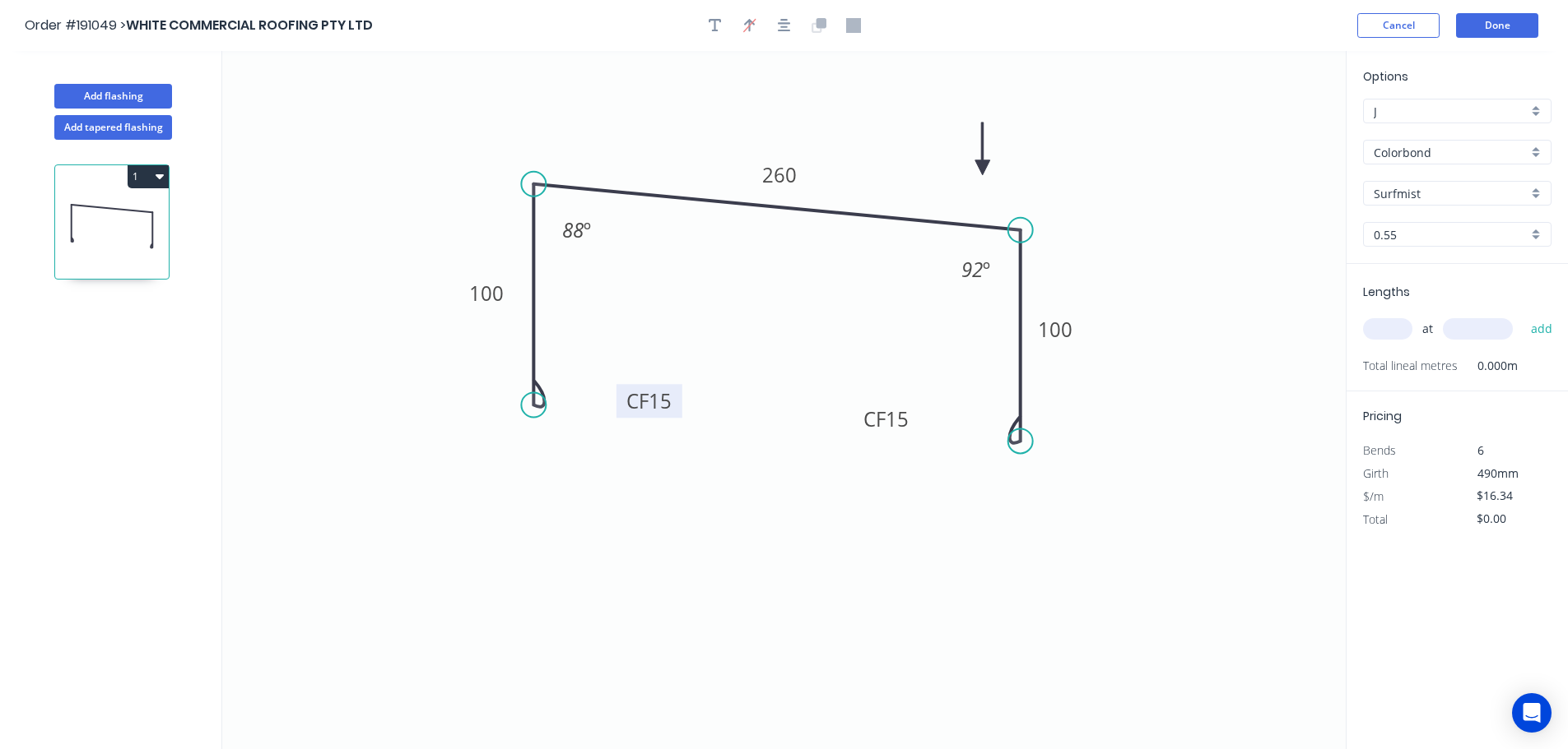
click at [1394, 328] on input "text" at bounding box center [1386, 329] width 49 height 21
type input "1"
type input "5800"
click at [1523, 315] on button "add" at bounding box center [1542, 329] width 39 height 28
type input "$94.77"
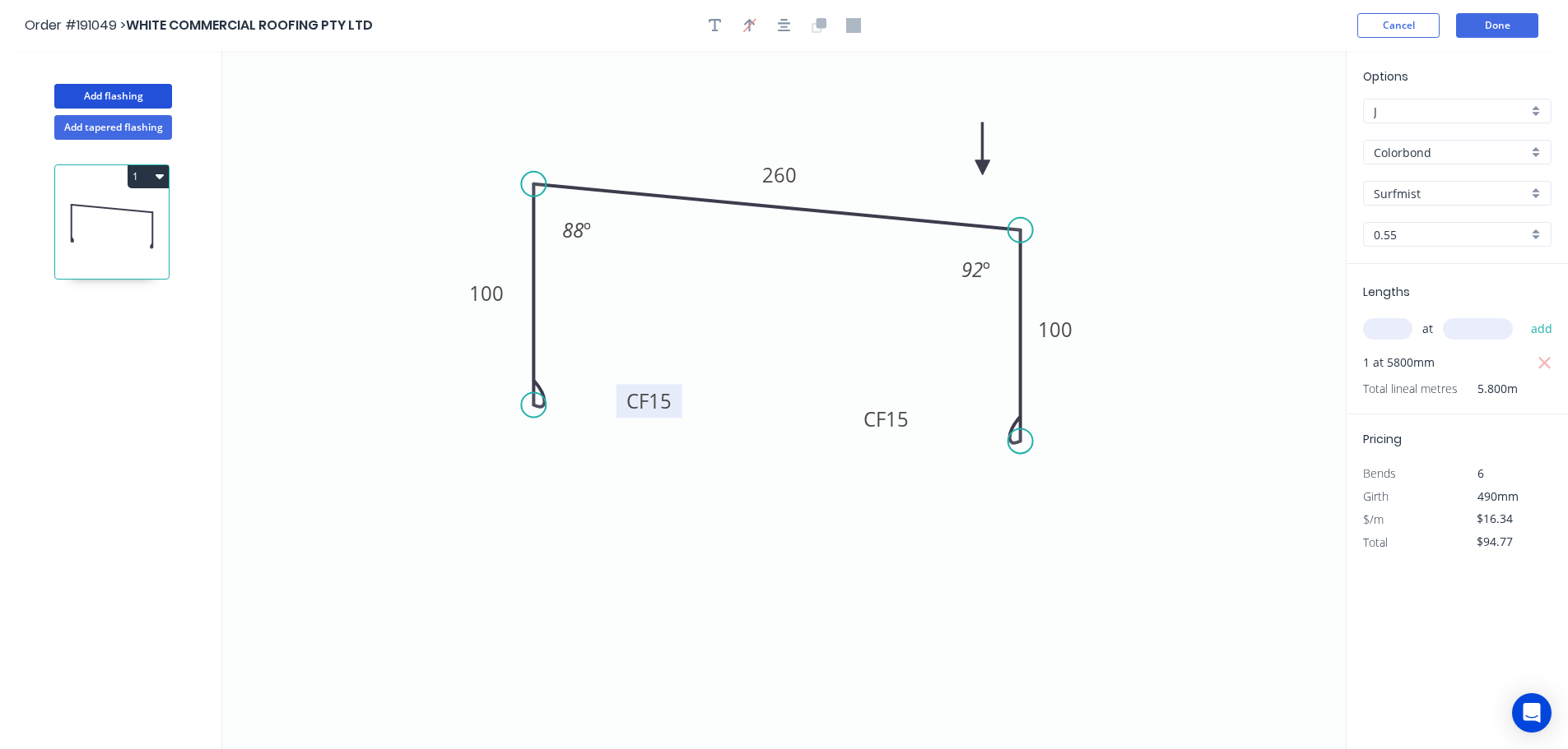
drag, startPoint x: 102, startPoint y: 95, endPoint x: 163, endPoint y: 108, distance: 62.4
click at [103, 95] on button "Add flashing" at bounding box center [113, 96] width 118 height 25
type input "$0.00"
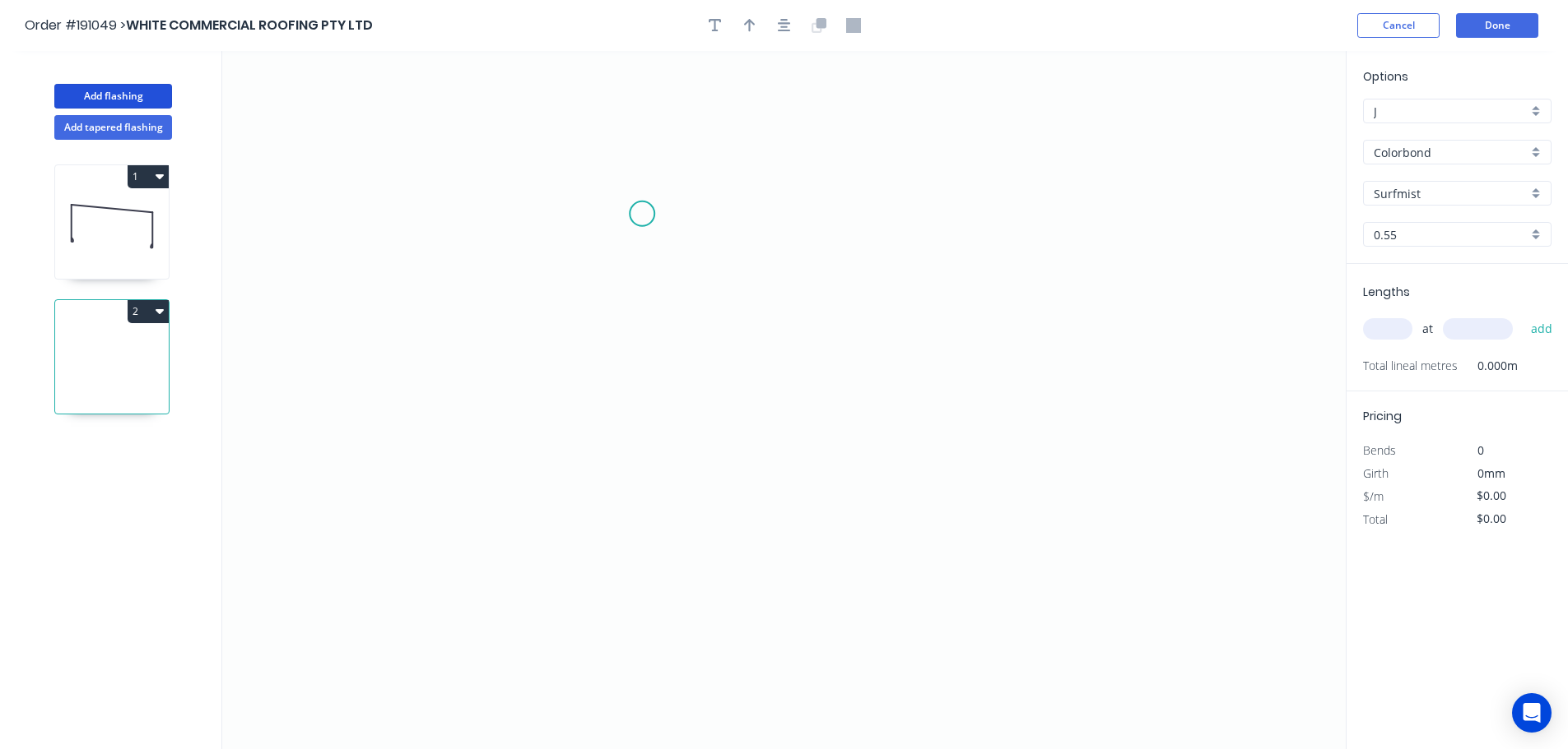
click at [643, 213] on icon "0" at bounding box center [784, 400] width 1123 height 698
click at [680, 268] on div "Crush & Fold" at bounding box center [725, 268] width 166 height 33
click at [640, 210] on circle at bounding box center [642, 214] width 25 height 25
click at [842, 219] on icon "0" at bounding box center [784, 400] width 1123 height 698
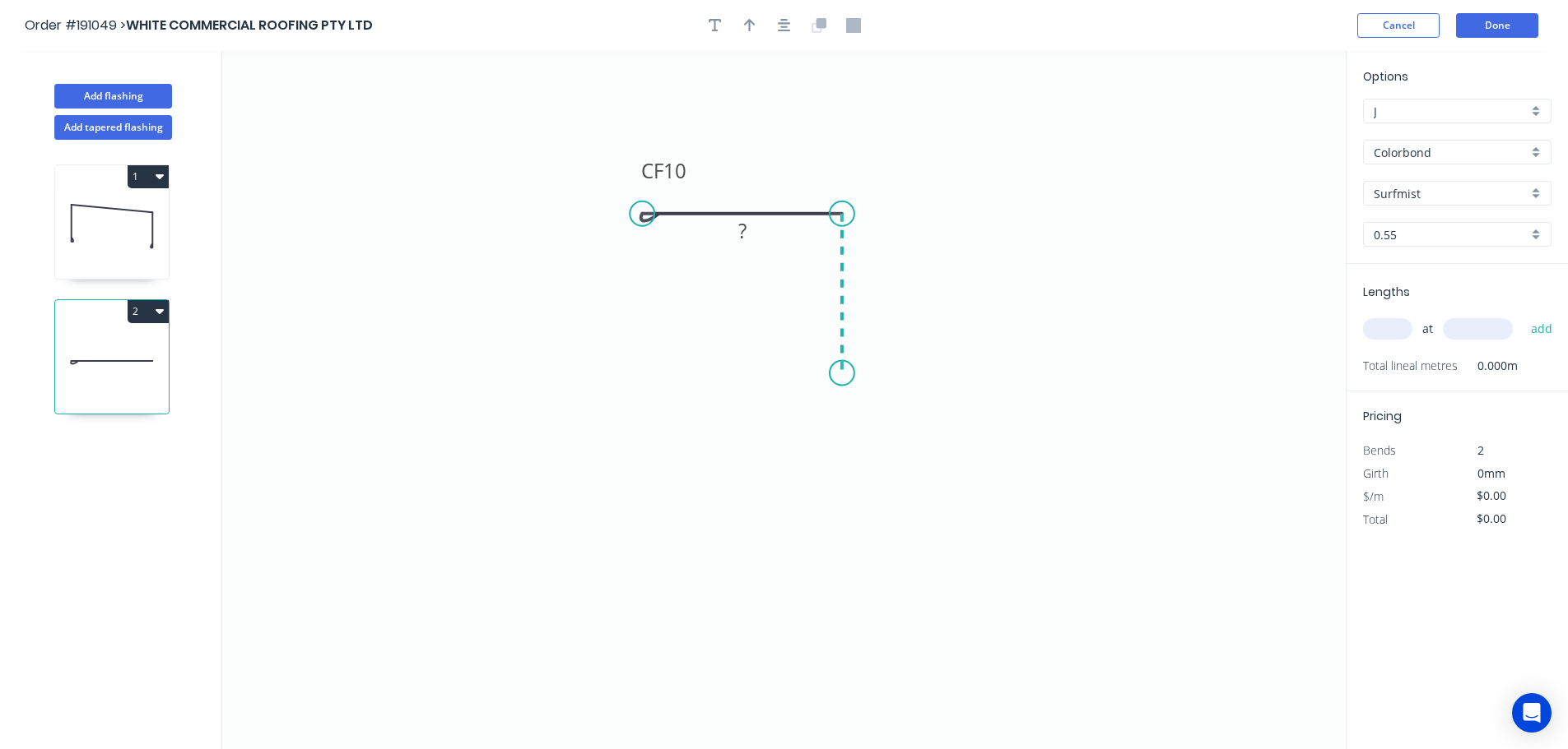
click at [846, 373] on icon "0 CF 10 ?" at bounding box center [784, 400] width 1123 height 698
click at [846, 373] on circle at bounding box center [842, 373] width 25 height 25
click at [890, 424] on div "Crush & Fold" at bounding box center [928, 429] width 166 height 33
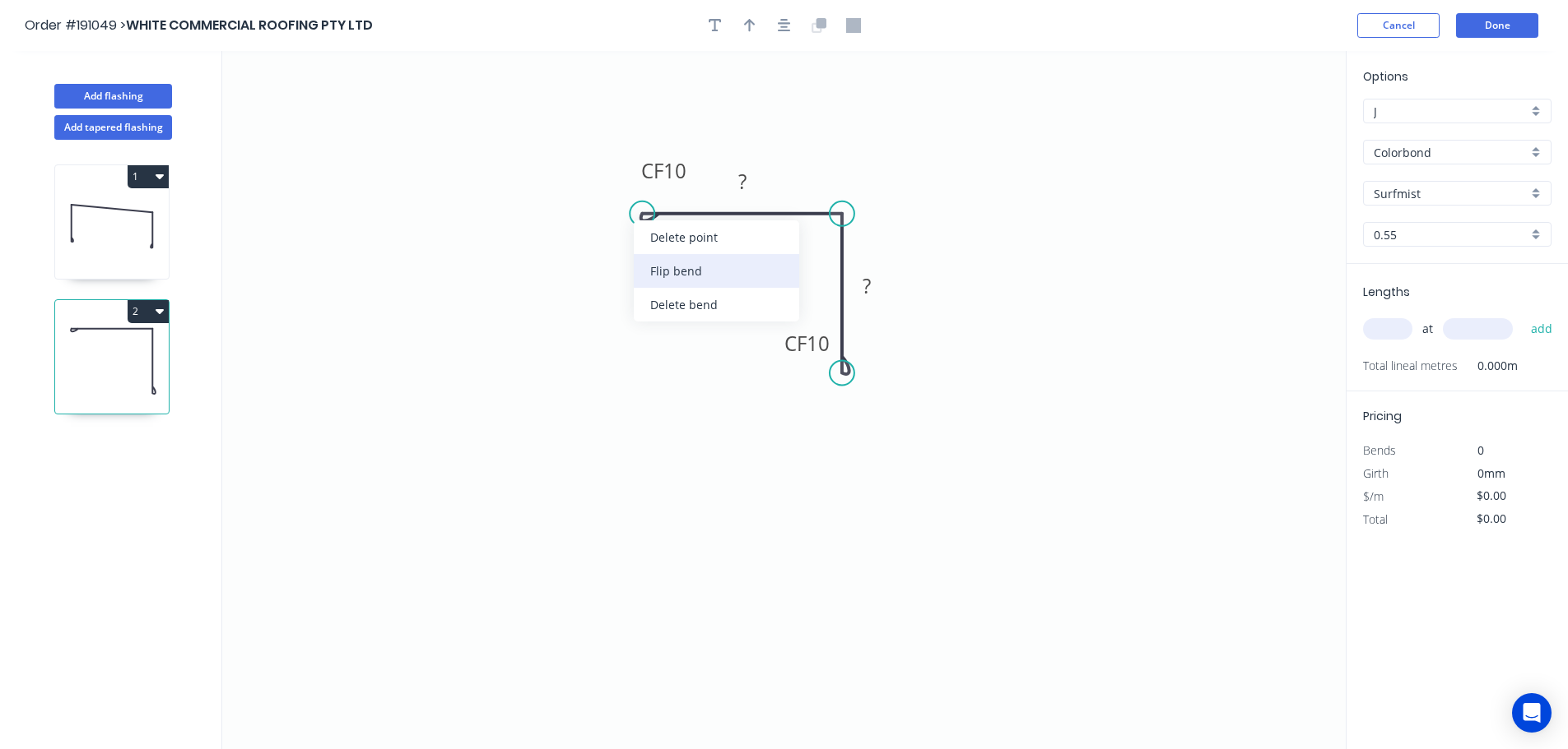
click at [669, 272] on div "Flip bend" at bounding box center [716, 271] width 166 height 33
click at [694, 251] on icon "0 CF 10 ? CF 10 ?" at bounding box center [784, 400] width 1123 height 698
drag, startPoint x: 693, startPoint y: 251, endPoint x: 640, endPoint y: 135, distance: 127.5
click at [640, 135] on rect at bounding box center [610, 127] width 66 height 33
drag, startPoint x: 771, startPoint y: 359, endPoint x: 908, endPoint y: 334, distance: 139.3
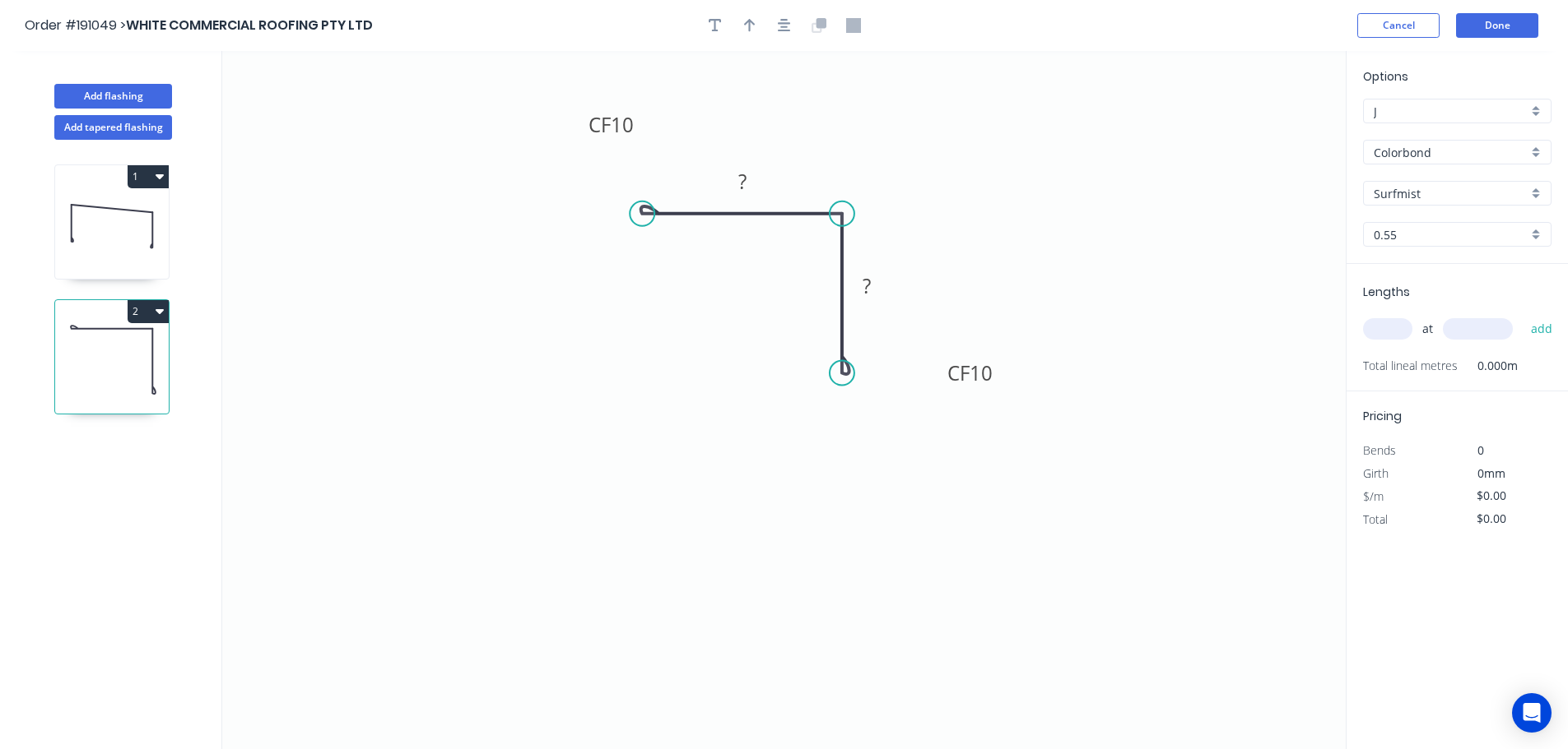
click at [936, 377] on icon "0 CF 10 ? CF 10 ?" at bounding box center [784, 400] width 1123 height 698
drag, startPoint x: 890, startPoint y: 293, endPoint x: 898, endPoint y: 276, distance: 18.8
click at [909, 281] on rect at bounding box center [887, 275] width 54 height 33
click at [633, 128] on tspan "10" at bounding box center [621, 124] width 23 height 27
drag, startPoint x: 744, startPoint y: 23, endPoint x: 771, endPoint y: 28, distance: 27.5
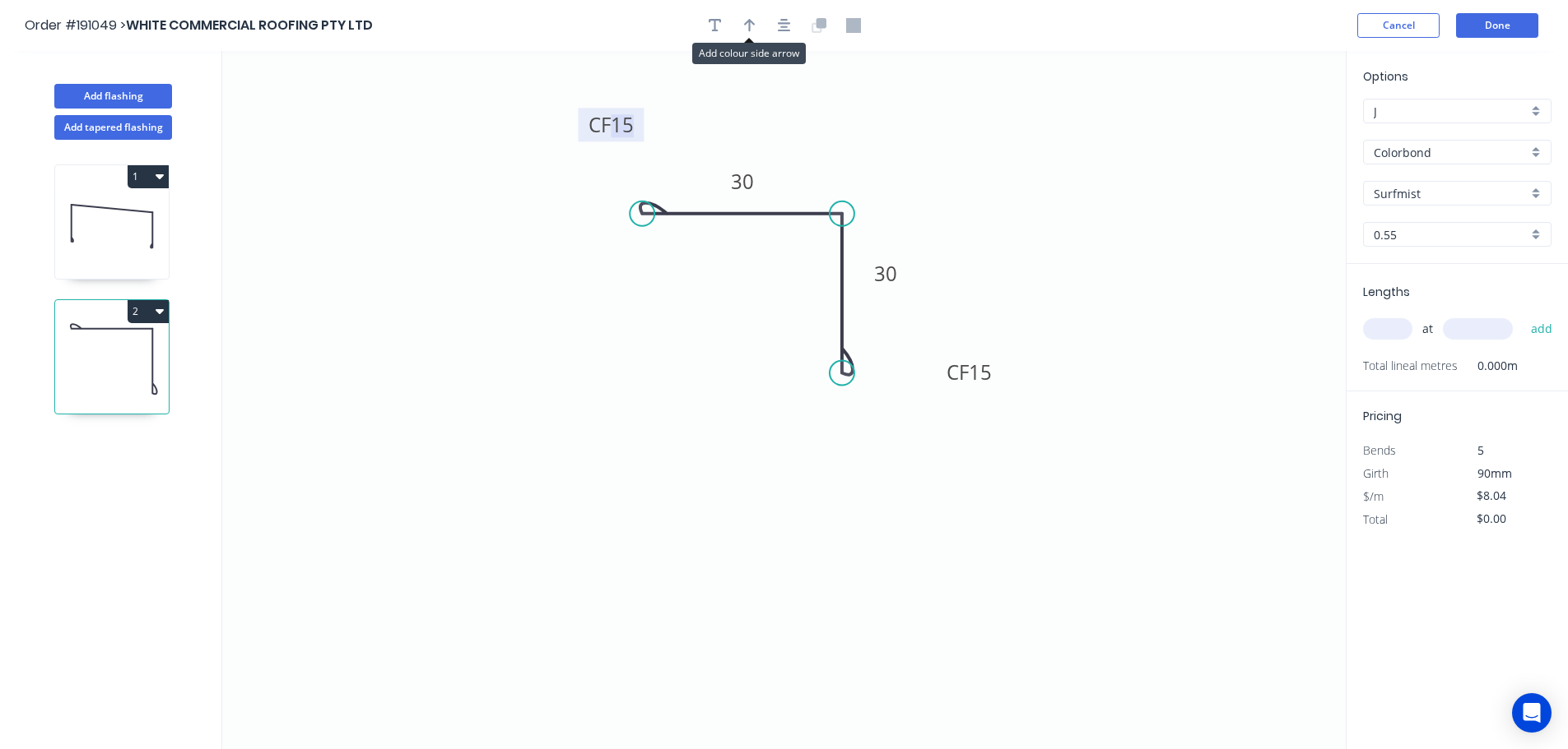
click at [744, 22] on icon "button" at bounding box center [749, 26] width 11 height 15
drag, startPoint x: 1259, startPoint y: 131, endPoint x: 724, endPoint y: 307, distance: 563.2
click at [724, 307] on icon at bounding box center [724, 287] width 15 height 53
click at [724, 307] on icon at bounding box center [724, 288] width 15 height 53
click at [724, 307] on icon at bounding box center [737, 293] width 48 height 48
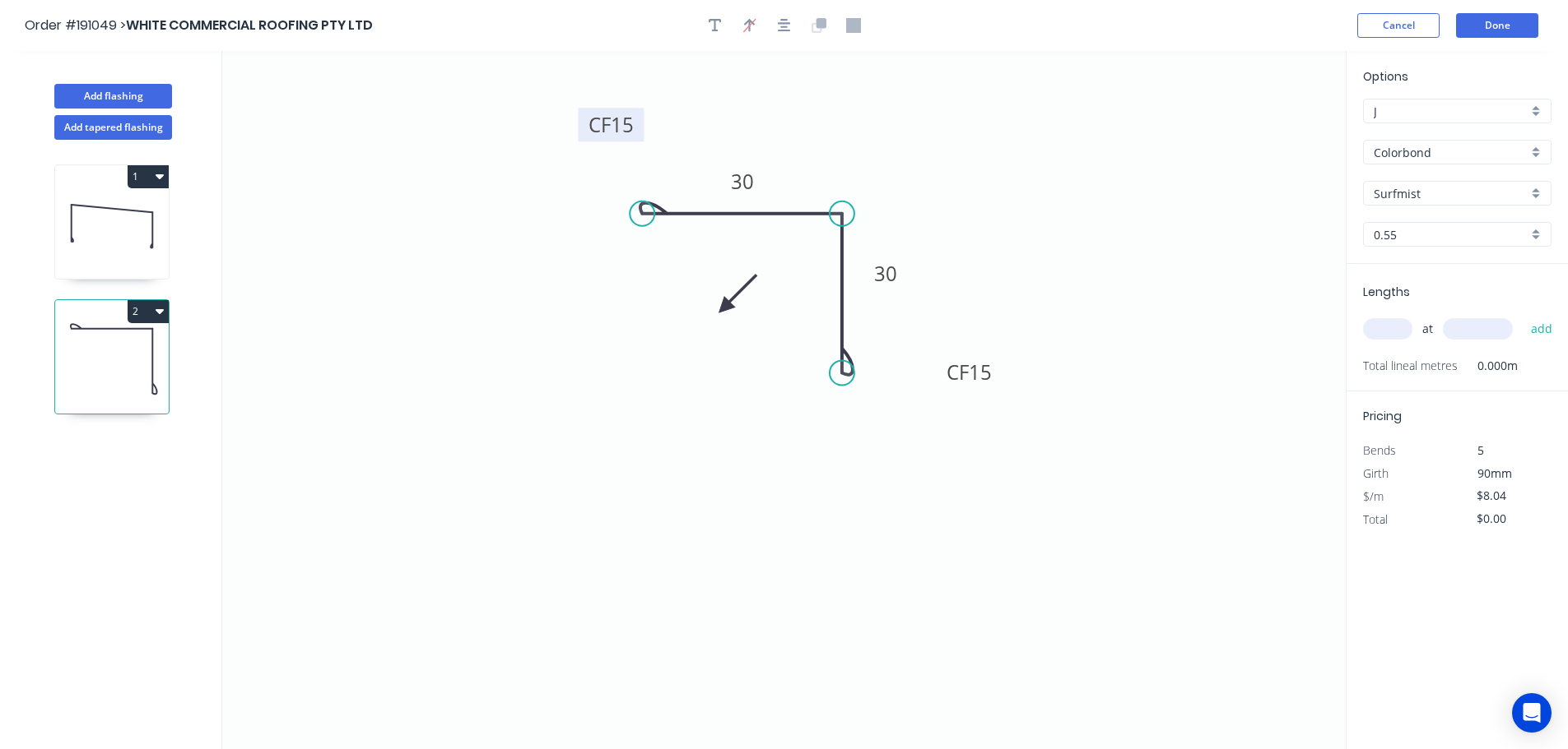
click at [724, 307] on icon at bounding box center [737, 293] width 48 height 48
click at [724, 307] on icon at bounding box center [737, 321] width 48 height 48
click at [724, 307] on icon at bounding box center [724, 326] width 15 height 53
click at [85, 219] on icon at bounding box center [112, 226] width 114 height 106
type input "$16.34"
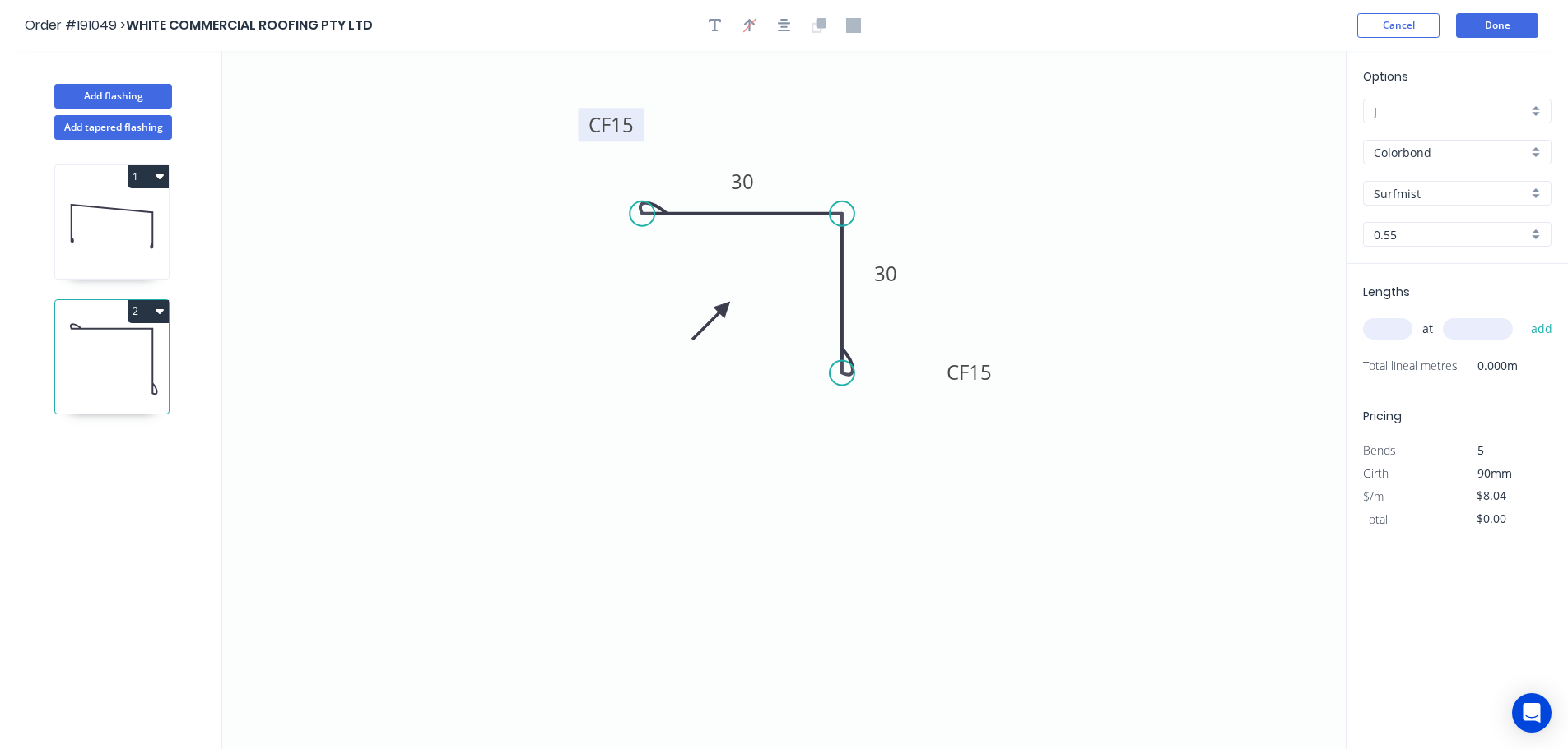
type input "$94.77"
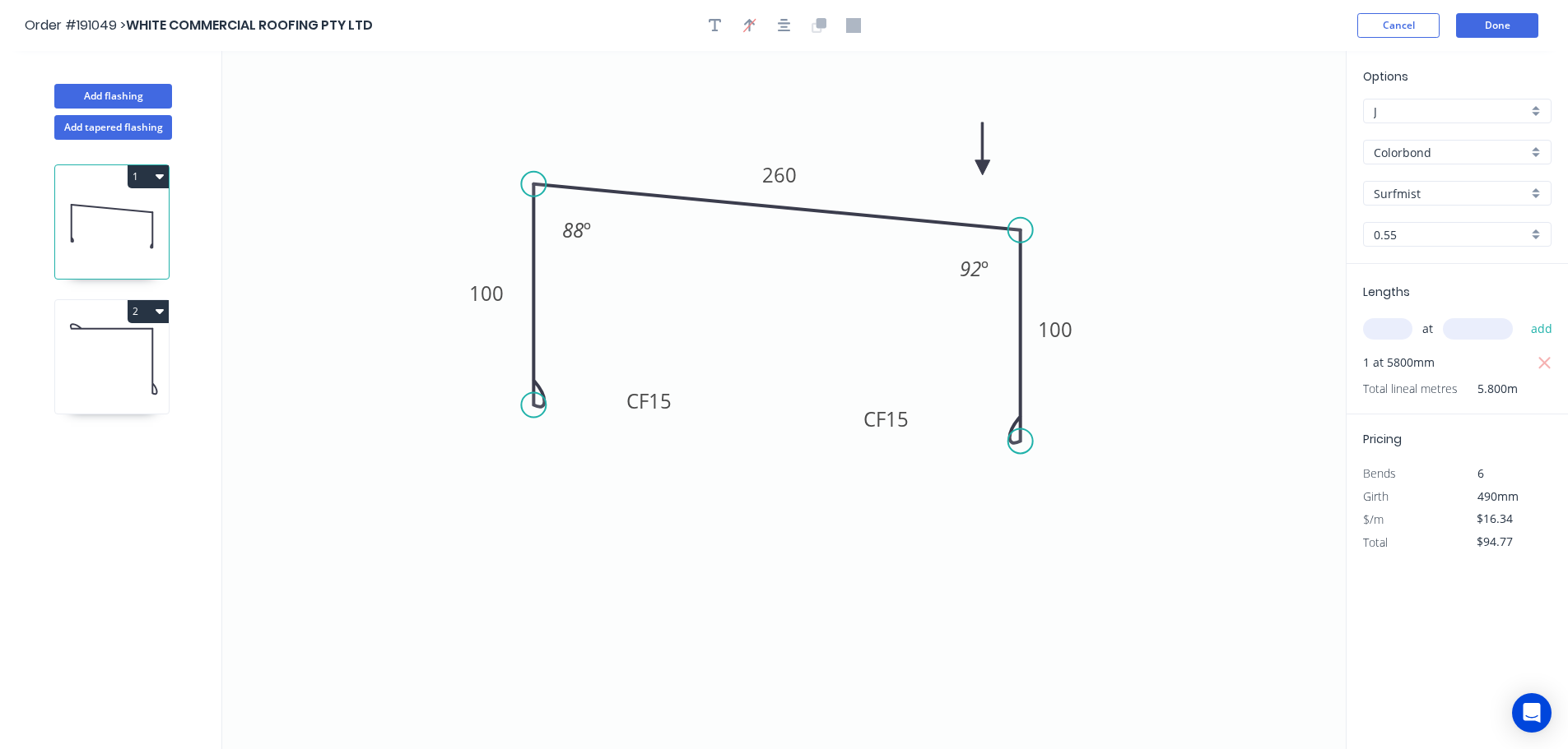
click at [106, 349] on icon at bounding box center [112, 361] width 114 height 106
type input "$8.04"
type input "$0.00"
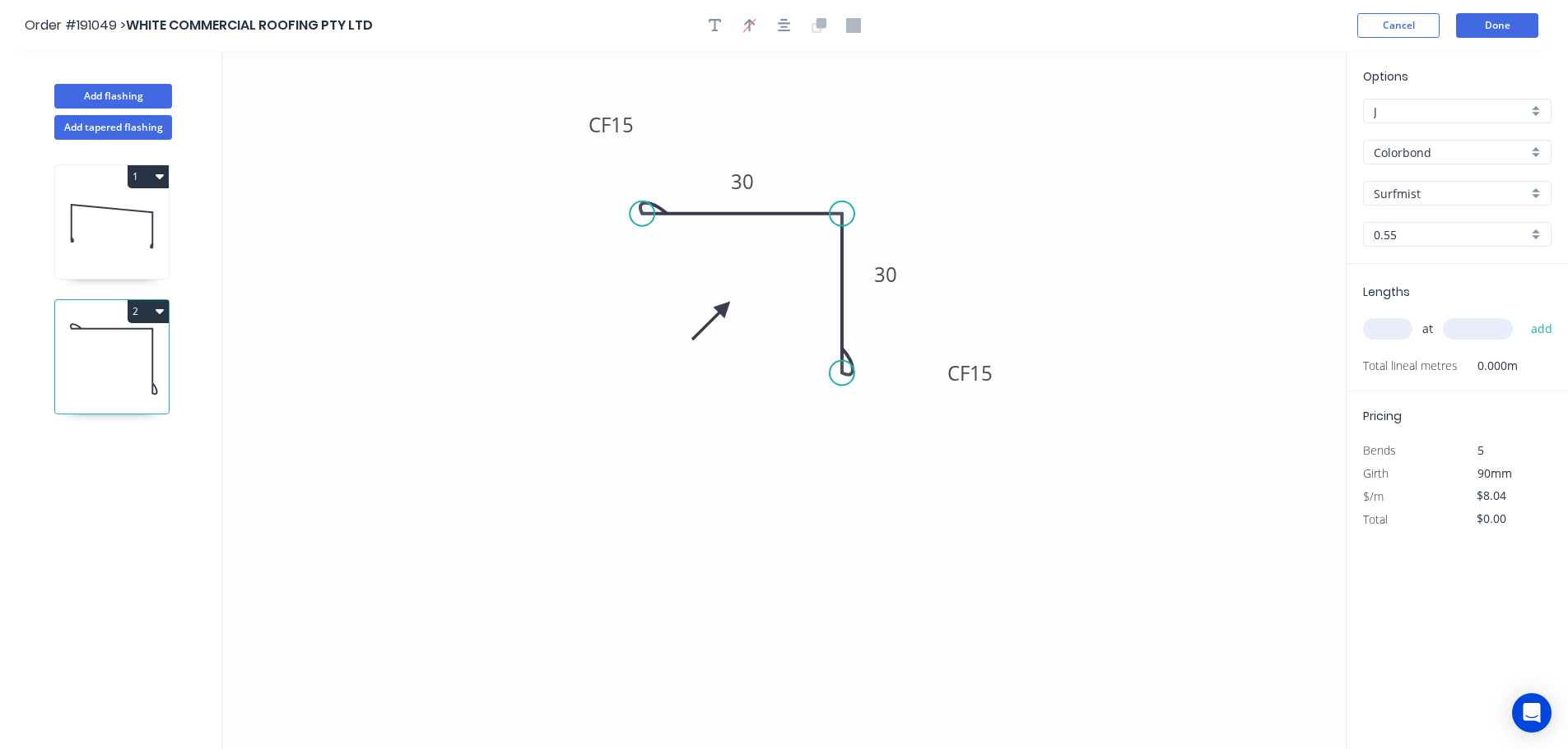
click at [1396, 329] on input "text" at bounding box center [1386, 329] width 49 height 21
type input "1"
type input "800"
click at [1523, 315] on button "add" at bounding box center [1542, 329] width 39 height 28
type input "$8.04"
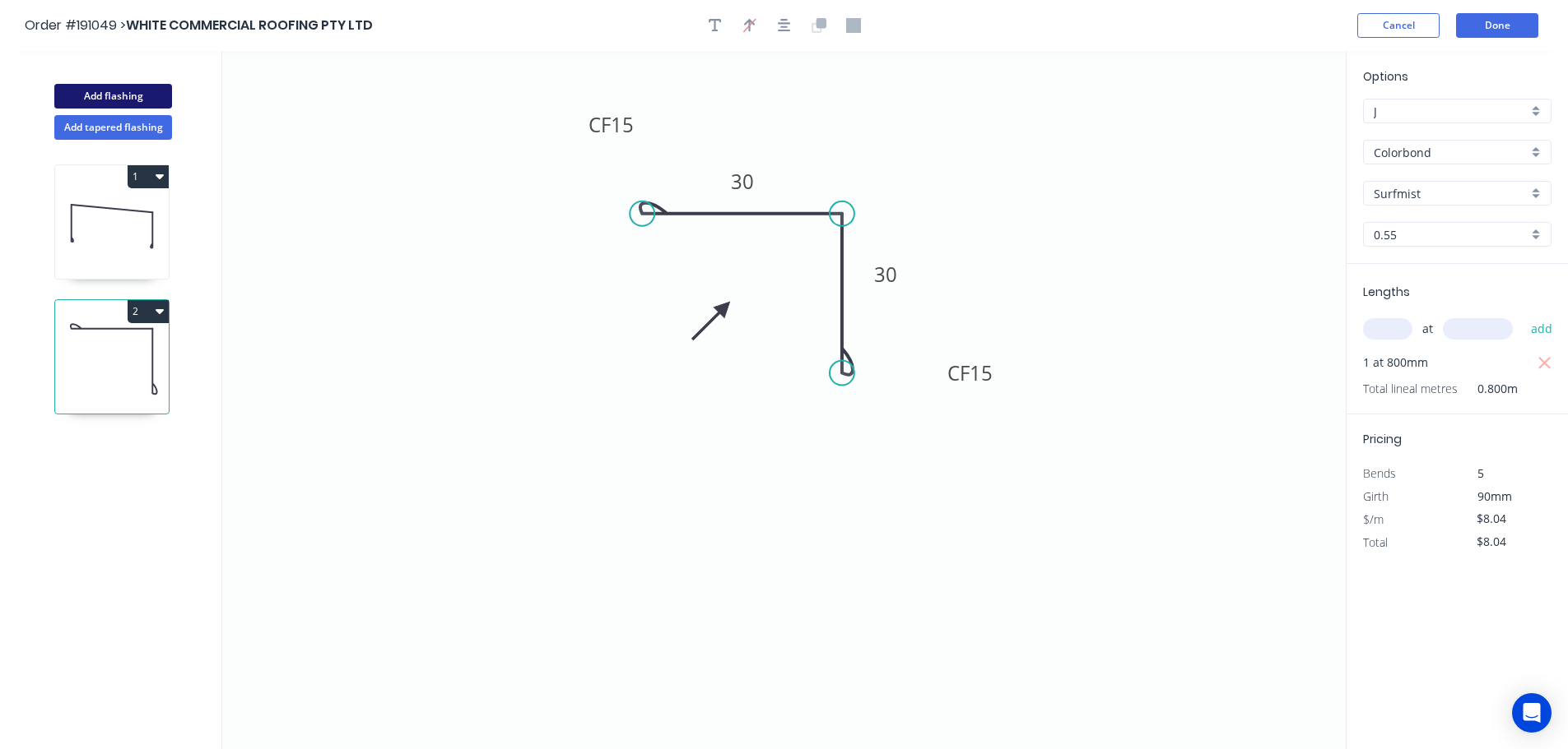
click at [103, 89] on button "Add flashing" at bounding box center [113, 96] width 118 height 25
type input "$0.00"
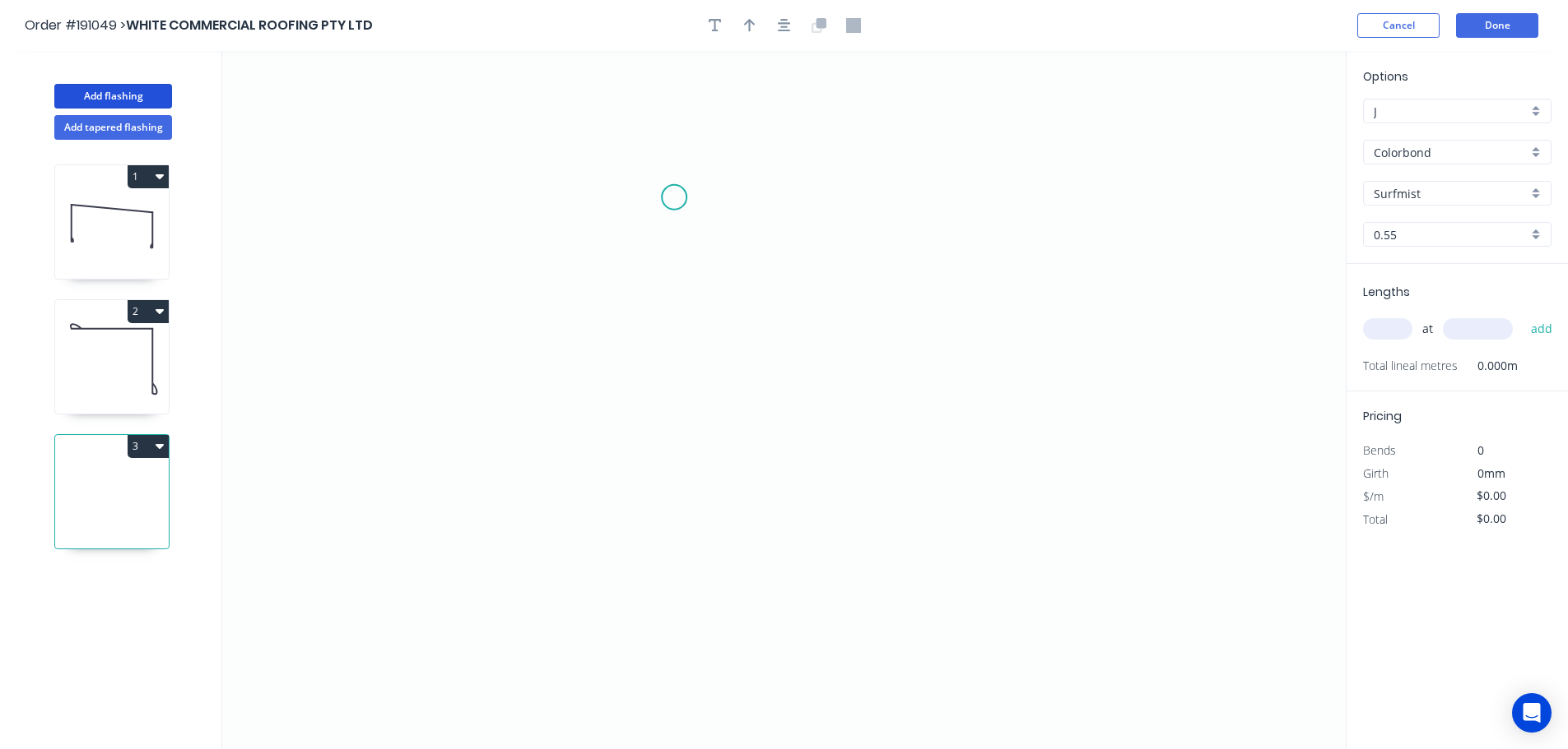
click at [674, 197] on icon "0" at bounding box center [784, 400] width 1123 height 698
click at [712, 255] on div "Crush & Fold" at bounding box center [757, 253] width 166 height 33
drag, startPoint x: 675, startPoint y: 196, endPoint x: 693, endPoint y: 196, distance: 18.0
click at [676, 196] on circle at bounding box center [673, 197] width 25 height 25
click at [671, 197] on circle at bounding box center [673, 197] width 25 height 25
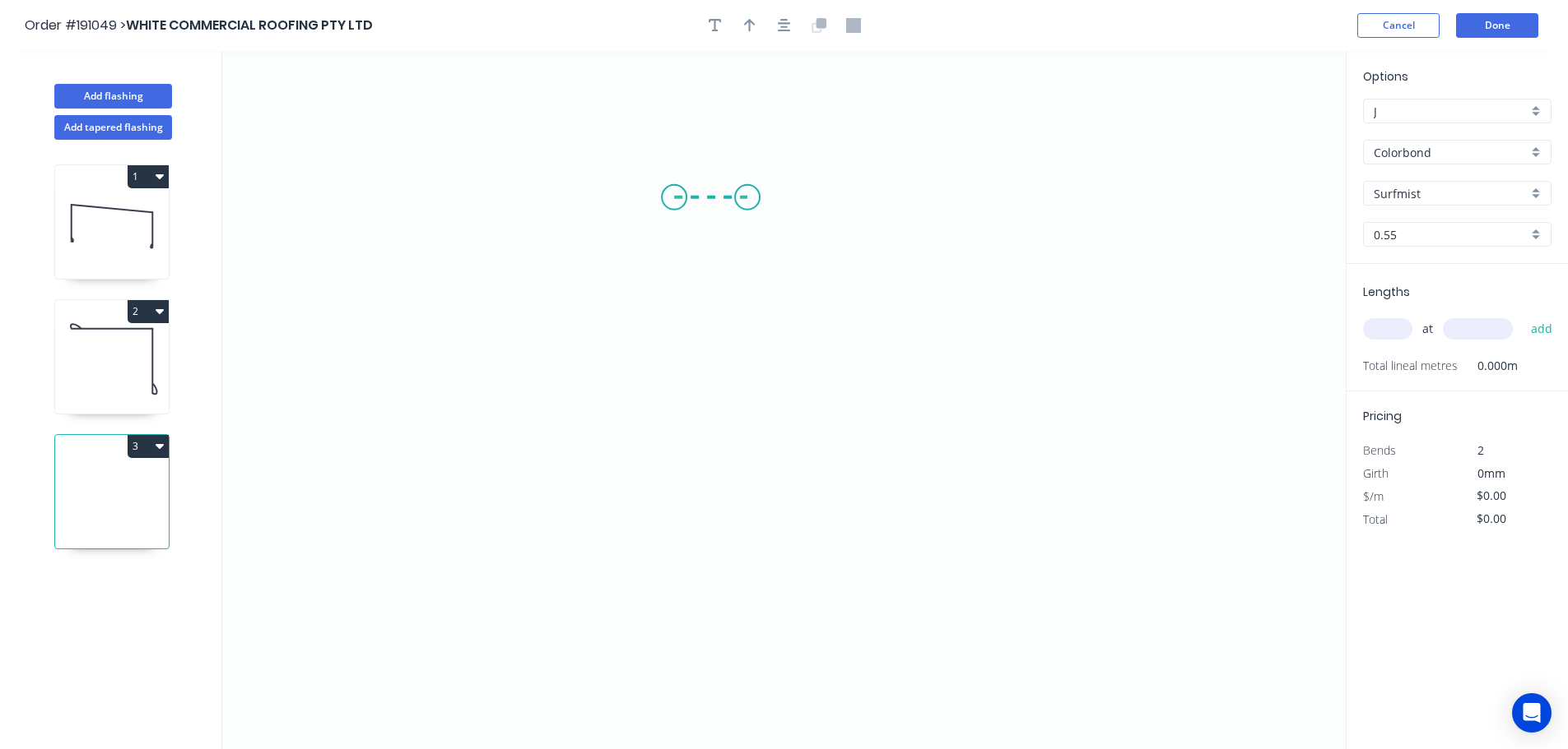
click at [747, 194] on icon "0" at bounding box center [784, 400] width 1123 height 698
click at [747, 268] on icon "0 CF 10 ?" at bounding box center [784, 400] width 1123 height 698
click at [716, 300] on icon "0 CF 10 ? ?" at bounding box center [784, 400] width 1123 height 698
click at [746, 328] on icon "0 CF 10 ? ? ?" at bounding box center [784, 400] width 1123 height 698
click at [742, 556] on icon "0 CF 10 ? ? ? ?" at bounding box center [784, 400] width 1123 height 698
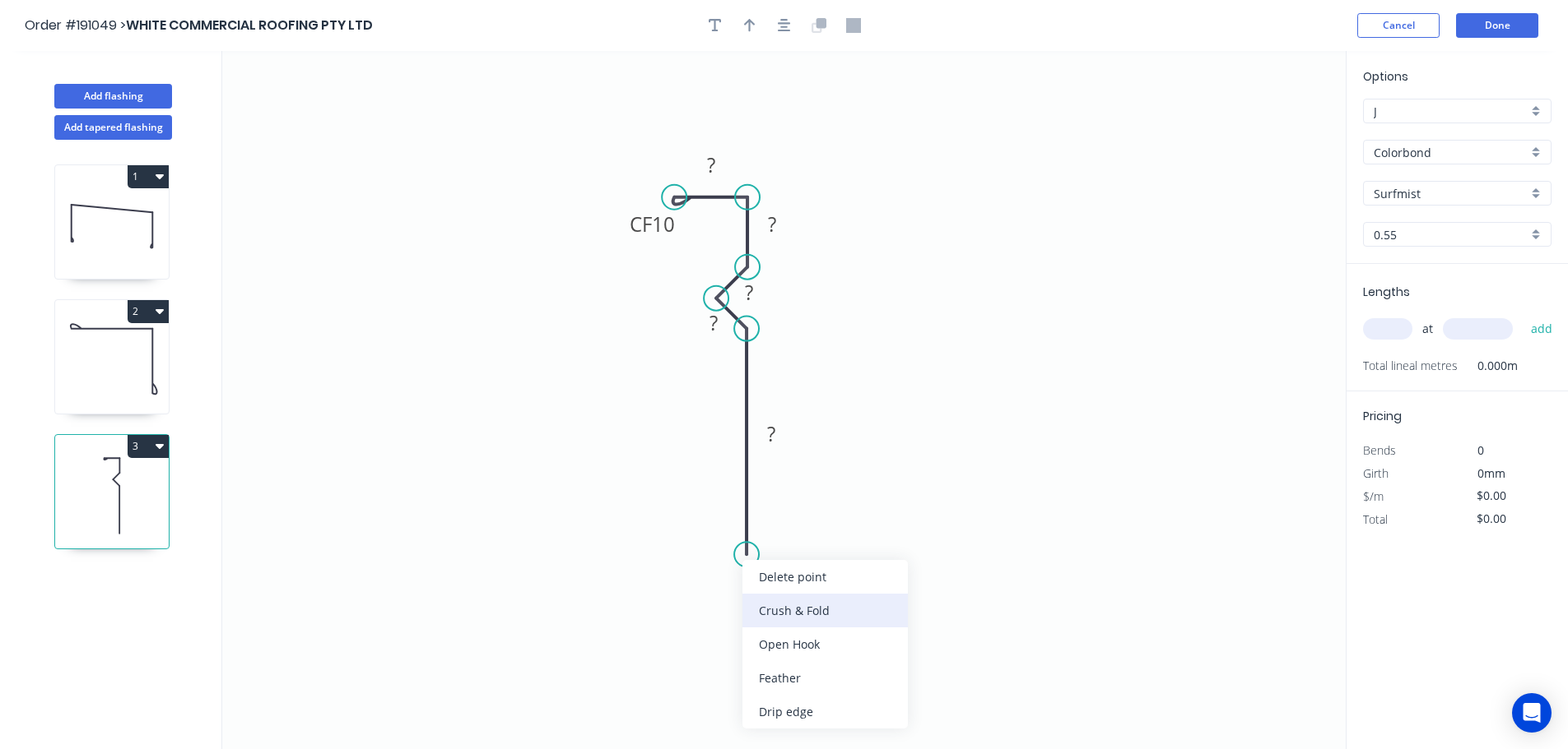
click at [777, 611] on div "Crush & Fold" at bounding box center [824, 611] width 166 height 33
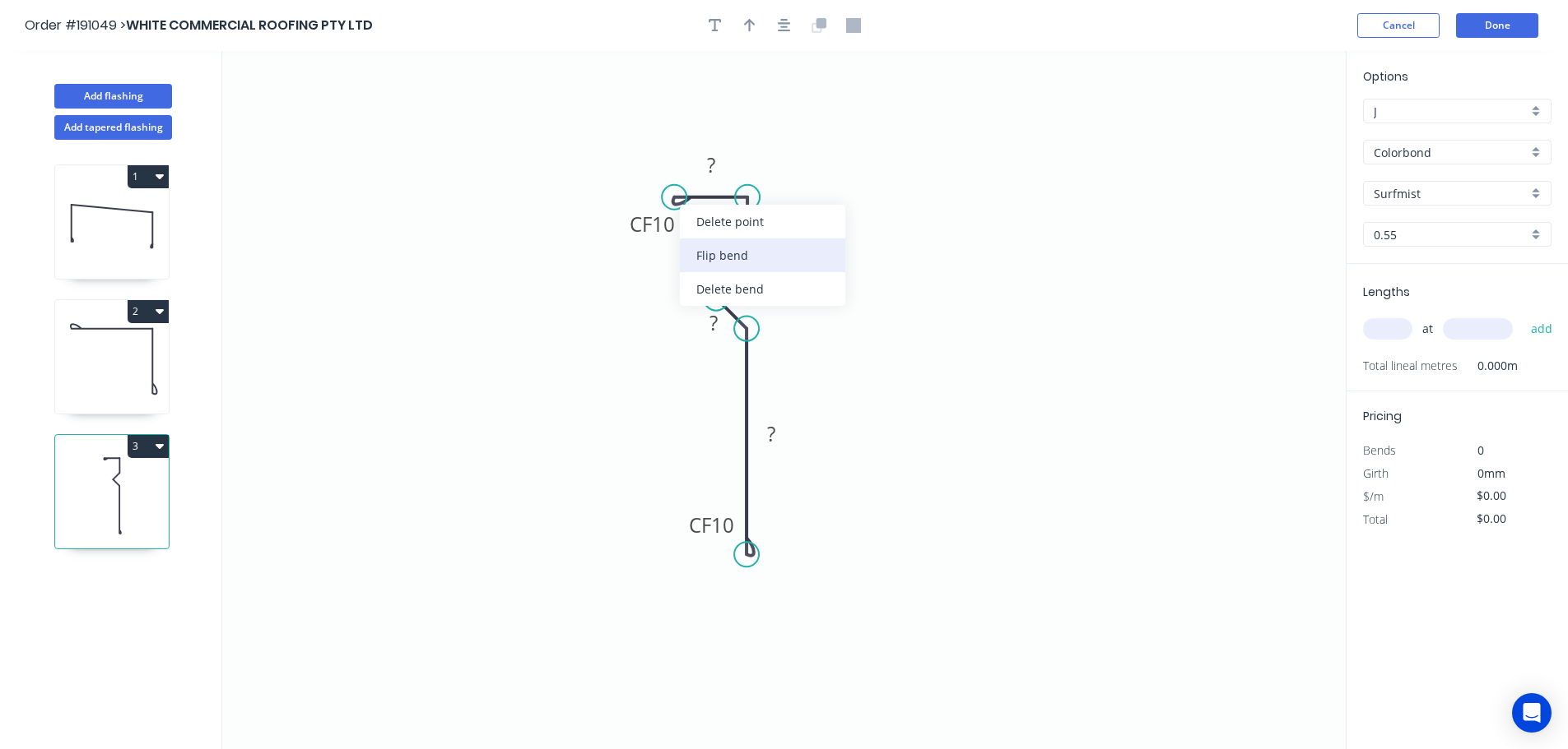
click at [726, 249] on div "Flip bend" at bounding box center [762, 256] width 166 height 33
drag, startPoint x: 621, startPoint y: 160, endPoint x: 571, endPoint y: 256, distance: 108.2
click at [571, 256] on rect at bounding box center [602, 249] width 66 height 33
drag, startPoint x: 796, startPoint y: 231, endPoint x: 809, endPoint y: 232, distance: 13.0
click at [809, 232] on rect at bounding box center [785, 226] width 54 height 33
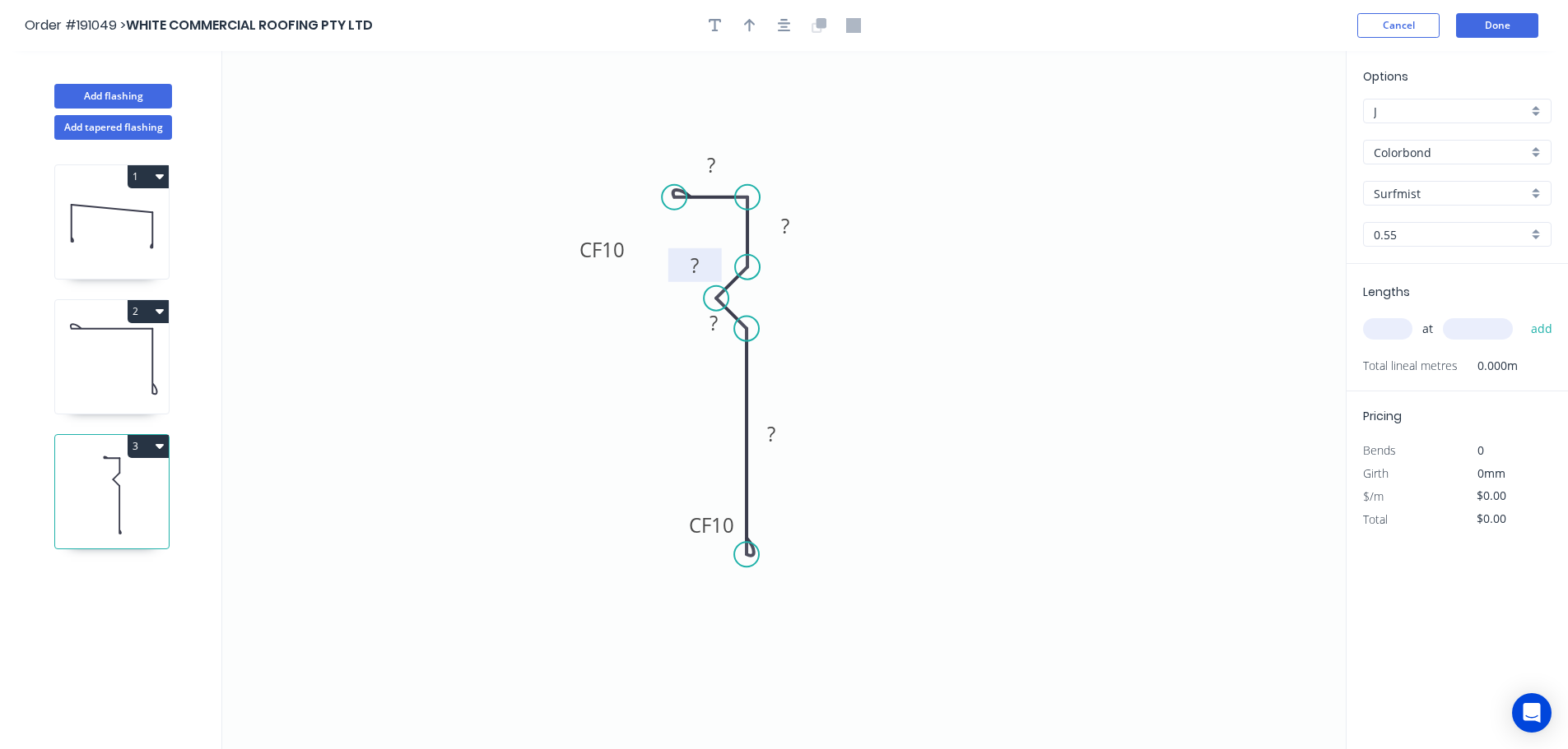
drag, startPoint x: 772, startPoint y: 302, endPoint x: 719, endPoint y: 275, distance: 59.5
click at [719, 275] on rect at bounding box center [695, 265] width 54 height 33
drag, startPoint x: 687, startPoint y: 331, endPoint x: 662, endPoint y: 354, distance: 34.0
click at [662, 354] on rect at bounding box center [688, 346] width 54 height 33
drag, startPoint x: 793, startPoint y: 443, endPoint x: 776, endPoint y: 477, distance: 38.0
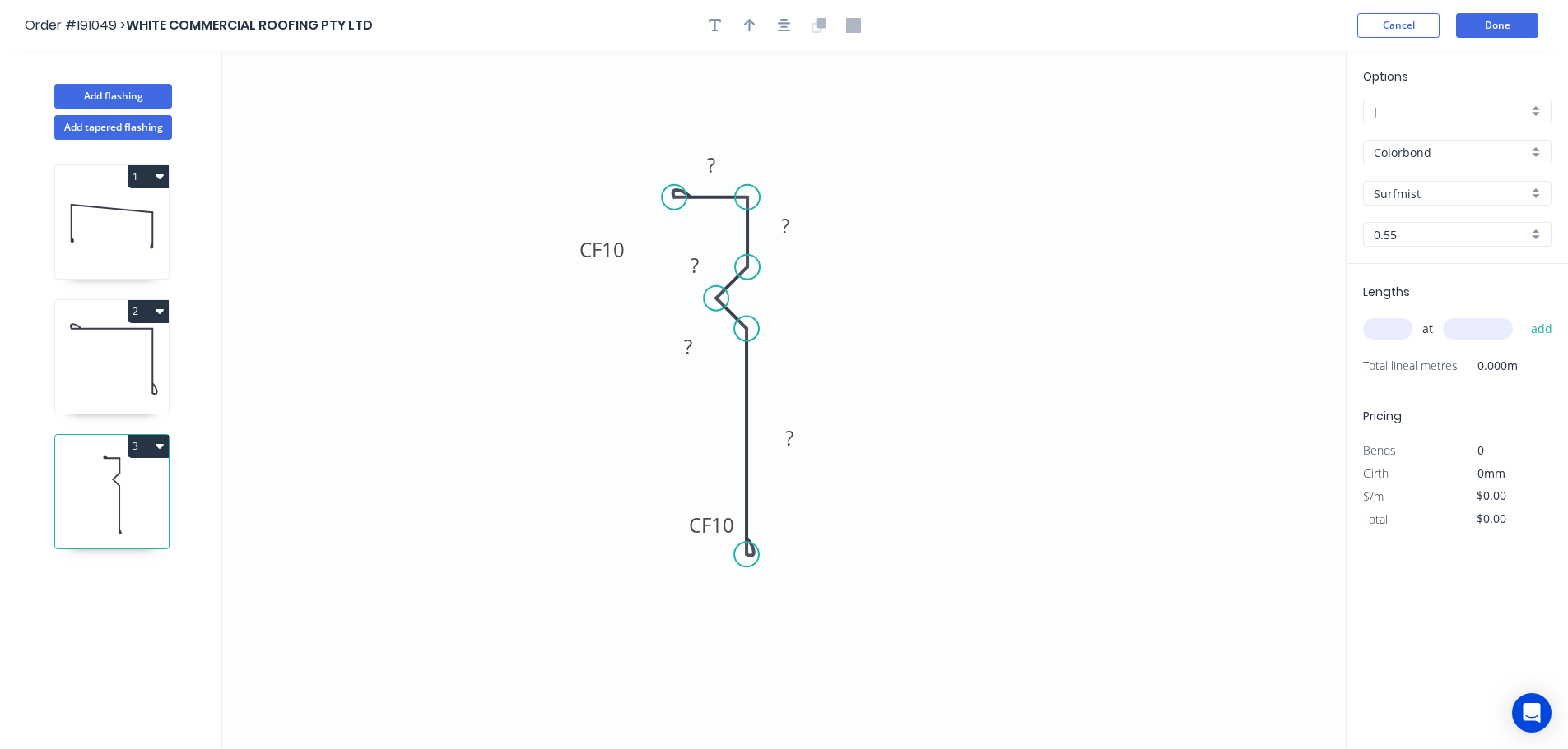
click at [810, 450] on rect at bounding box center [790, 438] width 54 height 33
drag, startPoint x: 684, startPoint y: 533, endPoint x: 831, endPoint y: 584, distance: 155.6
click at [831, 584] on rect at bounding box center [857, 576] width 66 height 33
click at [623, 253] on tspan "10" at bounding box center [613, 249] width 23 height 27
type input "$23.49"
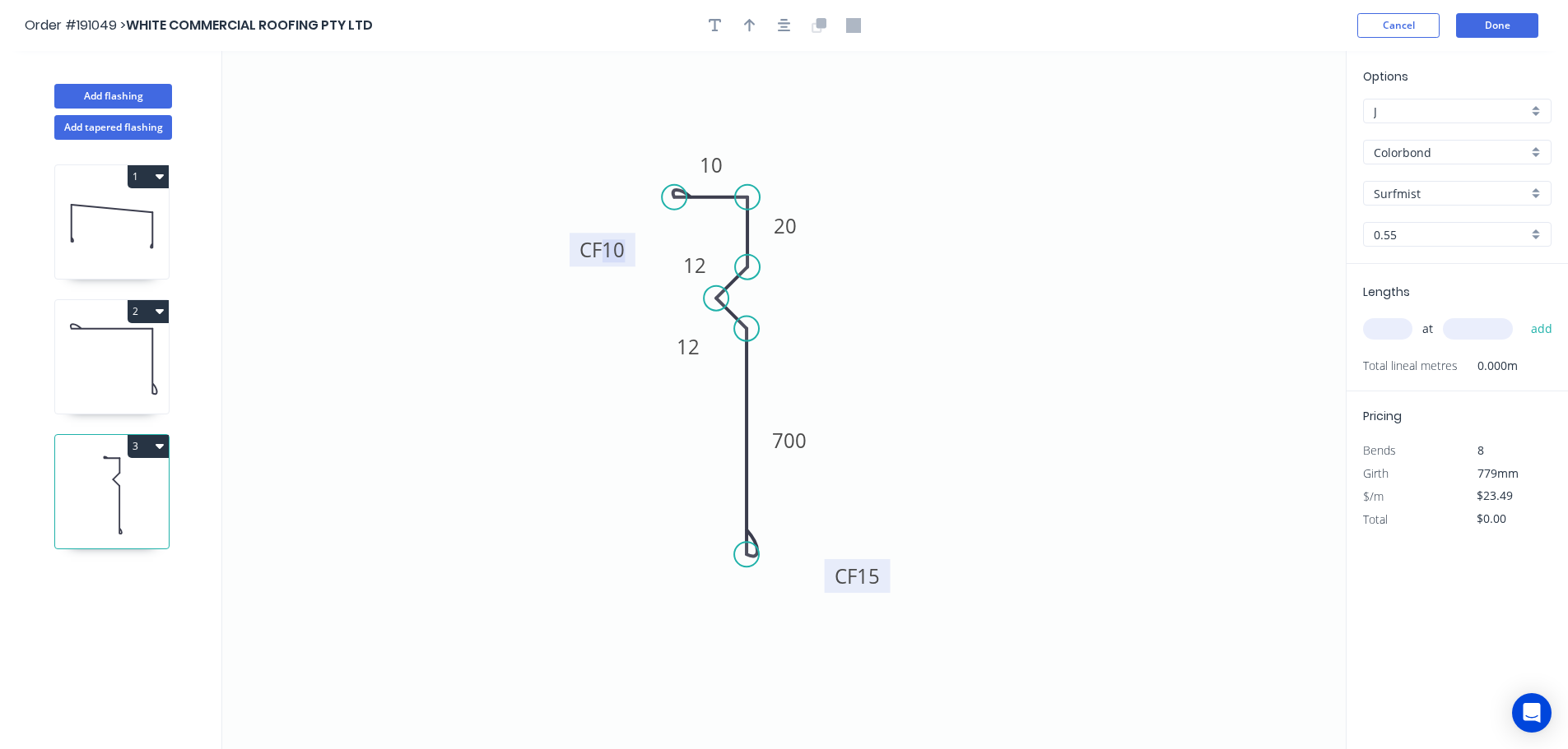
click at [877, 578] on tspan "15" at bounding box center [868, 576] width 23 height 27
click at [500, 643] on icon "0 CF 10 10 20 12 12 CF 10 700" at bounding box center [784, 400] width 1123 height 698
drag, startPoint x: 748, startPoint y: 22, endPoint x: 1104, endPoint y: 106, distance: 365.8
click at [759, 26] on button "button" at bounding box center [749, 25] width 25 height 25
drag, startPoint x: 1263, startPoint y: 127, endPoint x: 624, endPoint y: 416, distance: 701.3
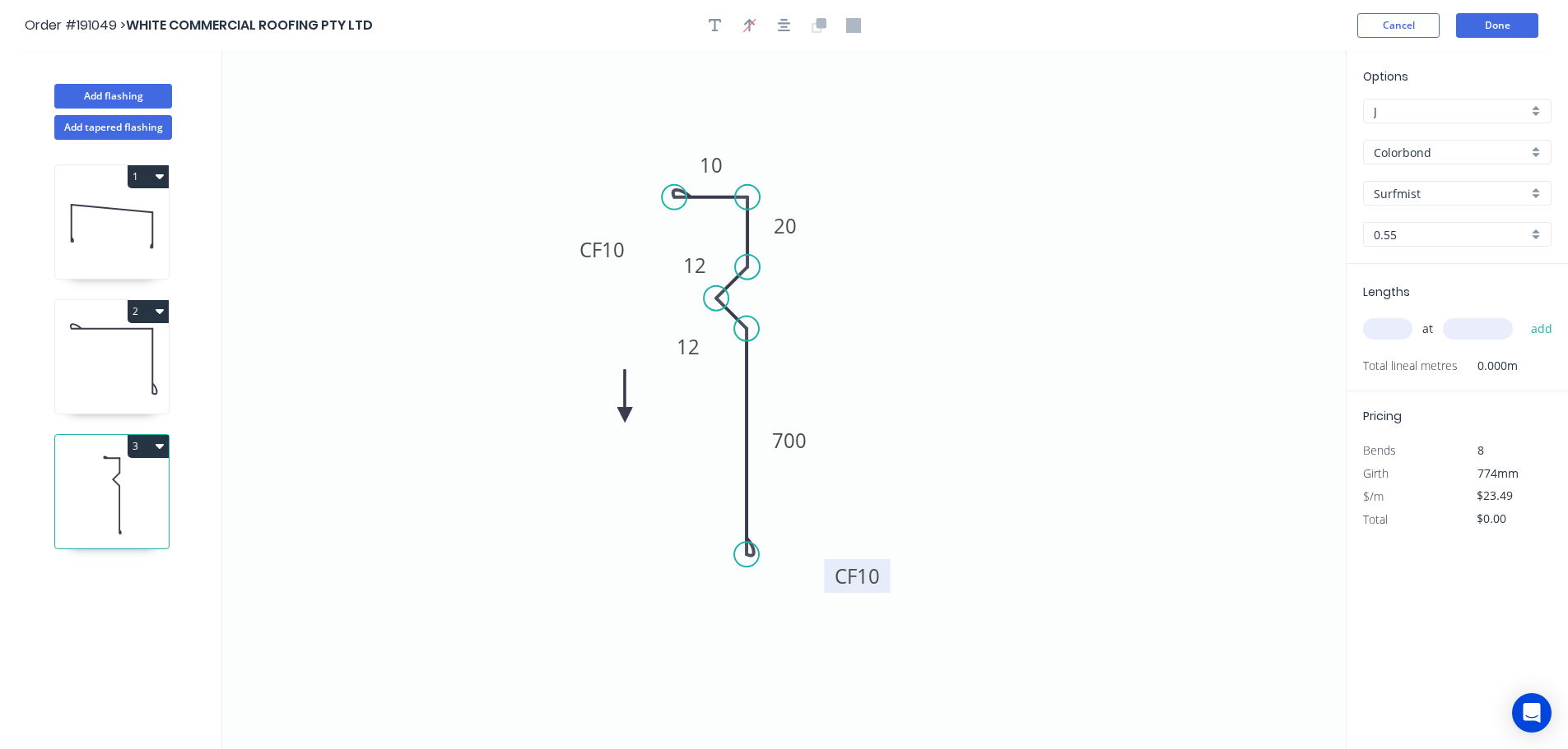
click at [624, 416] on icon at bounding box center [624, 396] width 15 height 53
click at [624, 416] on icon at bounding box center [639, 402] width 48 height 48
click at [624, 416] on icon at bounding box center [639, 429] width 48 height 48
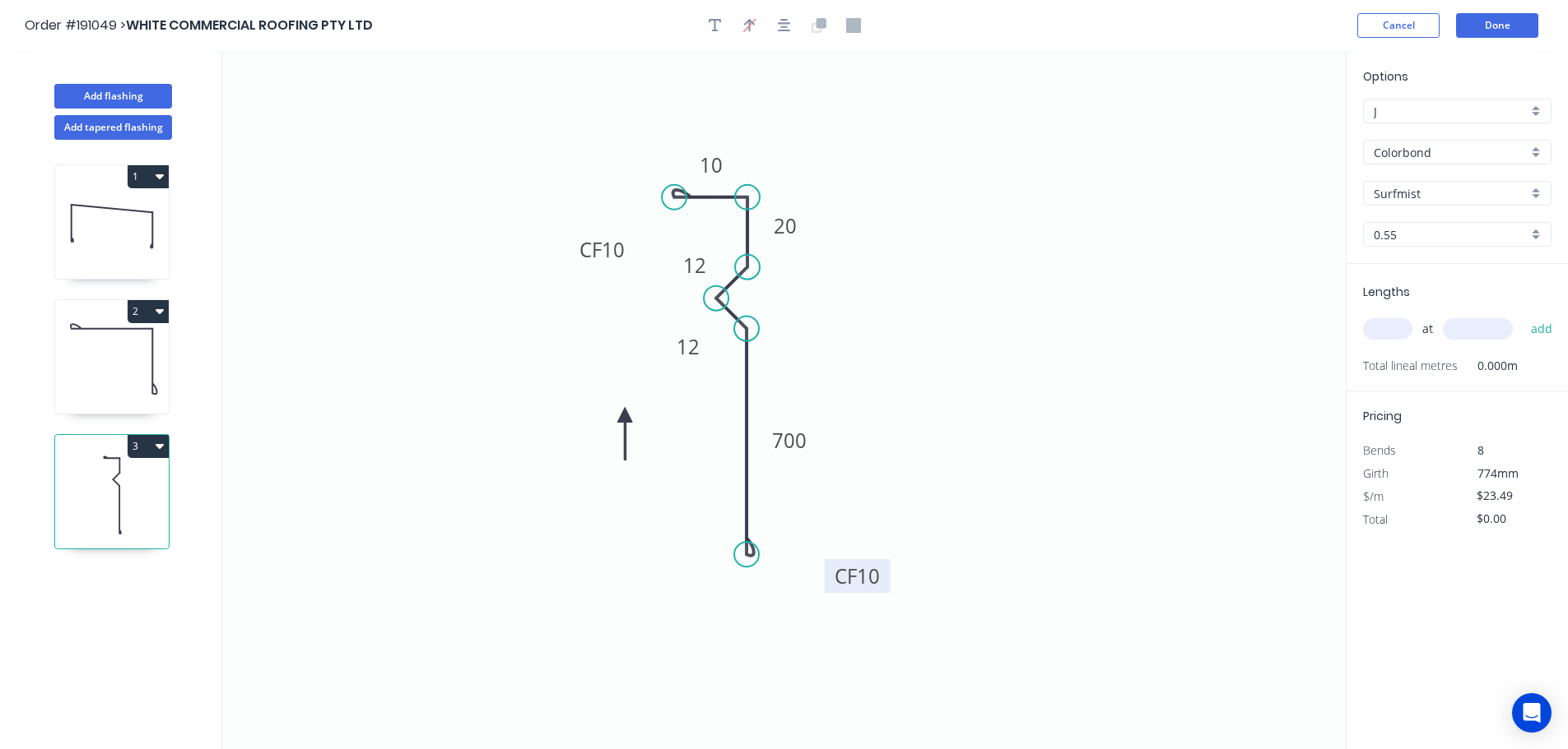
click at [624, 416] on icon at bounding box center [624, 433] width 15 height 53
click at [625, 415] on icon at bounding box center [611, 429] width 48 height 48
click at [625, 415] on icon at bounding box center [612, 428] width 48 height 48
click at [1414, 332] on div "at add" at bounding box center [1458, 329] width 192 height 28
click at [1391, 328] on input "text" at bounding box center [1386, 329] width 49 height 21
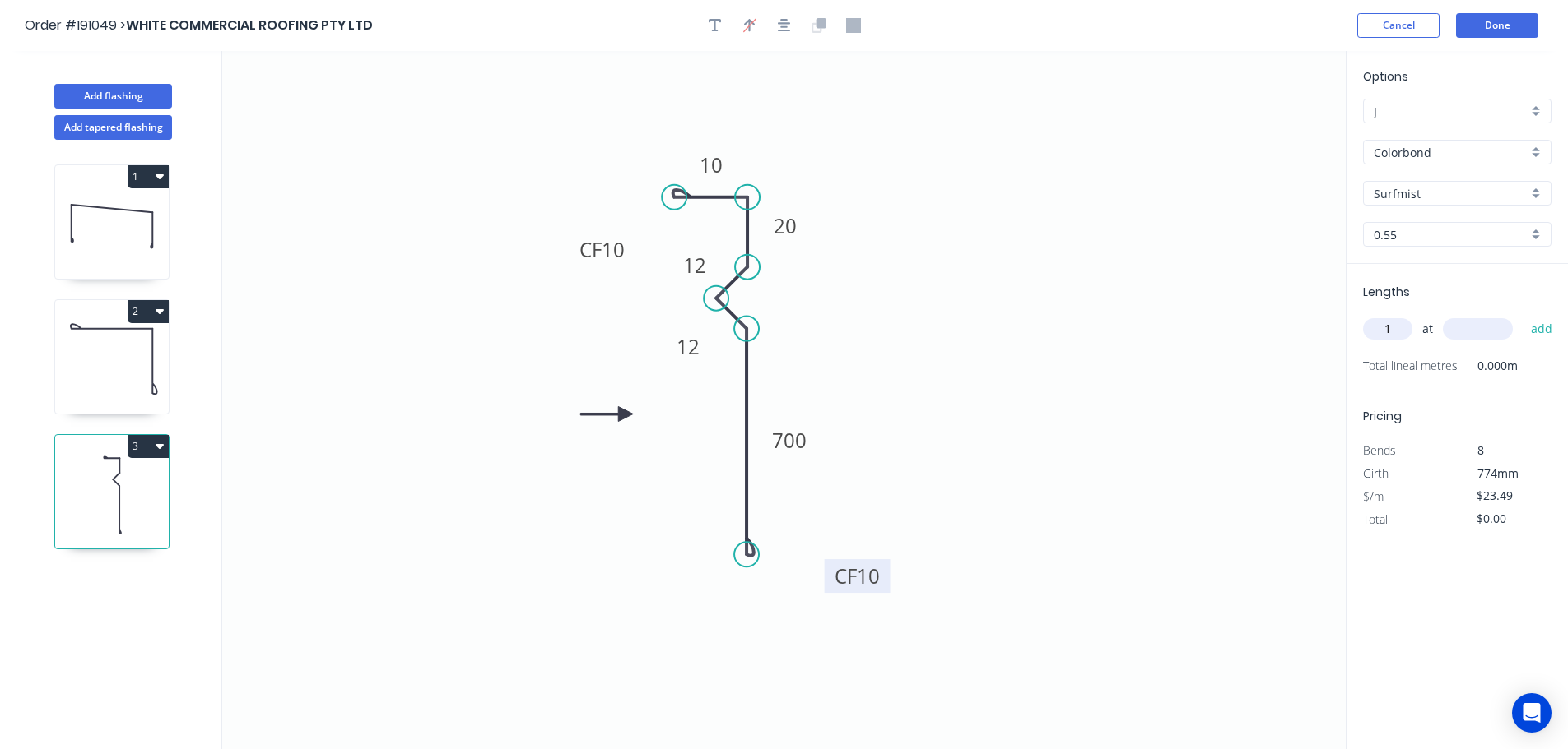
type input "1"
type input "1000"
click at [1523, 315] on button "add" at bounding box center [1542, 329] width 39 height 28
type input "$23.49"
click at [130, 93] on button "Add flashing" at bounding box center [113, 96] width 118 height 25
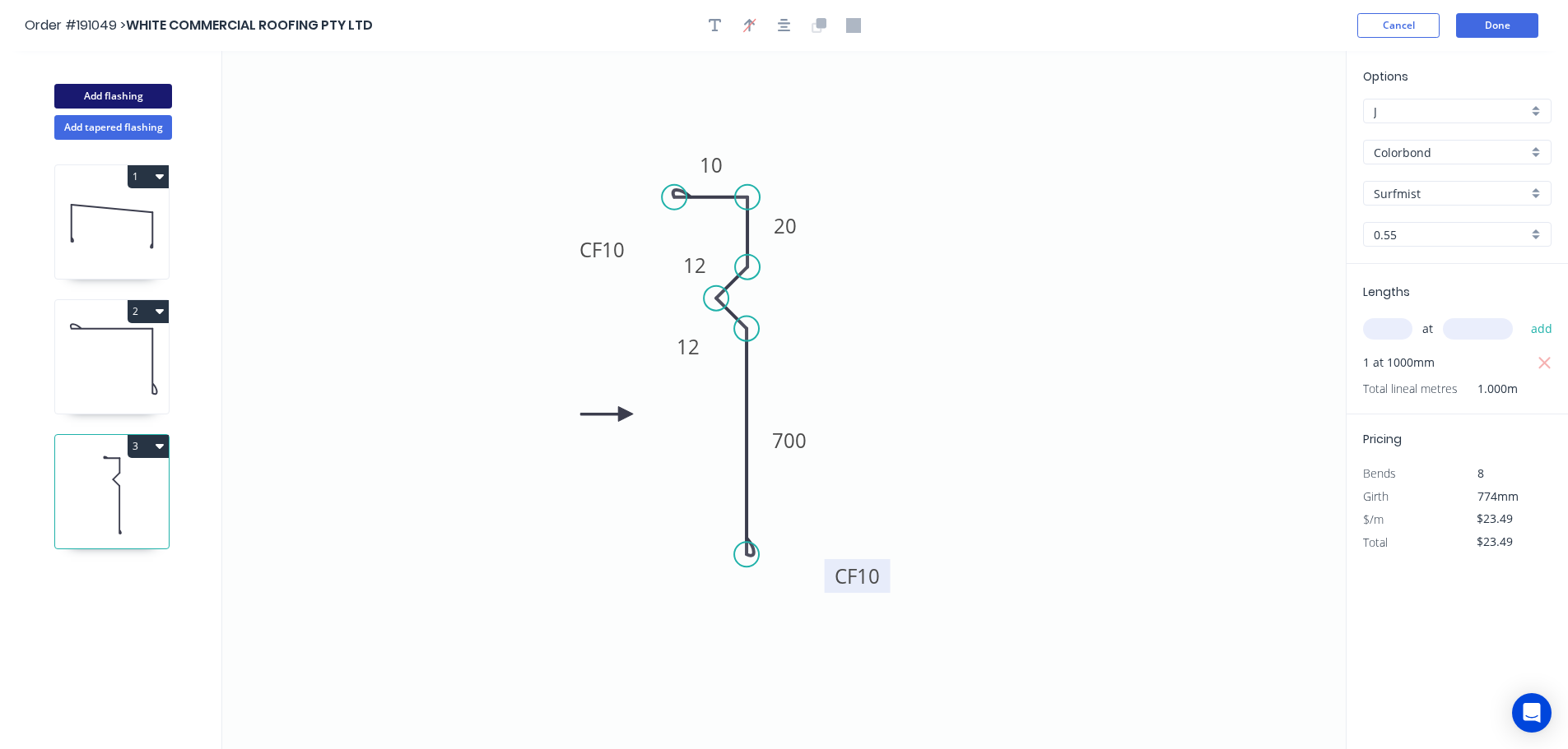
type input "$0.00"
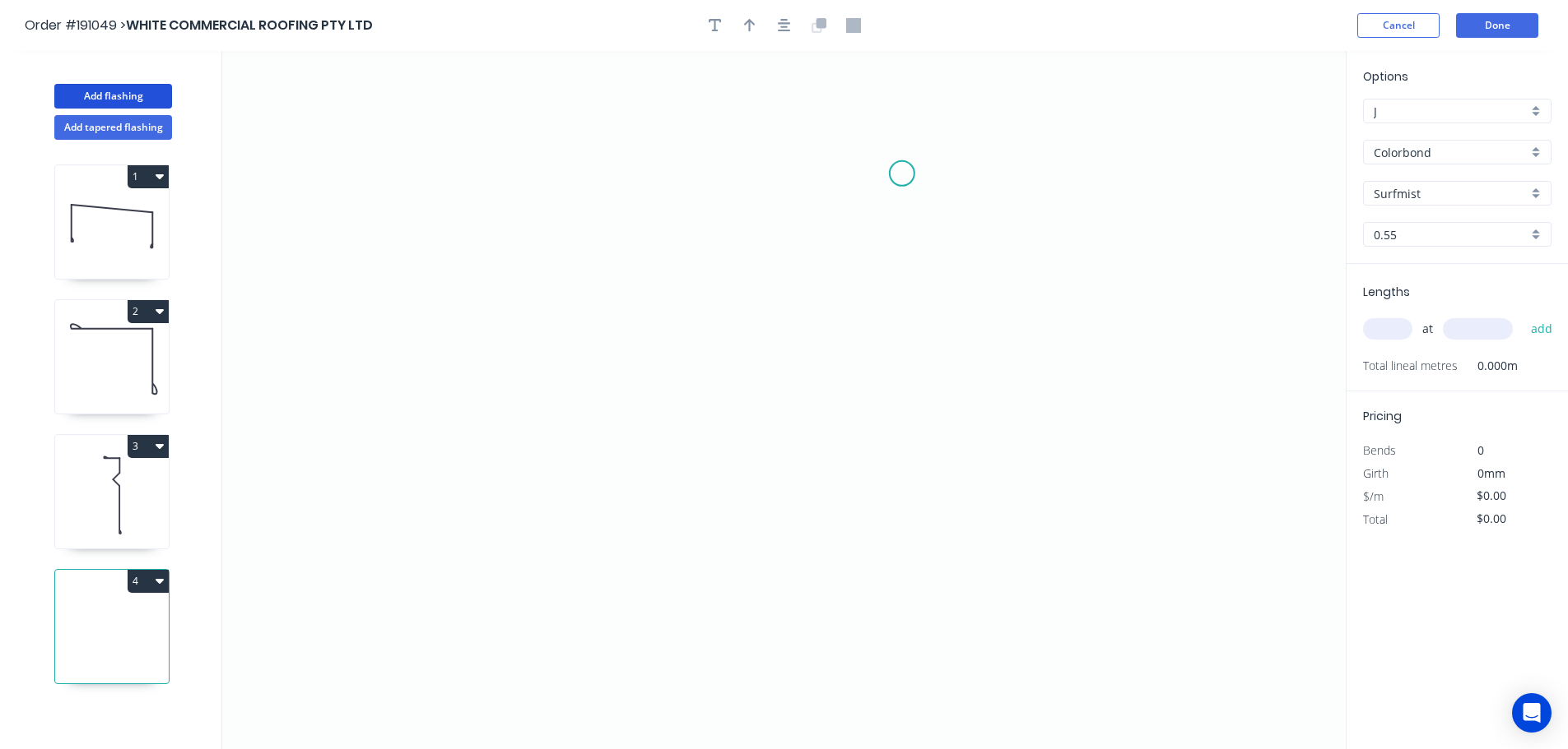
click at [900, 173] on icon "0" at bounding box center [784, 400] width 1123 height 698
drag, startPoint x: 892, startPoint y: 351, endPoint x: 803, endPoint y: 351, distance: 89.0
click at [891, 351] on icon "0" at bounding box center [784, 400] width 1123 height 698
click at [556, 349] on icon "0 ?" at bounding box center [784, 400] width 1123 height 698
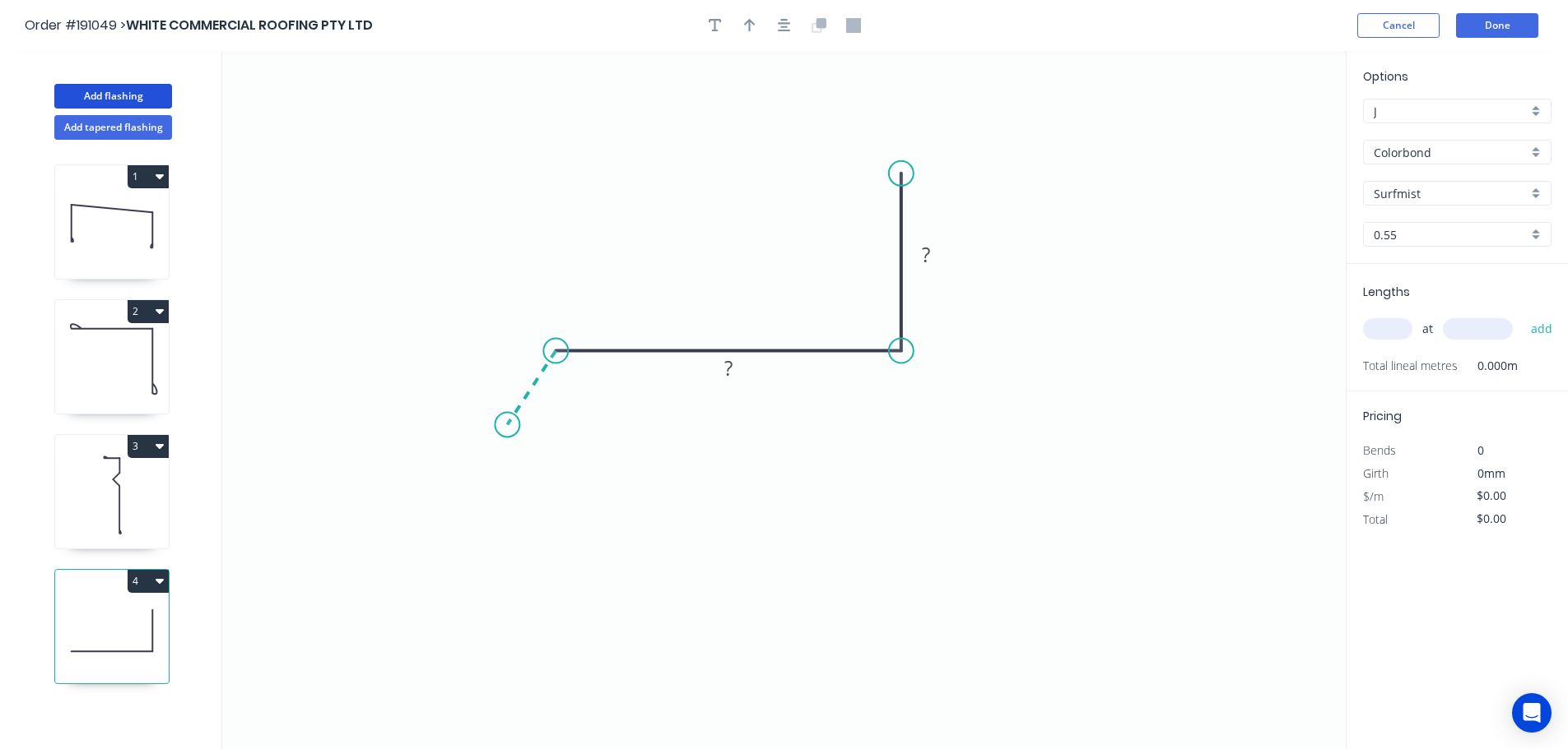
click at [507, 425] on icon "0 ? ?" at bounding box center [784, 400] width 1123 height 698
click at [507, 425] on circle at bounding box center [507, 424] width 25 height 25
drag, startPoint x: 491, startPoint y: 373, endPoint x: 475, endPoint y: 377, distance: 16.5
click at [475, 377] on rect at bounding box center [495, 369] width 54 height 33
drag, startPoint x: 950, startPoint y: 256, endPoint x: 776, endPoint y: 320, distance: 185.4
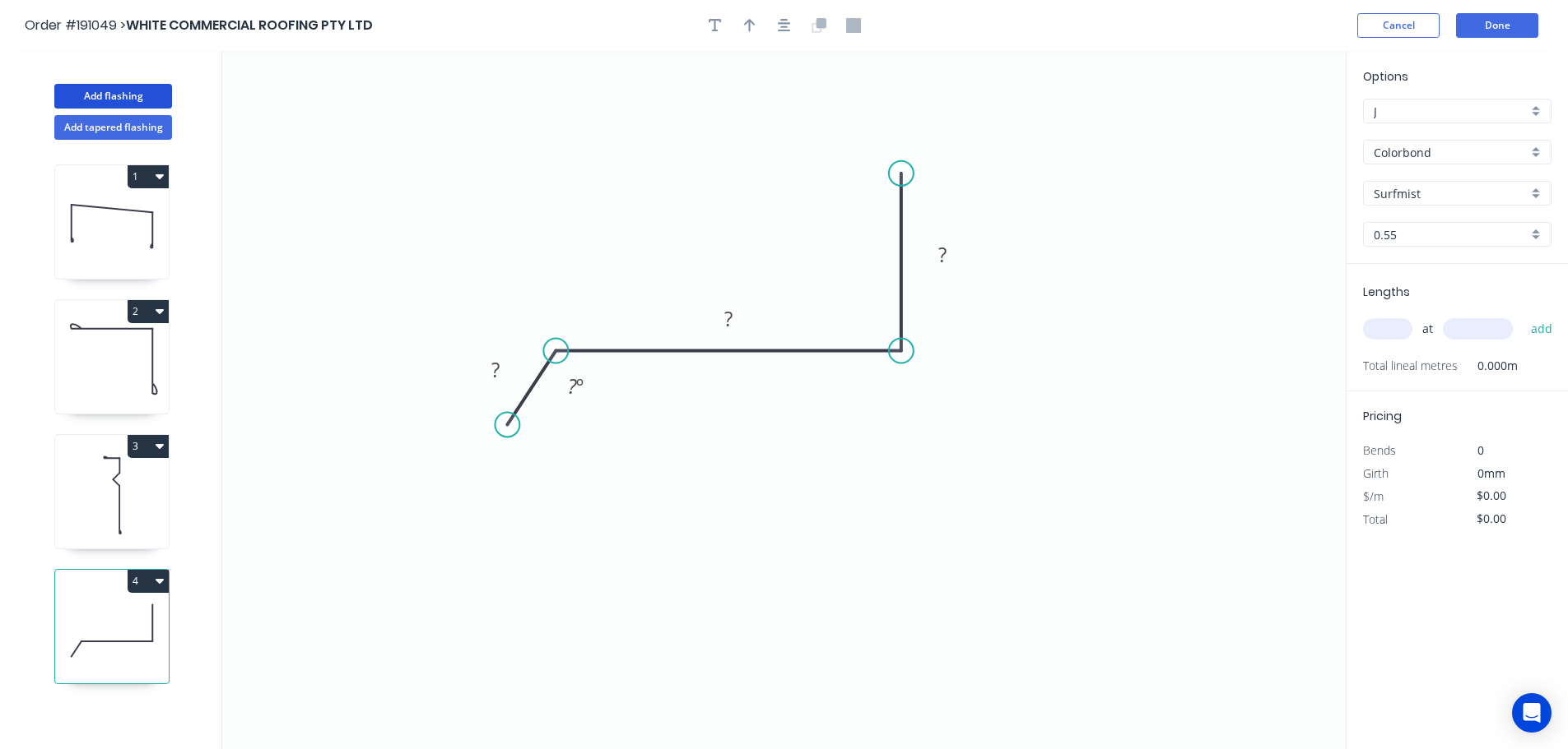
click at [965, 259] on rect at bounding box center [942, 255] width 54 height 33
click at [500, 376] on rect at bounding box center [495, 370] width 33 height 23
click at [748, 24] on icon "button" at bounding box center [749, 26] width 11 height 15
type input "$19.06"
drag, startPoint x: 1262, startPoint y: 130, endPoint x: 786, endPoint y: 234, distance: 487.2
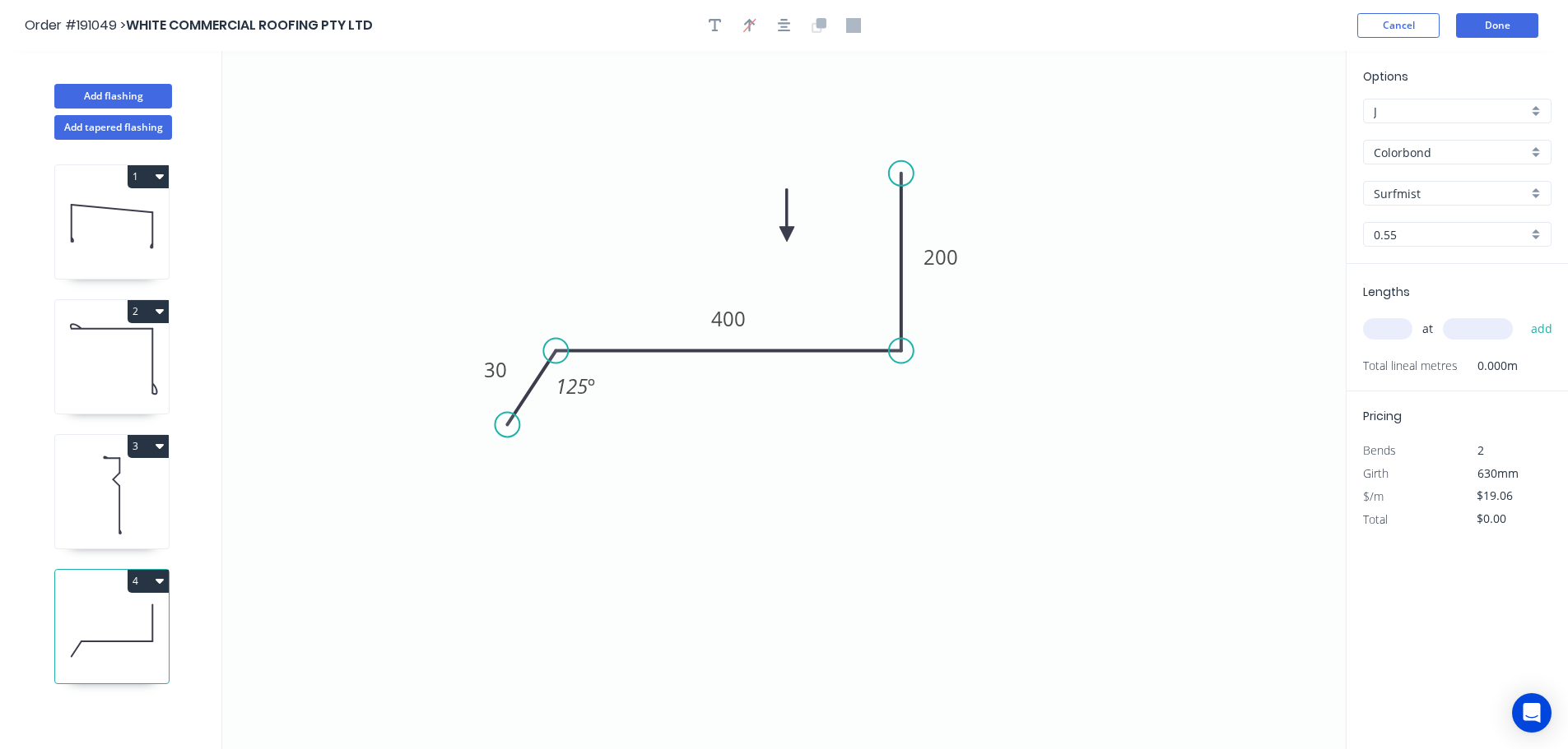
click at [786, 234] on icon at bounding box center [786, 215] width 15 height 53
drag, startPoint x: 1380, startPoint y: 326, endPoint x: 1388, endPoint y: 328, distance: 8.2
click at [1382, 327] on input "text" at bounding box center [1386, 329] width 49 height 21
type input "1"
type input "500"
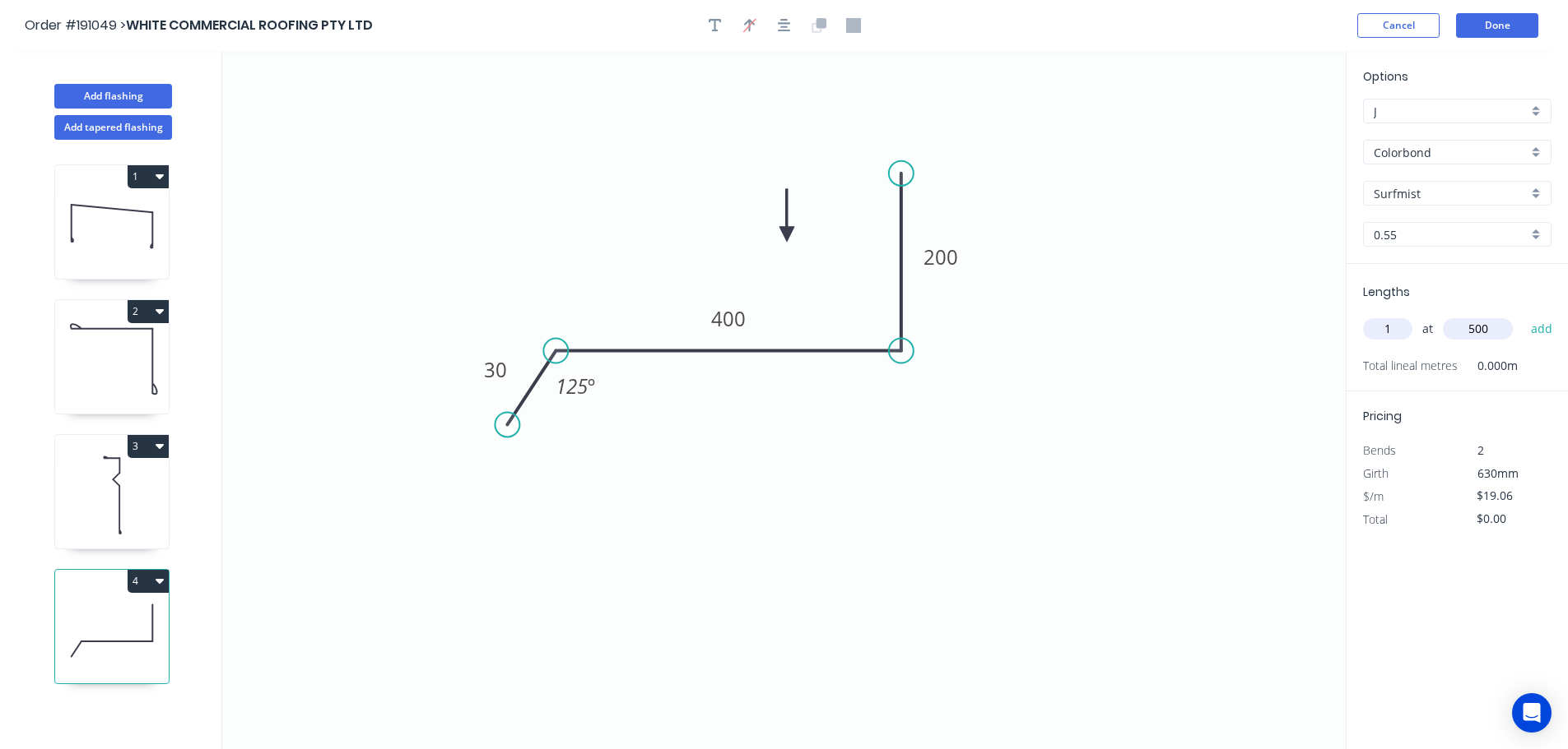
click at [1523, 315] on button "add" at bounding box center [1542, 329] width 39 height 28
type input "$19.06"
click at [1502, 14] on button "Done" at bounding box center [1497, 25] width 82 height 25
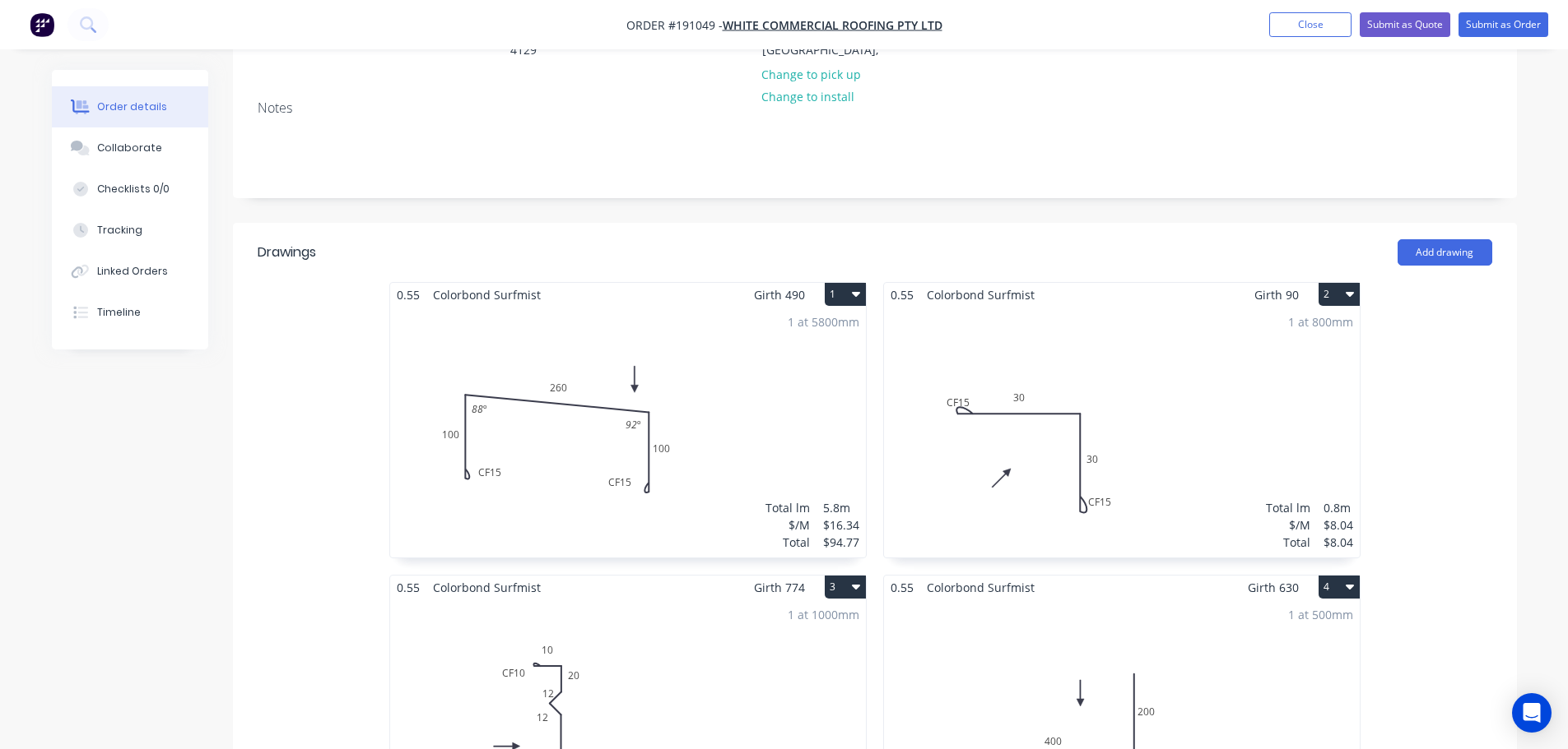
scroll to position [329, 0]
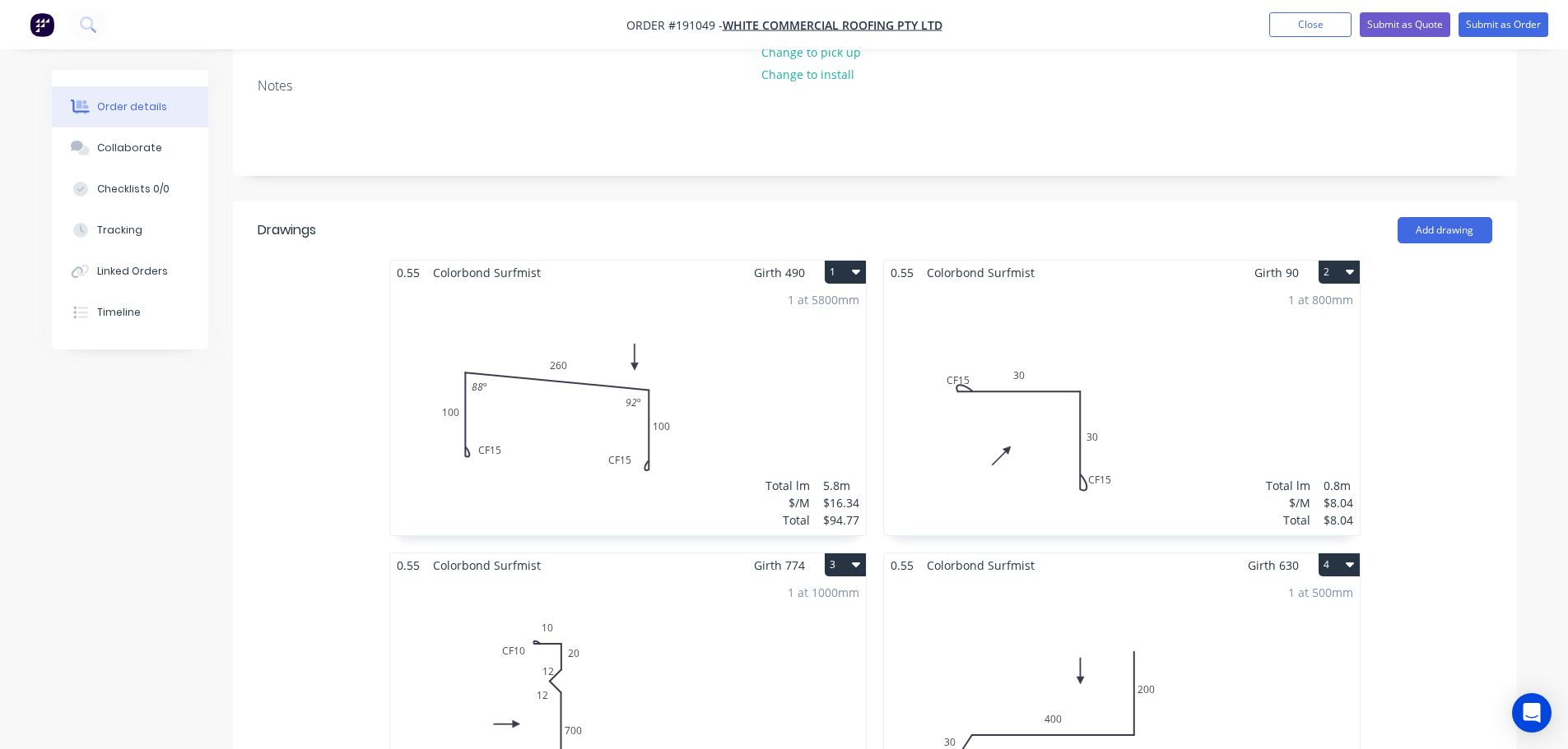
click at [965, 381] on div "1 at 800mm Total lm $/M Total 0.8m $8.04 $8.04" at bounding box center [1122, 409] width 476 height 251
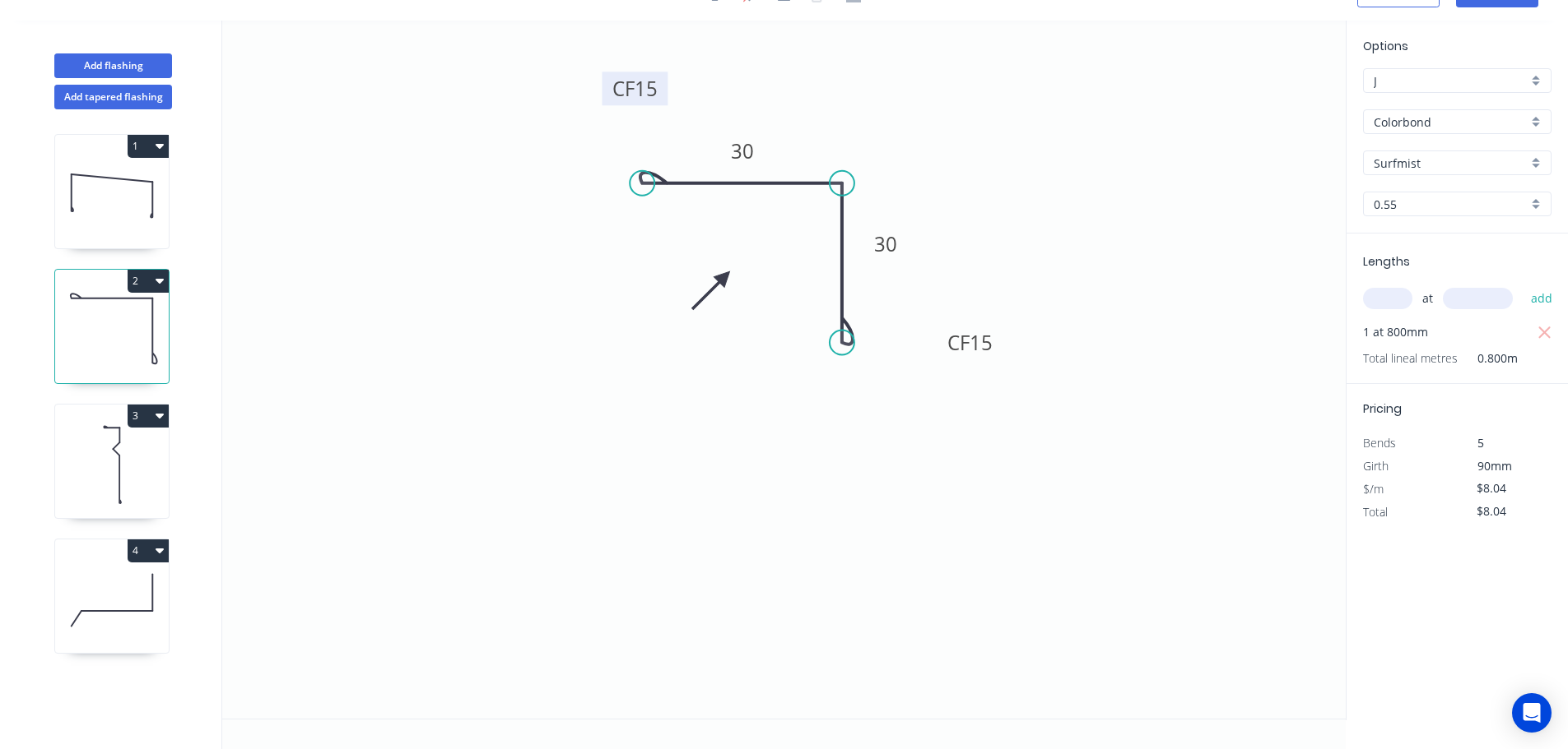
drag, startPoint x: 639, startPoint y: 83, endPoint x: 662, endPoint y: 78, distance: 23.5
click at [662, 78] on rect at bounding box center [634, 88] width 66 height 33
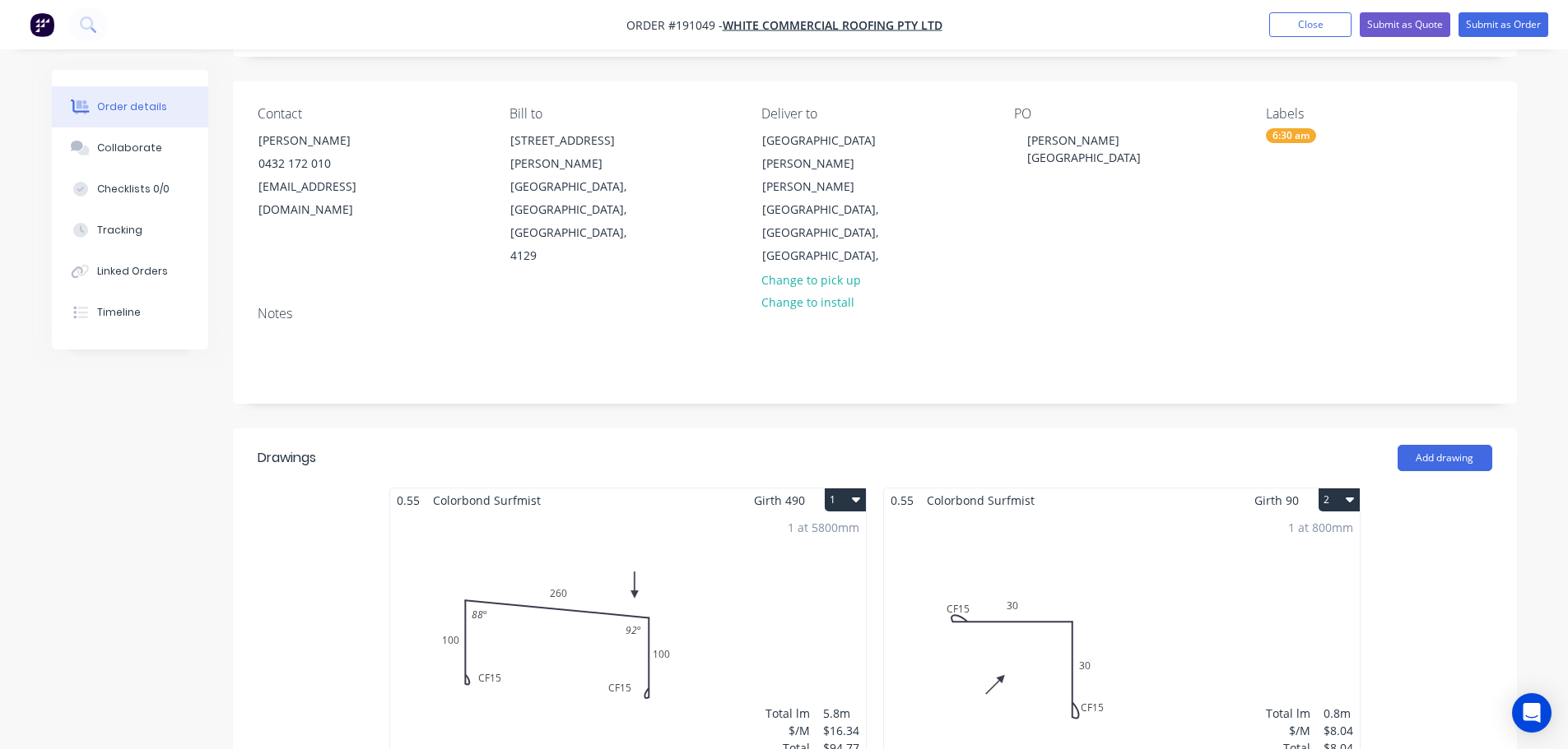
scroll to position [82, 0]
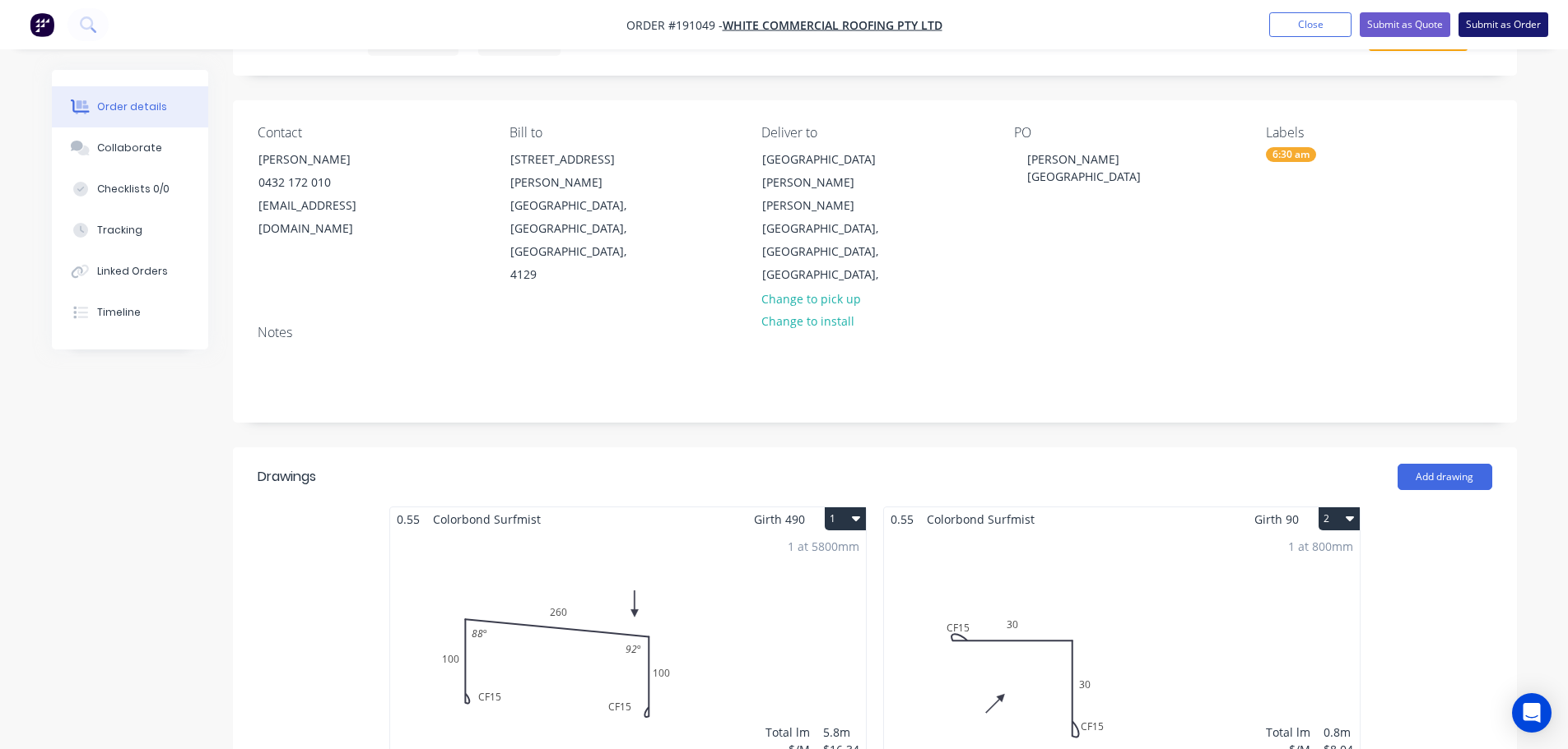
click at [1502, 22] on button "Submit as Order" at bounding box center [1502, 24] width 90 height 25
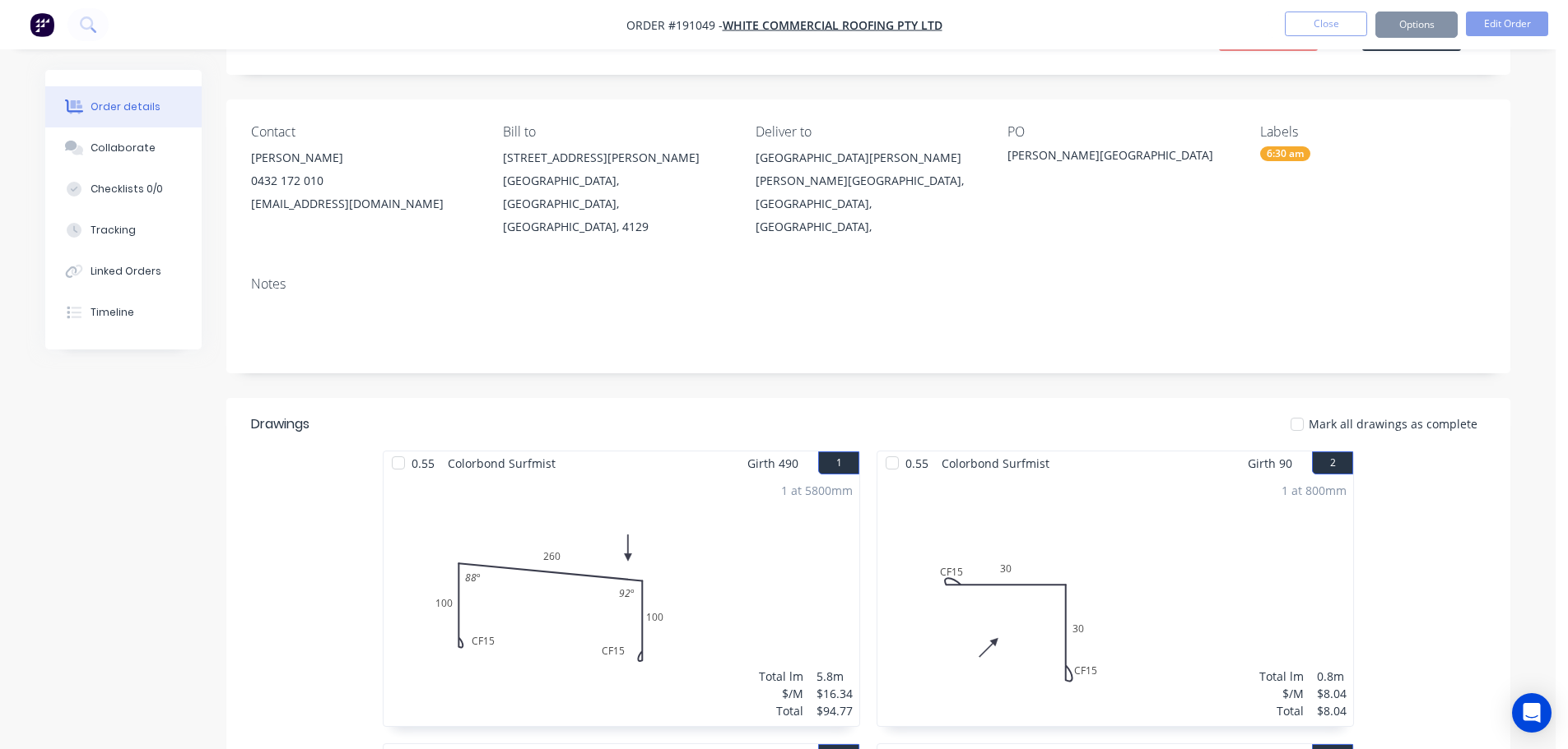
scroll to position [0, 0]
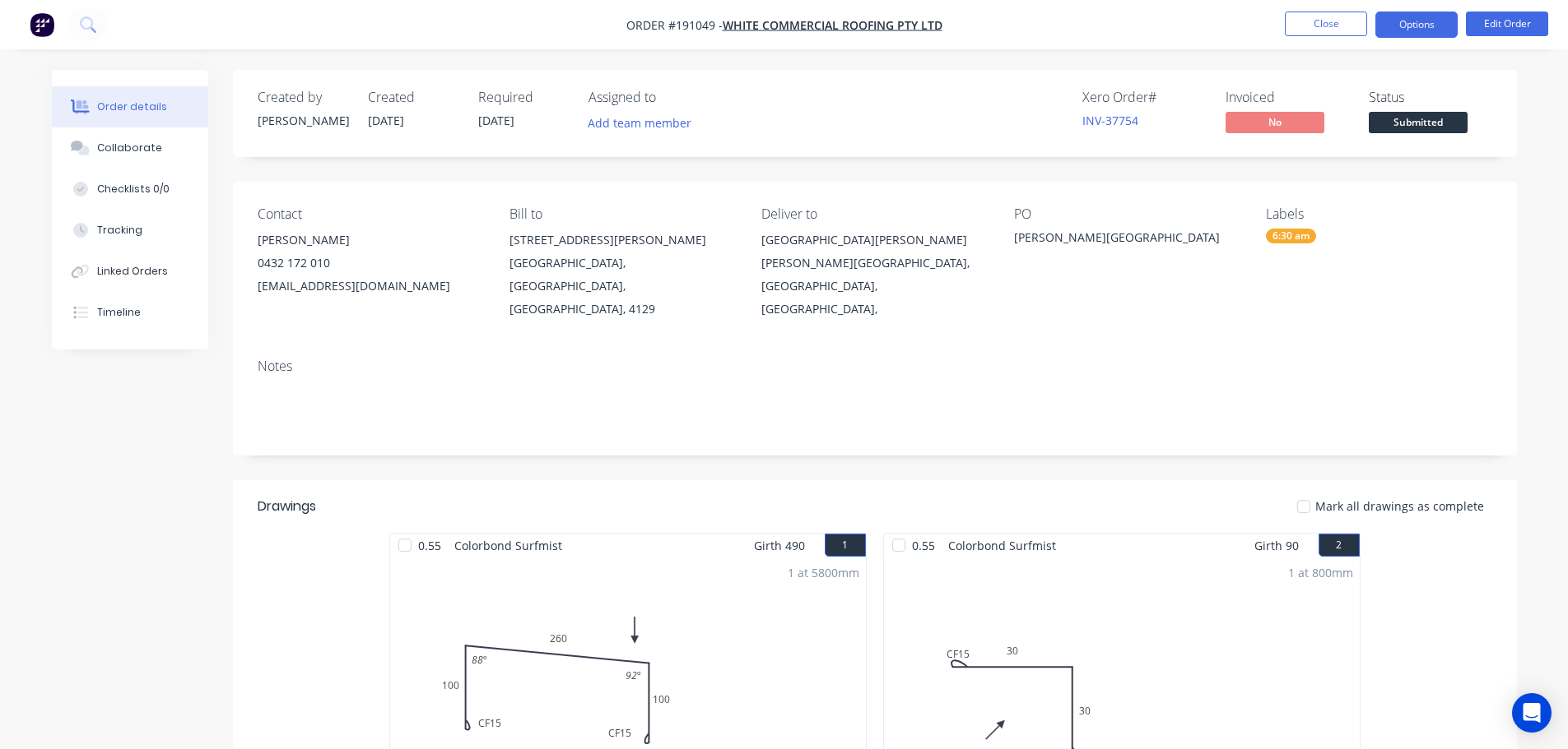
click at [1447, 22] on button "Options" at bounding box center [1416, 24] width 82 height 26
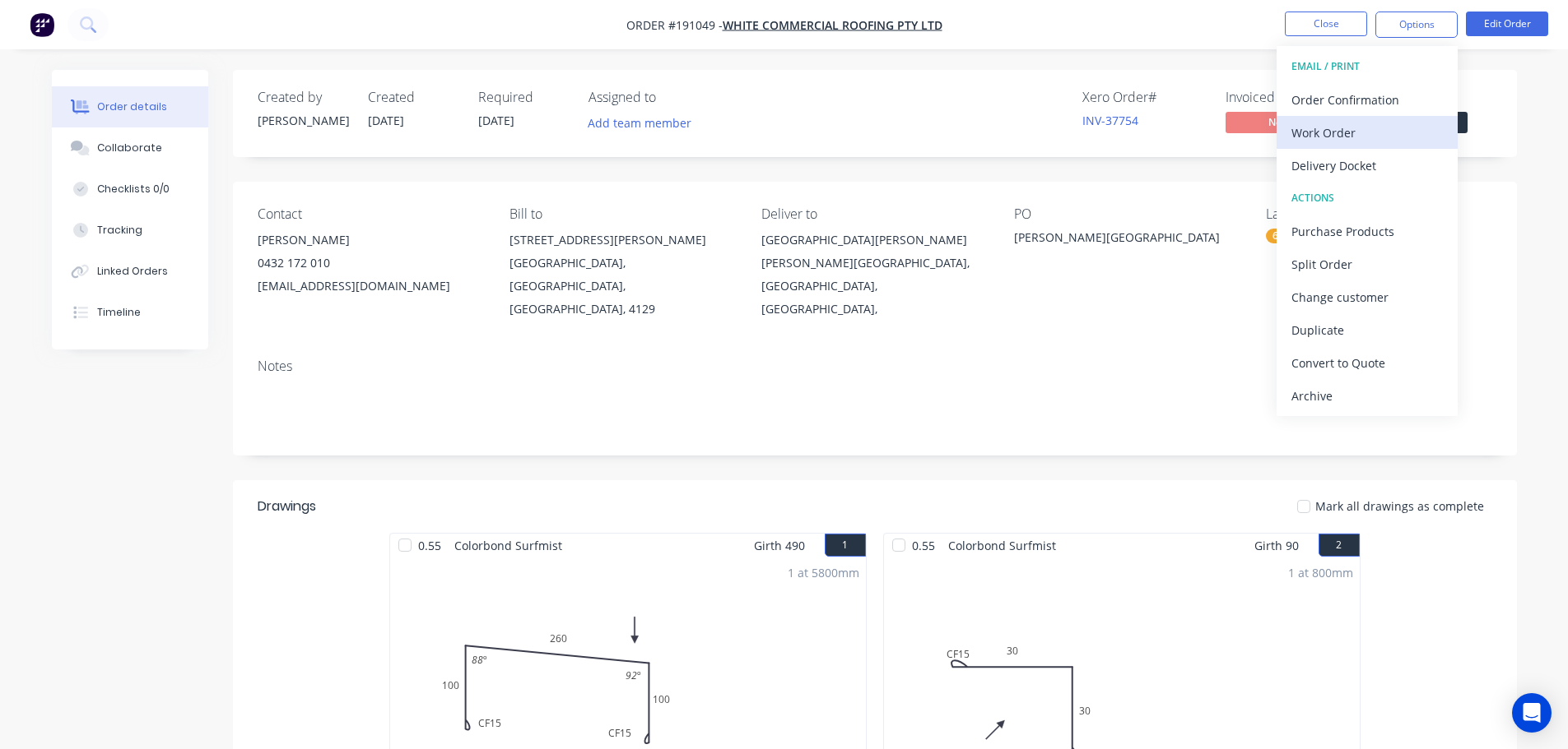
click at [1331, 136] on div "Work Order" at bounding box center [1366, 133] width 151 height 24
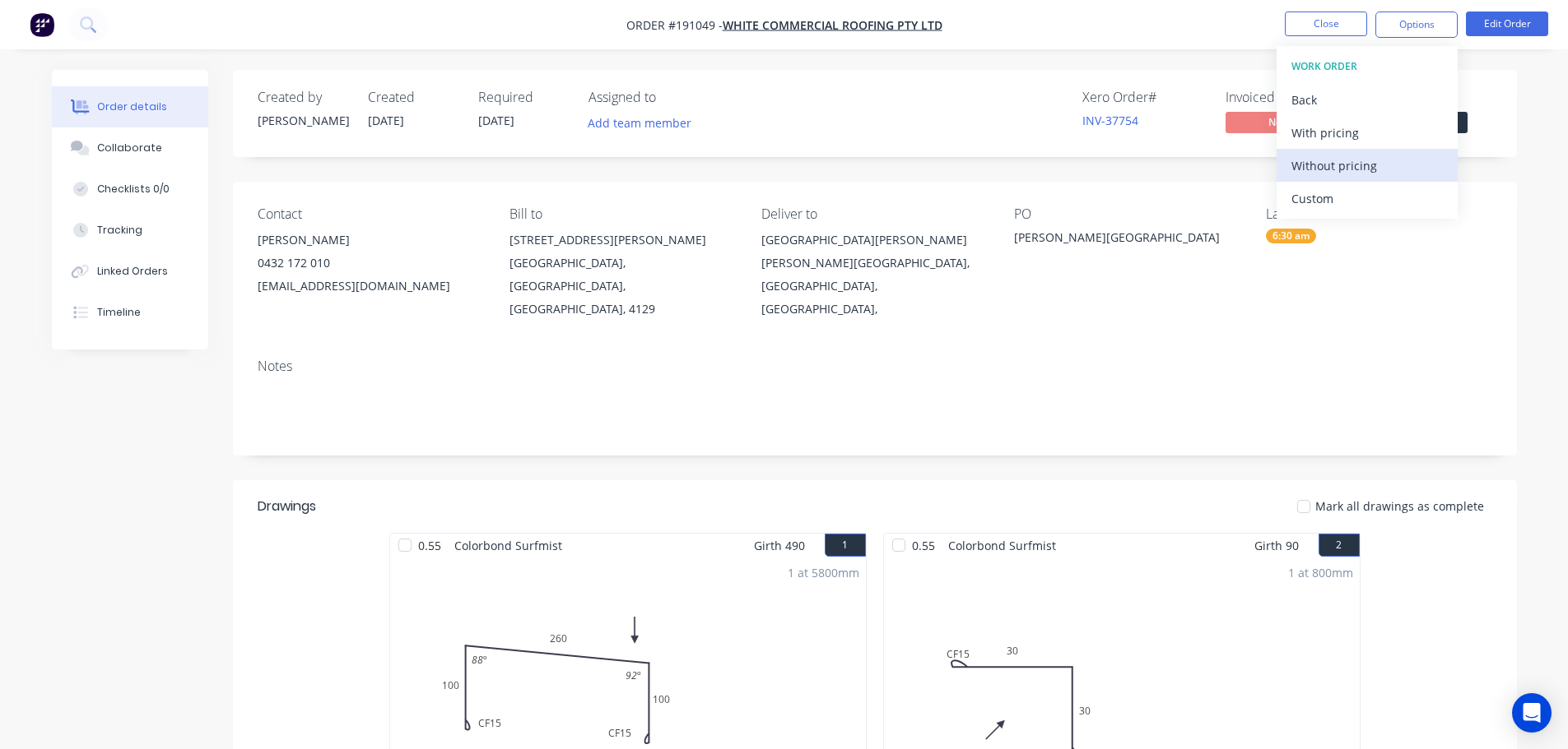
click at [1333, 165] on div "Without pricing" at bounding box center [1366, 166] width 151 height 24
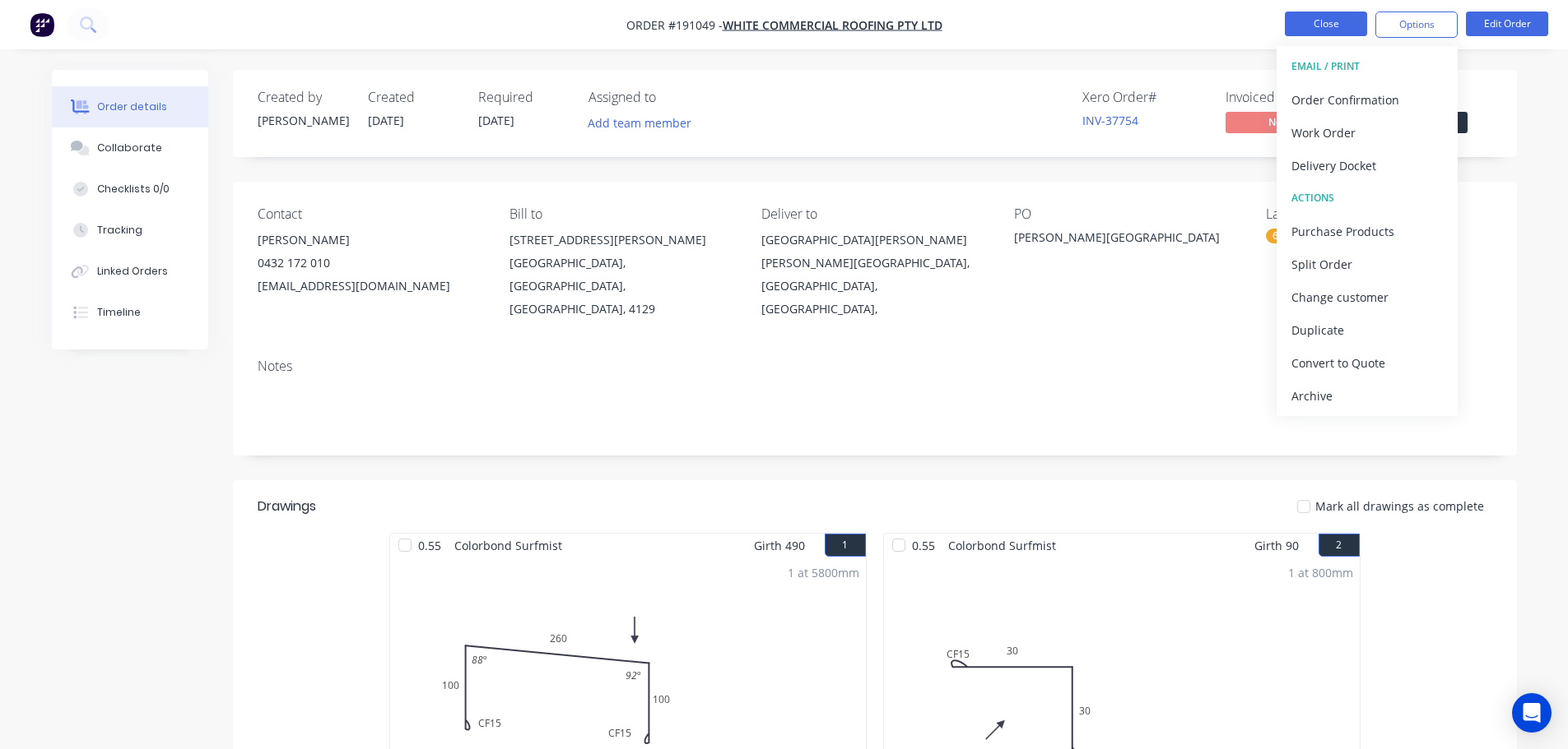
click at [1323, 15] on button "Close" at bounding box center [1325, 23] width 82 height 25
